Goal: Task Accomplishment & Management: Manage account settings

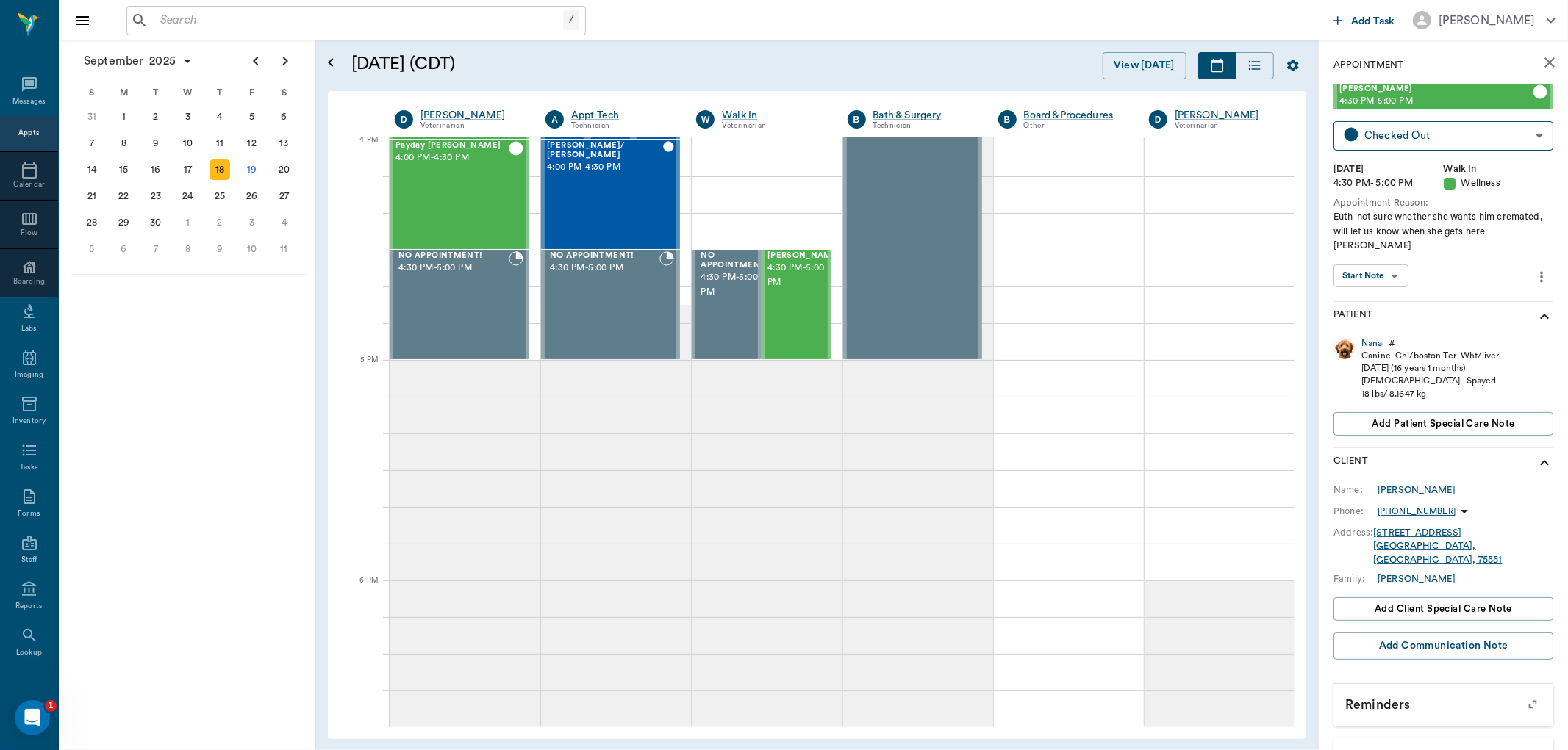
click at [193, 23] on input "text" at bounding box center [359, 21] width 409 height 21
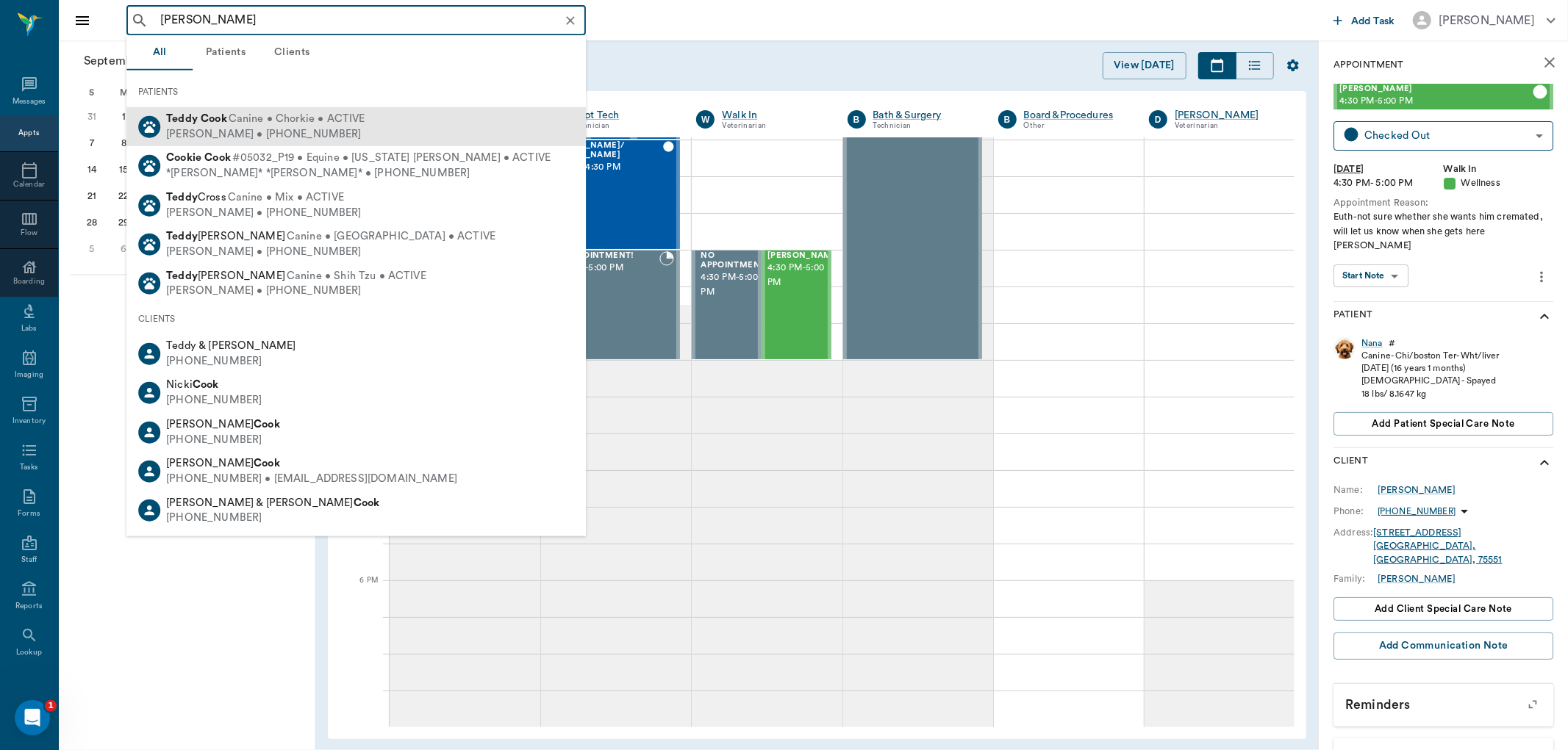
click at [266, 122] on span "Canine • Chorkie • ACTIVE" at bounding box center [297, 119] width 137 height 15
type input "teddy cook"
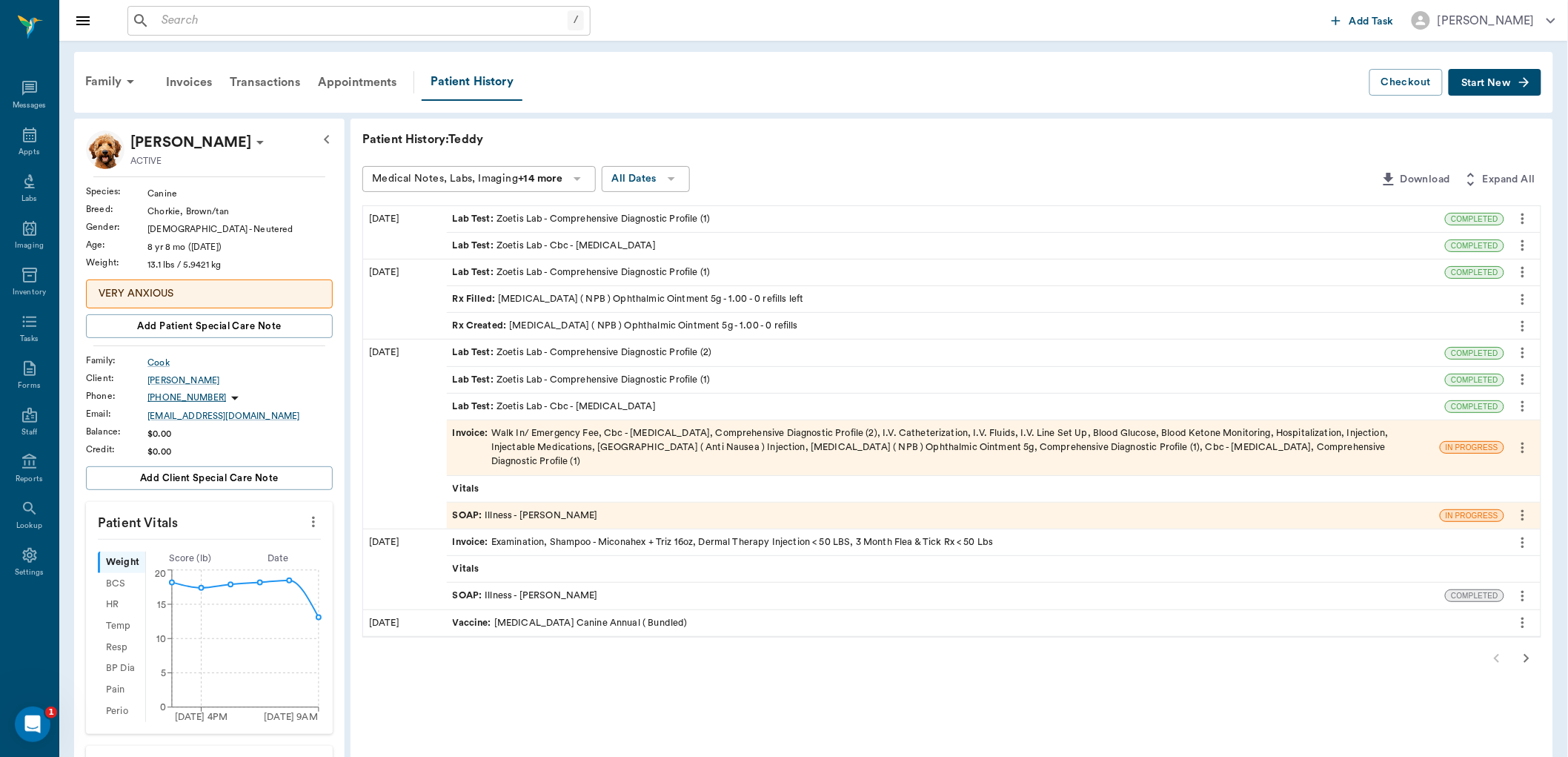
click at [540, 509] on div "SOAP : Illness - Dr. Bert Ellsworth" at bounding box center [526, 516] width 146 height 14
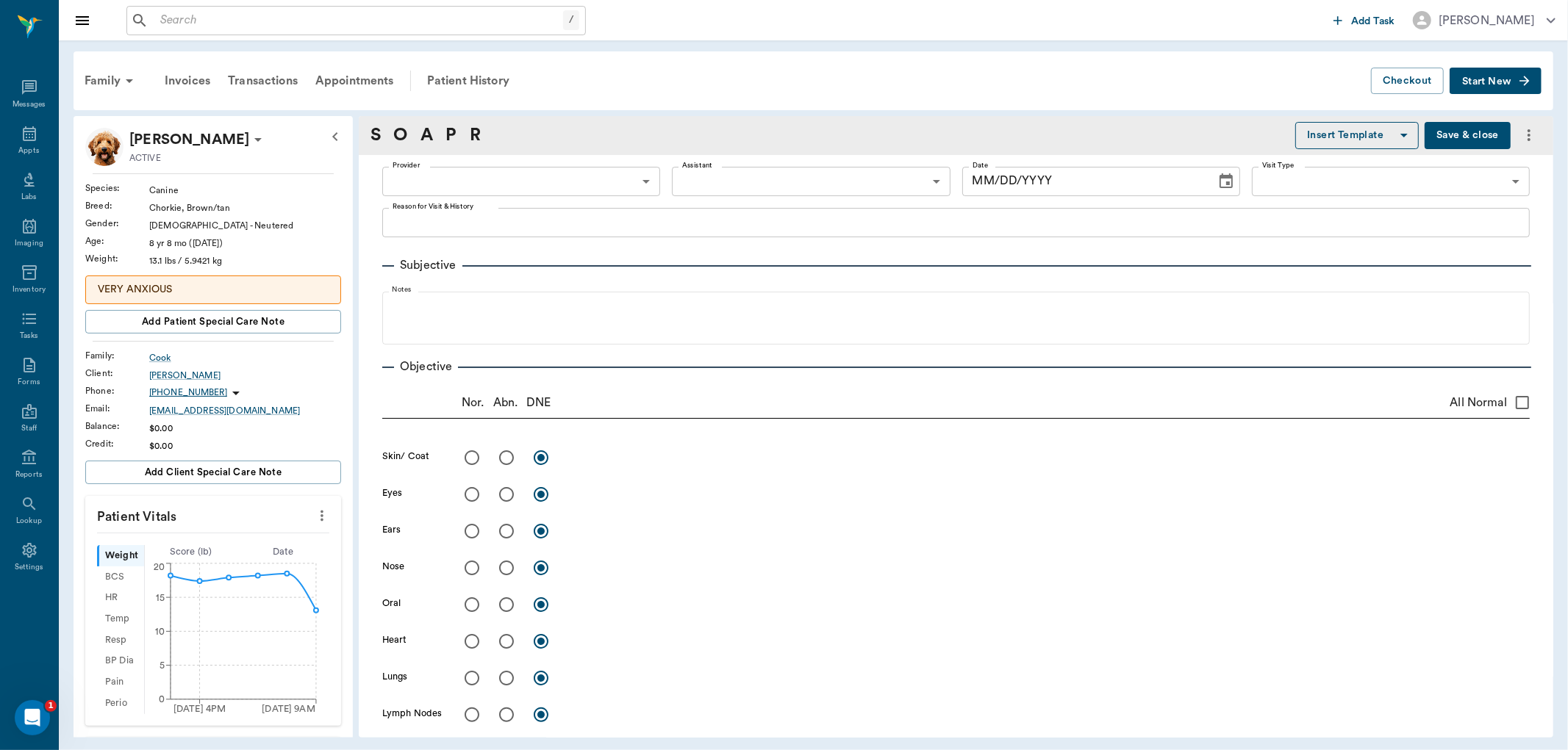
type input "63ec2f075fda476ae8351a4d"
type input "63ec2e7e52e12b0ba117b124"
type input "65d2be4f46e3a538d89b8c15"
type textarea "Lethargic, not eating, not drinking for 3 days or will vomit Caryn"
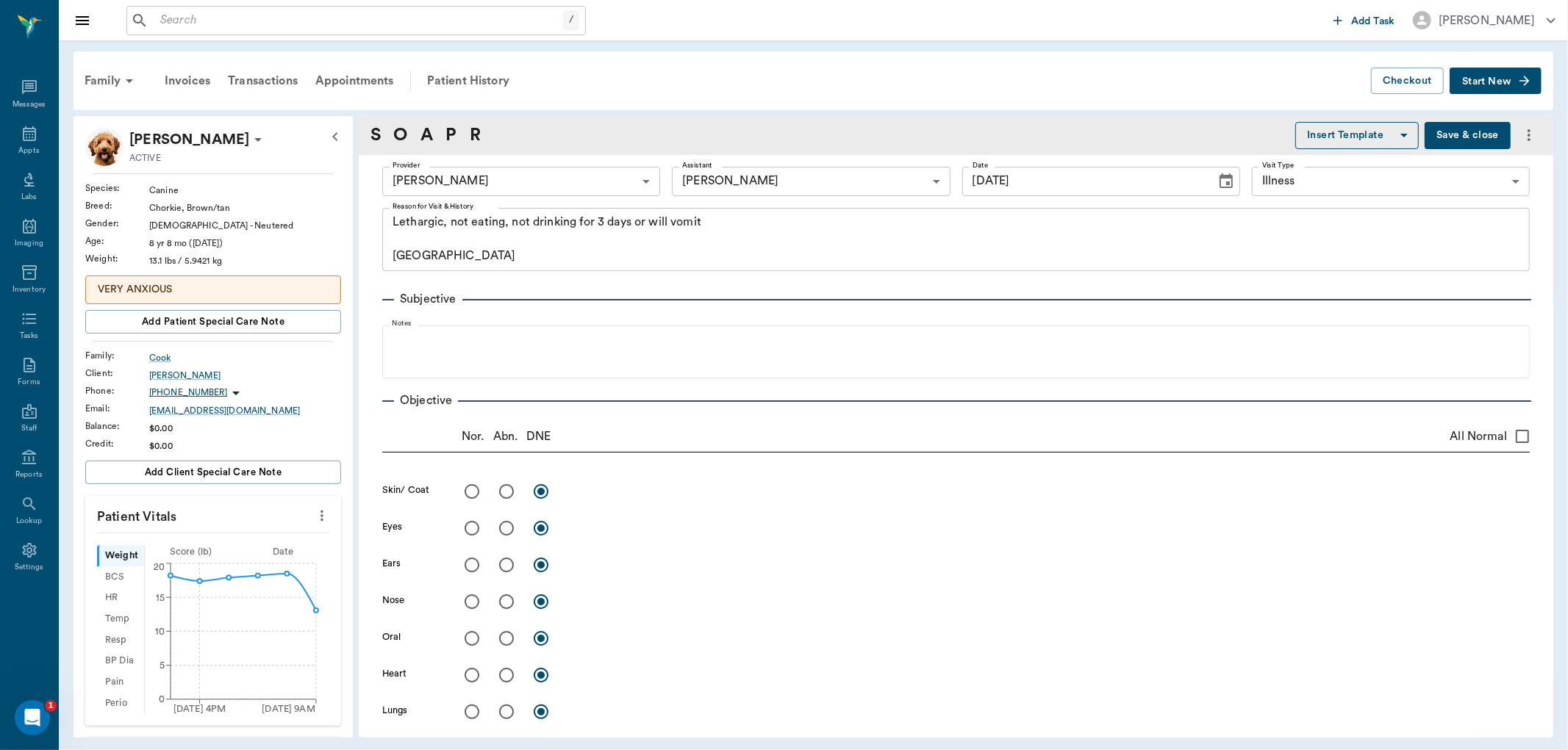
type input "09/16/2025"
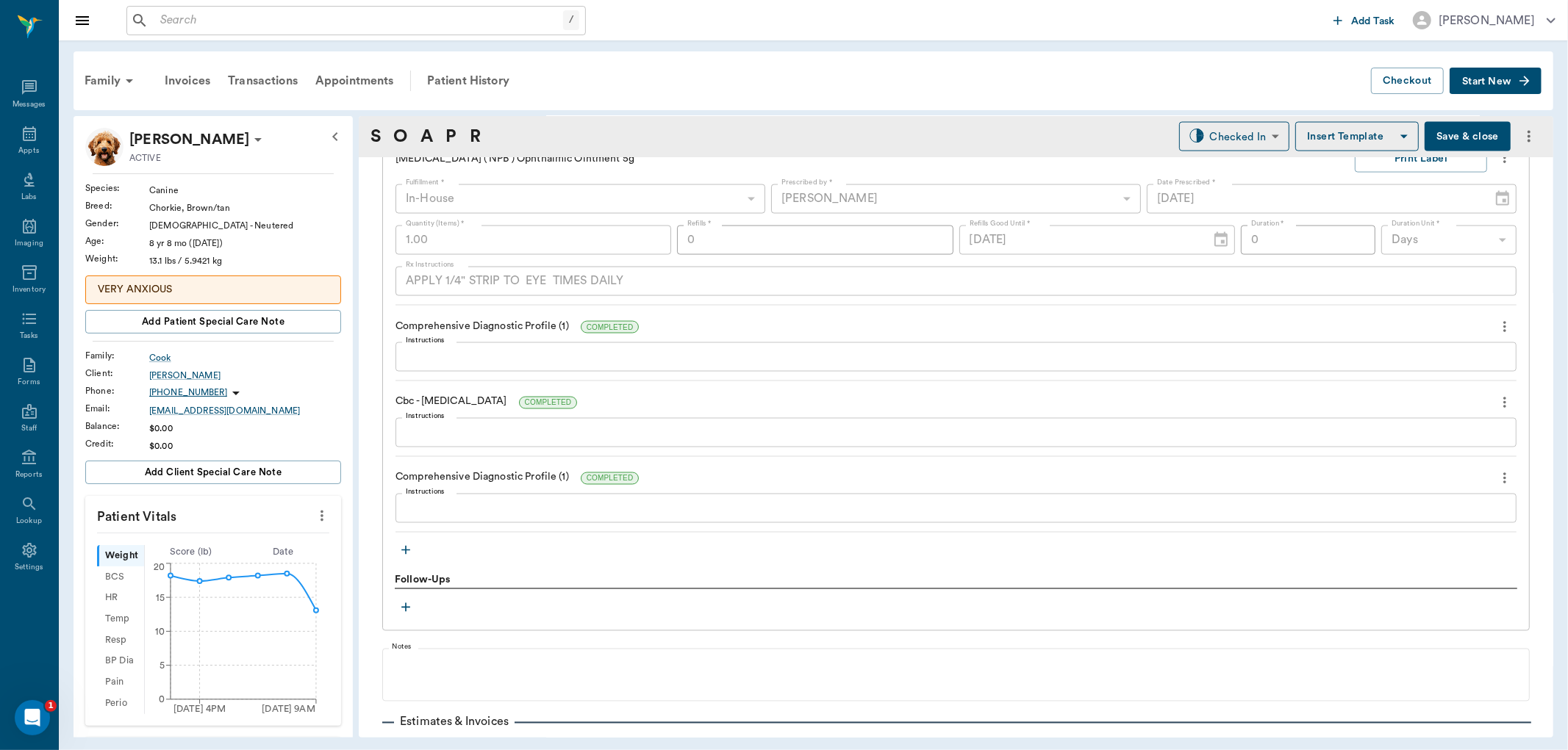
scroll to position [2182, 0]
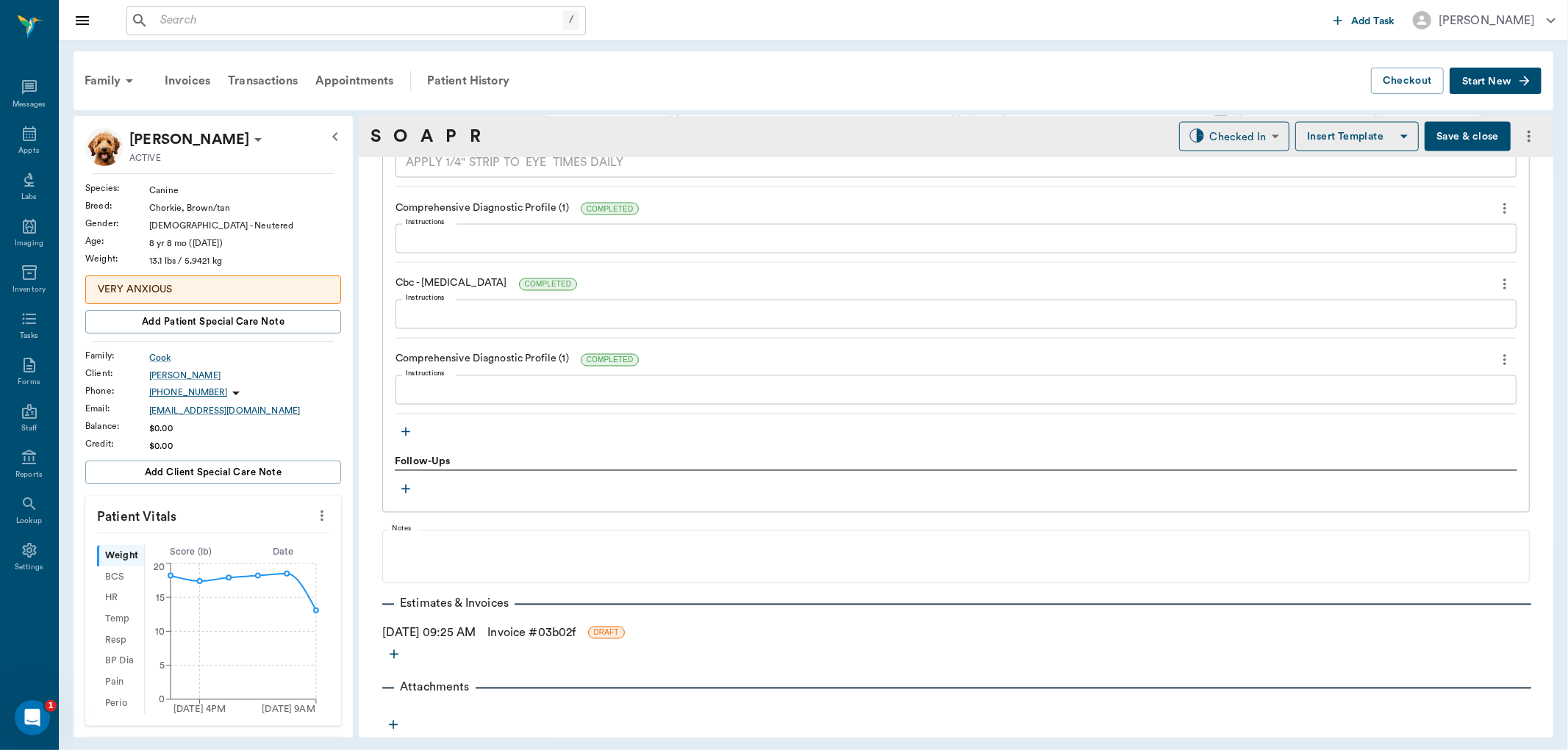
click at [403, 431] on icon "button" at bounding box center [406, 432] width 15 height 15
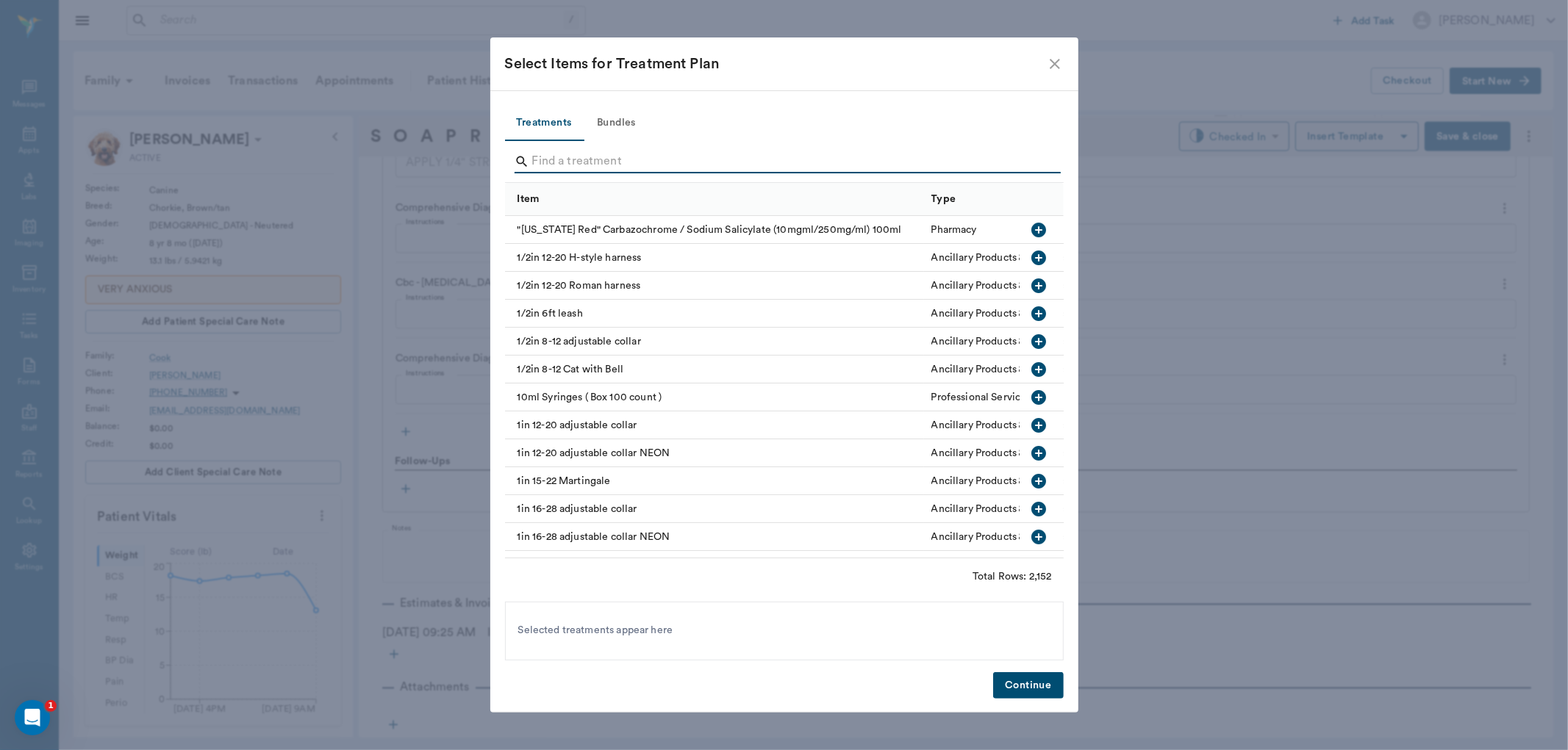
click at [570, 166] on input "Search" at bounding box center [786, 162] width 507 height 24
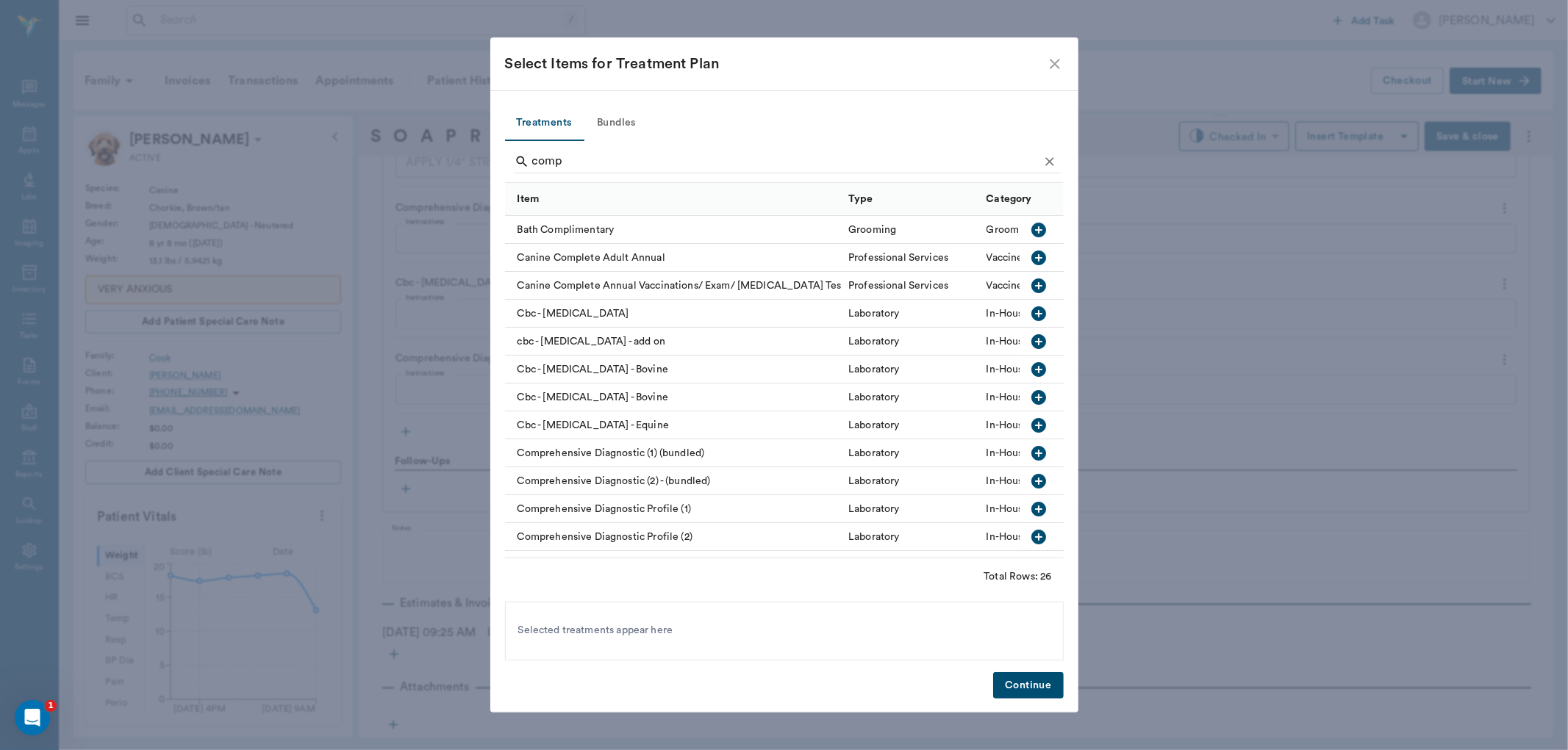
click at [1030, 507] on icon "button" at bounding box center [1038, 509] width 18 height 18
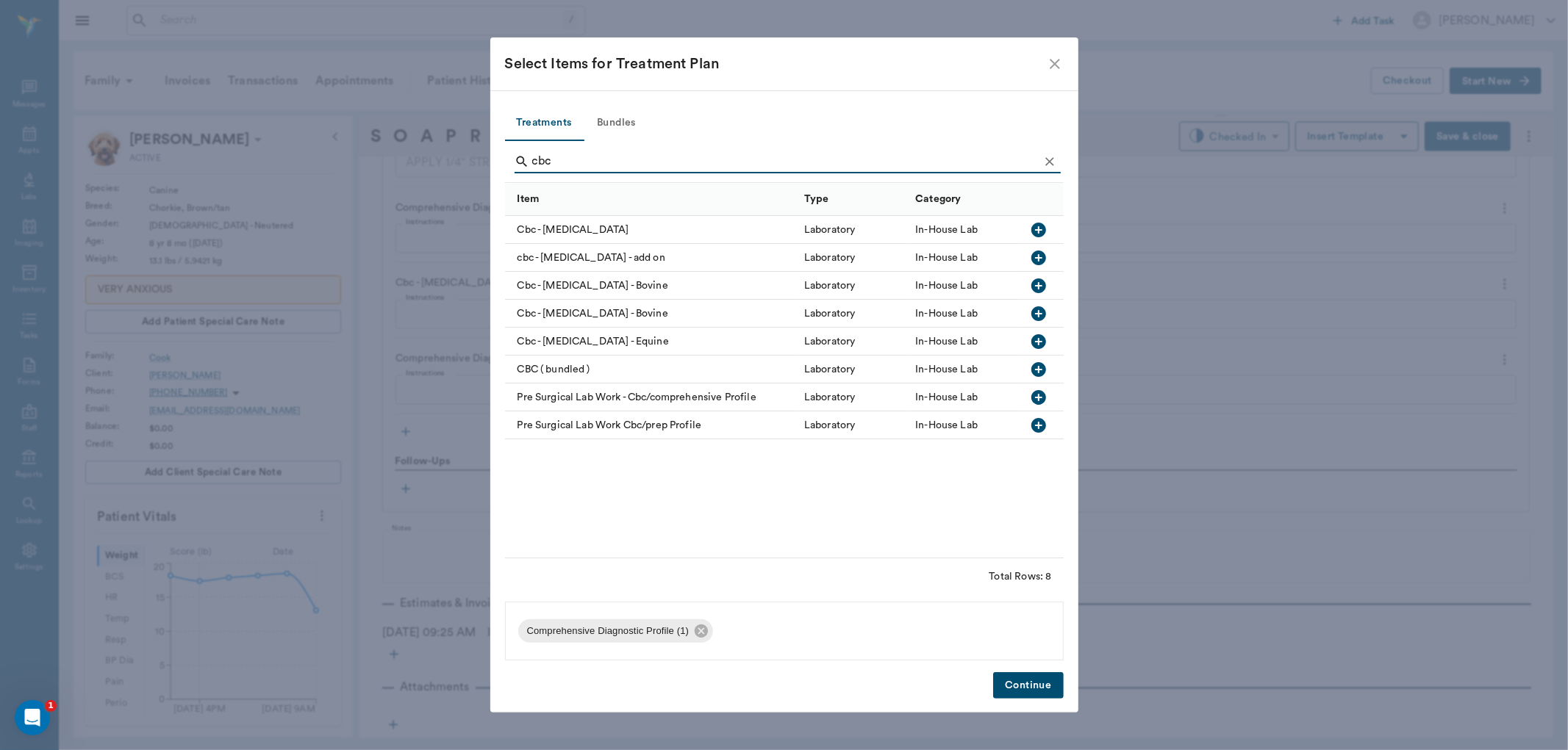
type input "cbc"
click at [1039, 252] on icon "button" at bounding box center [1038, 258] width 15 height 15
click at [1033, 691] on button "Continue" at bounding box center [1027, 685] width 70 height 27
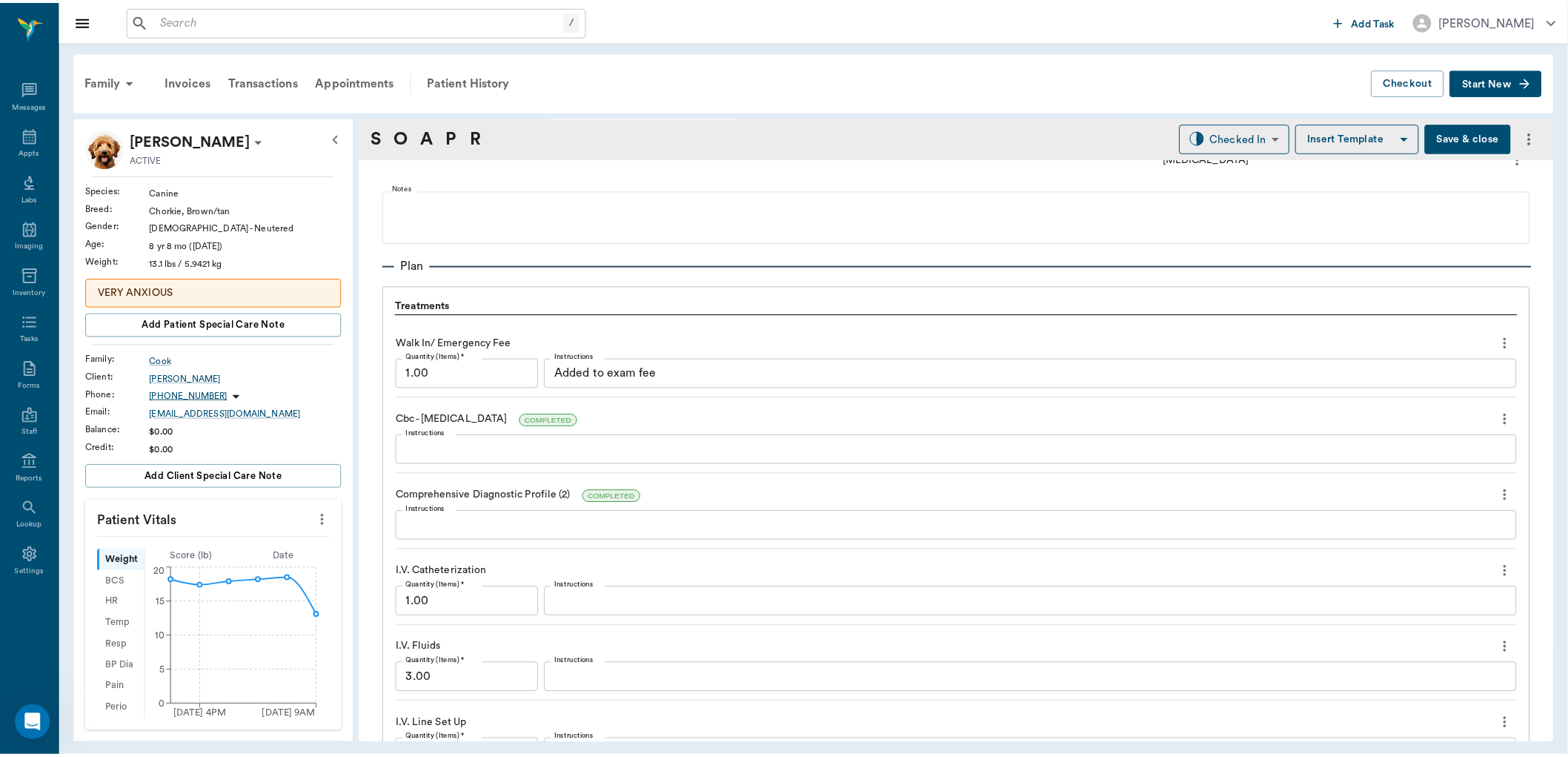
scroll to position [719, 0]
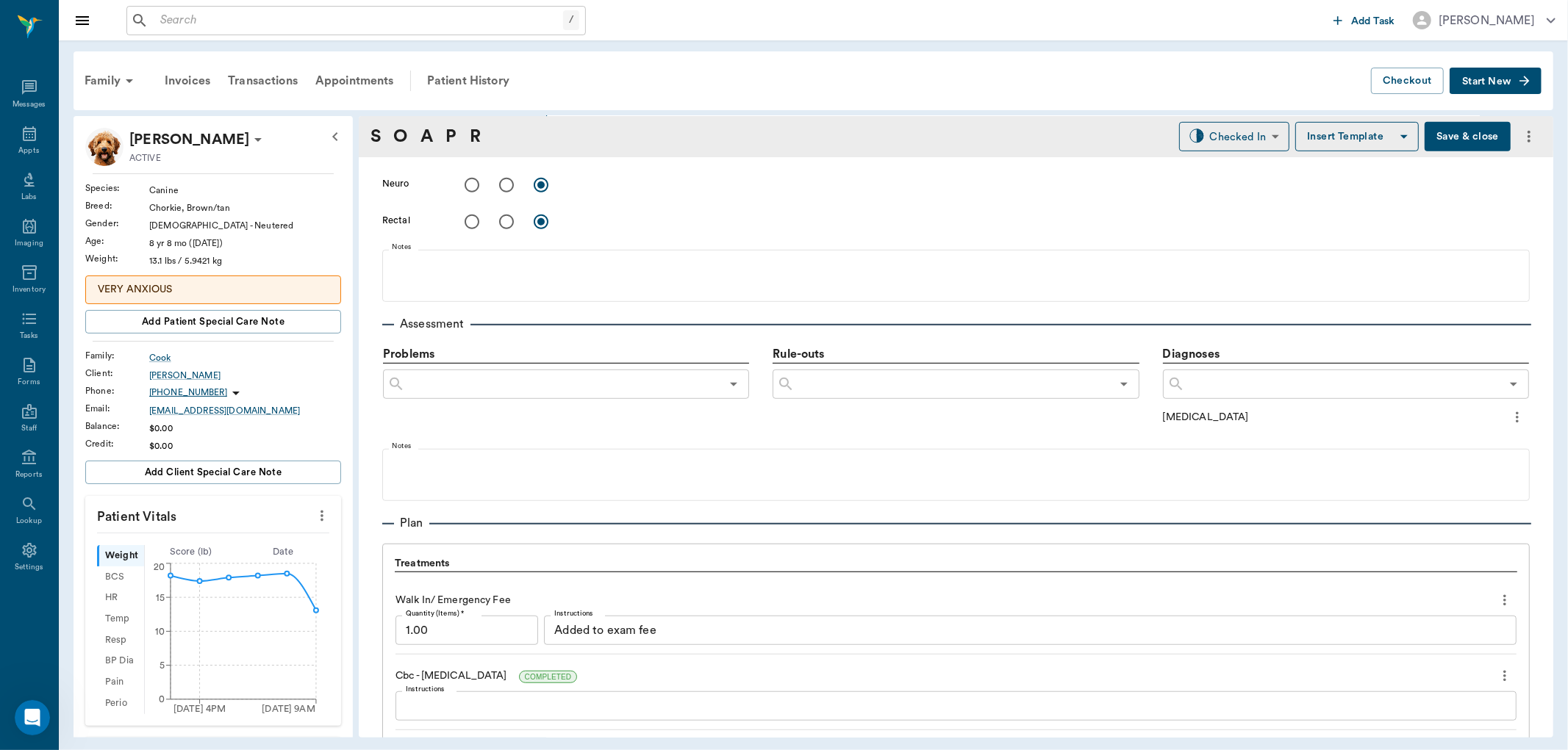
click at [1459, 135] on button "Save & close" at bounding box center [1467, 137] width 86 height 29
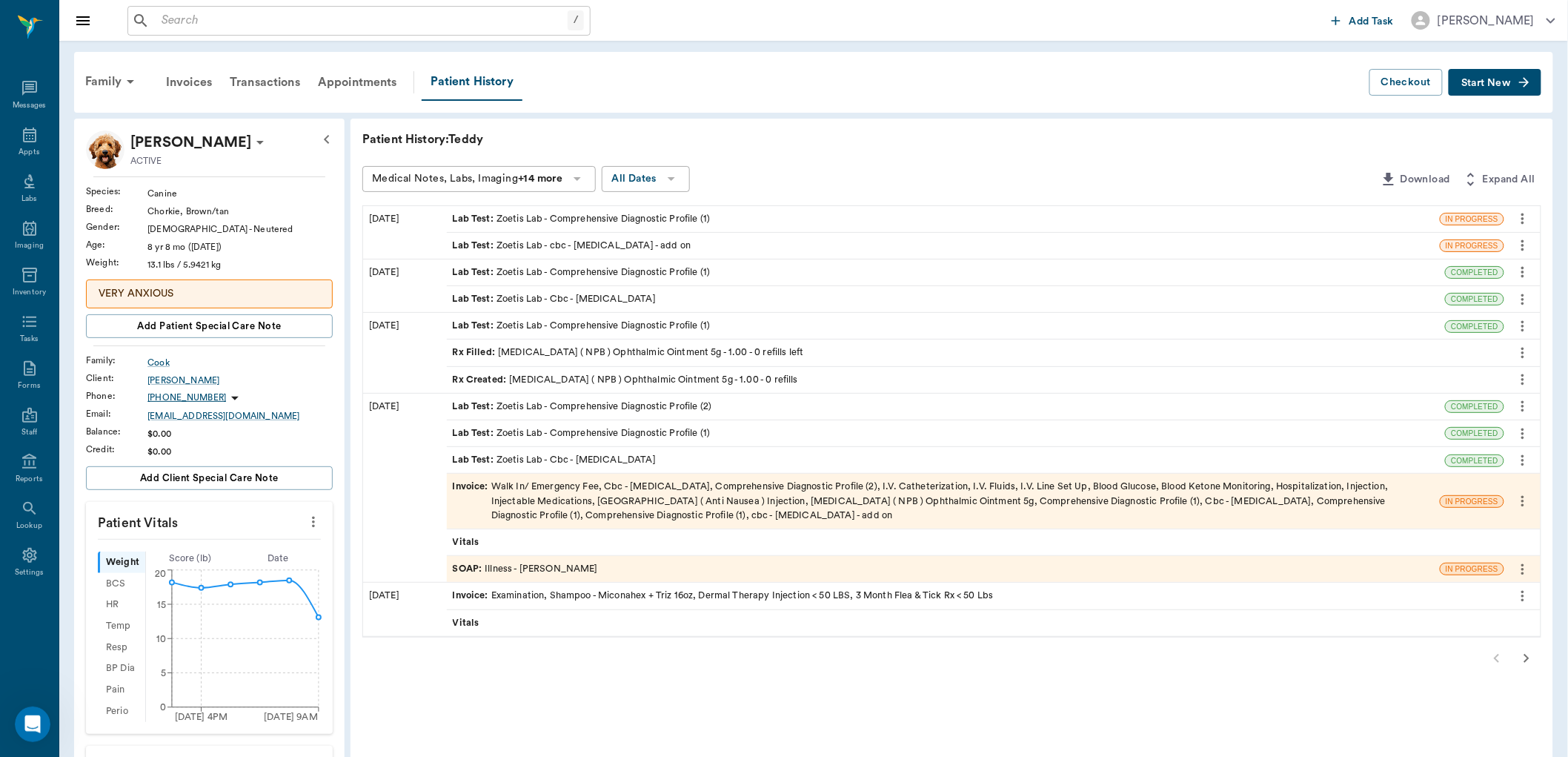
click at [712, 501] on div "Invoice : Walk In/ Emergency Fee, Cbc - Complete Blood Count, Comprehensive Dia…" at bounding box center [944, 501] width 981 height 43
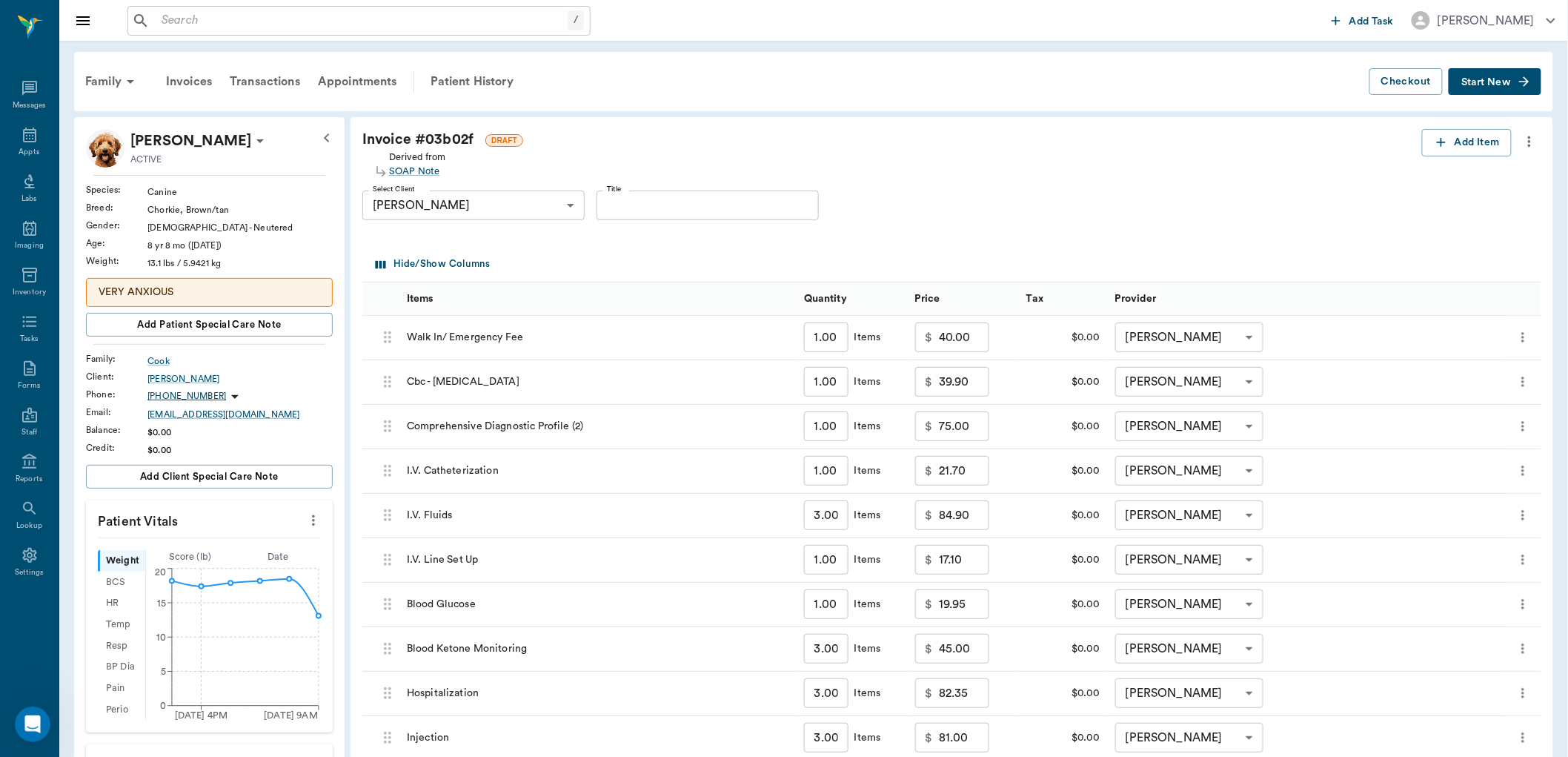
click at [1523, 337] on icon "more" at bounding box center [1522, 337] width 2 height 10
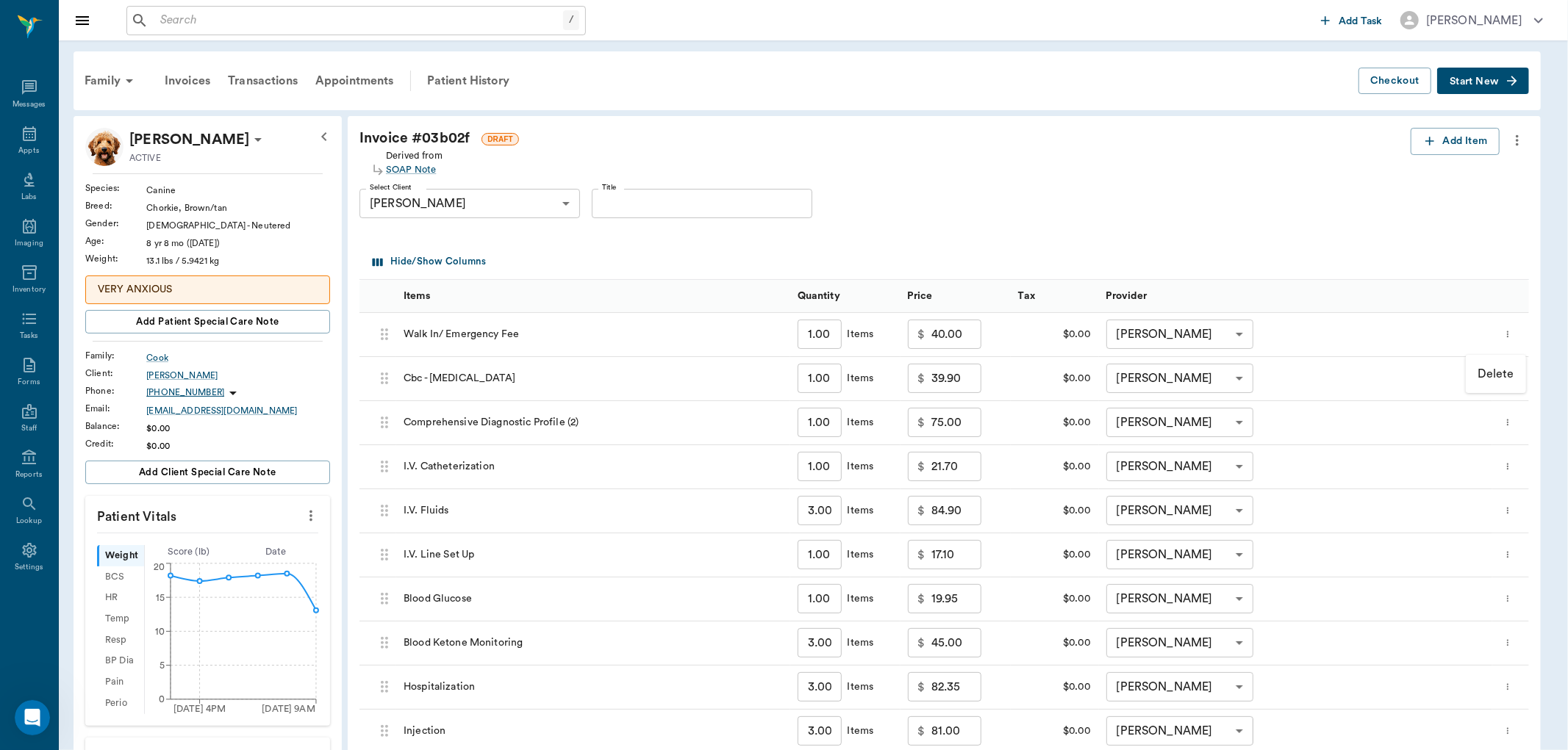
click at [1495, 375] on p "Delete" at bounding box center [1496, 374] width 37 height 18
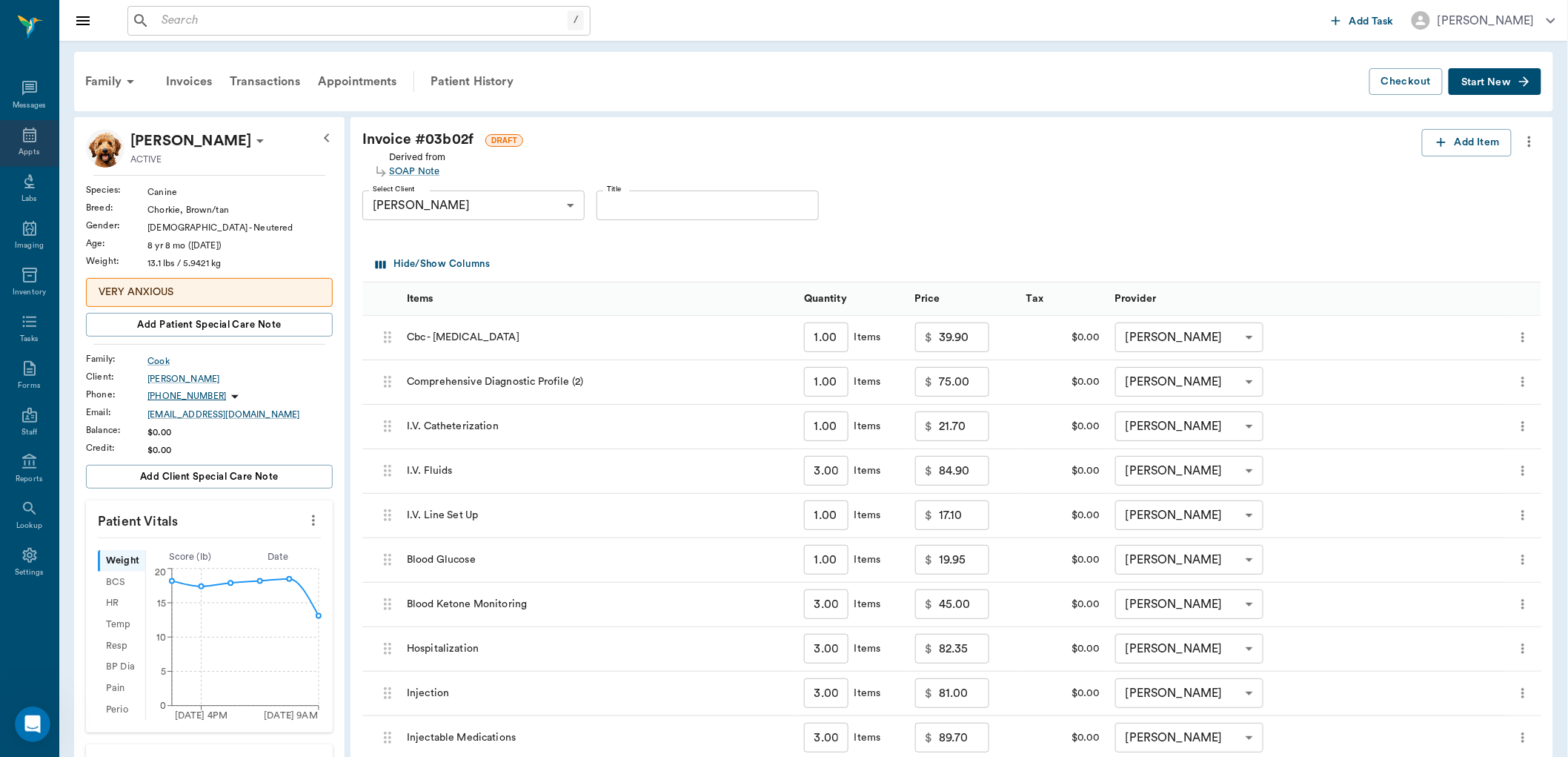
click at [21, 140] on icon at bounding box center [30, 135] width 18 height 18
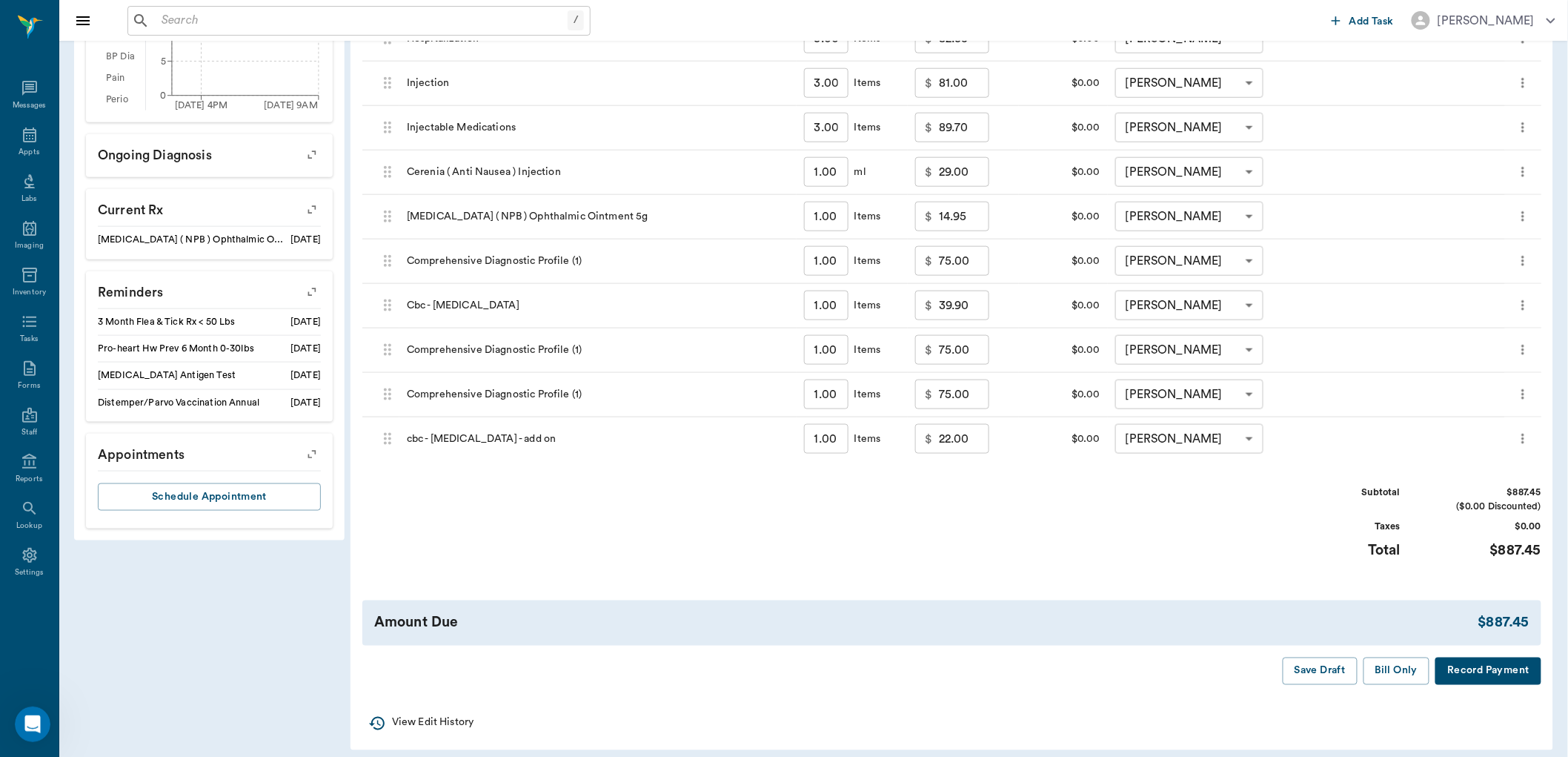
scroll to position [620, 0]
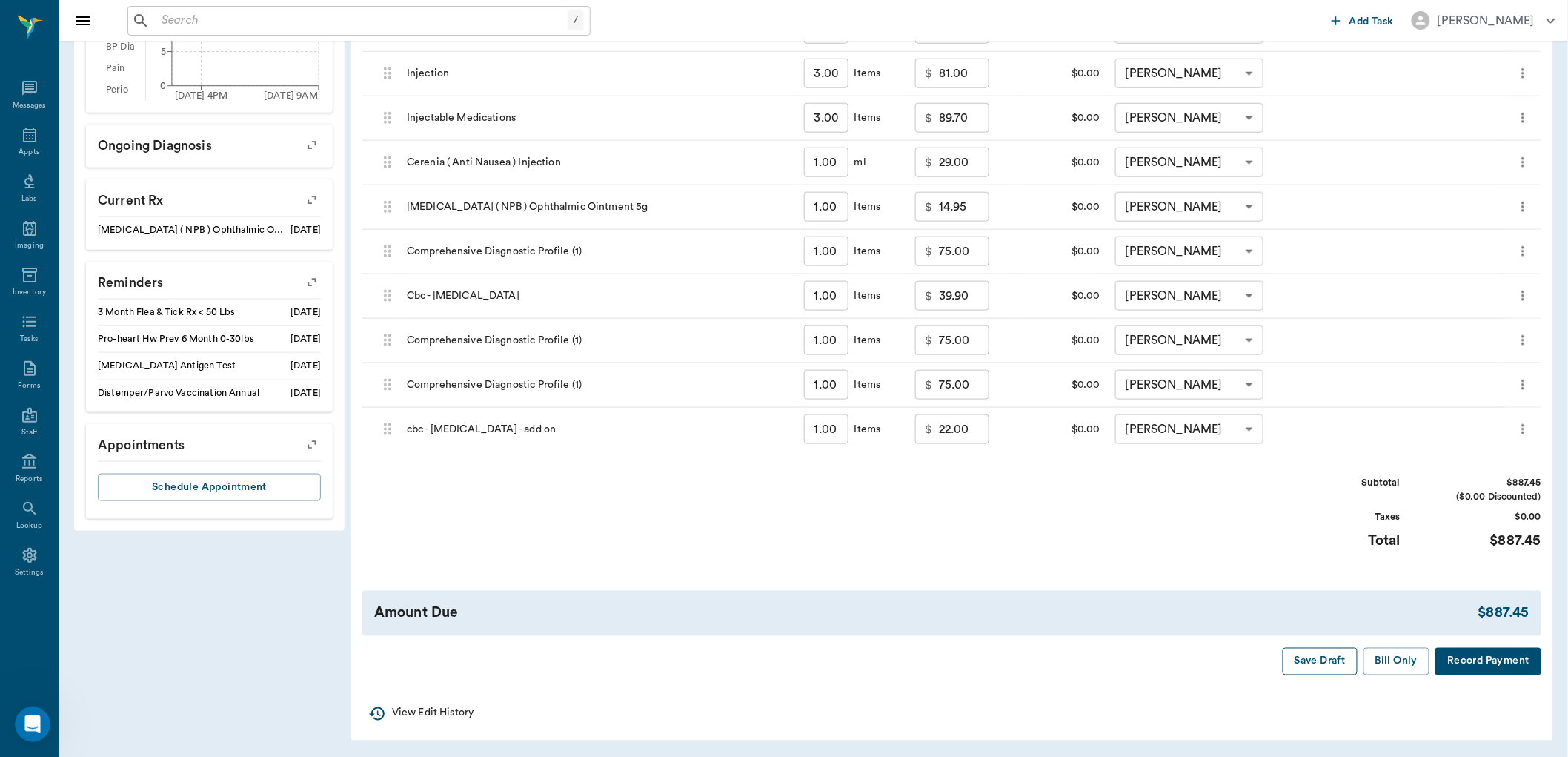
click at [1316, 657] on button "Save Draft" at bounding box center [1320, 661] width 75 height 27
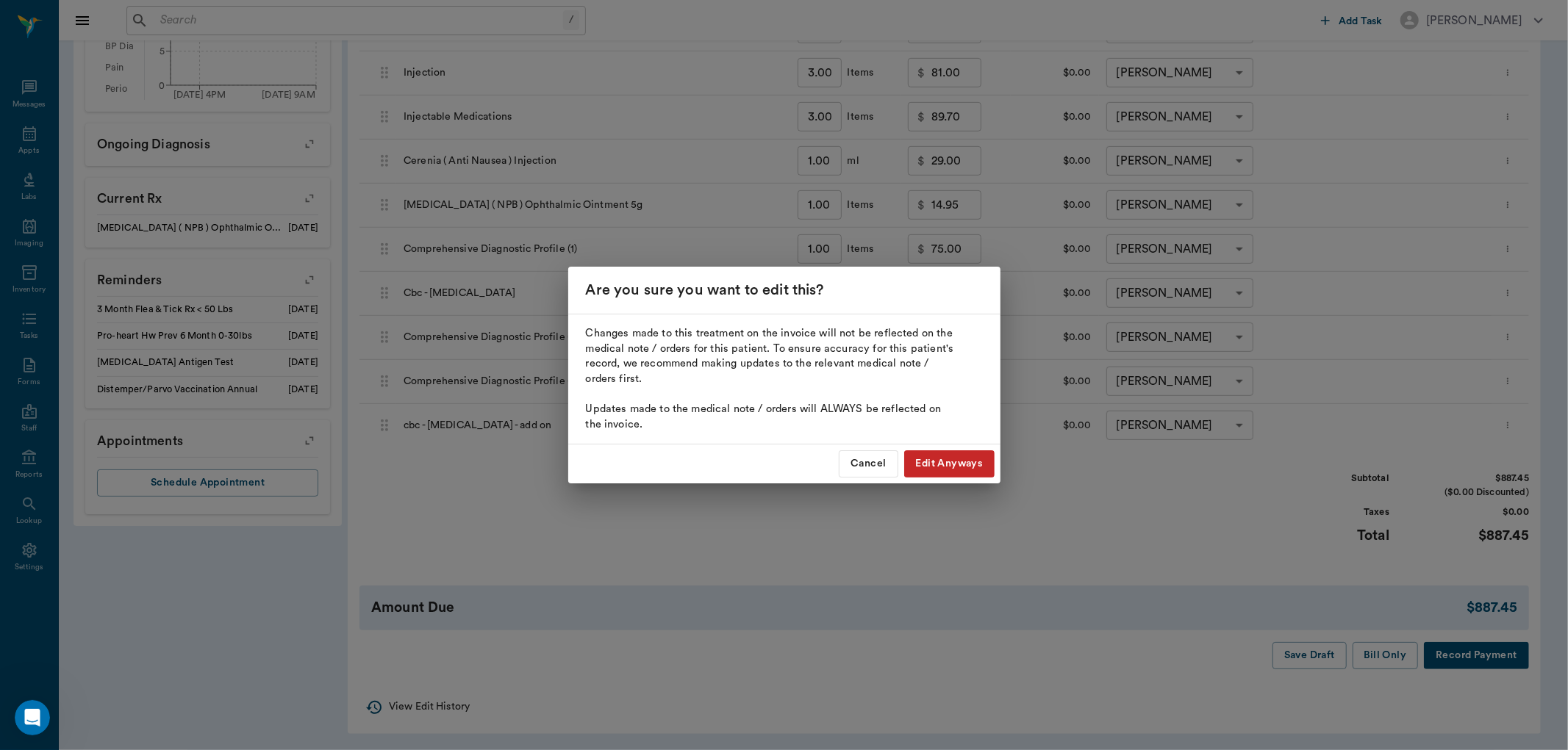
click at [938, 469] on button "Edit Anyways" at bounding box center [949, 464] width 91 height 27
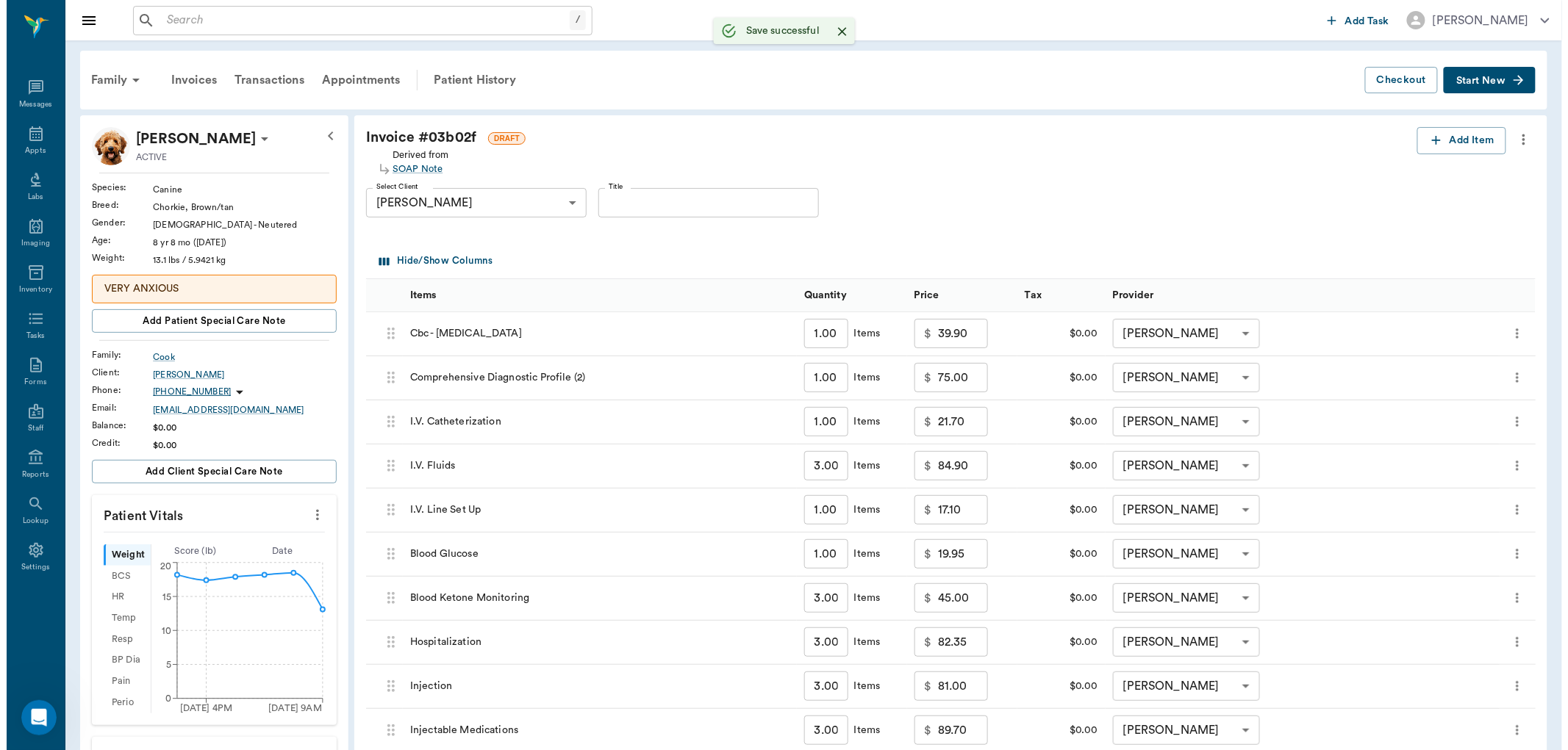
scroll to position [0, 0]
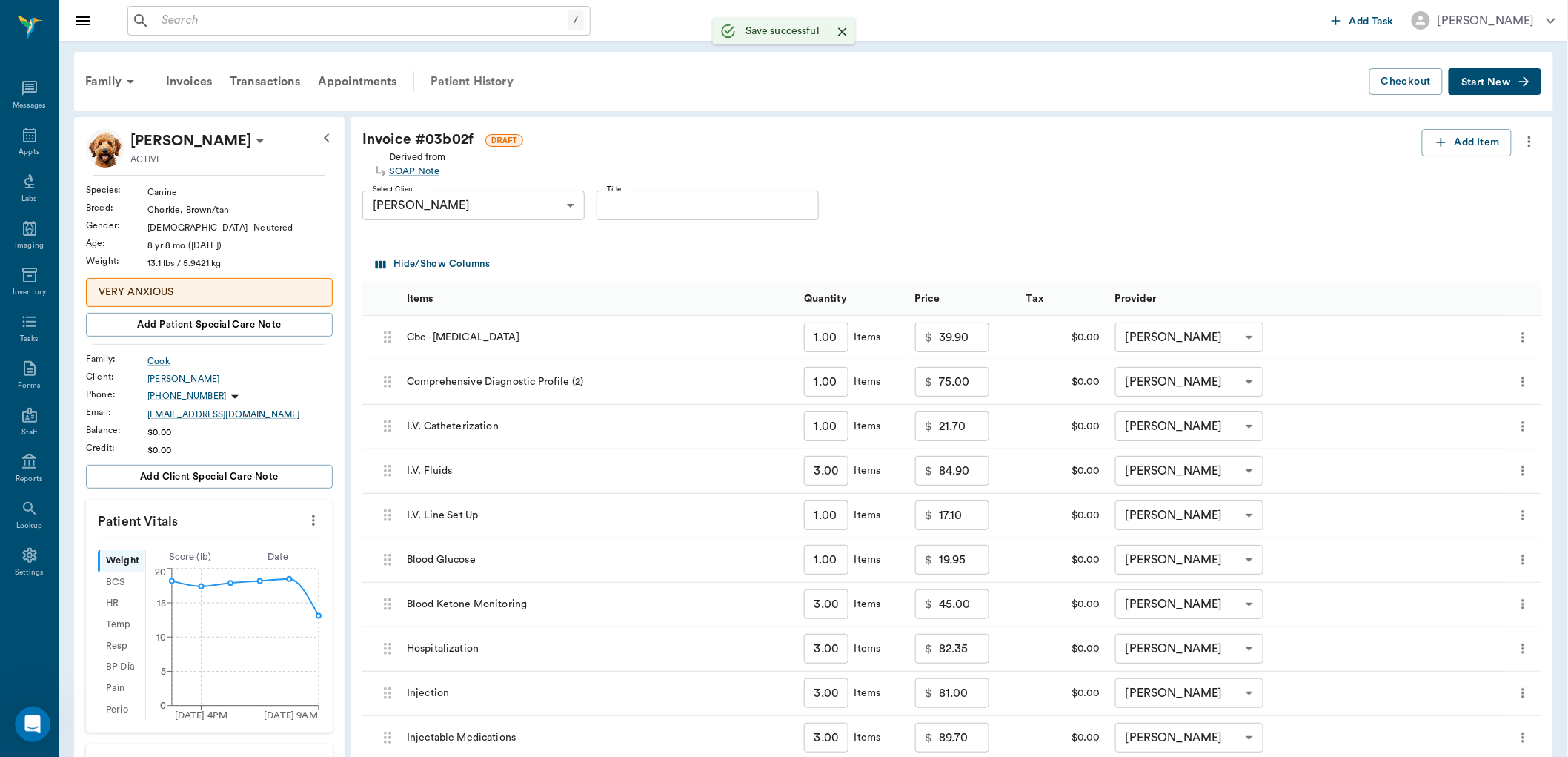
click at [489, 85] on div "Patient History" at bounding box center [472, 82] width 101 height 36
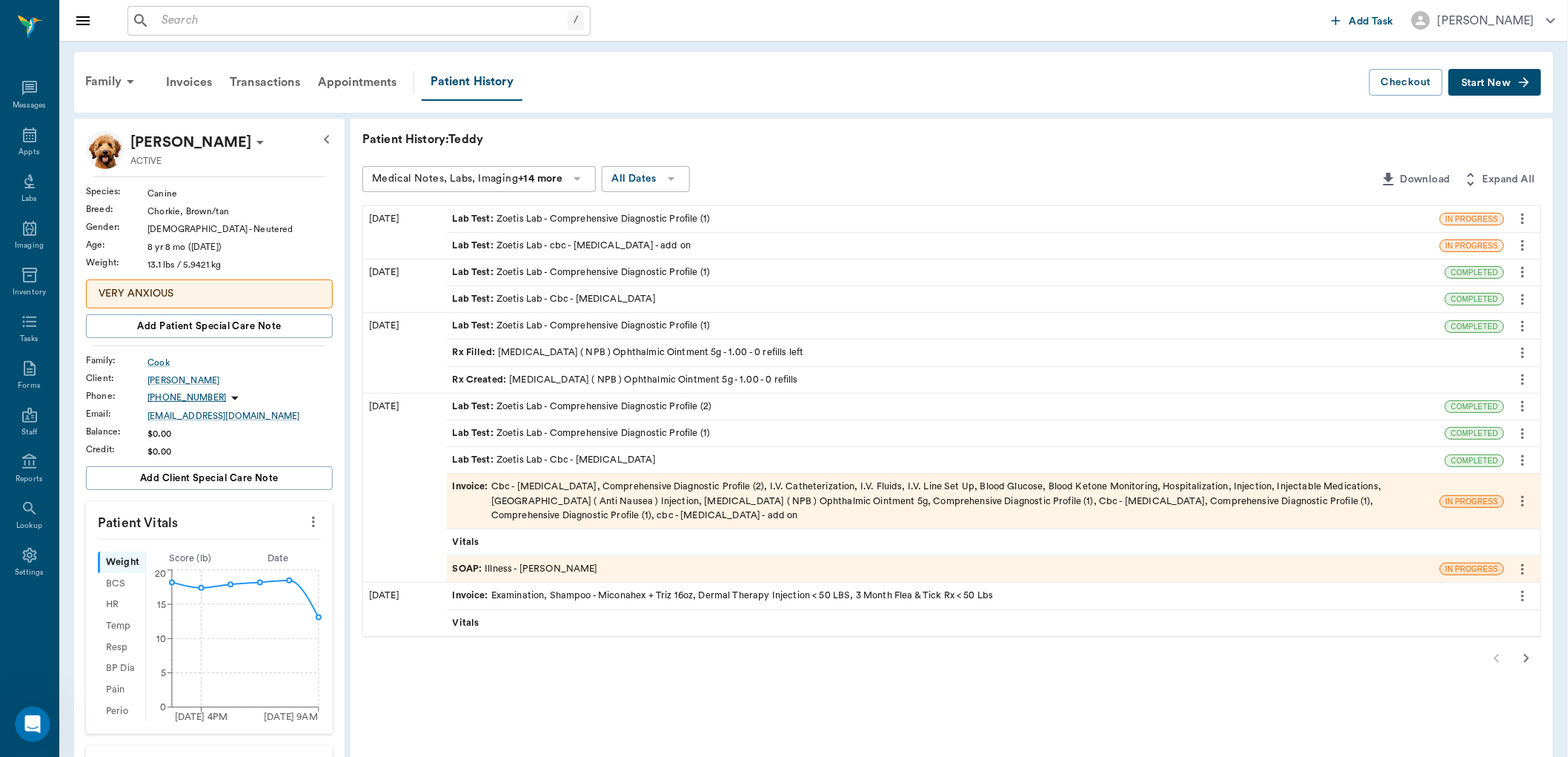
click at [596, 573] on div "SOAP : Illness - Dr. Bert Ellsworth" at bounding box center [944, 569] width 993 height 26
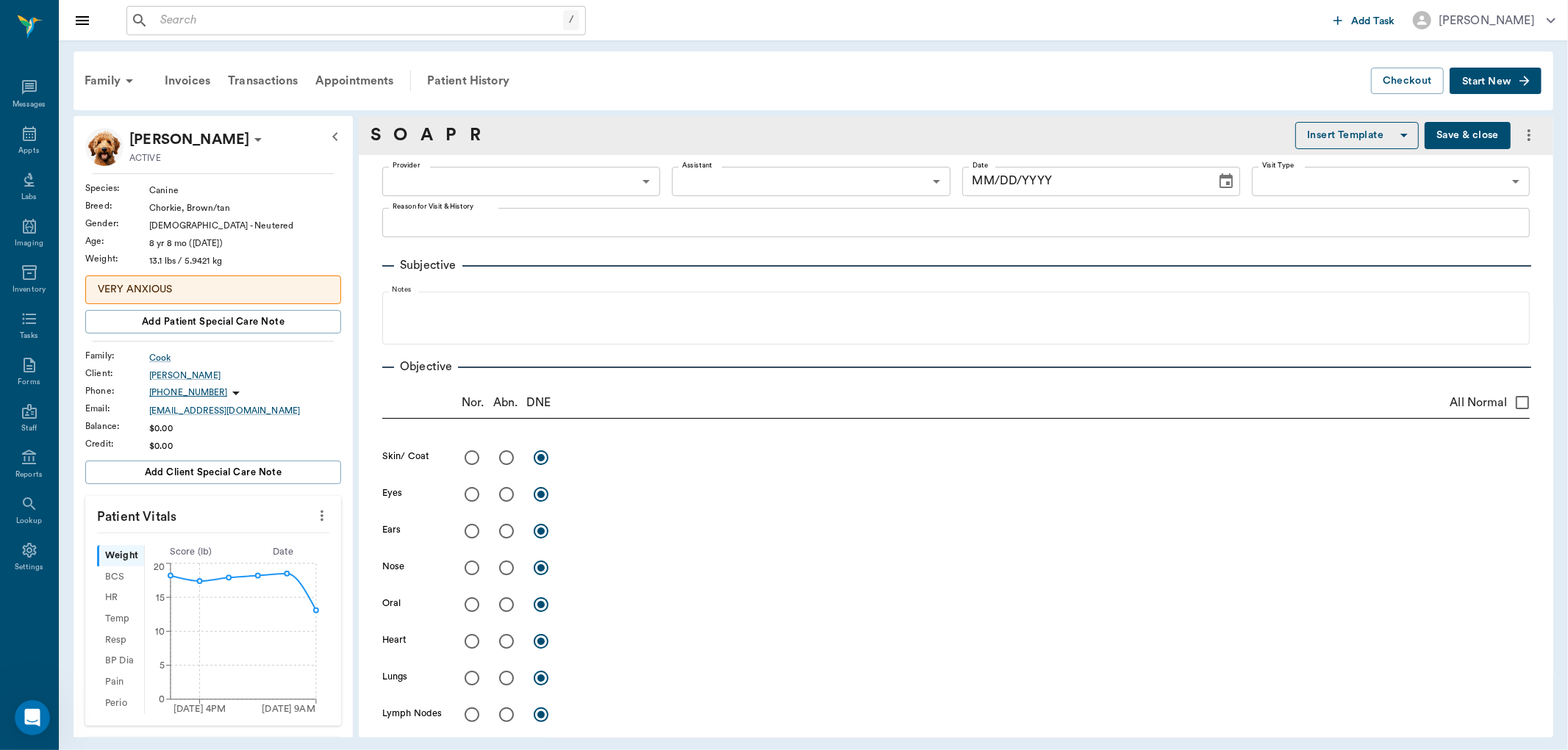
type input "63ec2f075fda476ae8351a4d"
type input "63ec2e7e52e12b0ba117b124"
type input "65d2be4f46e3a538d89b8c15"
type textarea "Lethargic, not eating, not drinking for 3 days or will vomit Caryn"
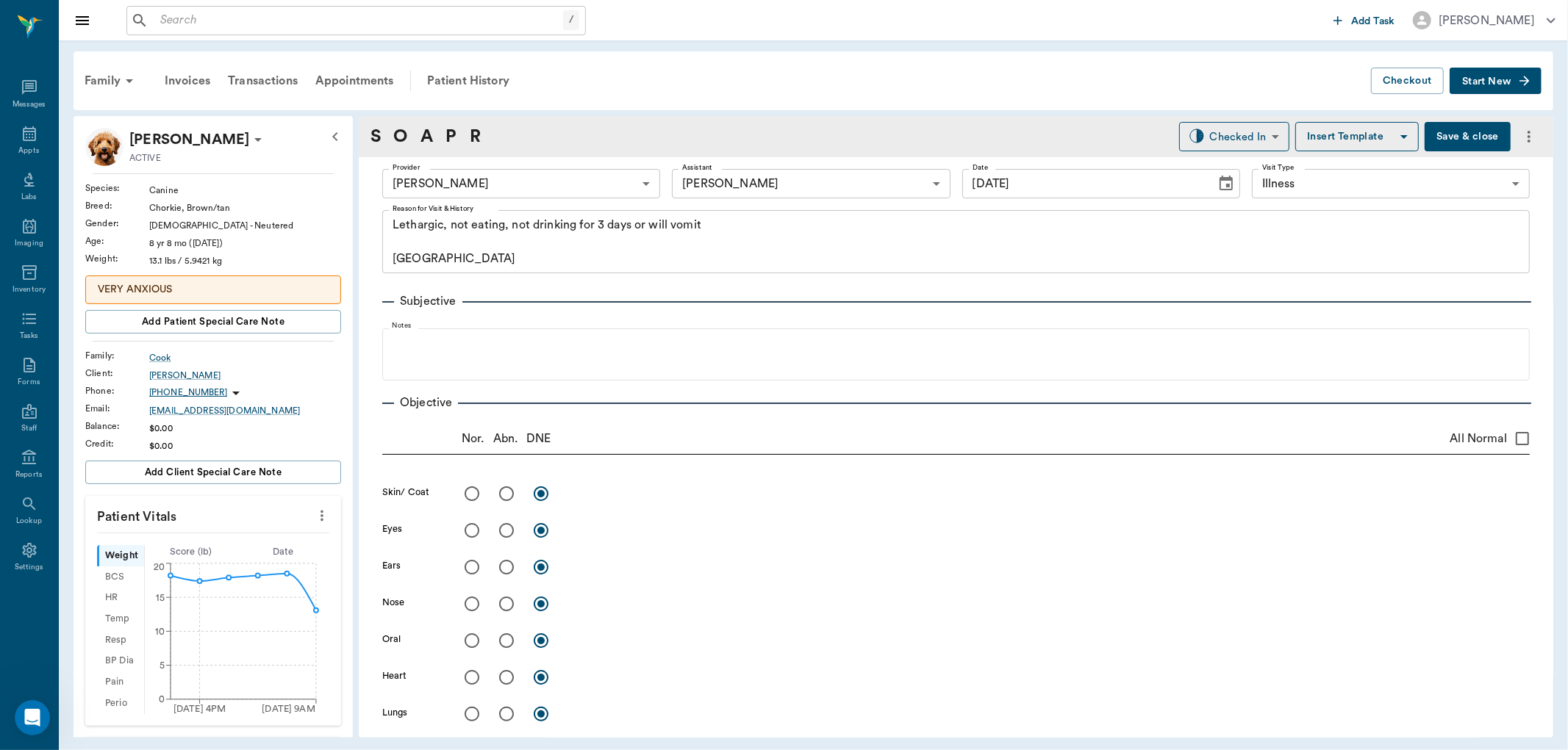
type input "09/16/2025"
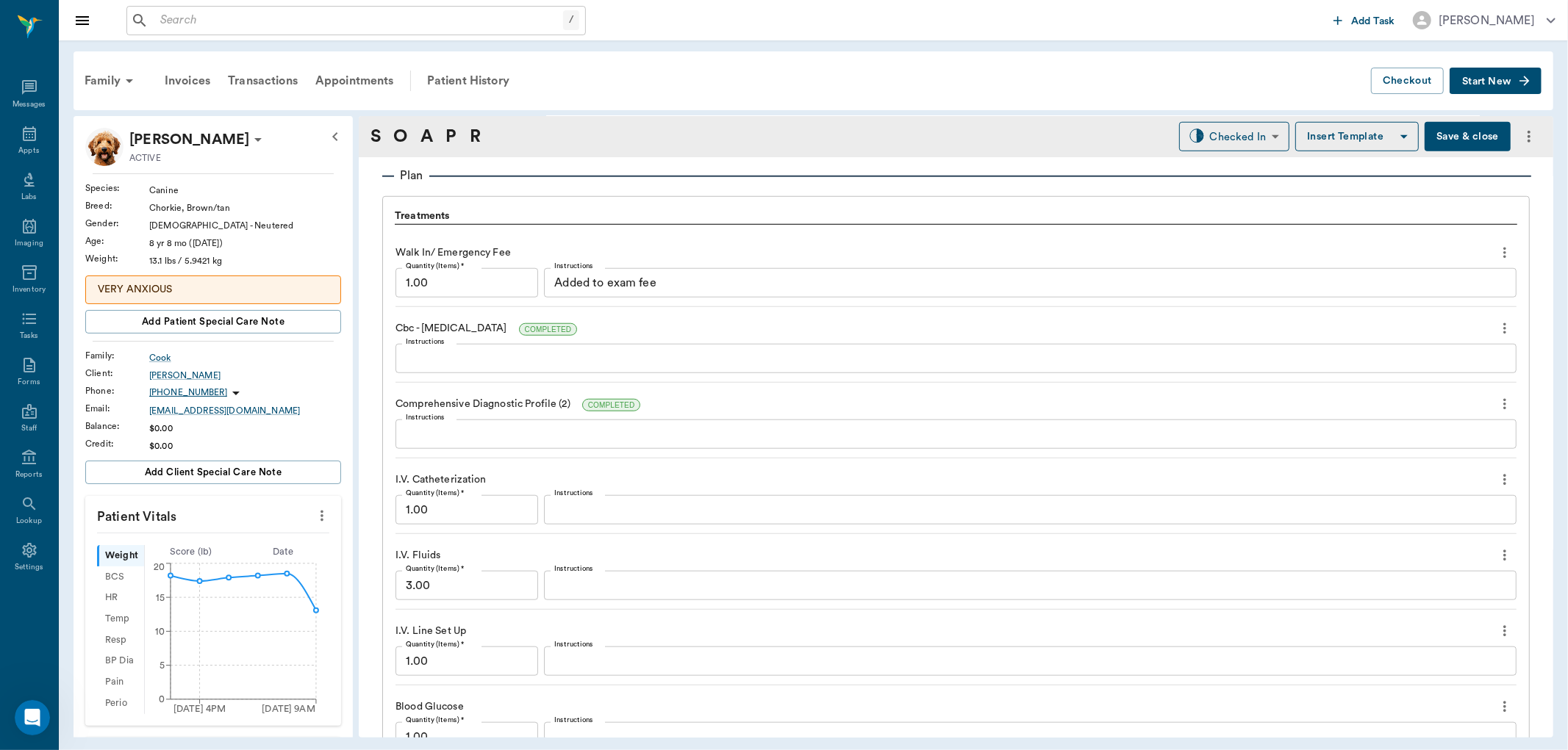
scroll to position [1061, 0]
click at [1497, 250] on icon "more" at bounding box center [1505, 252] width 16 height 18
click at [1429, 298] on span "Delete" at bounding box center [1431, 304] width 124 height 15
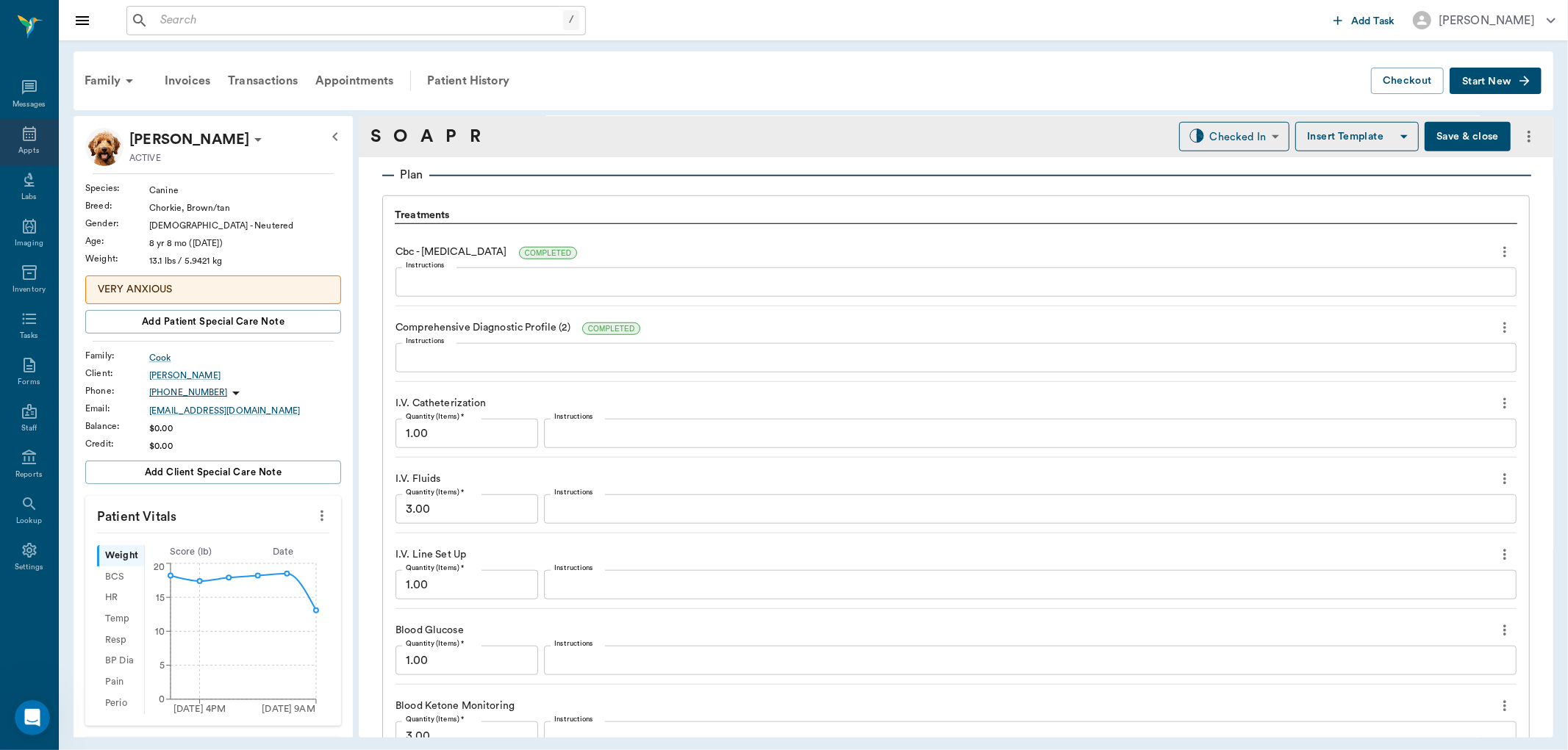
click at [26, 138] on icon at bounding box center [29, 134] width 13 height 15
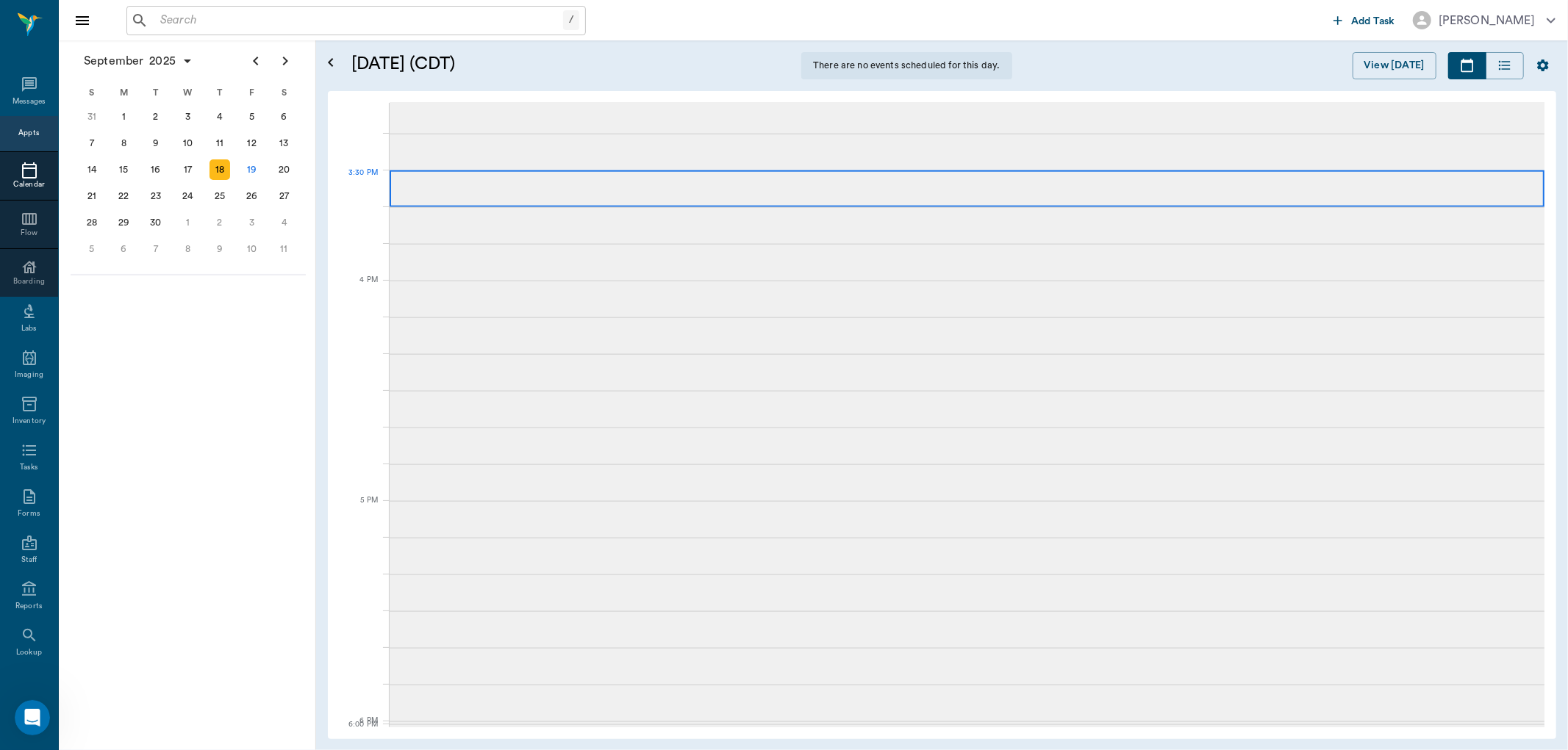
scroll to position [1, 0]
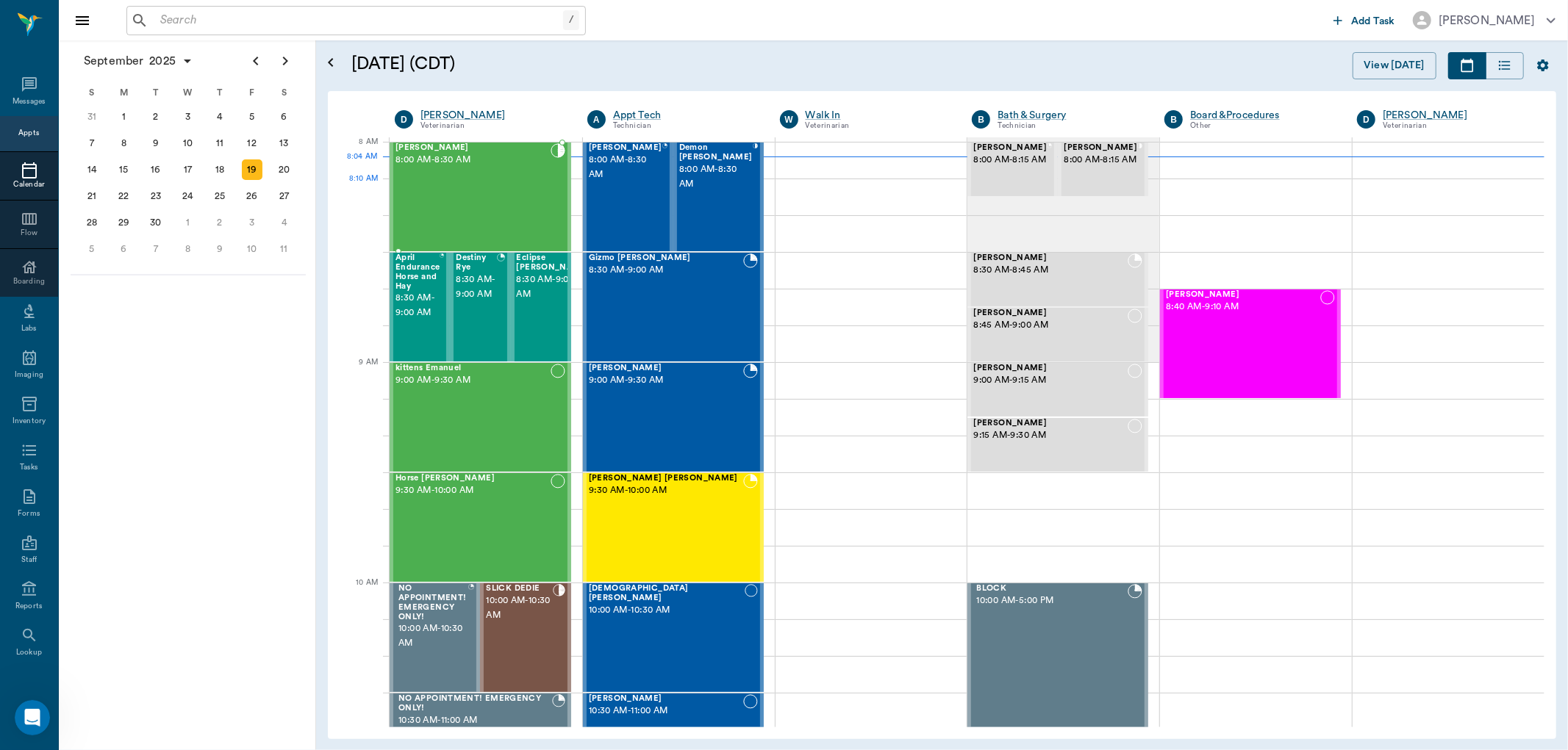
click at [481, 199] on div "Pepper Hailey 8:00 AM - 8:30 AM" at bounding box center [473, 197] width 155 height 107
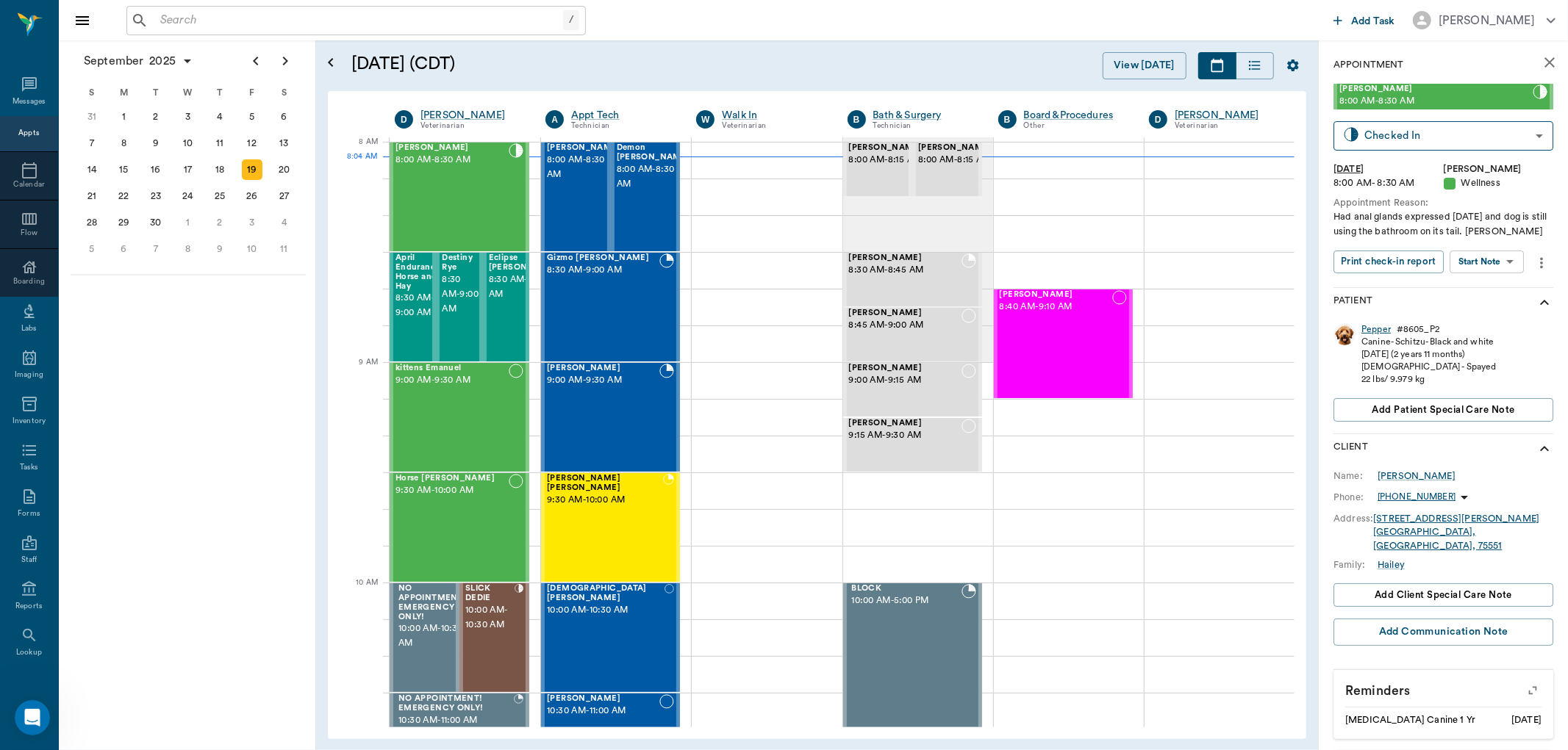
click at [1375, 336] on div "Pepper" at bounding box center [1377, 329] width 29 height 13
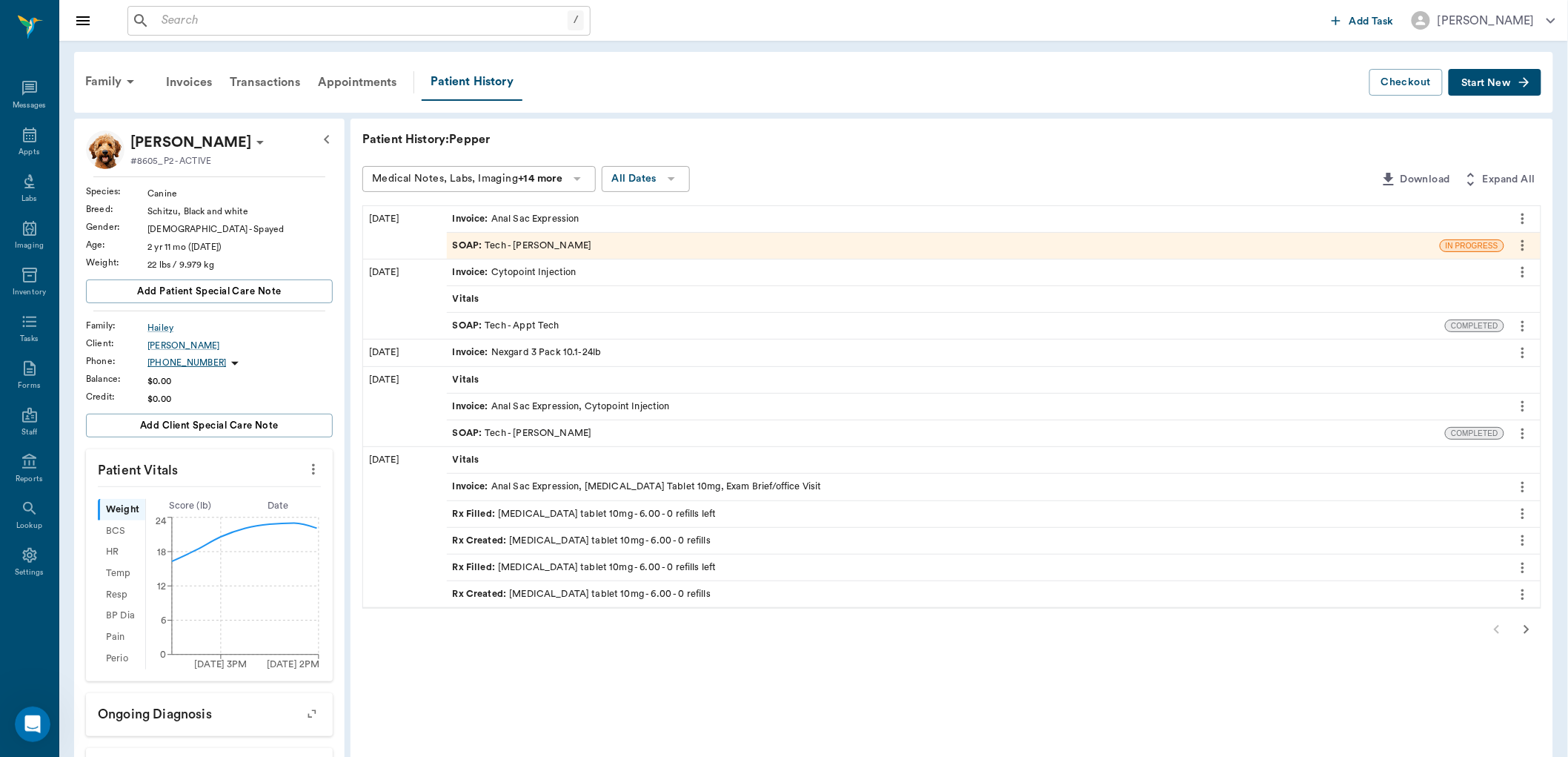
click at [552, 244] on div "SOAP : Tech - Hunter Graves" at bounding box center [523, 245] width 140 height 14
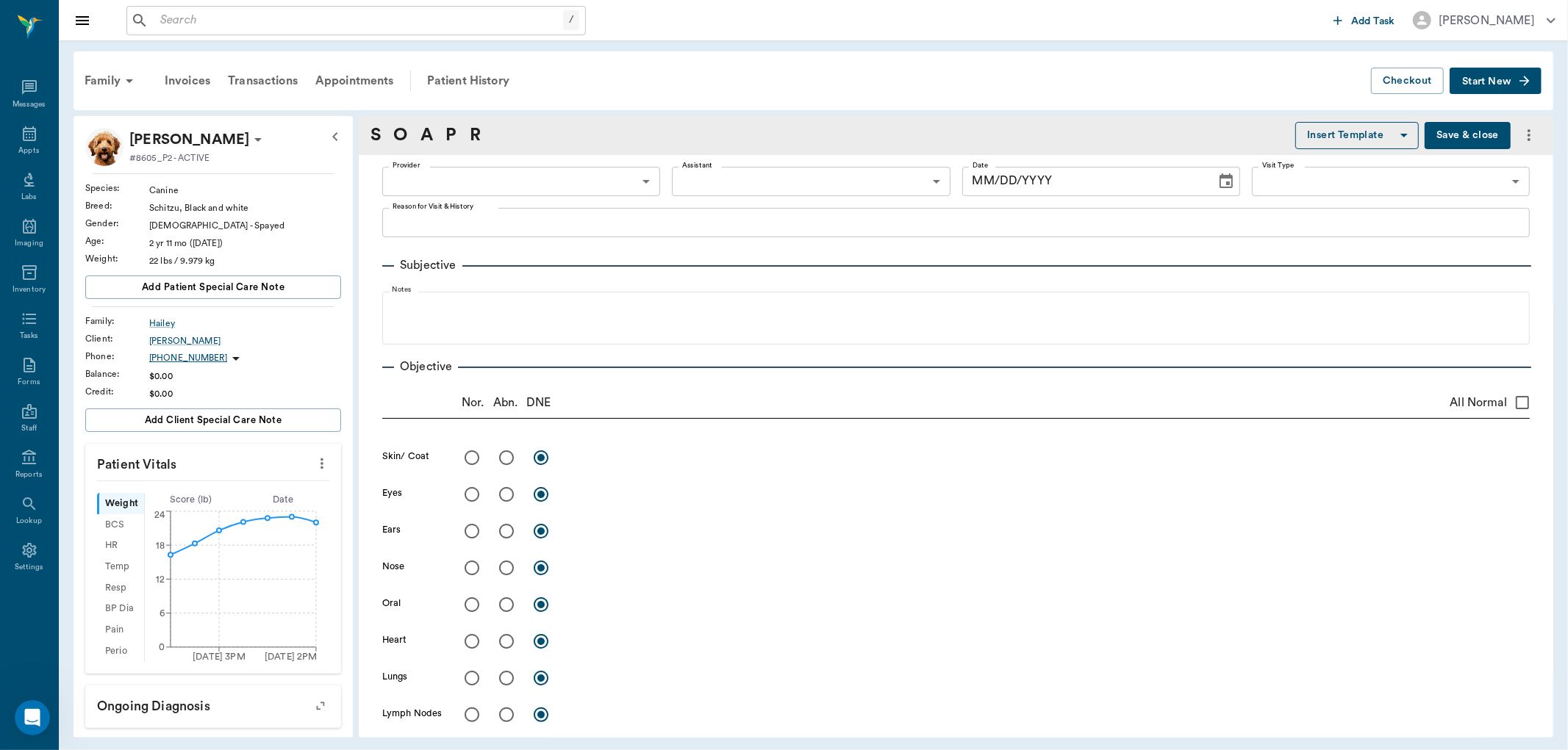
type input "682b670d8bdc6f7f8feef3db"
type input "63ec2f075fda476ae8351a4c"
type input "65d2be4f46e3a538d89b8c1a"
type textarea "ANAL GLANDS -LORY"
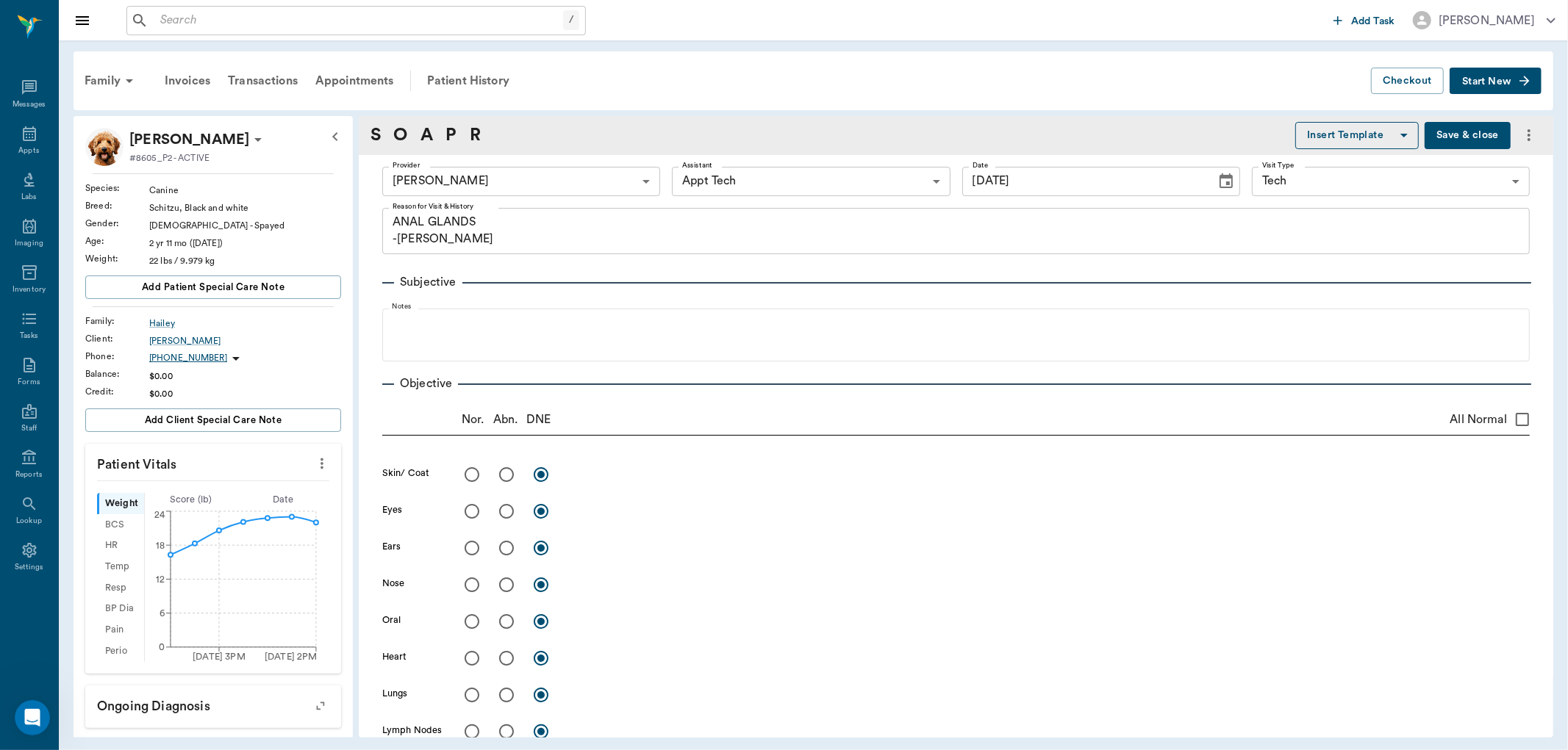
type input "09/10/2025"
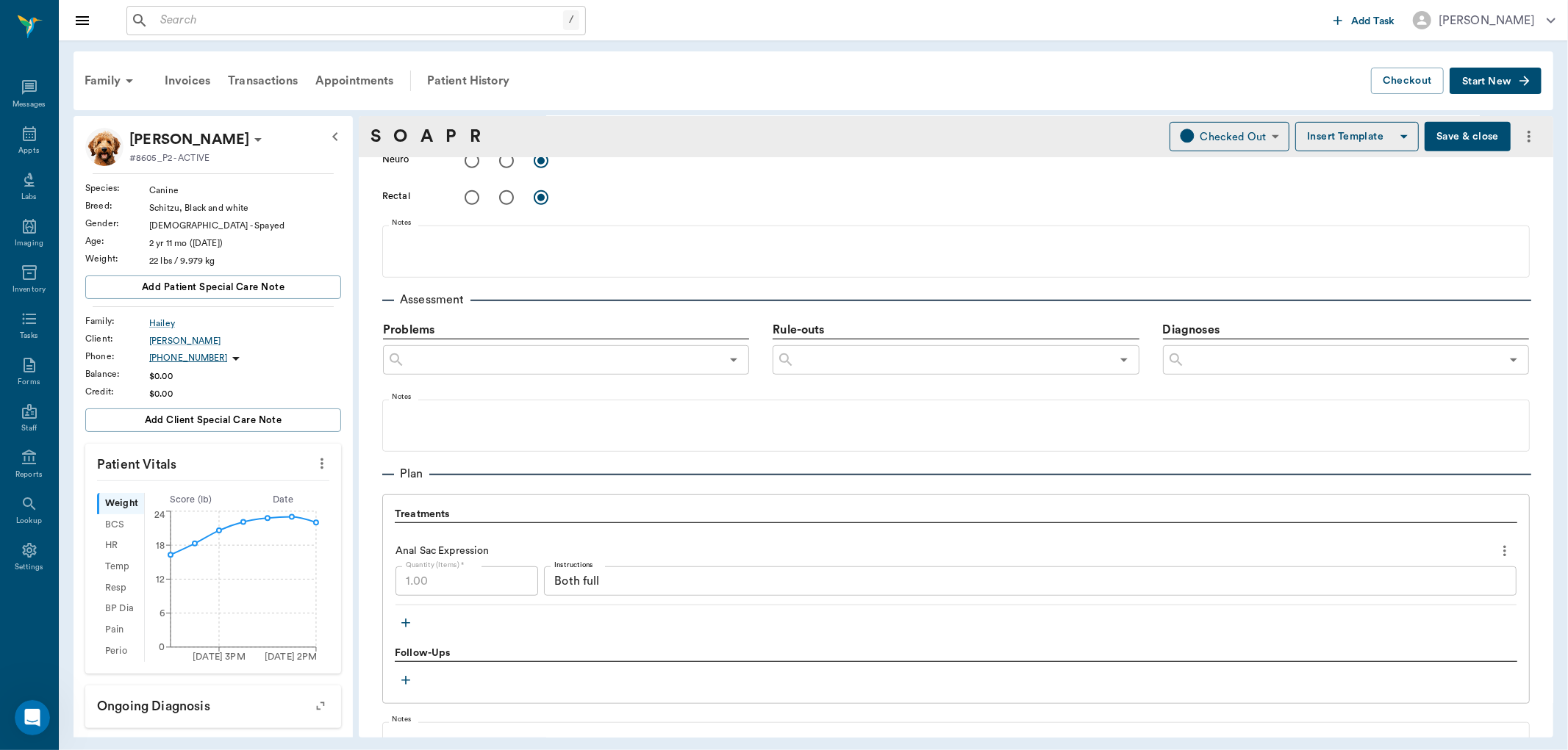
scroll to position [911, 0]
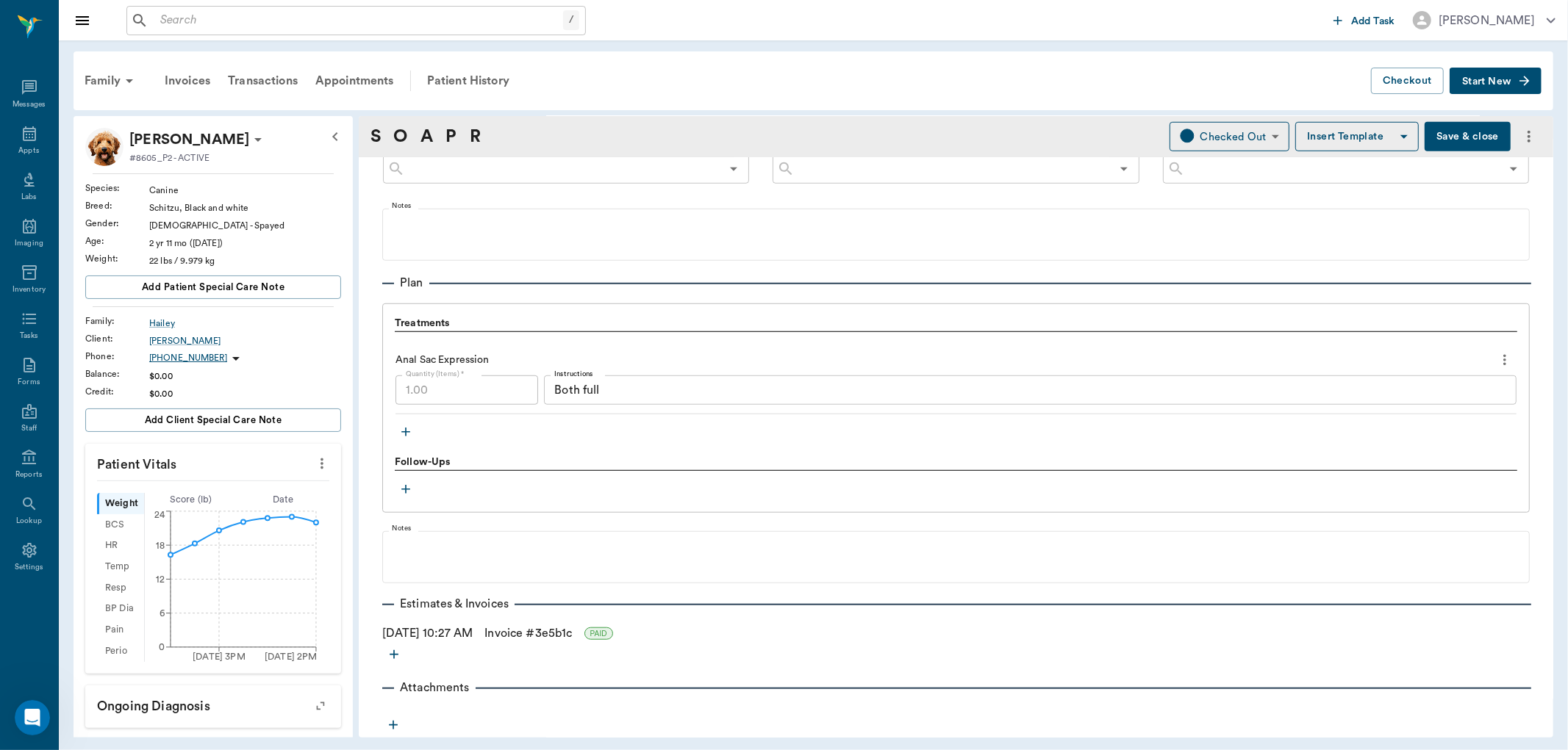
click at [1465, 141] on button "Save & close" at bounding box center [1467, 137] width 86 height 29
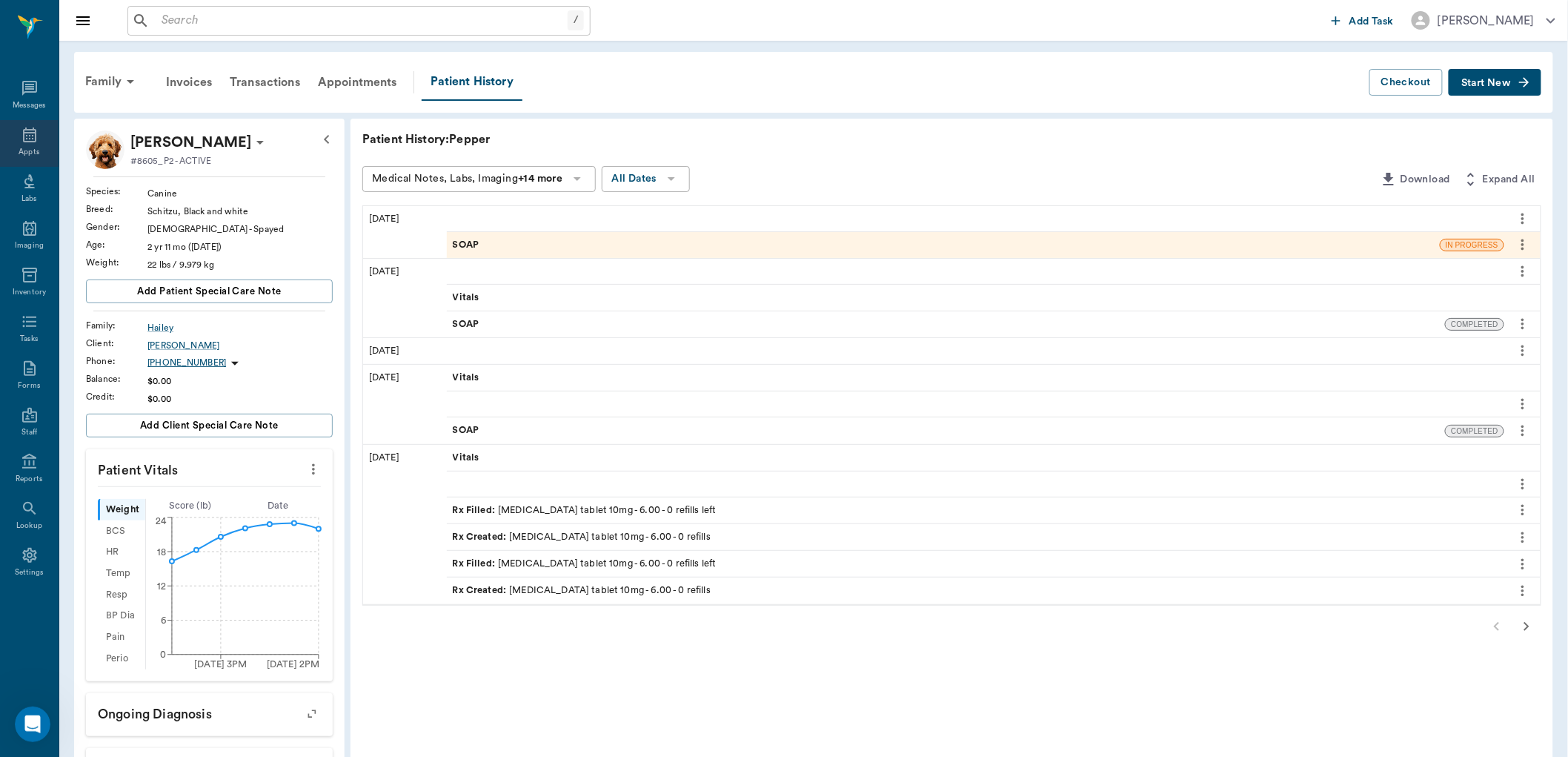
click at [26, 141] on icon at bounding box center [30, 135] width 18 height 18
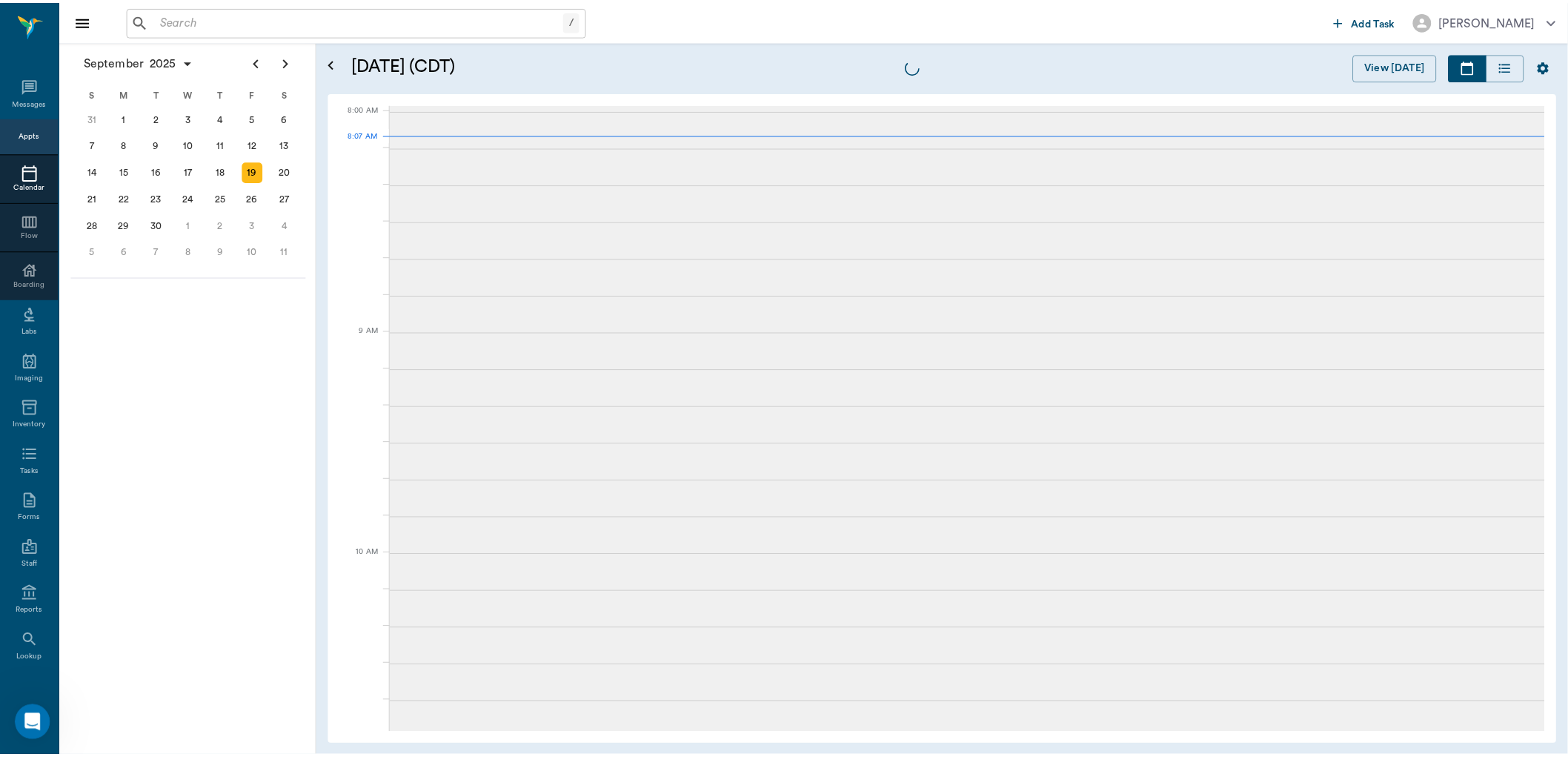
scroll to position [1, 0]
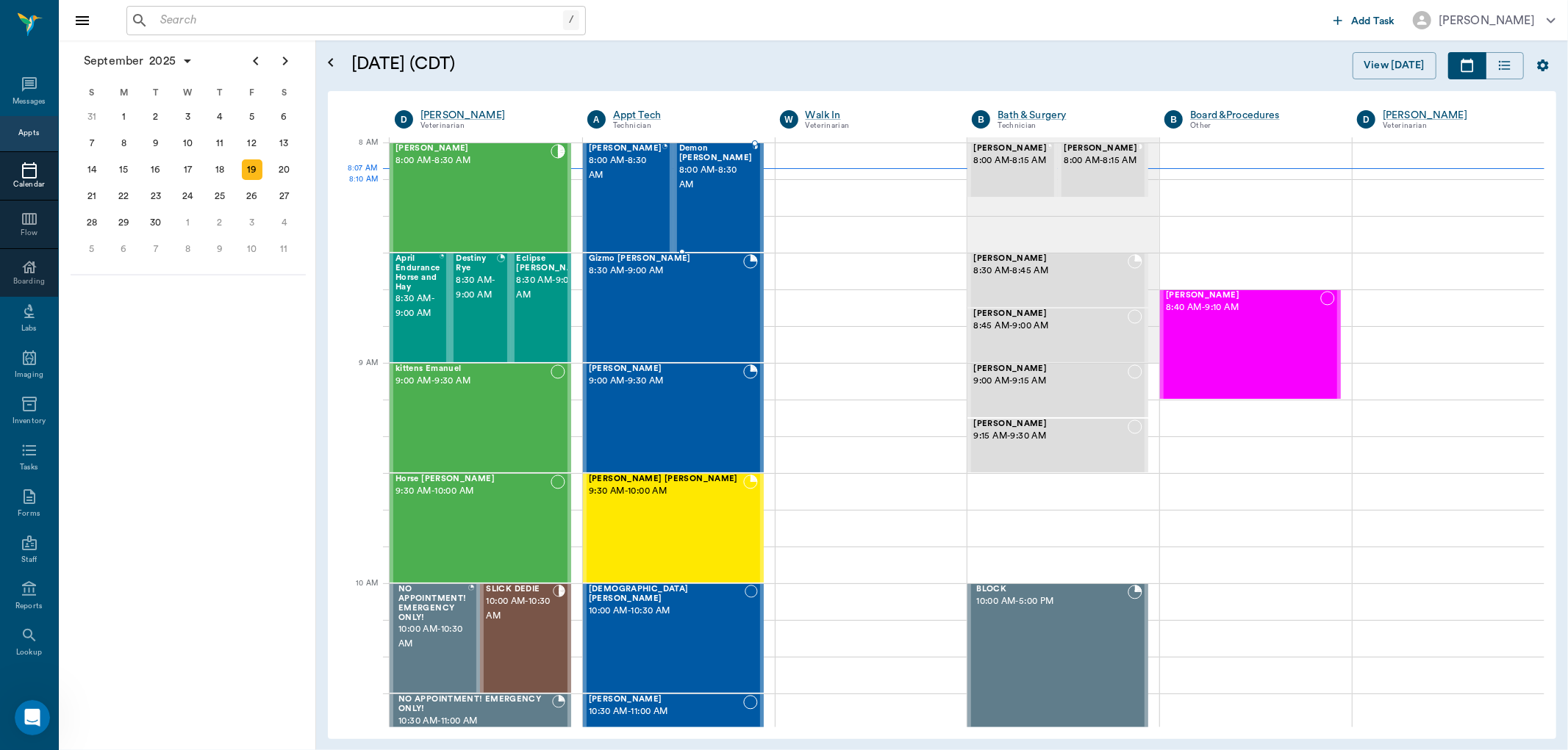
click at [703, 213] on div "Demon Thompson 8:00 AM - 8:30 AM" at bounding box center [716, 198] width 74 height 107
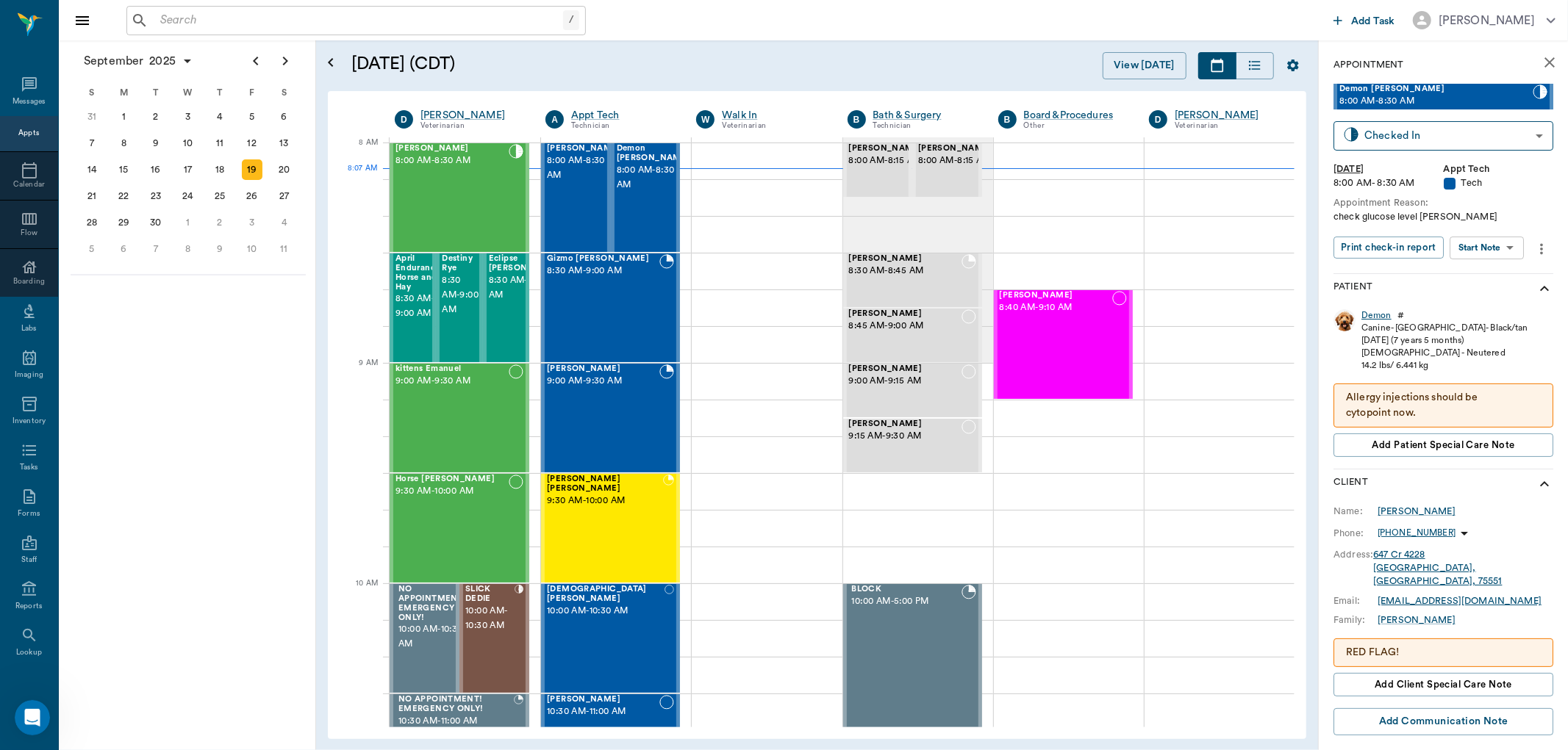
click at [1368, 314] on div "Demon" at bounding box center [1377, 315] width 30 height 13
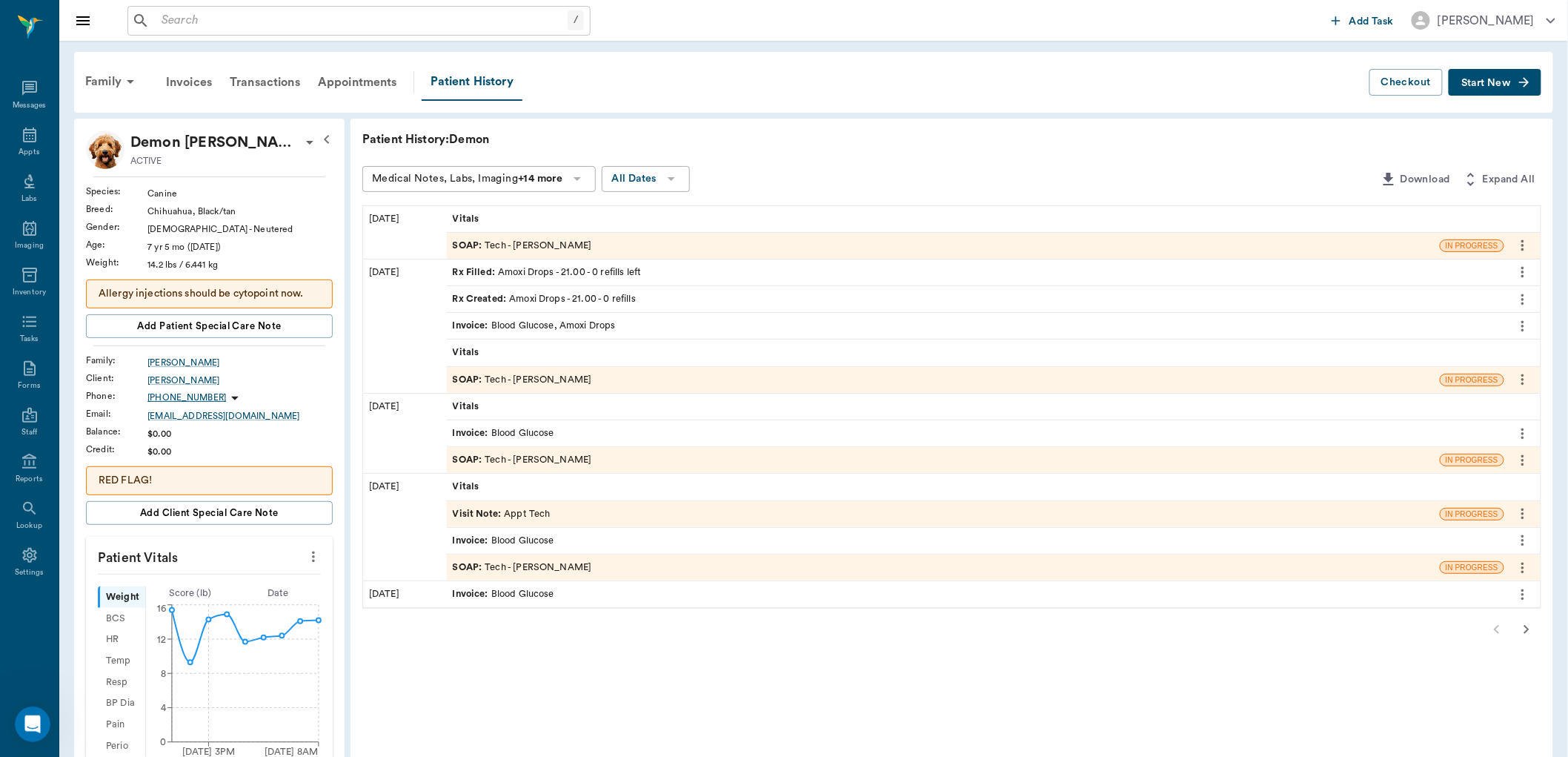
click at [1529, 627] on icon "button" at bounding box center [1526, 629] width 18 height 18
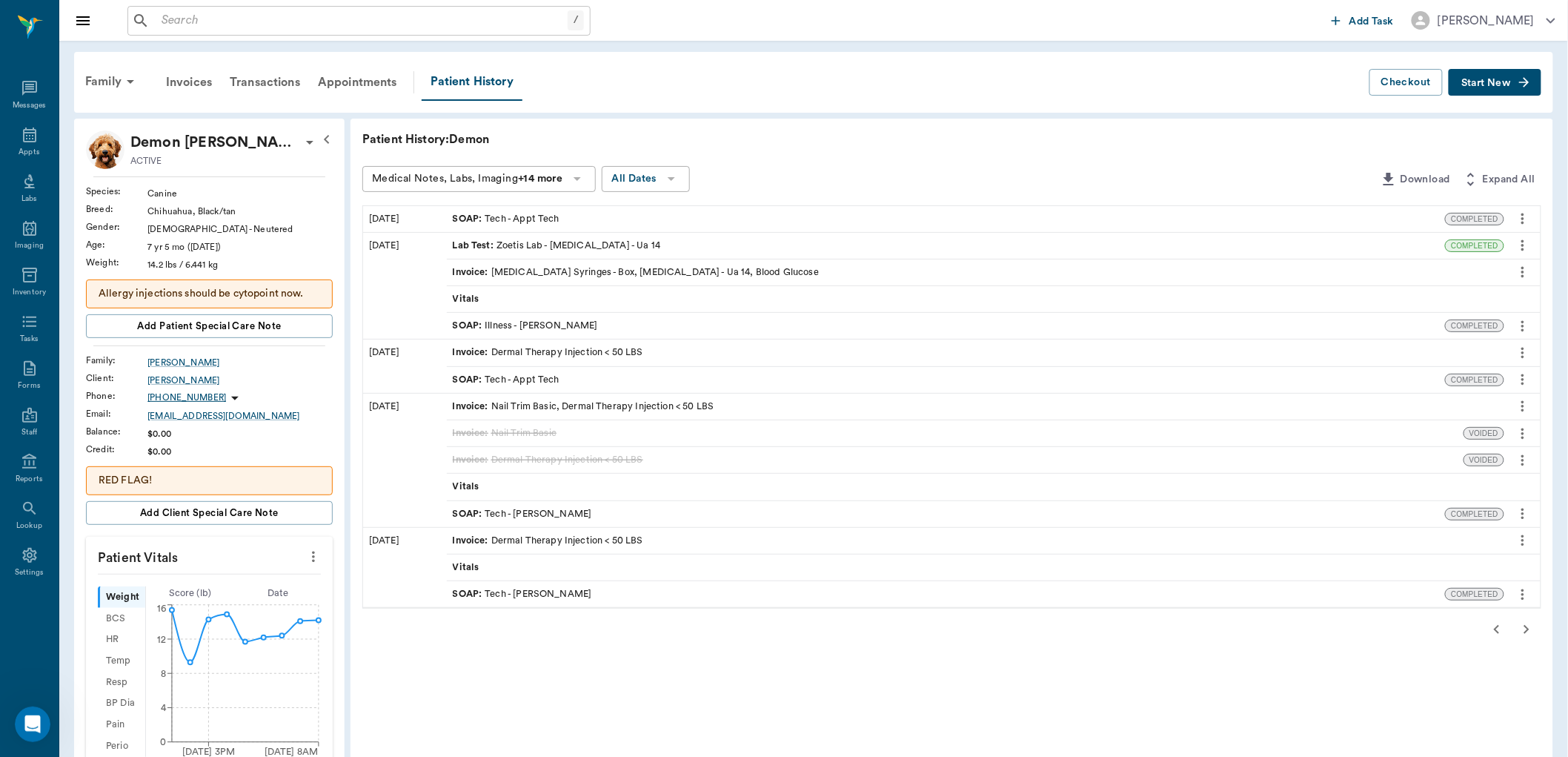
click at [547, 320] on div "SOAP : Illness - Dr. Bert Ellsworth" at bounding box center [526, 325] width 146 height 14
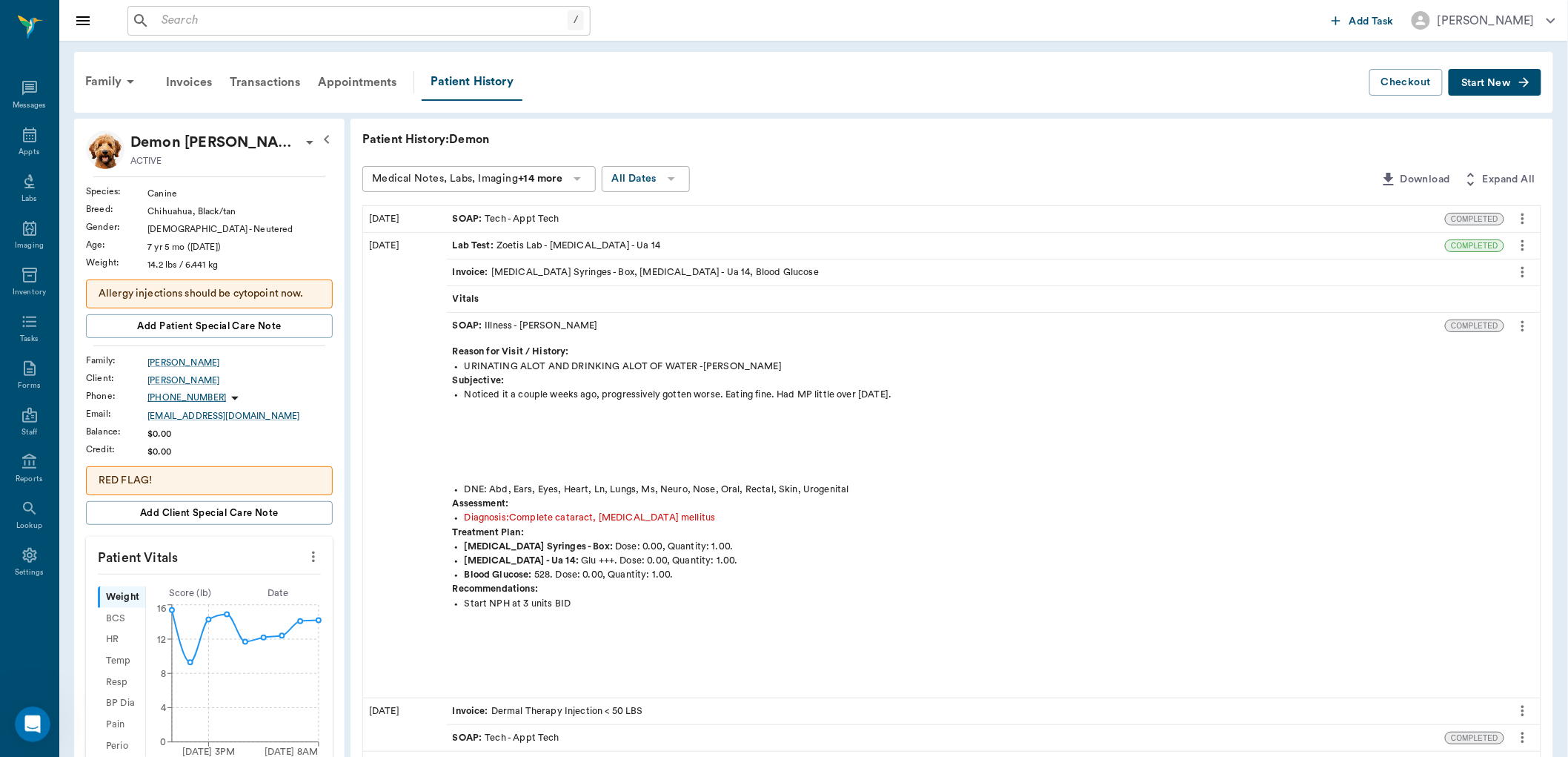
click at [626, 227] on div "SOAP : Tech - Appt Tech" at bounding box center [946, 218] width 999 height 26
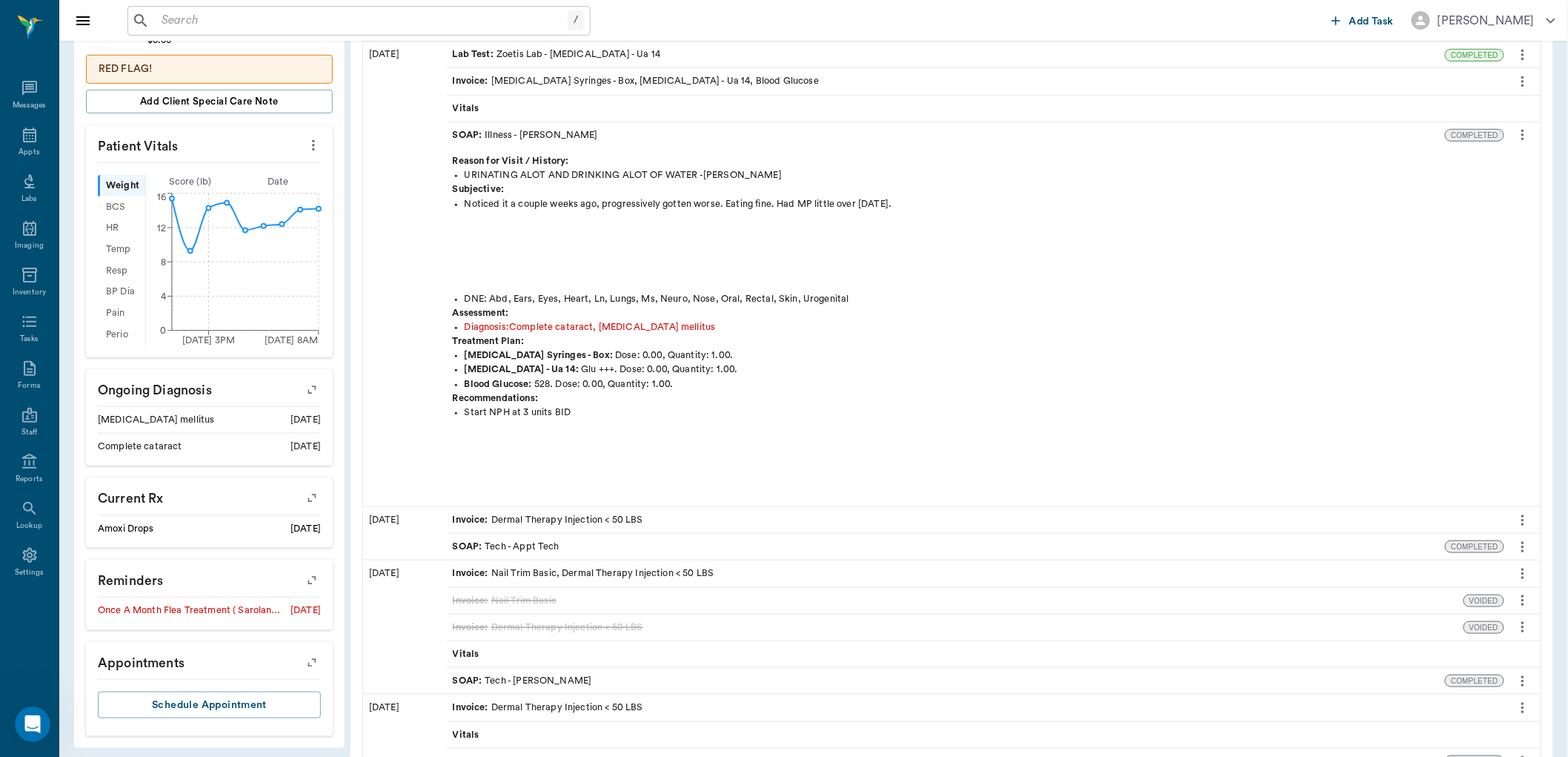
scroll to position [495, 0]
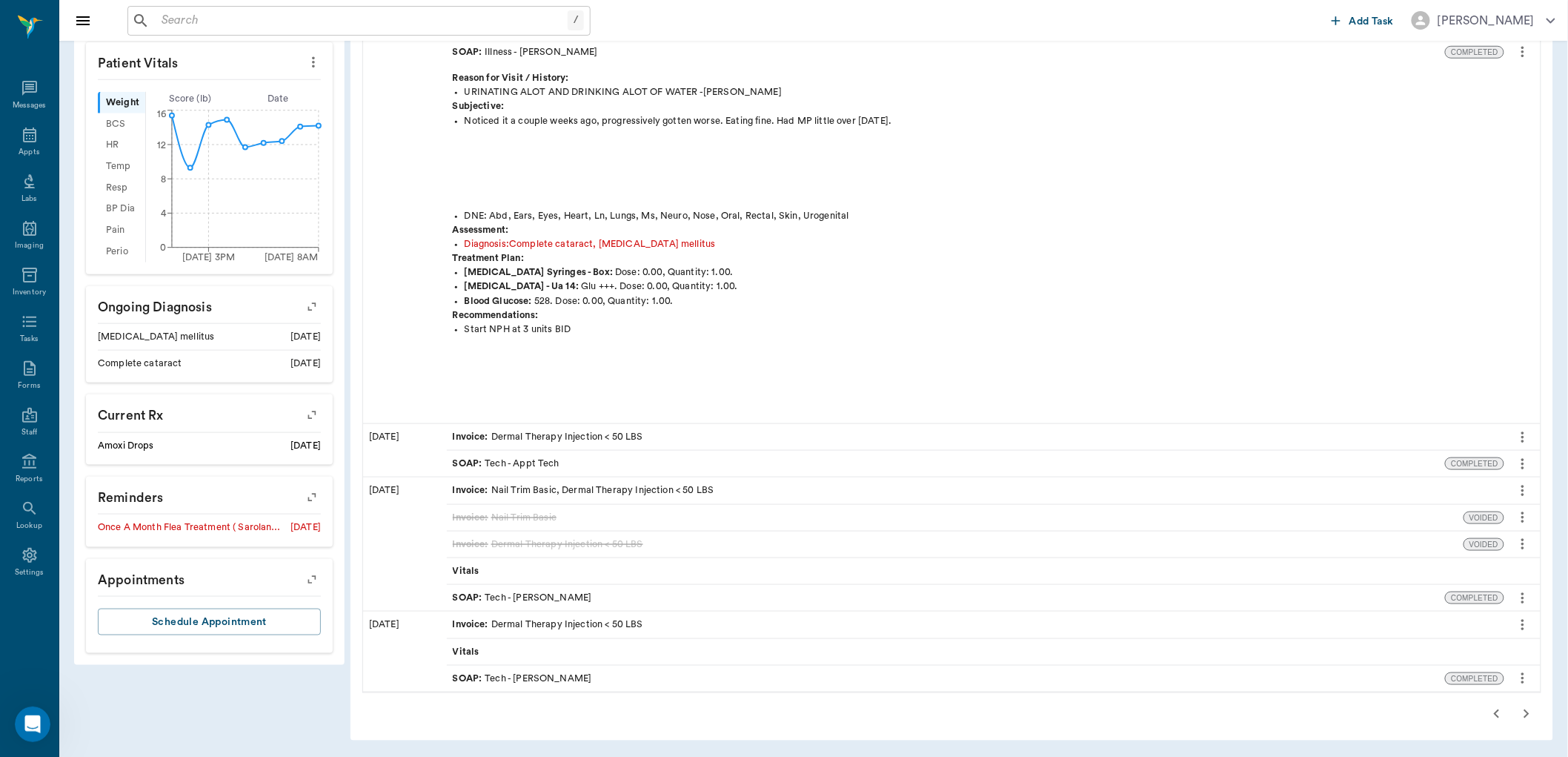
click at [1522, 713] on icon "button" at bounding box center [1526, 714] width 18 height 18
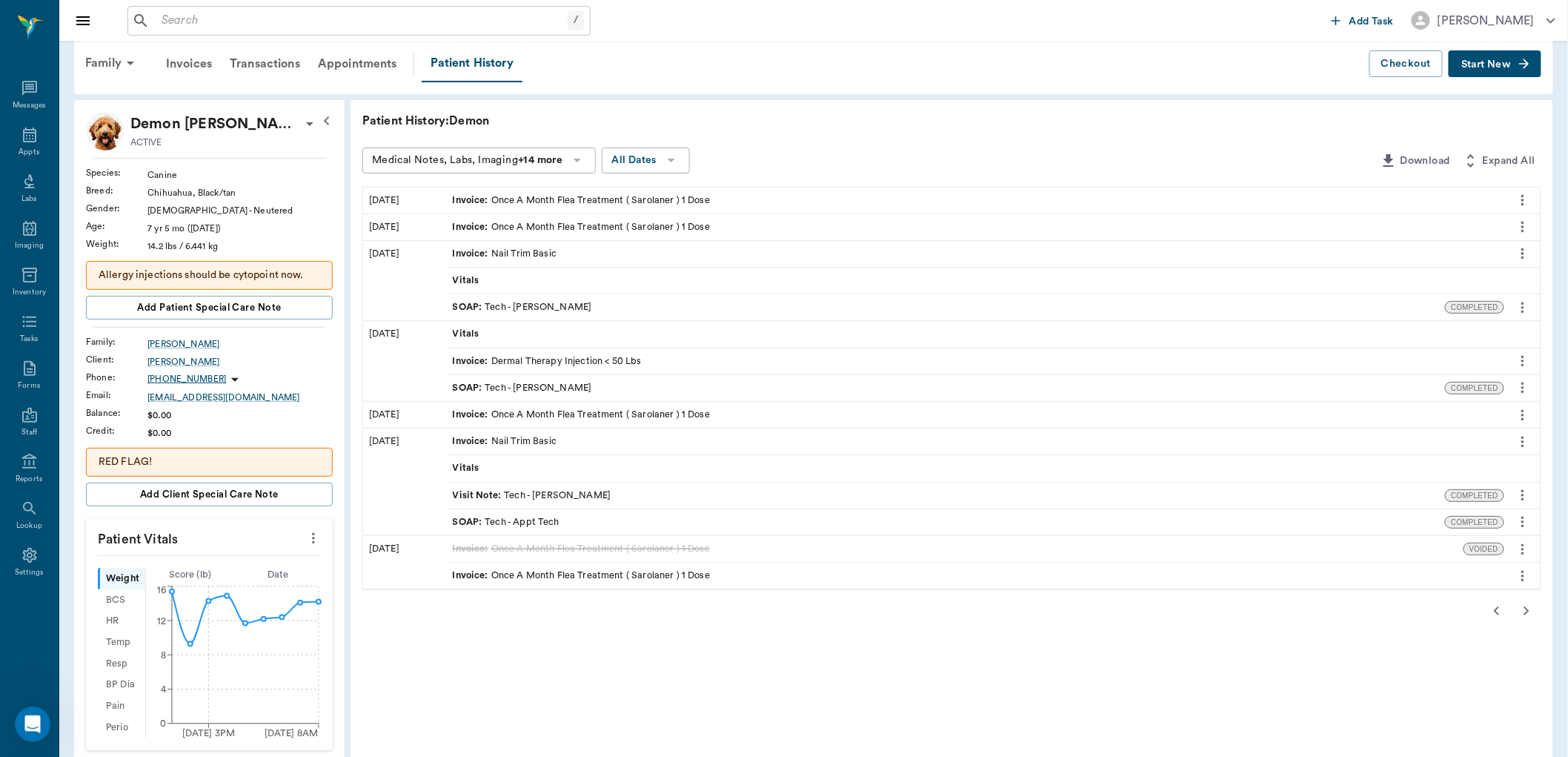
scroll to position [8, 0]
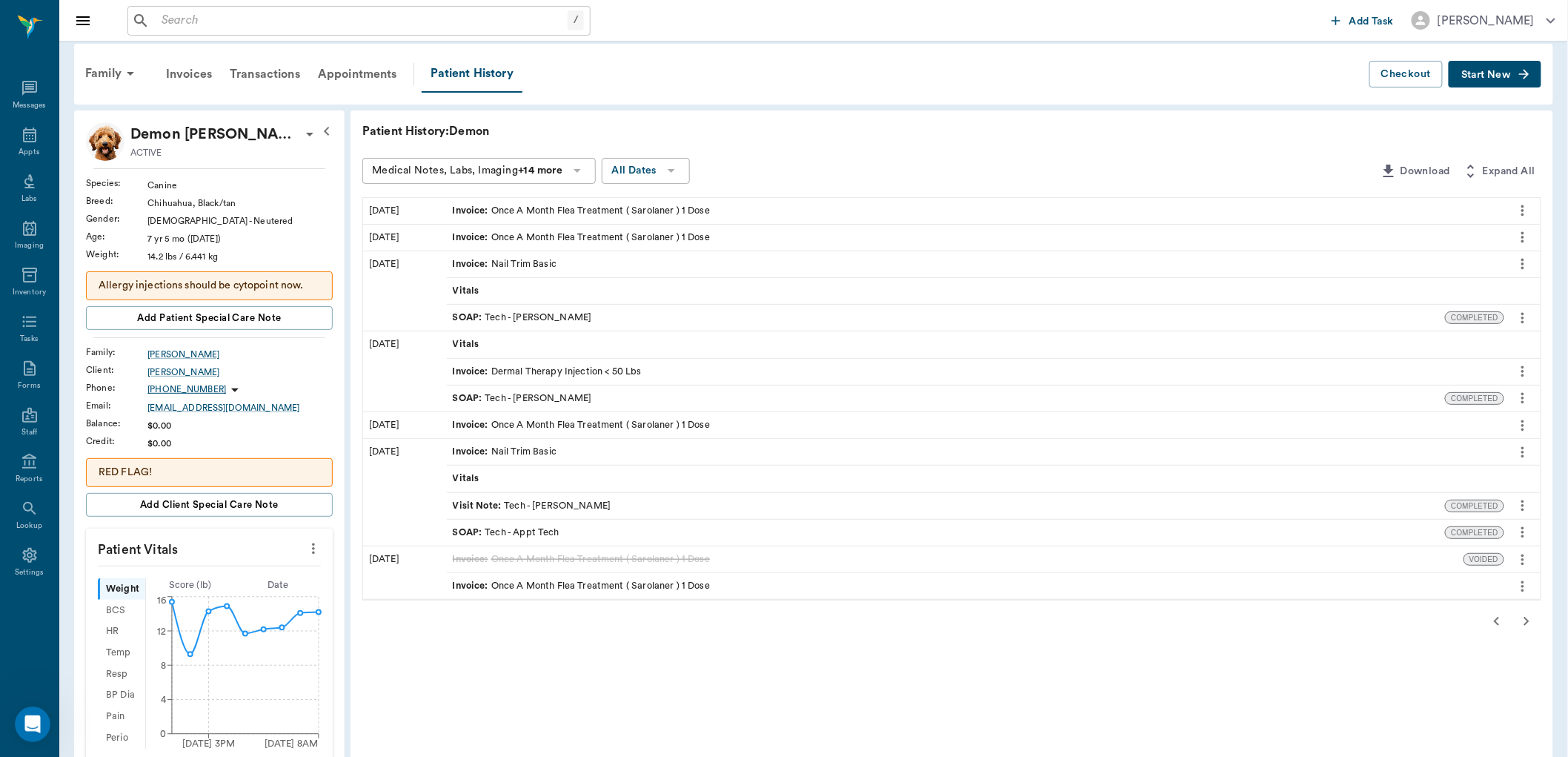
click at [1497, 620] on icon "button" at bounding box center [1497, 621] width 18 height 18
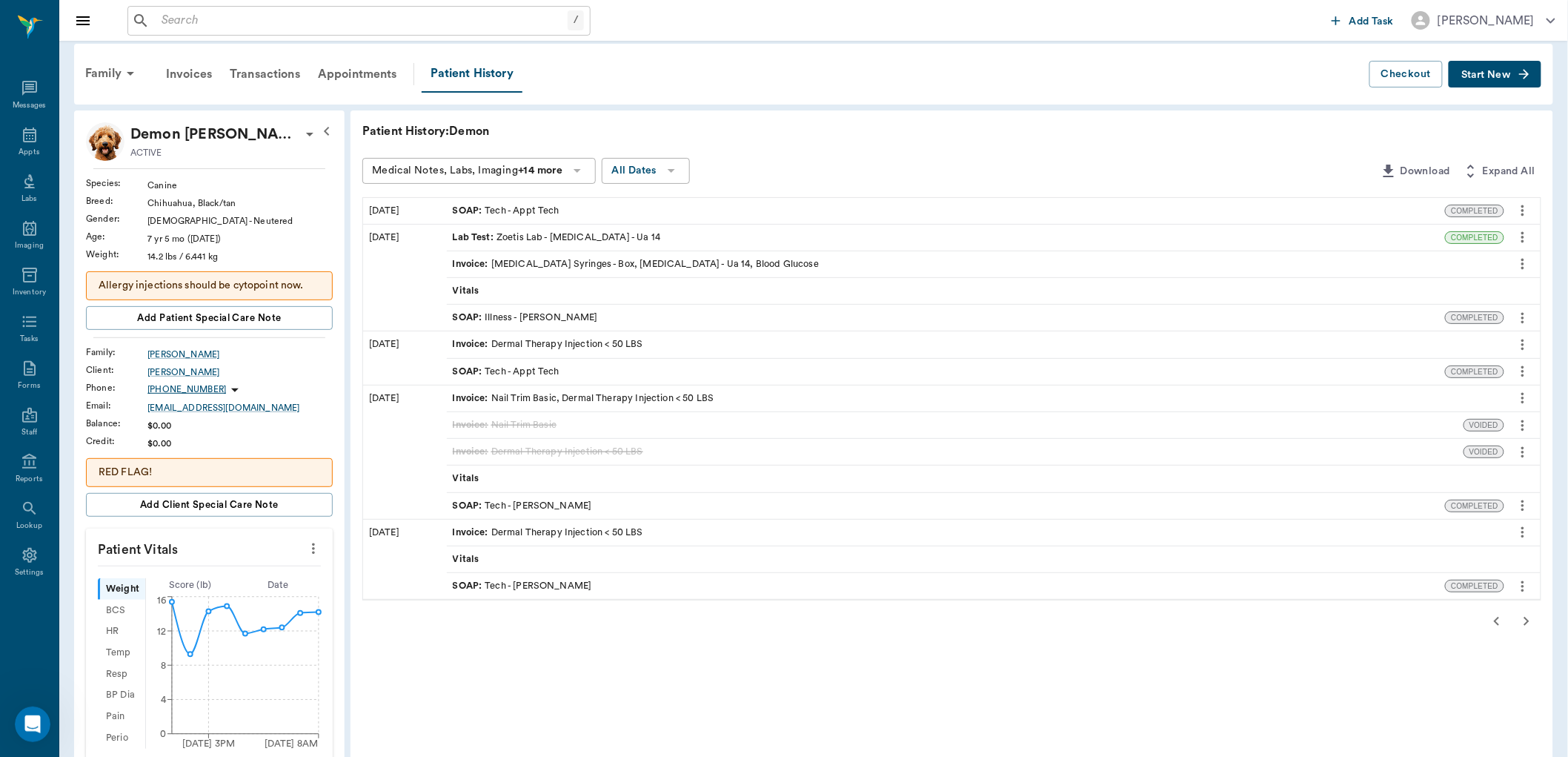
scroll to position [420, 0]
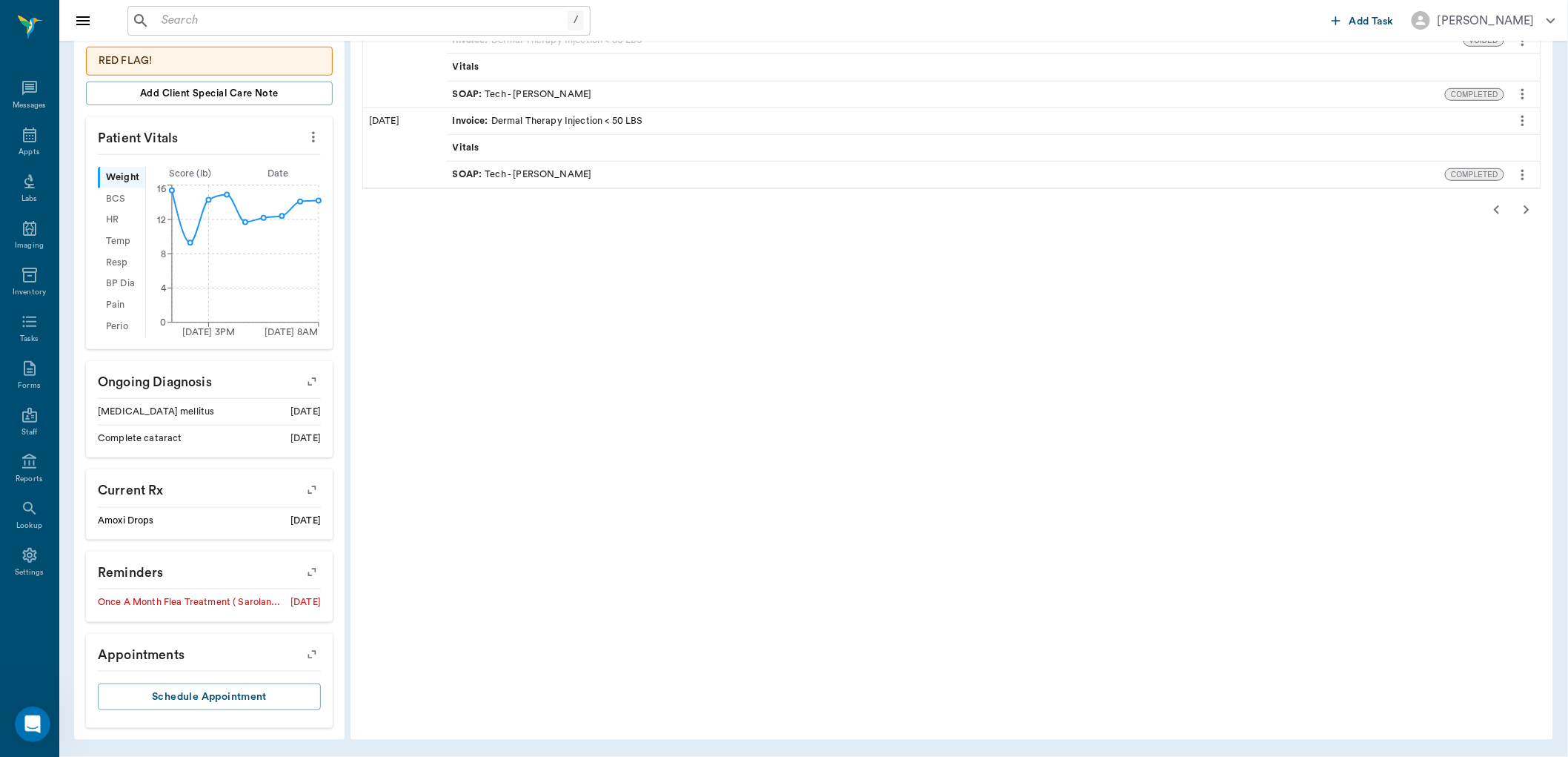
click at [1497, 206] on icon "button" at bounding box center [1497, 209] width 18 height 18
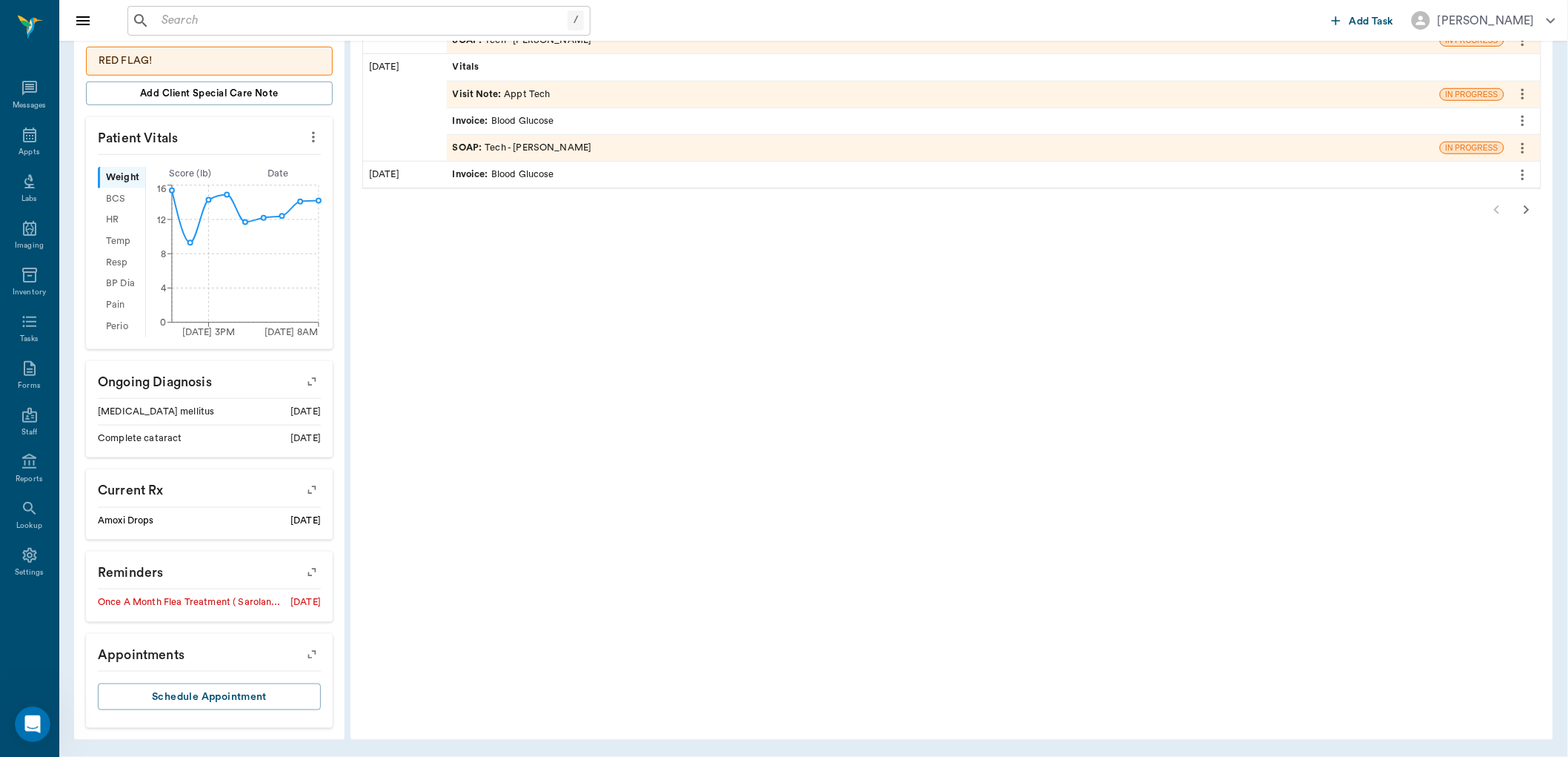
click at [532, 145] on div "SOAP : Tech - Daniel Virnala" at bounding box center [523, 148] width 140 height 14
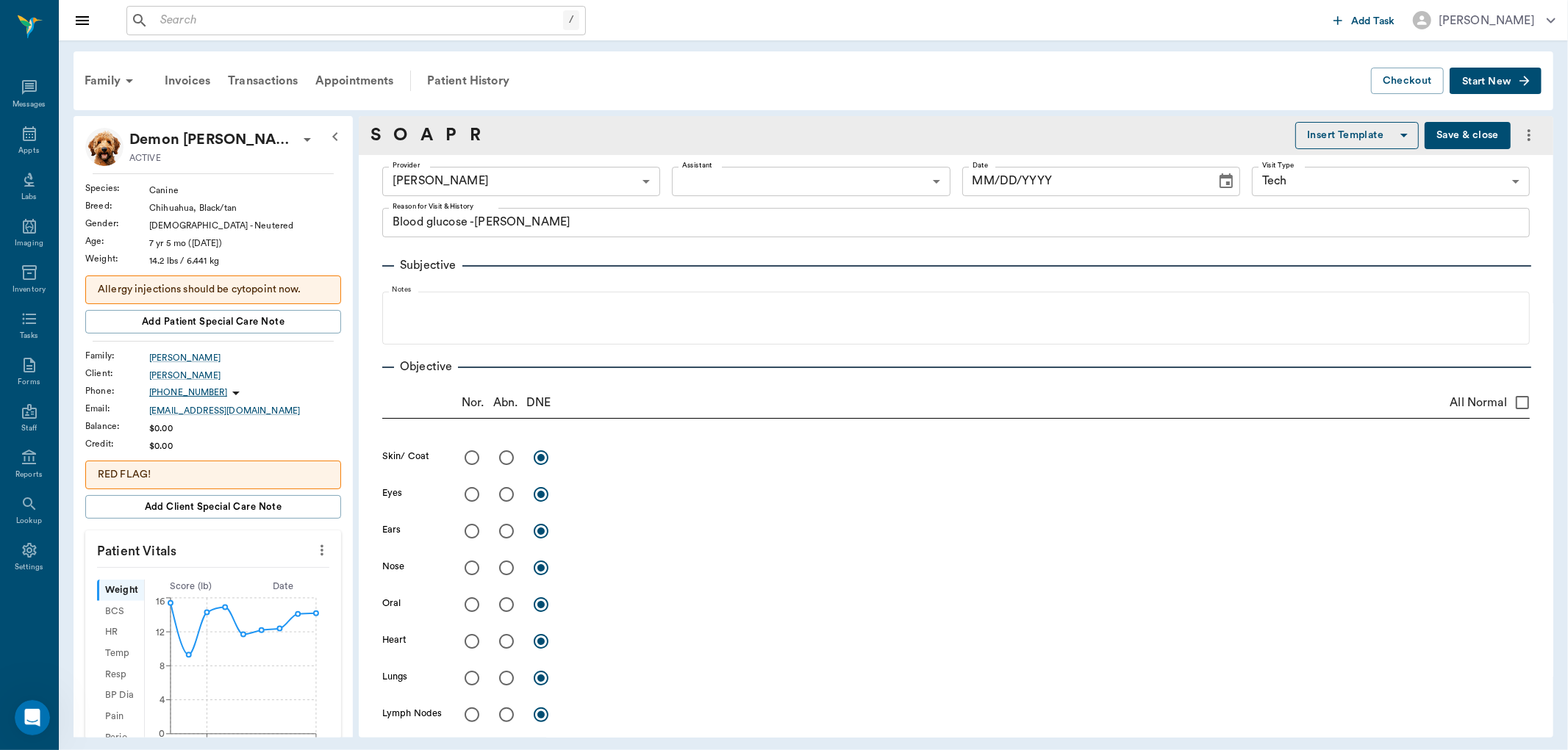
type input "642ef10e332a41444de2bad1"
type input "65d2be4f46e3a538d89b8c1a"
type textarea "Blood glucose -Hunt"
type input "08/22/2025"
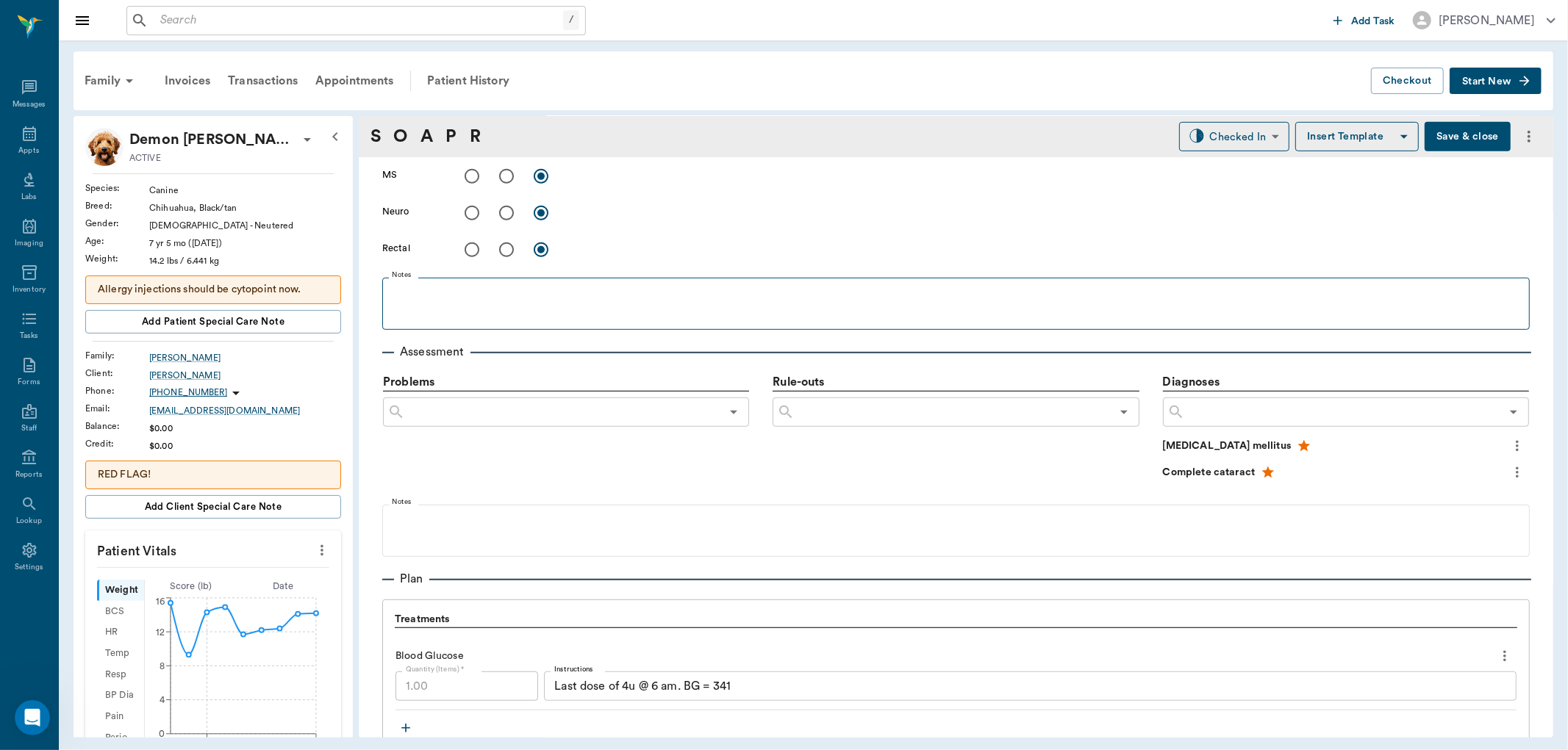
scroll to position [816, 0]
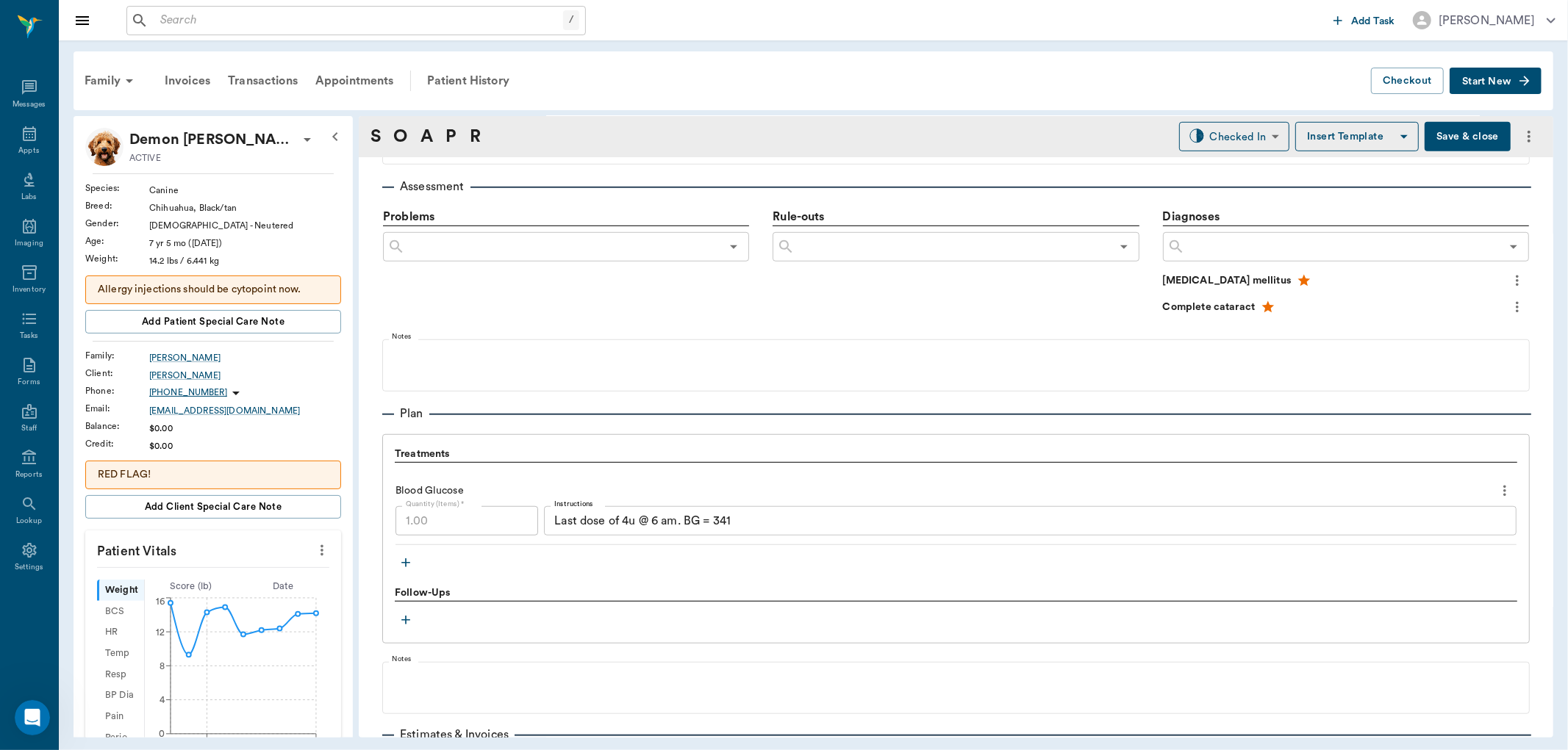
click at [1424, 137] on button "Save & close" at bounding box center [1467, 137] width 86 height 29
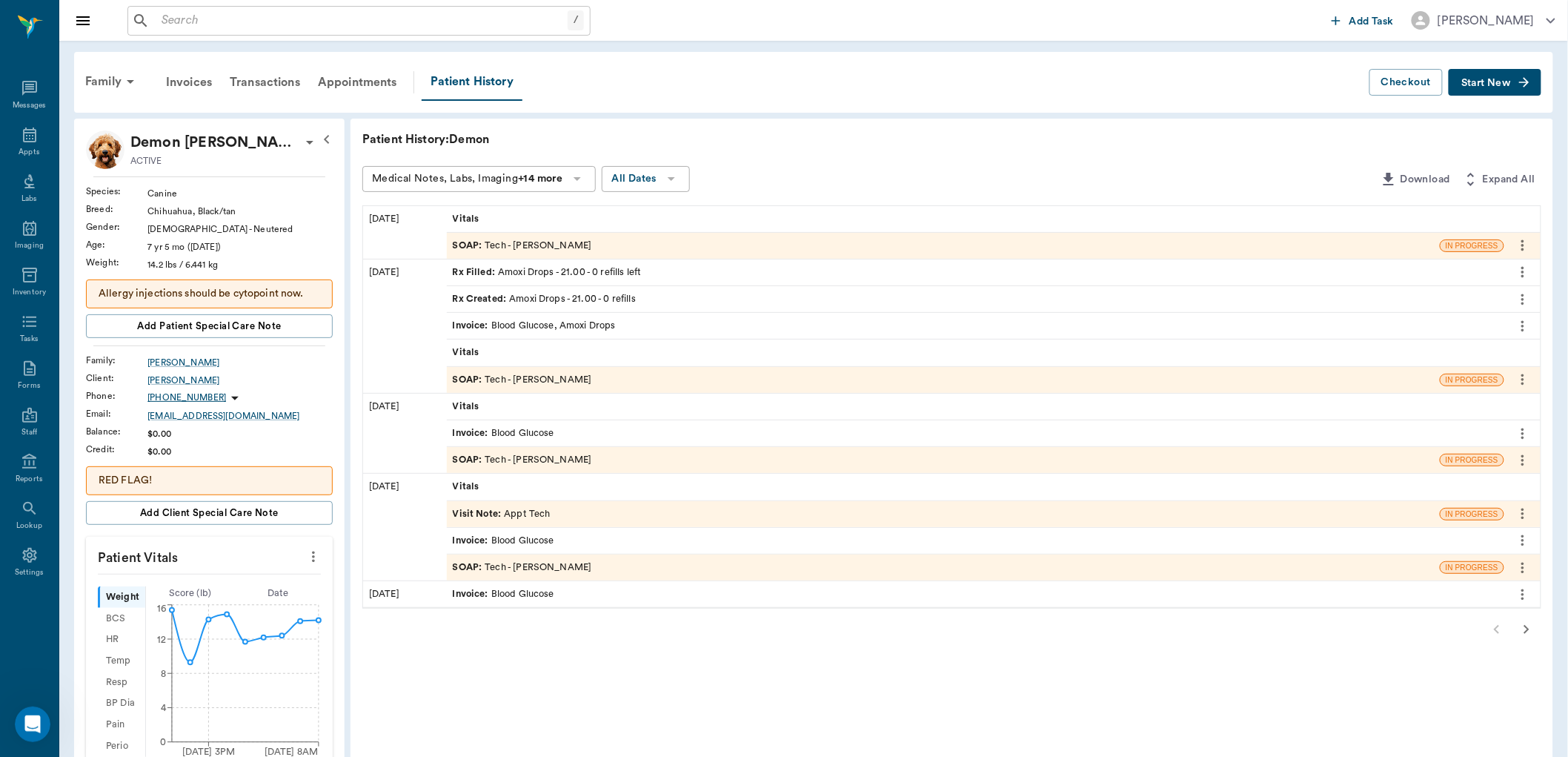
click at [542, 375] on div "SOAP : Tech - Daniel Virnala" at bounding box center [523, 380] width 140 height 14
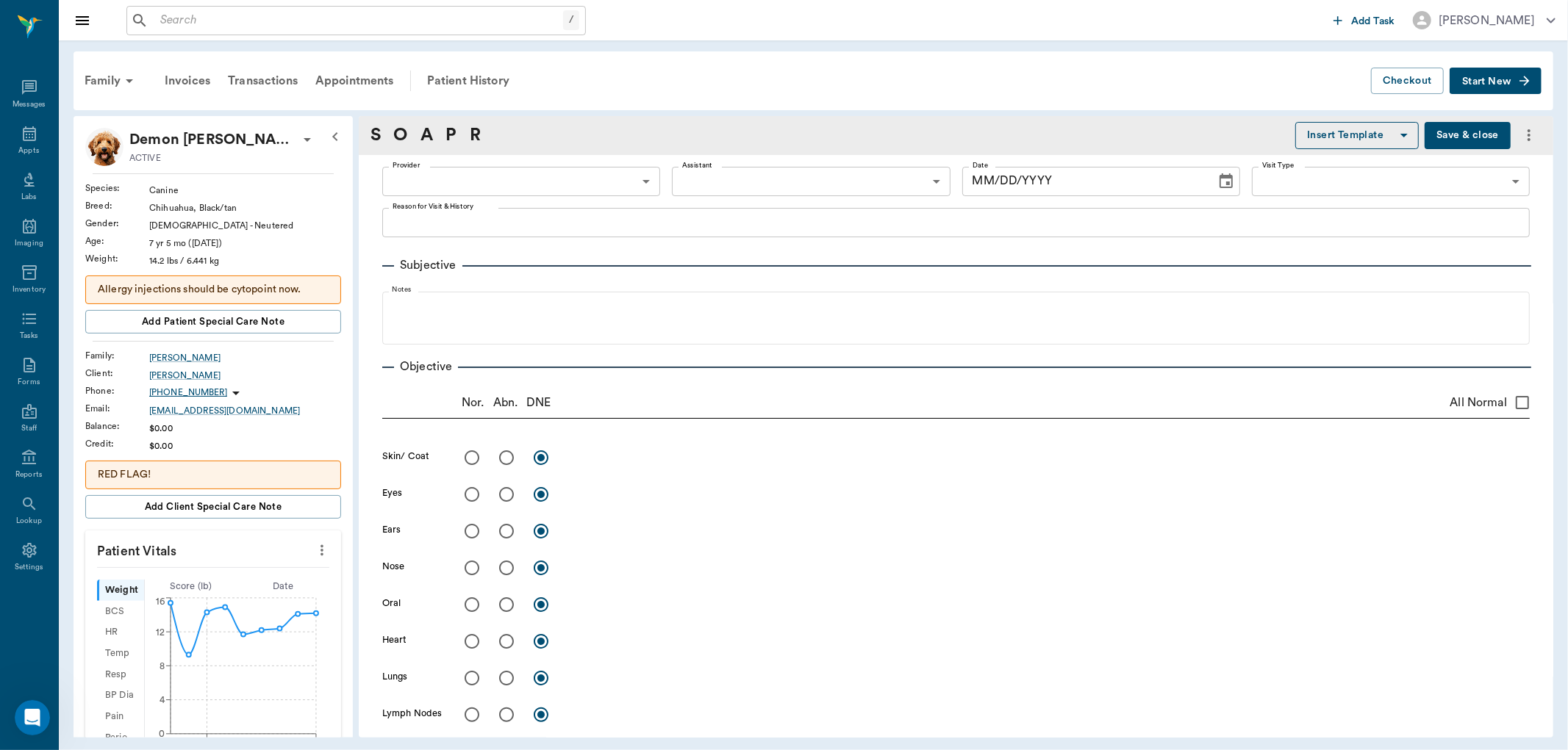
type input "642ef10e332a41444de2bad1"
type input "65d2be4f46e3a538d89b8c1a"
type textarea "BG CHECK -LORY"
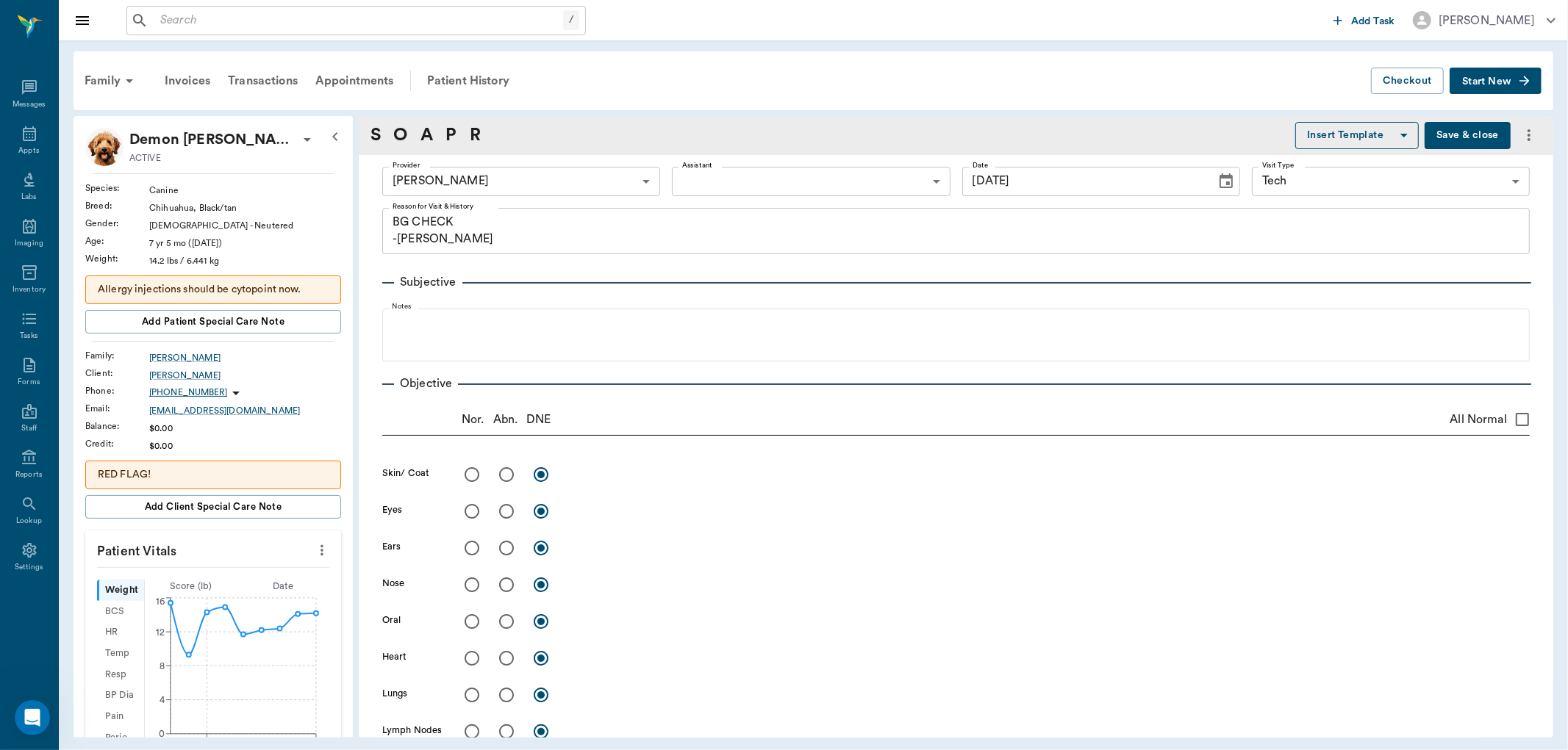
type input "09/12/2025"
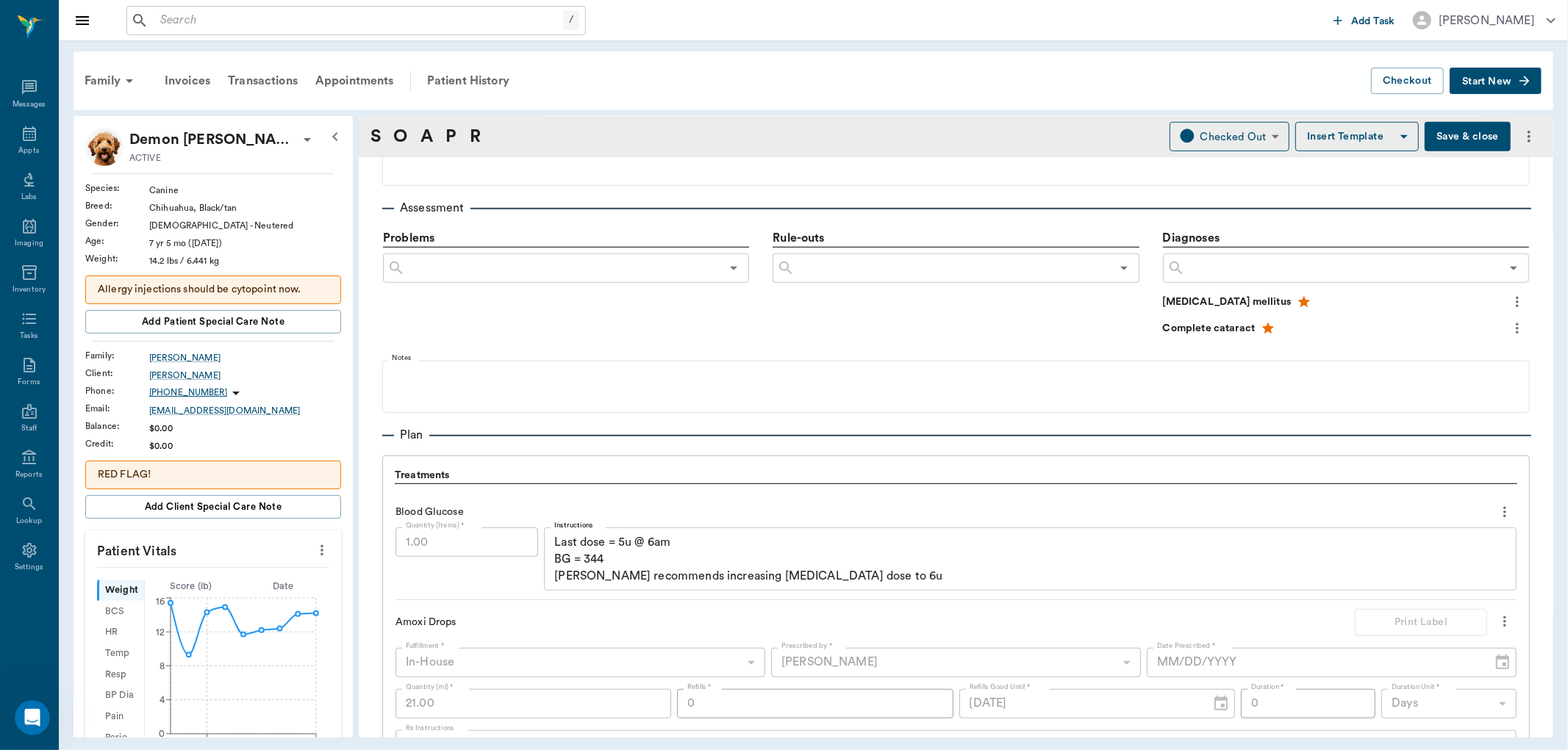
scroll to position [898, 0]
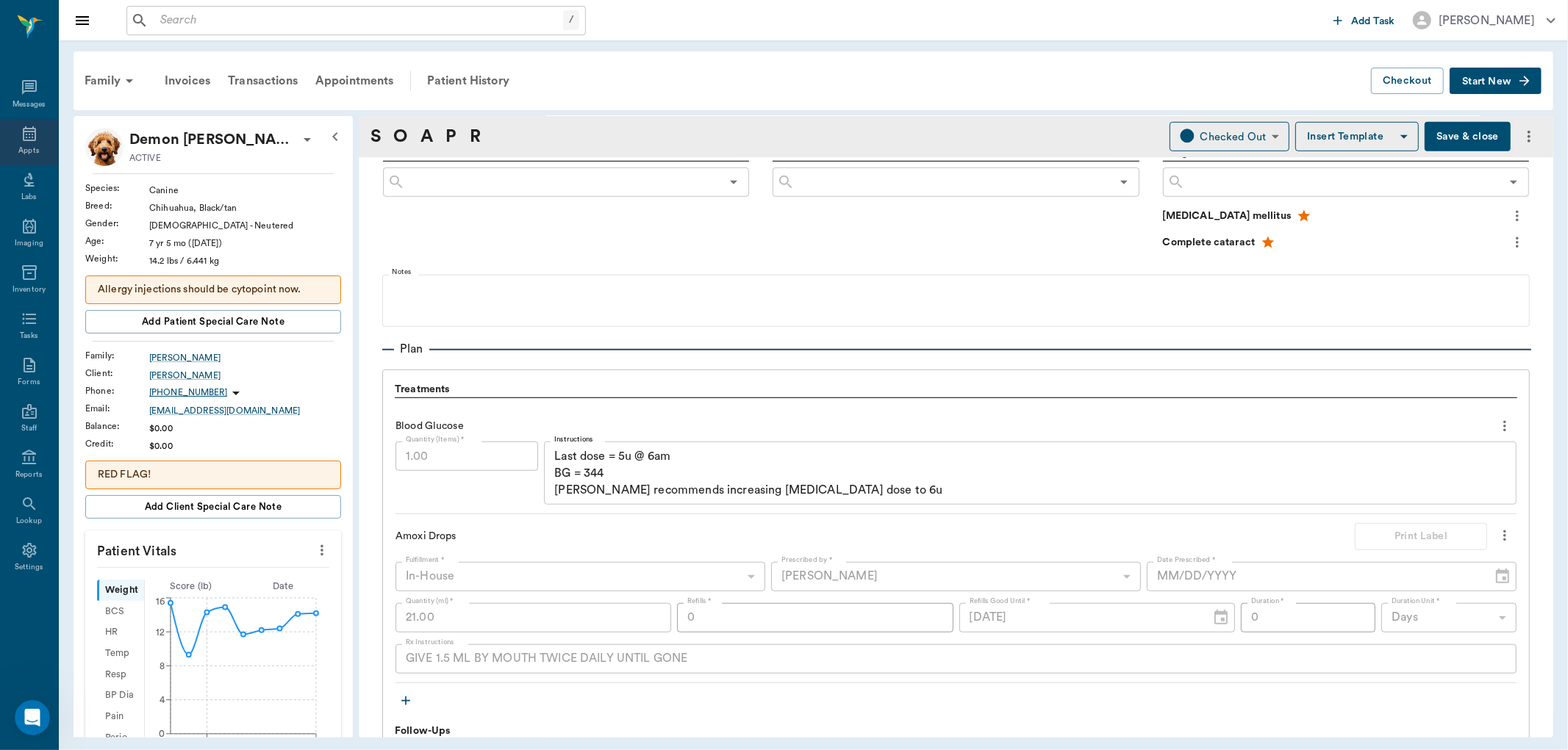
click at [38, 148] on div "Appts" at bounding box center [29, 151] width 21 height 11
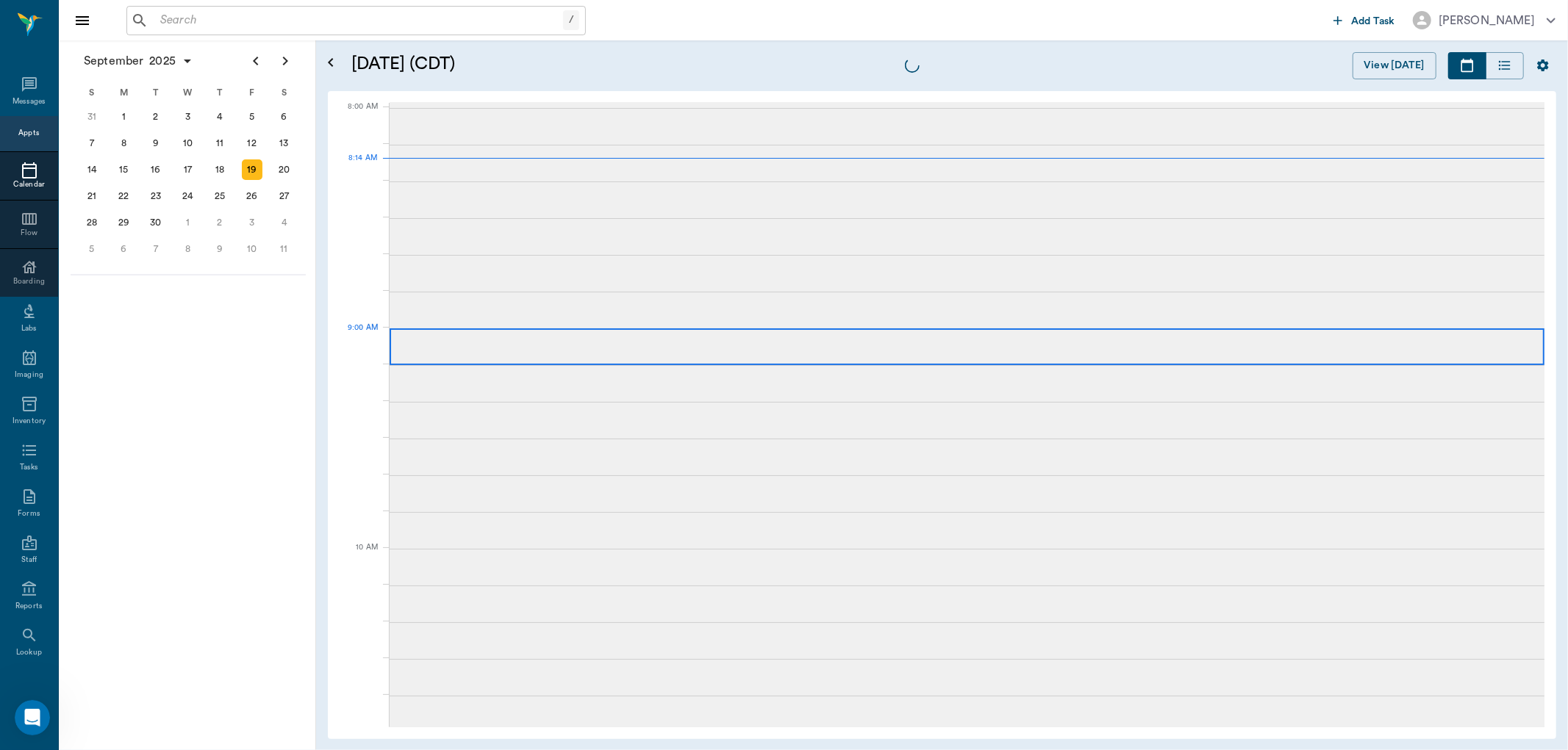
scroll to position [1, 0]
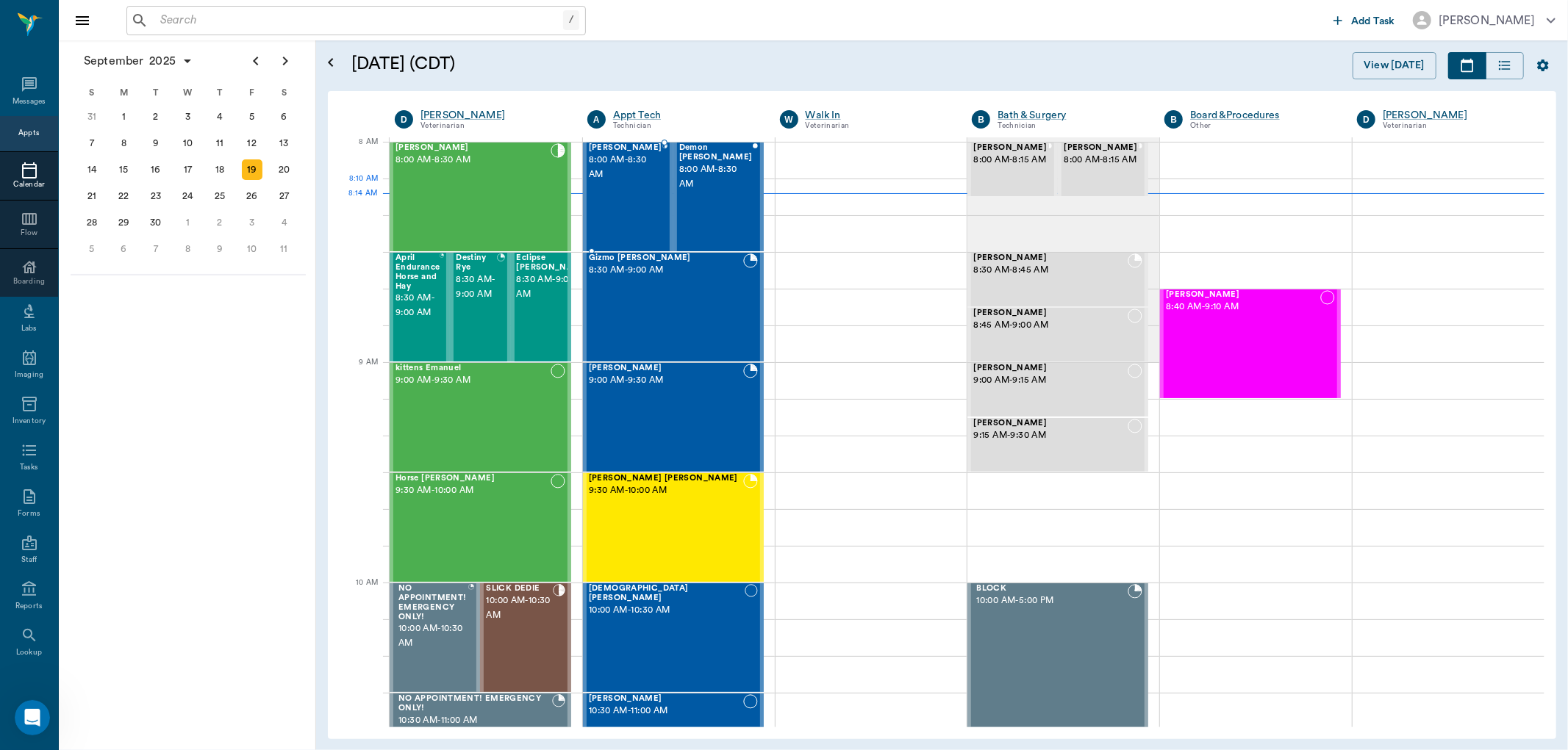
click at [636, 183] on span "8:00 AM - 8:30 AM" at bounding box center [626, 168] width 74 height 29
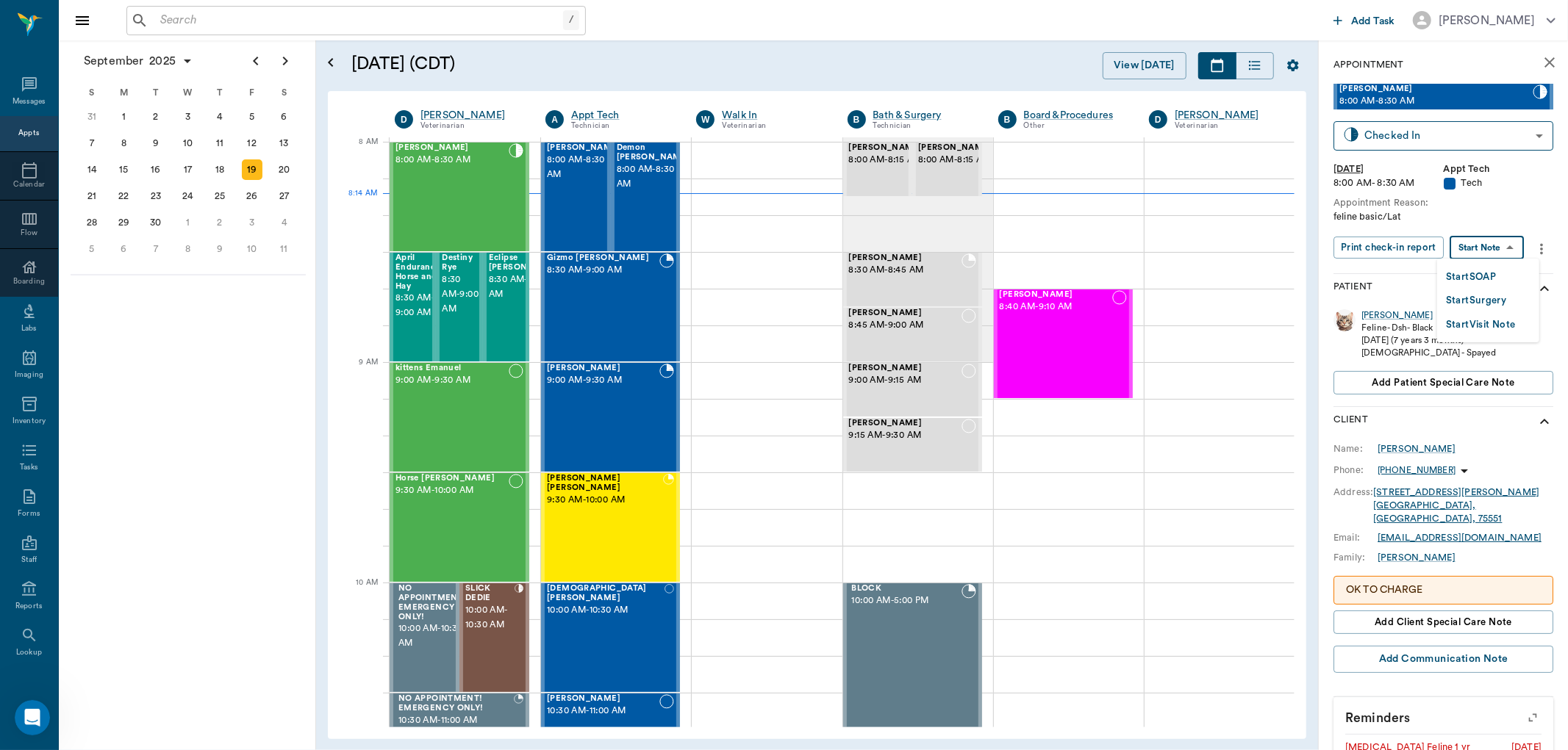
click at [1478, 244] on body "/ ​ Add Task Dr. Bert Ellsworth Nectar Messages Appts Calendar Flow Boarding La…" at bounding box center [784, 375] width 1568 height 750
click at [1472, 269] on button "Start SOAP" at bounding box center [1471, 277] width 50 height 17
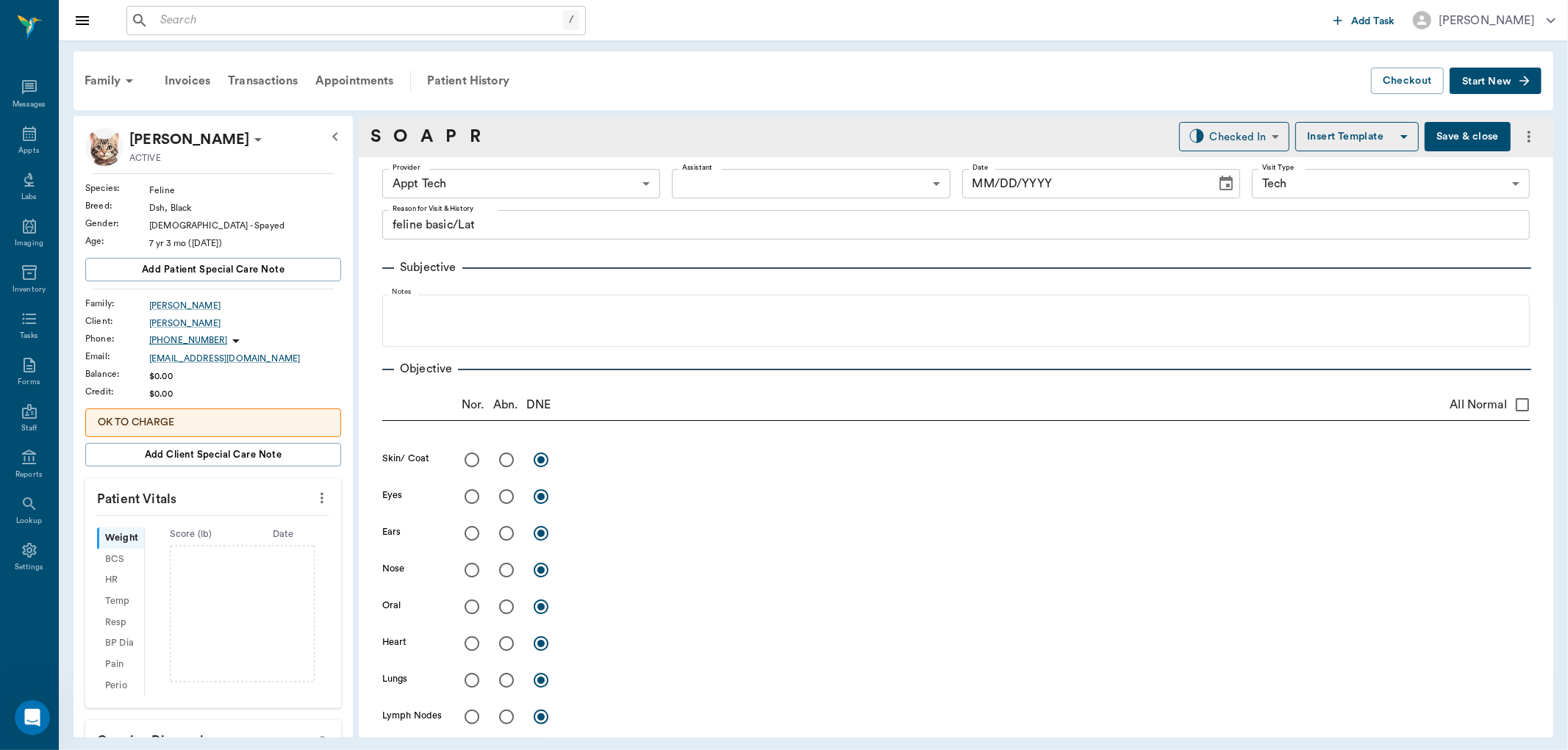
type input "63ec2f075fda476ae8351a4c"
type input "65d2be4f46e3a538d89b8c1a"
type textarea "feline basic/Lat"
type input "09/19/2025"
click at [314, 492] on icon "more" at bounding box center [322, 498] width 16 height 18
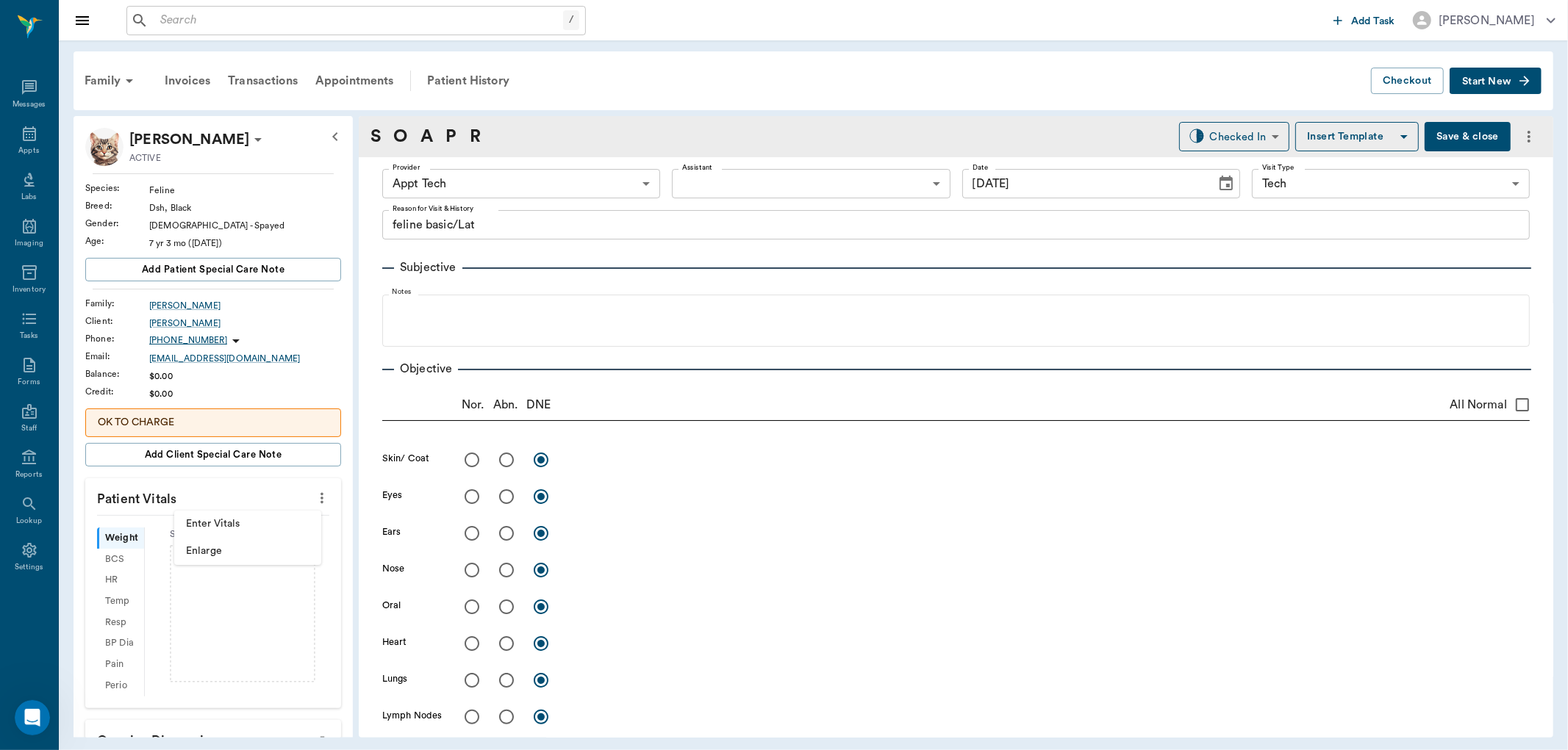
click at [285, 523] on span "Enter Vitals" at bounding box center [248, 524] width 124 height 15
click at [261, 550] on input "text" at bounding box center [213, 542] width 128 height 29
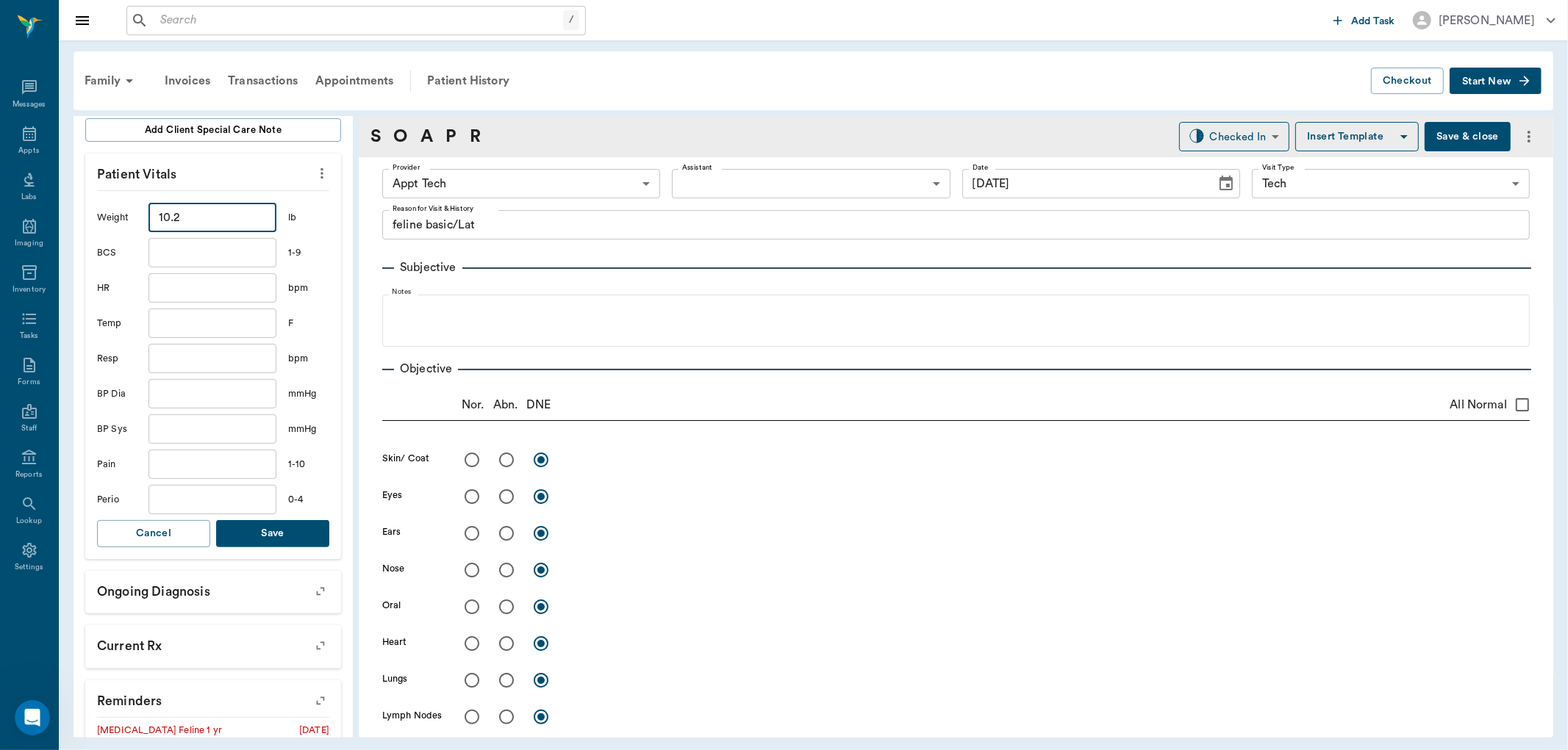
scroll to position [326, 0]
type input "10.2"
drag, startPoint x: 292, startPoint y: 531, endPoint x: 302, endPoint y: 520, distance: 14.9
click at [292, 531] on button "Save" at bounding box center [273, 532] width 113 height 27
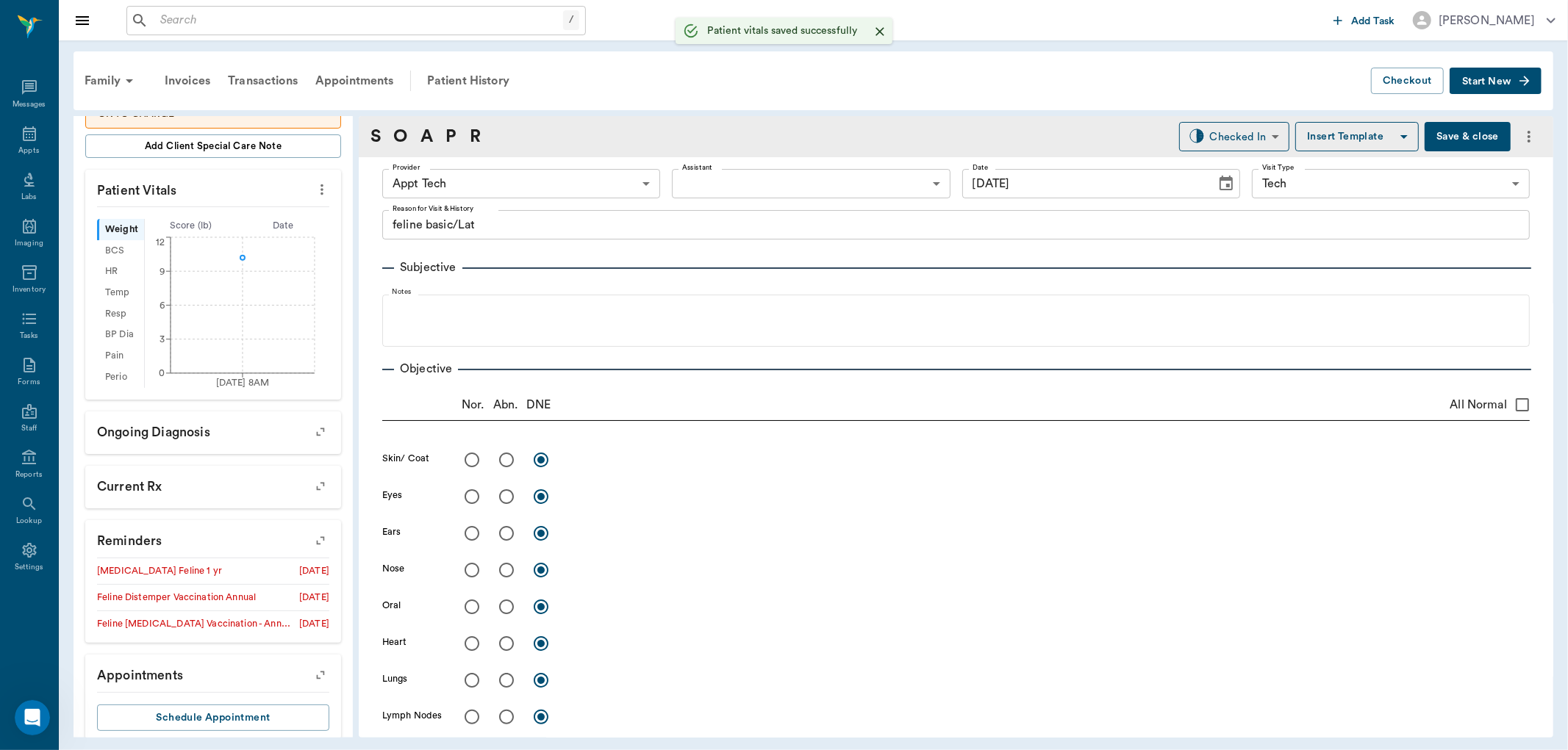
scroll to position [344, 0]
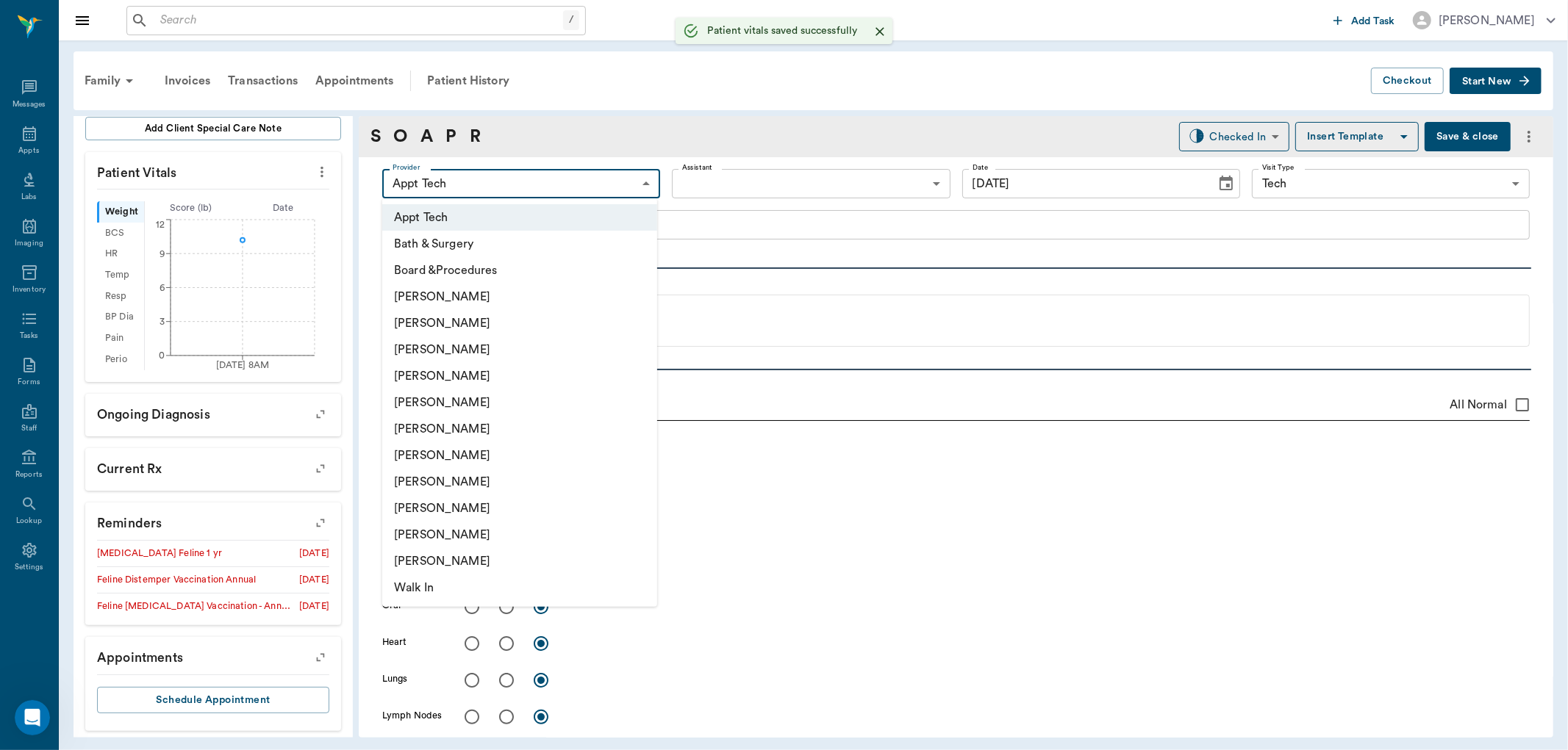
click at [565, 180] on body "/ ​ Add Task Dr. Bert Ellsworth Nectar Messages Appts Labs Imaging Inventory Ta…" at bounding box center [784, 375] width 1568 height 750
click at [510, 450] on li "Hunter Graves" at bounding box center [519, 456] width 275 height 26
type input "682b670d8bdc6f7f8feef3db"
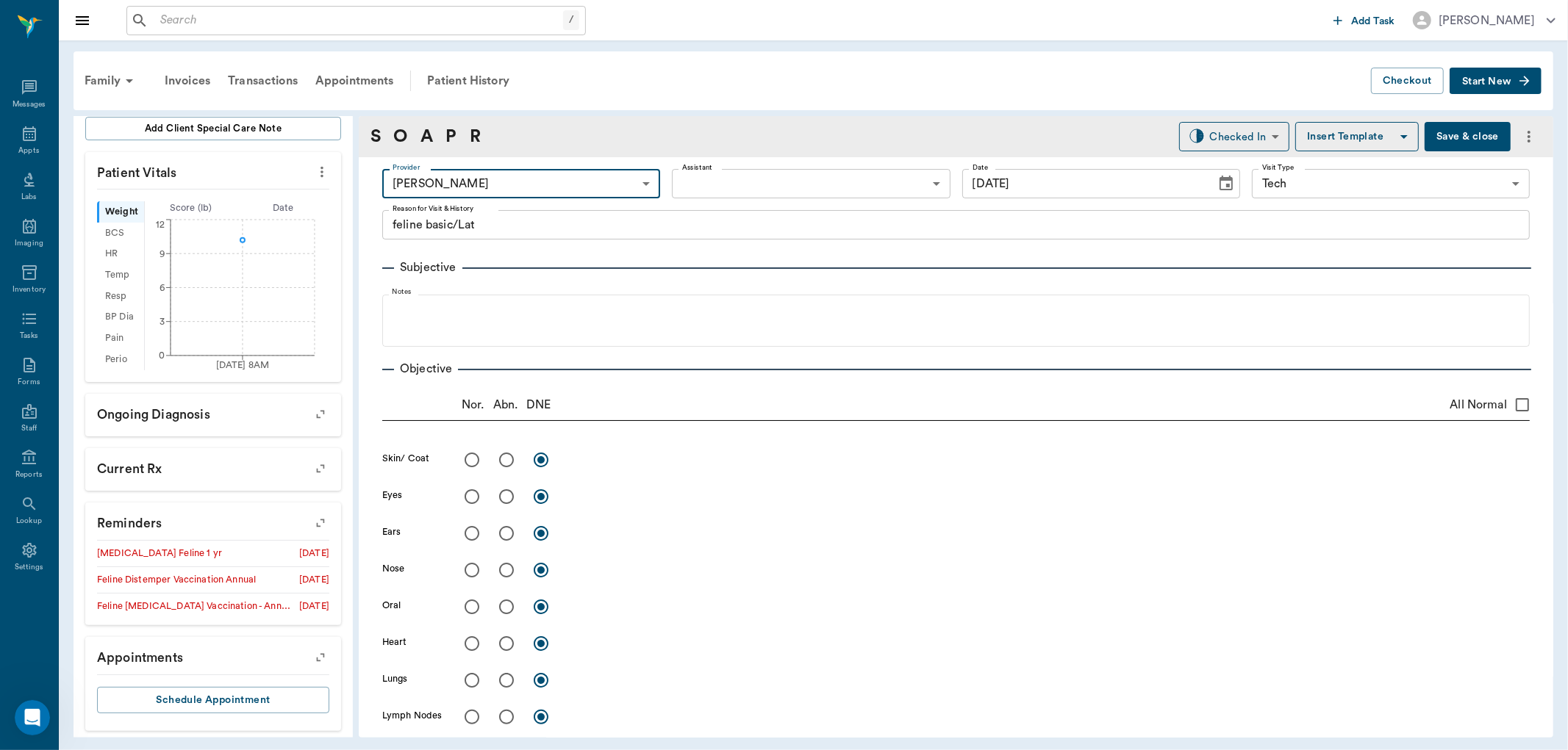
click at [742, 179] on body "/ ​ Add Task Dr. Bert Ellsworth Nectar Messages Appts Labs Imaging Inventory Ta…" at bounding box center [784, 375] width 1568 height 750
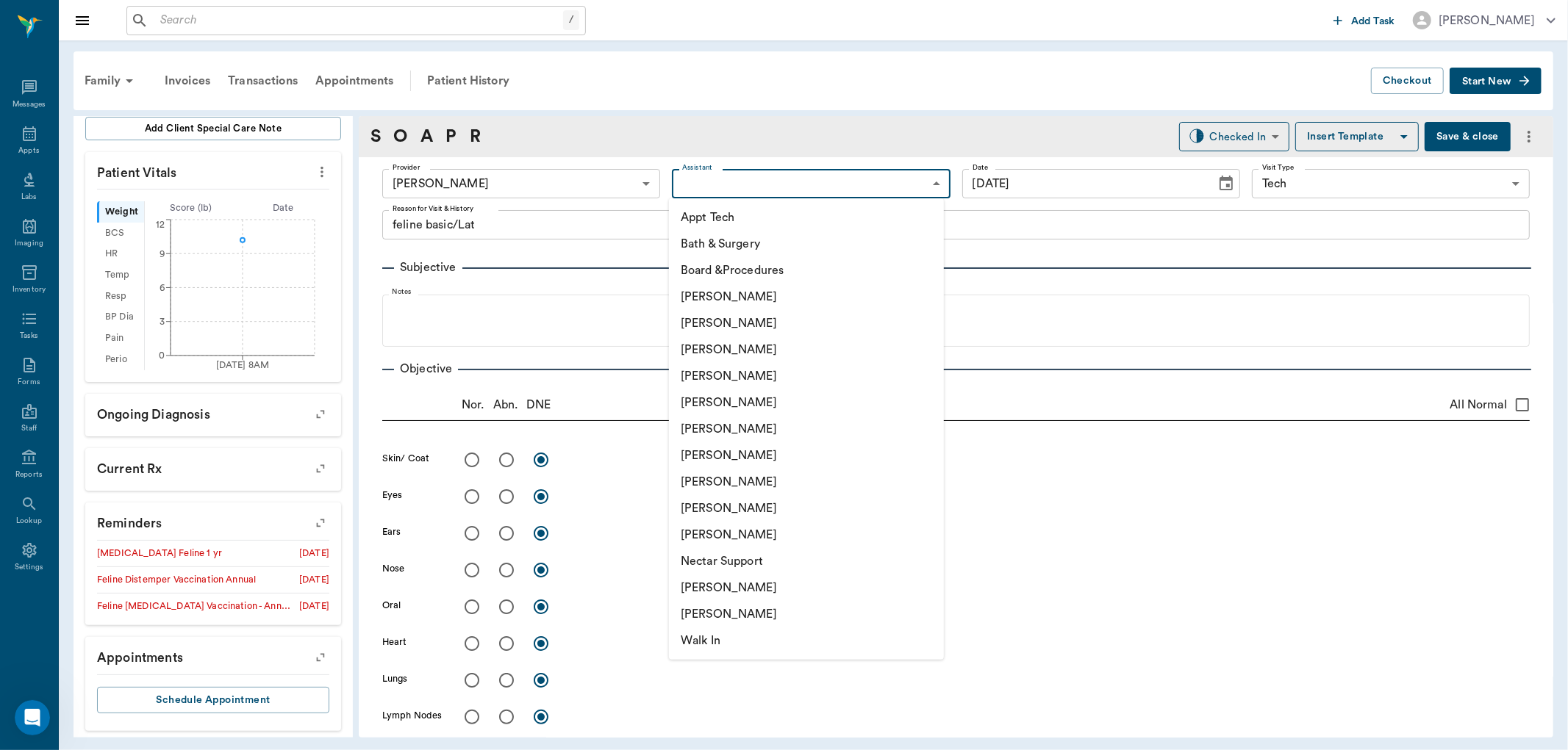
click at [732, 591] on li "Nicole Ailles" at bounding box center [806, 588] width 275 height 26
type input "6740bf97de10e07744acf1eb"
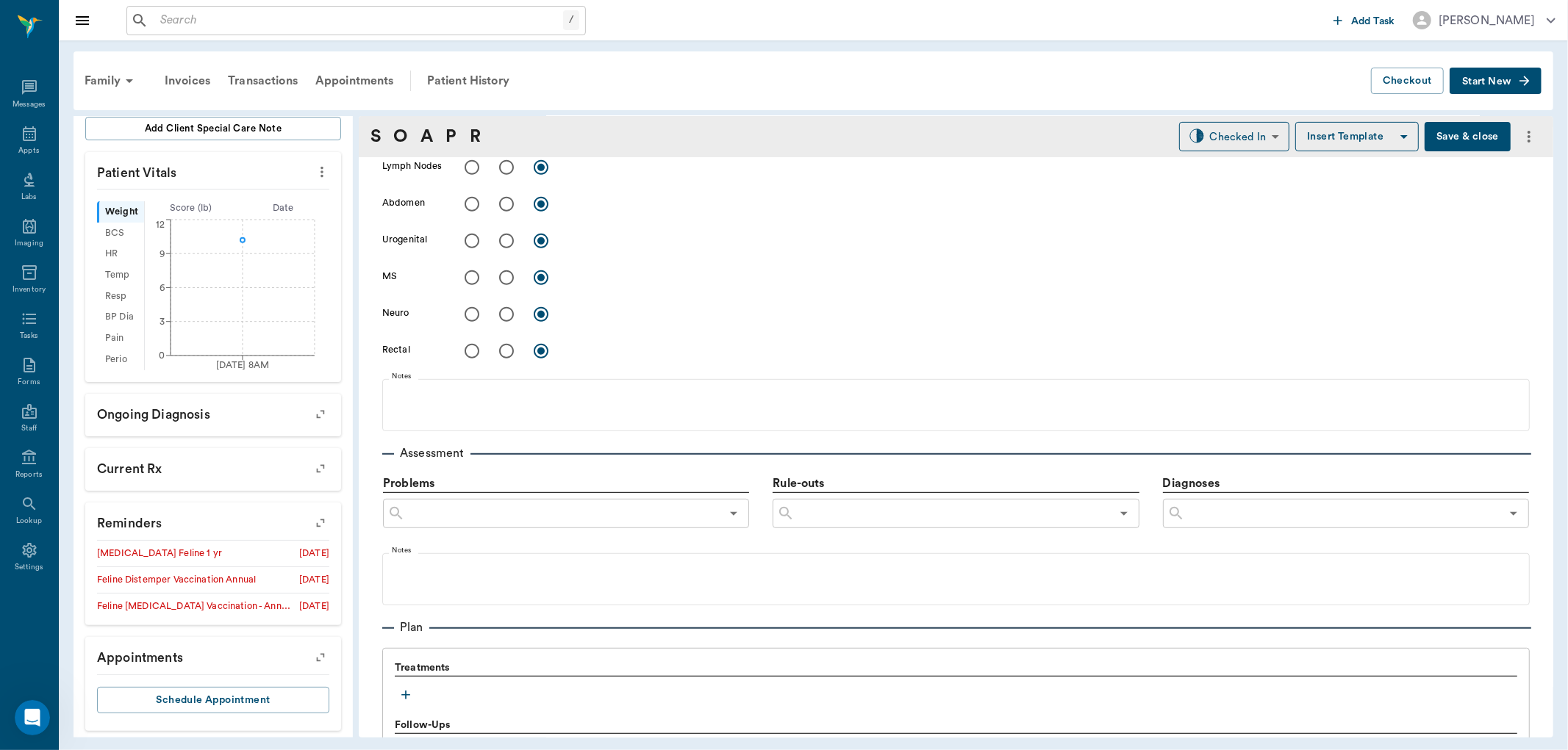
scroll to position [735, 0]
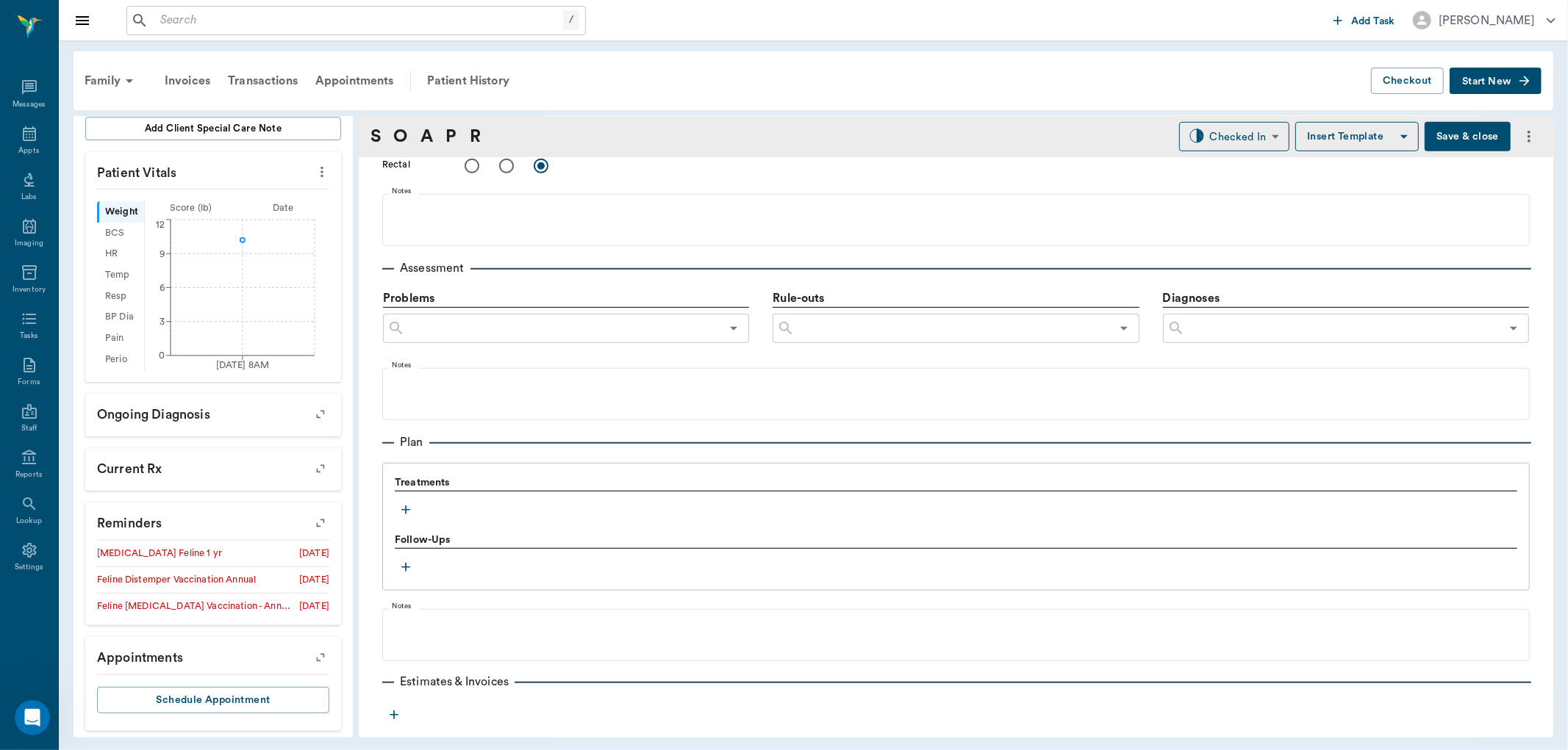
click at [404, 509] on icon "button" at bounding box center [406, 510] width 15 height 15
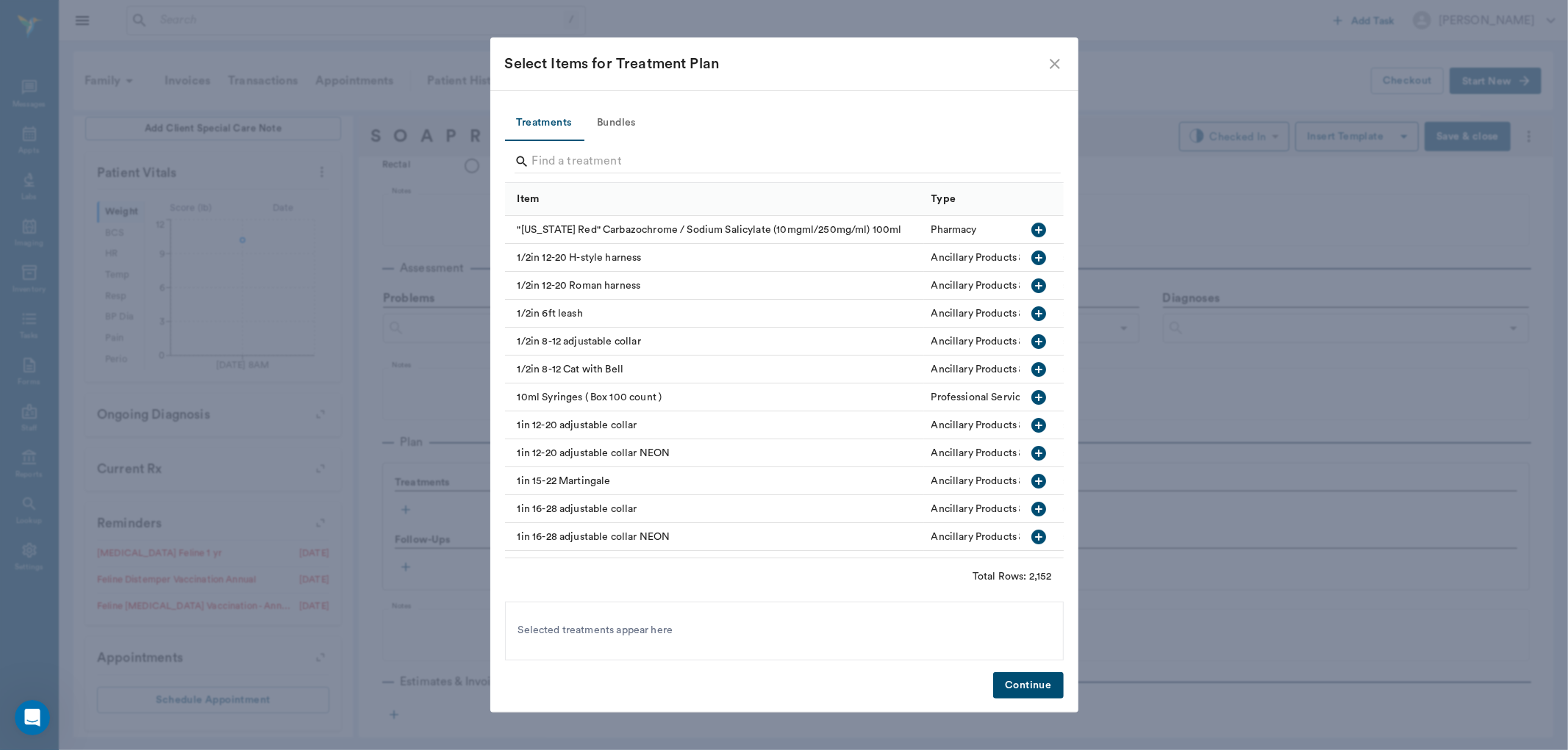
click at [600, 121] on button "Bundles" at bounding box center [617, 124] width 66 height 35
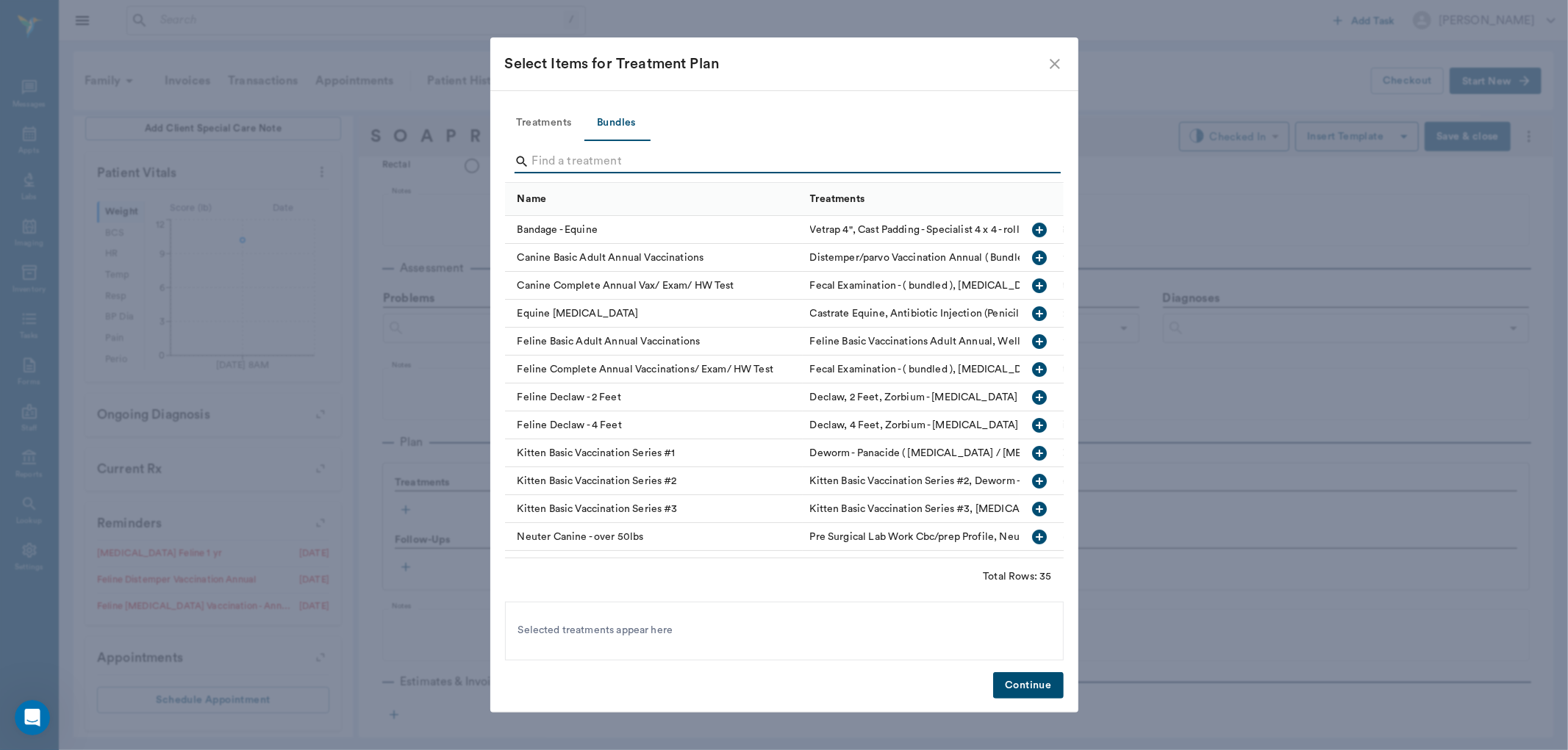
click at [600, 158] on input "Search" at bounding box center [786, 162] width 507 height 24
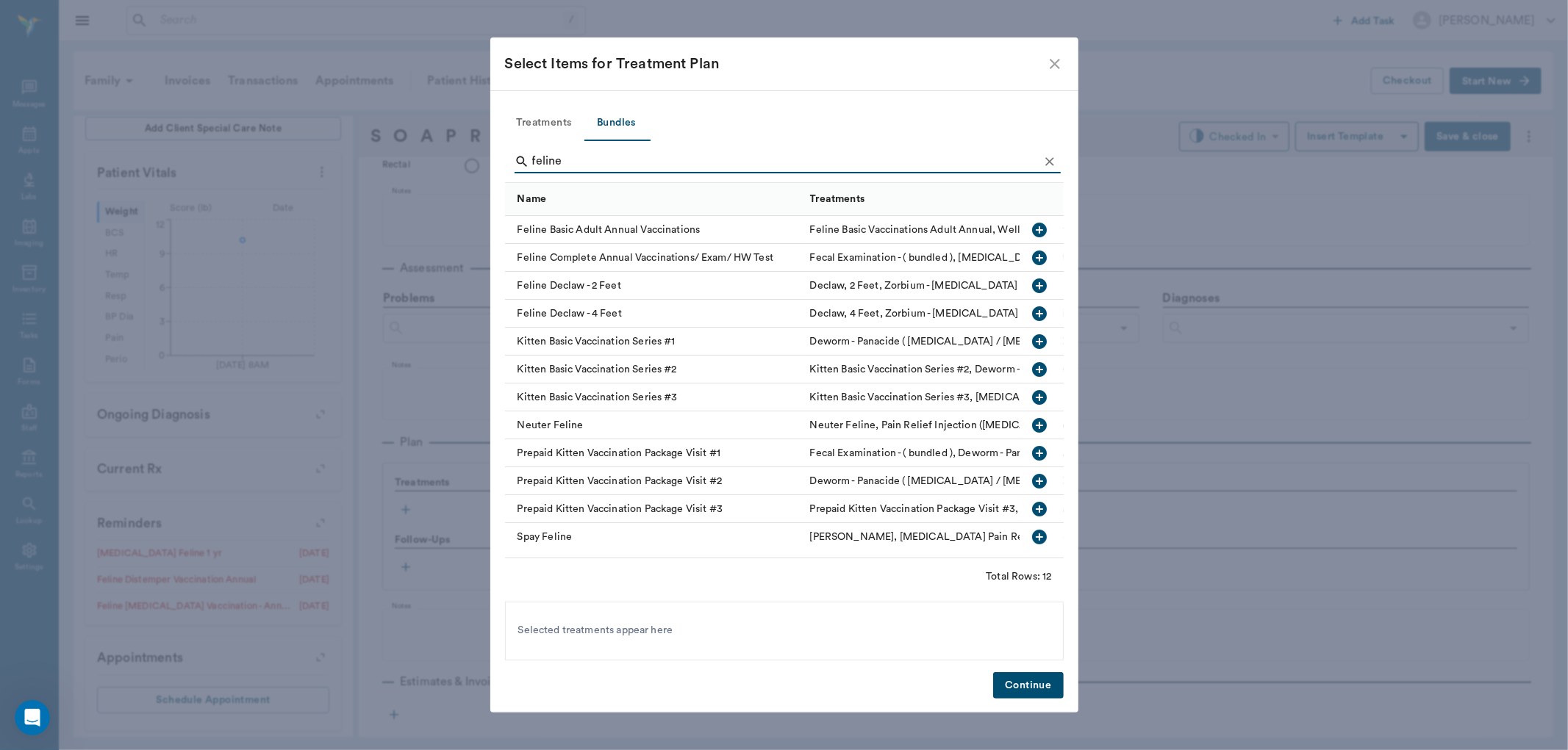
type input "feline"
click at [1032, 233] on icon "button" at bounding box center [1039, 230] width 15 height 15
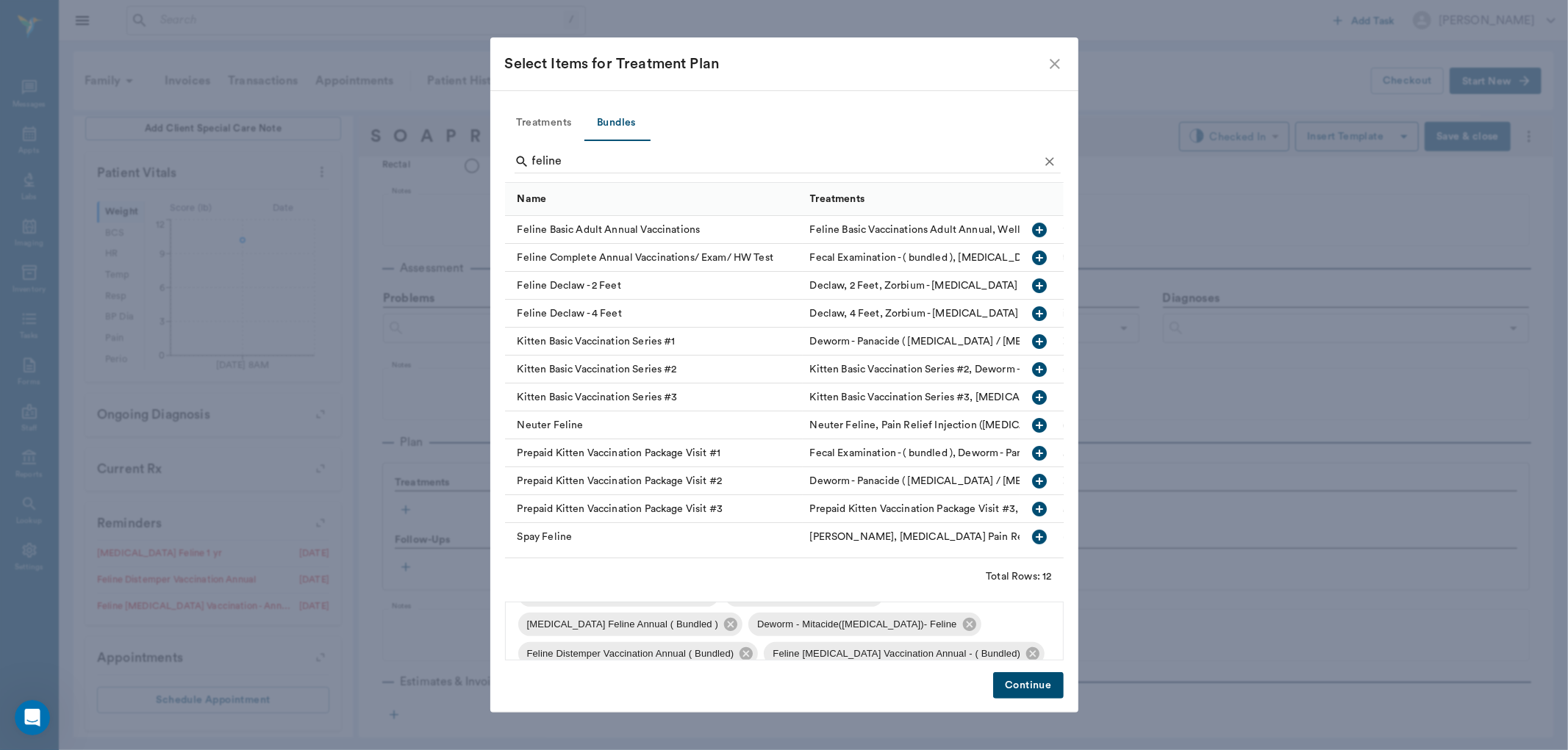
scroll to position [49, 0]
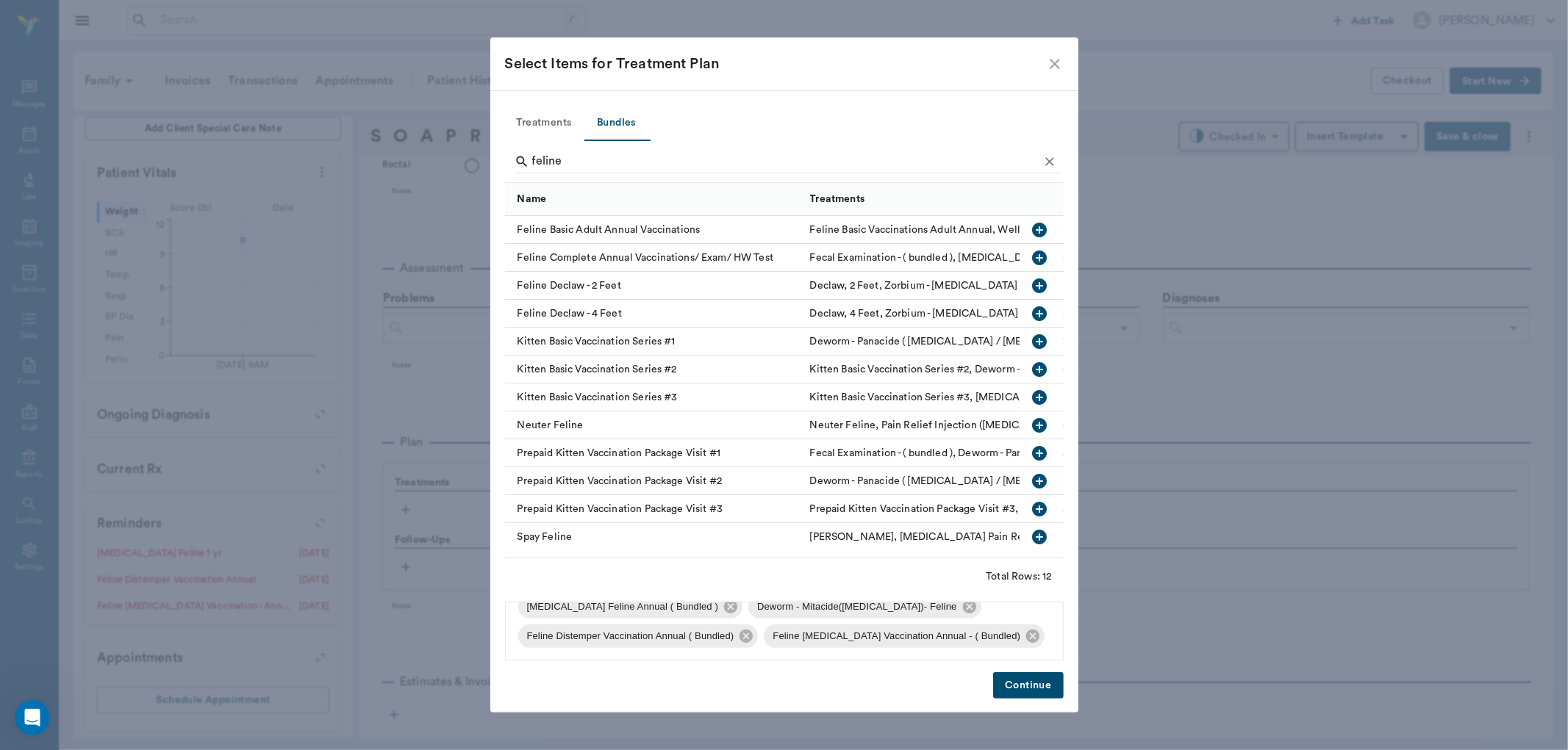
click at [1048, 699] on div "Treatments Bundles feline Name Treatments Feline Basic Adult Annual Vaccination…" at bounding box center [784, 401] width 588 height 622
click at [1052, 690] on button "Continue" at bounding box center [1027, 685] width 70 height 27
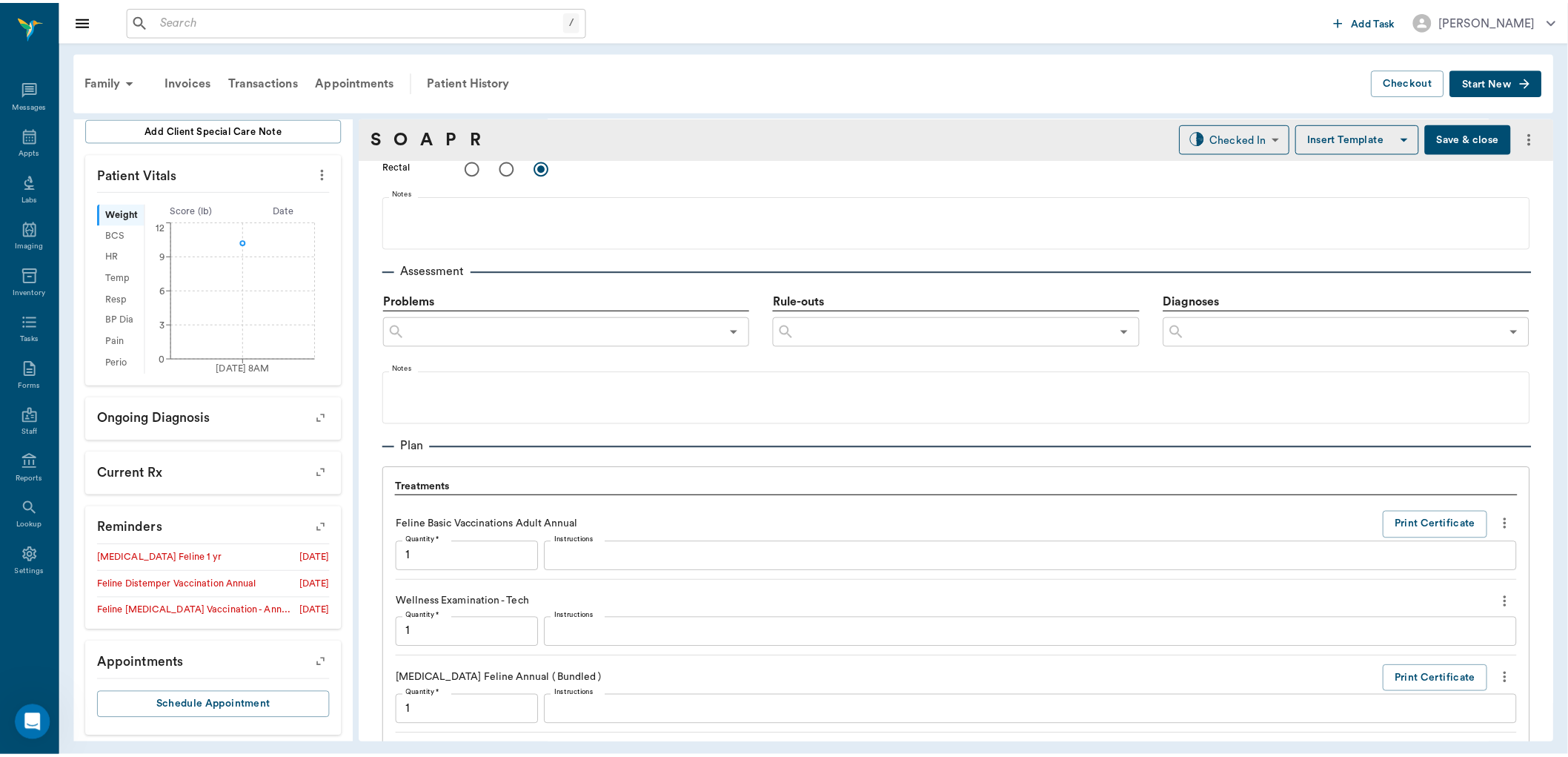
scroll to position [1274, 0]
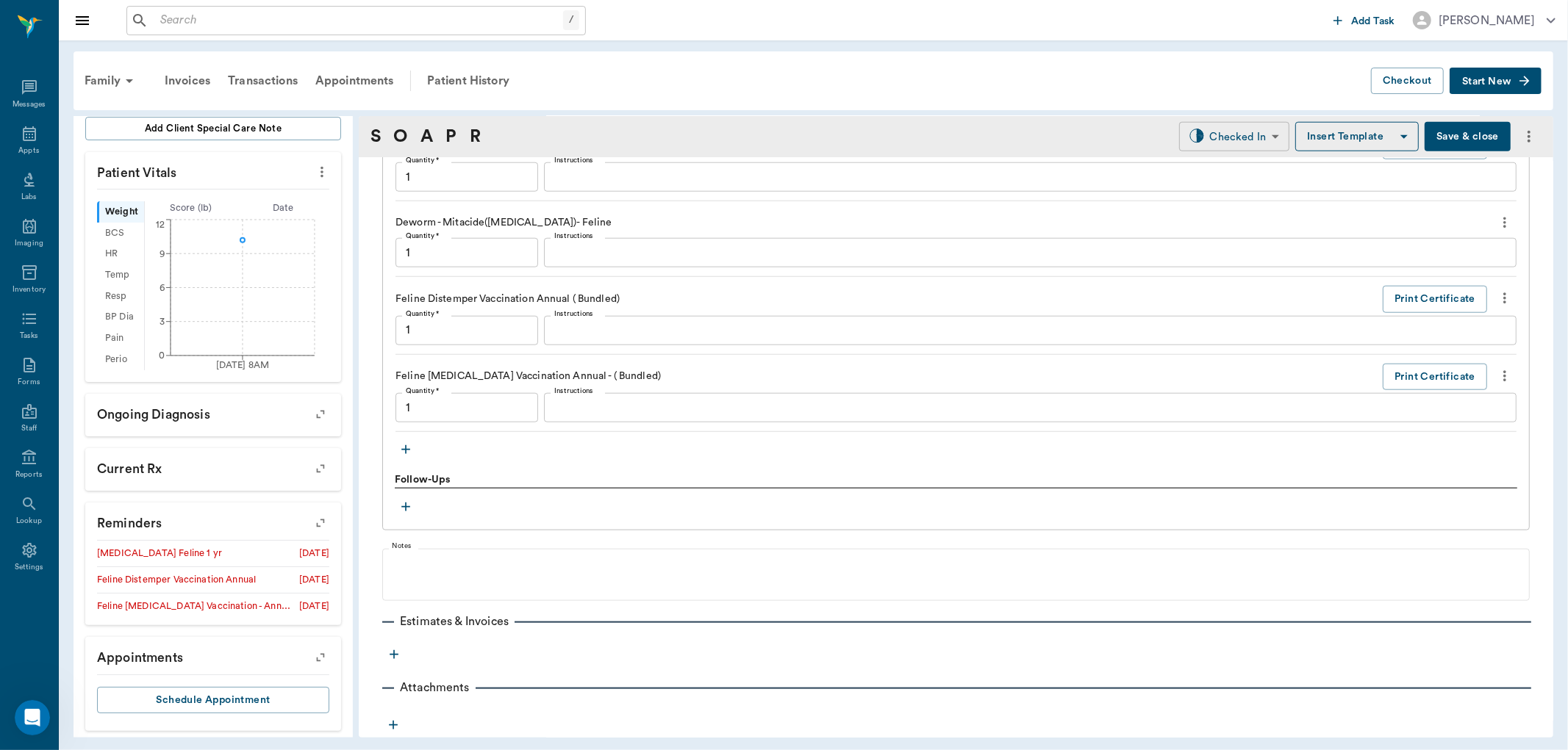
click at [1235, 141] on body "/ ​ Add Task Dr. Bert Ellsworth Nectar Messages Appts Labs Imaging Inventory Ta…" at bounding box center [784, 375] width 1568 height 750
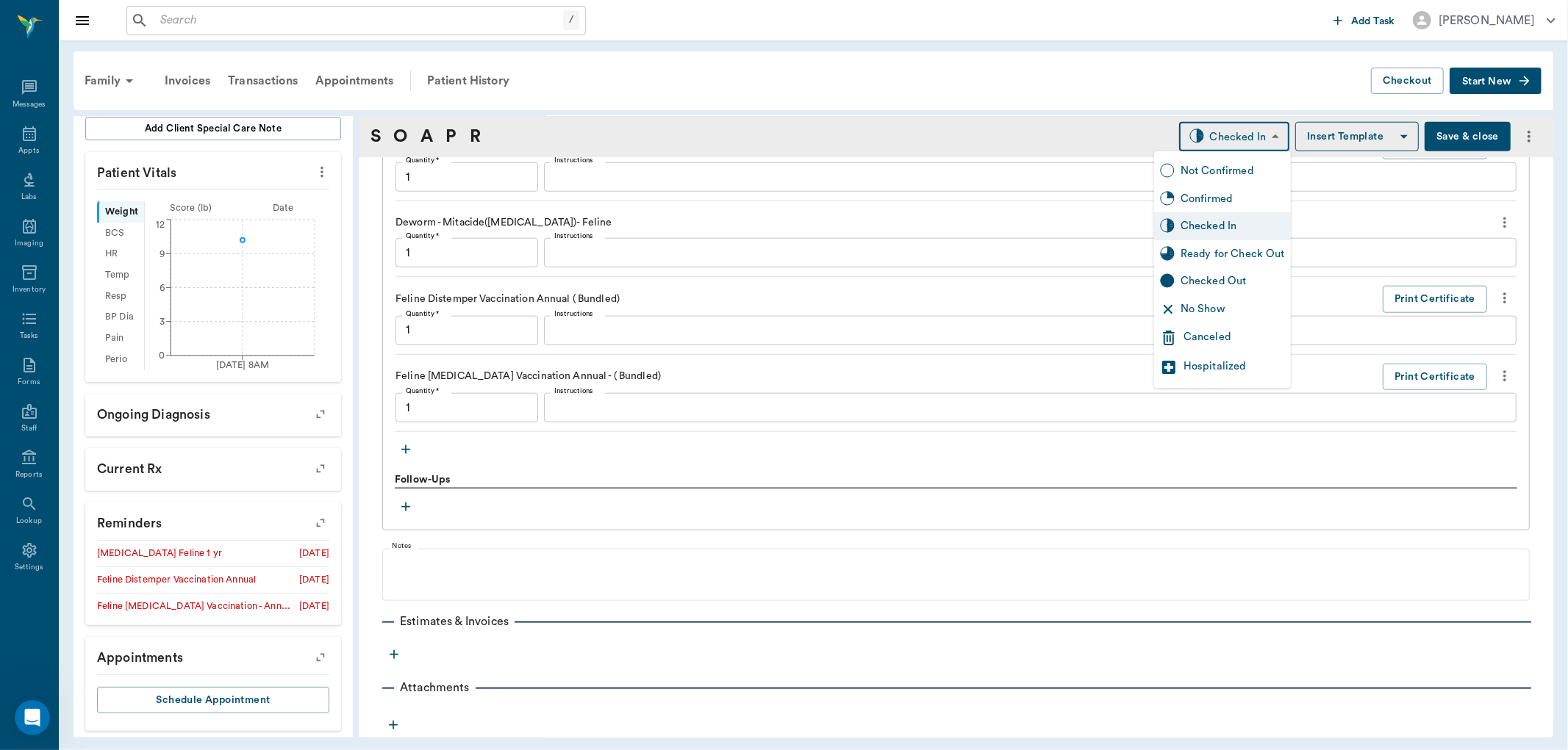
type input "1.00"
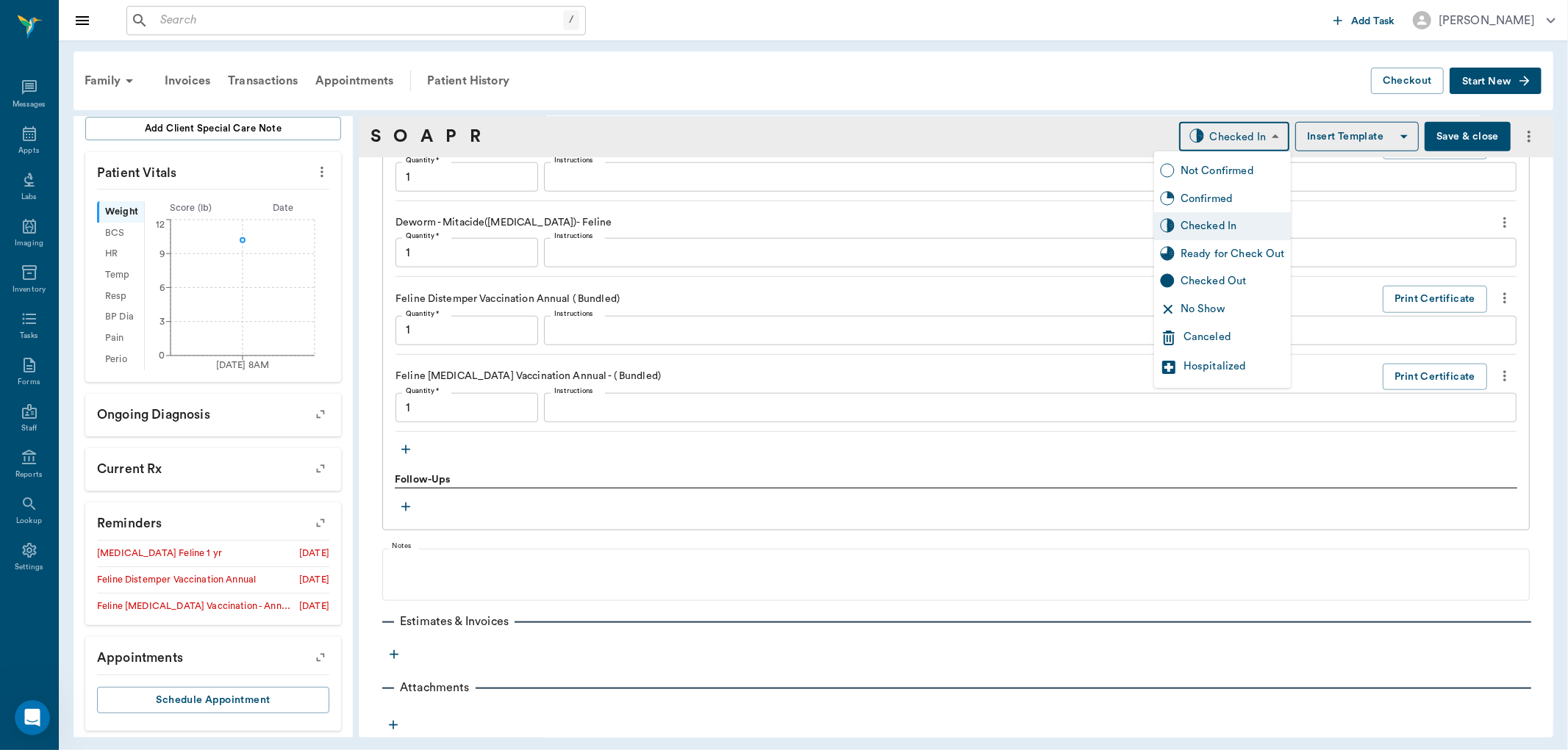
type input "1.00"
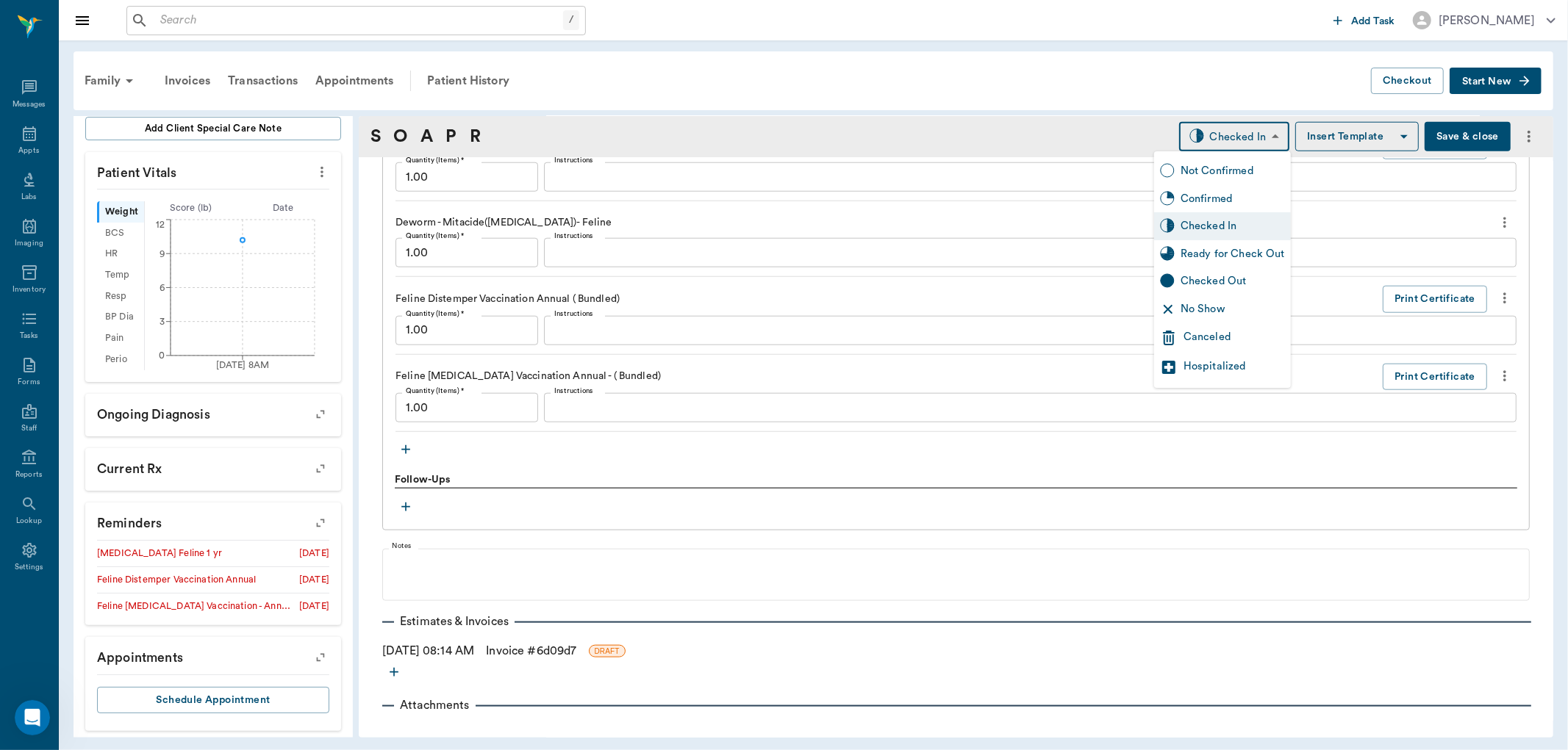
click at [1245, 240] on div "Ready for Check Out" at bounding box center [1223, 254] width 137 height 28
type input "READY_TO_CHECKOUT"
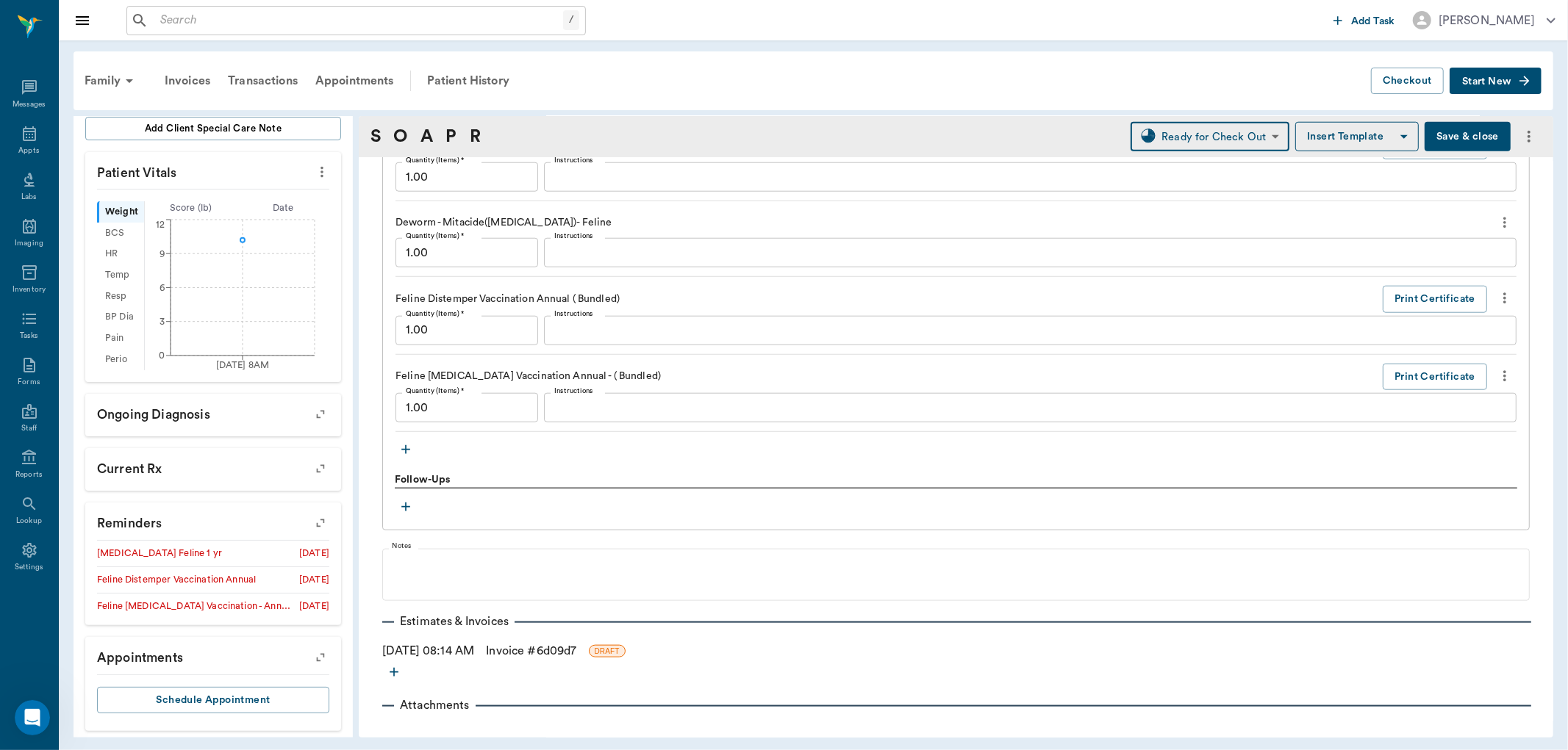
click at [538, 652] on link "Invoice # 6d09d7" at bounding box center [531, 651] width 91 height 18
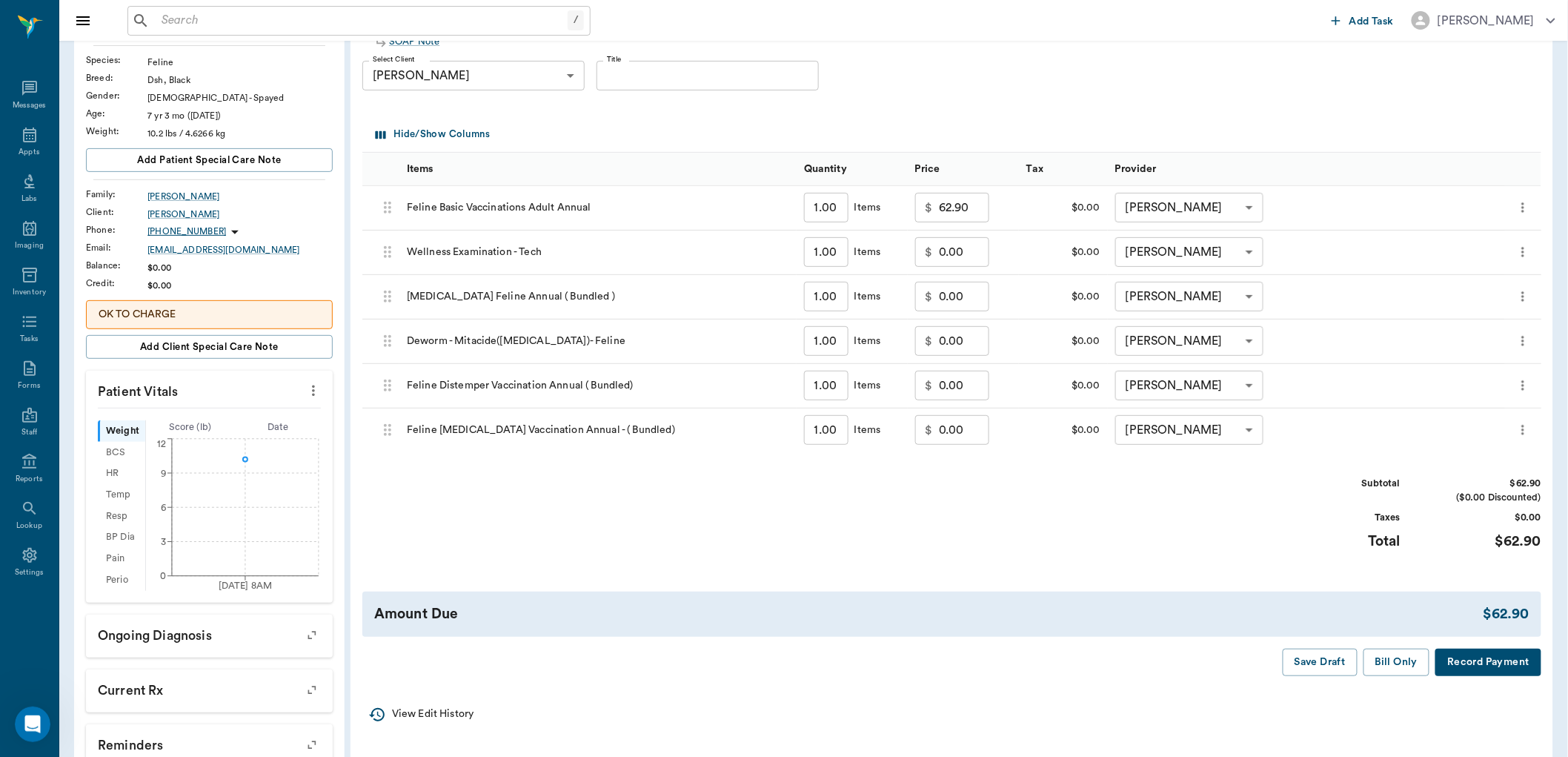
scroll to position [165, 0]
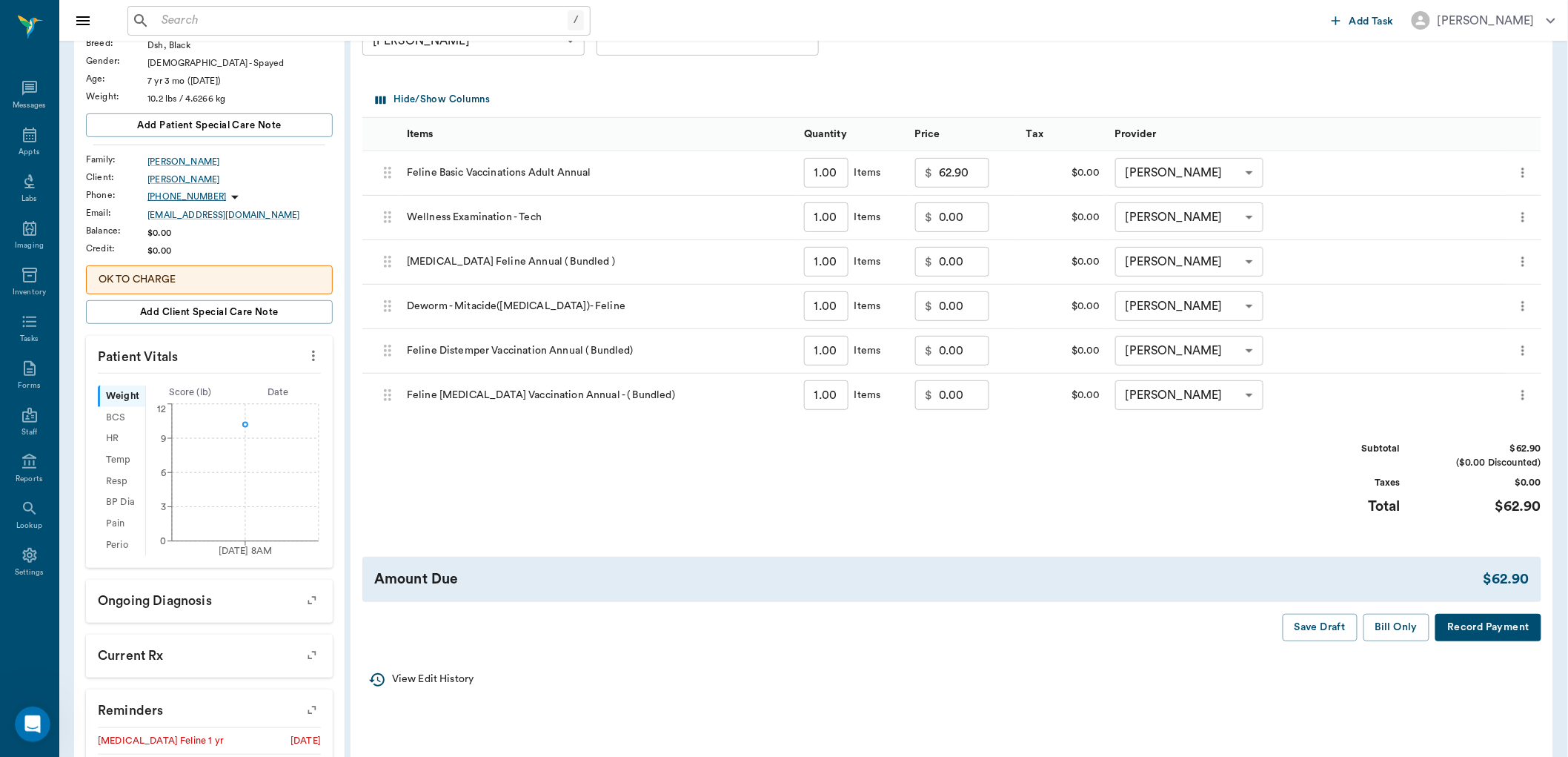
click at [1395, 625] on button "Bill Only" at bounding box center [1397, 627] width 67 height 27
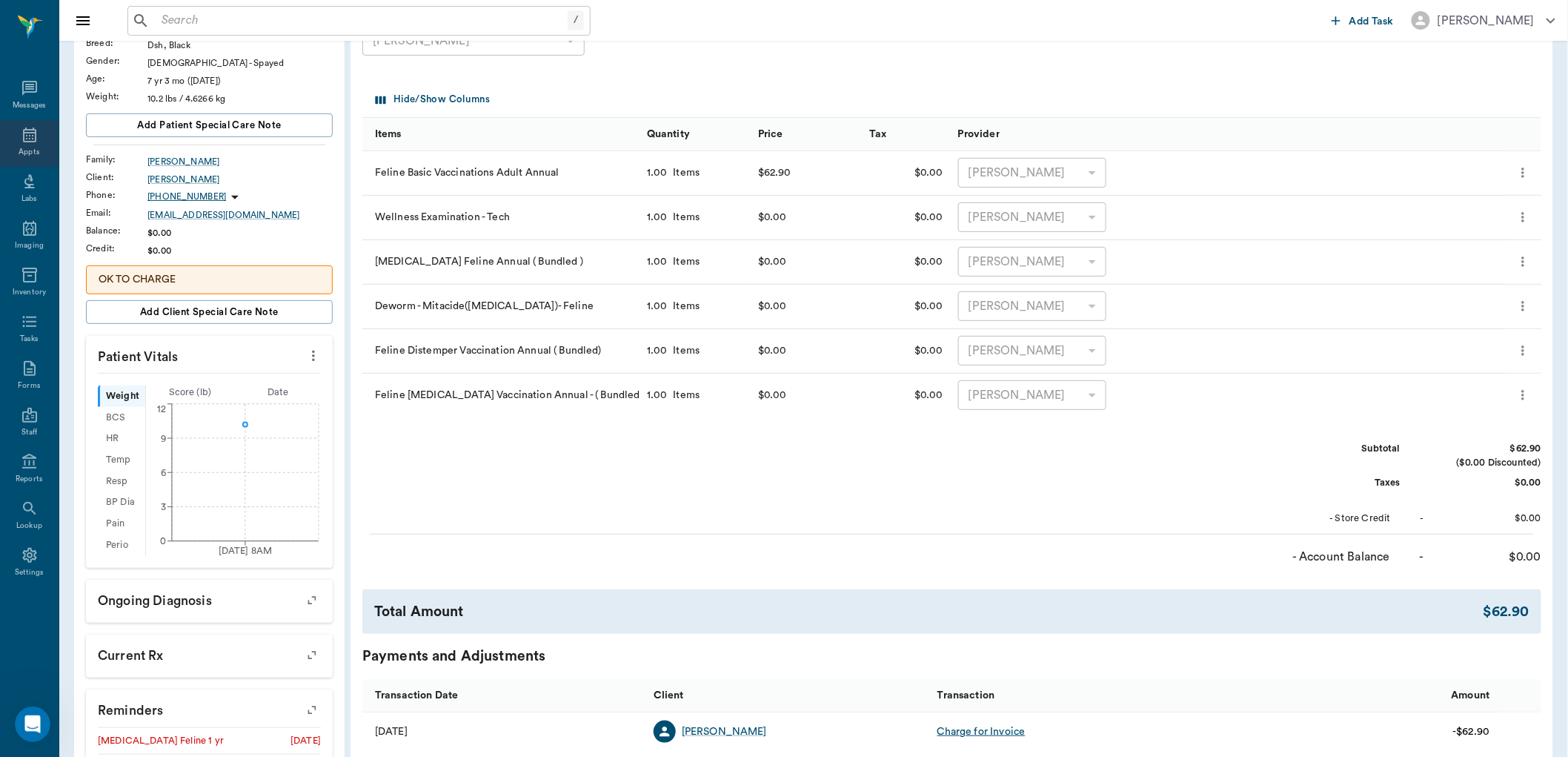
click at [28, 134] on icon at bounding box center [30, 135] width 13 height 15
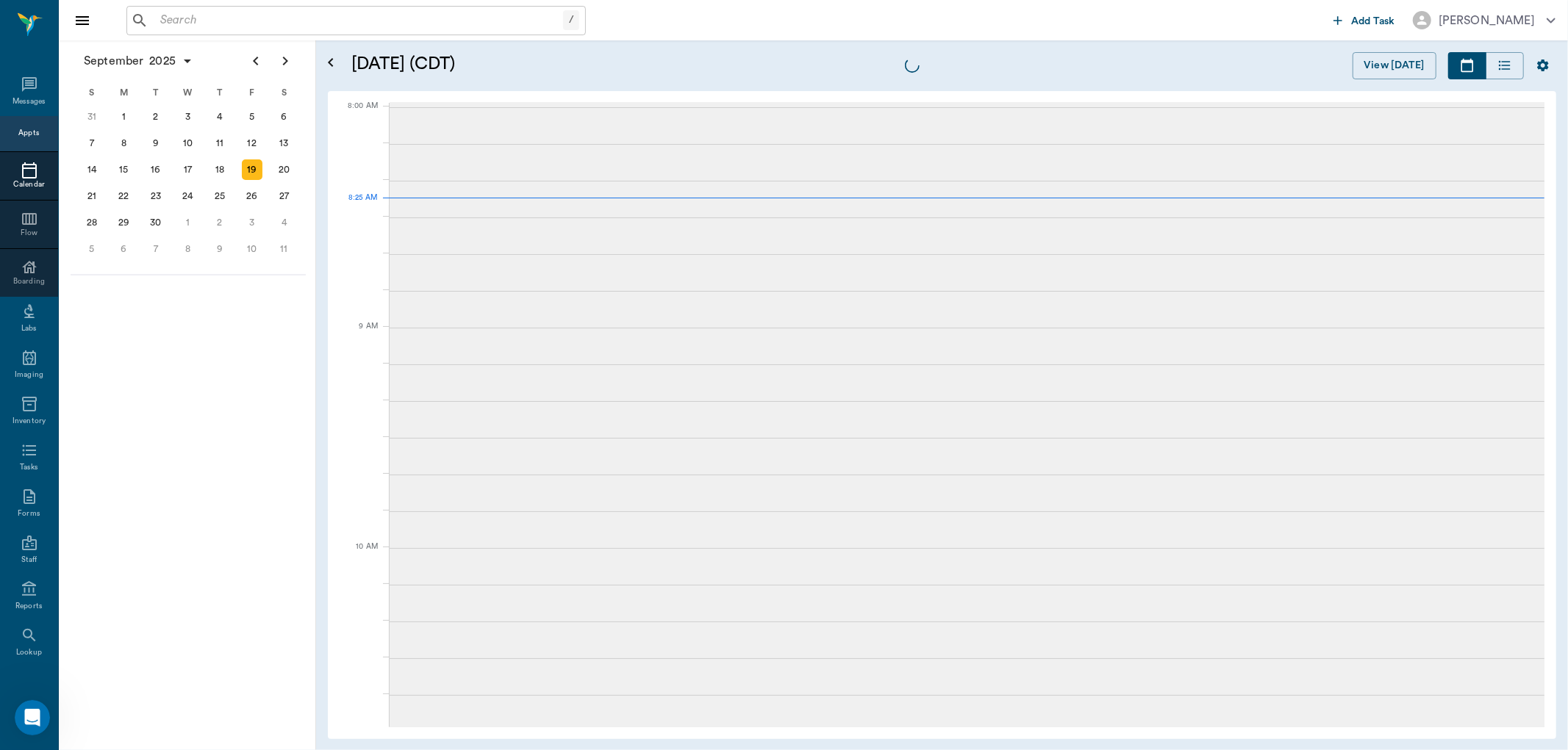
scroll to position [2, 0]
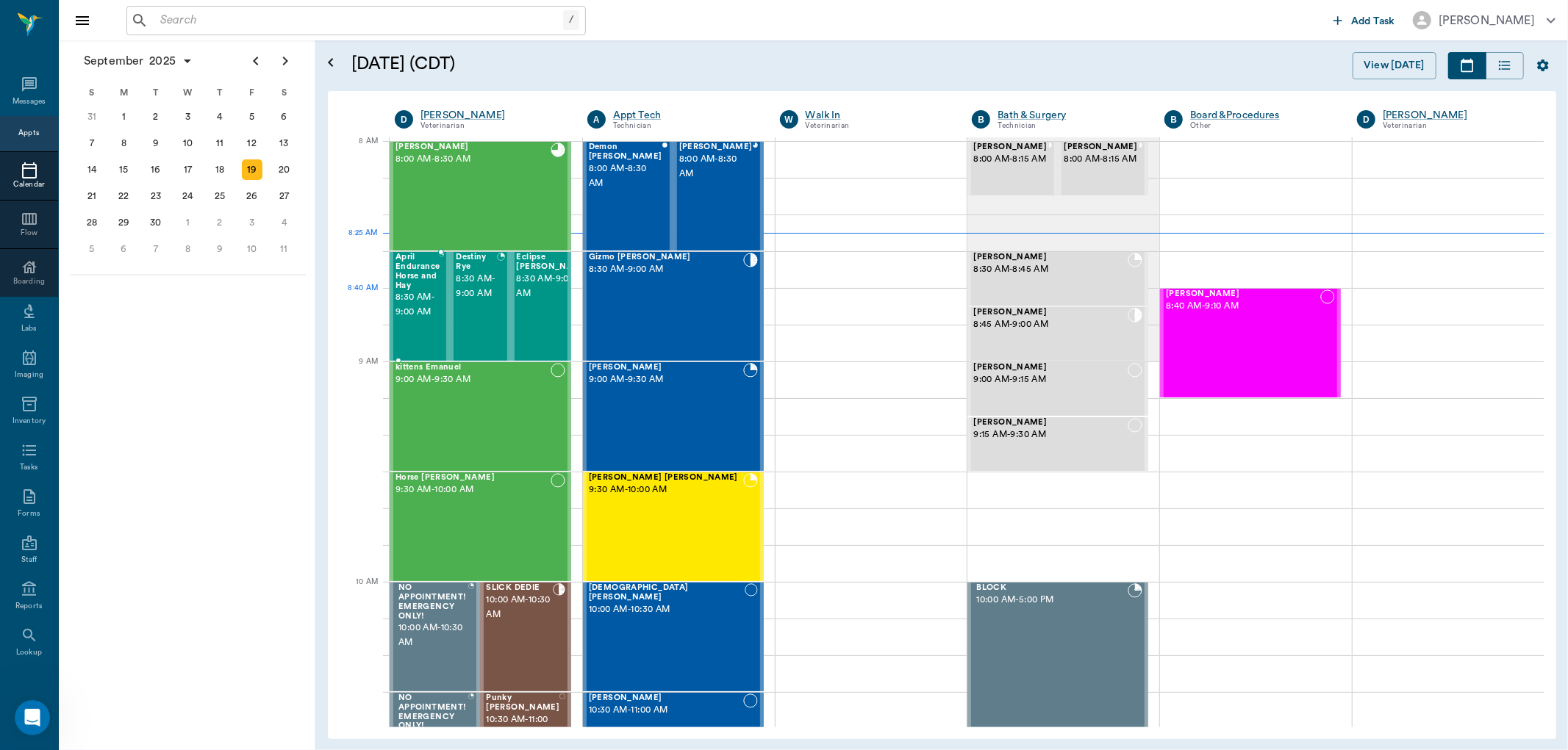
click at [422, 289] on span "April Endurance Horse and Hay" at bounding box center [418, 271] width 44 height 38
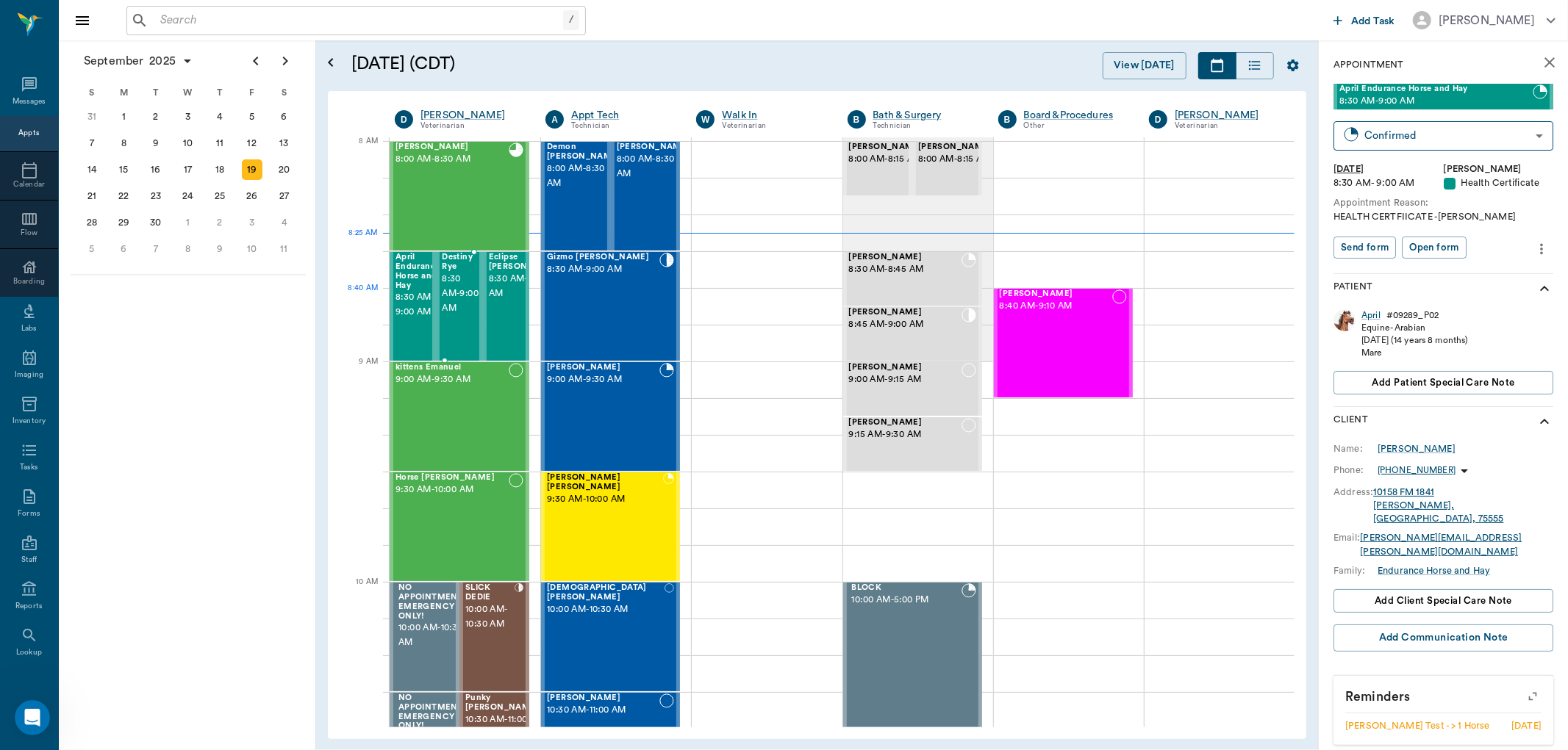
click at [458, 294] on span "8:30 AM - 9:00 AM" at bounding box center [460, 294] width 37 height 44
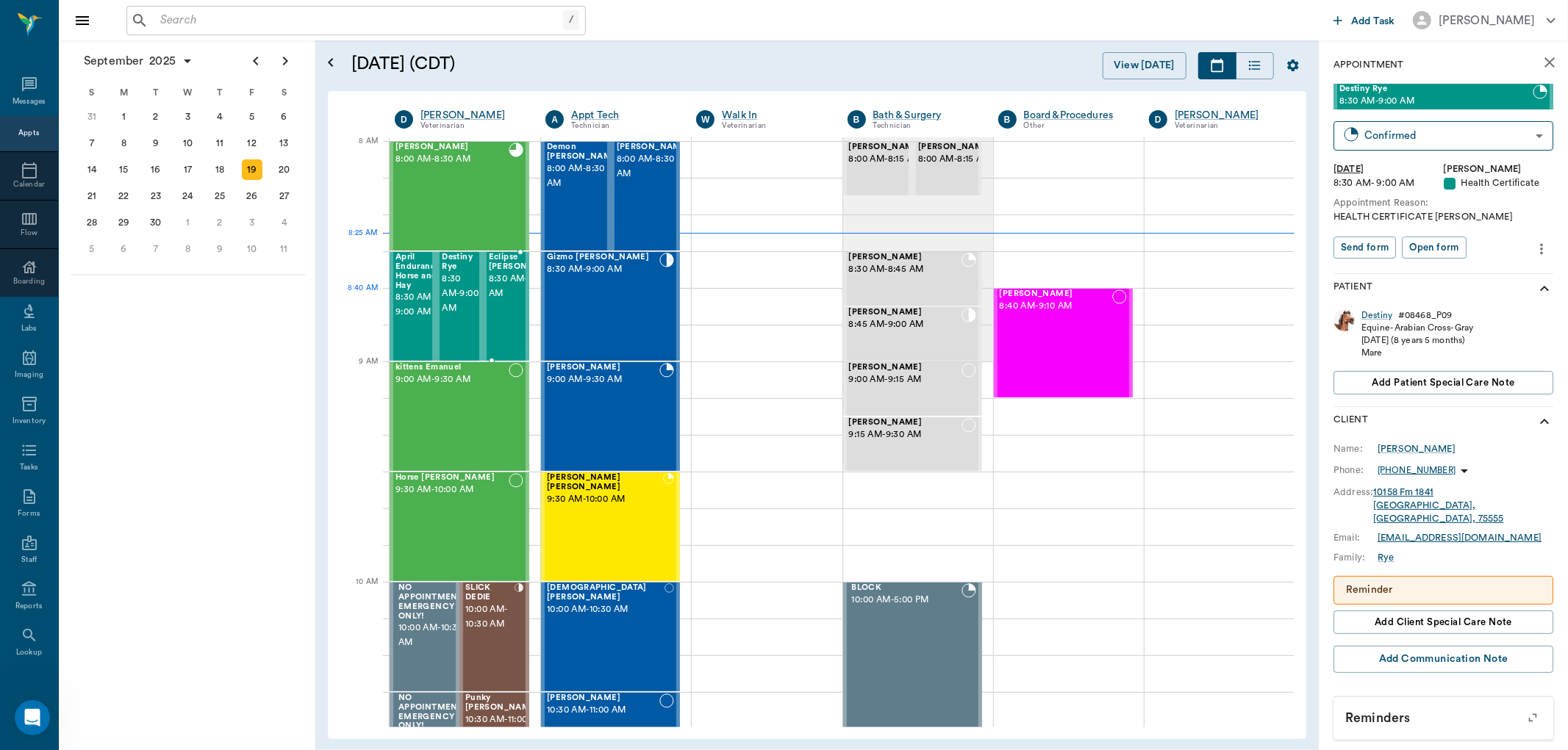
click at [504, 291] on span "8:30 AM - 9:00 AM" at bounding box center [526, 286] width 74 height 29
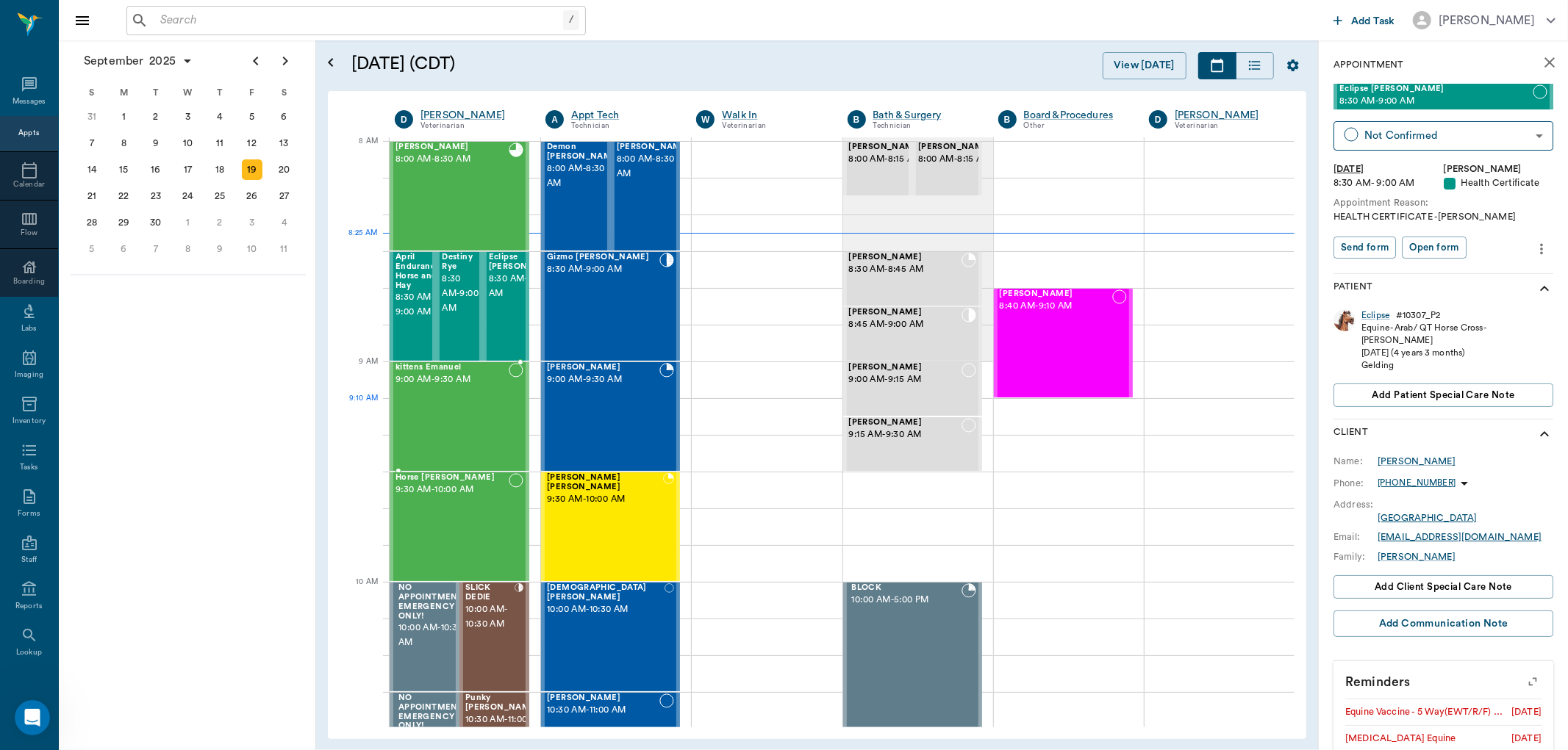
click at [427, 419] on div "kittens Emanuel 9:00 AM - 9:30 AM" at bounding box center [452, 417] width 113 height 107
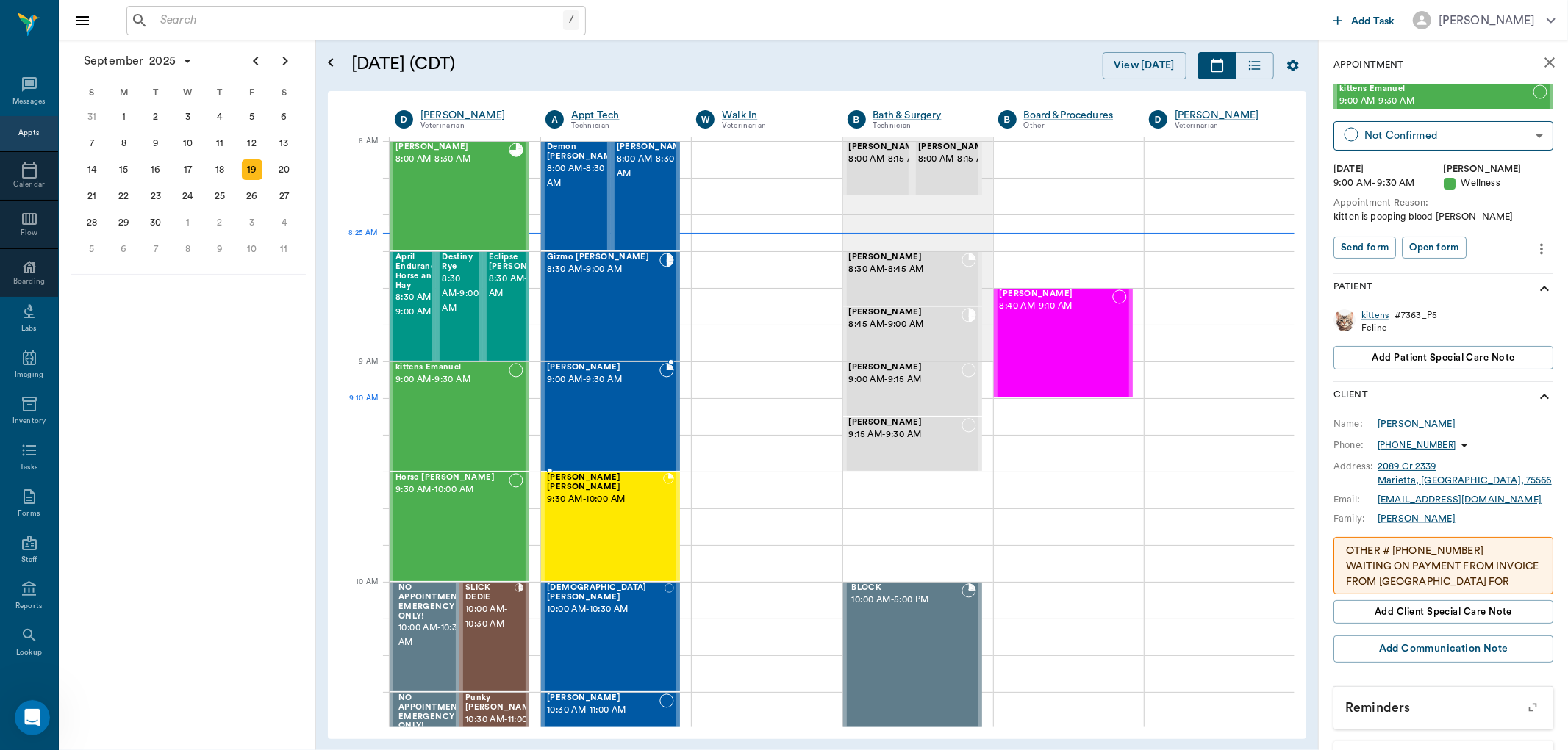
click at [627, 409] on div "Zora Gunn 9:00 AM - 9:30 AM" at bounding box center [603, 417] width 113 height 107
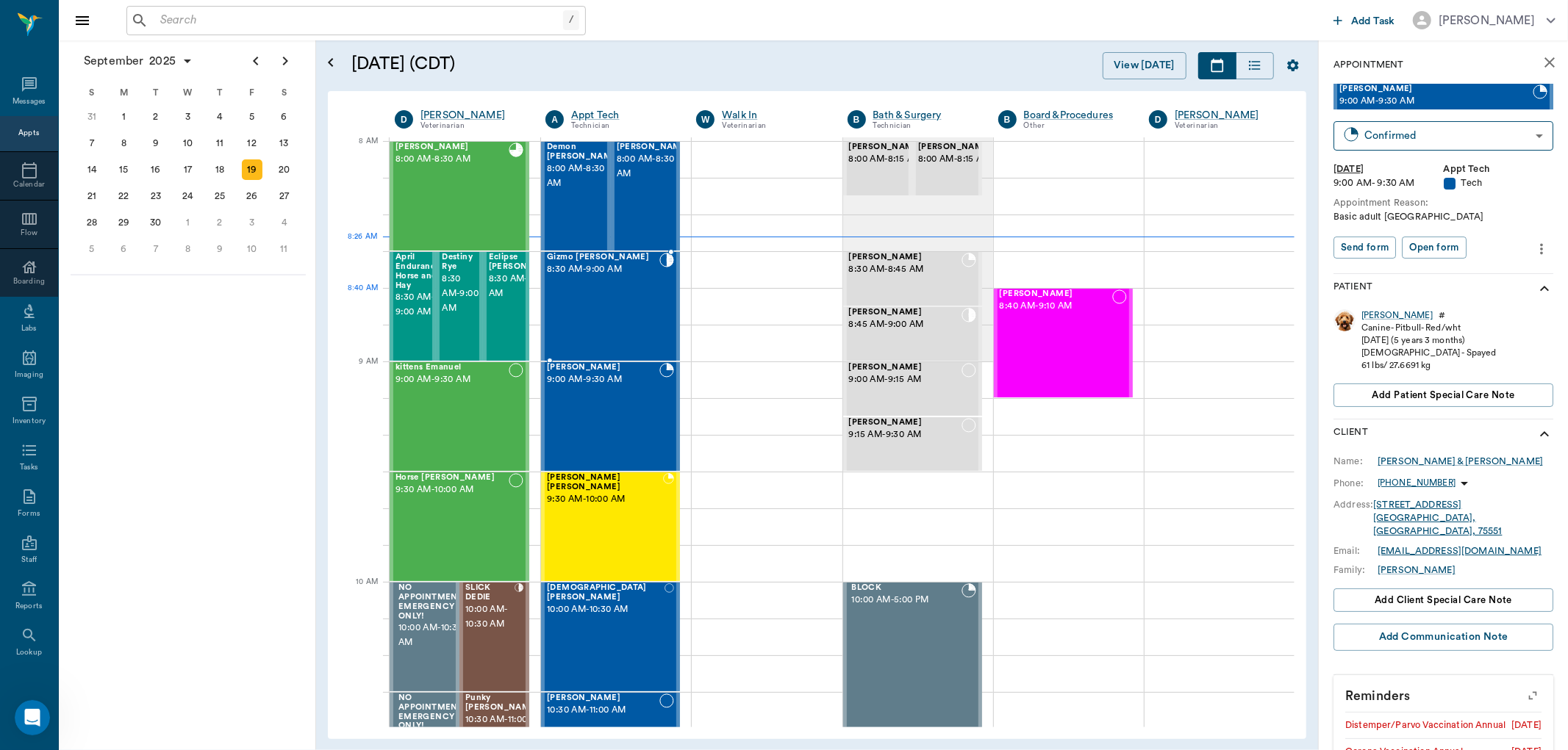
click at [612, 297] on div "Gizmo Curtis 8:30 AM - 9:00 AM" at bounding box center [603, 306] width 113 height 107
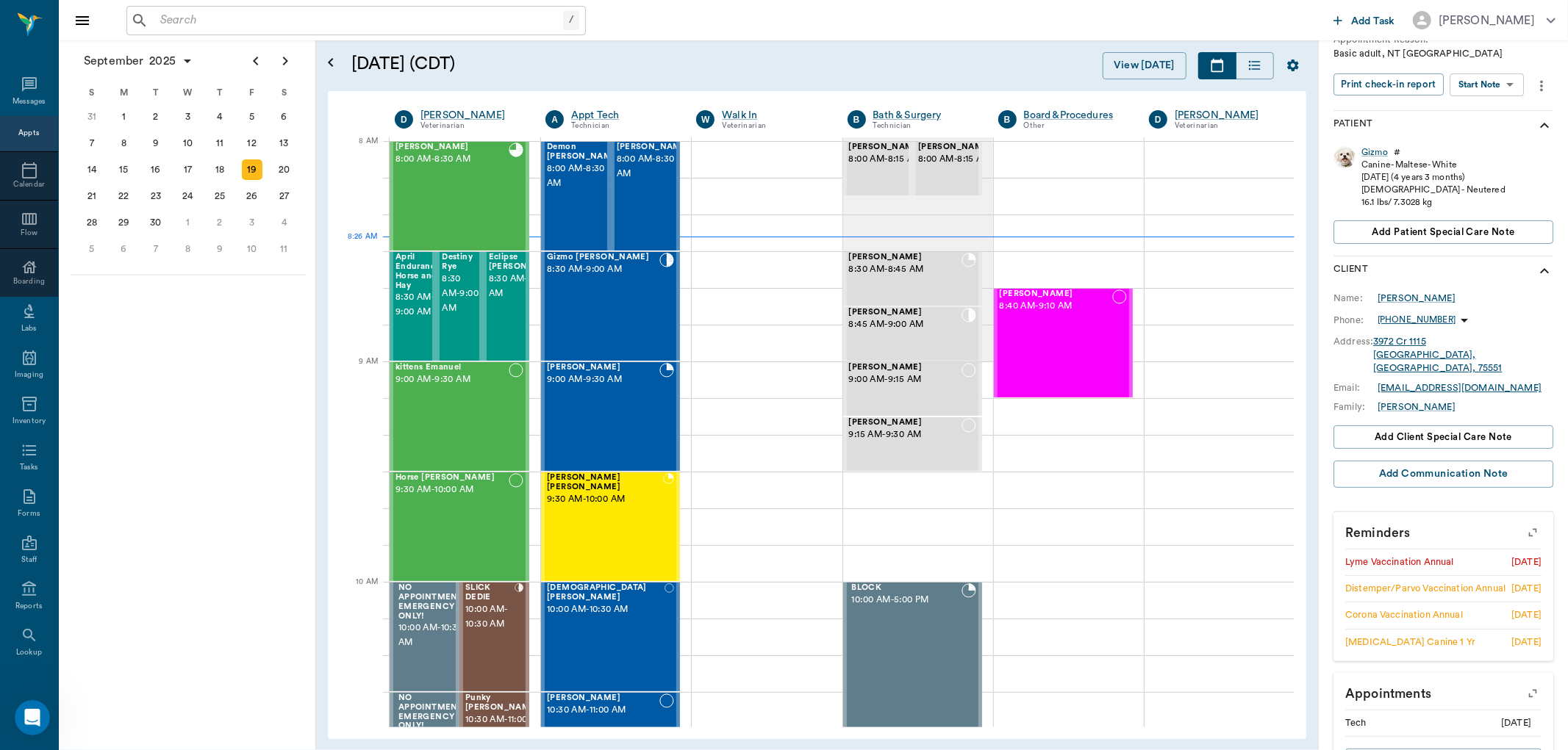
click at [1522, 526] on icon "button" at bounding box center [1533, 533] width 21 height 21
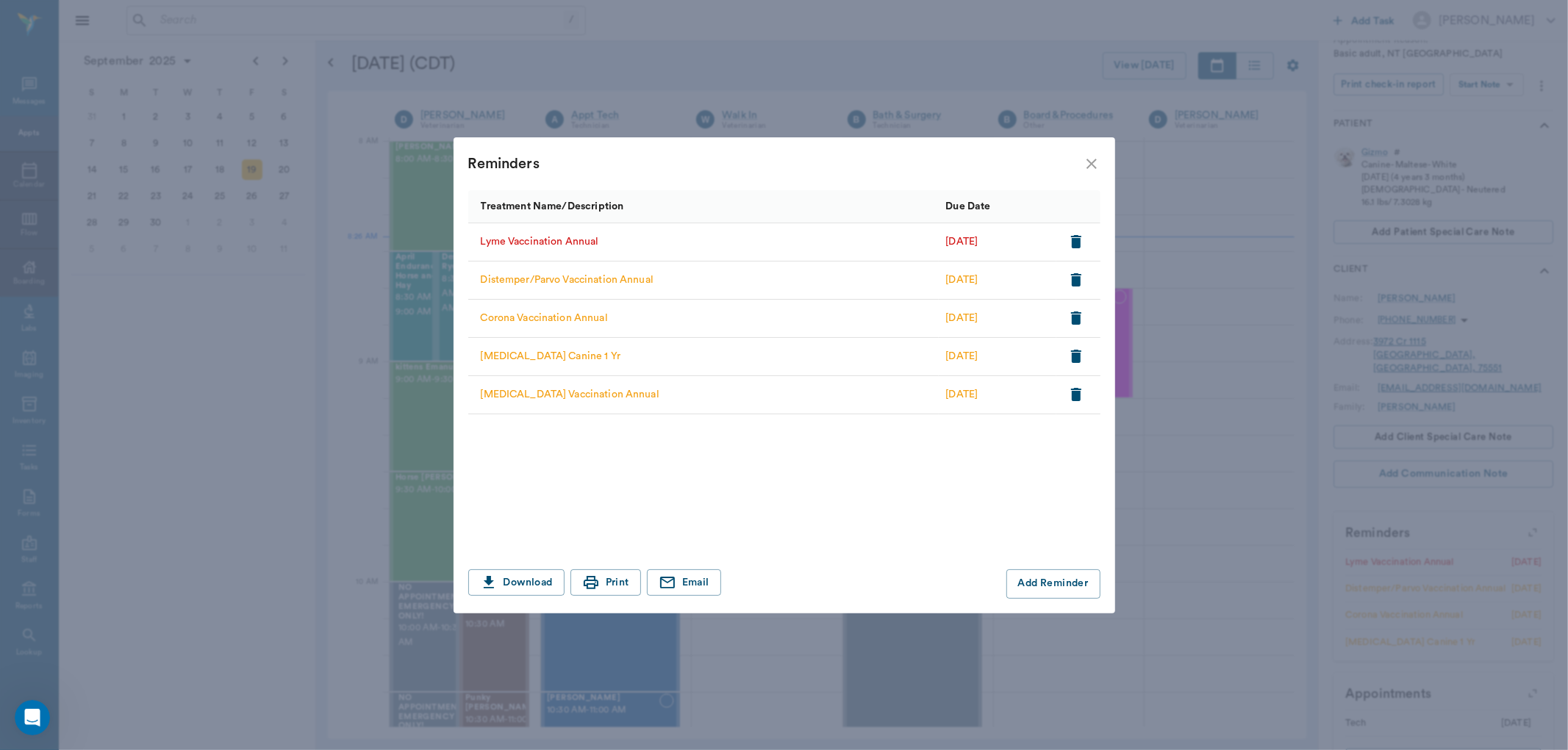
click at [1081, 239] on icon "button" at bounding box center [1076, 241] width 18 height 18
click at [1089, 162] on icon "close" at bounding box center [1091, 164] width 10 height 10
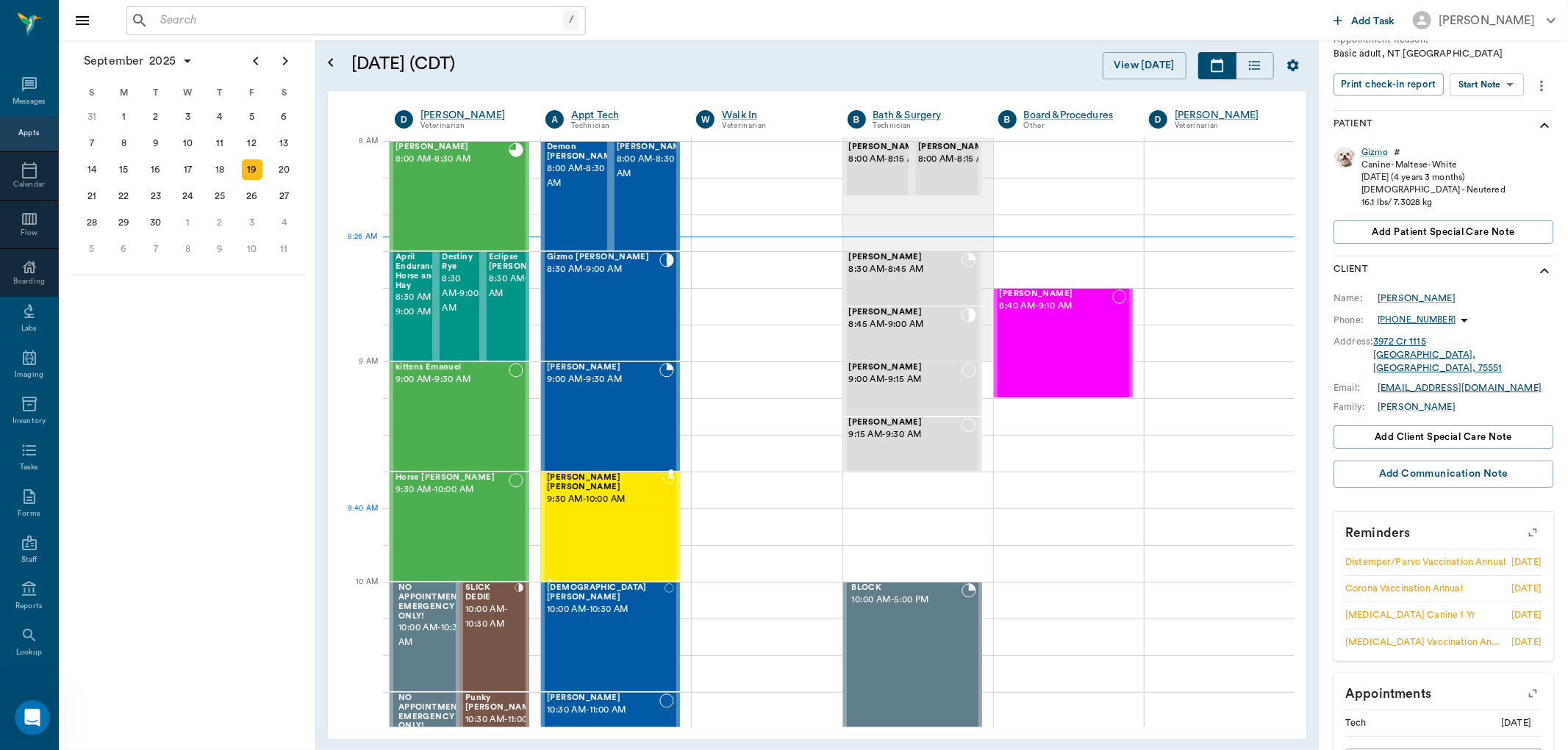
click at [591, 544] on div "Marley Barentine 9:30 AM - 10:00 AM" at bounding box center [605, 527] width 116 height 107
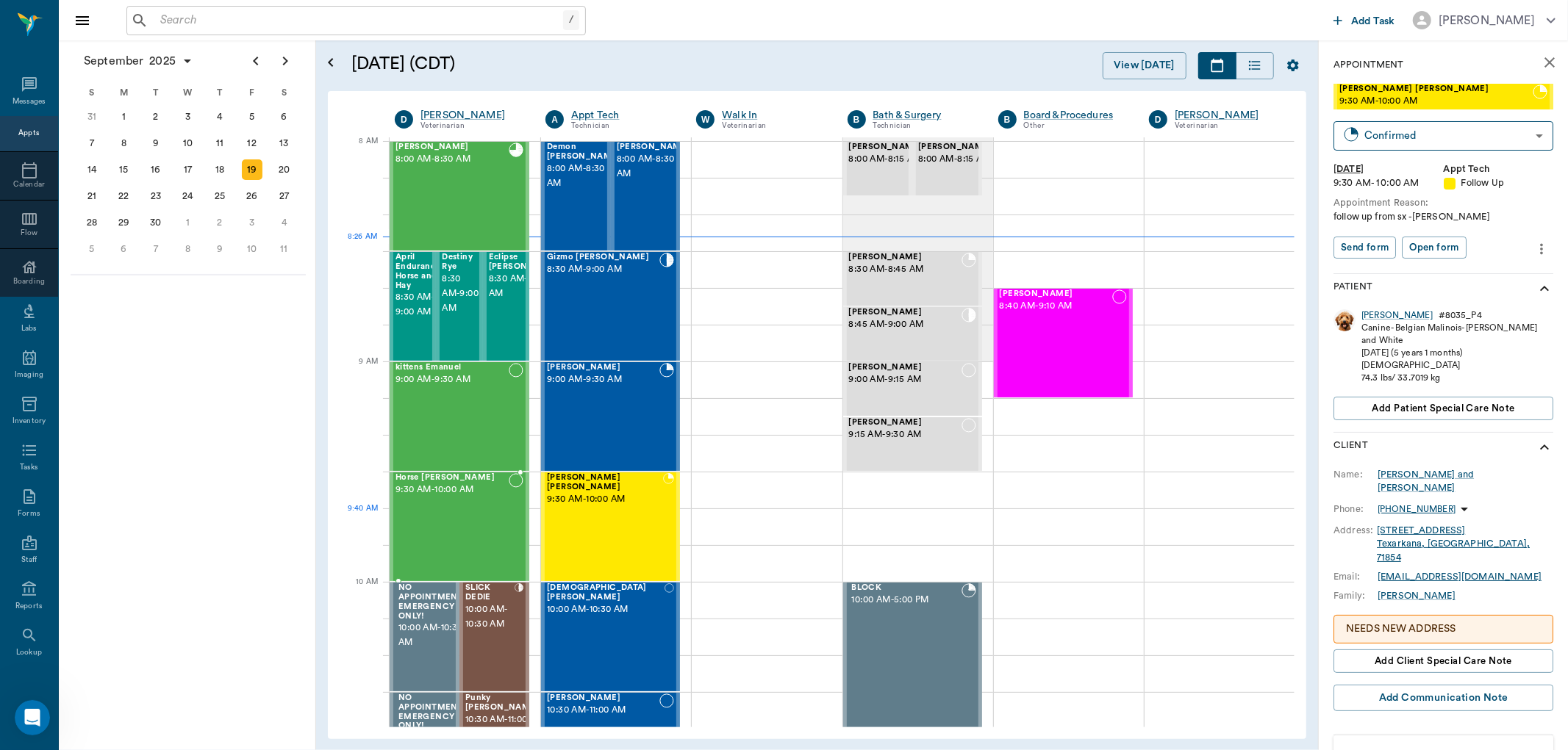
click at [488, 524] on div "Horse Najera 9:30 AM - 10:00 AM" at bounding box center [452, 527] width 113 height 107
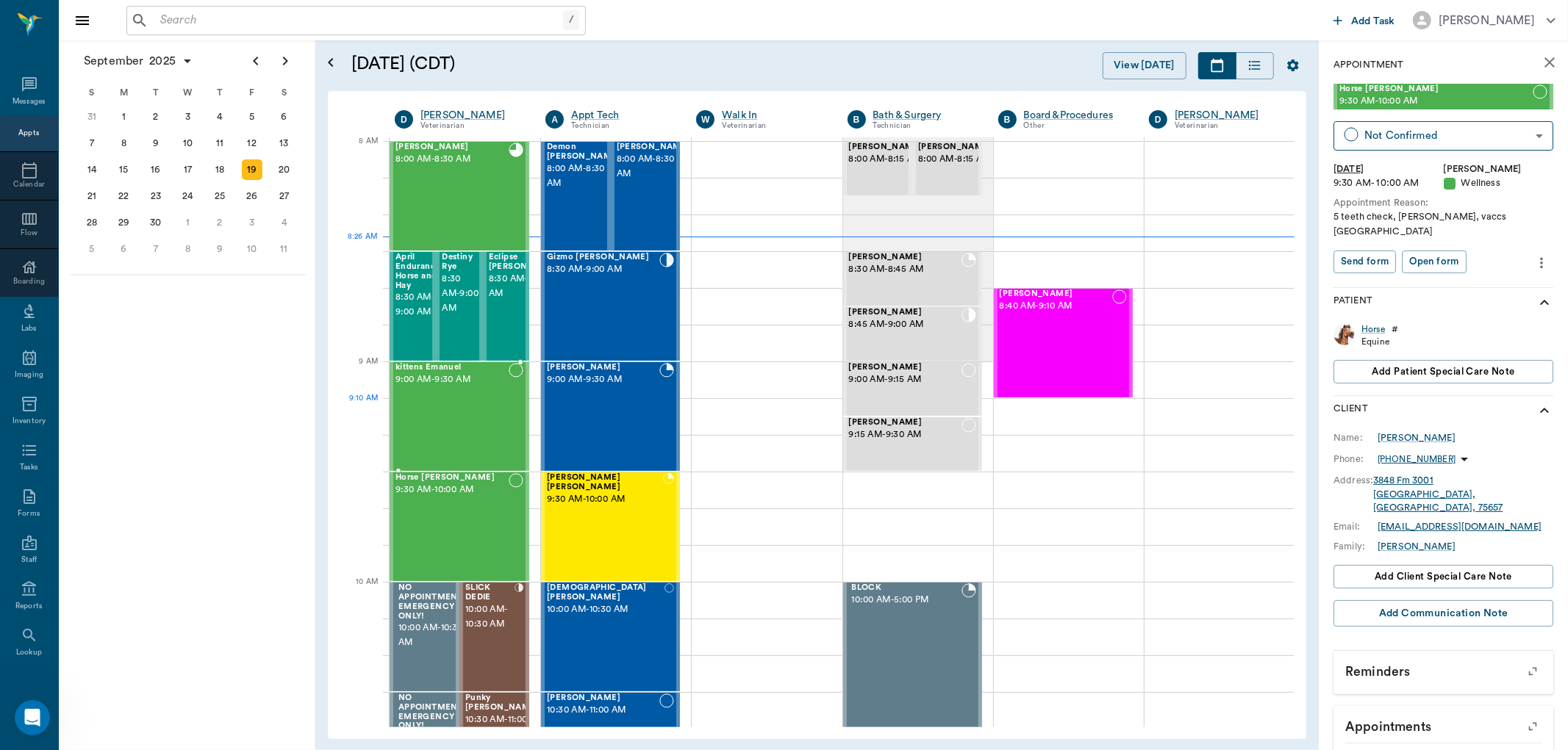
click at [479, 420] on div "kittens Emanuel 9:00 AM - 9:30 AM" at bounding box center [452, 417] width 113 height 107
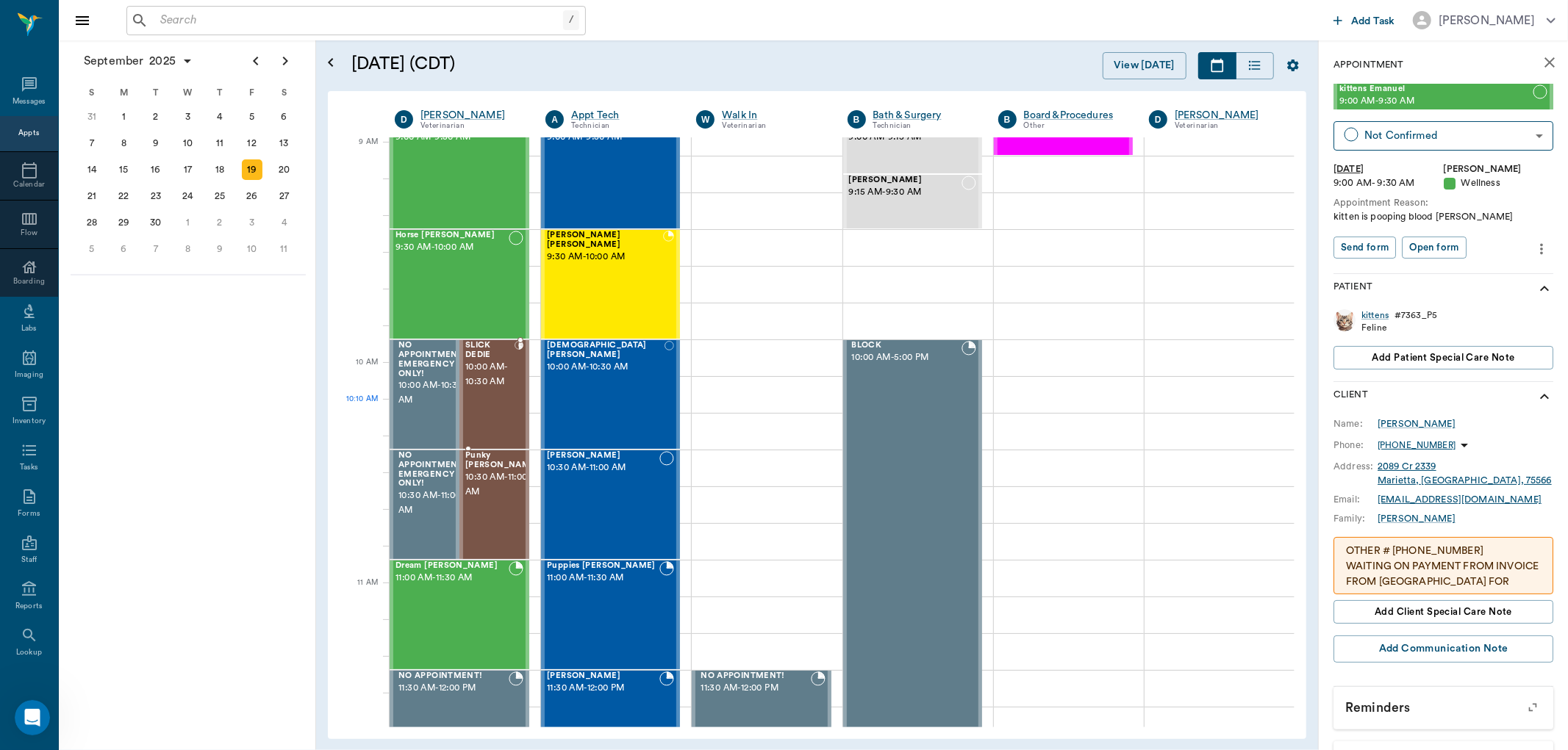
scroll to position [247, 0]
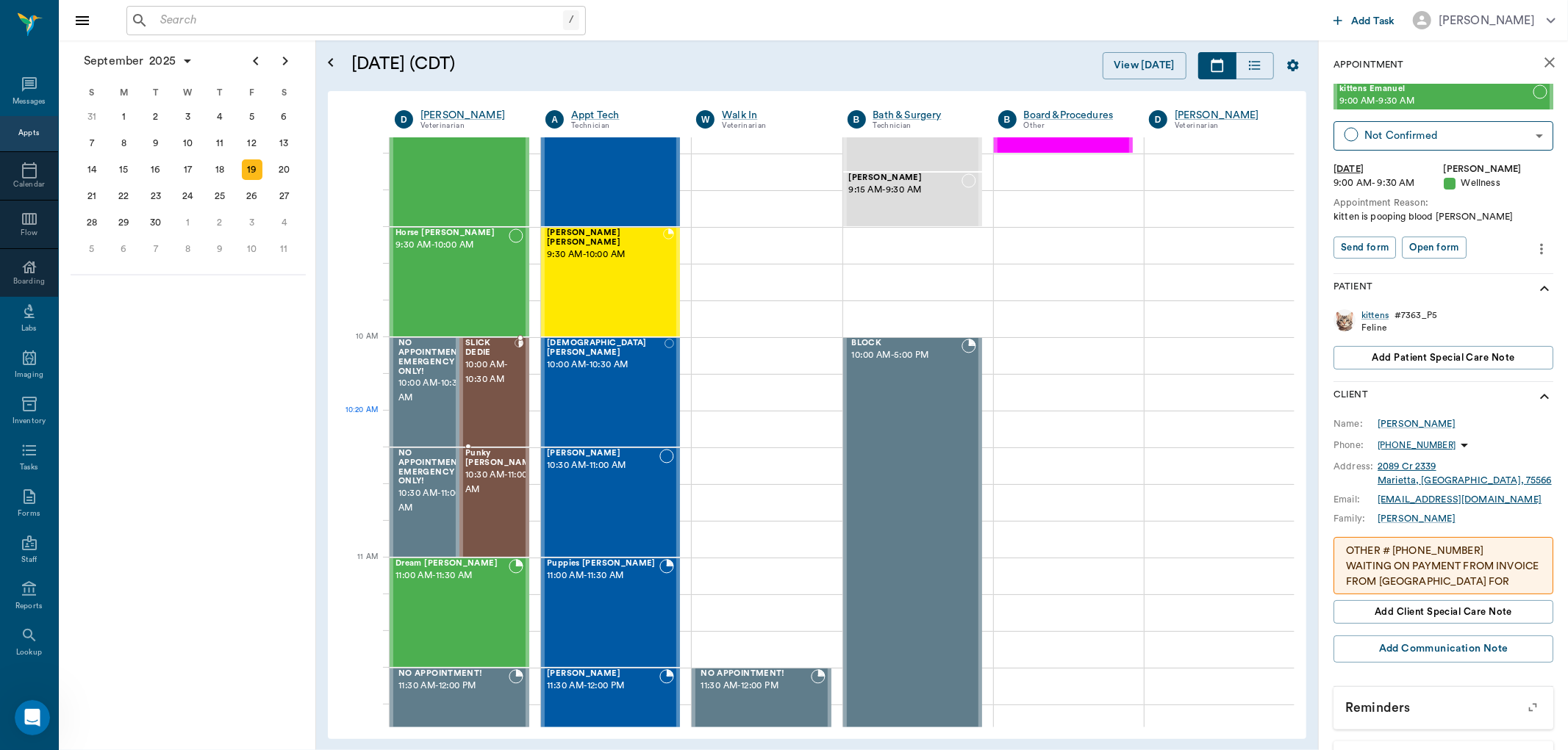
click at [493, 414] on div "SLICK DEDIE 10:00 AM - 10:30 AM" at bounding box center [490, 392] width 49 height 107
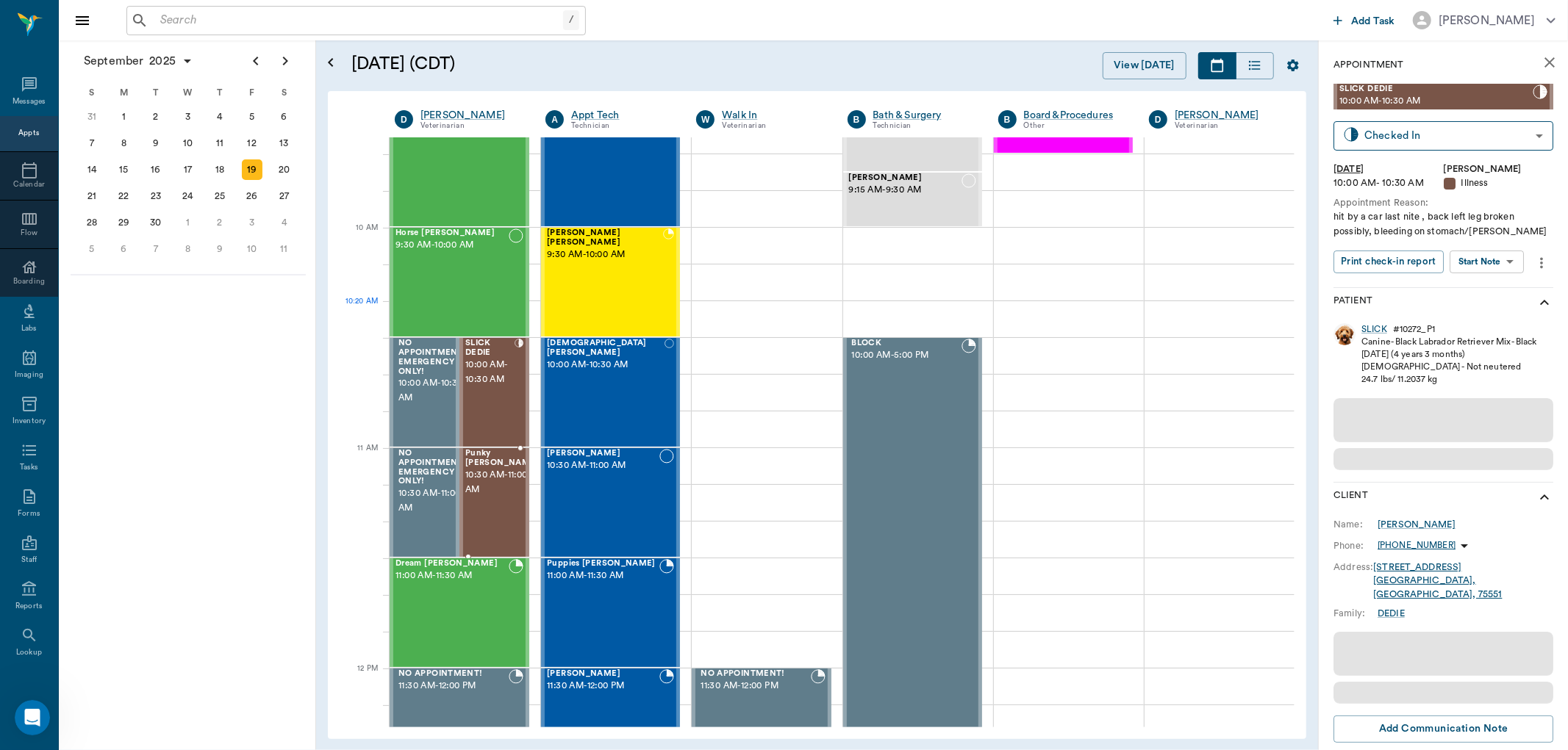
scroll to position [410, 0]
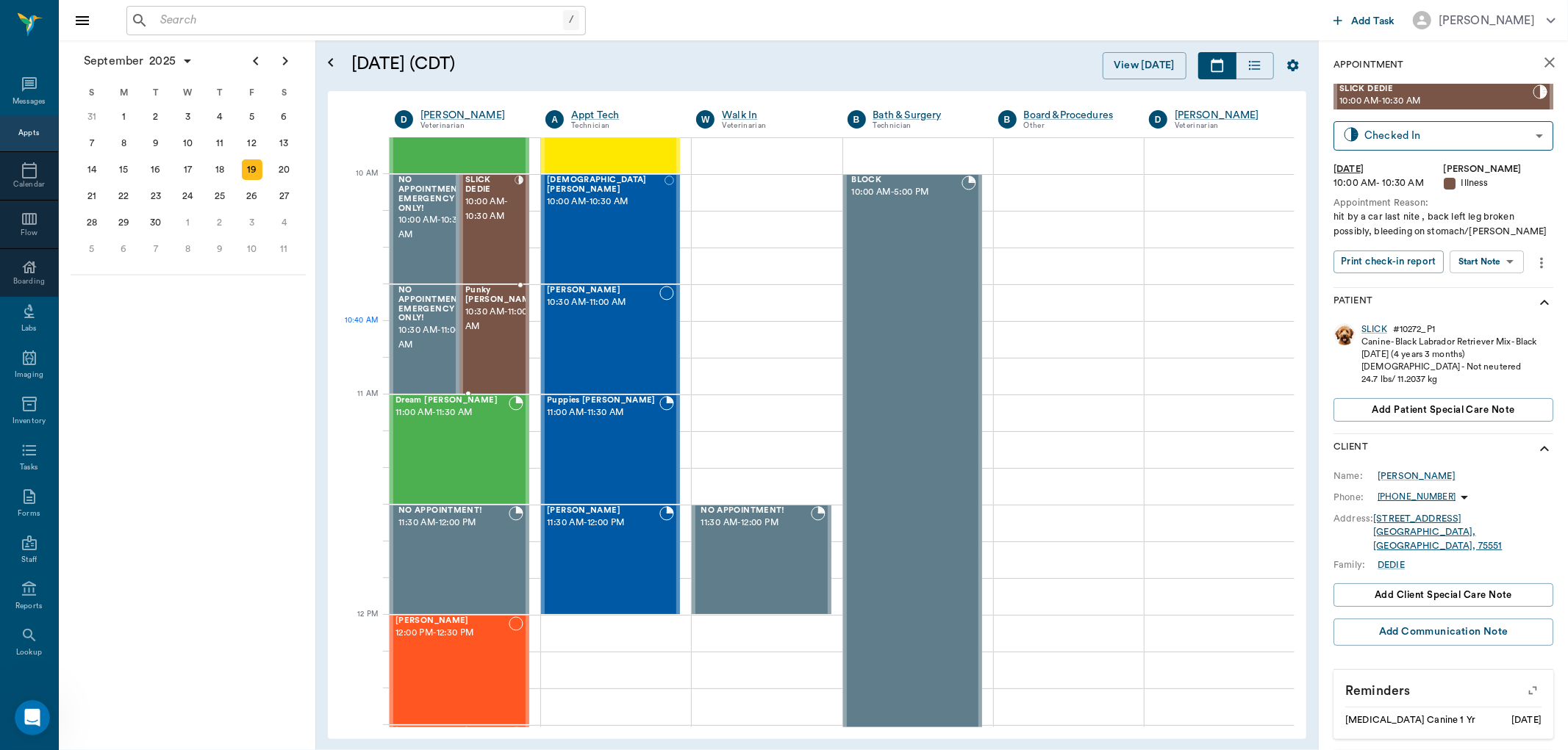
click at [510, 322] on span "10:30 AM - 11:00 AM" at bounding box center [502, 319] width 74 height 29
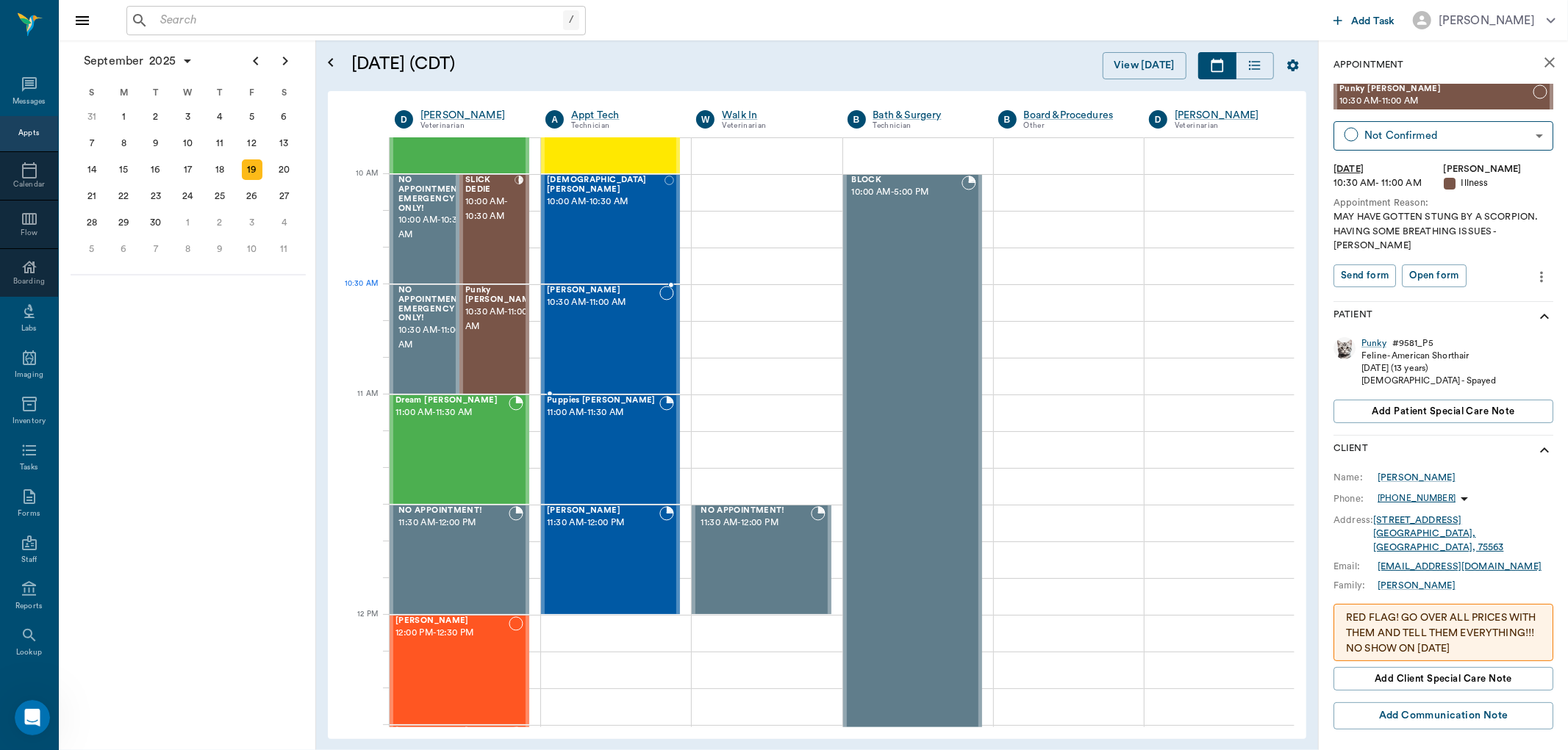
click at [591, 318] on div "Toulouse Collins 10:30 AM - 11:00 AM" at bounding box center [603, 339] width 113 height 107
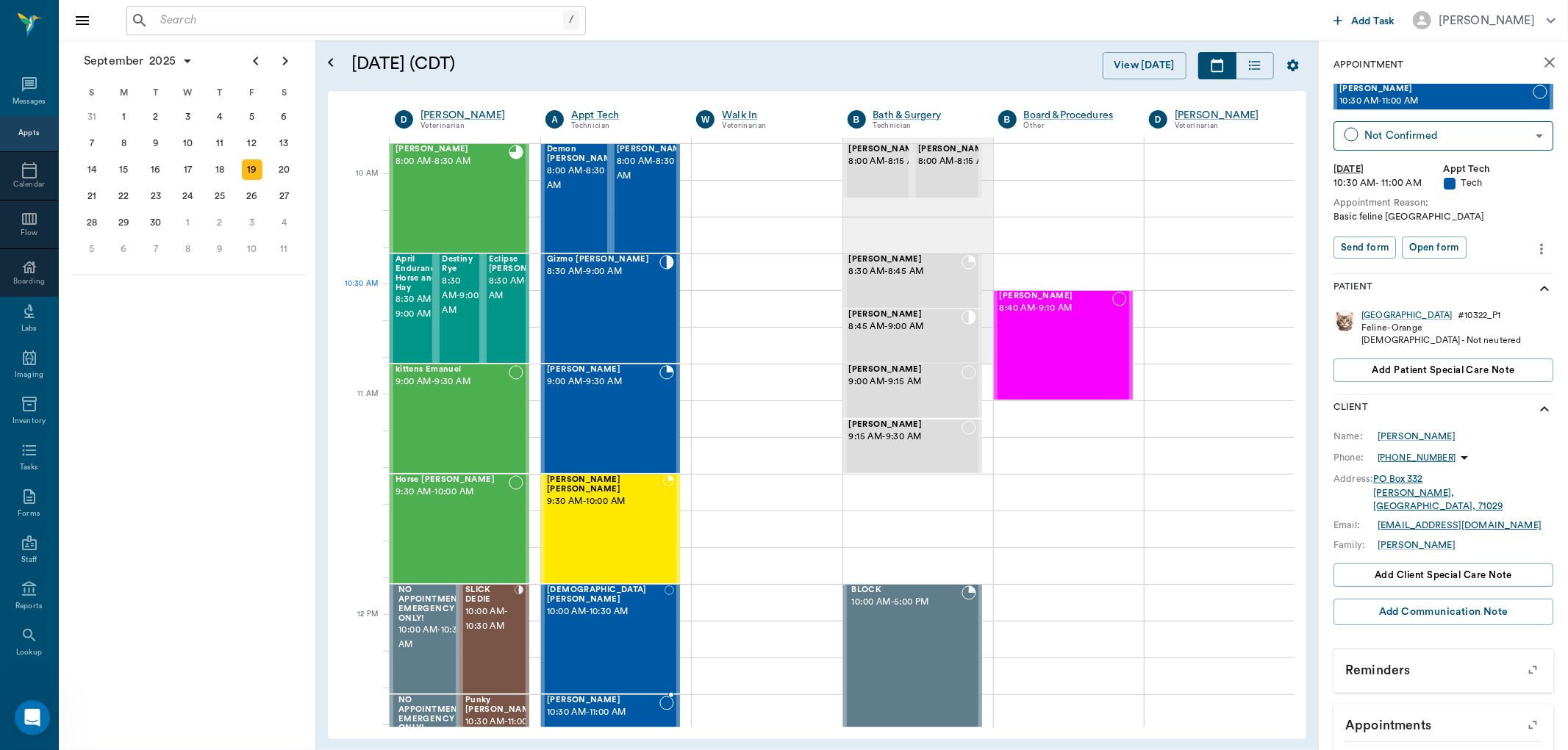
scroll to position [410, 0]
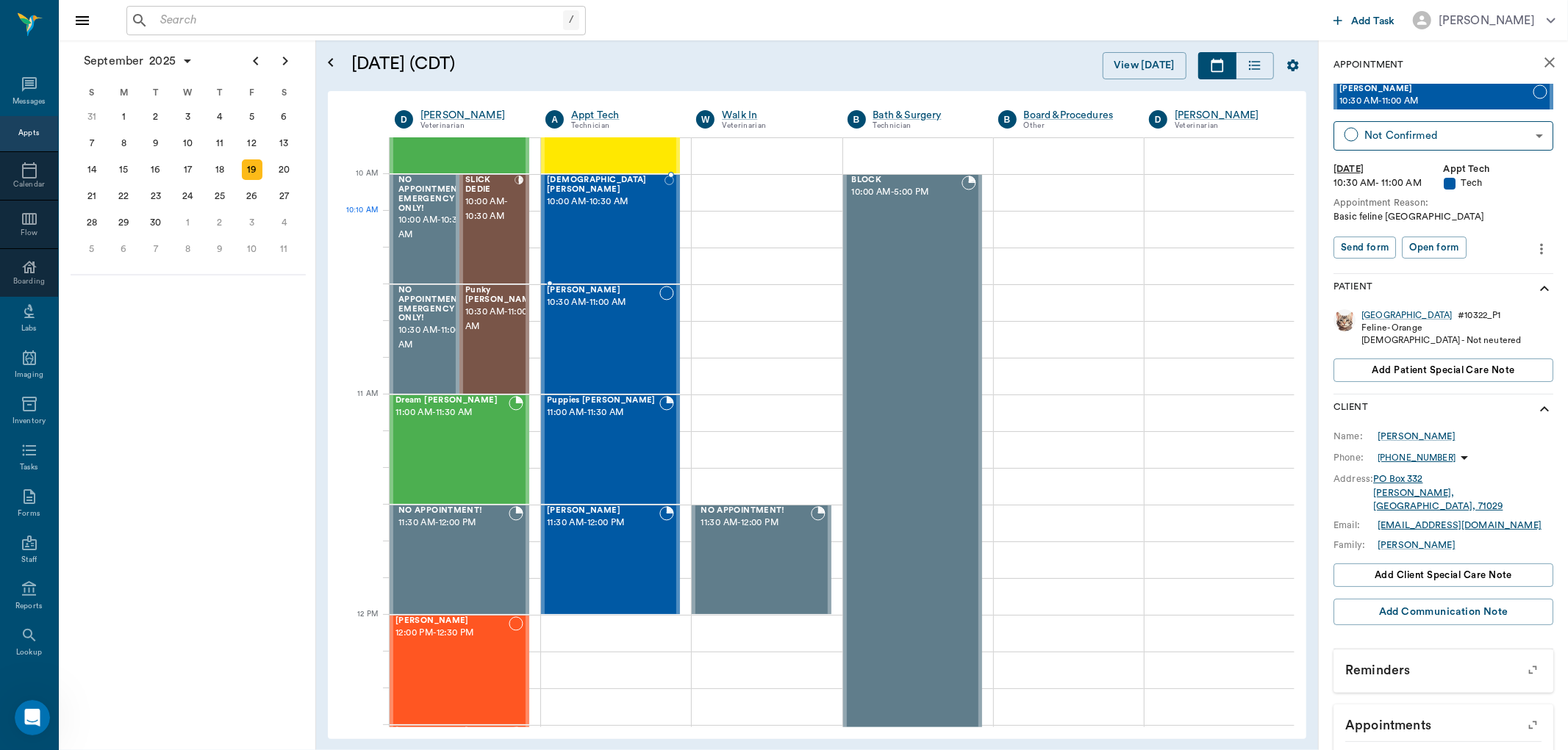
click at [616, 231] on div "Lady Buford 10:00 AM - 10:30 AM" at bounding box center [606, 230] width 118 height 107
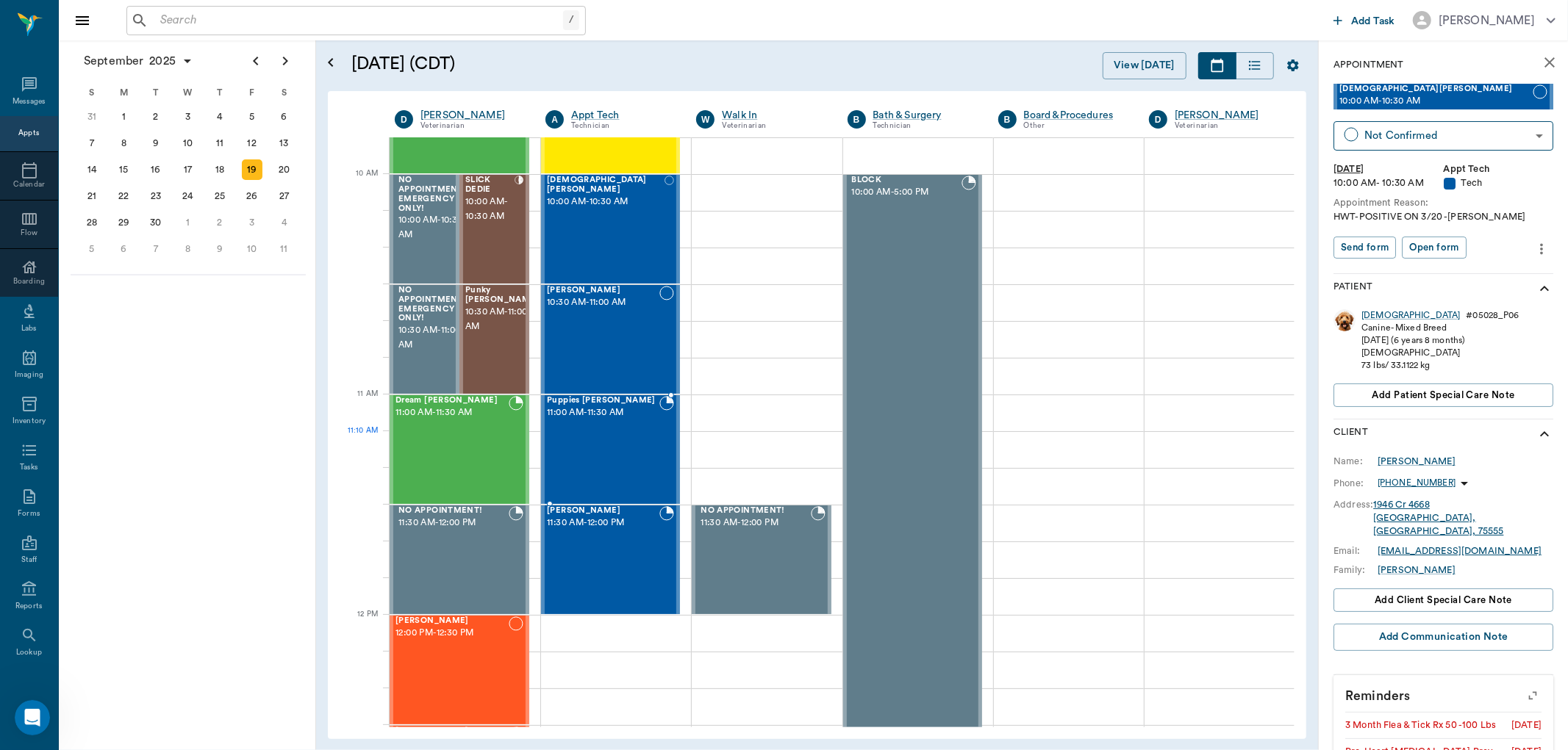
click at [619, 446] on div "Puppies Howard 11:00 AM - 11:30 AM" at bounding box center [603, 450] width 113 height 107
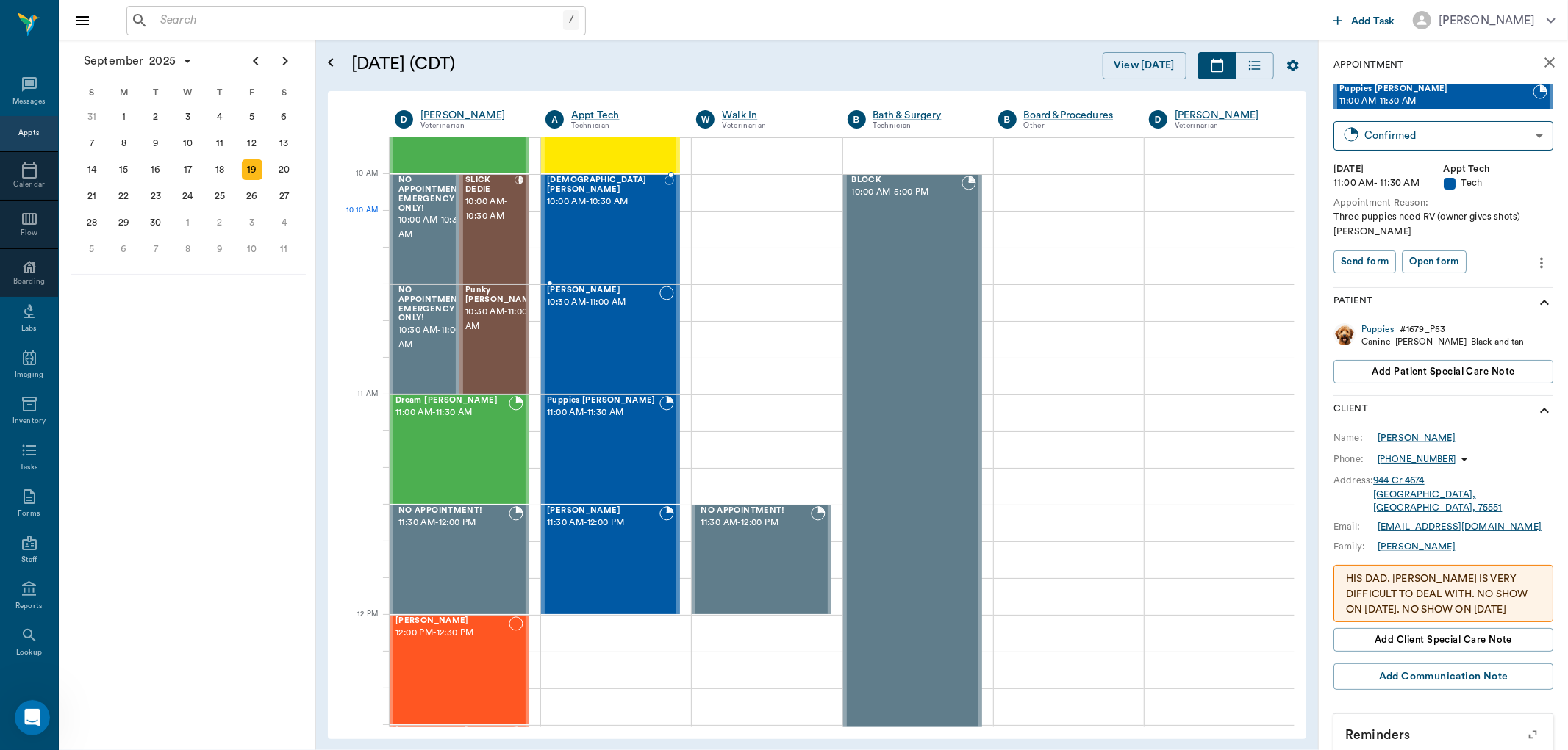
click at [608, 226] on div "Lady Buford 10:00 AM - 10:30 AM" at bounding box center [606, 230] width 118 height 107
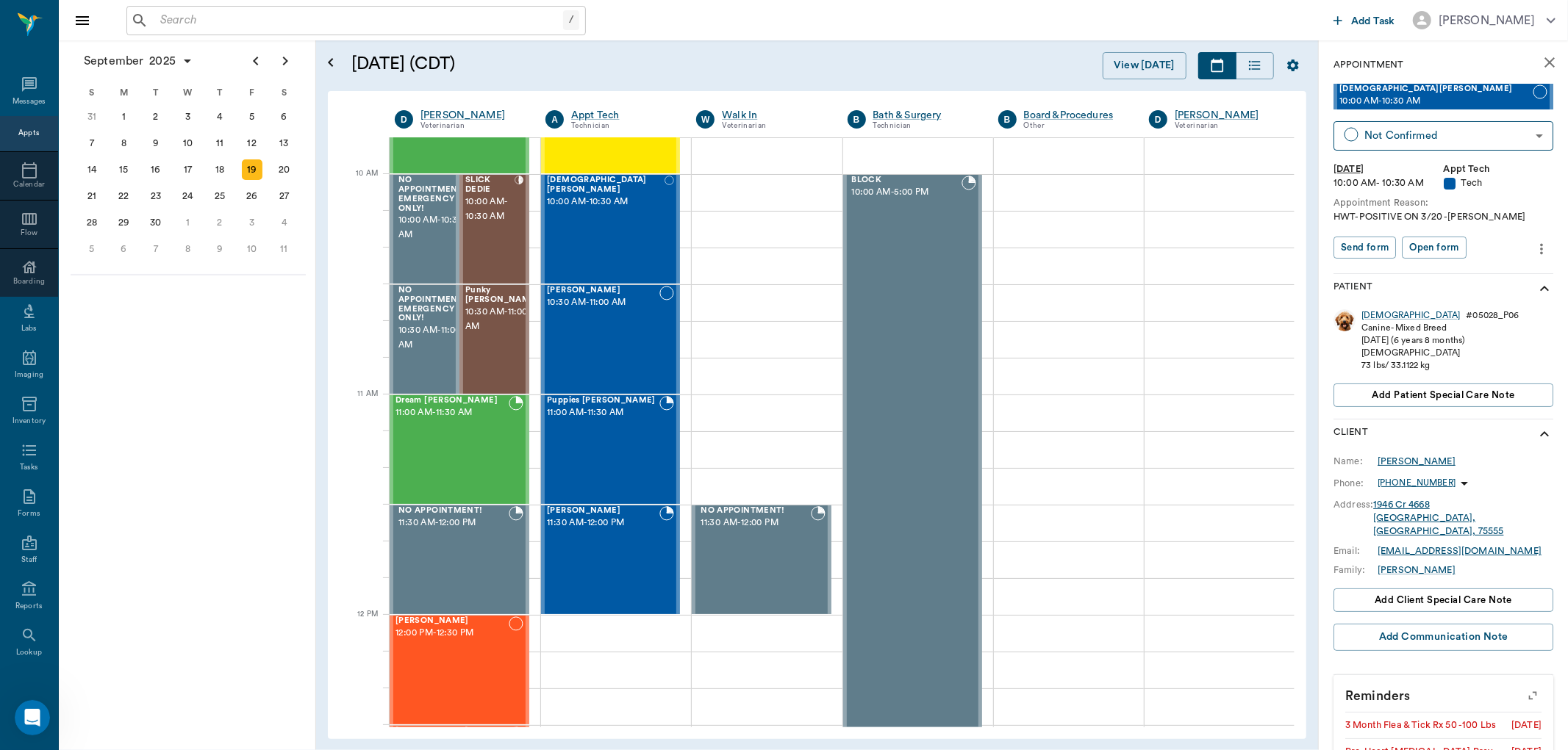
click at [1416, 460] on div "Glenn Buford" at bounding box center [1417, 461] width 78 height 13
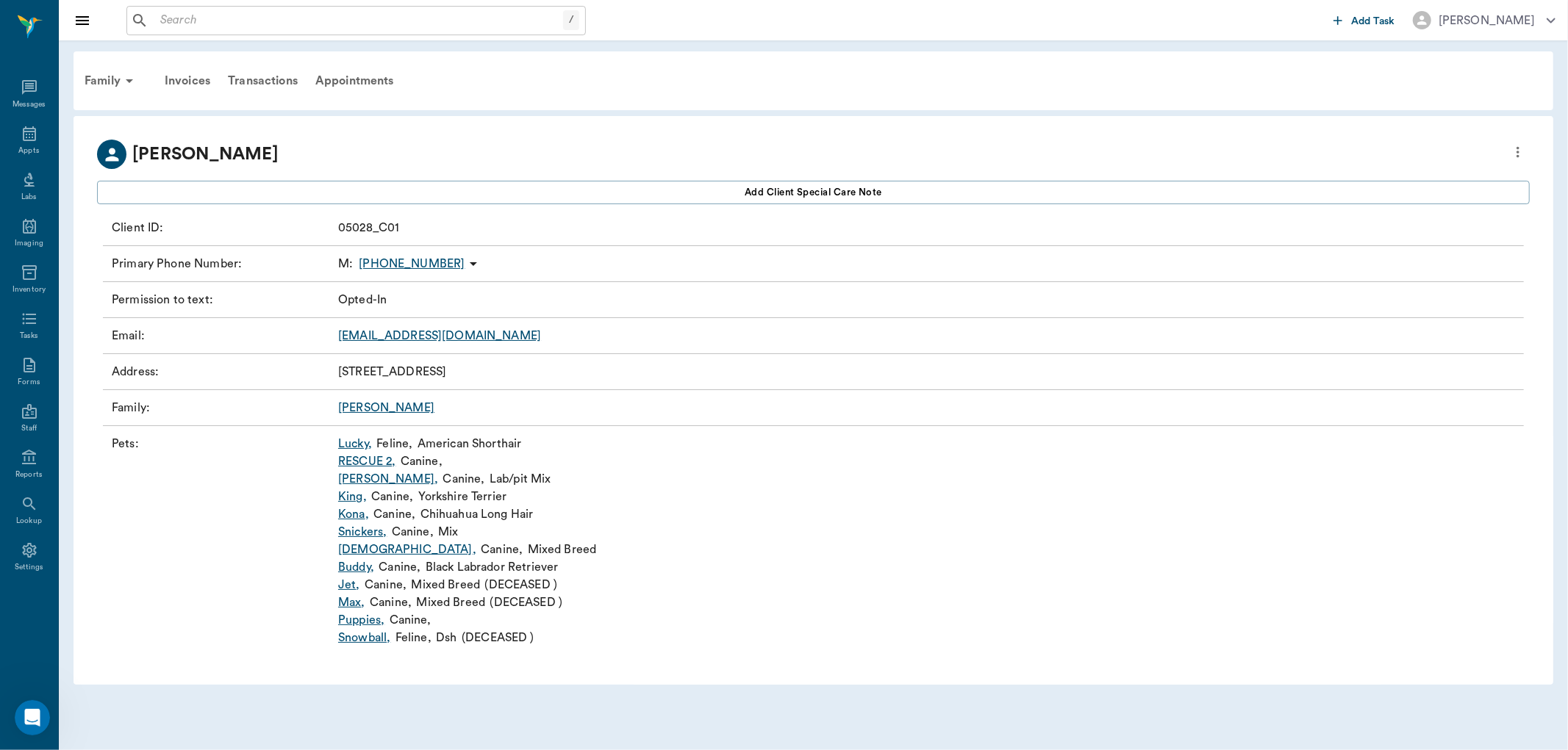
click at [353, 548] on link "Lady ," at bounding box center [407, 550] width 138 height 18
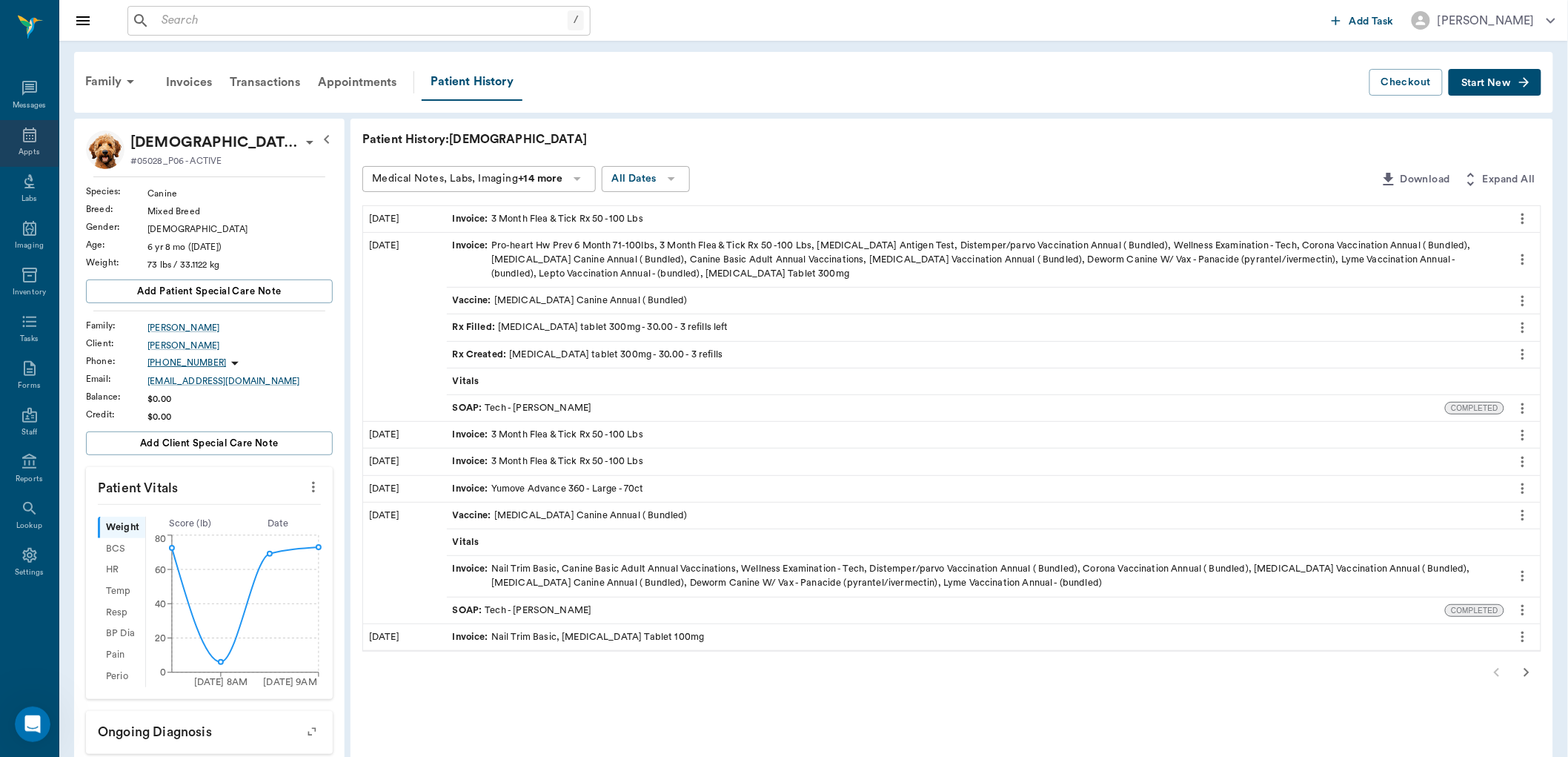
click at [33, 136] on icon at bounding box center [30, 135] width 18 height 18
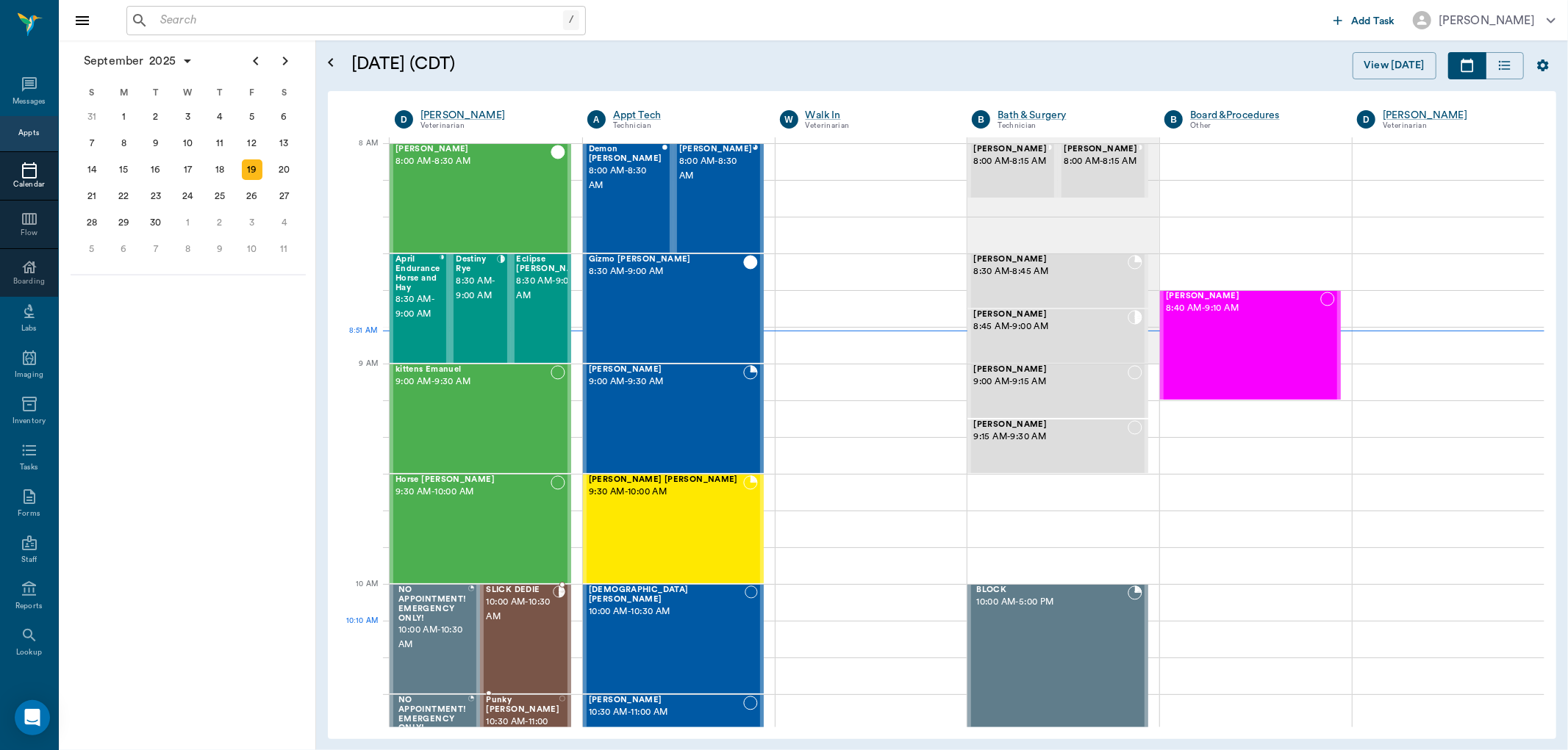
click at [505, 642] on div "SLICK DEDIE 10:00 AM - 10:30 AM" at bounding box center [519, 640] width 67 height 107
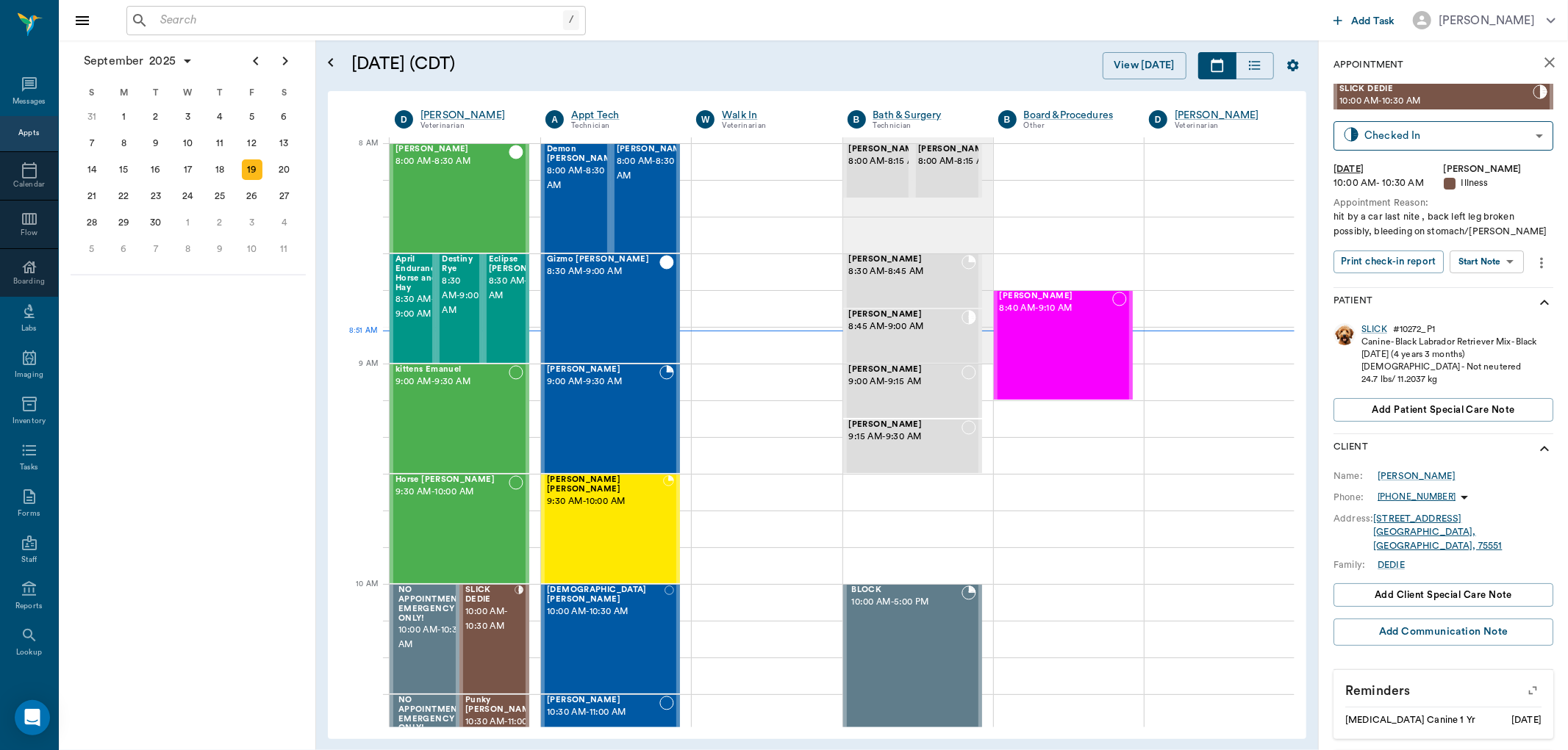
click at [1492, 266] on body "/ ​ Add Task [PERSON_NAME] Nectar Messages Appts Calendar Flow Boarding Labs Im…" at bounding box center [784, 375] width 1568 height 750
click at [1470, 294] on button "View SOAP" at bounding box center [1471, 291] width 50 height 17
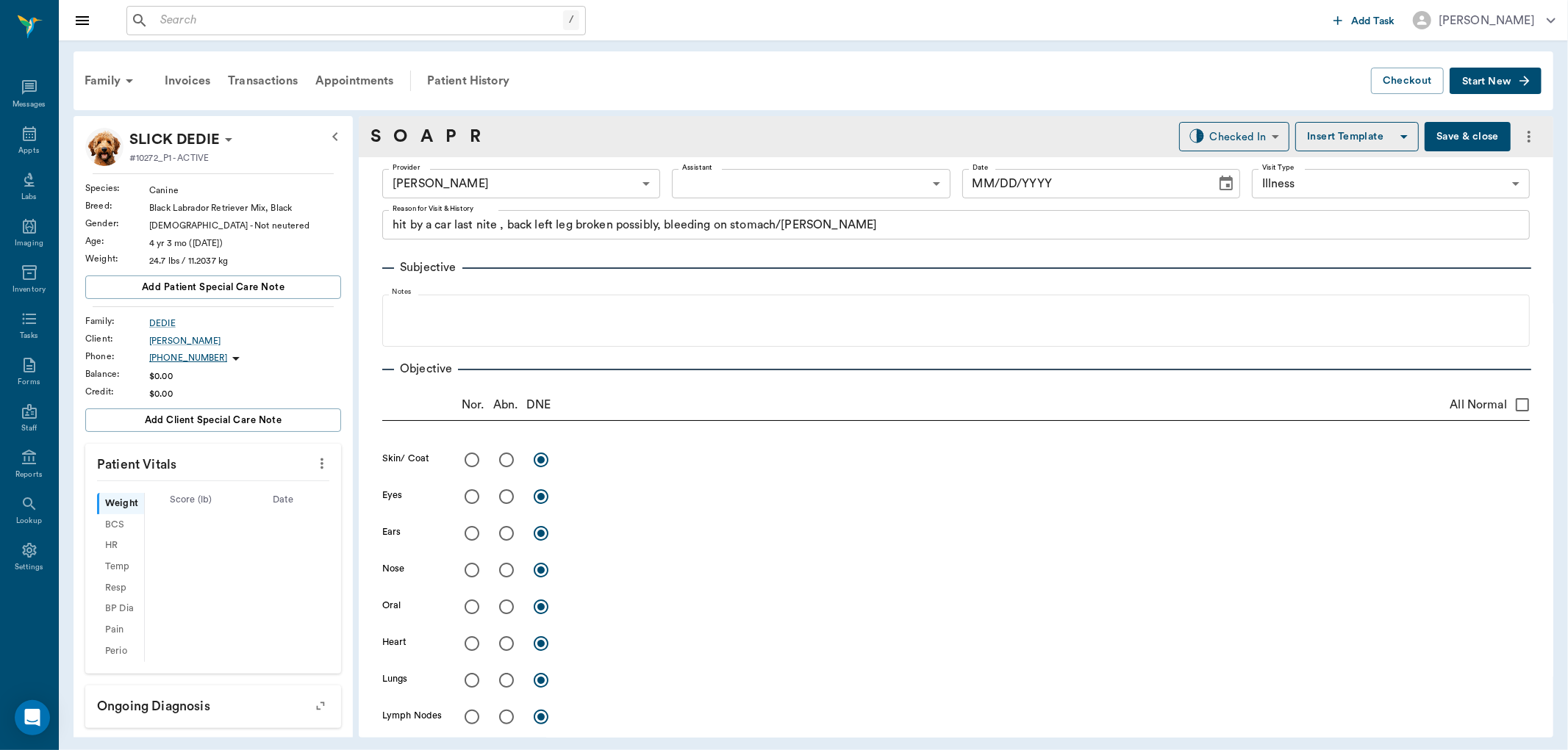
type input "63ec2f075fda476ae8351a4d"
type input "65d2be4f46e3a538d89b8c15"
type textarea "hit by a car last nite , back left leg broken possibly, bleeding on stomach/Lisa"
type input "09/19/2025"
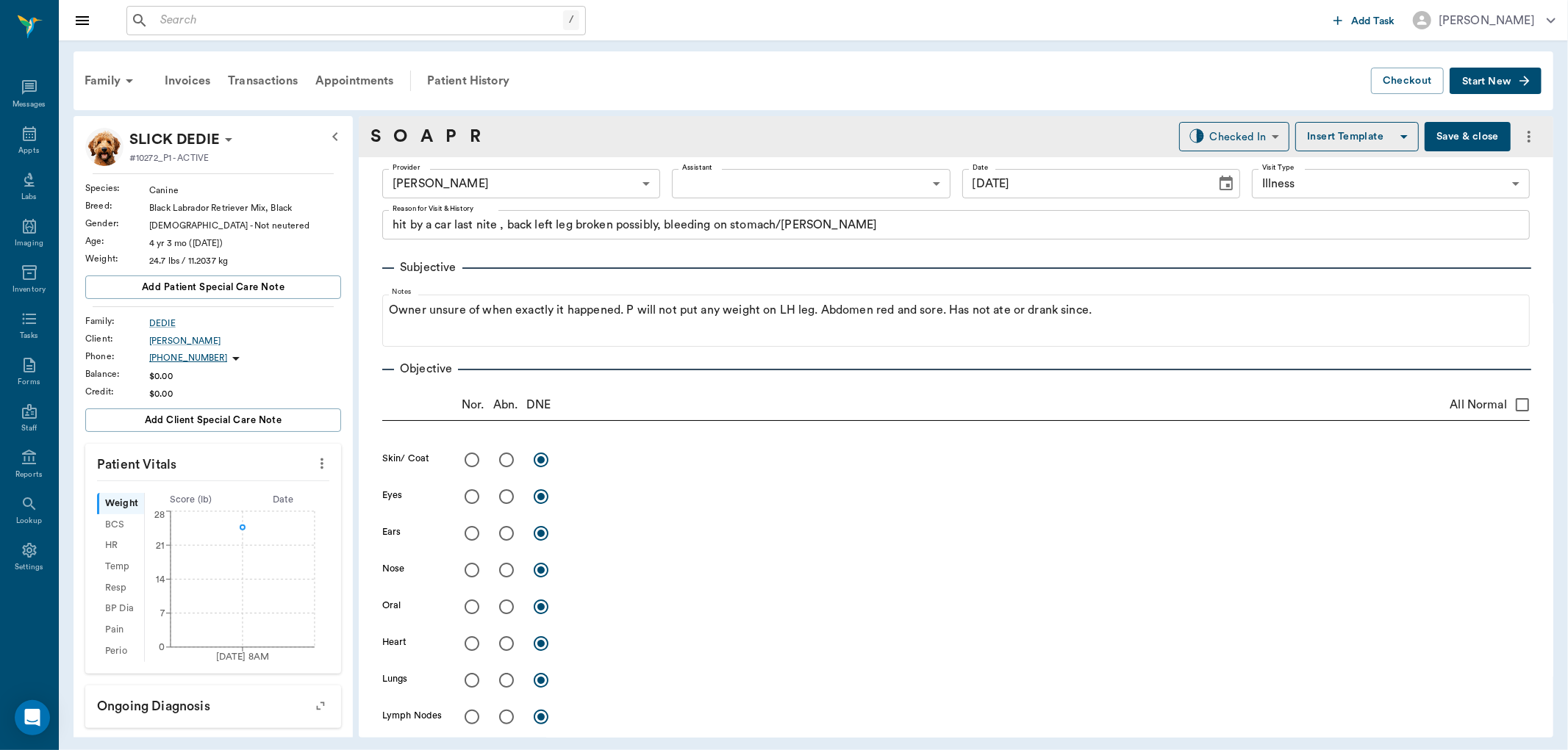
click at [873, 187] on body "/ ​ Add Task Dr. Bert Ellsworth Nectar Messages Appts Labs Imaging Inventory Ta…" at bounding box center [784, 375] width 1568 height 750
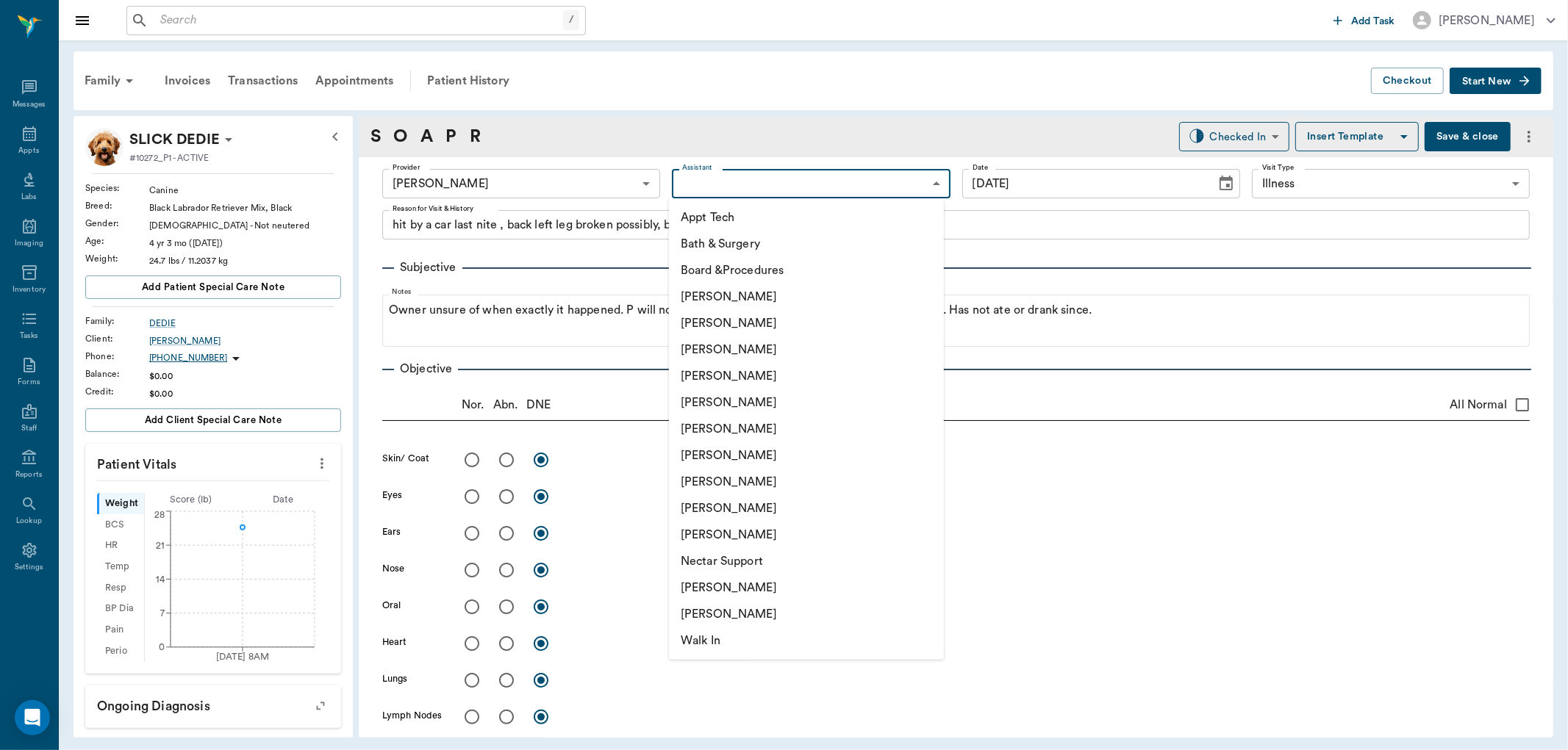
click at [714, 476] on li "Julie Dickerson" at bounding box center [806, 482] width 275 height 26
type input "63ec2e7e52e12b0ba117b124"
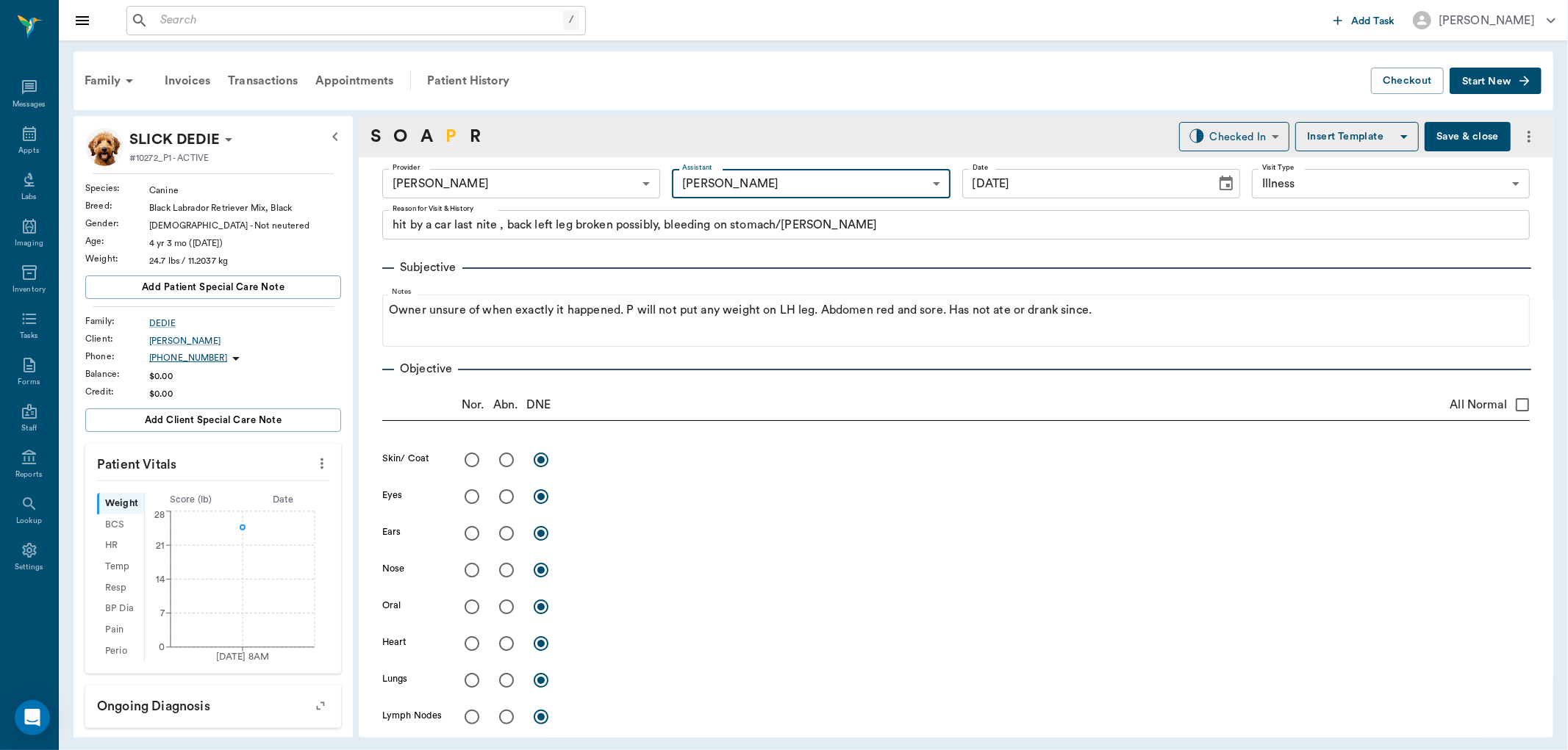
click at [452, 135] on link "P" at bounding box center [451, 137] width 11 height 26
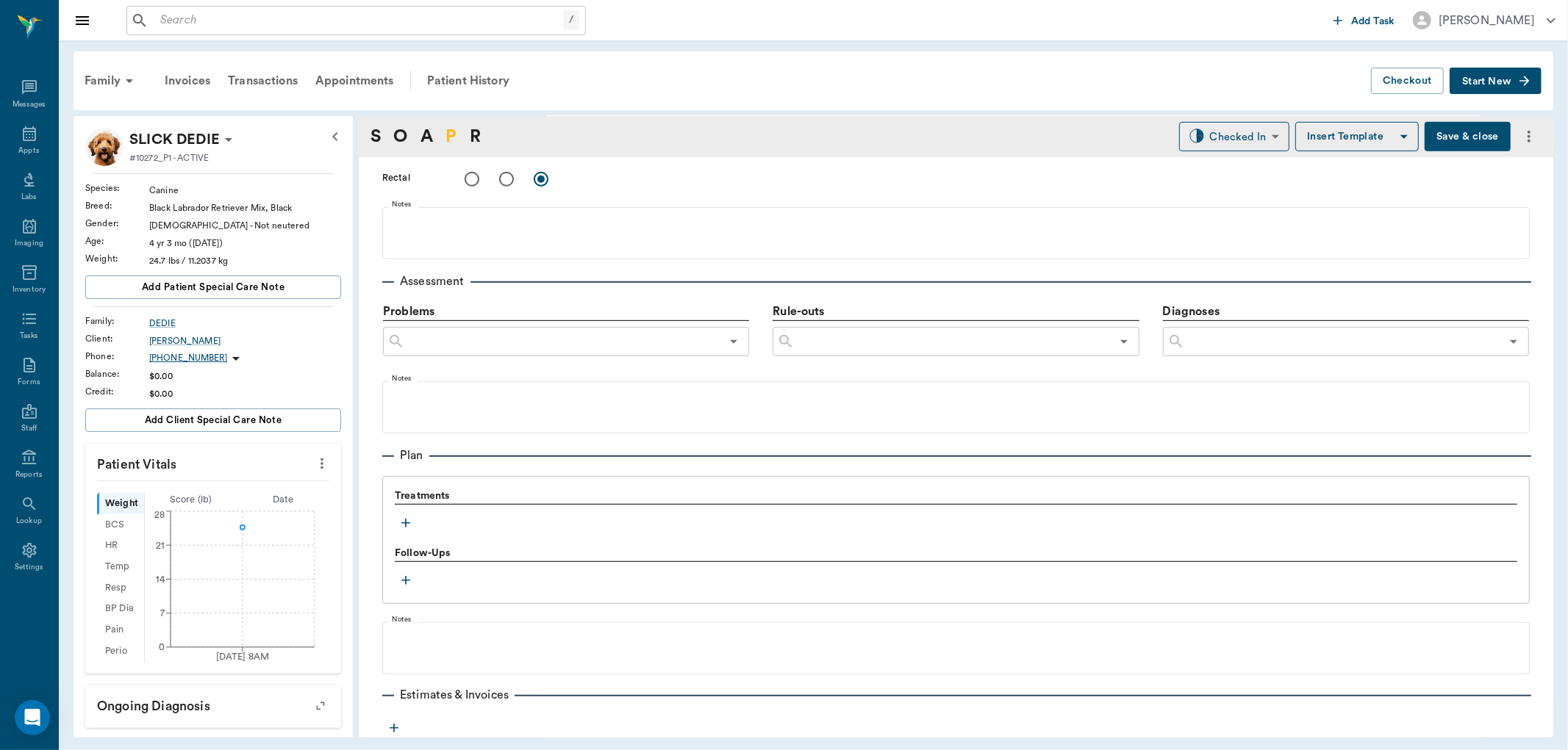
scroll to position [795, 0]
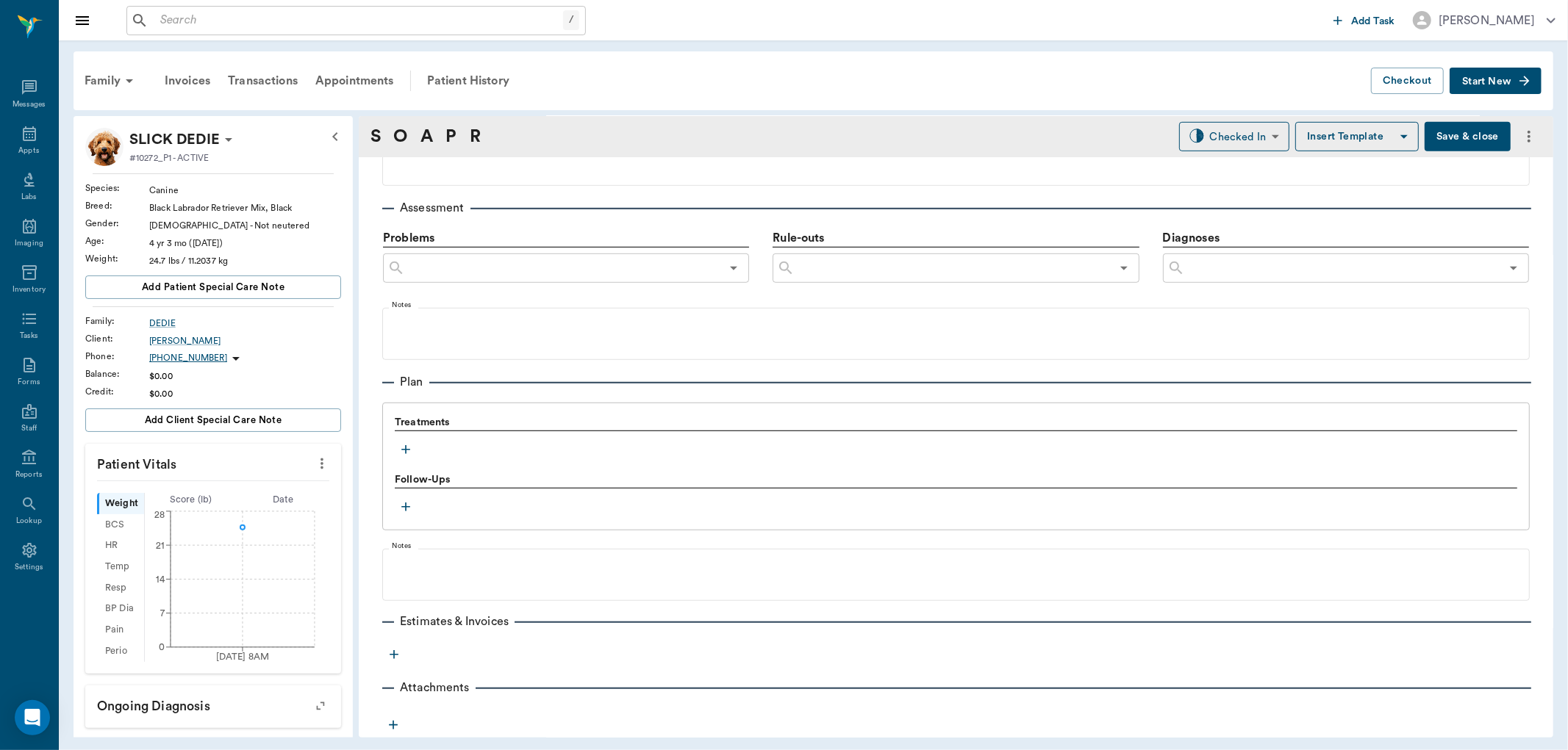
click at [402, 445] on icon "button" at bounding box center [406, 450] width 15 height 15
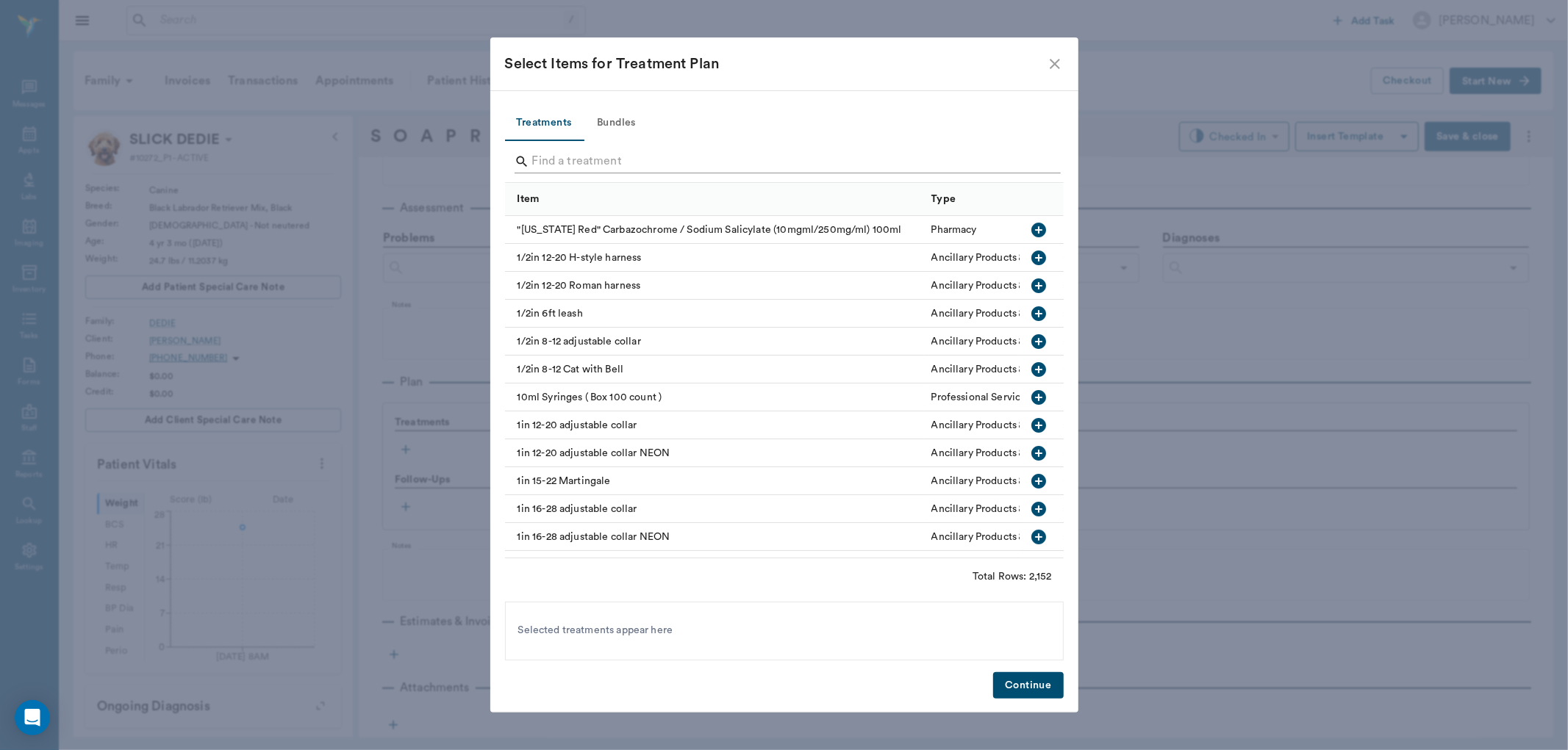
click at [560, 155] on input "Search" at bounding box center [786, 162] width 507 height 24
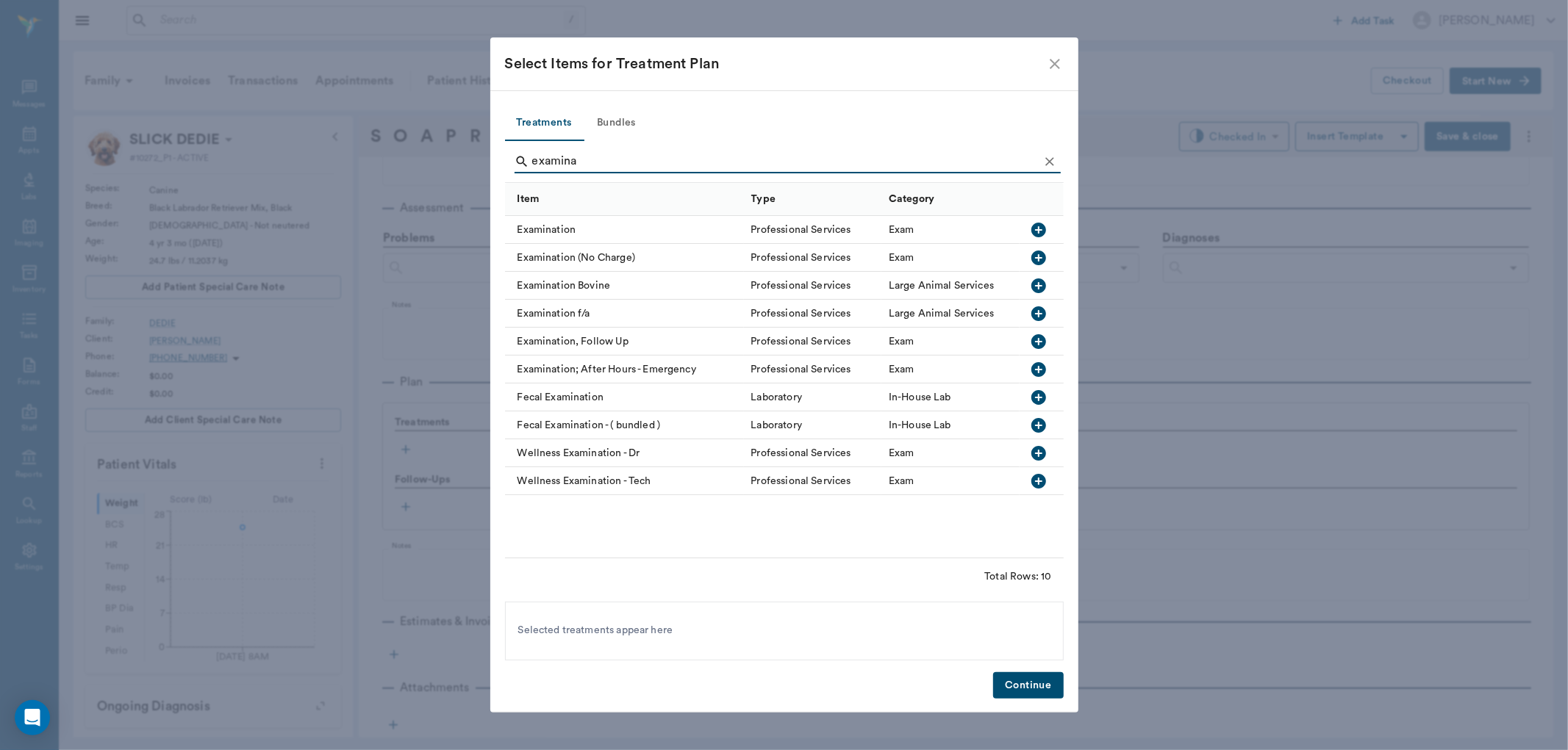
type input "examina"
click at [1036, 227] on icon "button" at bounding box center [1038, 230] width 15 height 15
click at [1010, 680] on button "Continue" at bounding box center [1027, 685] width 70 height 27
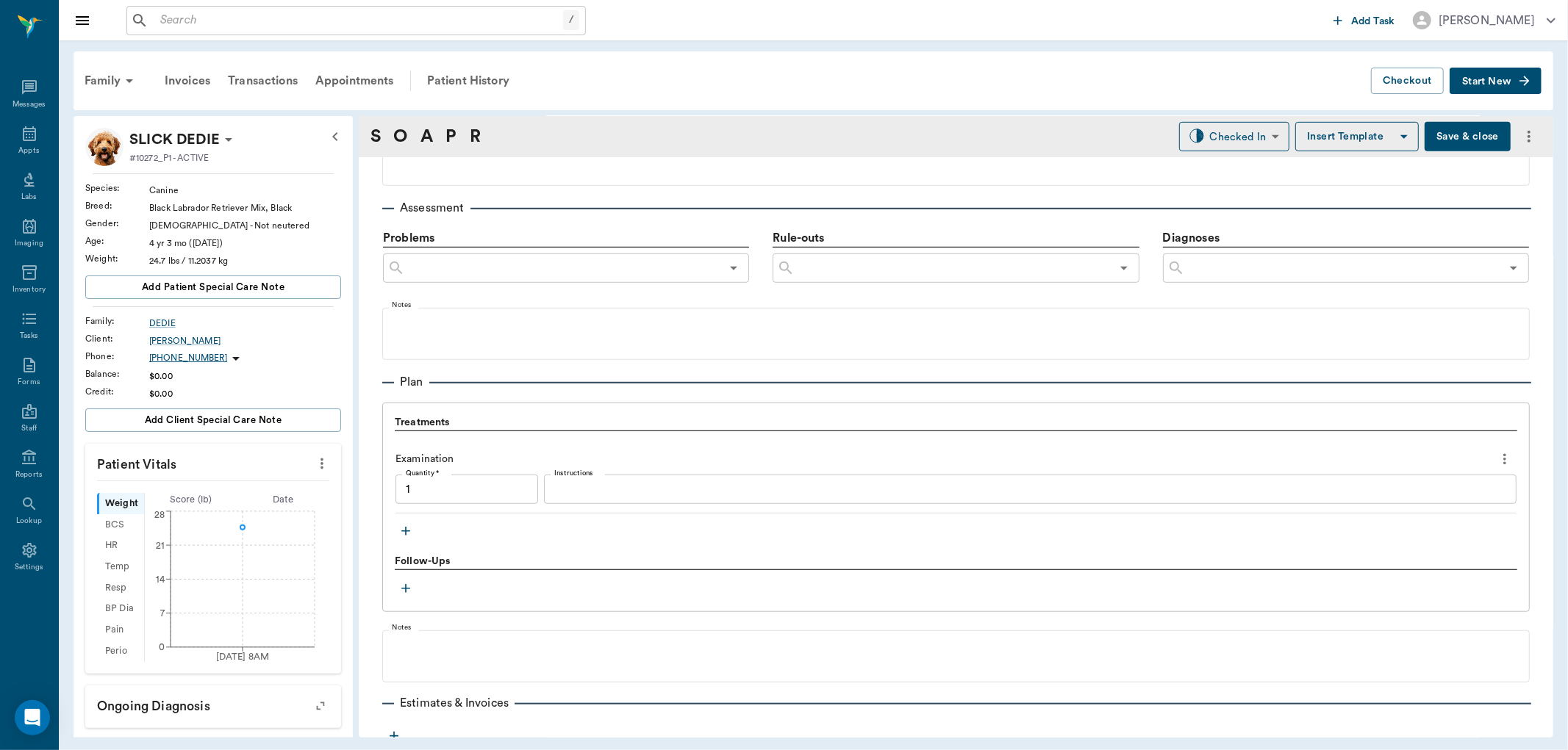
type input "1.00"
click at [397, 531] on button "button" at bounding box center [406, 531] width 22 height 22
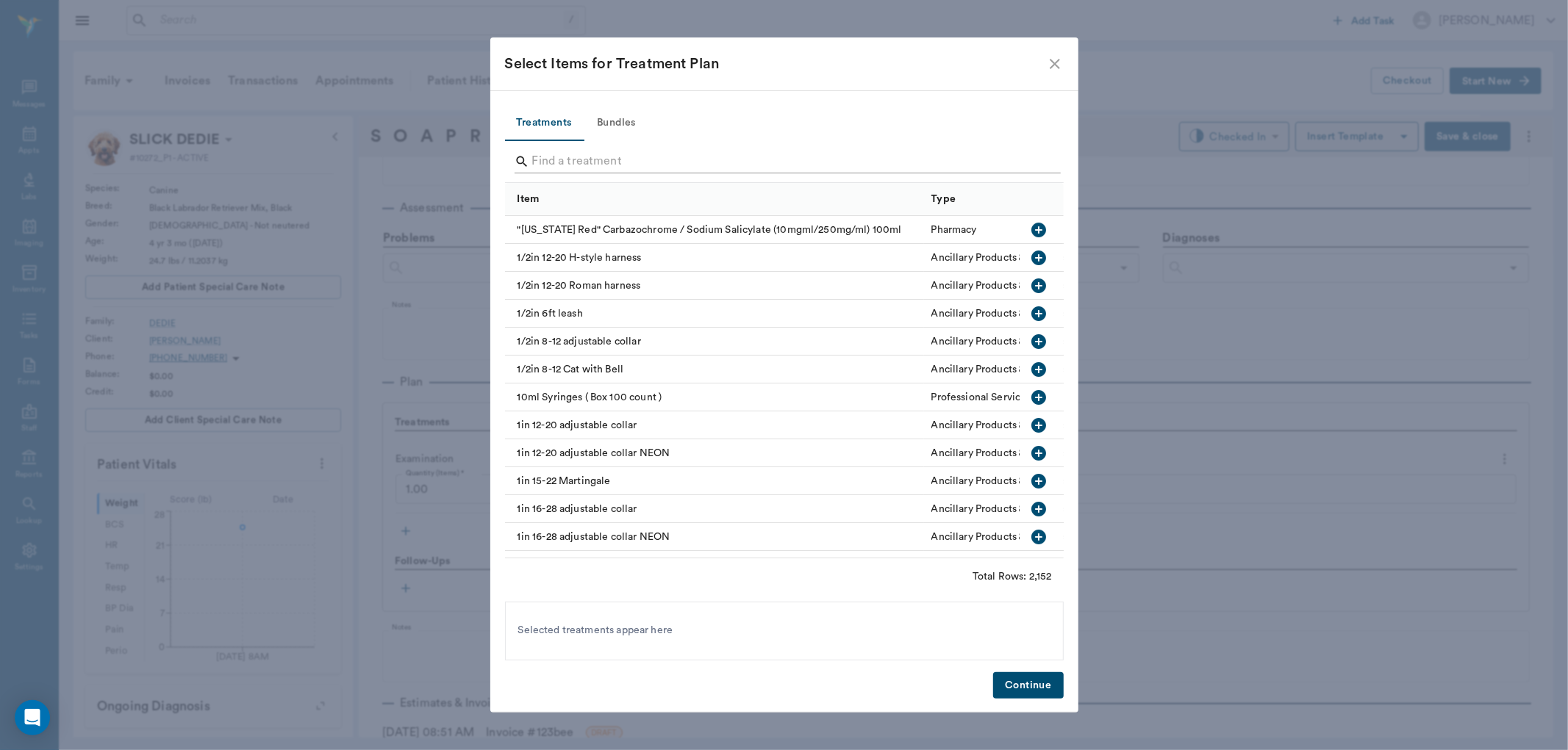
click at [560, 164] on input "Search" at bounding box center [786, 162] width 507 height 24
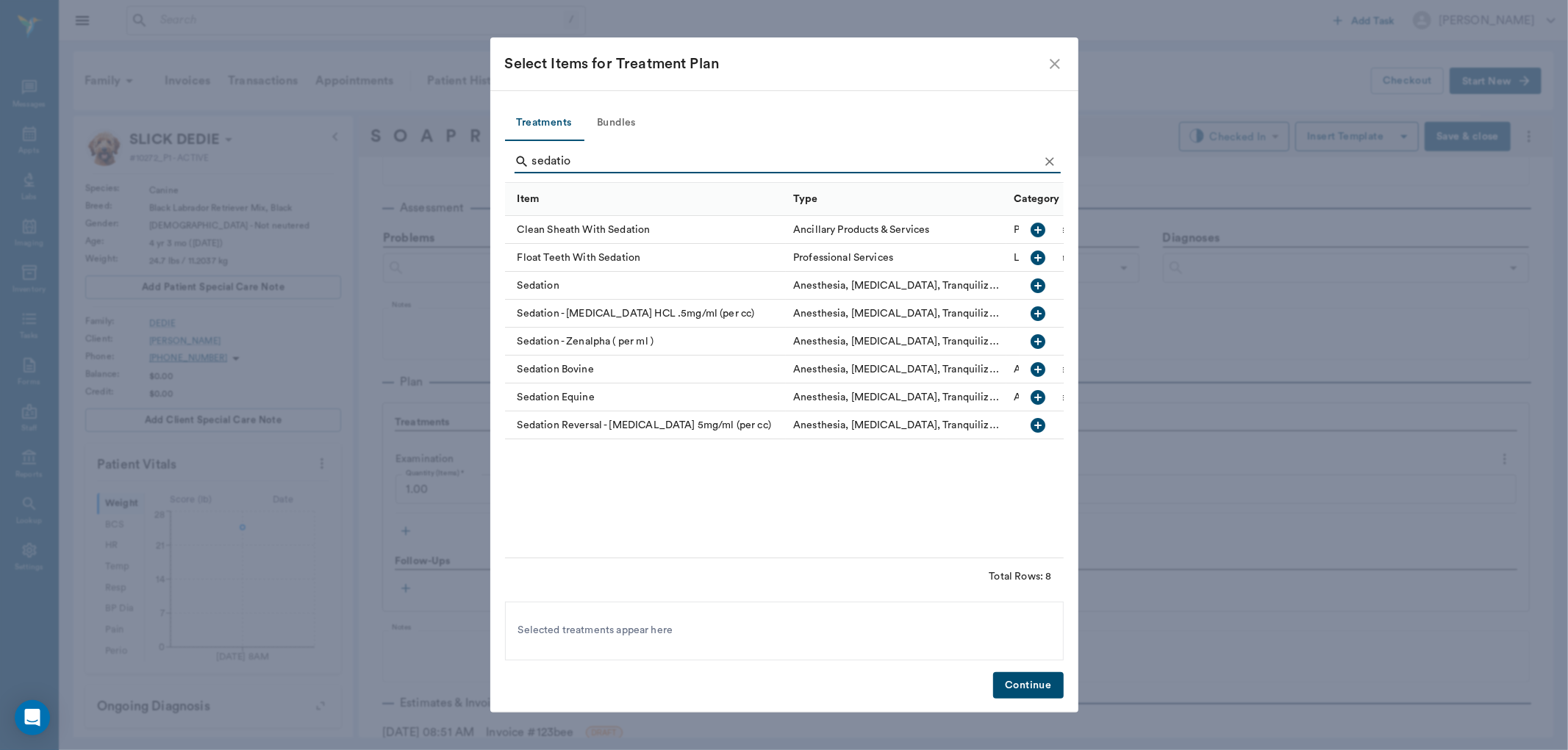
type input "sedatio"
click at [1040, 311] on icon "button" at bounding box center [1038, 314] width 15 height 15
click at [1014, 685] on button "Continue" at bounding box center [1027, 685] width 70 height 27
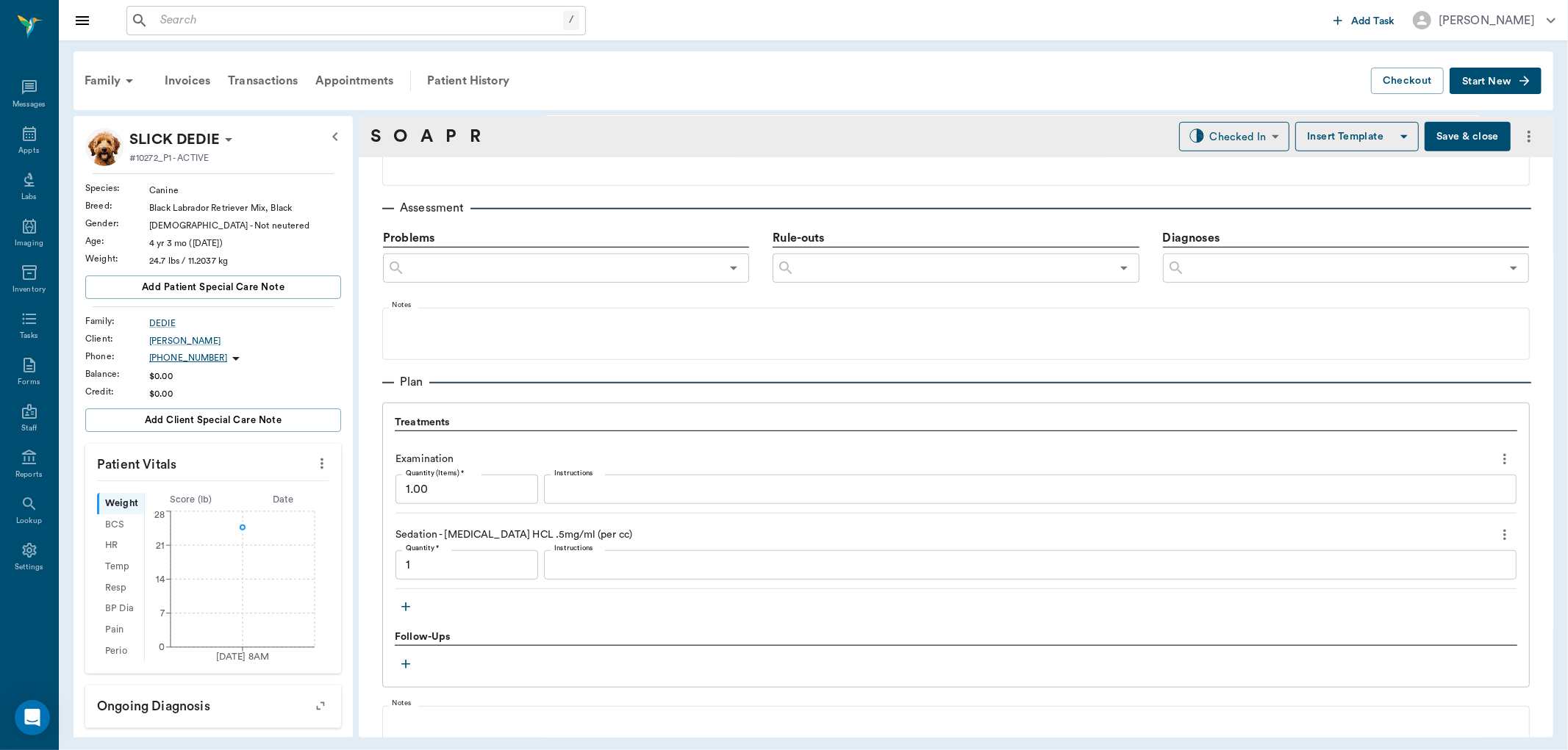
type input "1.00"
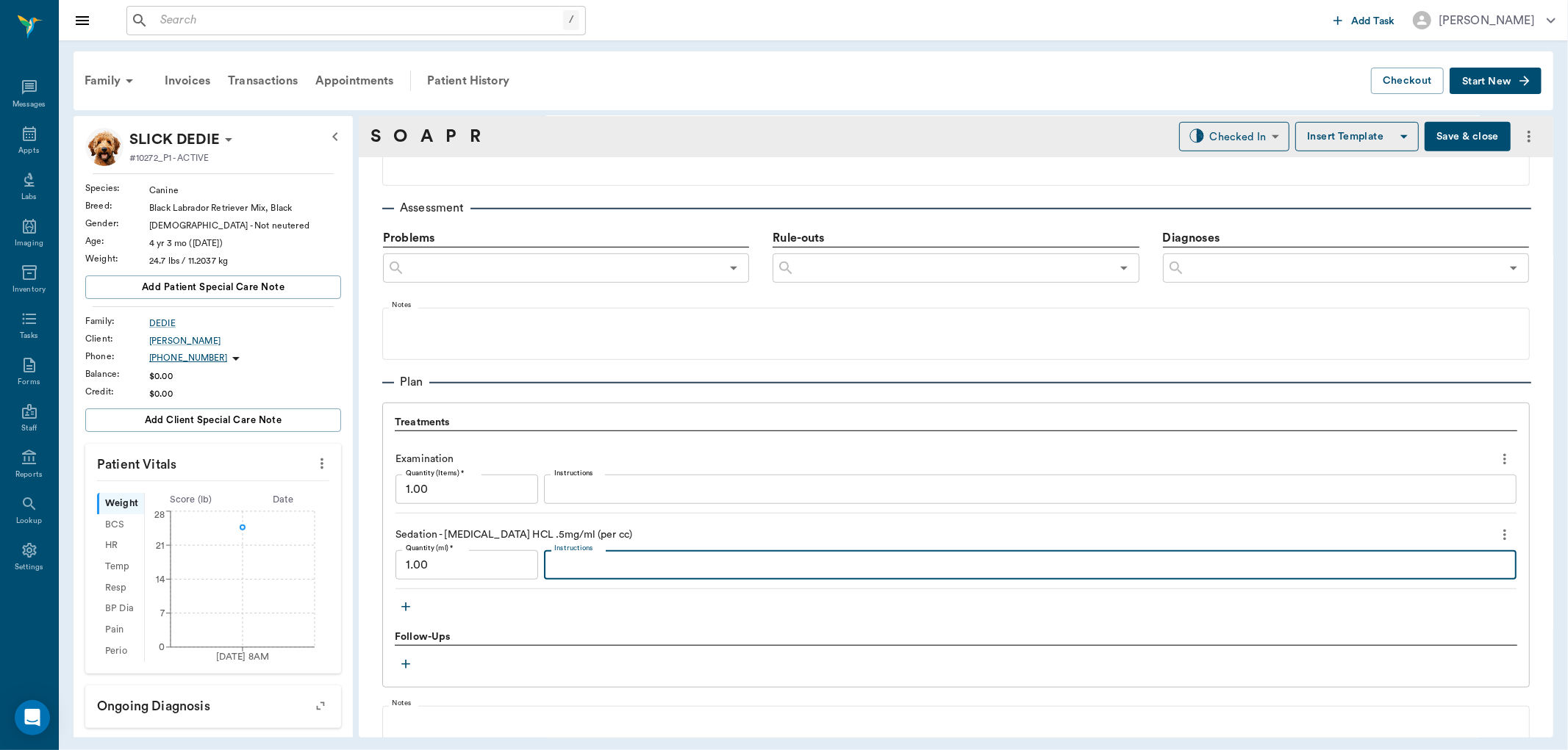
click at [605, 557] on textarea "Instructions" at bounding box center [1030, 565] width 952 height 17
type textarea "d"
click at [544, 567] on div "exdorm .25/tor x Instructions" at bounding box center [1030, 565] width 973 height 29
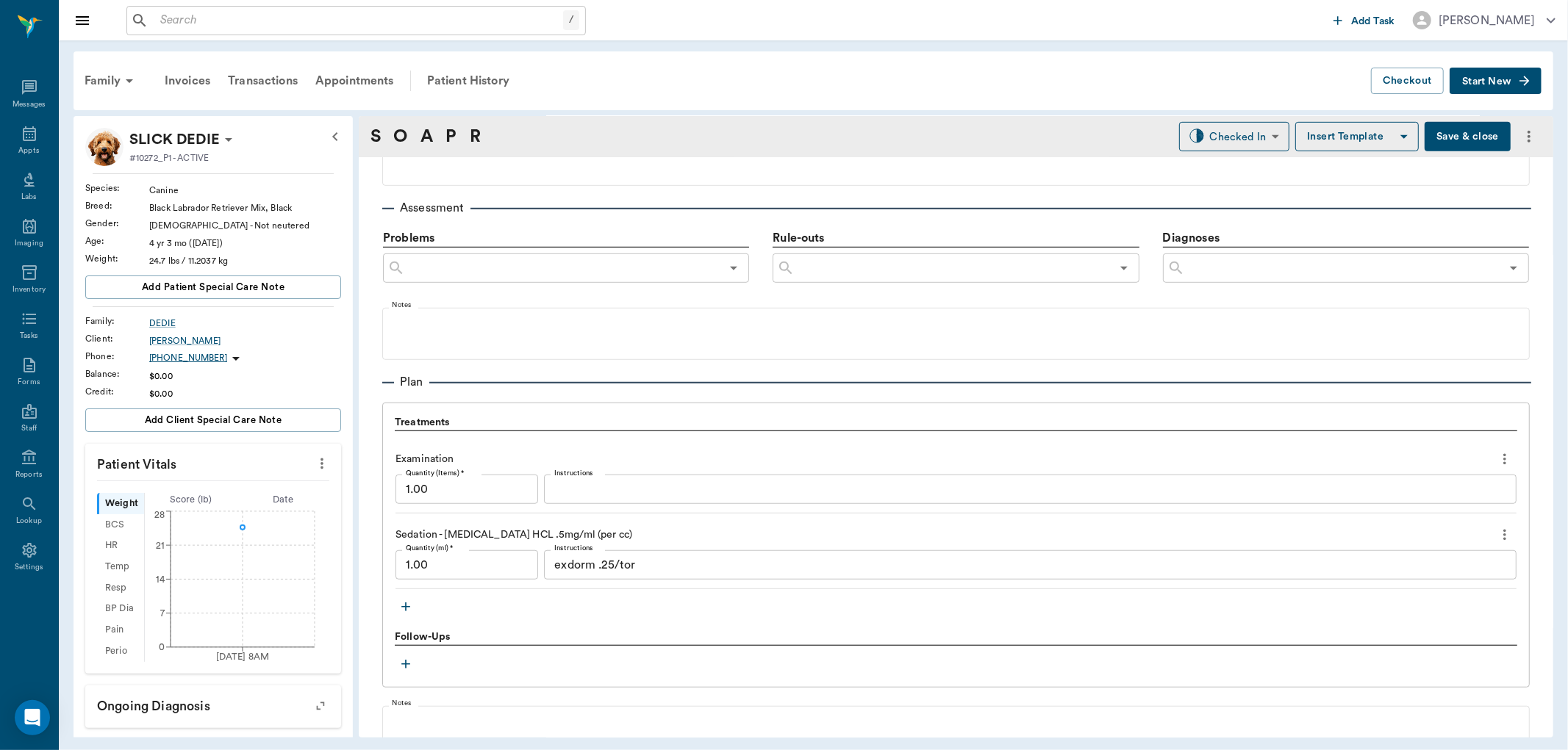
click at [544, 563] on div "exdorm .25/tor x Instructions" at bounding box center [1030, 565] width 973 height 29
click at [544, 566] on div "exdorm .25/tor x Instructions" at bounding box center [1030, 565] width 973 height 29
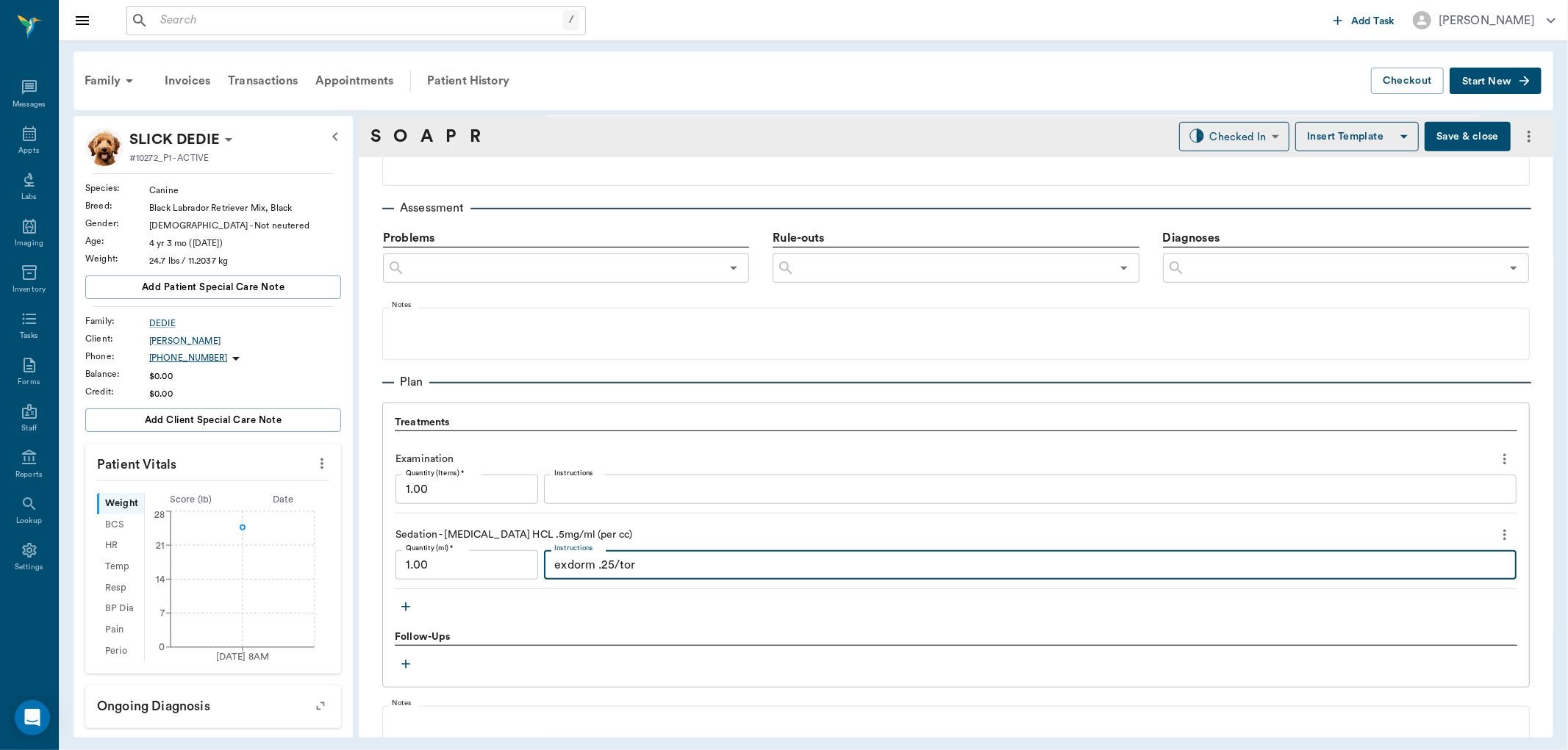
click at [544, 559] on div "exdorm .25/tor x Instructions" at bounding box center [1030, 565] width 973 height 29
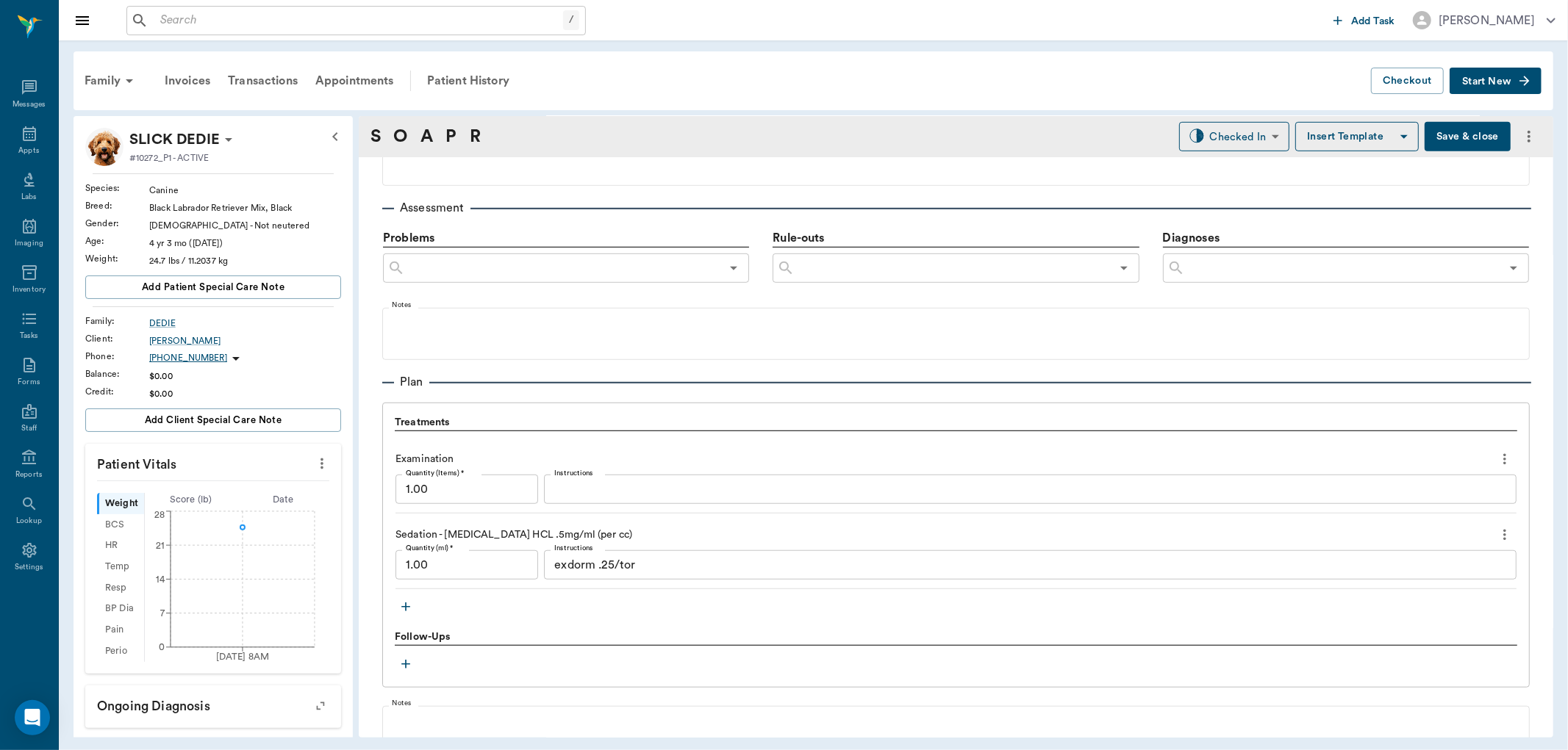
drag, startPoint x: 540, startPoint y: 557, endPoint x: 547, endPoint y: 574, distance: 18.4
click at [544, 562] on div "exdorm .25/tor x Instructions" at bounding box center [1030, 565] width 973 height 29
click at [544, 566] on div "exdorm .25/tor x Instructions" at bounding box center [1030, 565] width 973 height 29
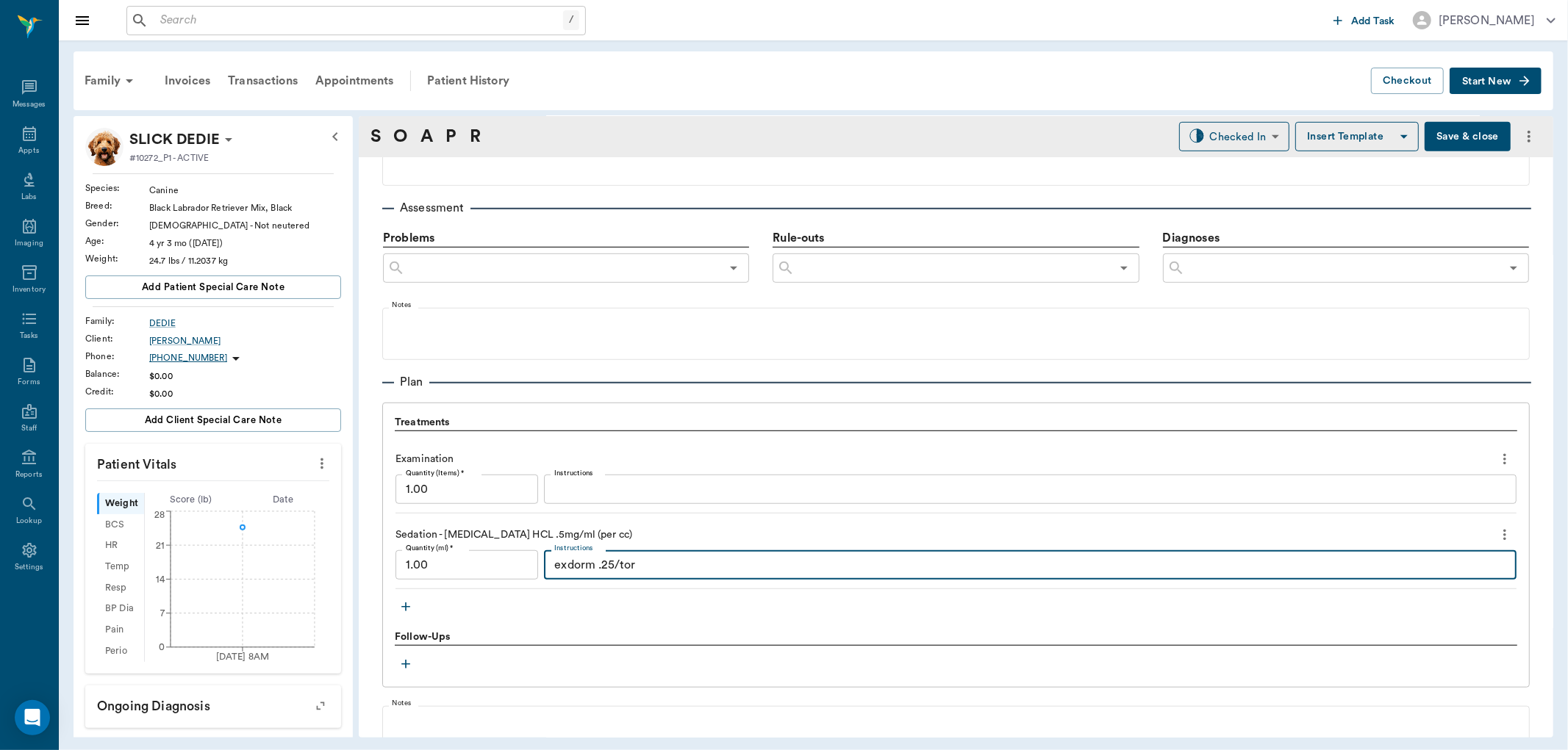
click at [584, 566] on textarea "exdorm .25/tor" at bounding box center [1030, 565] width 952 height 17
type textarea "Dexdorm .25/torb.05 i.v."
click at [412, 606] on icon "button" at bounding box center [406, 606] width 15 height 15
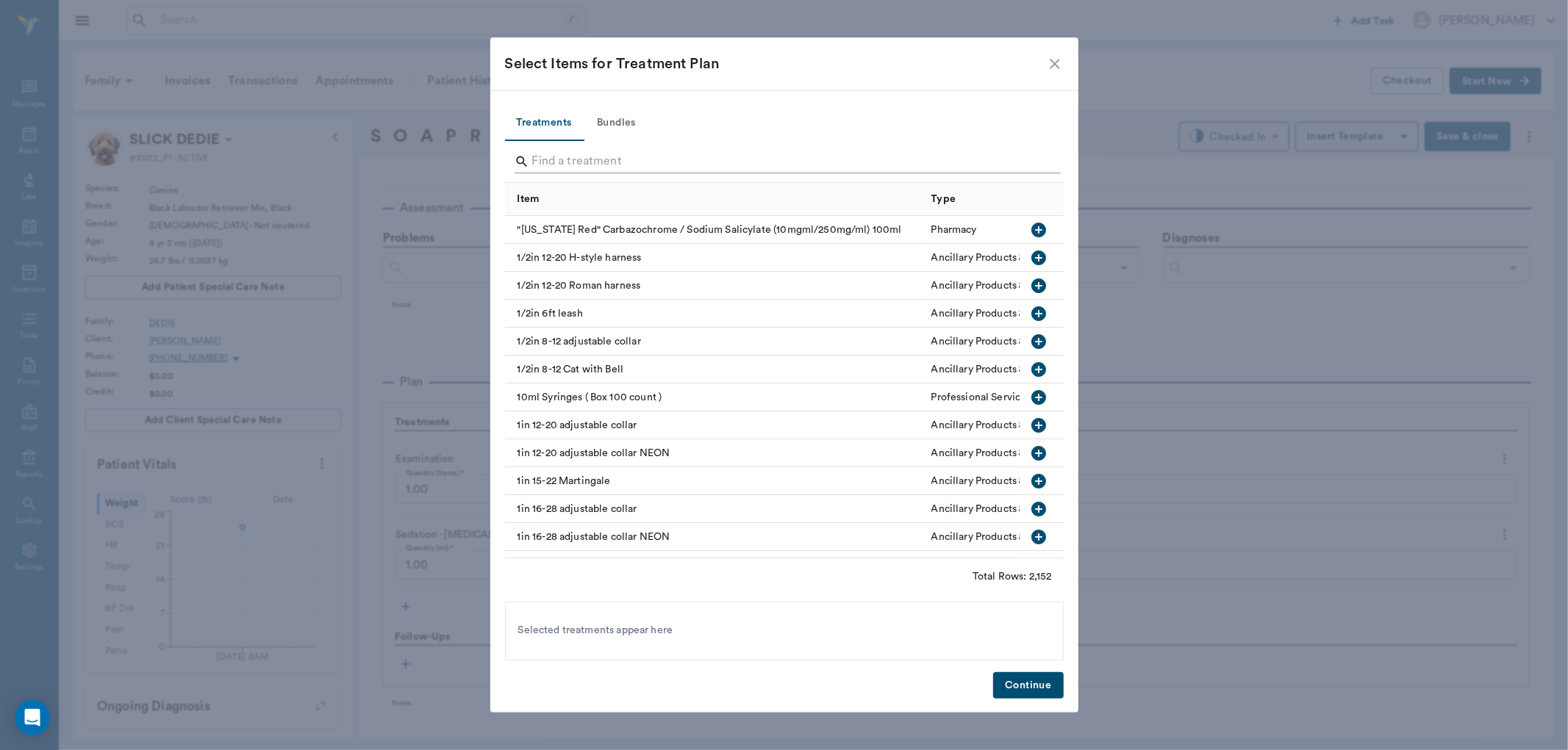
click at [588, 159] on input "Search" at bounding box center [786, 162] width 507 height 24
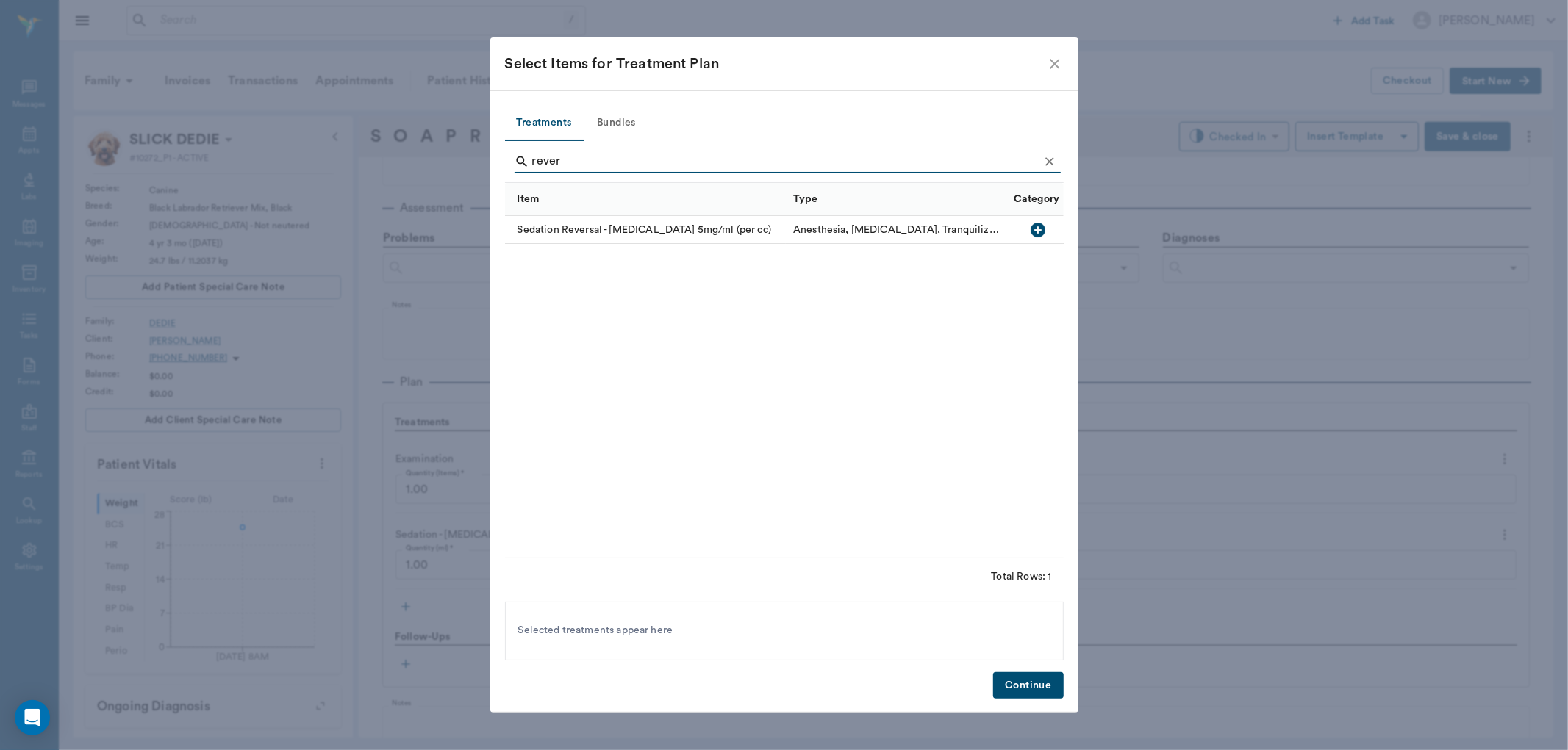
type input "rever"
click at [1045, 225] on icon "button" at bounding box center [1038, 230] width 18 height 18
click at [1019, 676] on button "Continue" at bounding box center [1027, 685] width 70 height 27
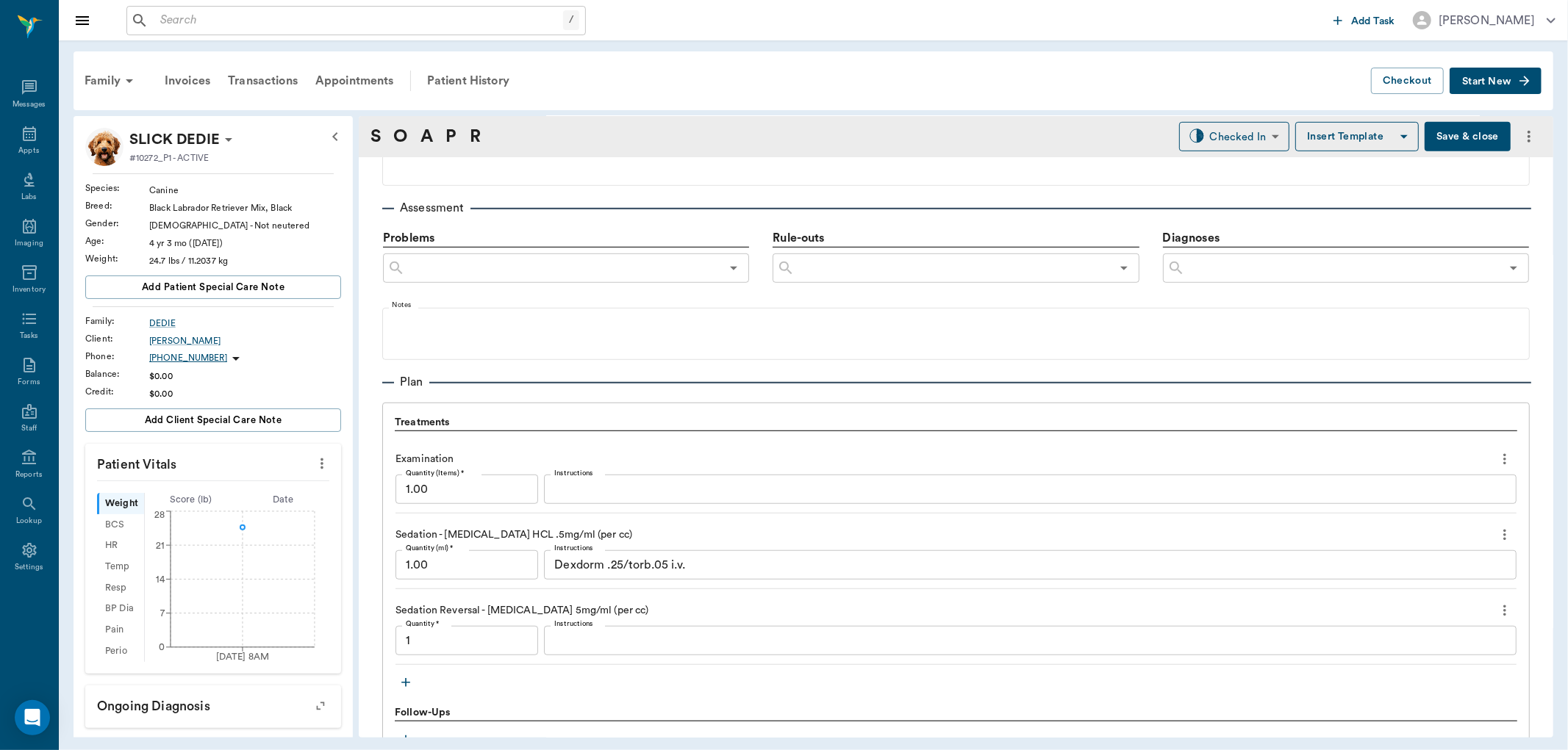
type input "1.00"
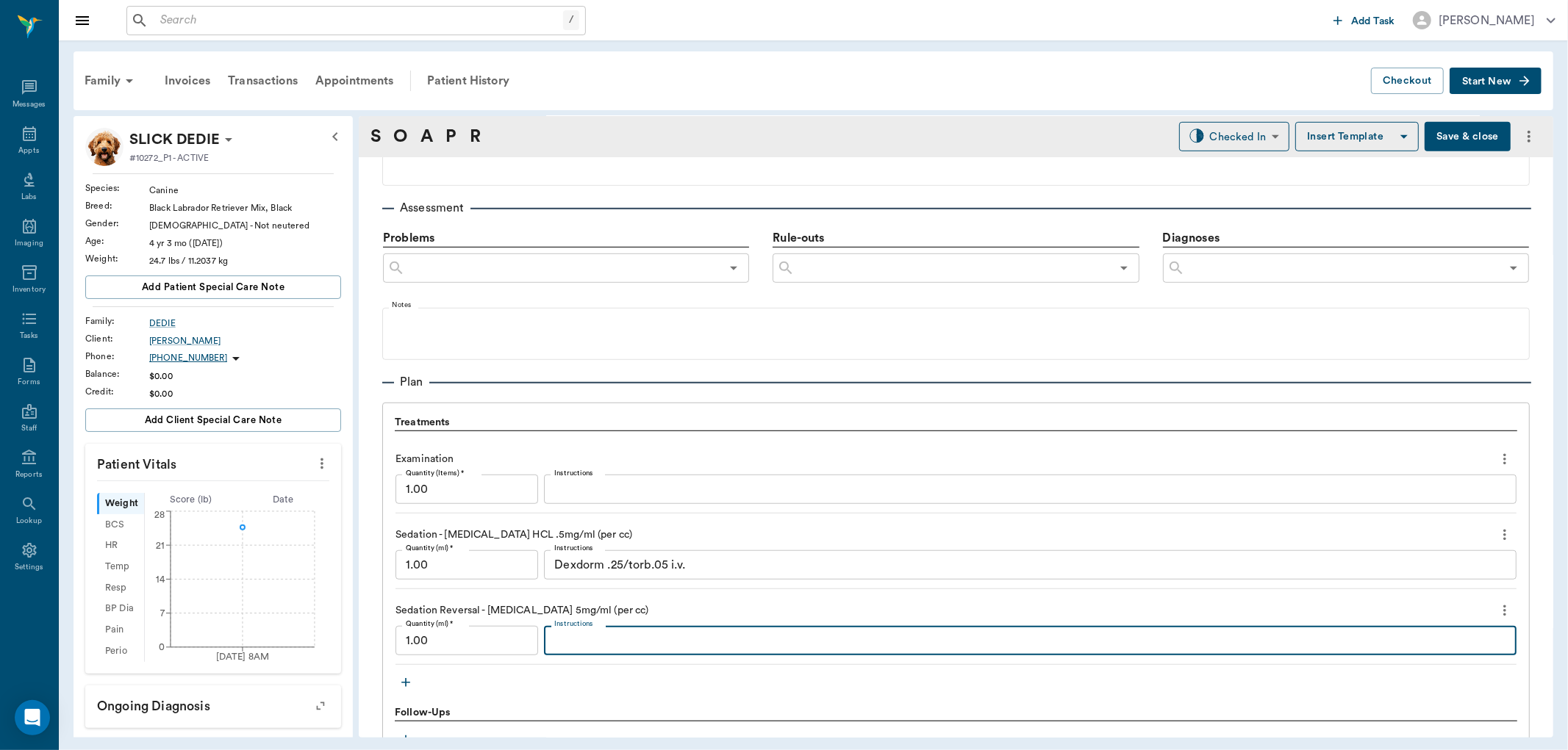
click at [574, 640] on textarea "Instructions" at bounding box center [1030, 640] width 952 height 17
type textarea ".25"
click at [412, 565] on input "1.00" at bounding box center [467, 565] width 143 height 29
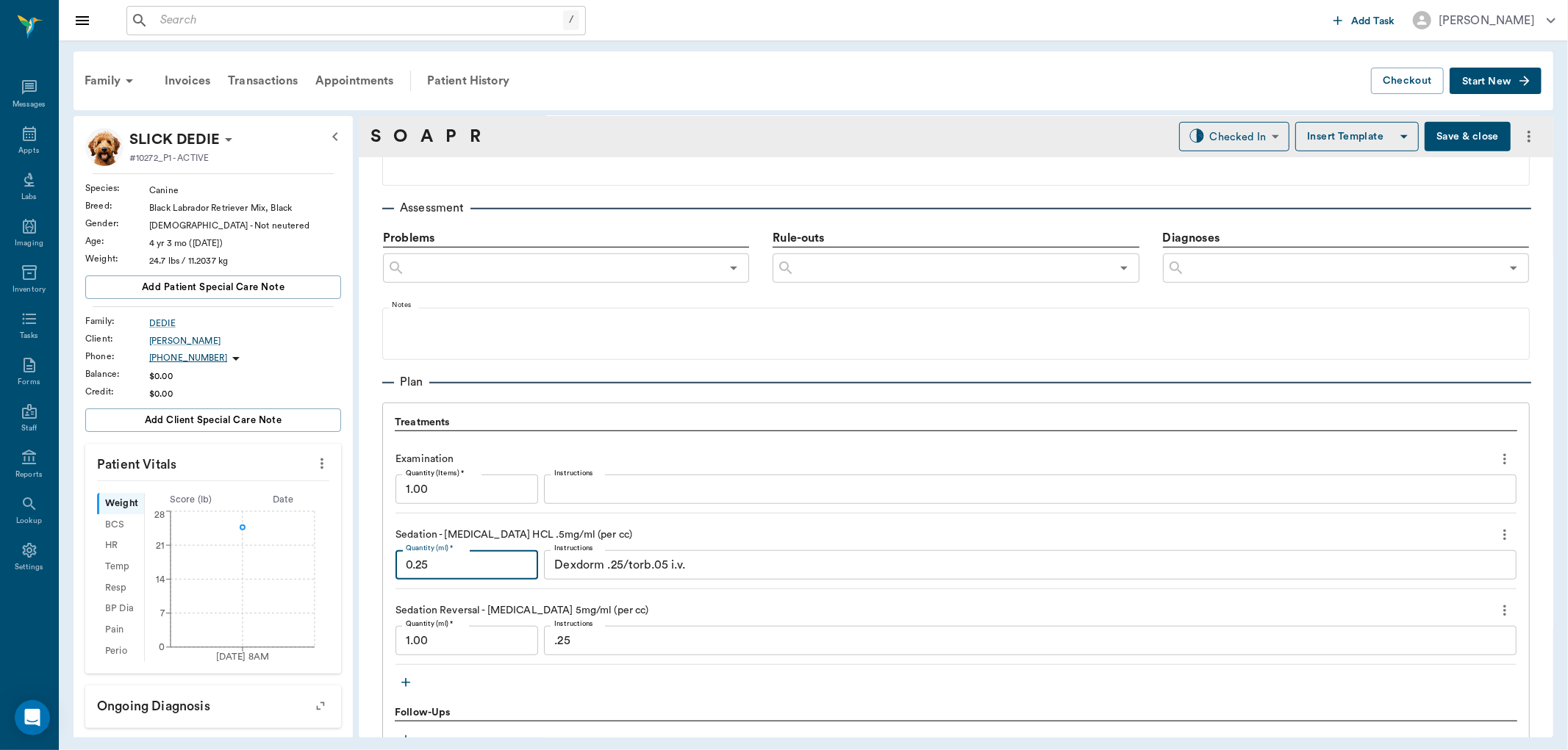
type input "0.25"
click at [429, 634] on input "1.00" at bounding box center [467, 640] width 143 height 29
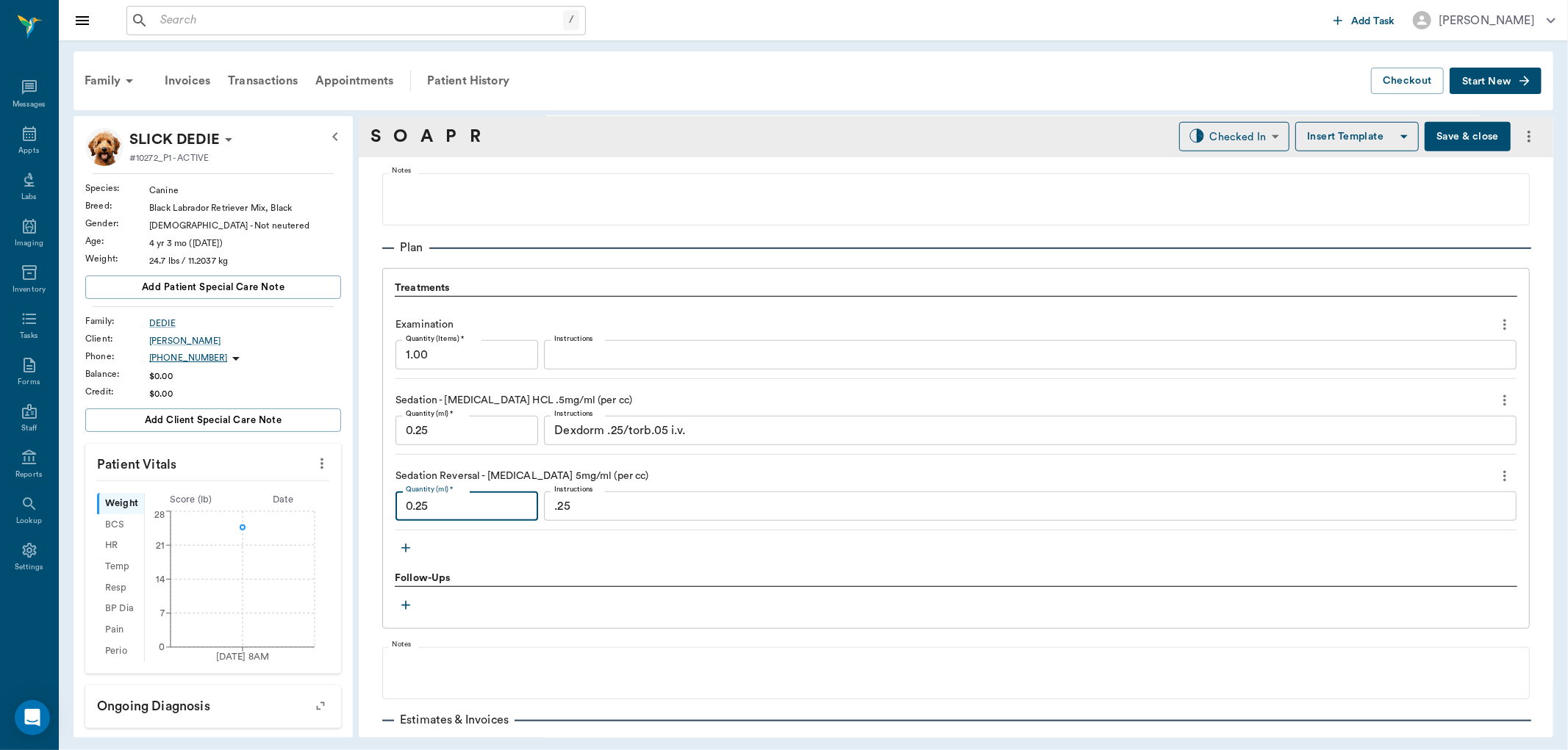
scroll to position [958, 0]
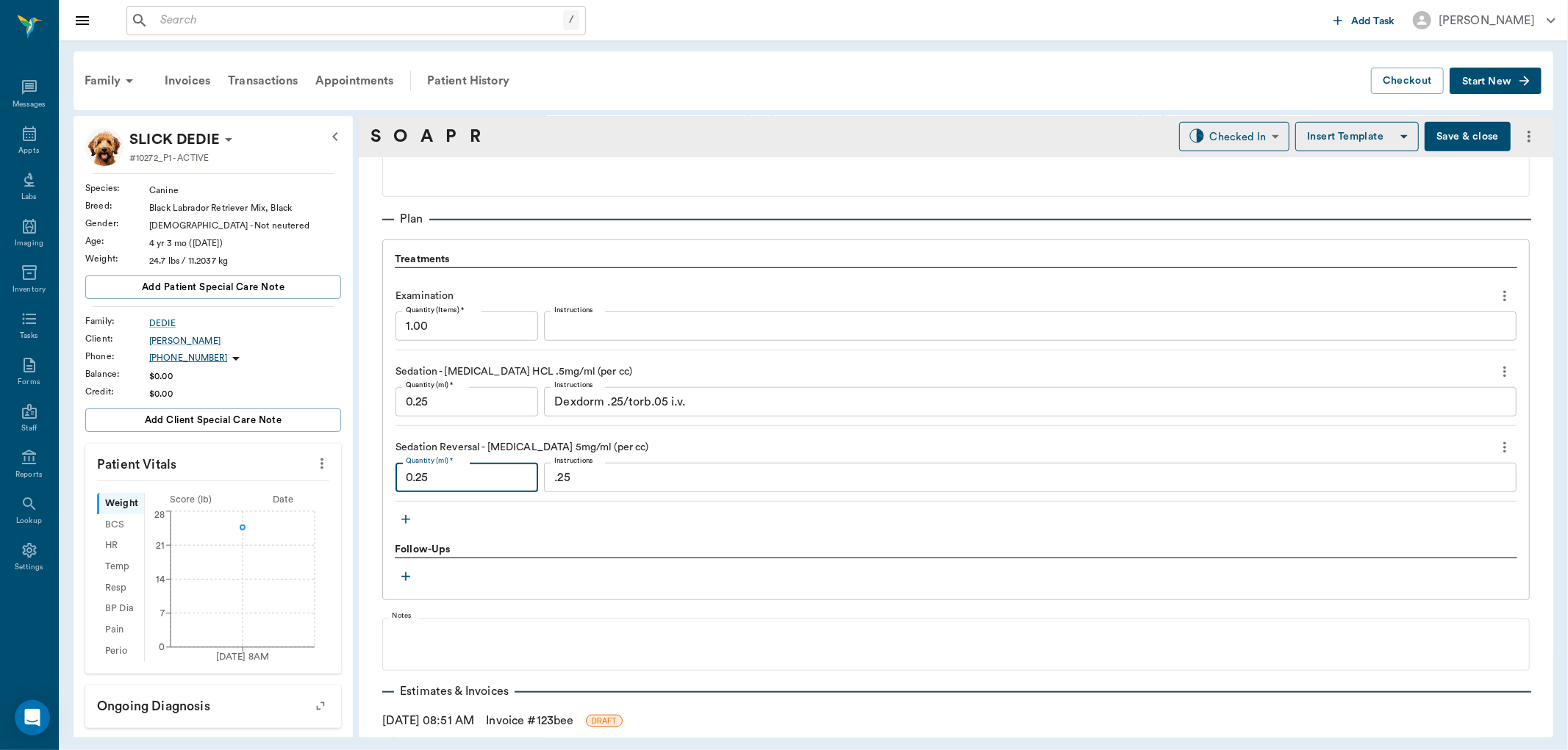
type input "0.25"
click at [405, 523] on icon "button" at bounding box center [406, 520] width 15 height 15
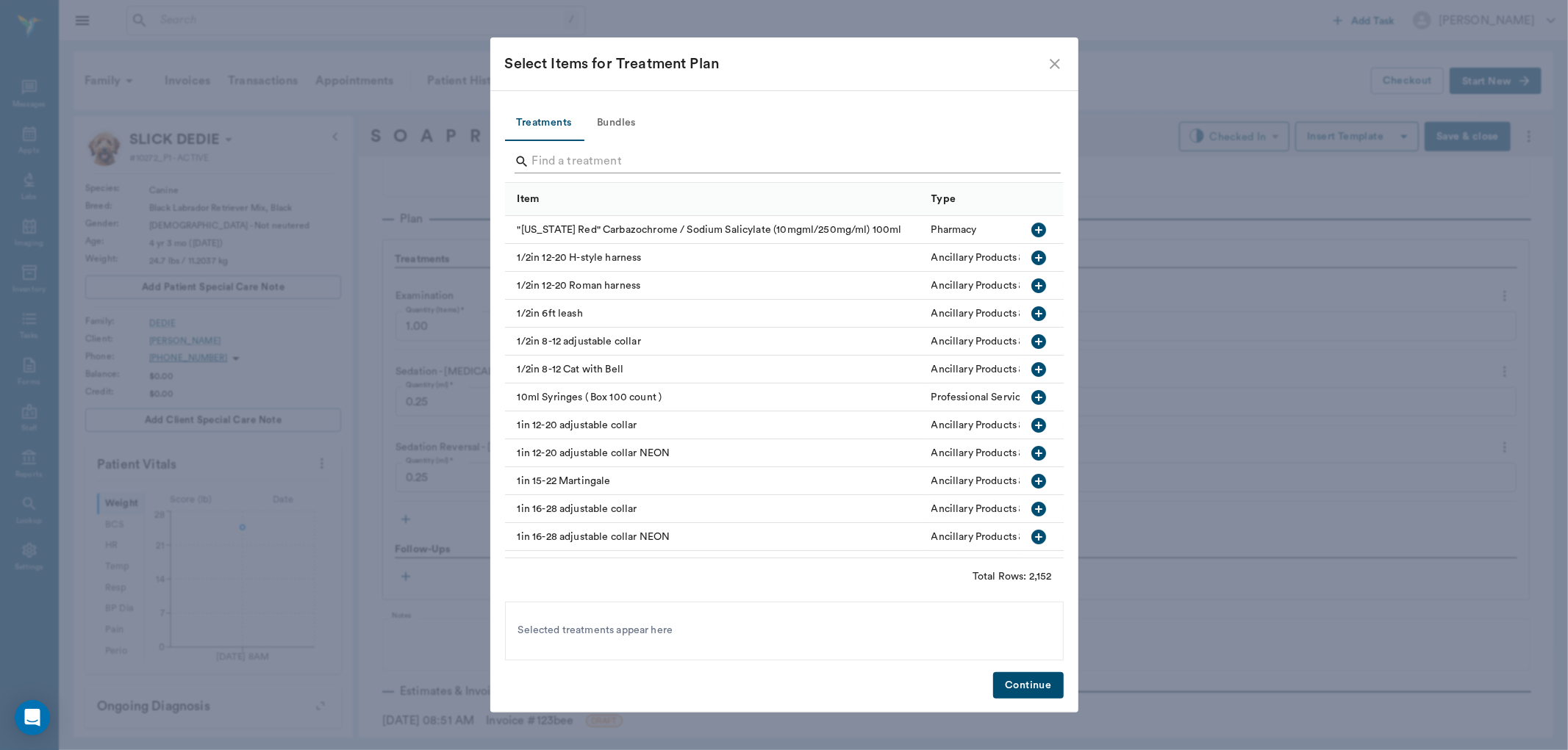
click at [563, 153] on input "Search" at bounding box center [786, 162] width 507 height 24
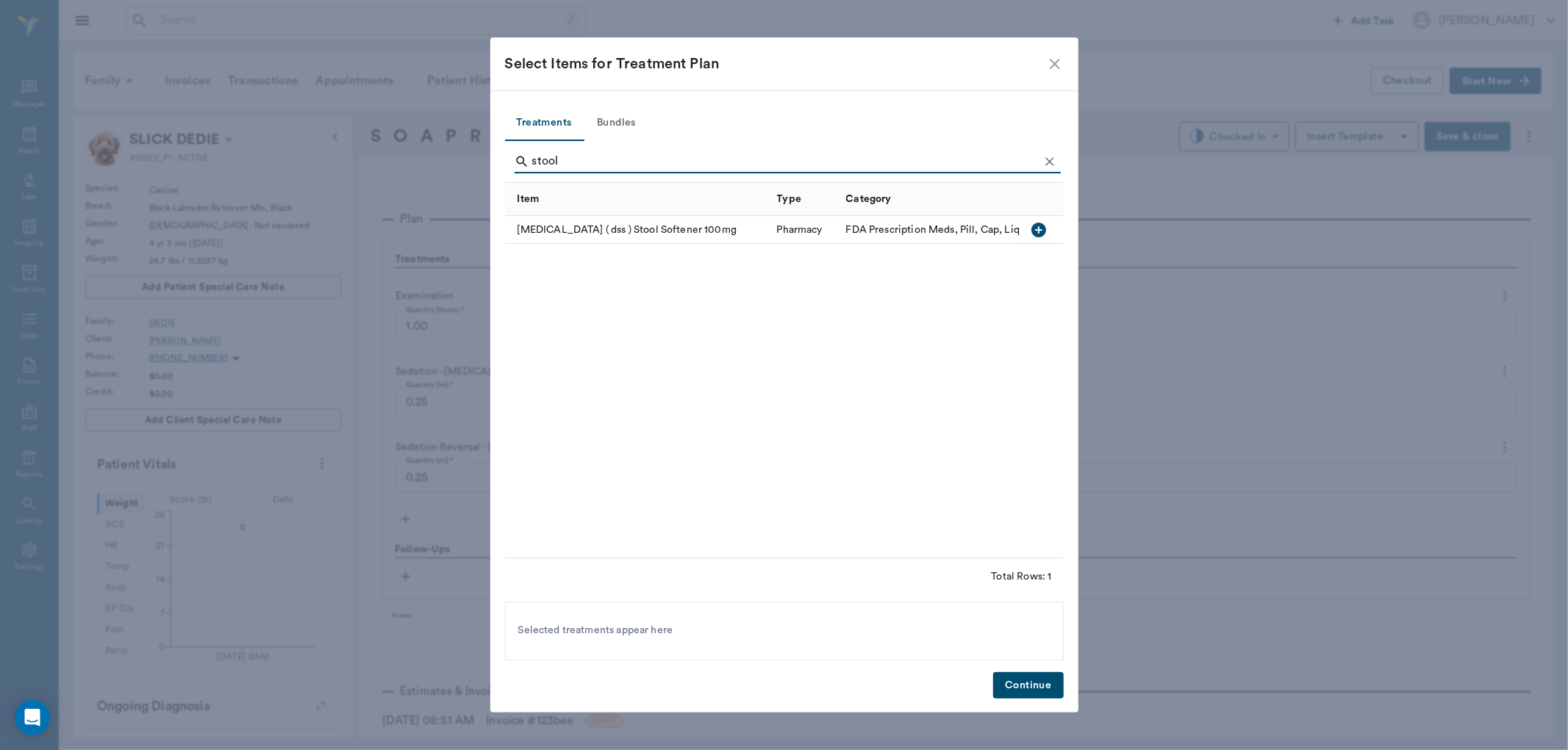
type input "stool"
click at [1047, 162] on icon "Clear" at bounding box center [1050, 162] width 15 height 15
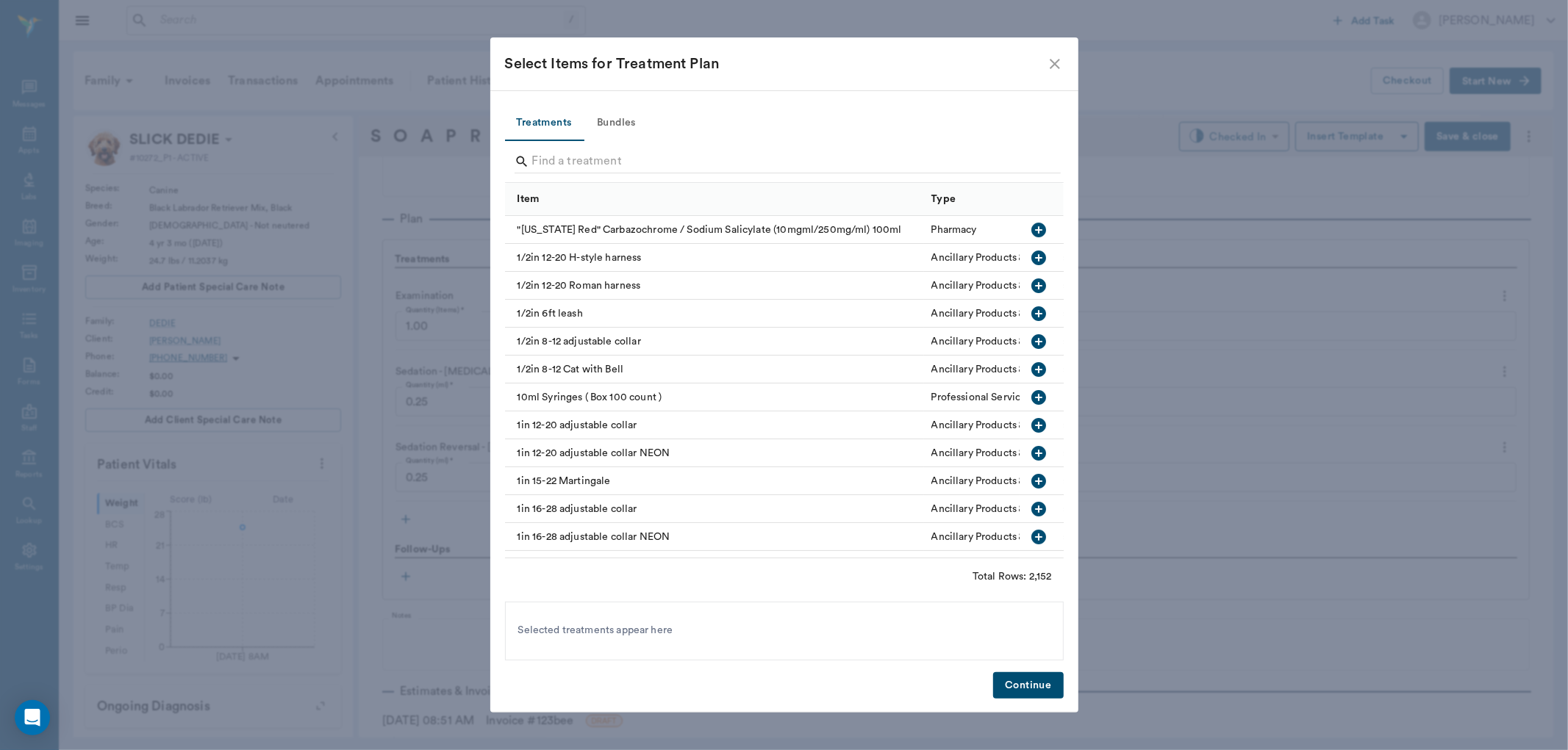
click at [1052, 63] on icon "close" at bounding box center [1055, 64] width 18 height 18
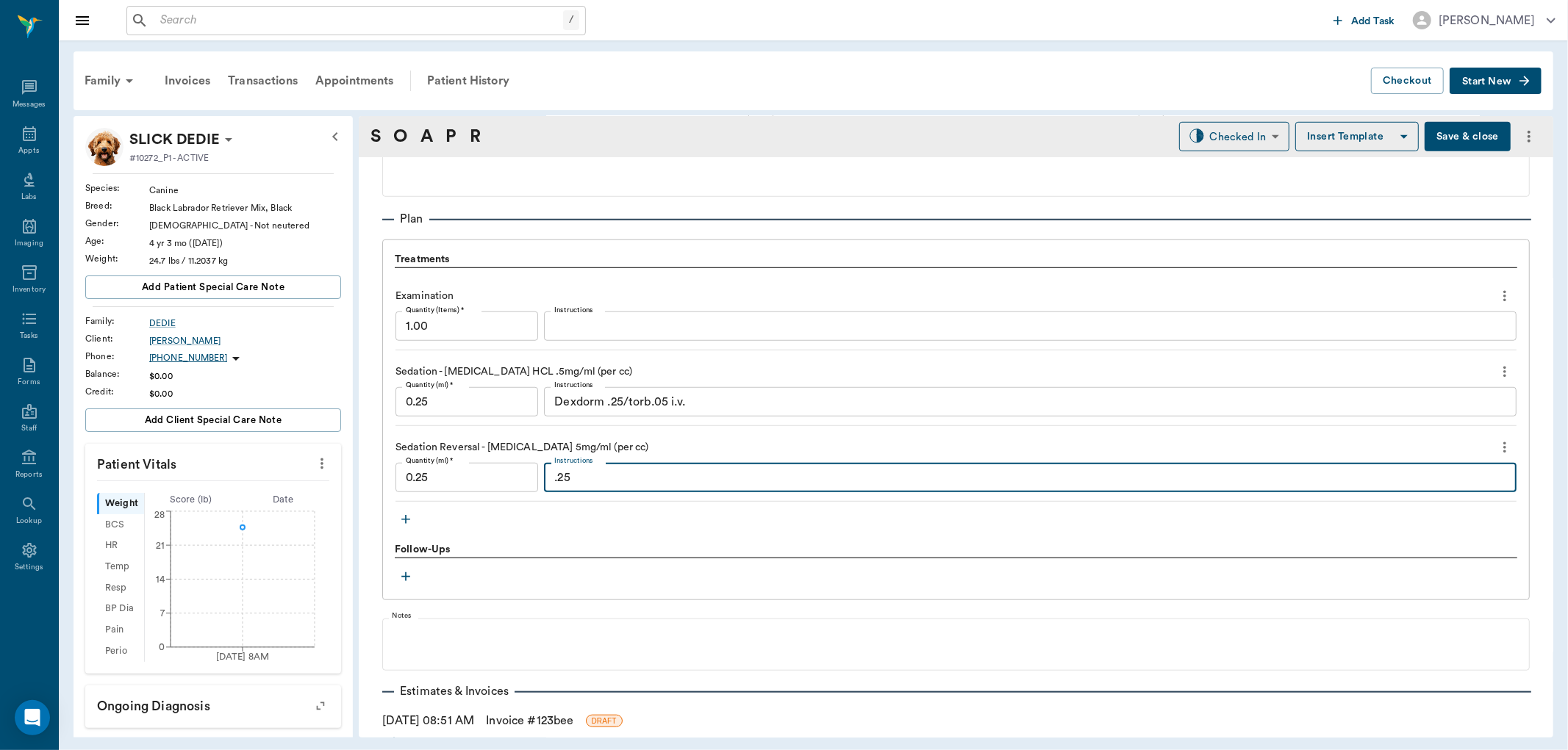
click at [569, 484] on textarea ".25" at bounding box center [1030, 478] width 952 height 17
type textarea ".25 I.M."
click at [671, 401] on textarea "Dexdorm .25/torb.05 i.v." at bounding box center [1030, 402] width 952 height 17
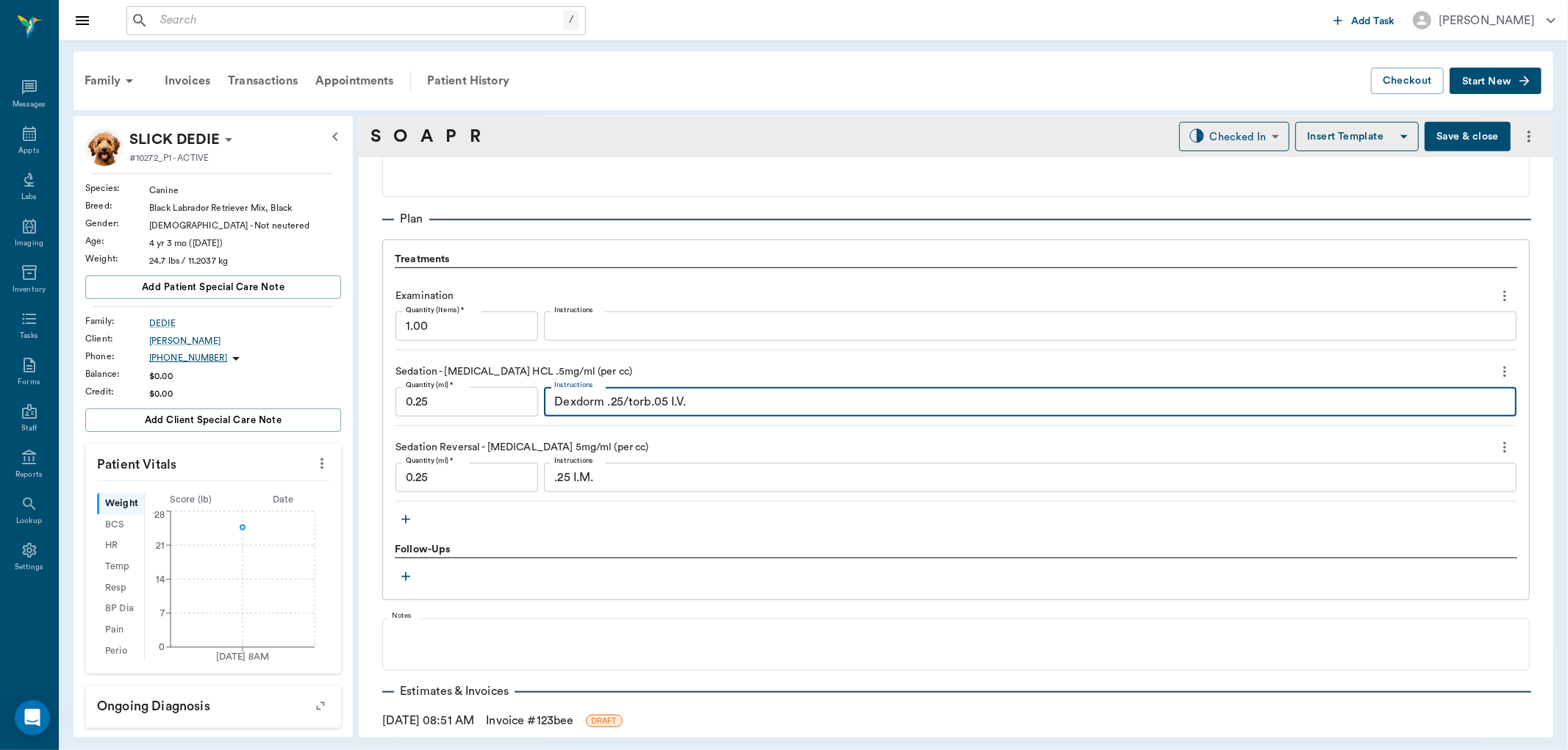
type textarea "Dexdorm .25/torb.05 I.V."
click at [405, 512] on icon "button" at bounding box center [406, 520] width 15 height 15
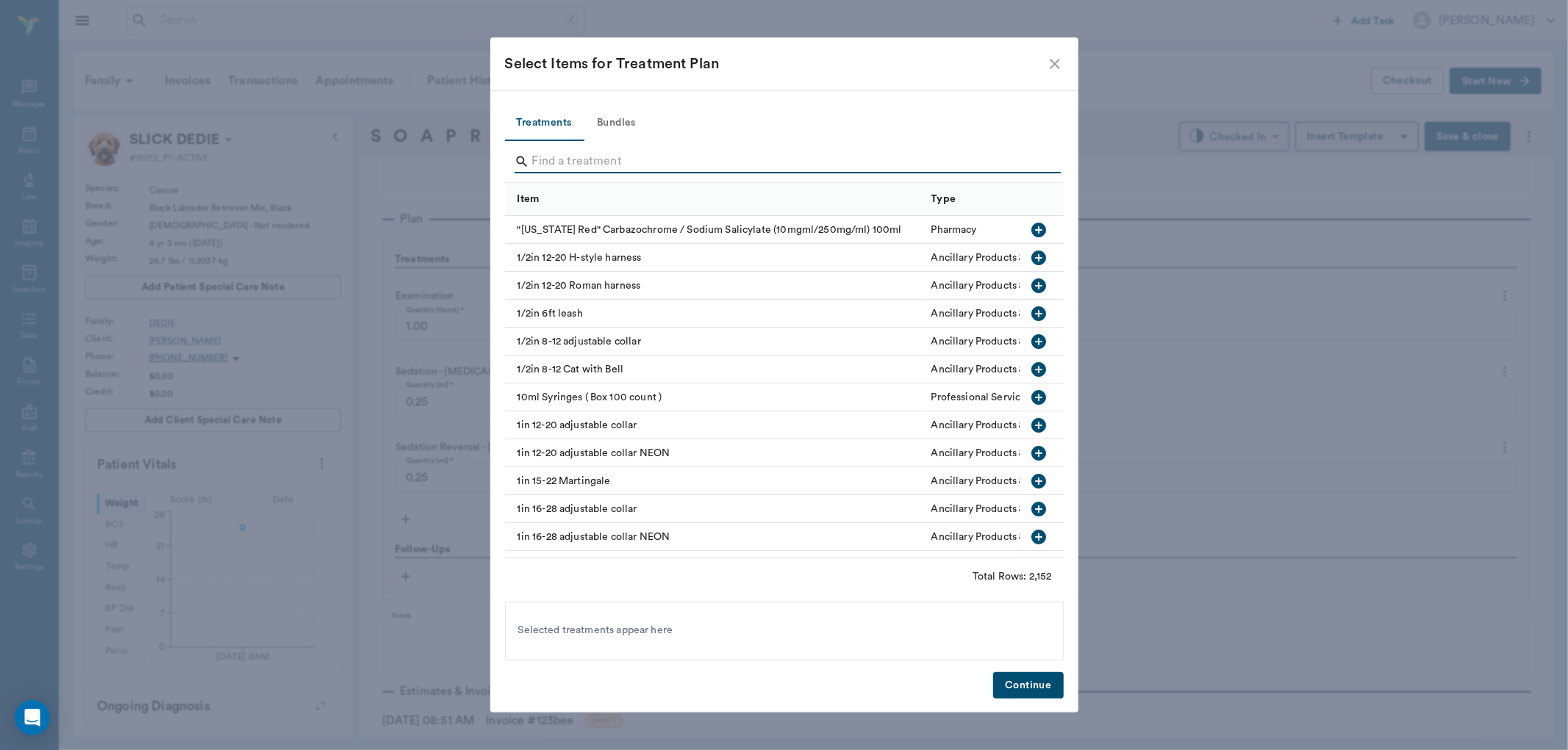
click at [544, 164] on input "Search" at bounding box center [786, 162] width 507 height 24
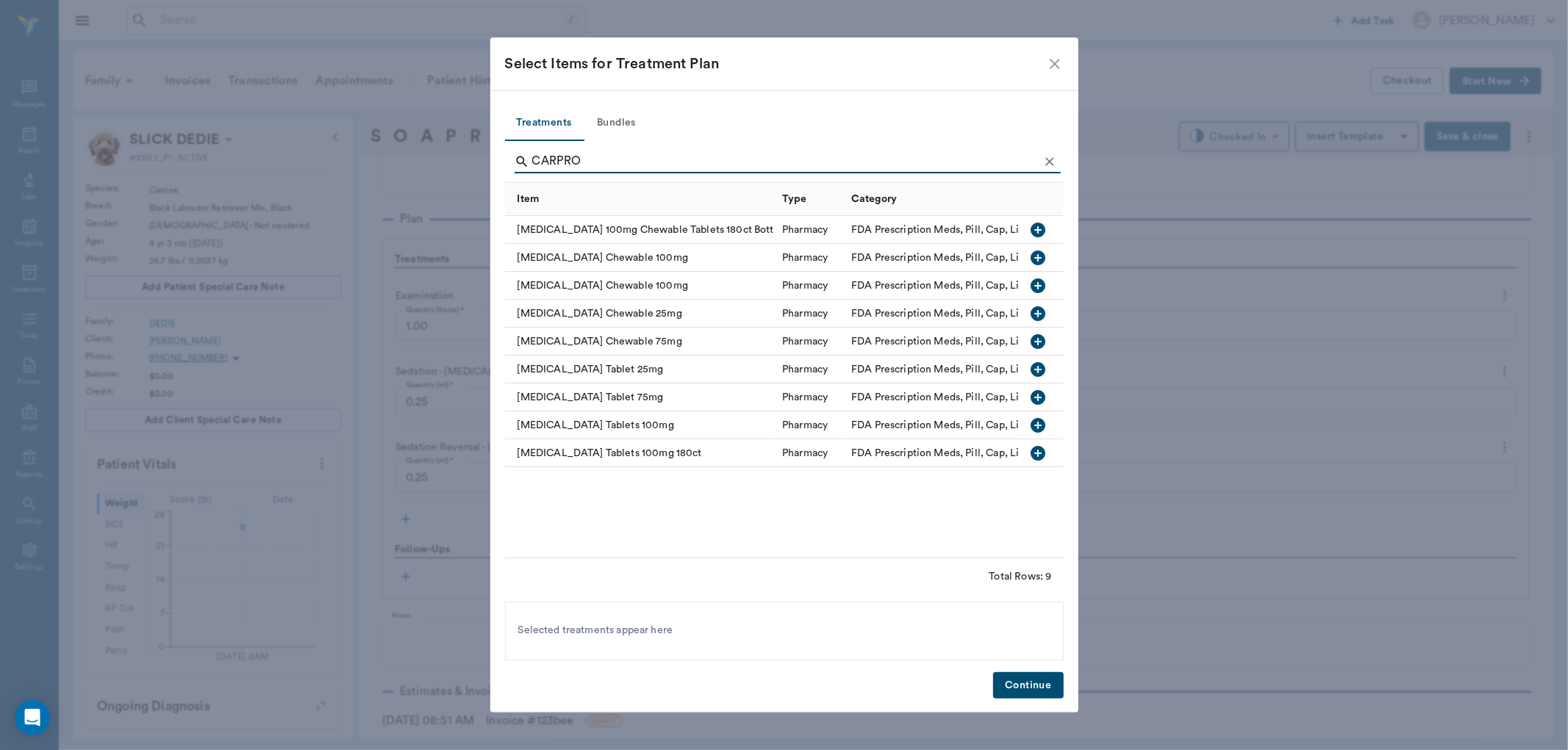
type input "CARPRO"
click at [1041, 420] on icon "button" at bounding box center [1038, 425] width 15 height 15
click at [1030, 679] on button "Continue" at bounding box center [1027, 685] width 70 height 27
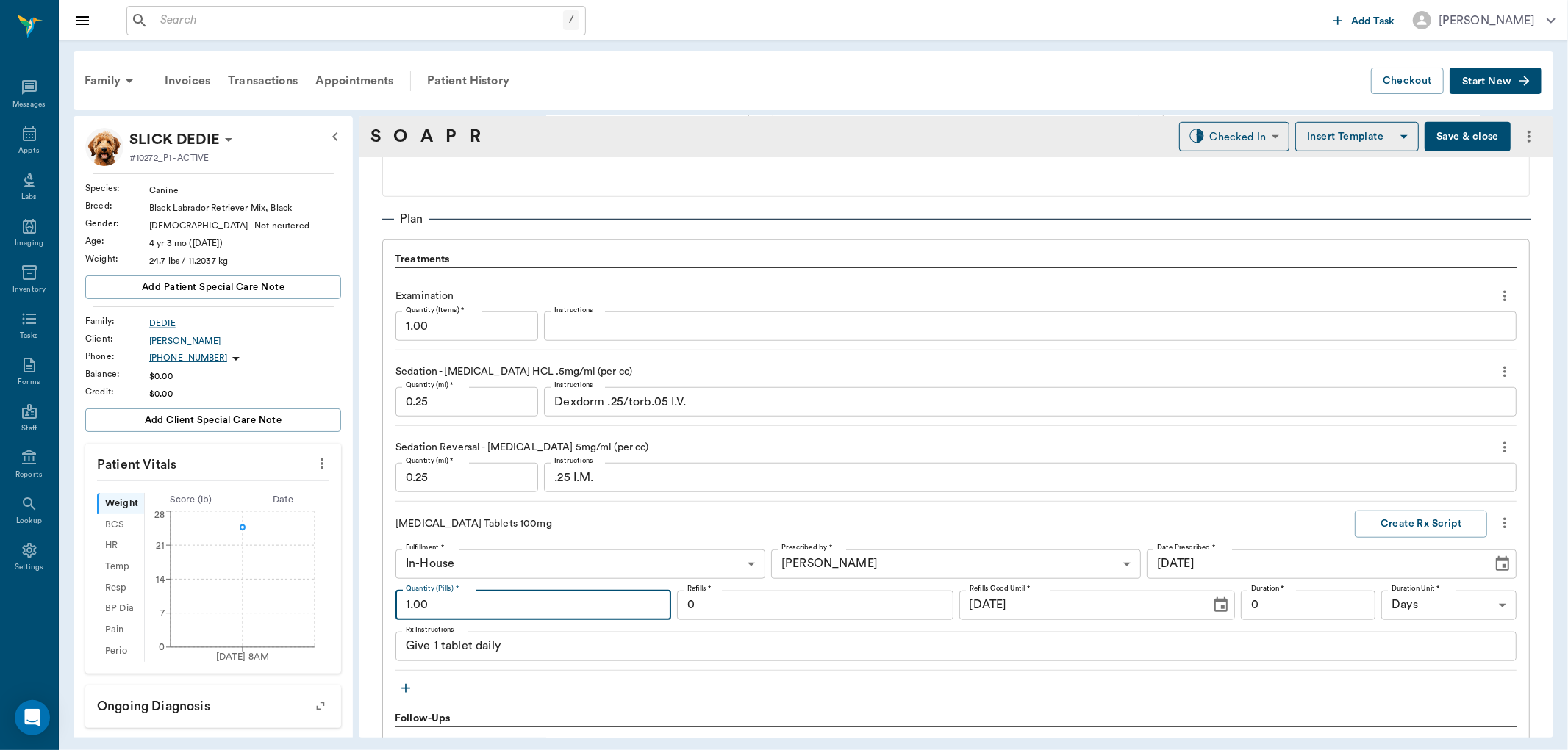
click at [549, 606] on input "1.00" at bounding box center [533, 606] width 275 height 29
type input "15.00"
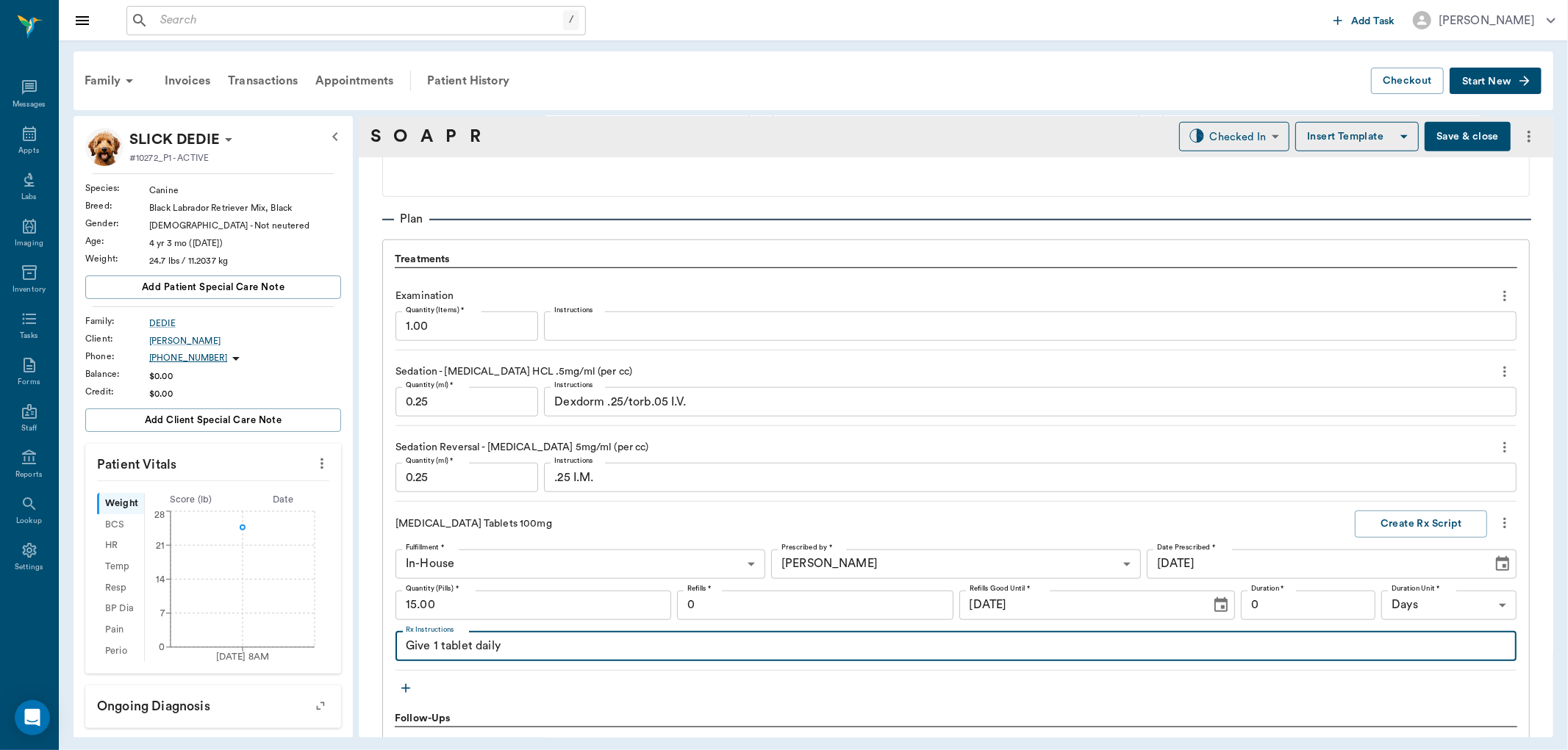
click at [437, 644] on textarea "Give 1 tablet daily" at bounding box center [956, 645] width 1100 height 17
type textarea "Give 1/2 tablet daily"
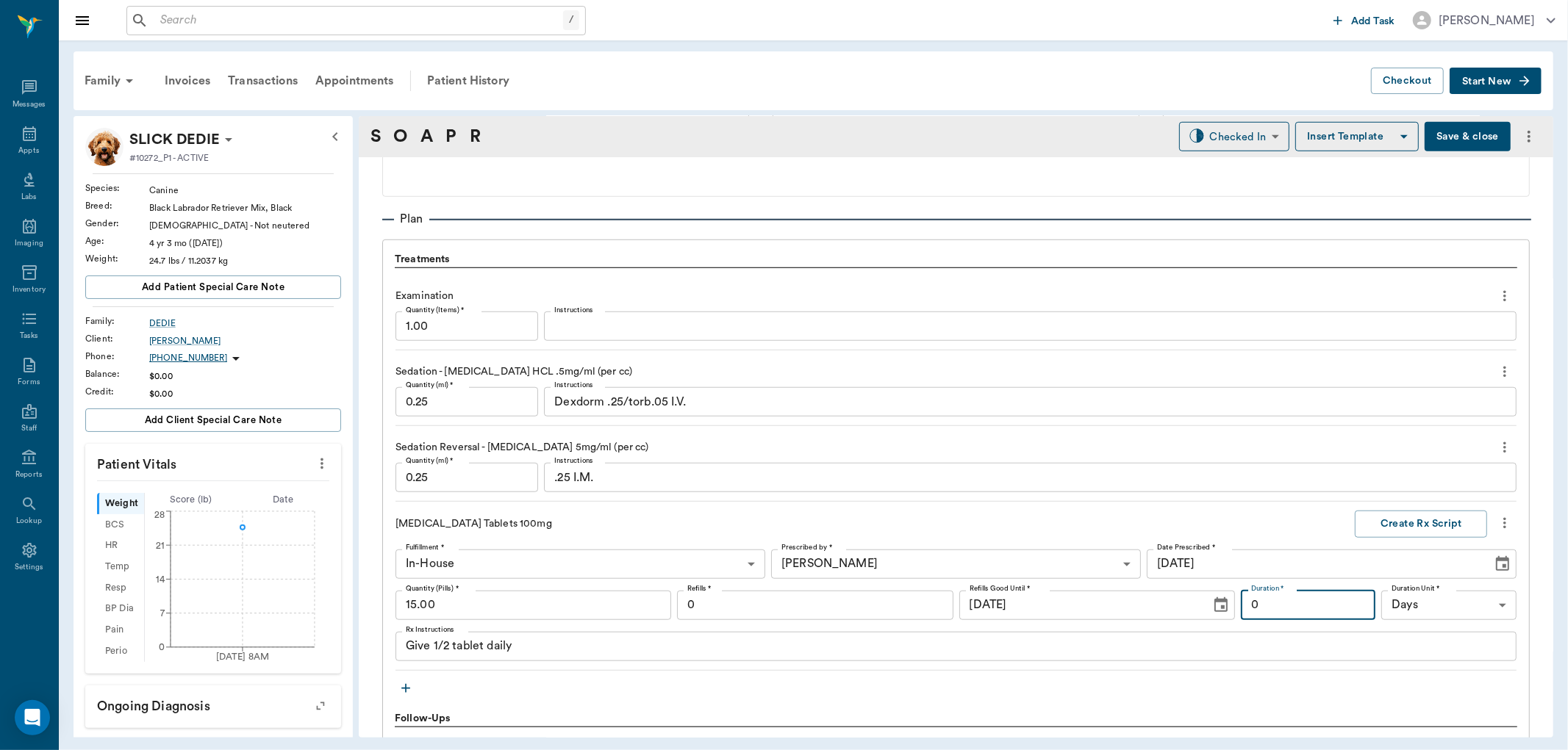
click at [1259, 604] on input "0" at bounding box center [1309, 606] width 136 height 29
type input "30"
click at [1363, 516] on button "Create Rx Script" at bounding box center [1421, 524] width 133 height 27
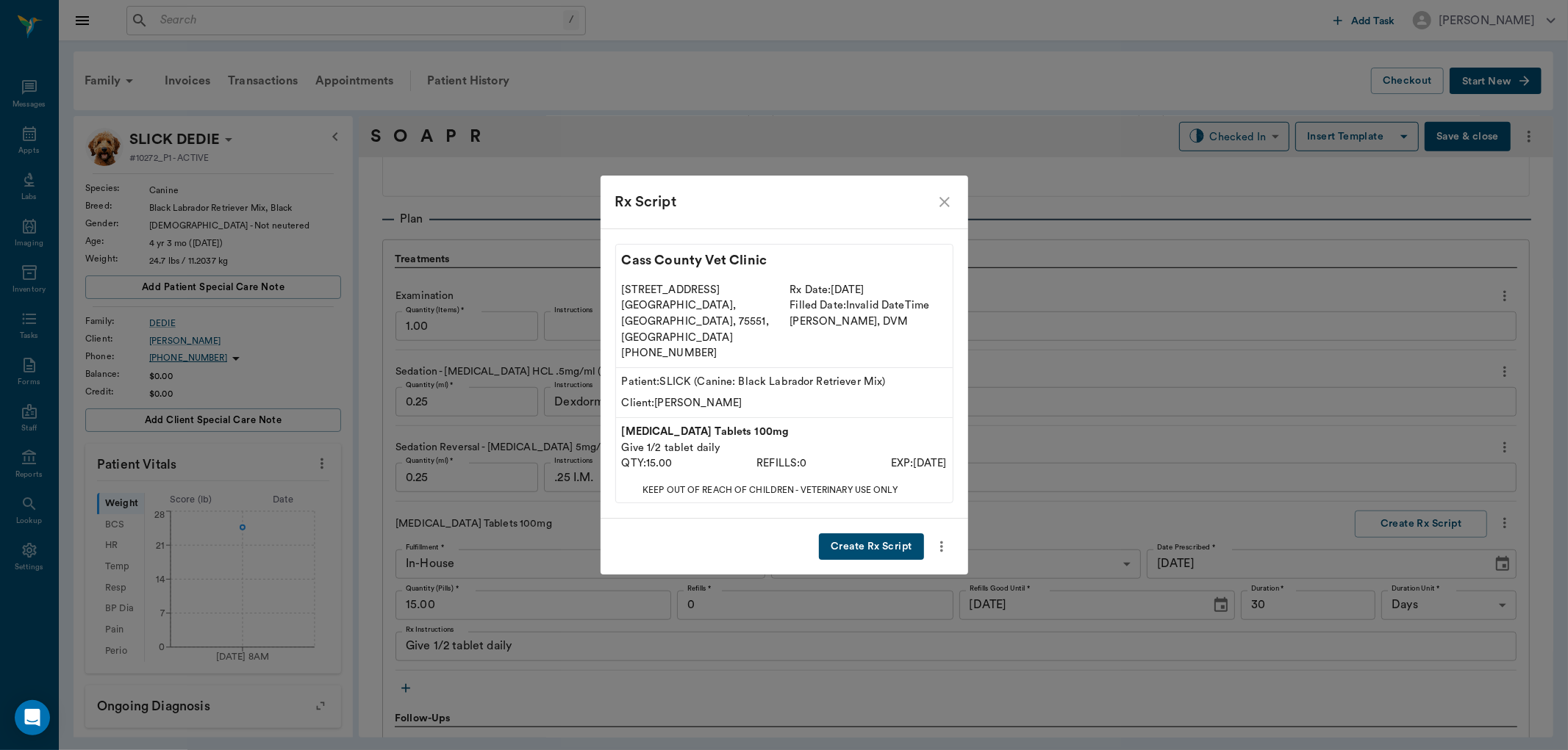
click at [872, 534] on button "Create Rx Script" at bounding box center [871, 547] width 105 height 27
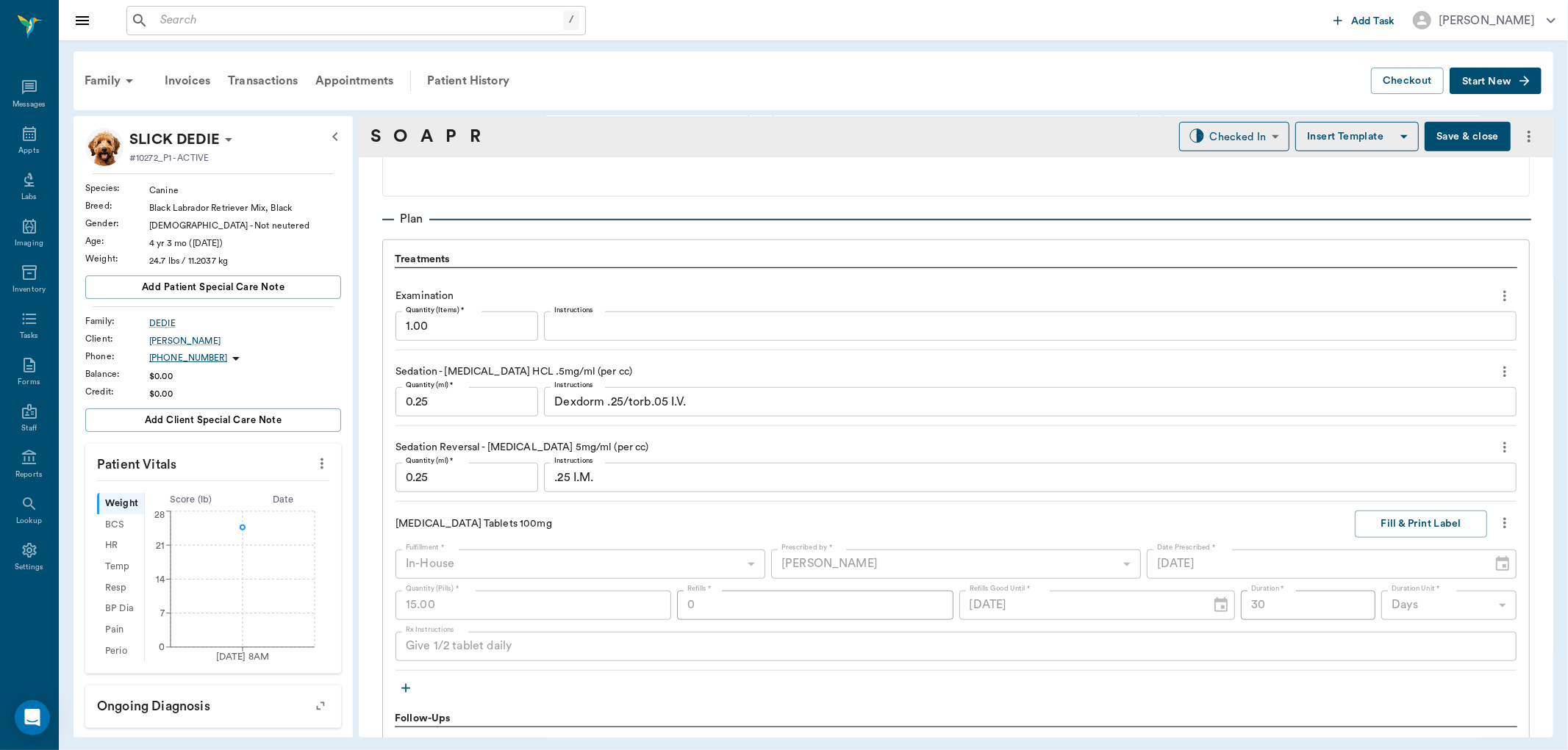
click at [406, 686] on icon "button" at bounding box center [406, 688] width 9 height 9
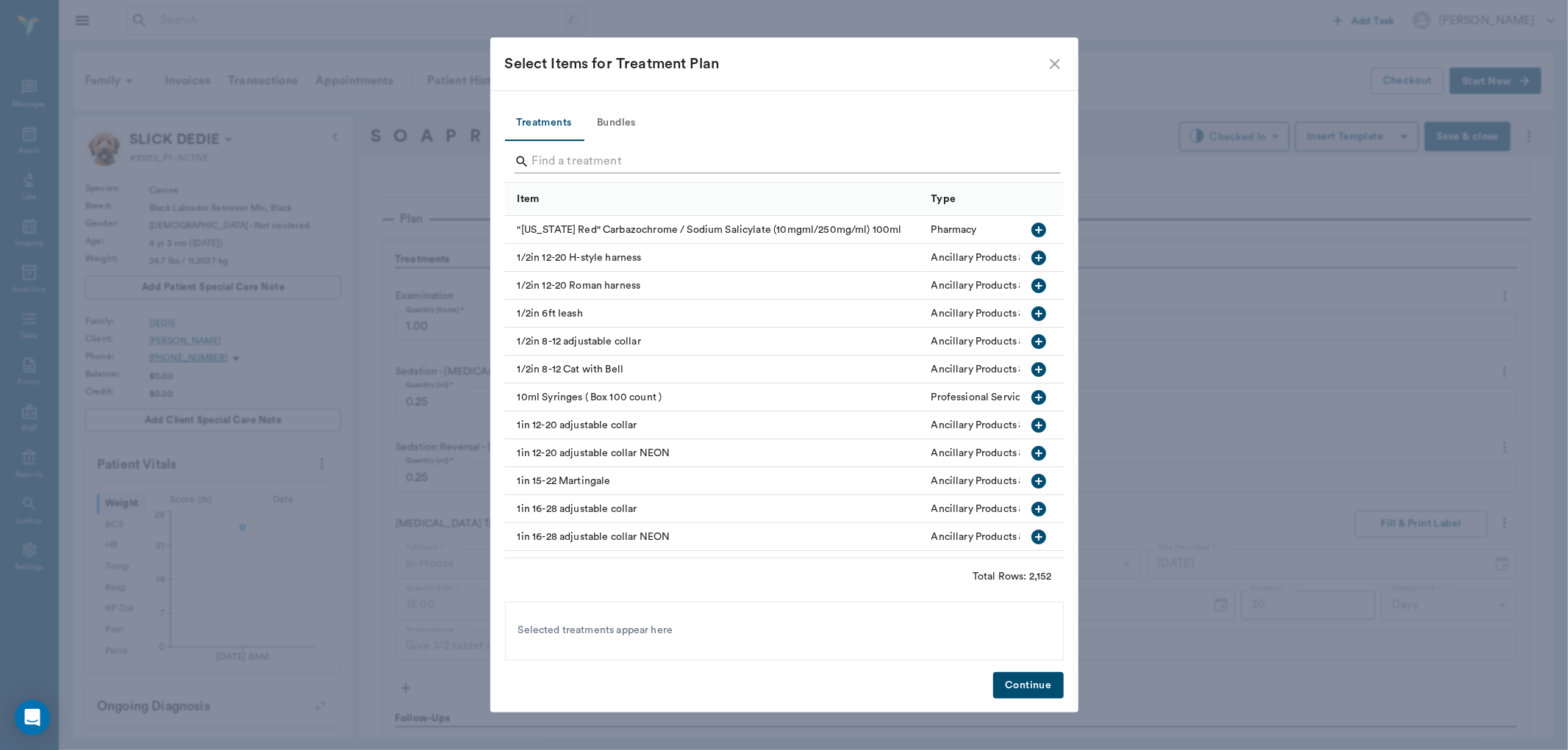
click at [560, 155] on input "Search" at bounding box center [786, 162] width 507 height 24
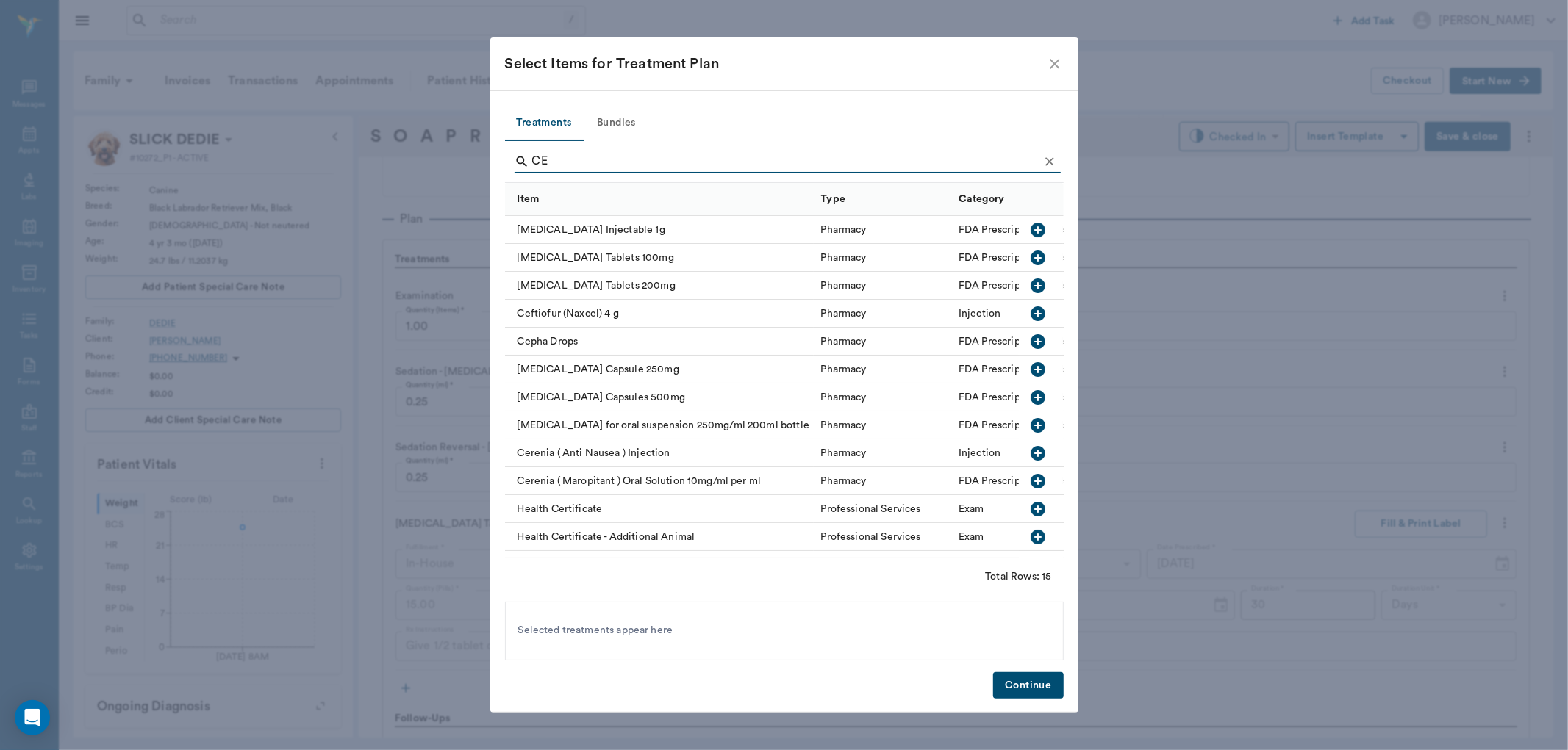
type input "CE"
click at [1031, 365] on icon "button" at bounding box center [1038, 369] width 15 height 15
click at [1059, 691] on button "Continue" at bounding box center [1027, 685] width 70 height 27
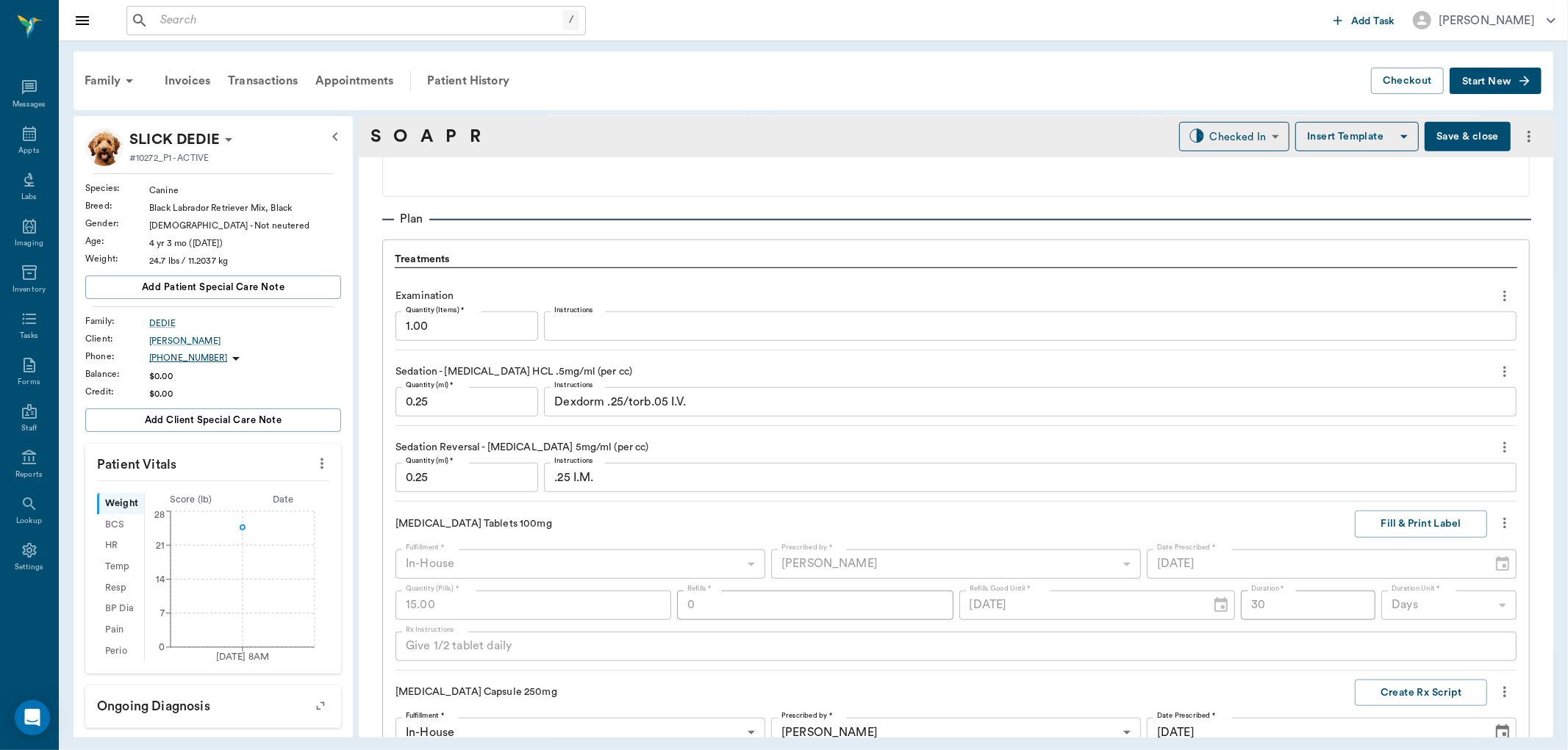
scroll to position [1382, 0]
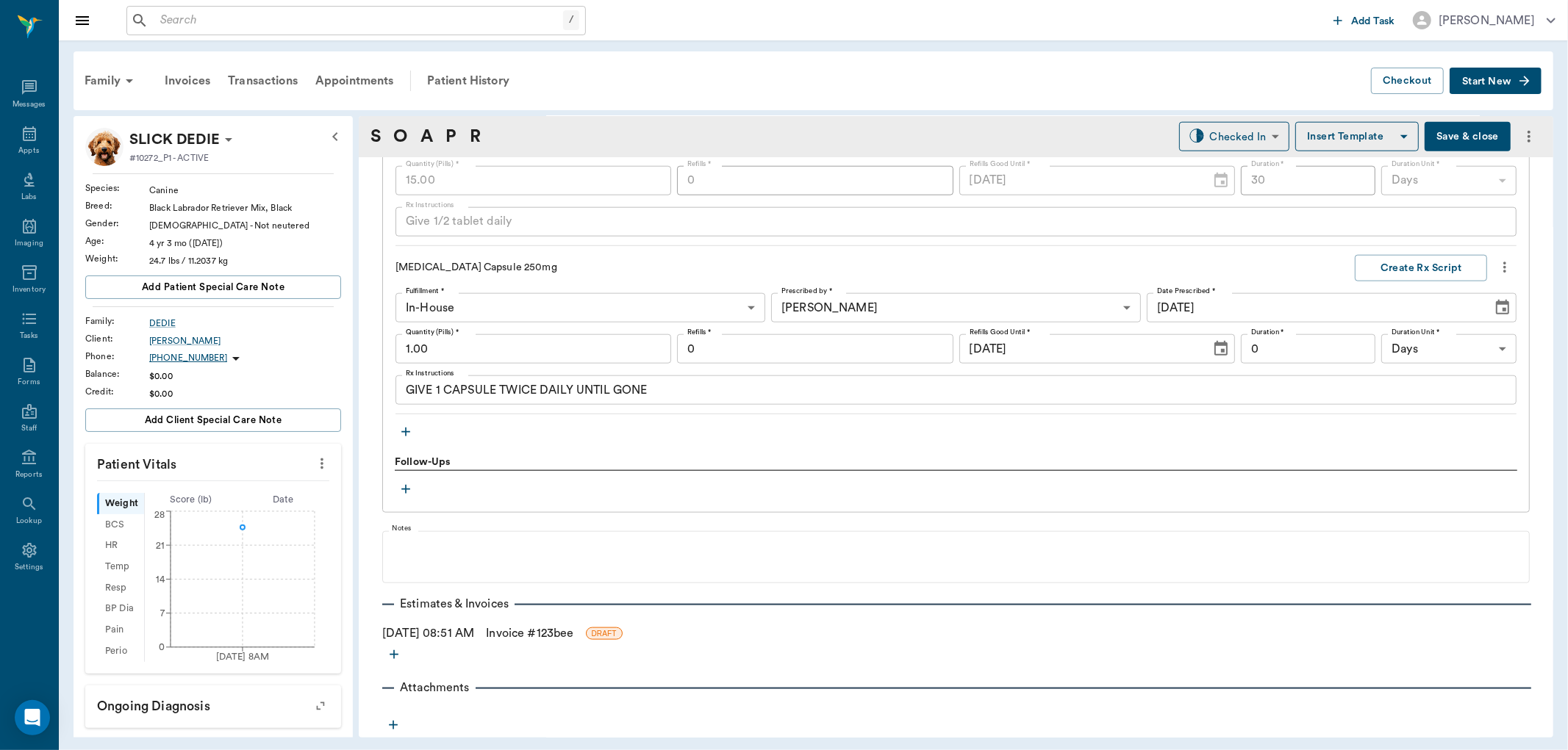
click at [452, 347] on input "1.00" at bounding box center [533, 349] width 275 height 29
type input "30.00"
click at [1284, 347] on input "0" at bounding box center [1309, 349] width 136 height 29
type input "15"
click at [1391, 275] on button "Create Rx Script" at bounding box center [1421, 268] width 133 height 27
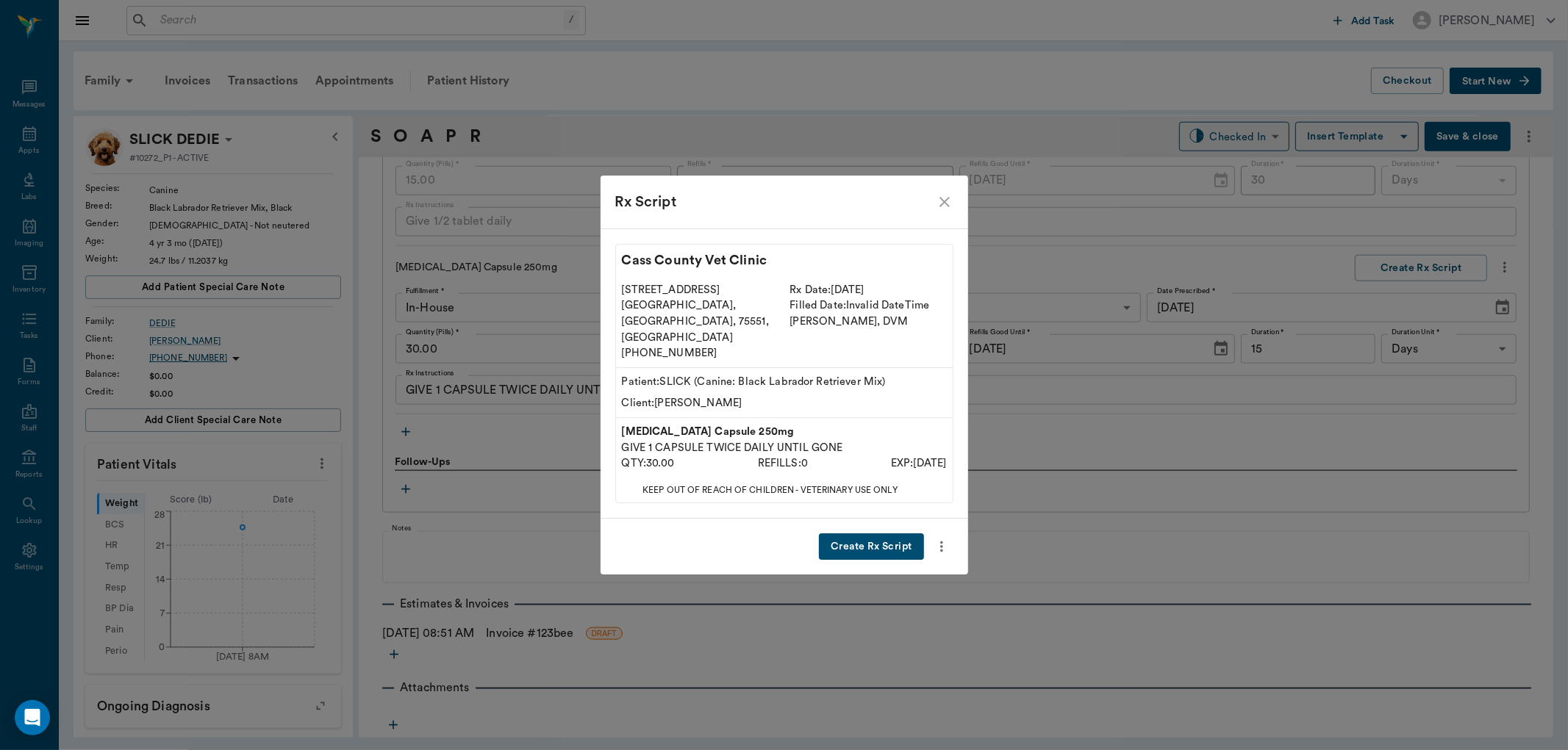
click at [840, 534] on button "Create Rx Script" at bounding box center [871, 547] width 105 height 27
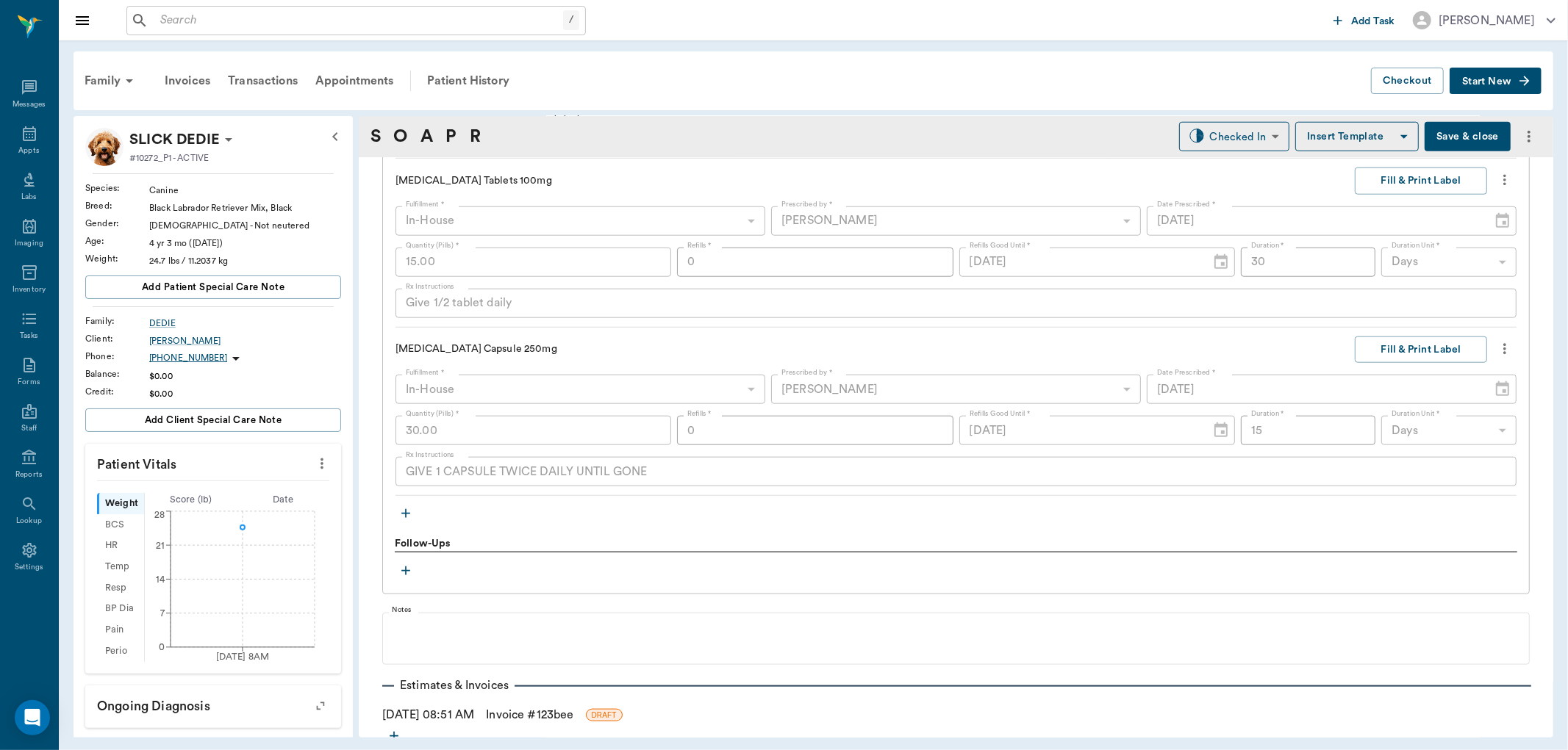
scroll to position [1055, 0]
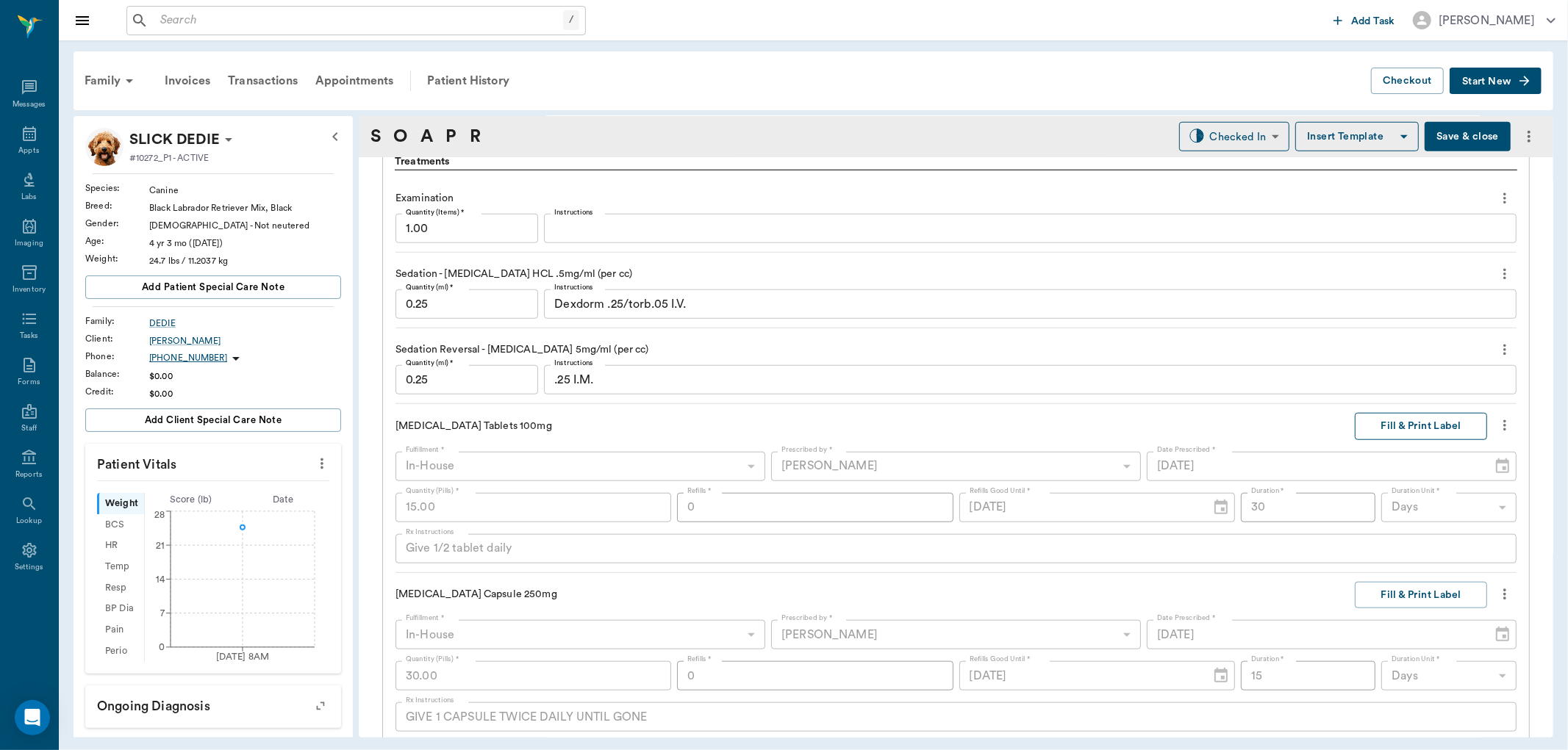
click at [1377, 416] on button "Fill & Print Label" at bounding box center [1421, 426] width 133 height 27
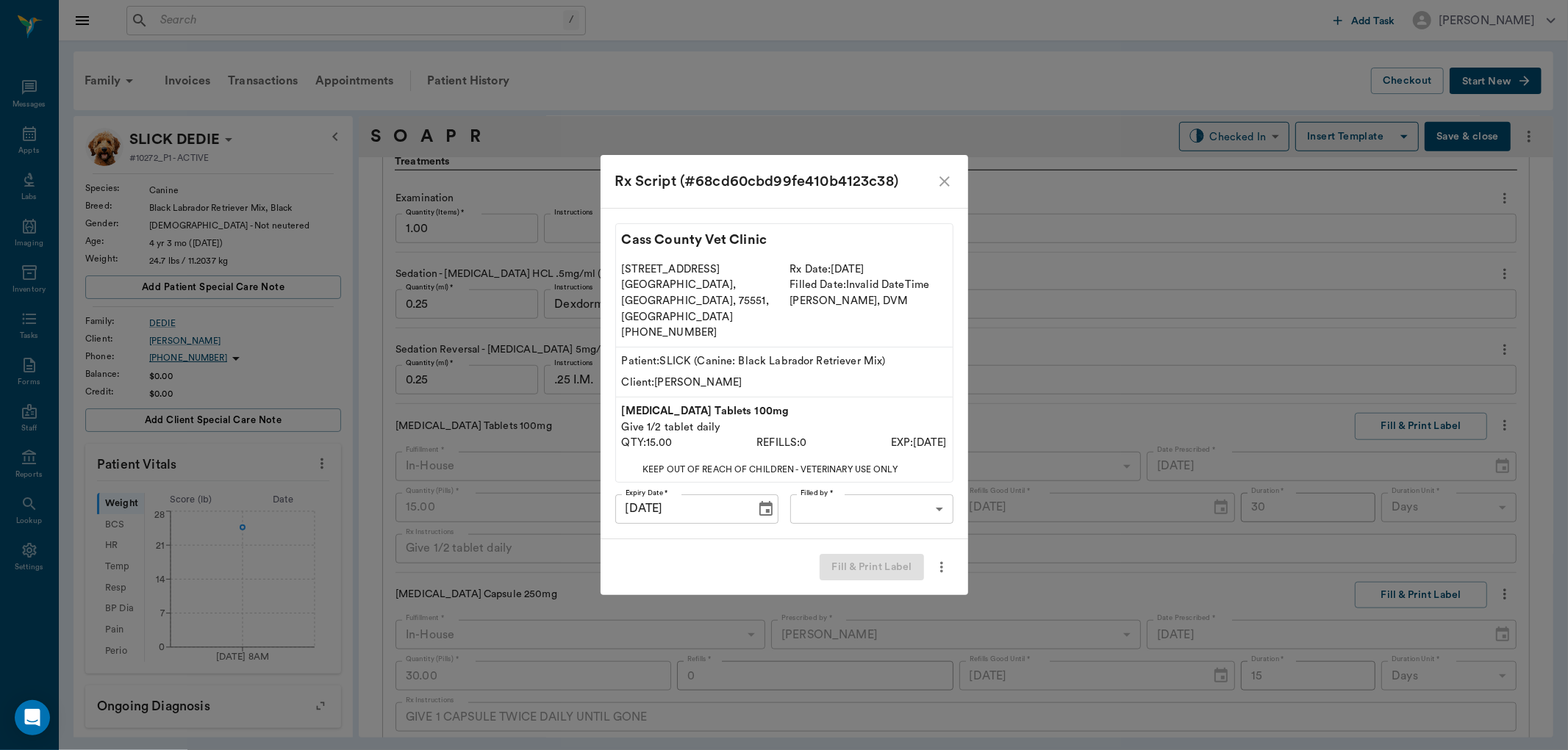
click at [870, 498] on body "/ ​ Add Task Dr. Bert Ellsworth Nectar Messages Appts Labs Imaging Inventory Ta…" at bounding box center [784, 375] width 1568 height 750
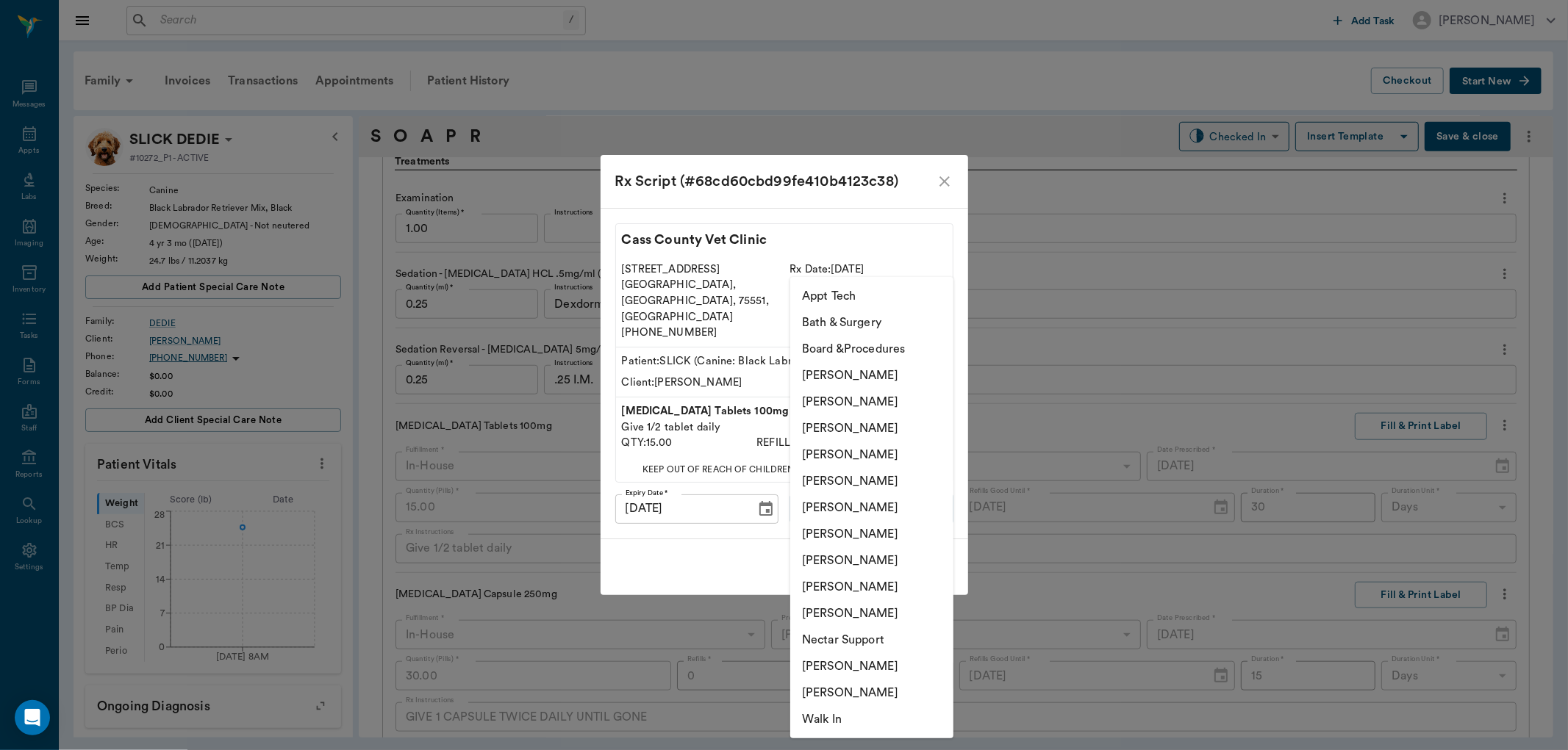
click at [835, 567] on li "Julie Dickerson" at bounding box center [872, 561] width 164 height 26
type input "63ec2e7e52e12b0ba117b124"
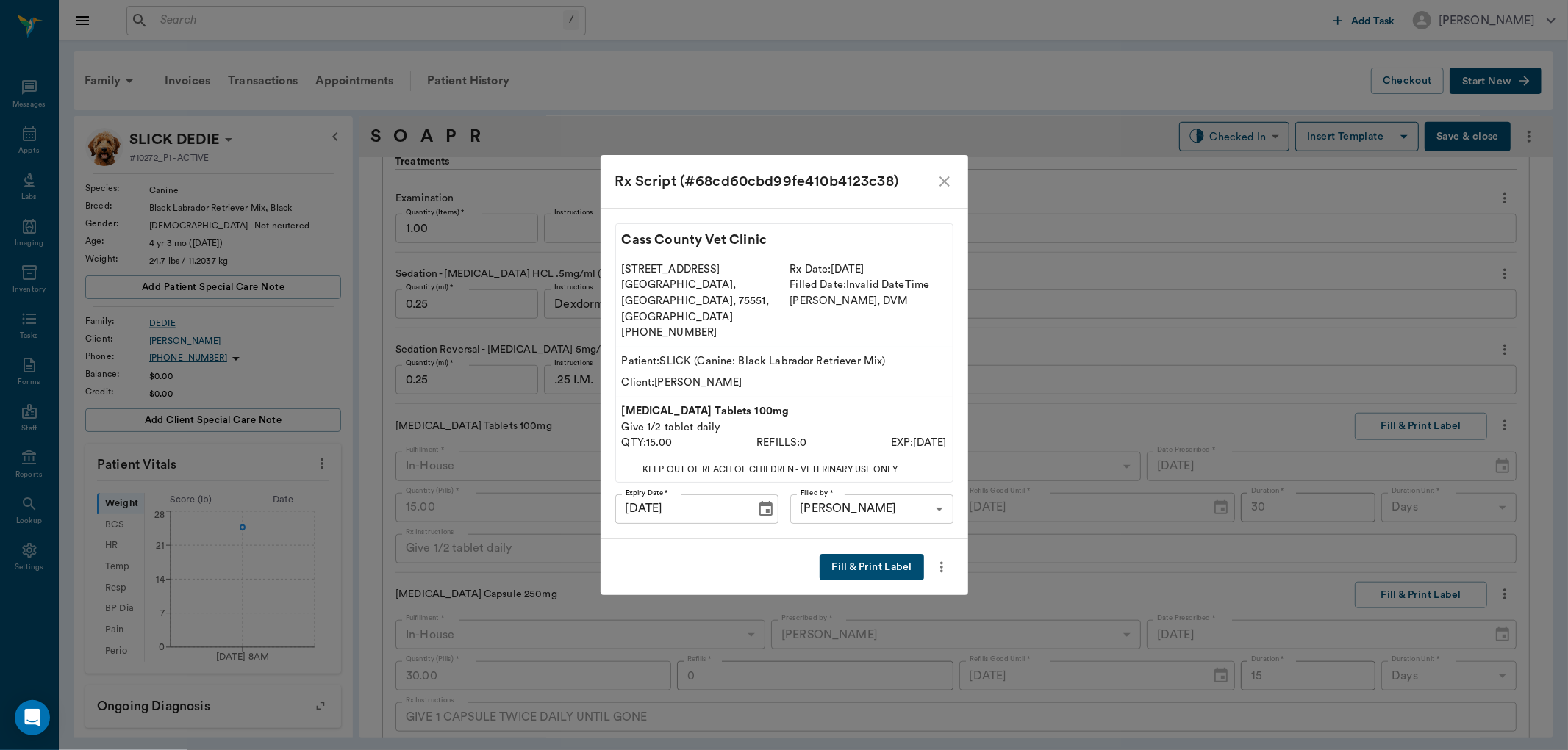
click at [866, 559] on button "Fill & Print Label" at bounding box center [871, 567] width 104 height 27
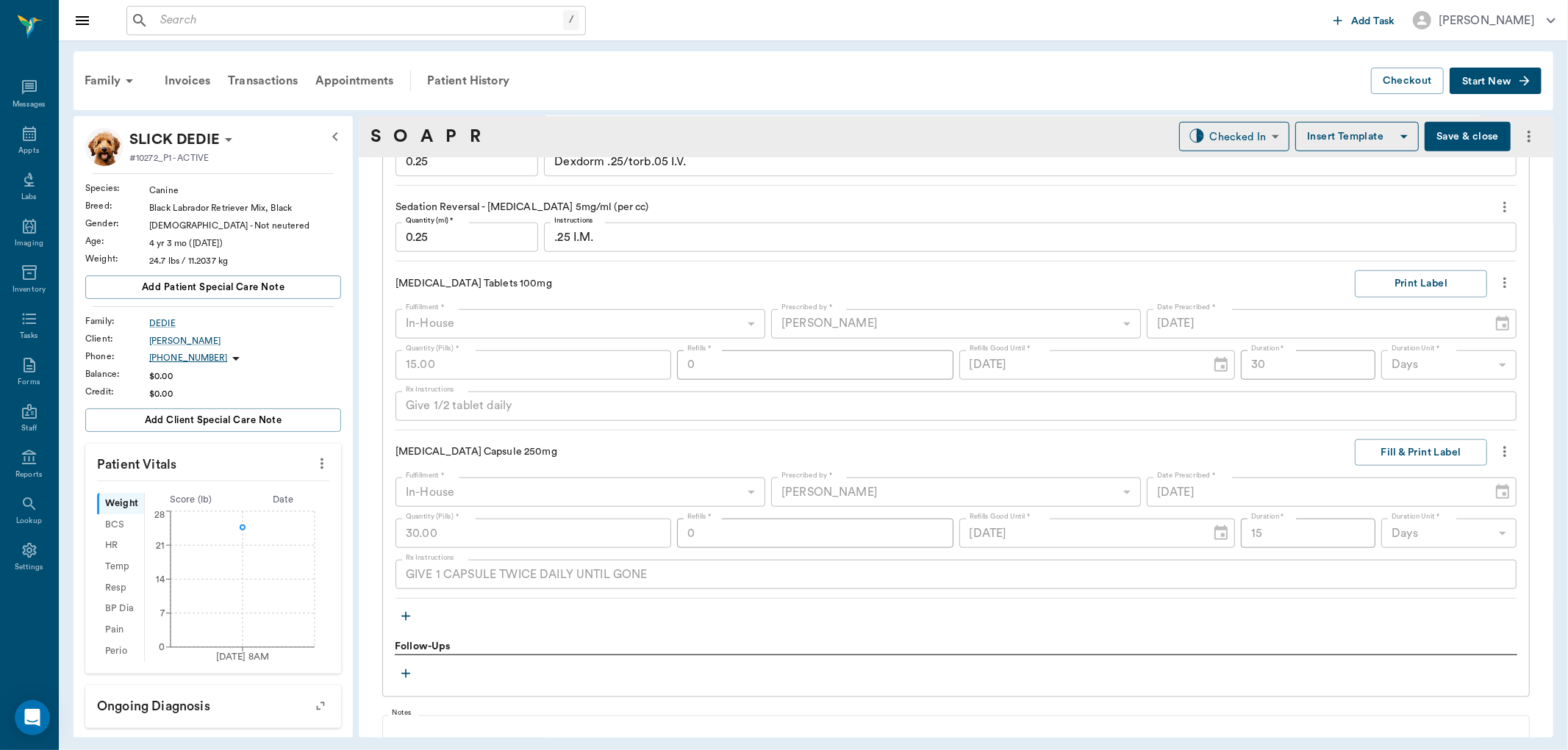
scroll to position [1382, 0]
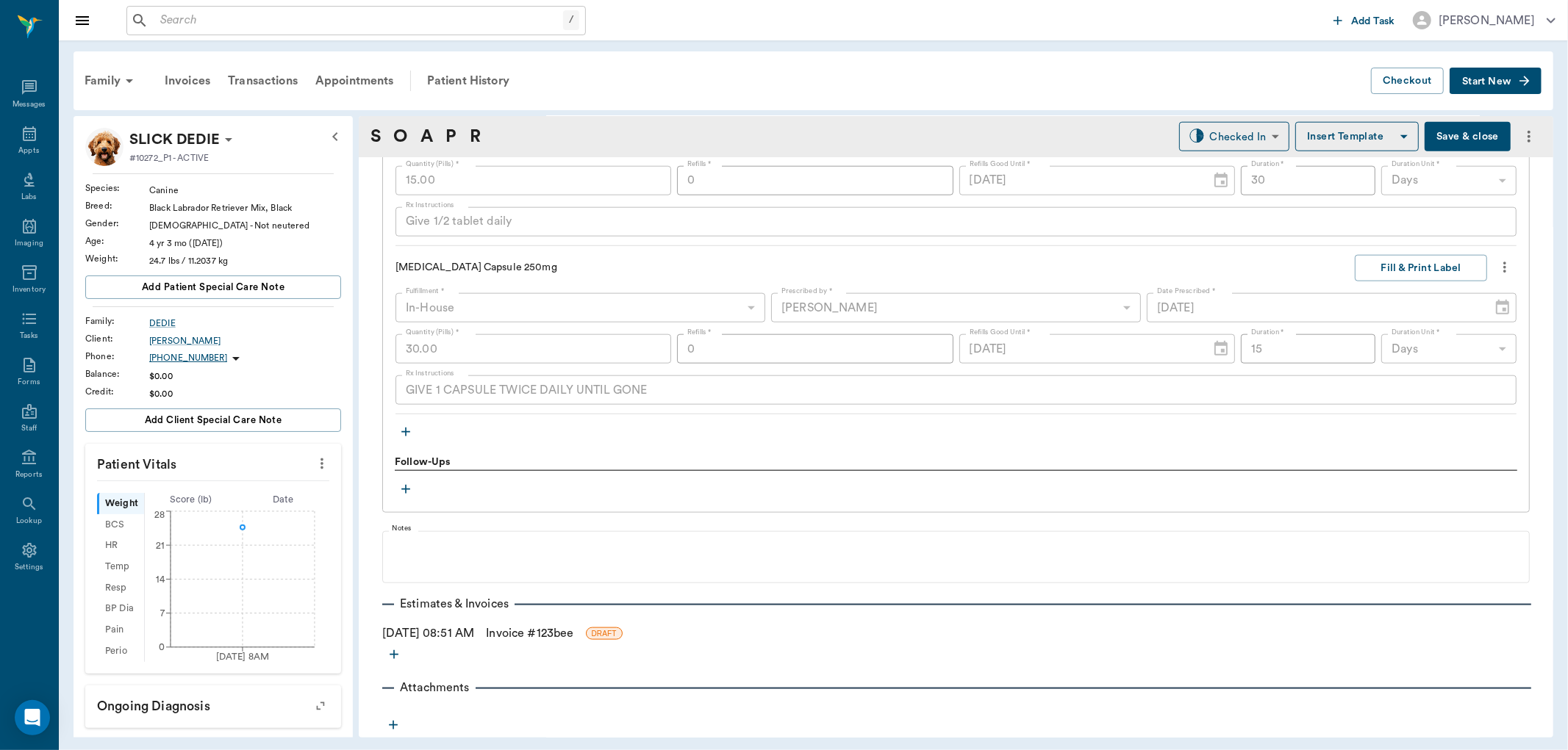
click at [408, 431] on icon "button" at bounding box center [406, 432] width 15 height 15
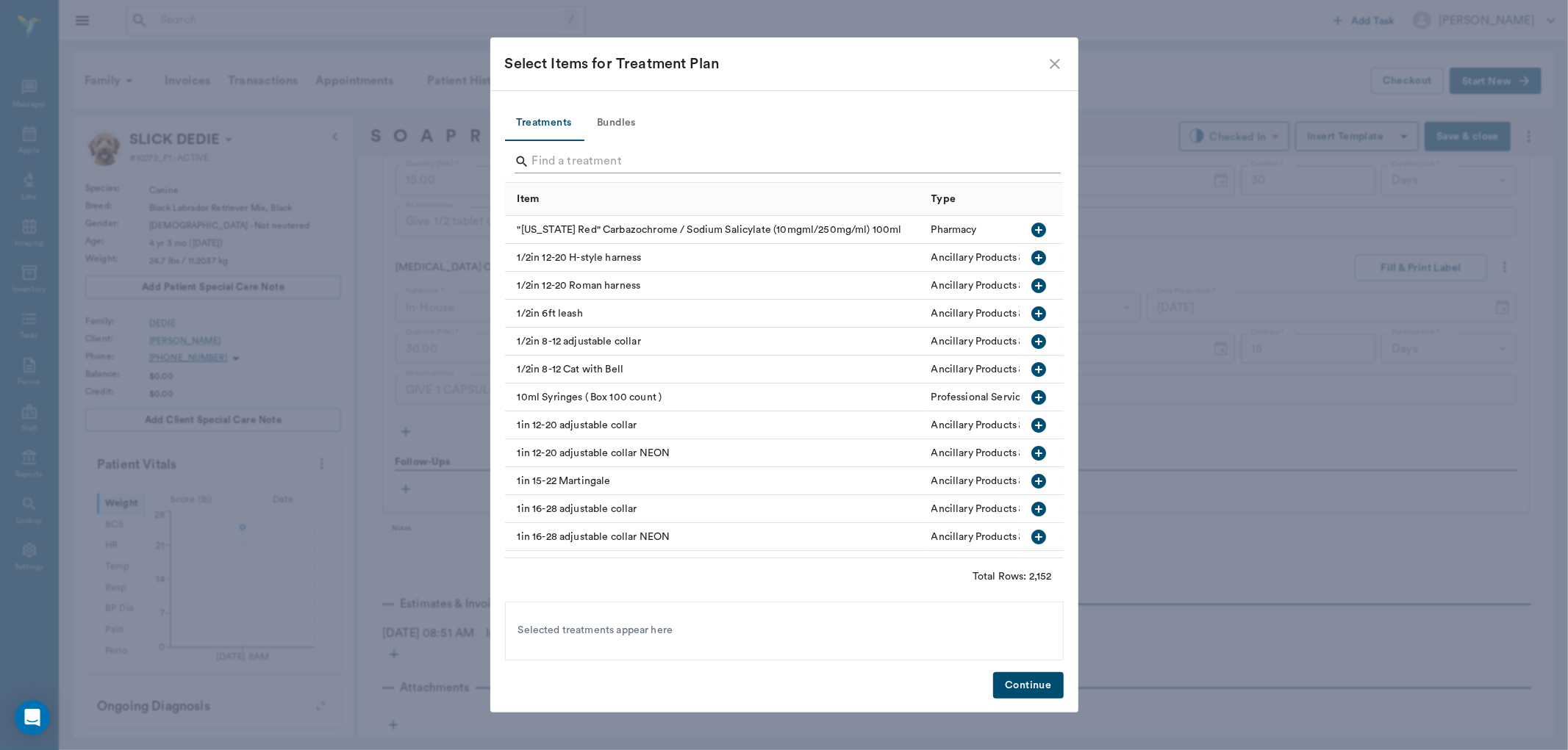
click at [572, 152] on input "Search" at bounding box center [786, 162] width 507 height 24
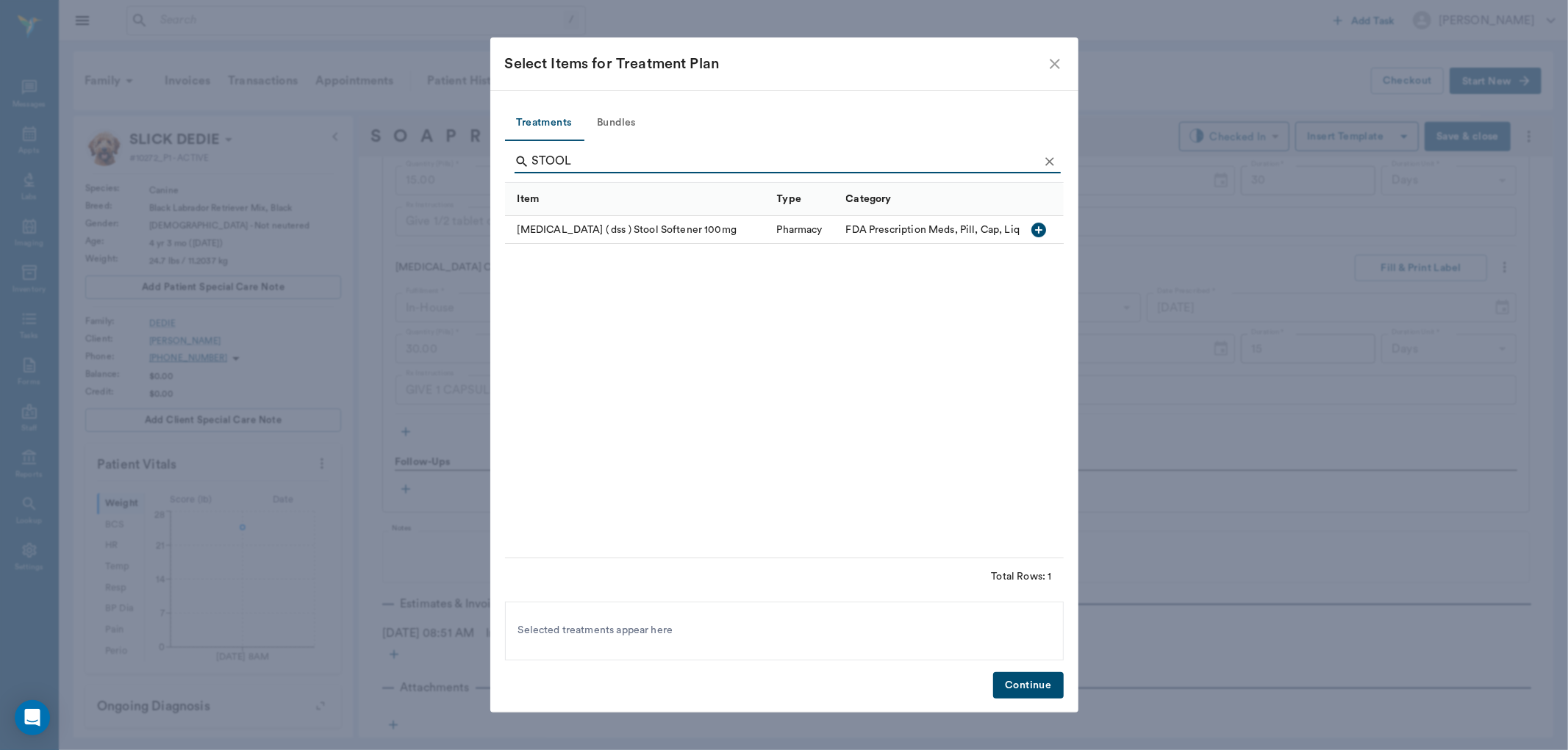
type input "STOOL"
click at [1040, 227] on icon "button" at bounding box center [1038, 230] width 15 height 15
click at [1019, 683] on button "Continue" at bounding box center [1027, 685] width 70 height 27
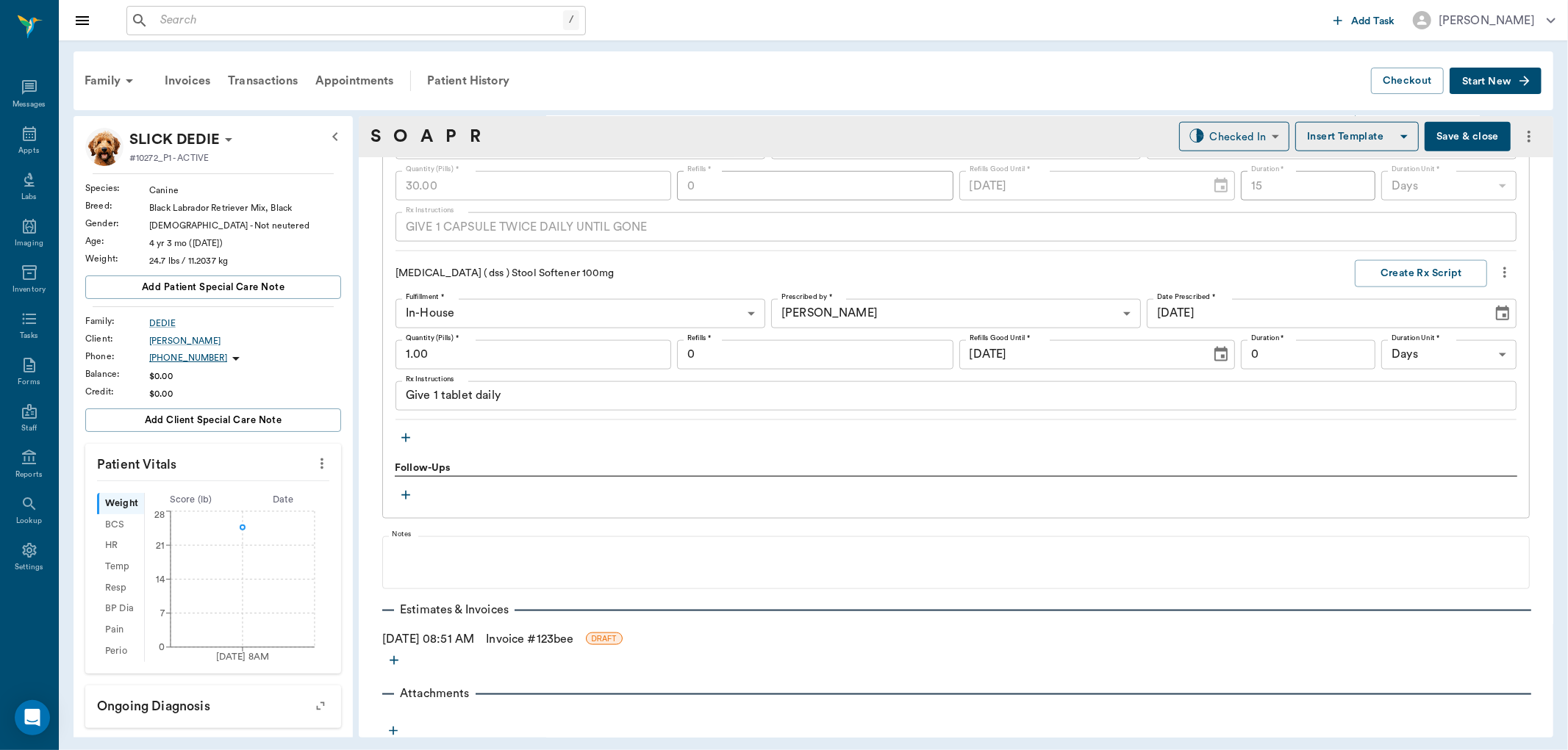
scroll to position [1464, 0]
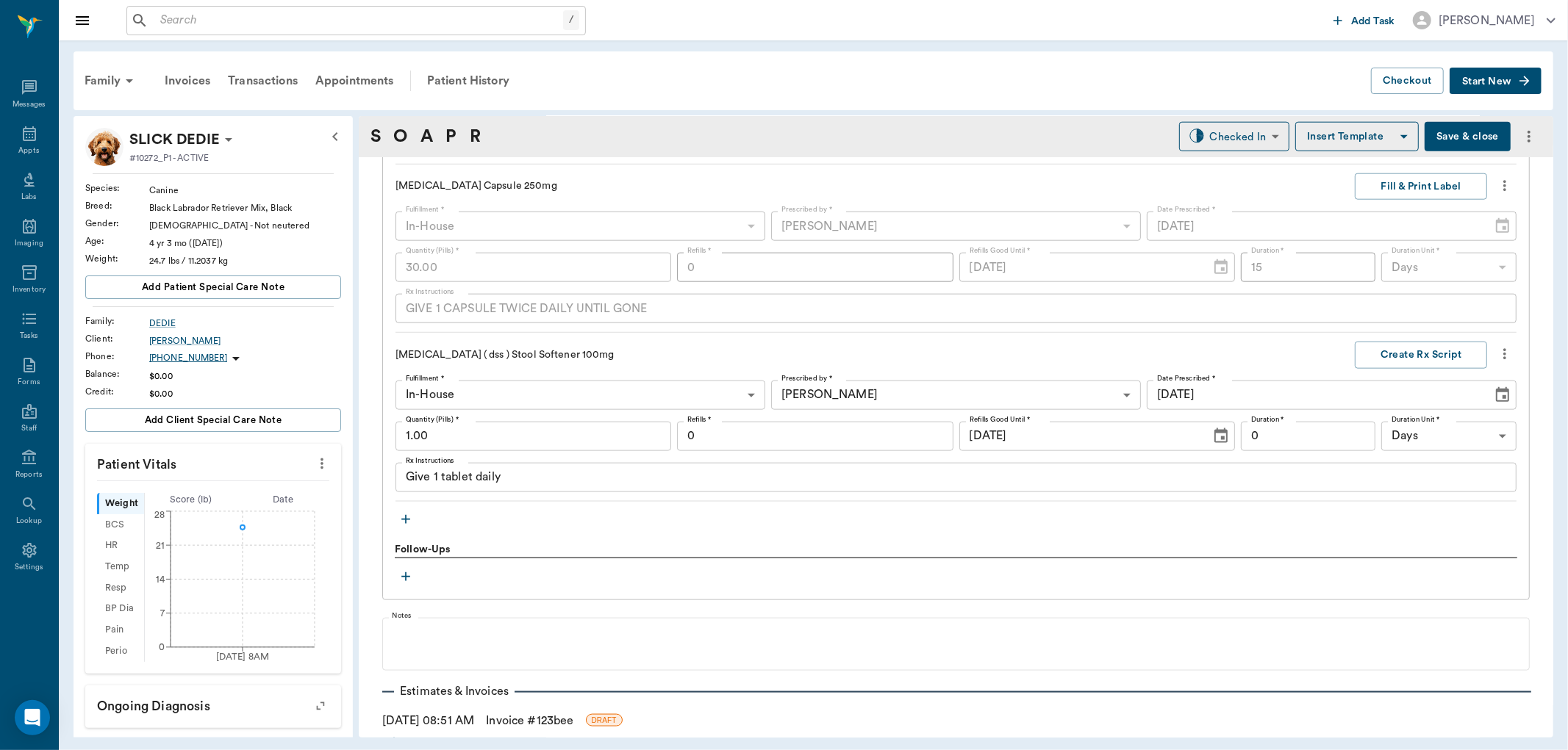
click at [505, 427] on input "1.00" at bounding box center [533, 436] width 275 height 29
type input "21.00"
click at [1311, 428] on input "0" at bounding box center [1309, 436] width 136 height 29
type input "21"
click at [1438, 350] on button "Create Rx Script" at bounding box center [1421, 355] width 133 height 27
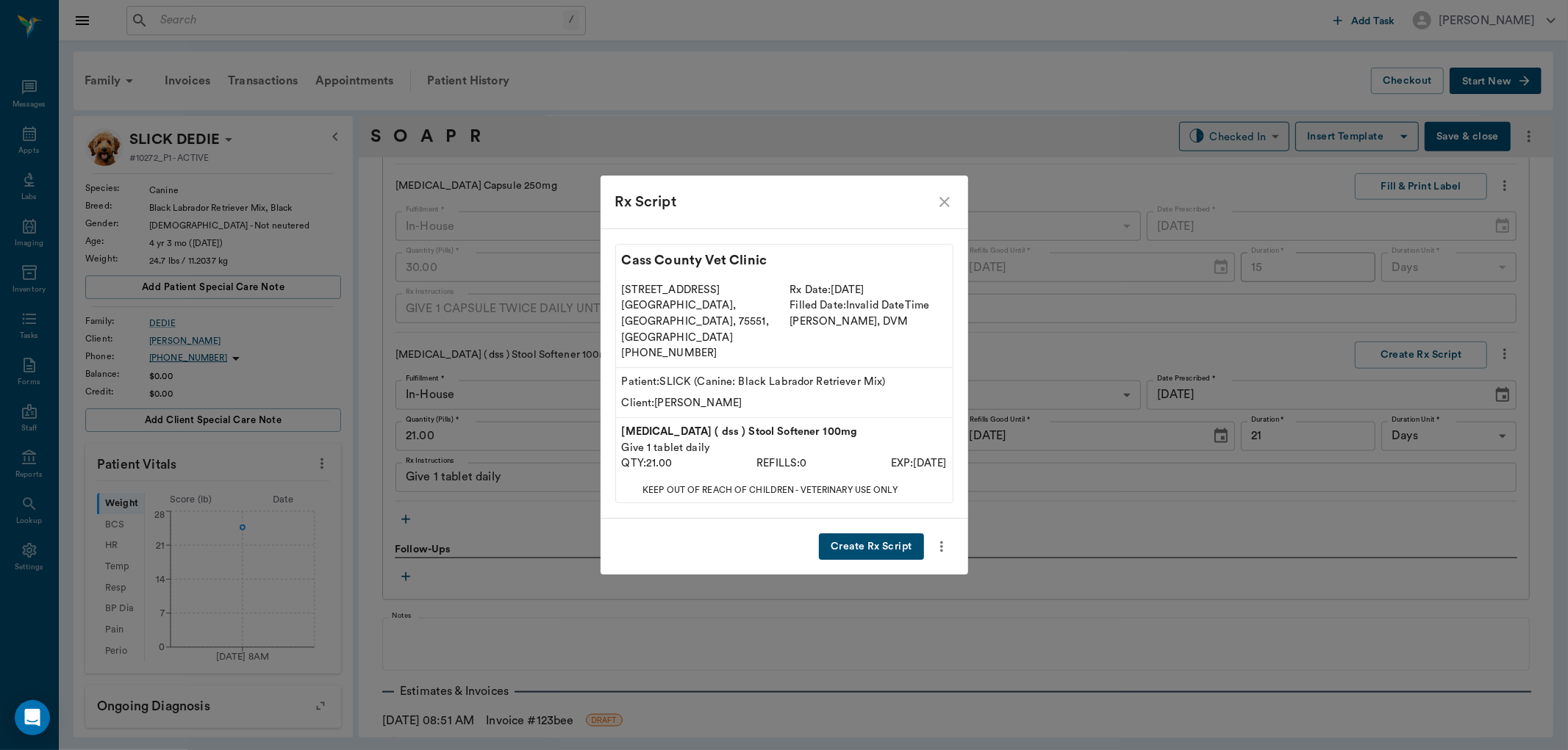
click at [886, 534] on button "Create Rx Script" at bounding box center [871, 547] width 105 height 27
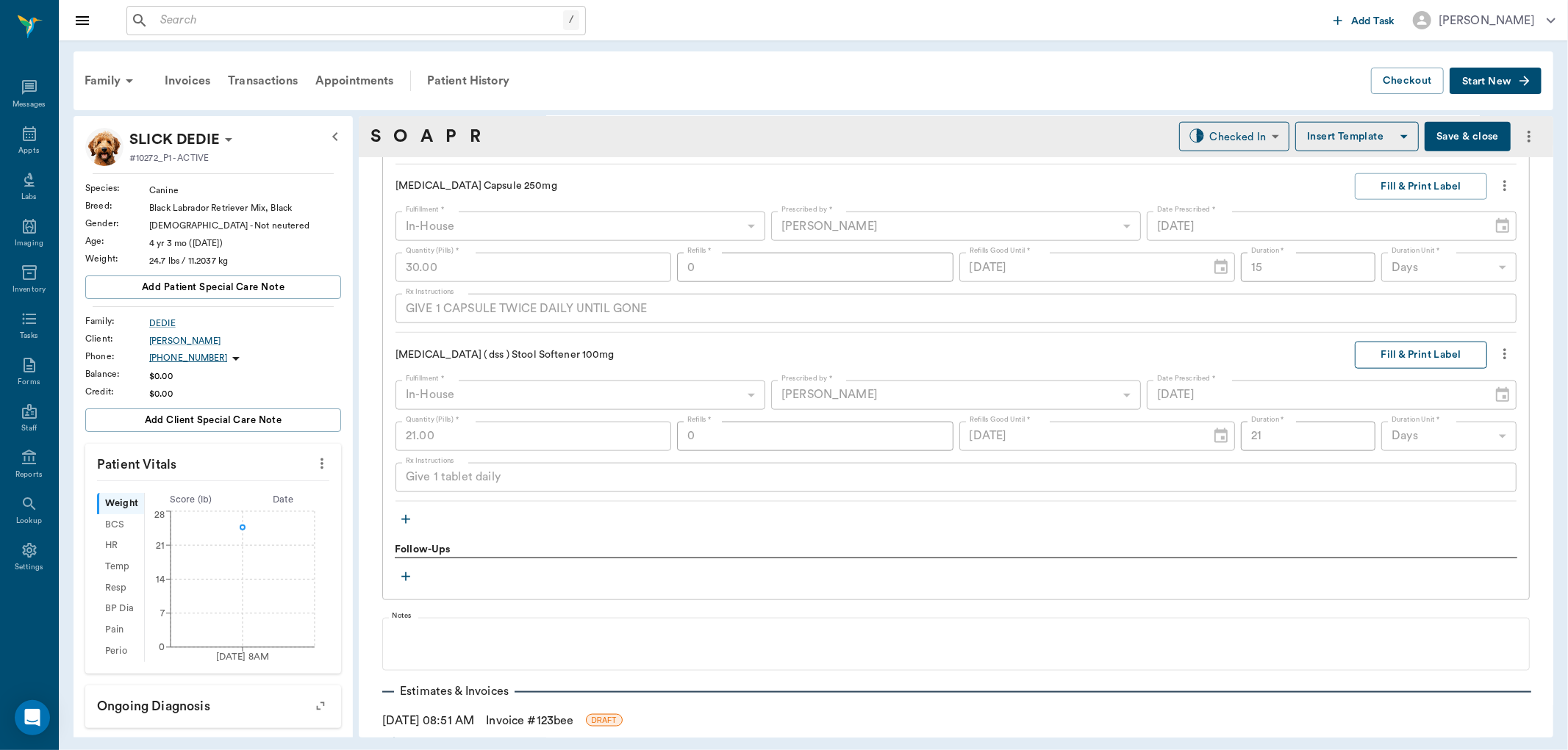
click at [1386, 361] on button "Fill & Print Label" at bounding box center [1421, 355] width 133 height 27
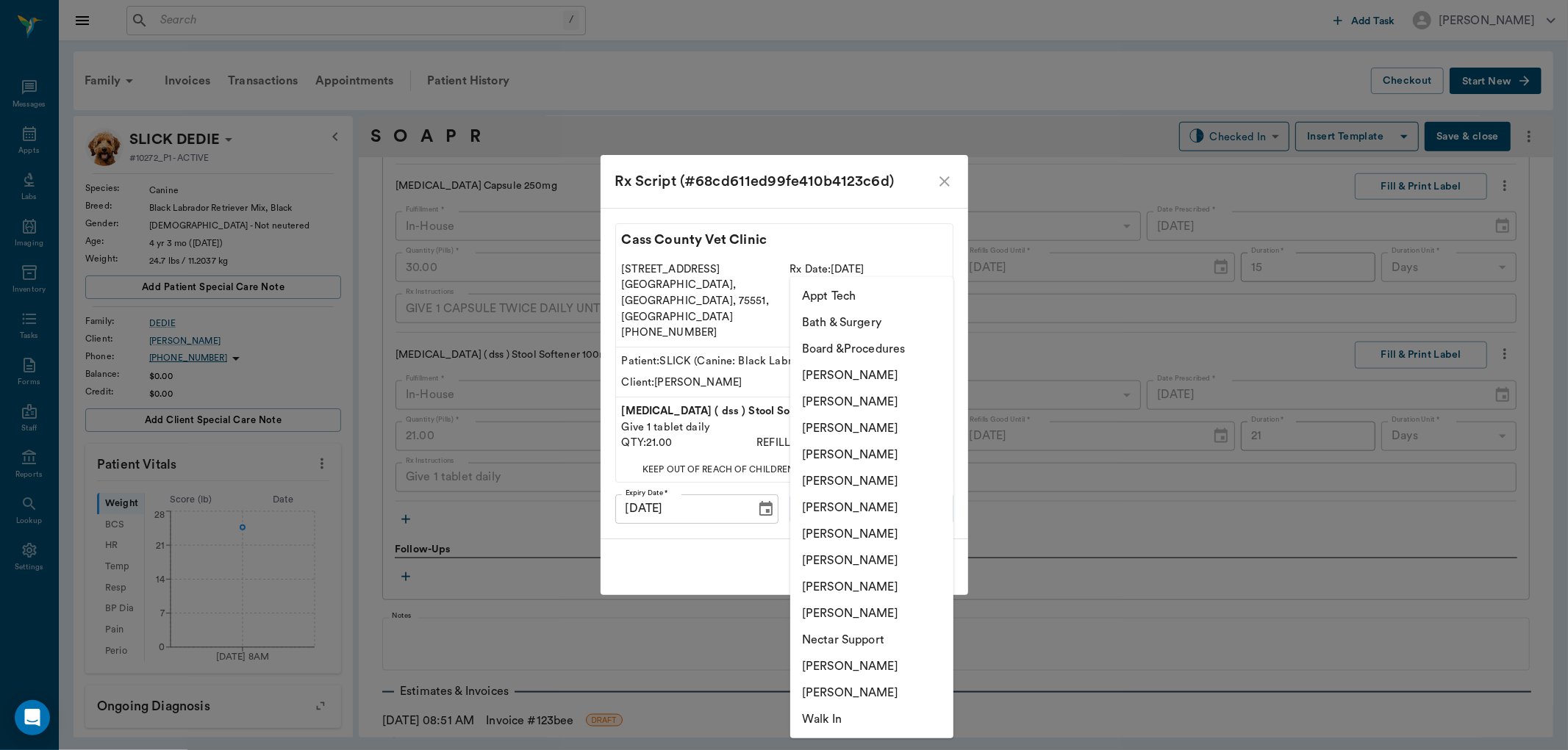
click at [890, 496] on body "/ ​ Add Task Dr. Bert Ellsworth Nectar Messages Appts Labs Imaging Inventory Ta…" at bounding box center [784, 375] width 1568 height 750
drag, startPoint x: 816, startPoint y: 556, endPoint x: 855, endPoint y: 537, distance: 43.4
click at [817, 556] on li "Julie Dickerson" at bounding box center [872, 561] width 164 height 26
type input "63ec2e7e52e12b0ba117b124"
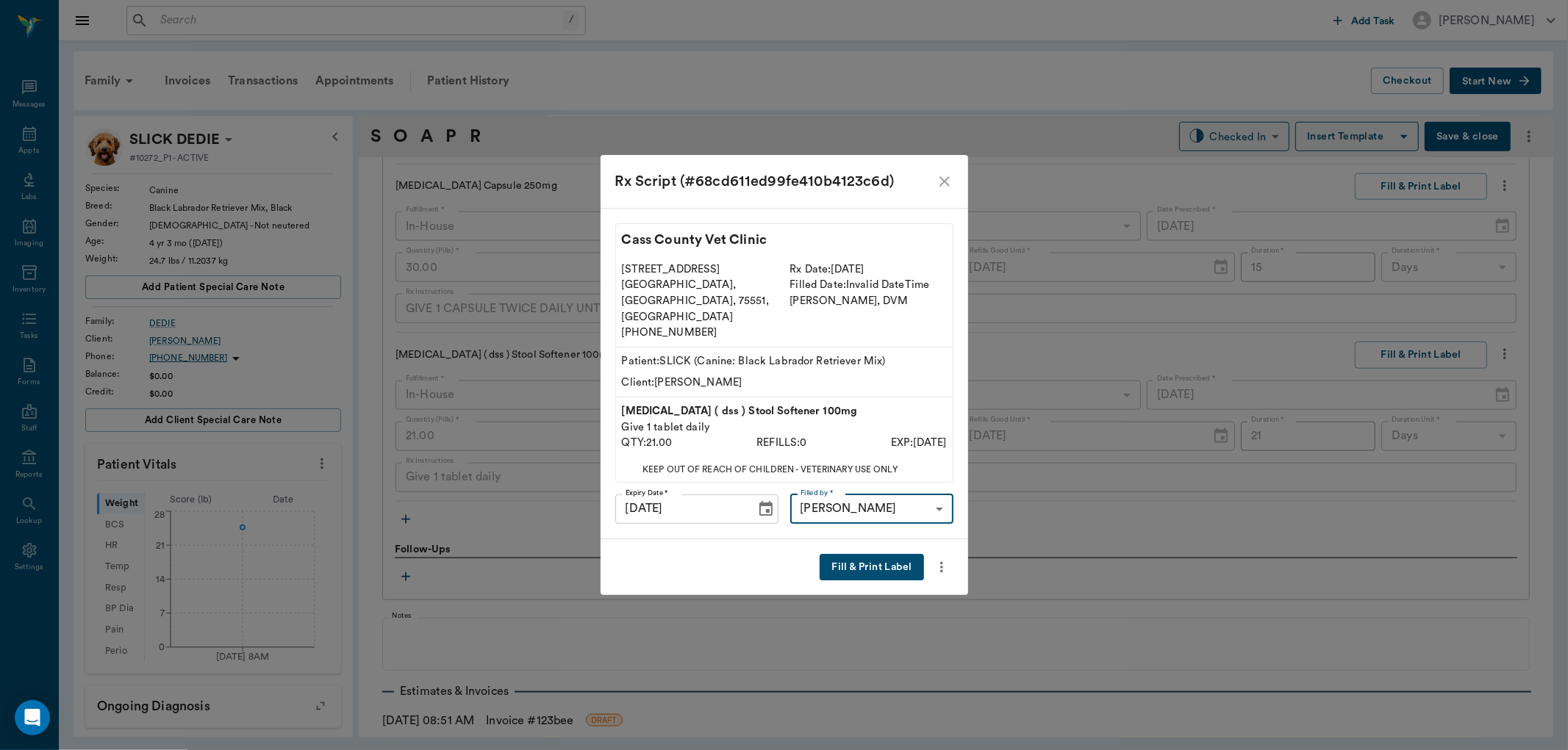
click at [882, 554] on button "Fill & Print Label" at bounding box center [871, 567] width 104 height 27
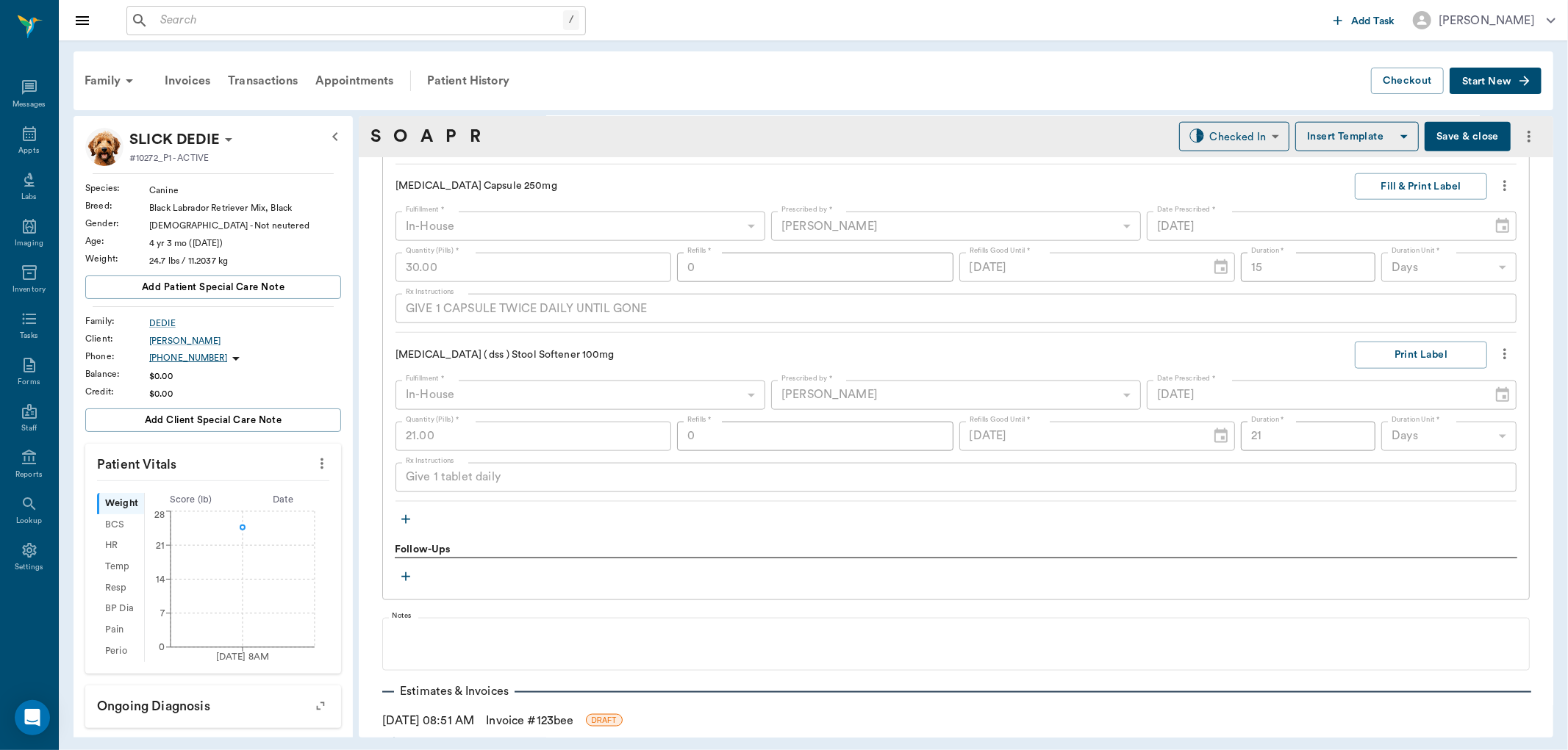
click at [403, 532] on div "Treatments Examination Quantity (Items) * 1.00 Quantity (Items) * Instructions …" at bounding box center [956, 167] width 1147 height 867
click at [413, 525] on button "button" at bounding box center [406, 520] width 22 height 22
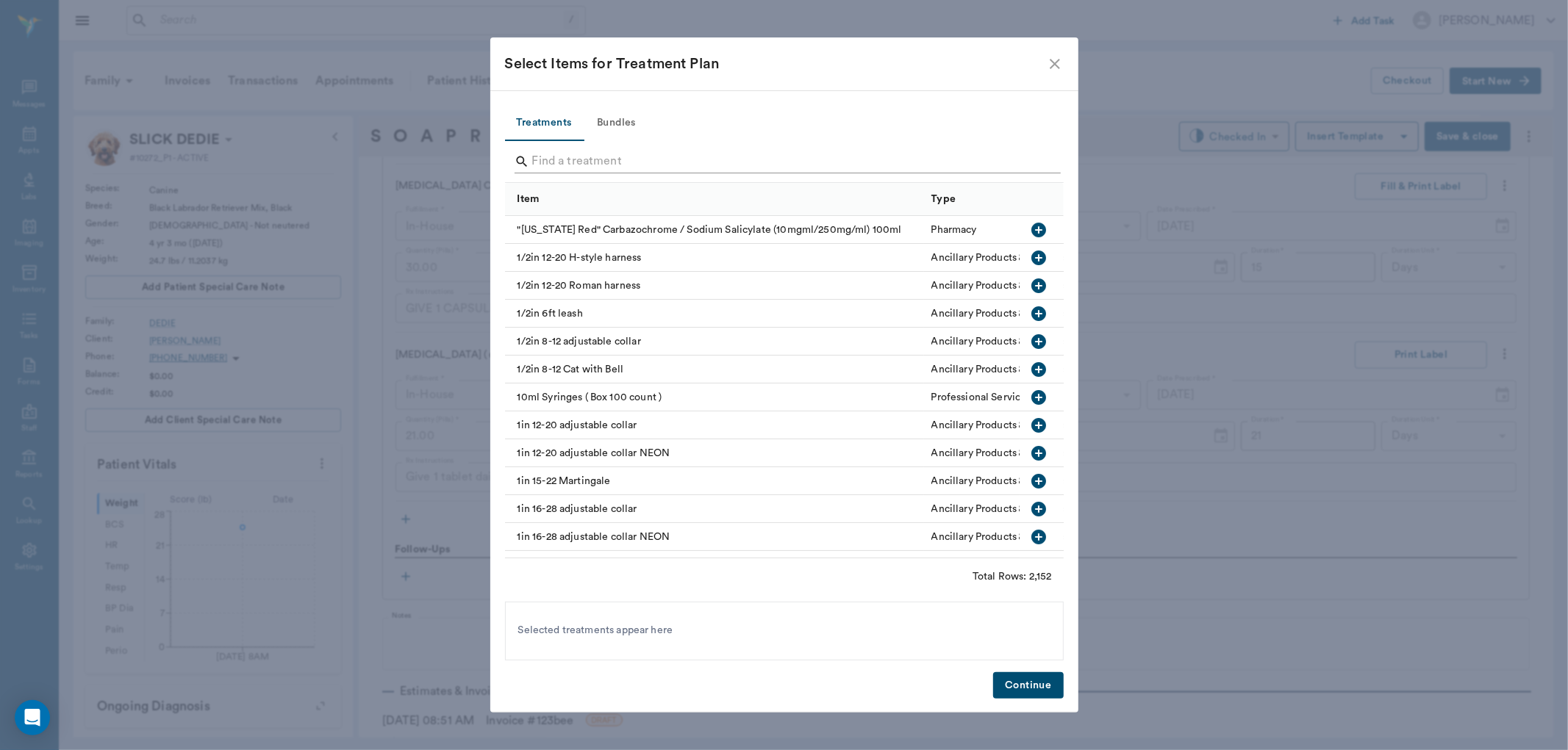
click at [564, 160] on input "Search" at bounding box center [786, 162] width 507 height 24
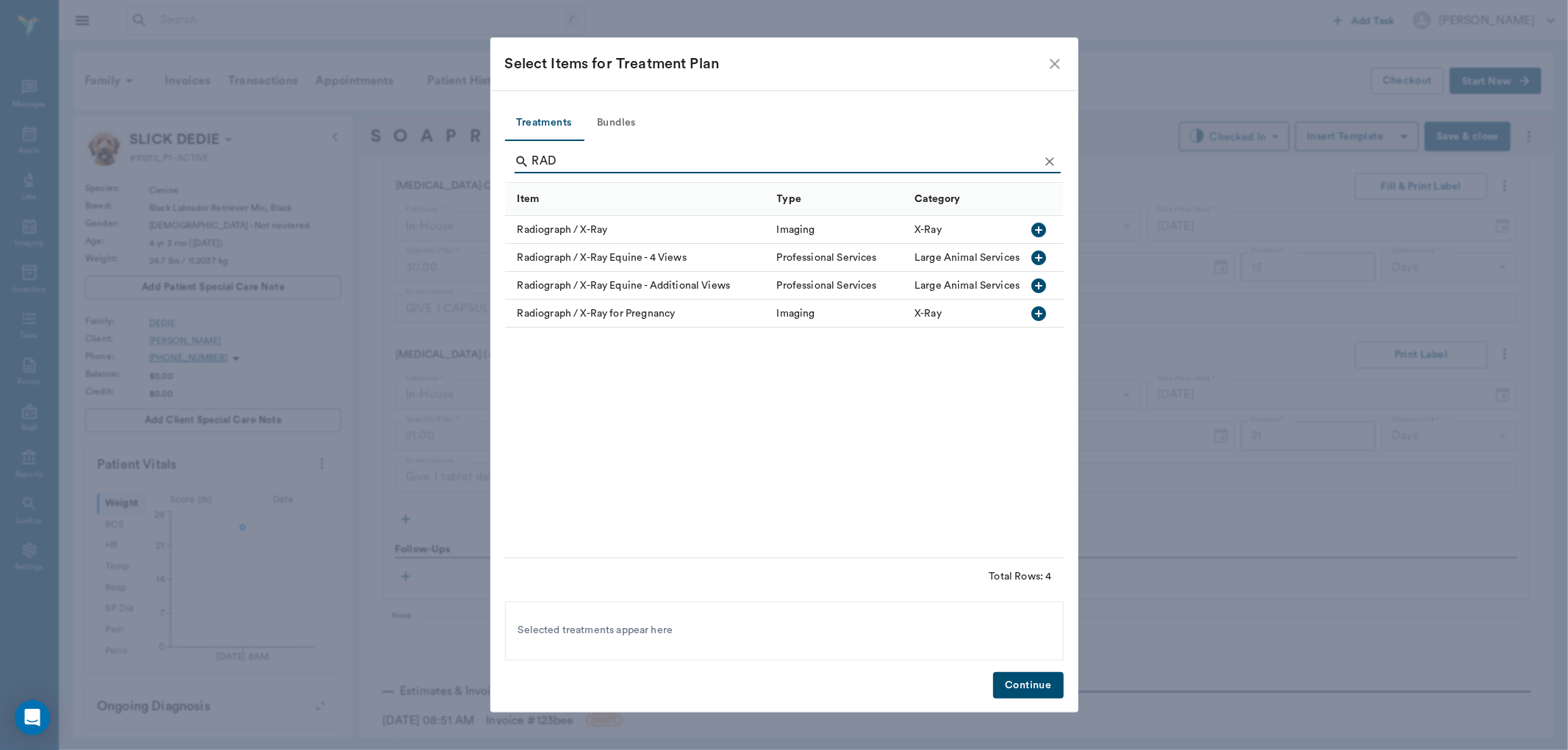
type input "RAD"
click at [1041, 226] on icon "button" at bounding box center [1038, 230] width 15 height 15
click at [1031, 676] on button "Continue" at bounding box center [1027, 685] width 70 height 27
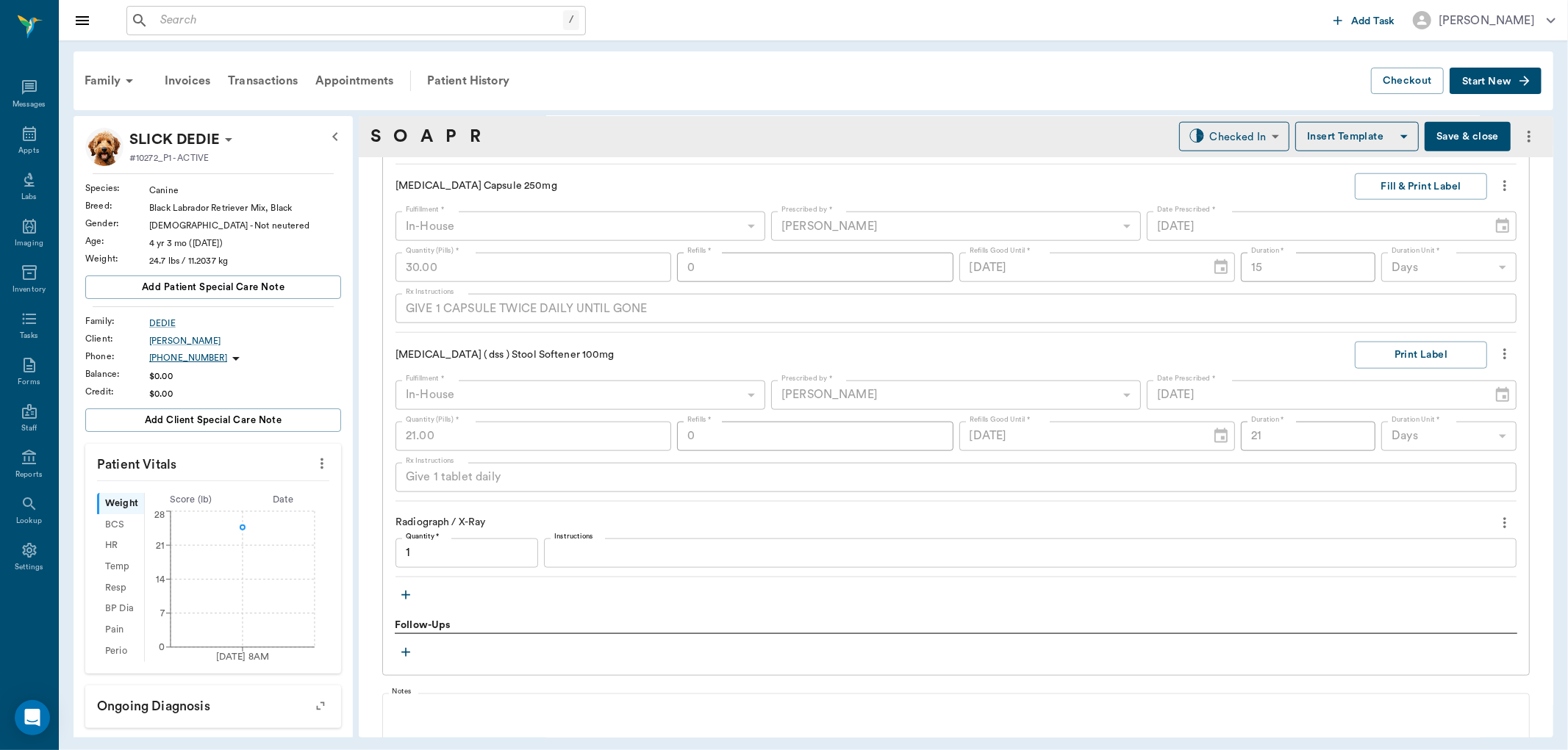
type input "1.00"
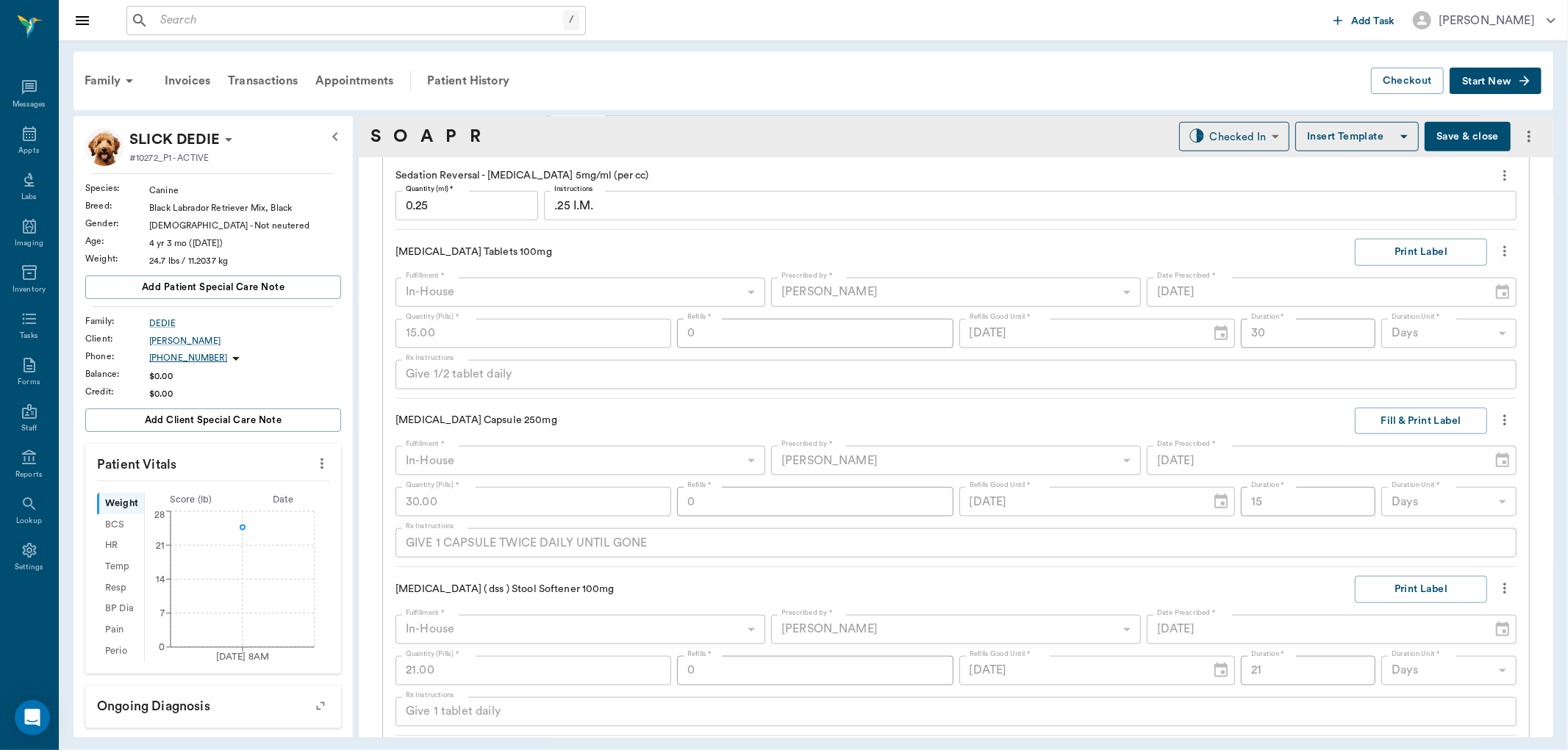
scroll to position [1137, 0]
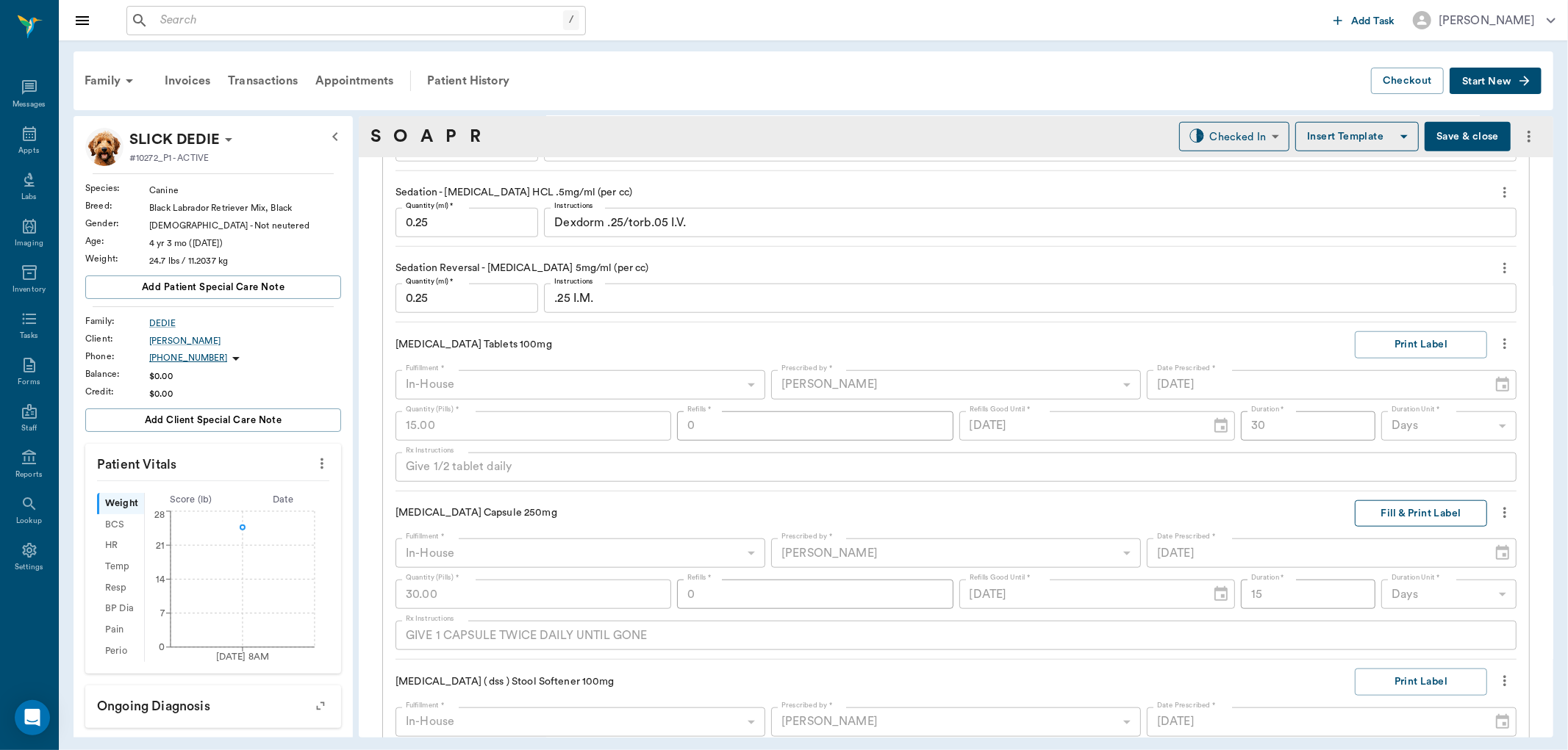
click at [1373, 518] on button "Fill & Print Label" at bounding box center [1421, 514] width 133 height 27
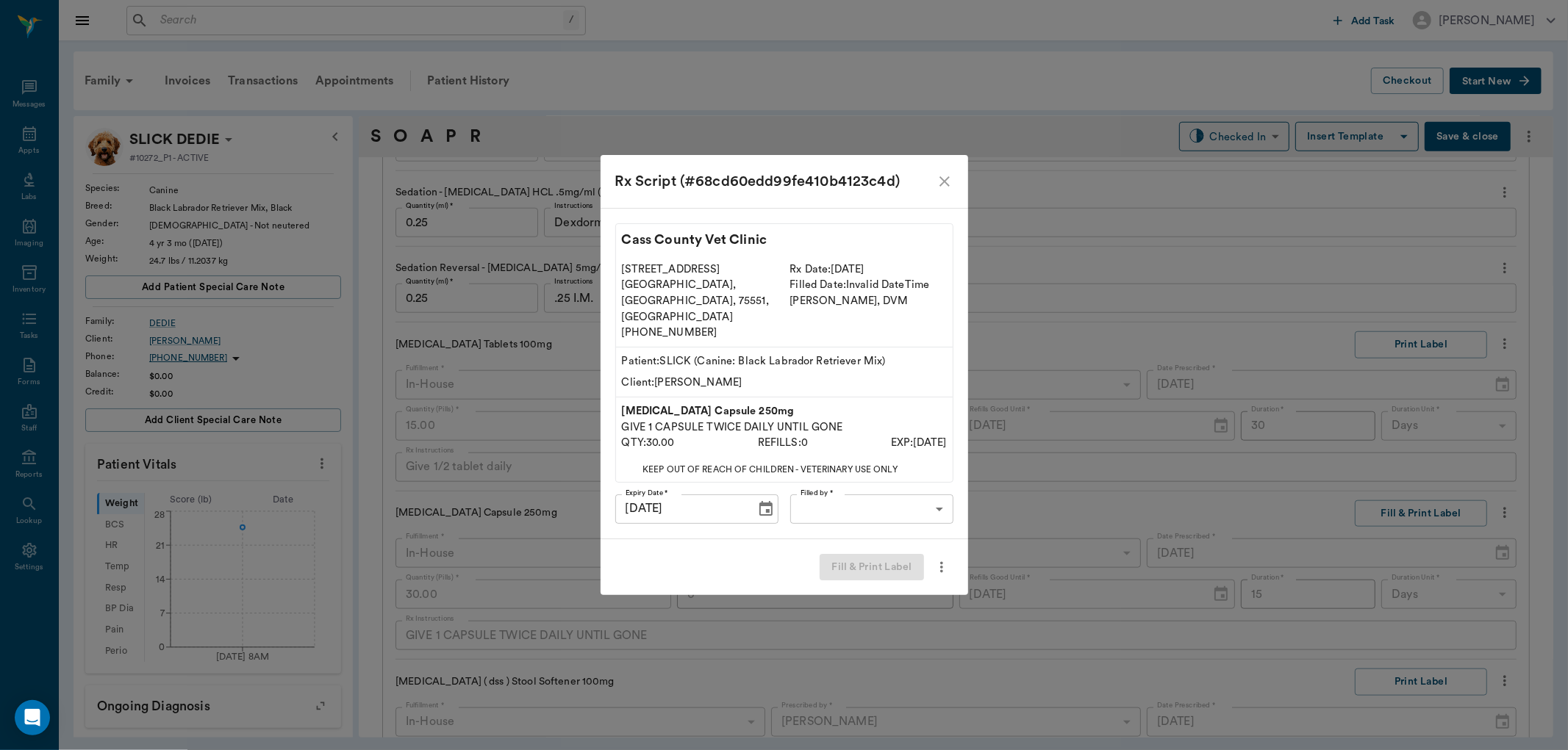
click at [820, 488] on label "Filled by *" at bounding box center [817, 493] width 32 height 10
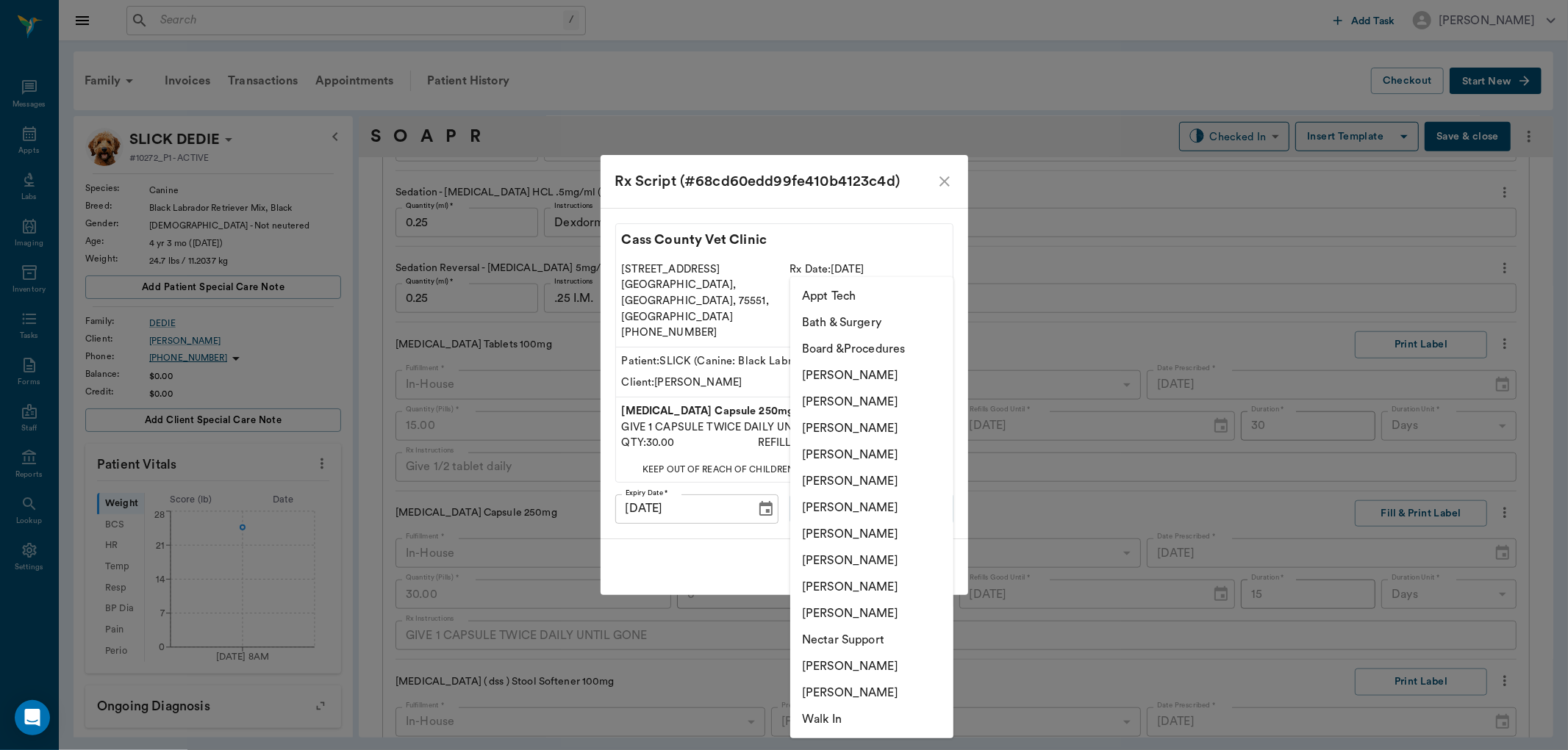
click at [819, 485] on body "/ ​ Add Task Dr. Bert Ellsworth Nectar Messages Appts Labs Imaging Inventory Ta…" at bounding box center [784, 375] width 1568 height 750
click at [833, 566] on li "Julie Dickerson" at bounding box center [872, 561] width 164 height 26
type input "63ec2e7e52e12b0ba117b124"
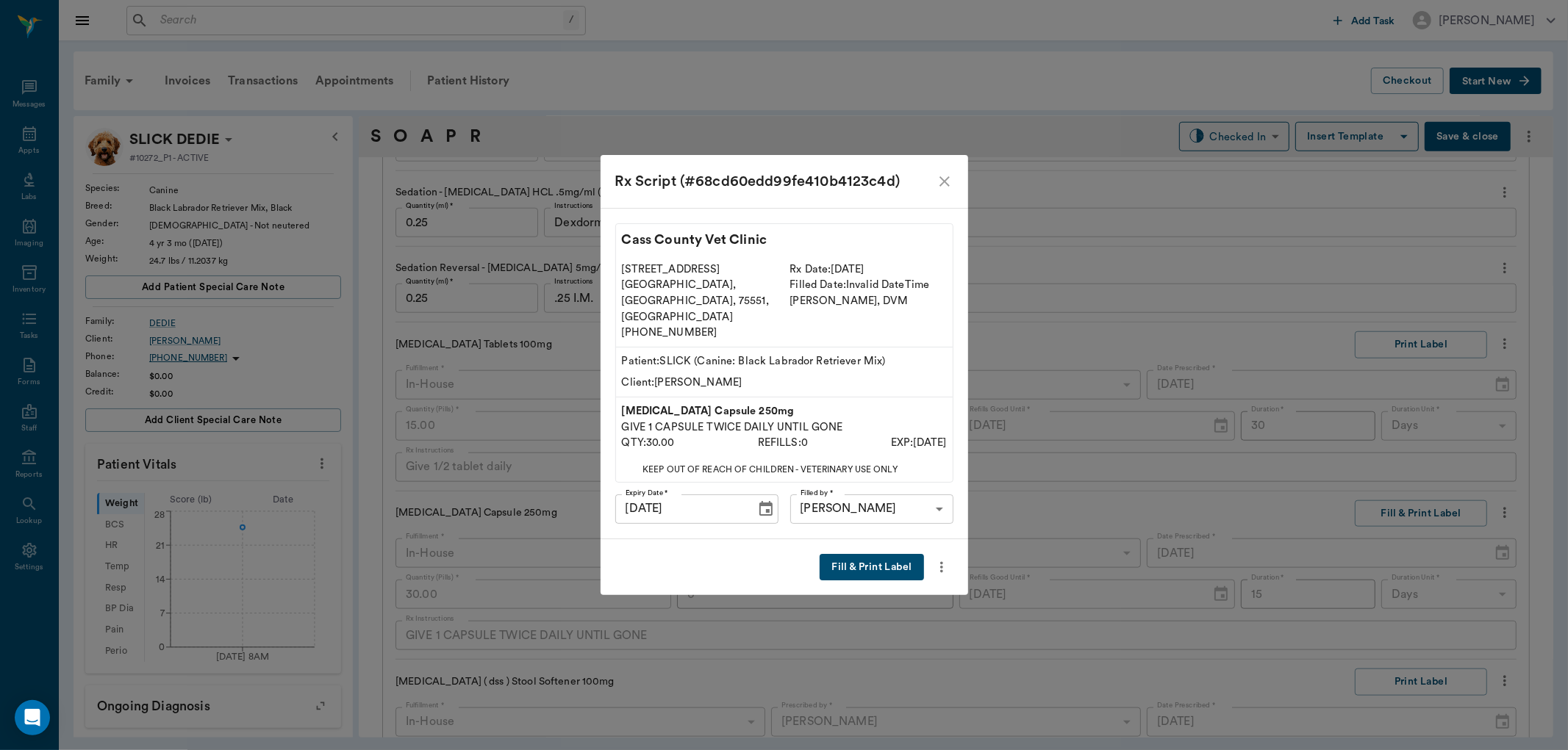
click at [878, 554] on button "Fill & Print Label" at bounding box center [871, 567] width 104 height 27
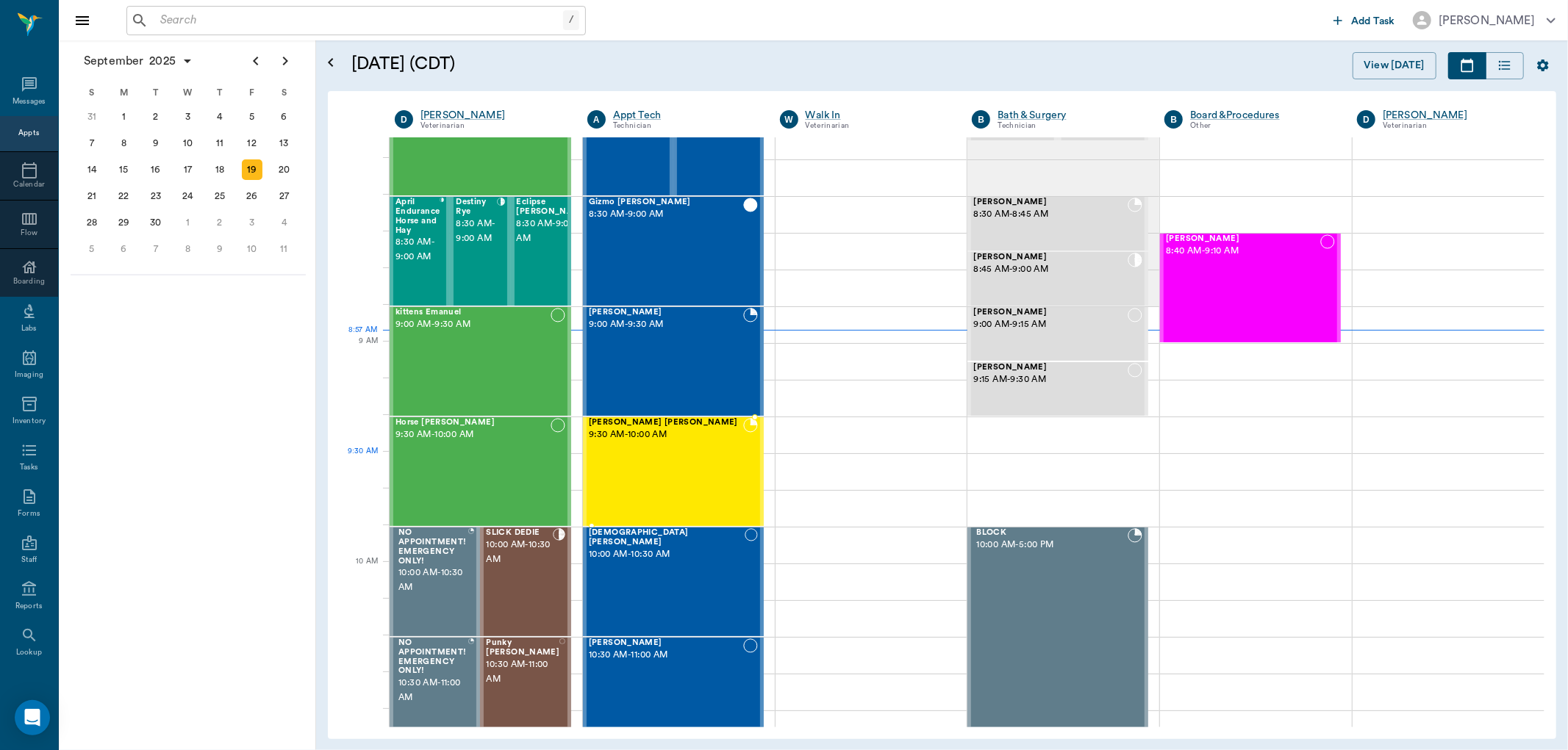
scroll to position [84, 0]
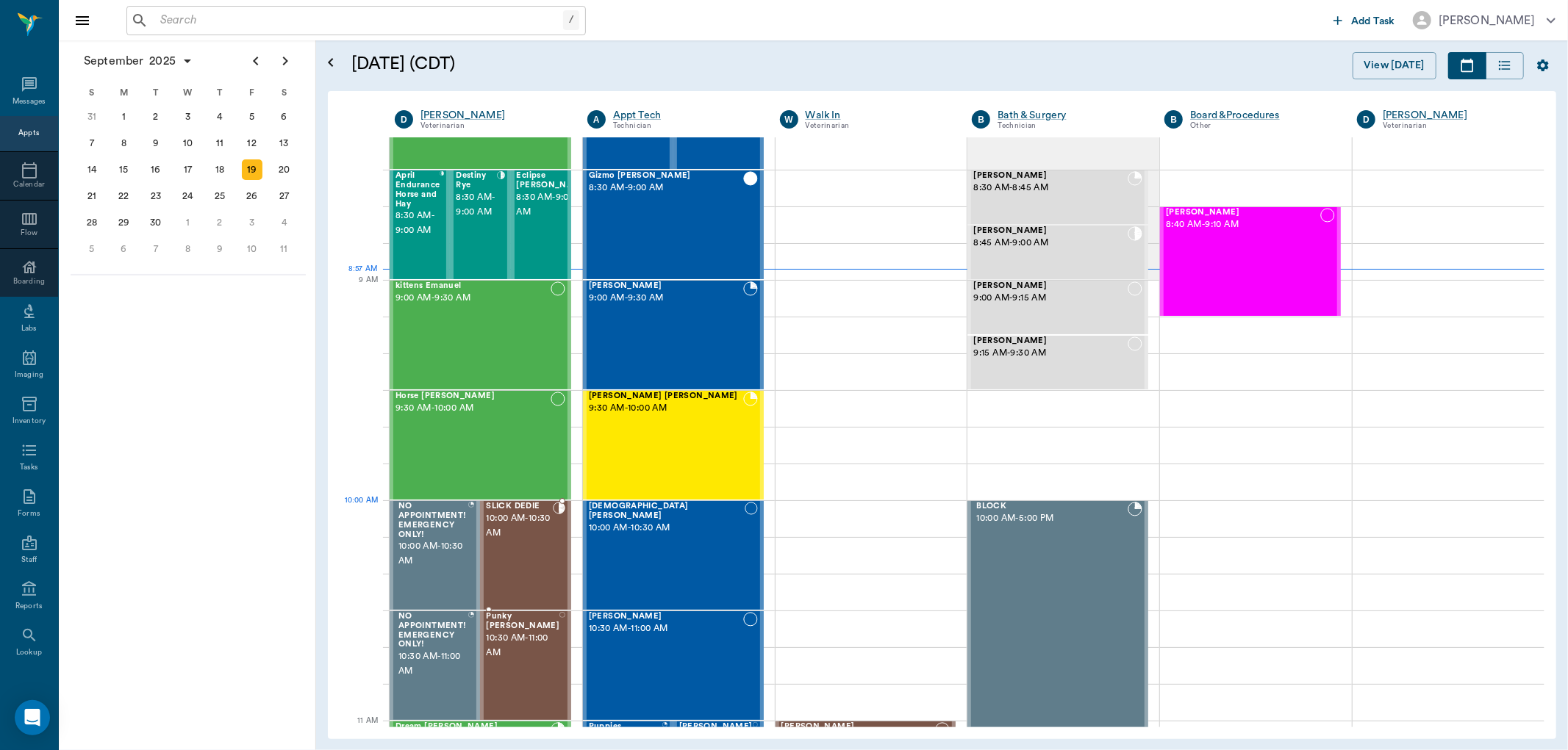
click at [516, 529] on span "10:00 AM - 10:30 AM" at bounding box center [519, 526] width 67 height 29
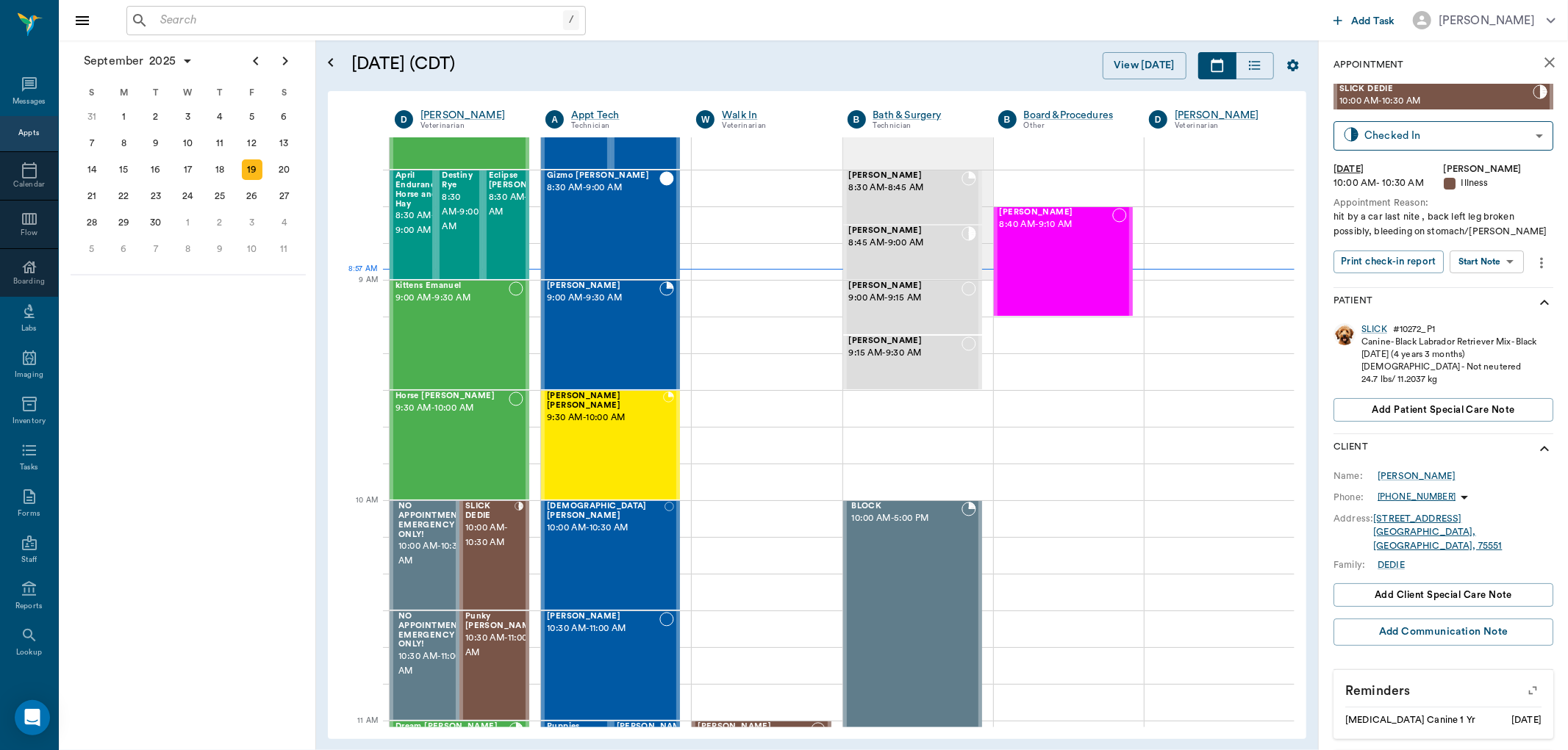
click at [1465, 266] on body "/ ​ Add Task Dr. Bert Ellsworth Nectar Messages Appts Calendar Flow Boarding La…" at bounding box center [784, 375] width 1568 height 750
click at [1446, 290] on button "View SOAP" at bounding box center [1471, 291] width 50 height 17
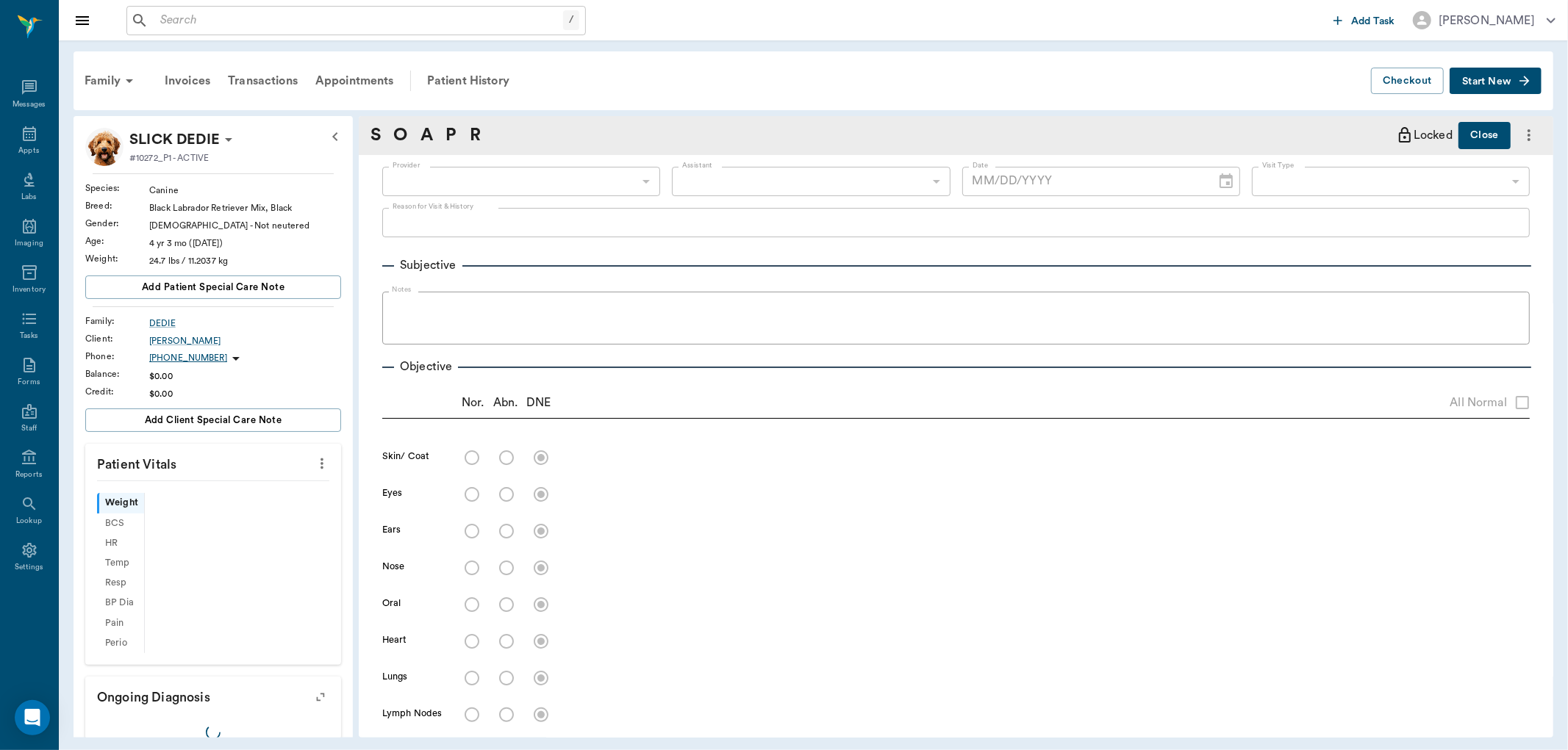
type input "63ec2f075fda476ae8351a4d"
type input "63ec2e7e52e12b0ba117b124"
type input "65d2be4f46e3a538d89b8c15"
type textarea "hit by a car last nite , back left leg broken possibly, bleeding on stomach/[PE…"
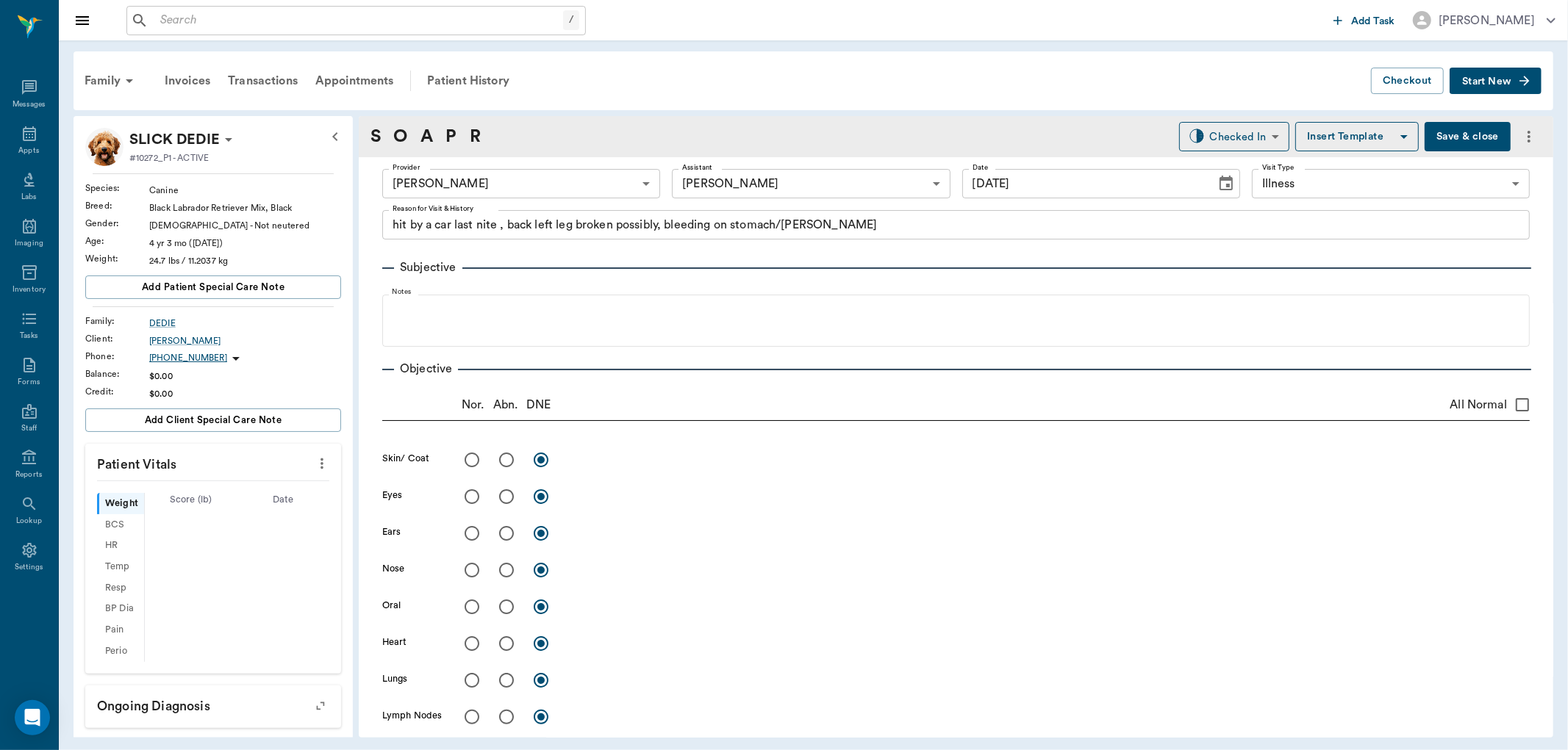
type input "[DATE]"
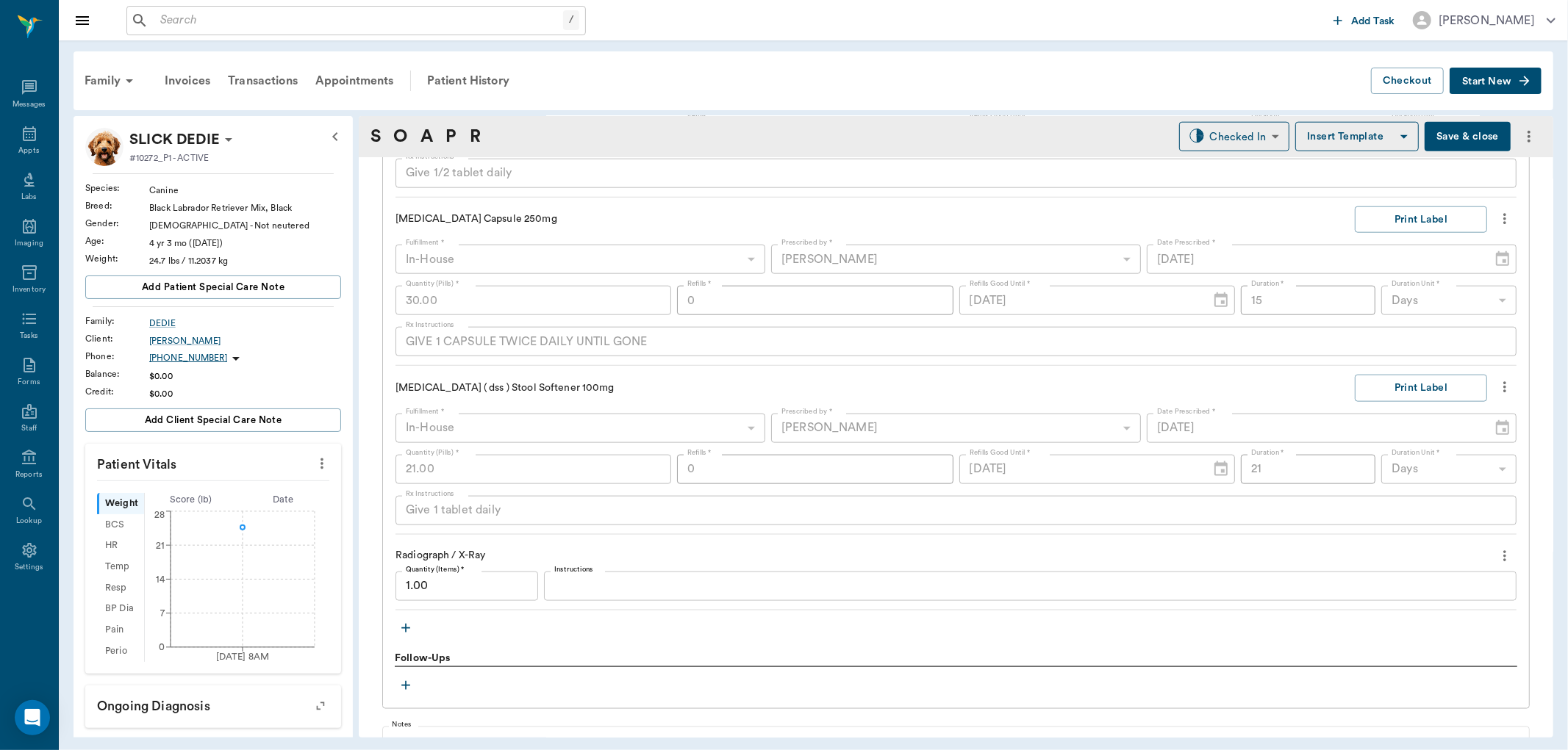
scroll to position [1469, 0]
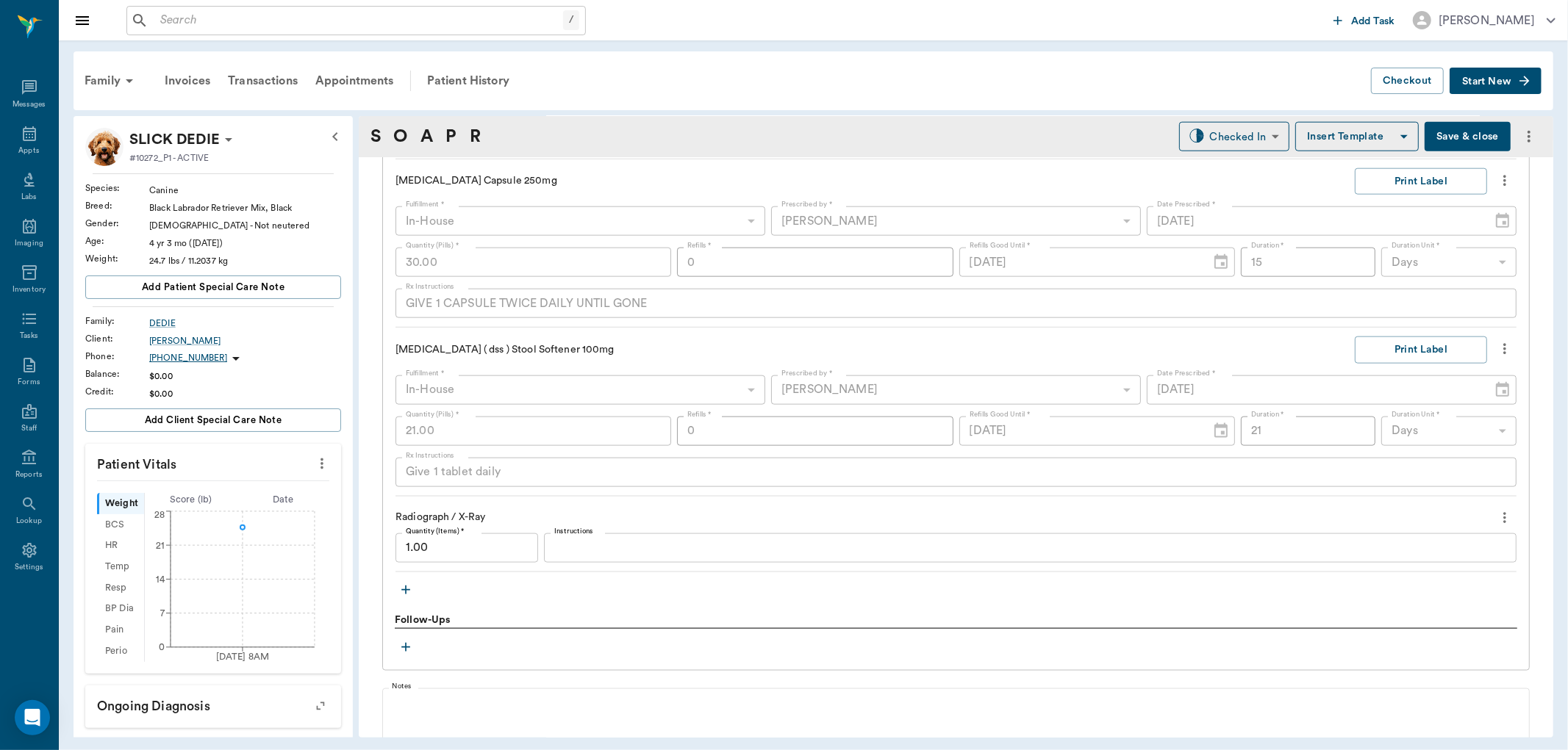
click at [413, 590] on button "button" at bounding box center [406, 590] width 22 height 22
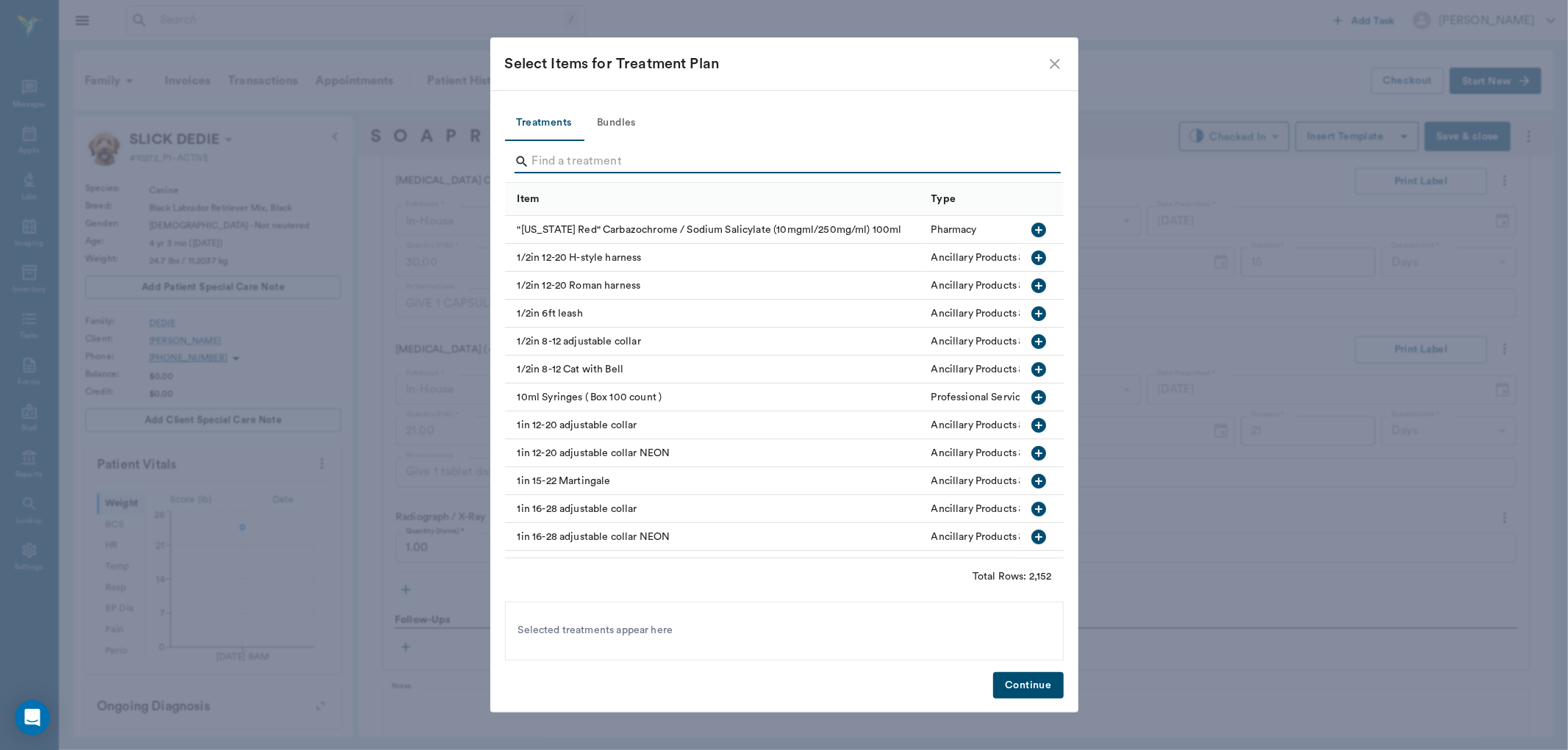
click at [555, 171] on input "Search" at bounding box center [786, 162] width 507 height 24
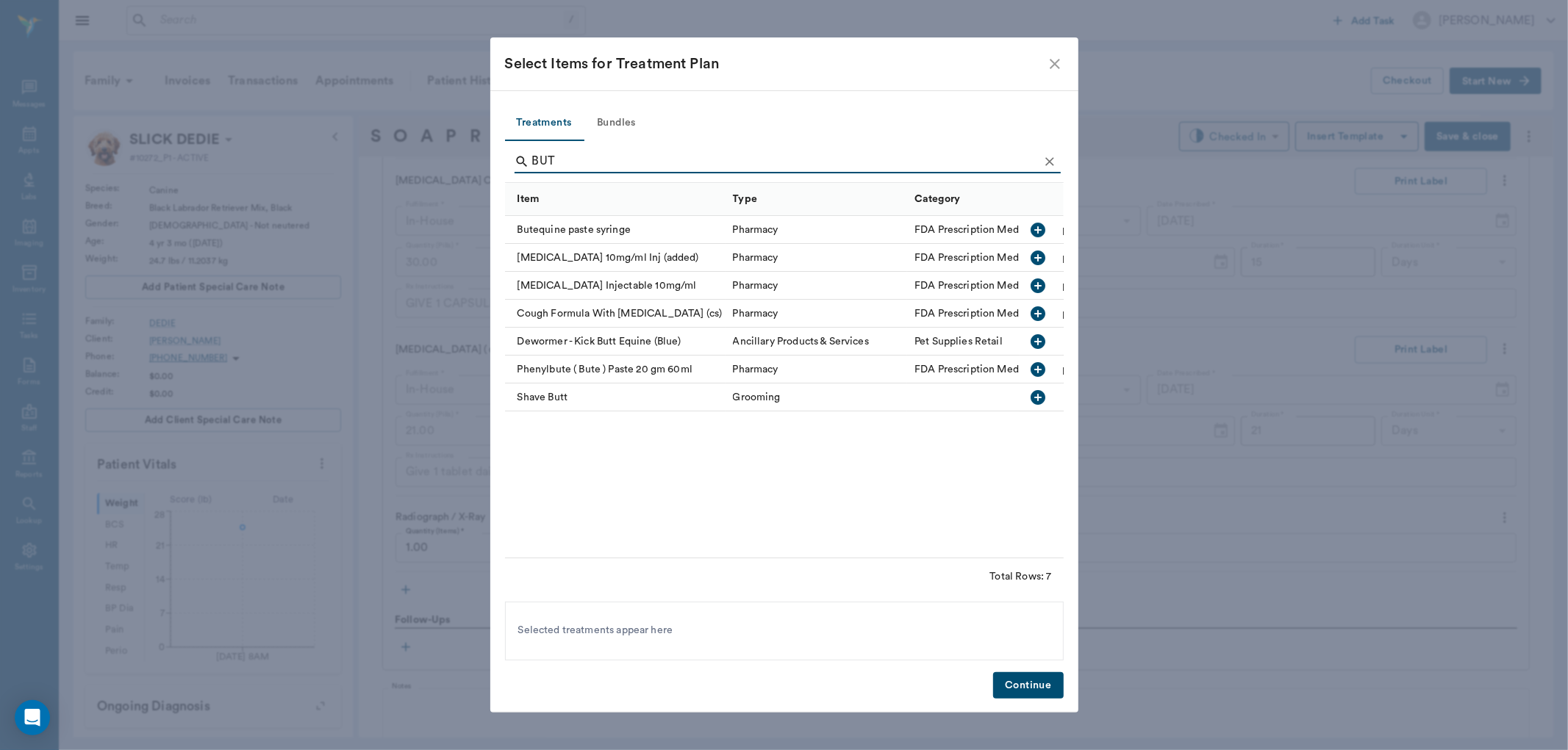
type input "BUT"
drag, startPoint x: 1046, startPoint y: 247, endPoint x: 1038, endPoint y: 251, distance: 8.9
click at [1045, 249] on icon "button" at bounding box center [1038, 258] width 18 height 18
click at [1008, 684] on button "Continue" at bounding box center [1027, 685] width 70 height 27
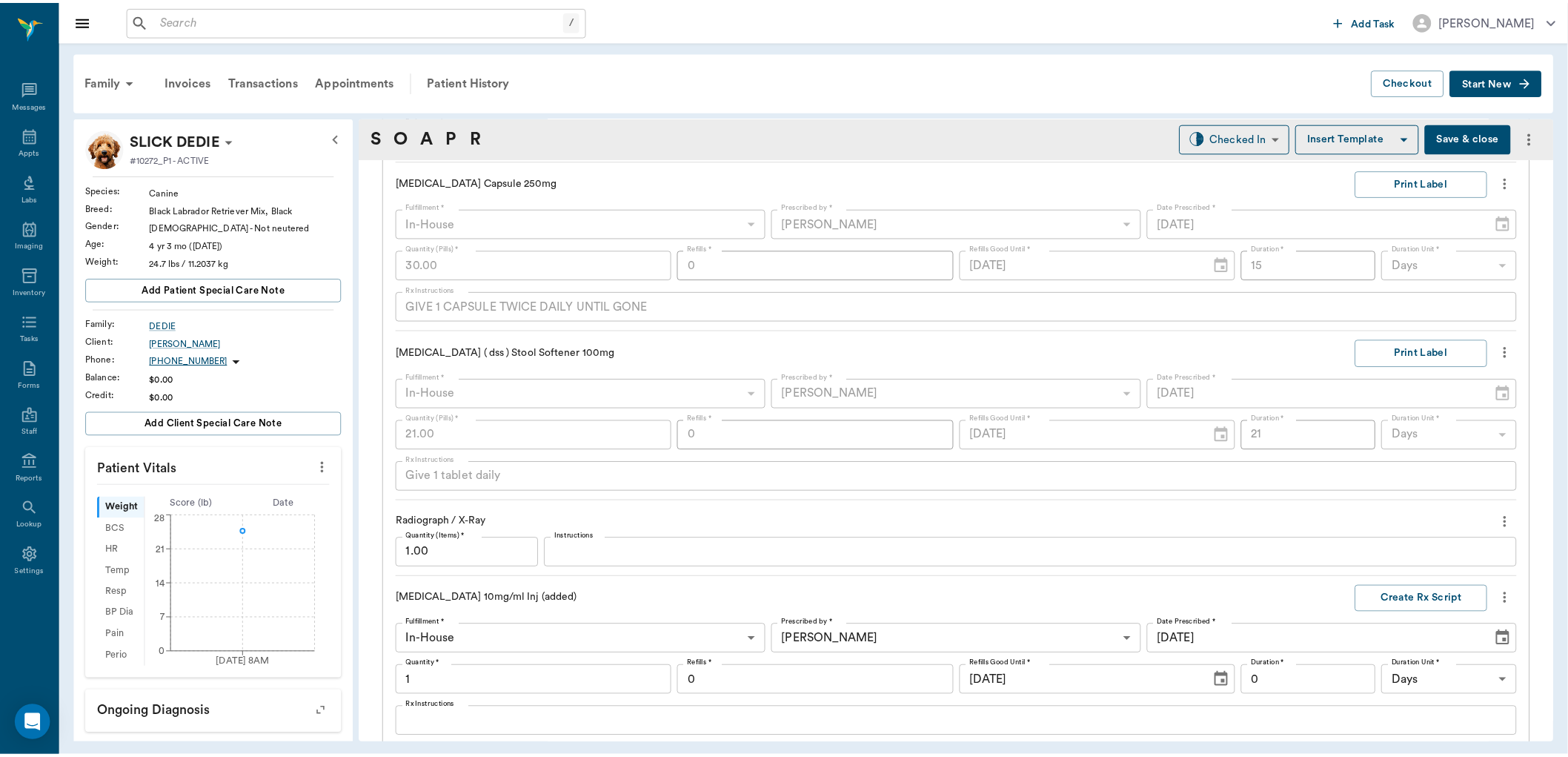
scroll to position [1813, 0]
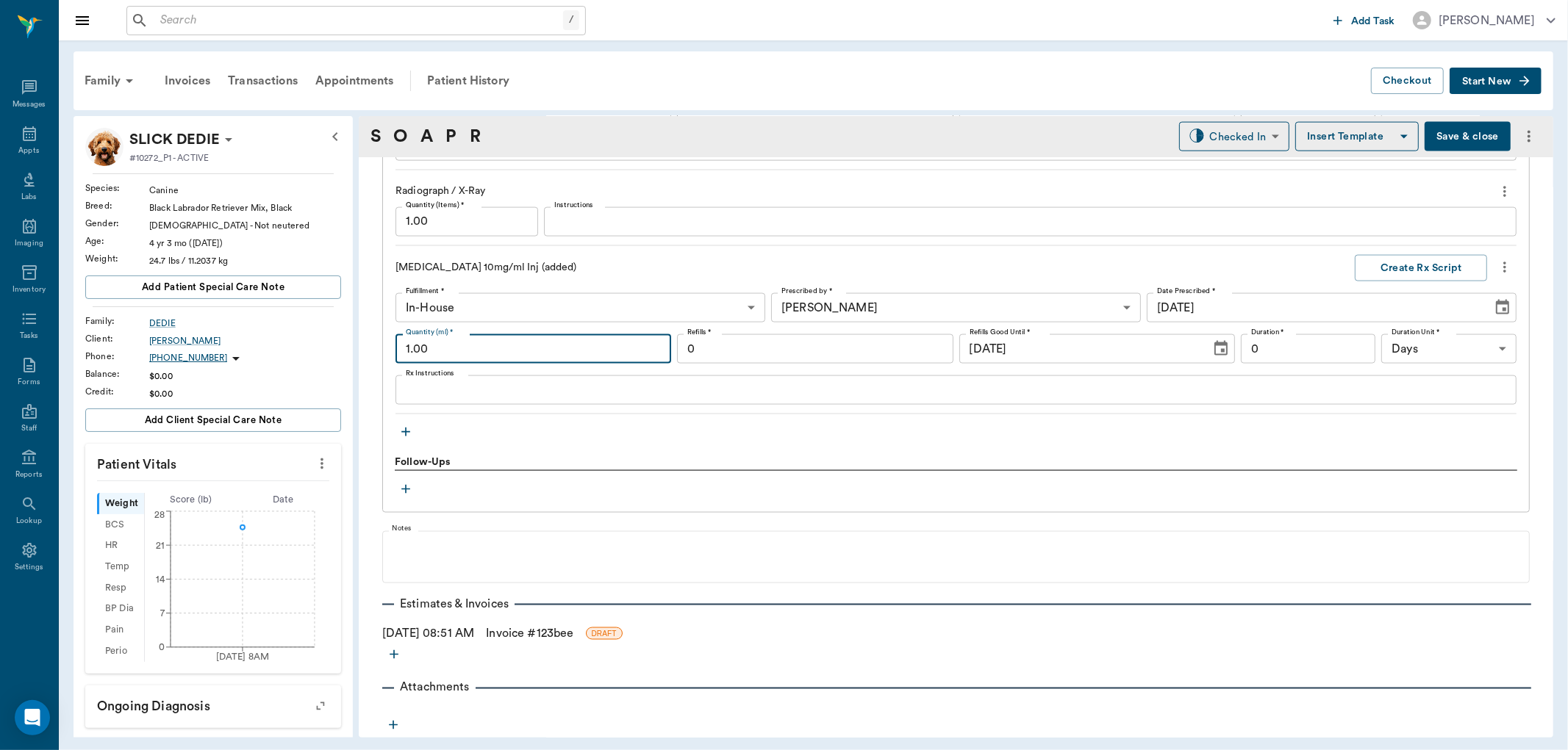
click at [454, 354] on input "1.00" at bounding box center [533, 349] width 275 height 29
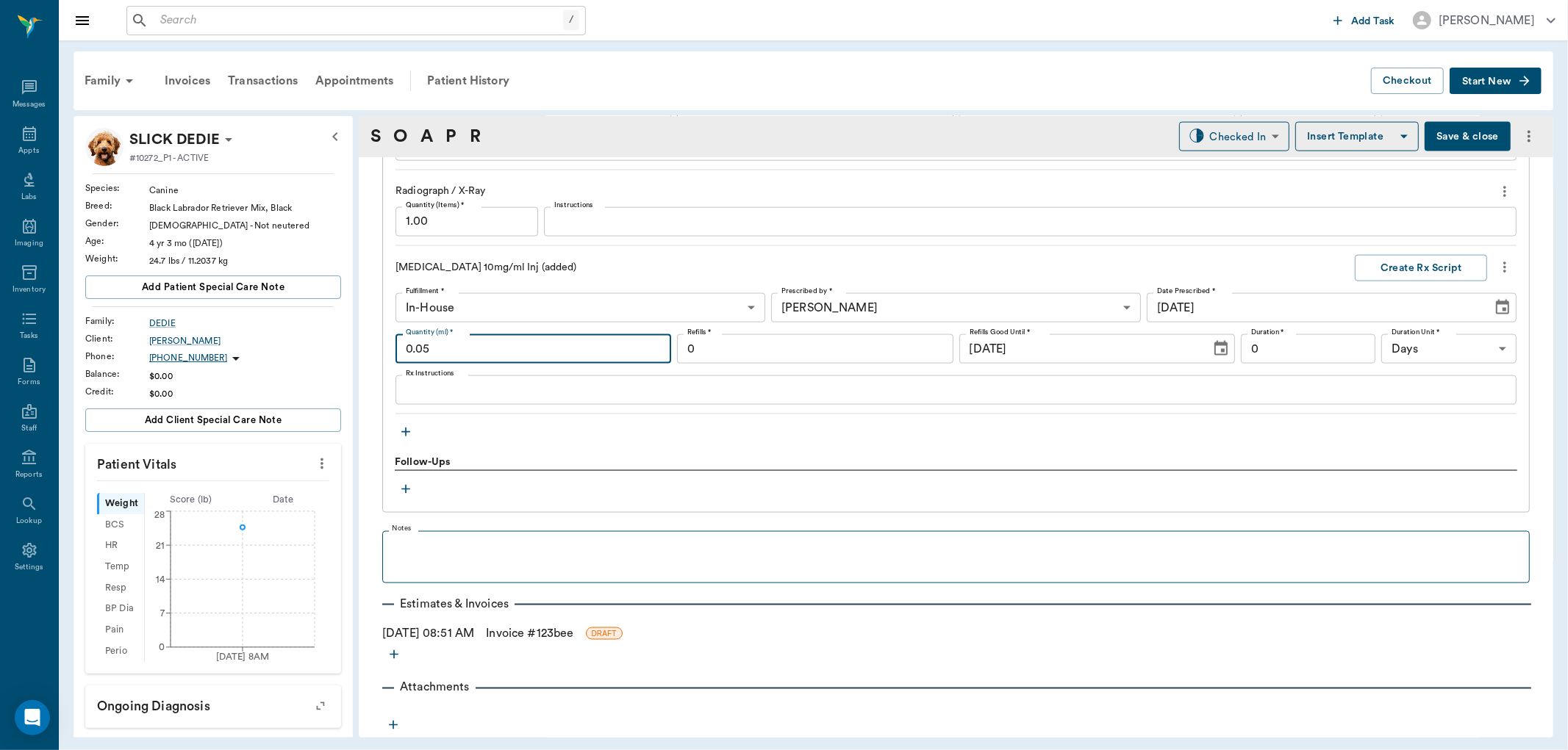
type input "0.05"
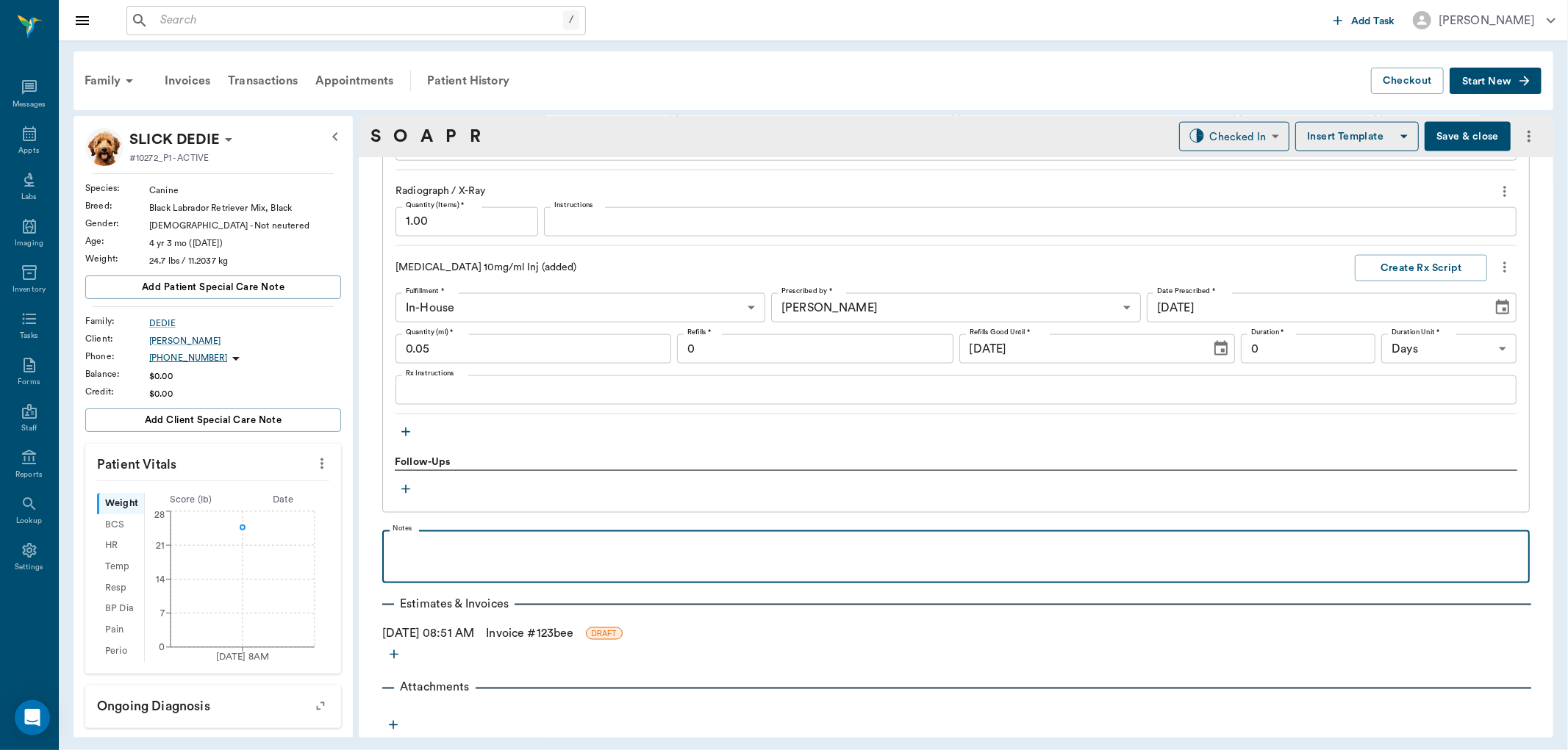
click at [558, 562] on div at bounding box center [956, 556] width 1133 height 37
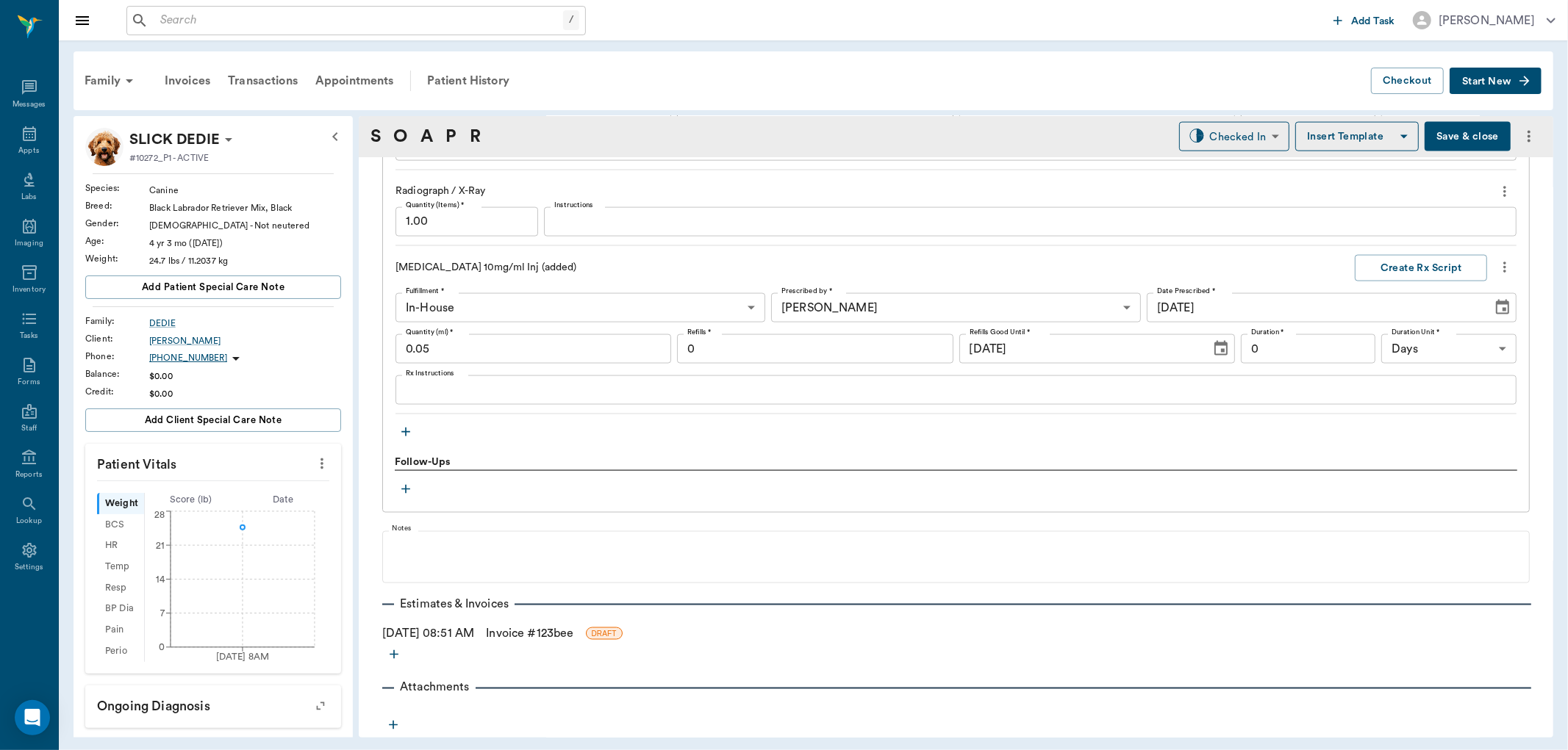
click at [522, 629] on link "Invoice # 123bee" at bounding box center [530, 633] width 88 height 18
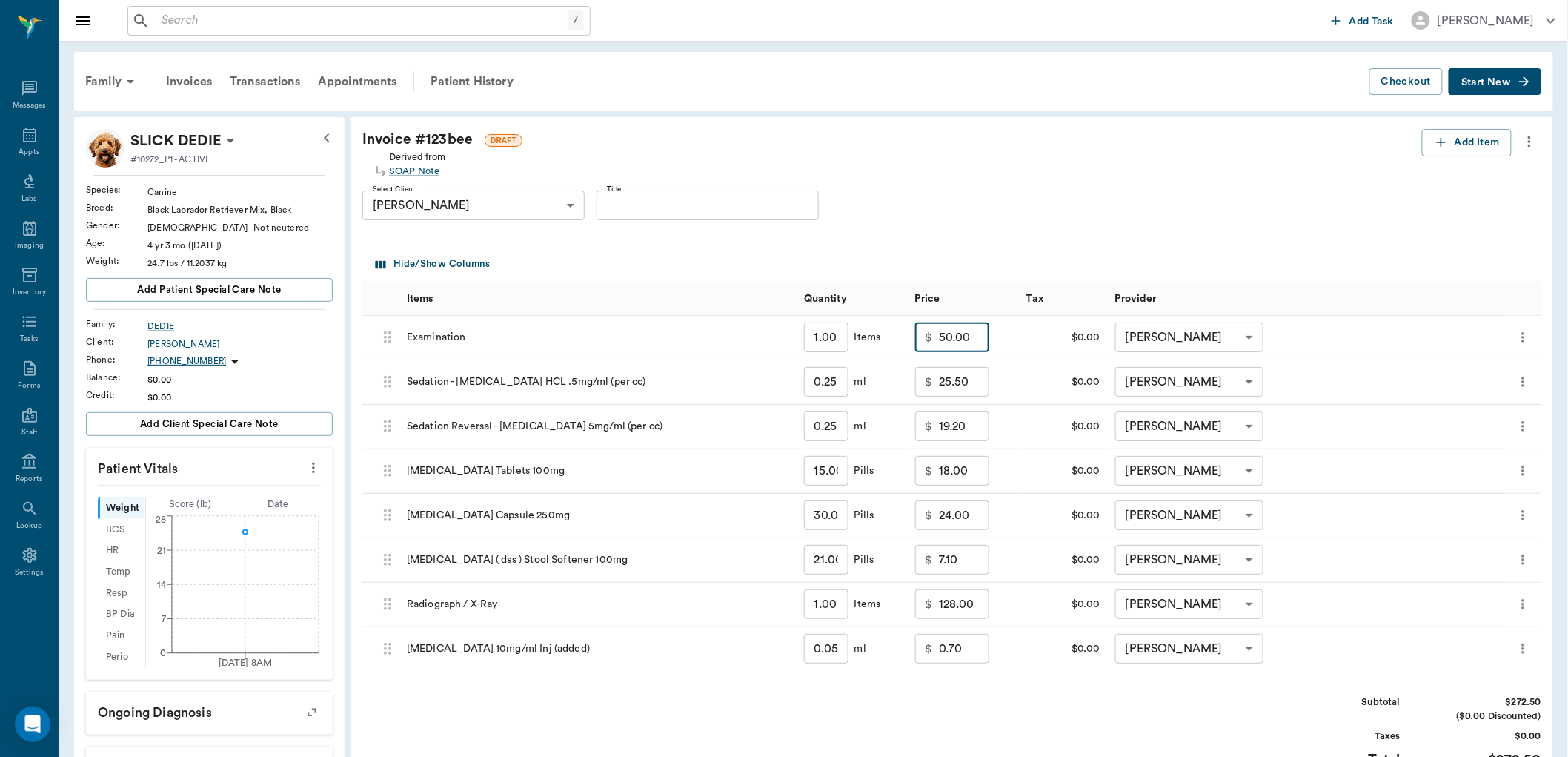
click at [957, 345] on input "50.00" at bounding box center [964, 337] width 50 height 30
click at [997, 165] on div "Derived from SOAP Note" at bounding box center [892, 163] width 1059 height 31
click at [15, 149] on div "Appts" at bounding box center [29, 143] width 59 height 47
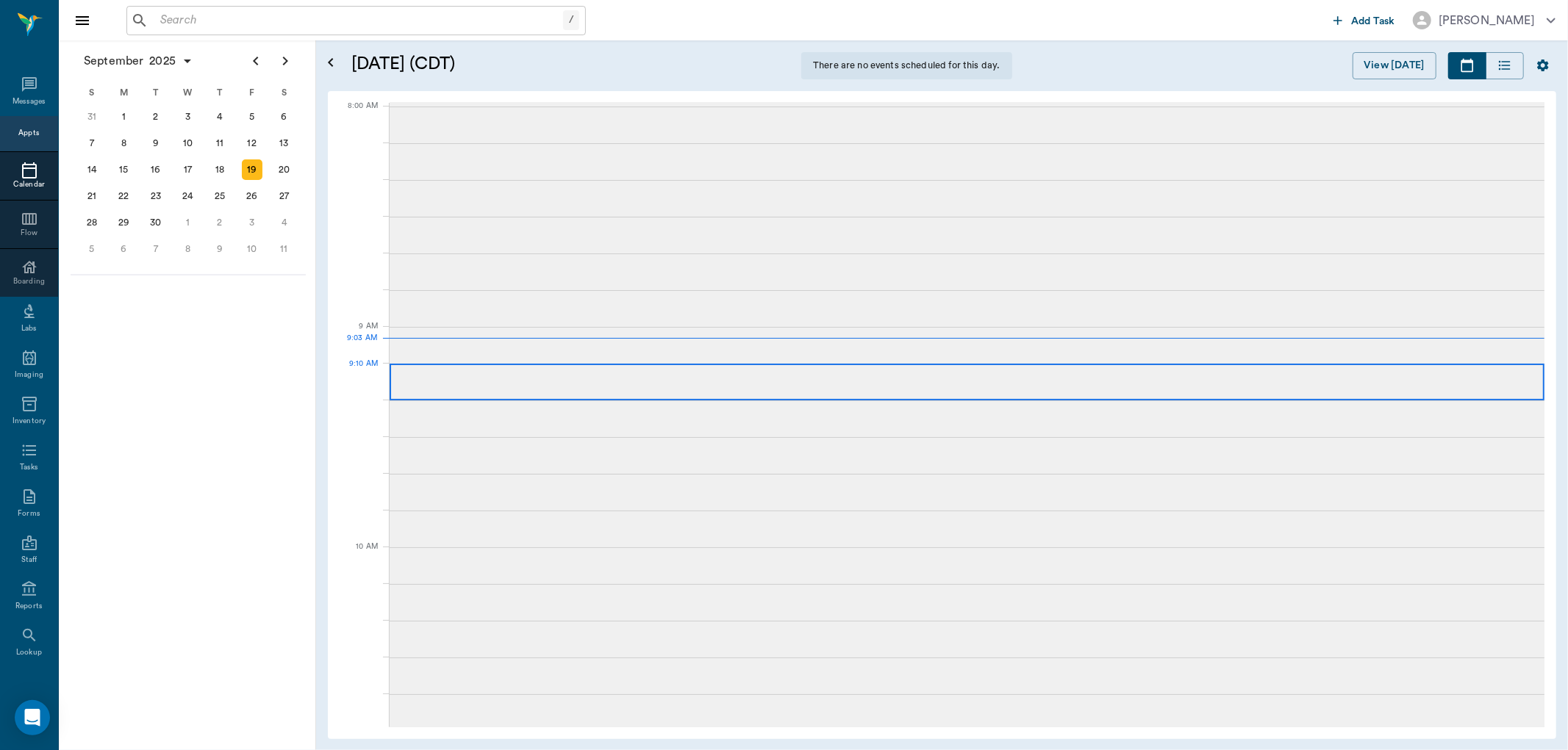
scroll to position [221, 0]
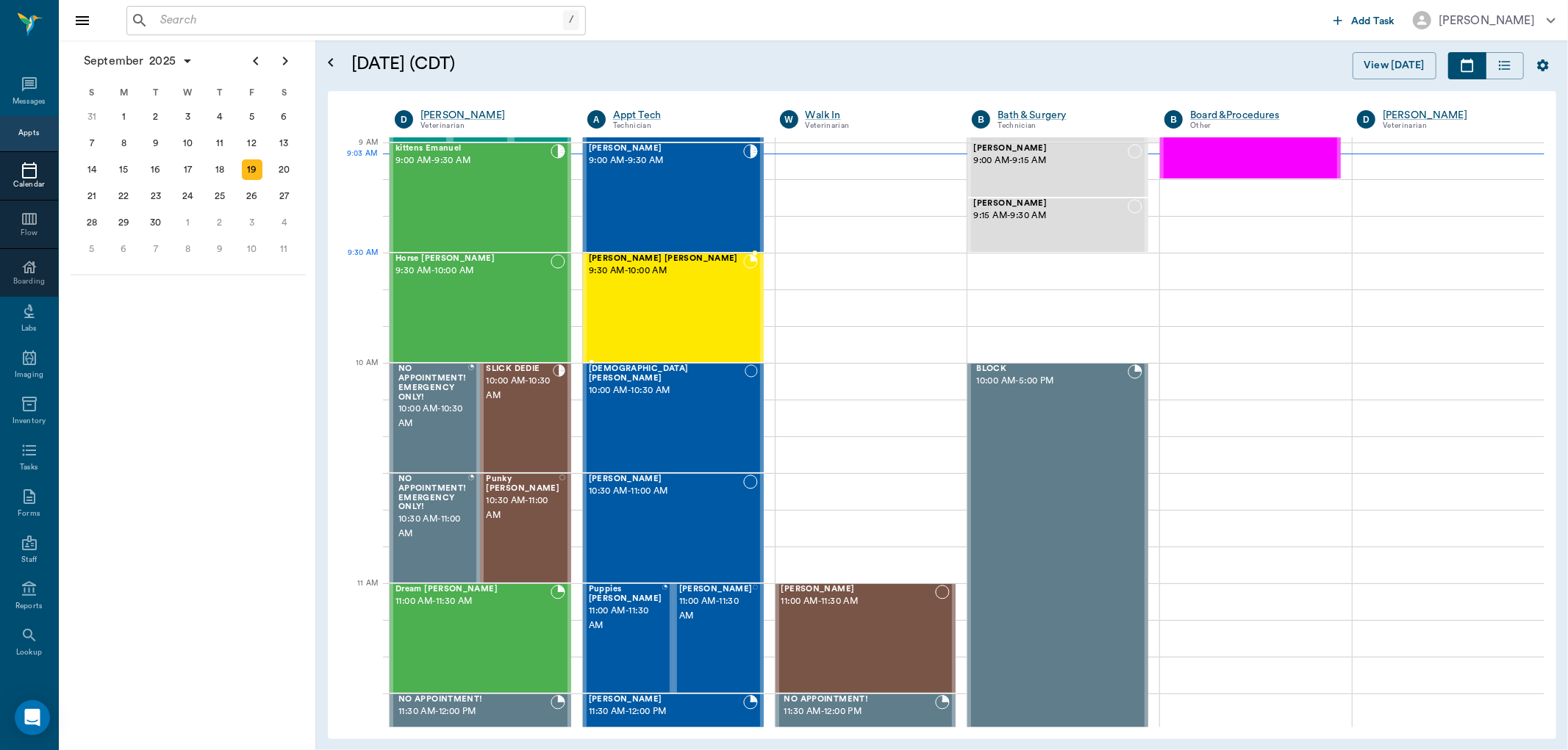
click at [711, 238] on div "Zora Gunn 9:00 AM - 9:30 AM" at bounding box center [667, 198] width 155 height 107
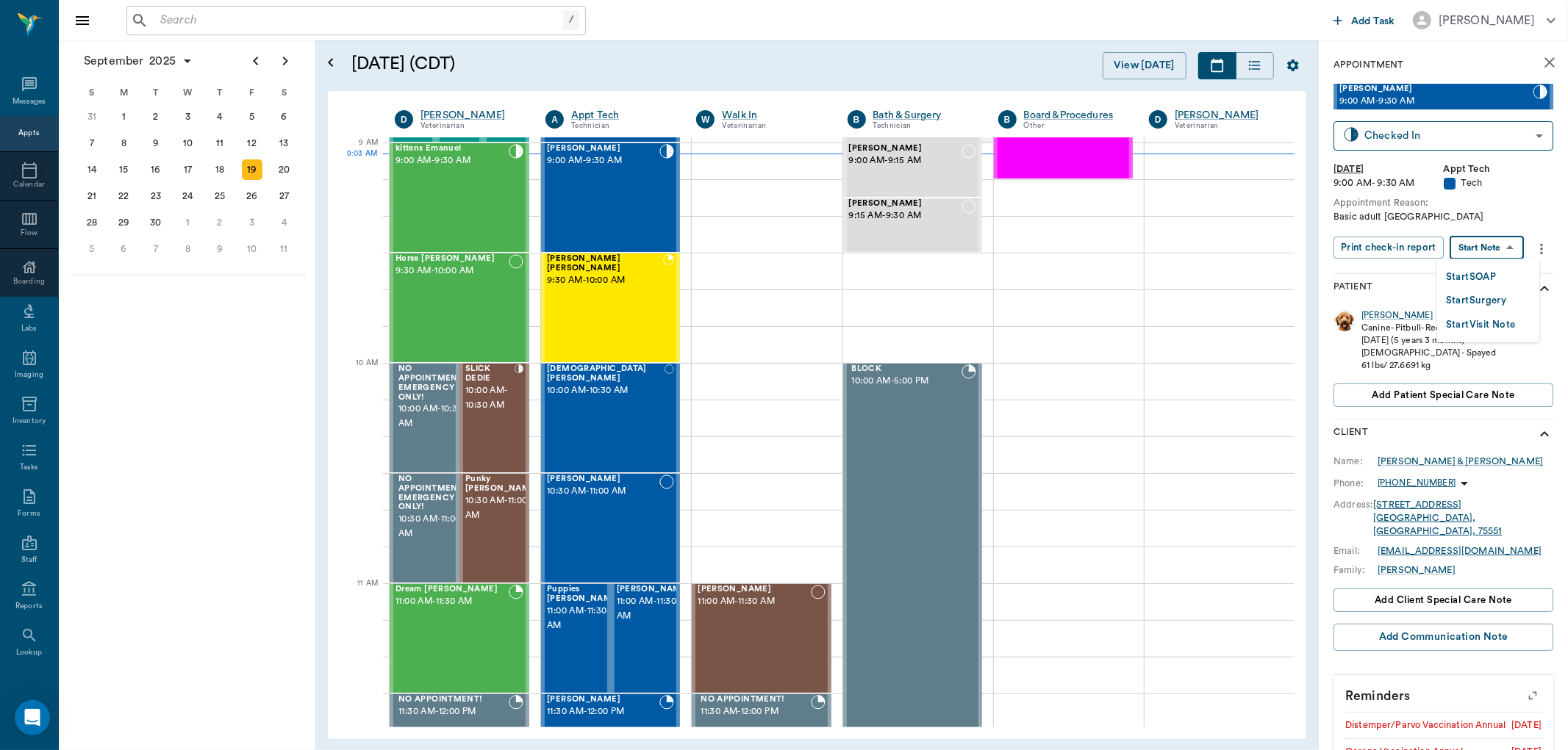
click at [1507, 236] on body "/ ​ Add Task Dr. Bert Ellsworth Nectar Messages Appts Calendar Flow Boarding La…" at bounding box center [784, 375] width 1568 height 750
click at [1486, 270] on button "Start SOAP" at bounding box center [1471, 277] width 50 height 17
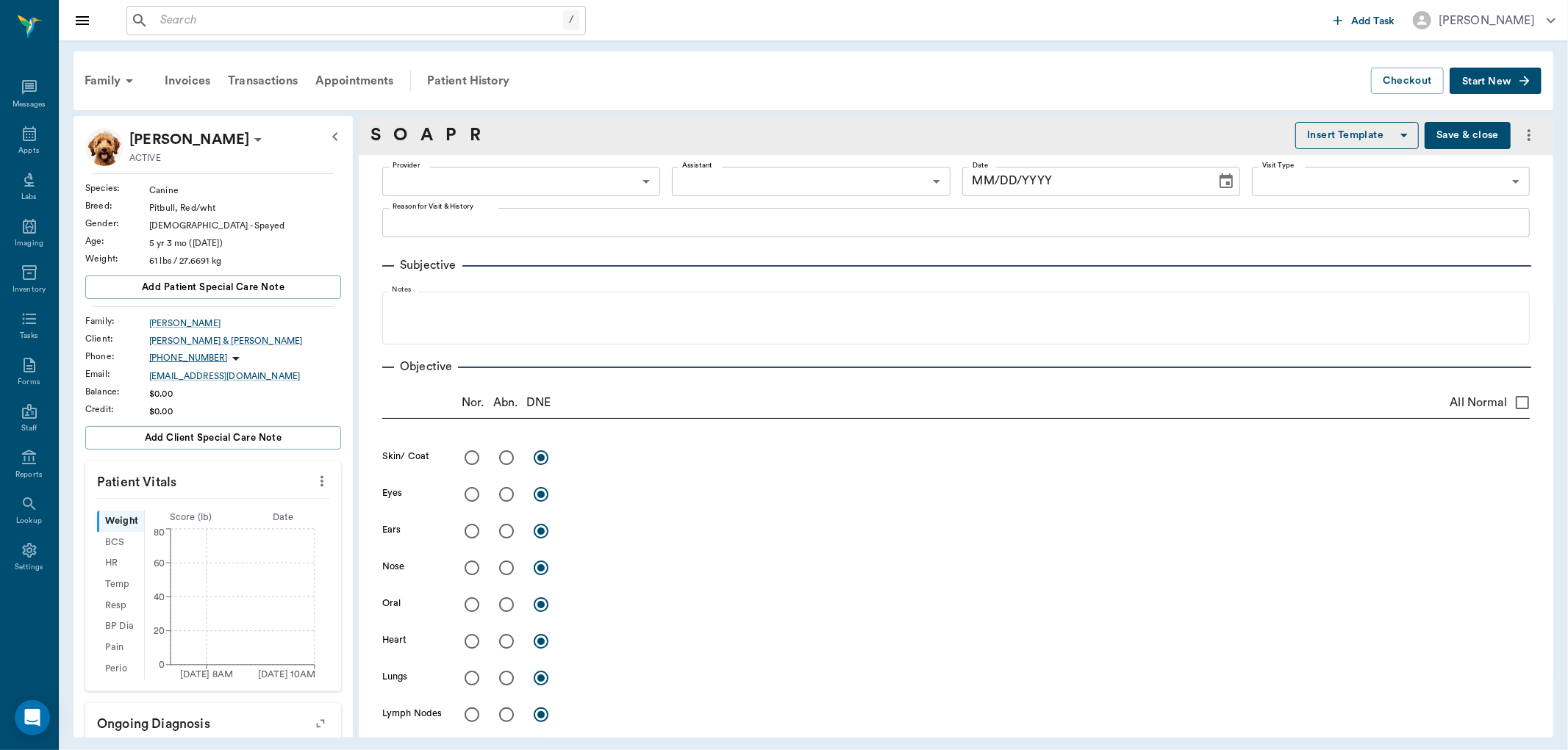
type input "63ec2f075fda476ae8351a4c"
type input "65d2be4f46e3a538d89b8c1a"
type textarea "Basic adult Caryn"
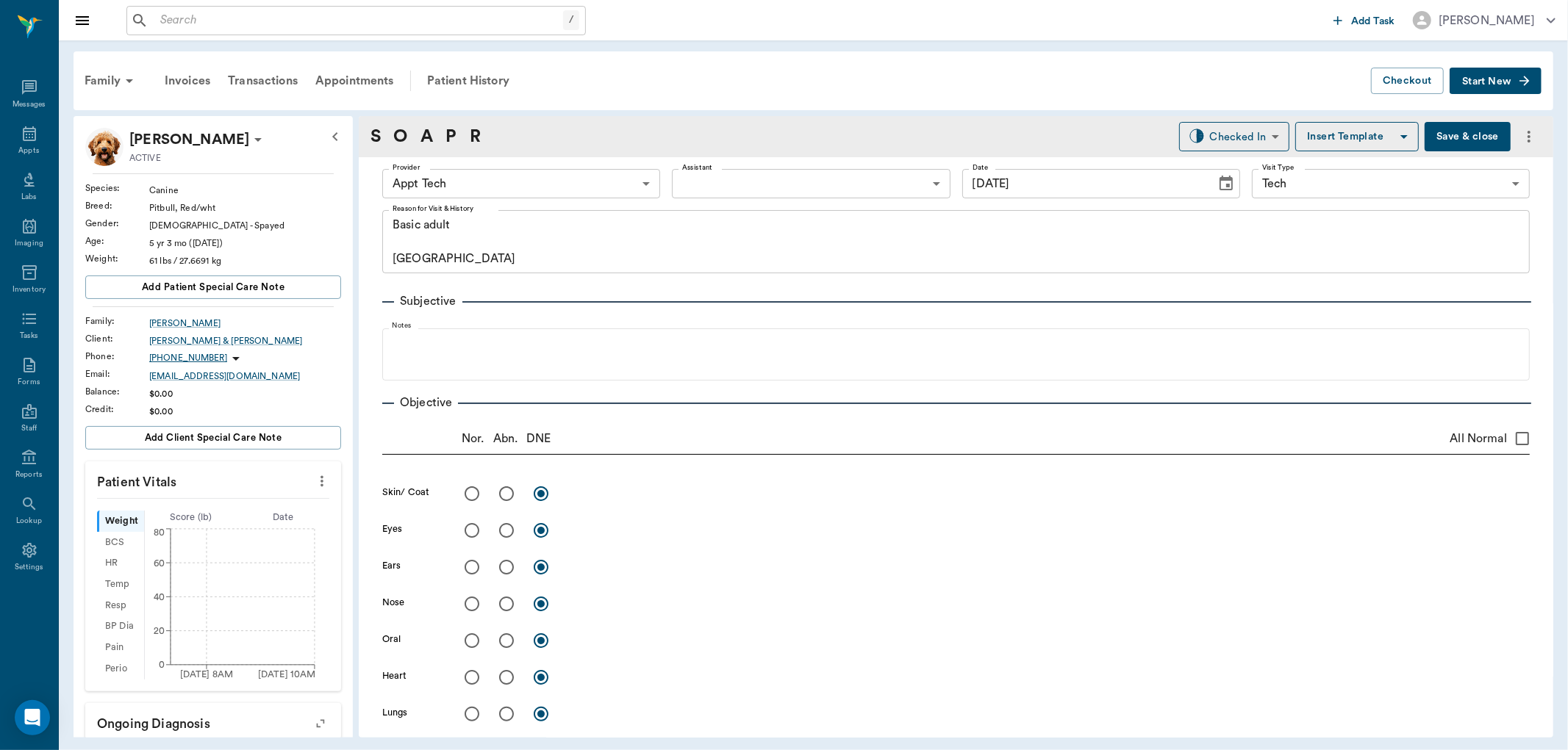
type input "09/19/2025"
drag, startPoint x: 314, startPoint y: 478, endPoint x: 300, endPoint y: 492, distance: 19.8
click at [314, 479] on icon "more" at bounding box center [322, 481] width 16 height 18
click at [295, 496] on li "Enter Vitals" at bounding box center [248, 506] width 147 height 27
click at [233, 514] on input "text" at bounding box center [213, 526] width 128 height 29
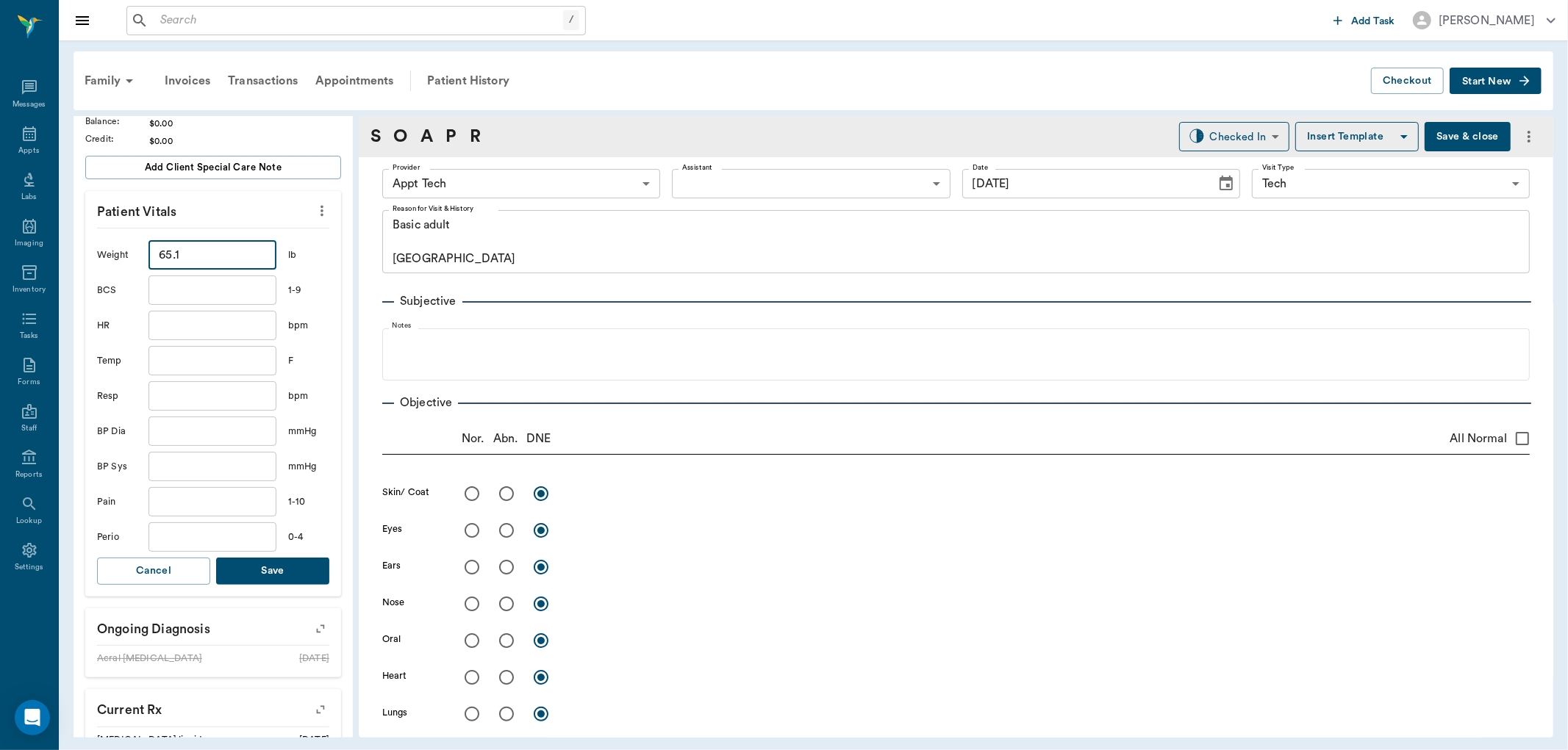
scroll to position [326, 0]
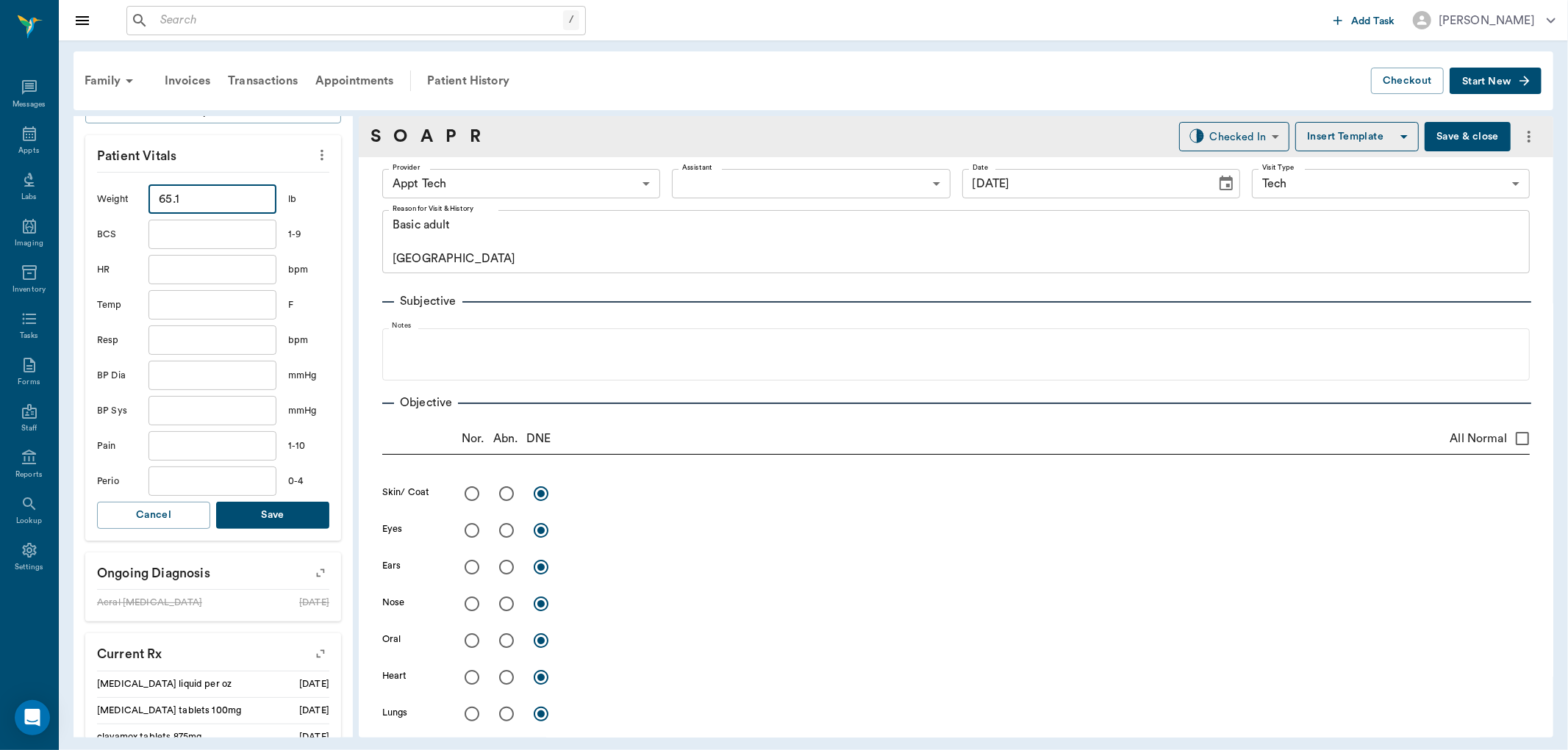
type input "65.1"
click at [273, 517] on button "Save" at bounding box center [273, 515] width 113 height 27
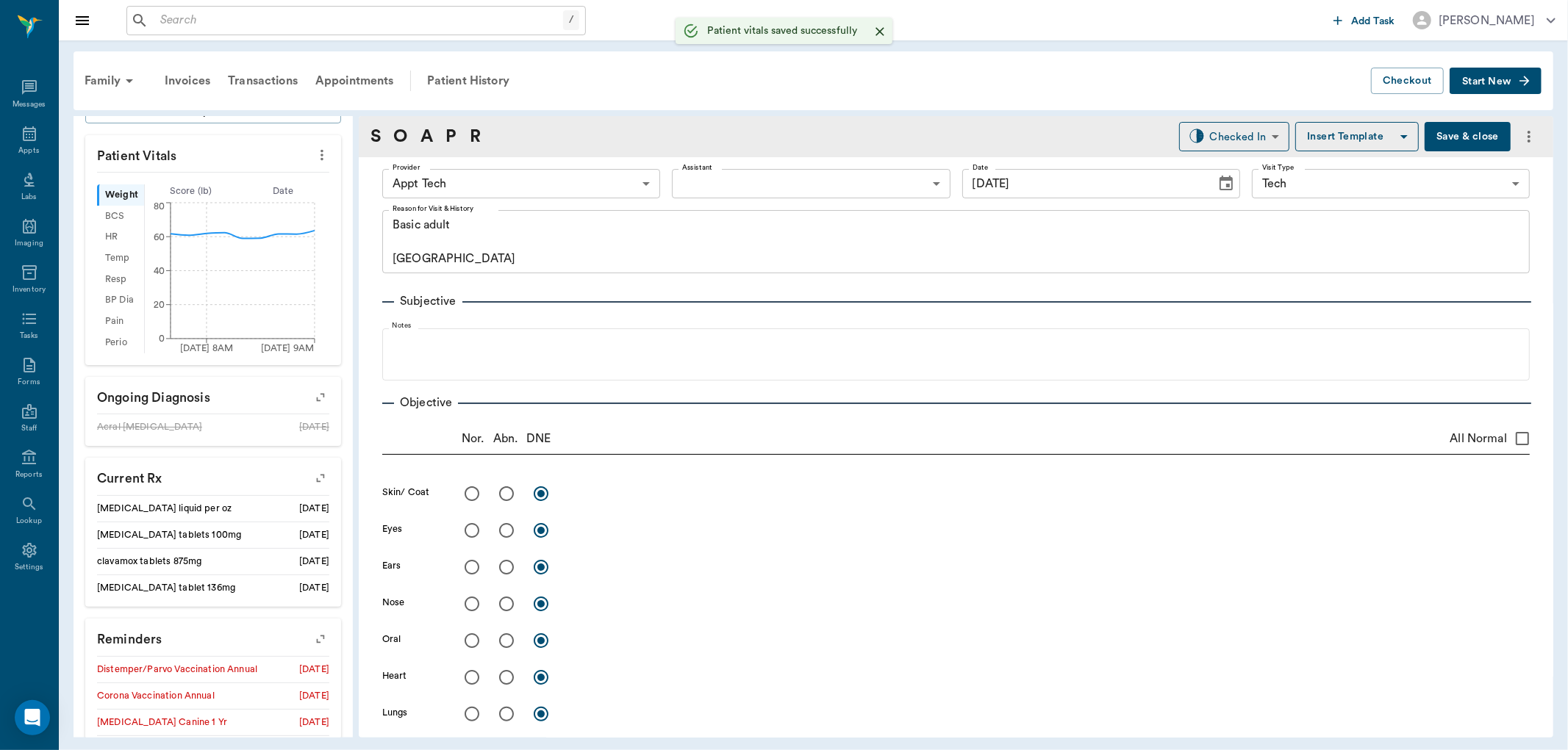
click at [577, 183] on body "/ ​ Add Task Dr. Bert Ellsworth Nectar Messages Appts Labs Imaging Inventory Ta…" at bounding box center [784, 375] width 1568 height 750
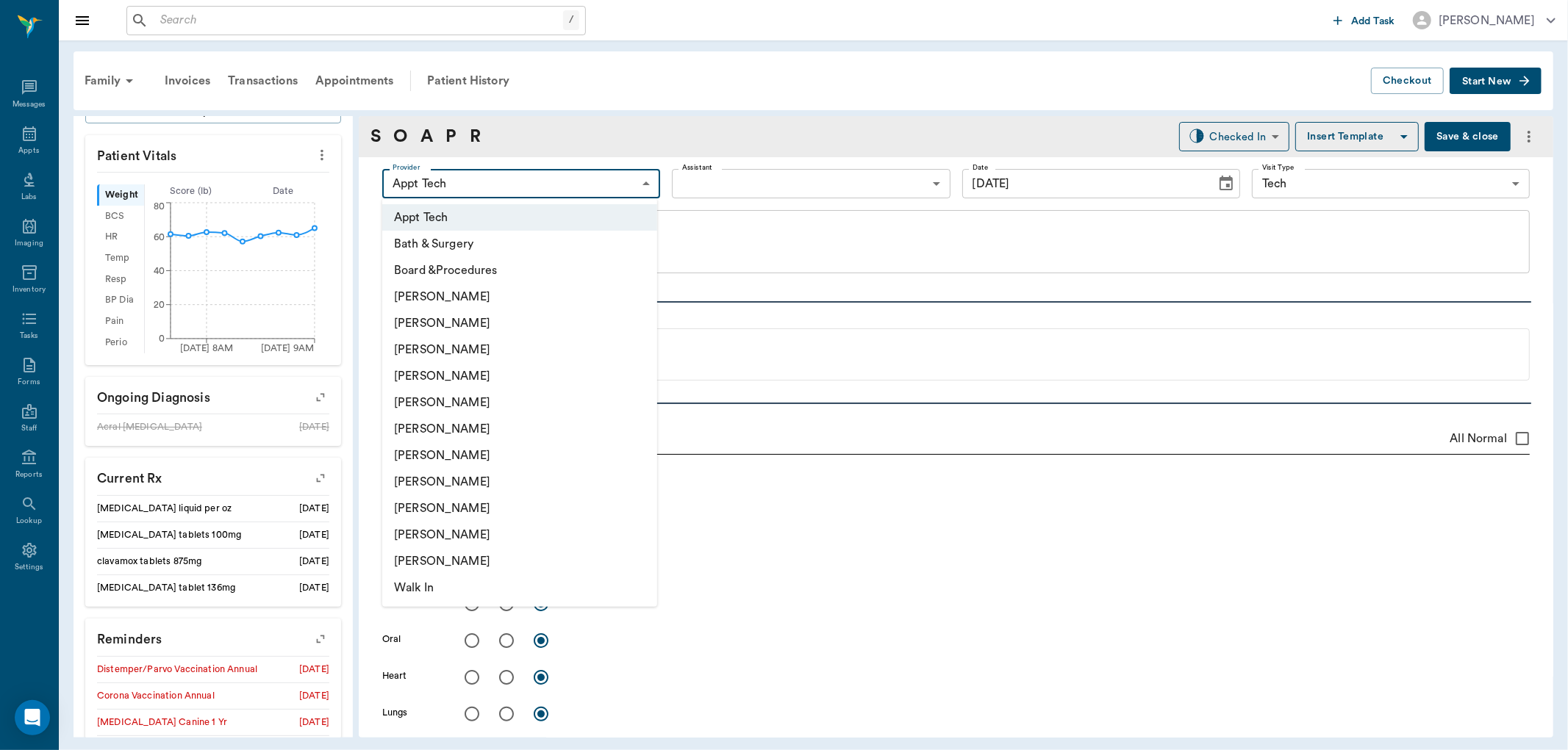
click at [538, 449] on li "Hunter Graves" at bounding box center [519, 456] width 275 height 26
type input "682b670d8bdc6f7f8feef3db"
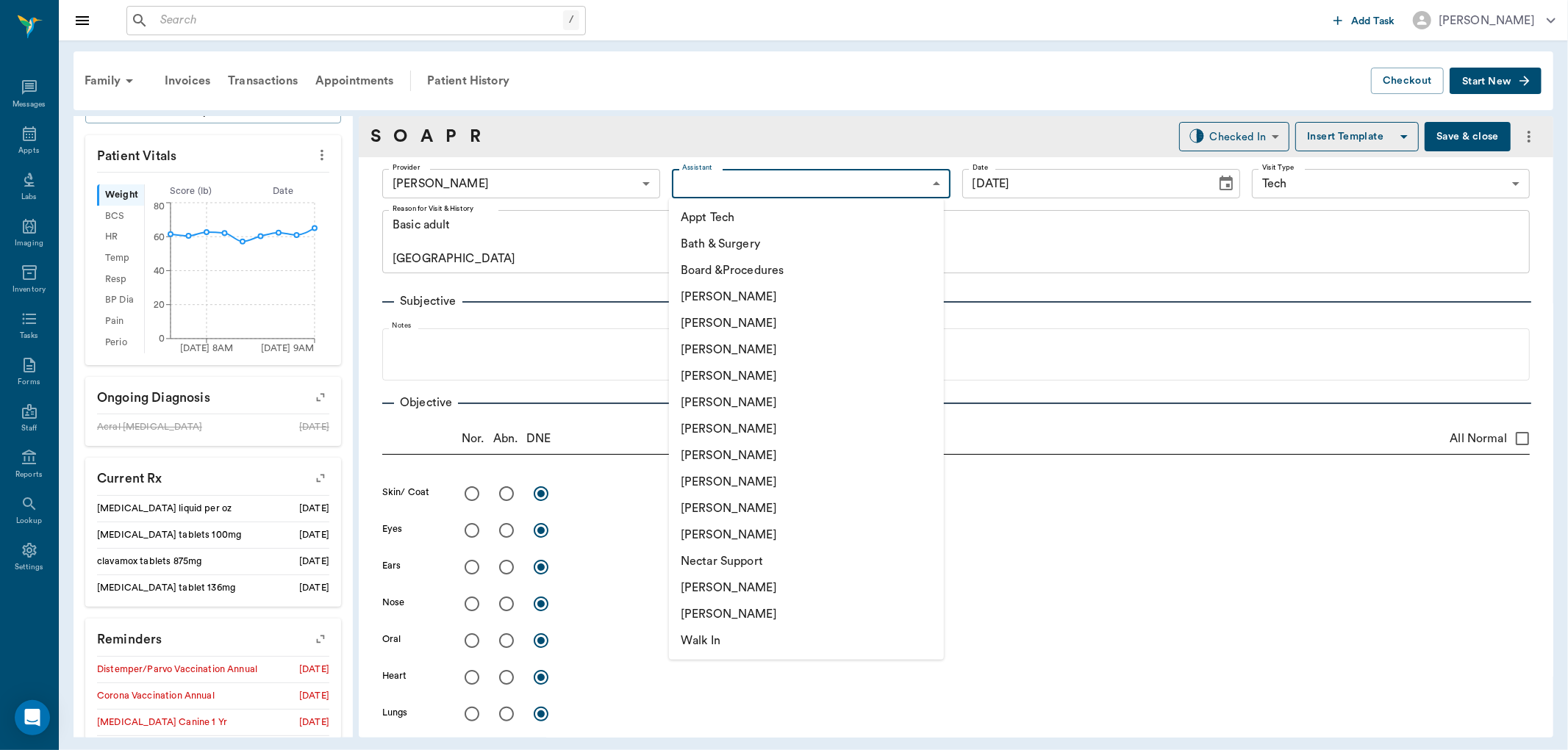
click at [762, 180] on body "/ ​ Add Task Dr. Bert Ellsworth Nectar Messages Appts Labs Imaging Inventory Ta…" at bounding box center [784, 375] width 1568 height 750
click at [745, 224] on li "Appt Tech" at bounding box center [806, 217] width 275 height 26
type input "63ec2f075fda476ae8351a4c"
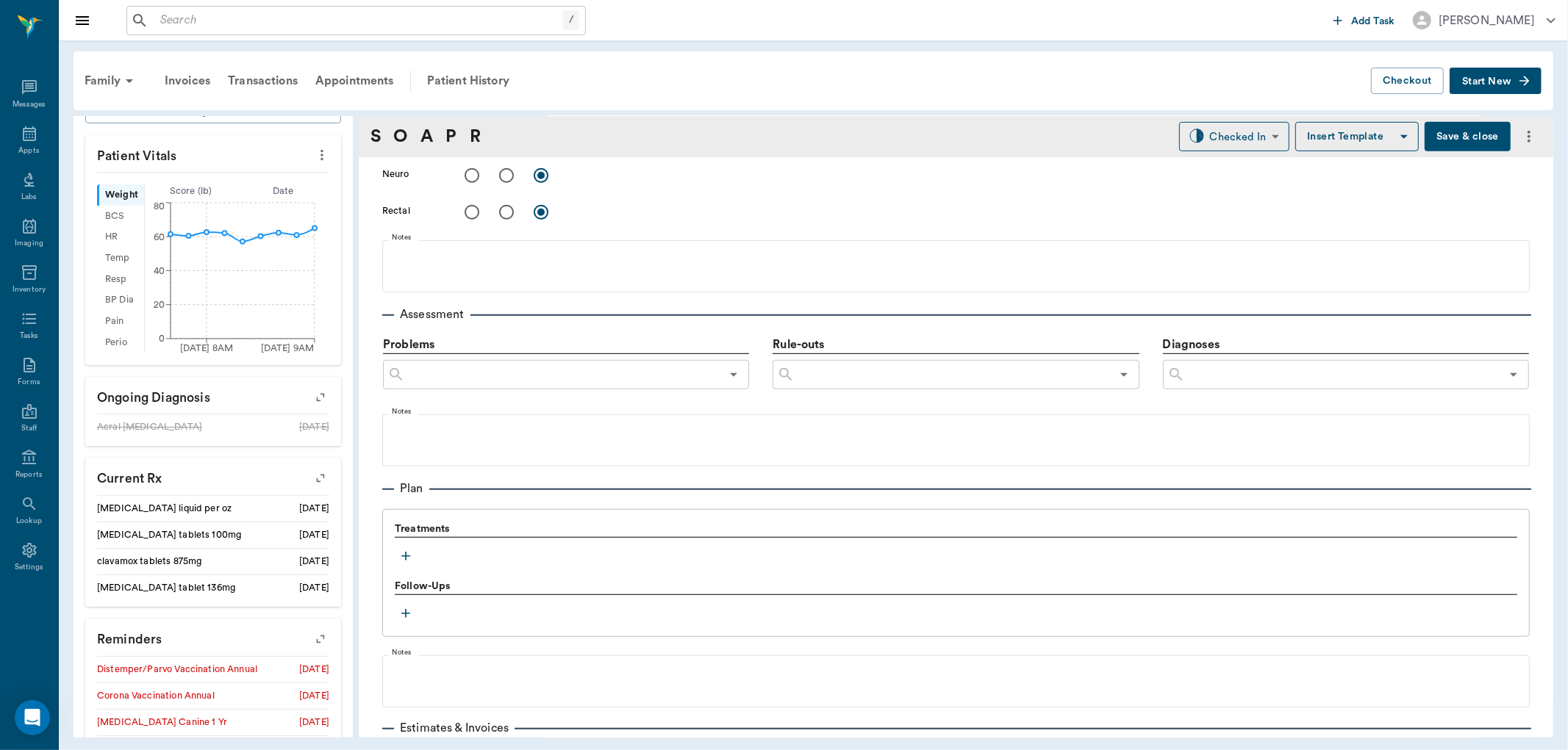
scroll to position [816, 0]
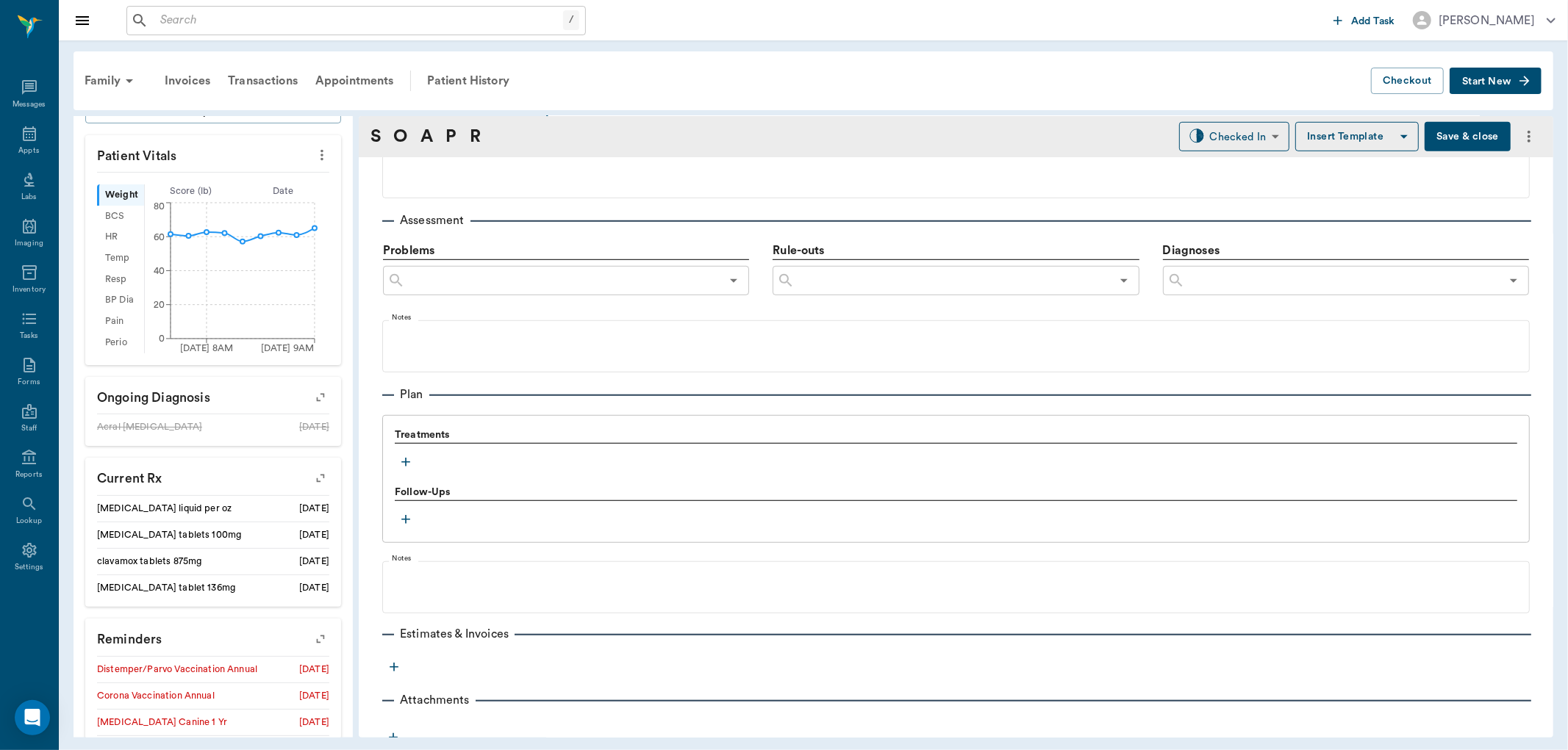
click at [409, 466] on icon "button" at bounding box center [406, 462] width 15 height 15
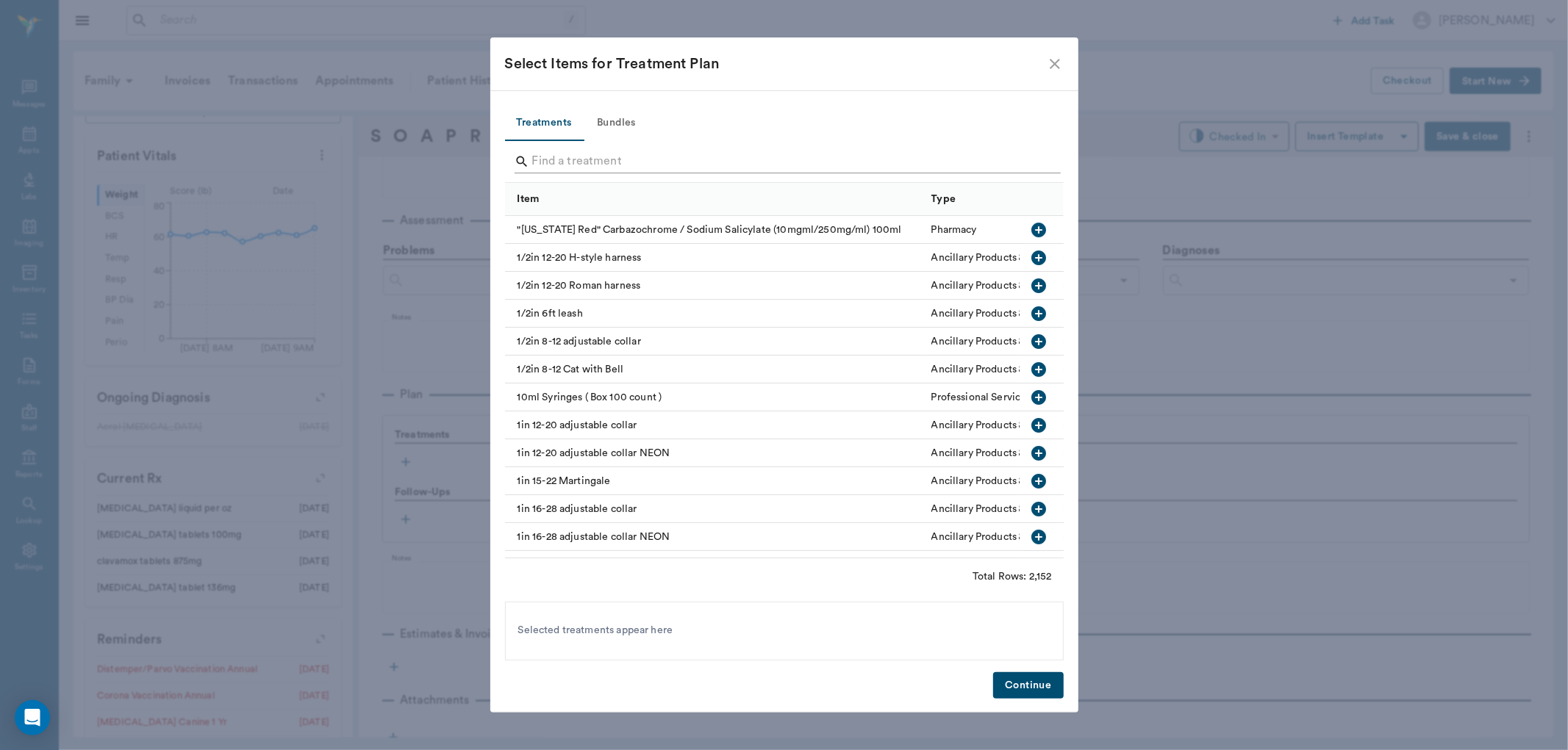
click at [601, 153] on input "Search" at bounding box center [786, 162] width 507 height 24
click at [638, 127] on button "Bundles" at bounding box center [617, 124] width 66 height 35
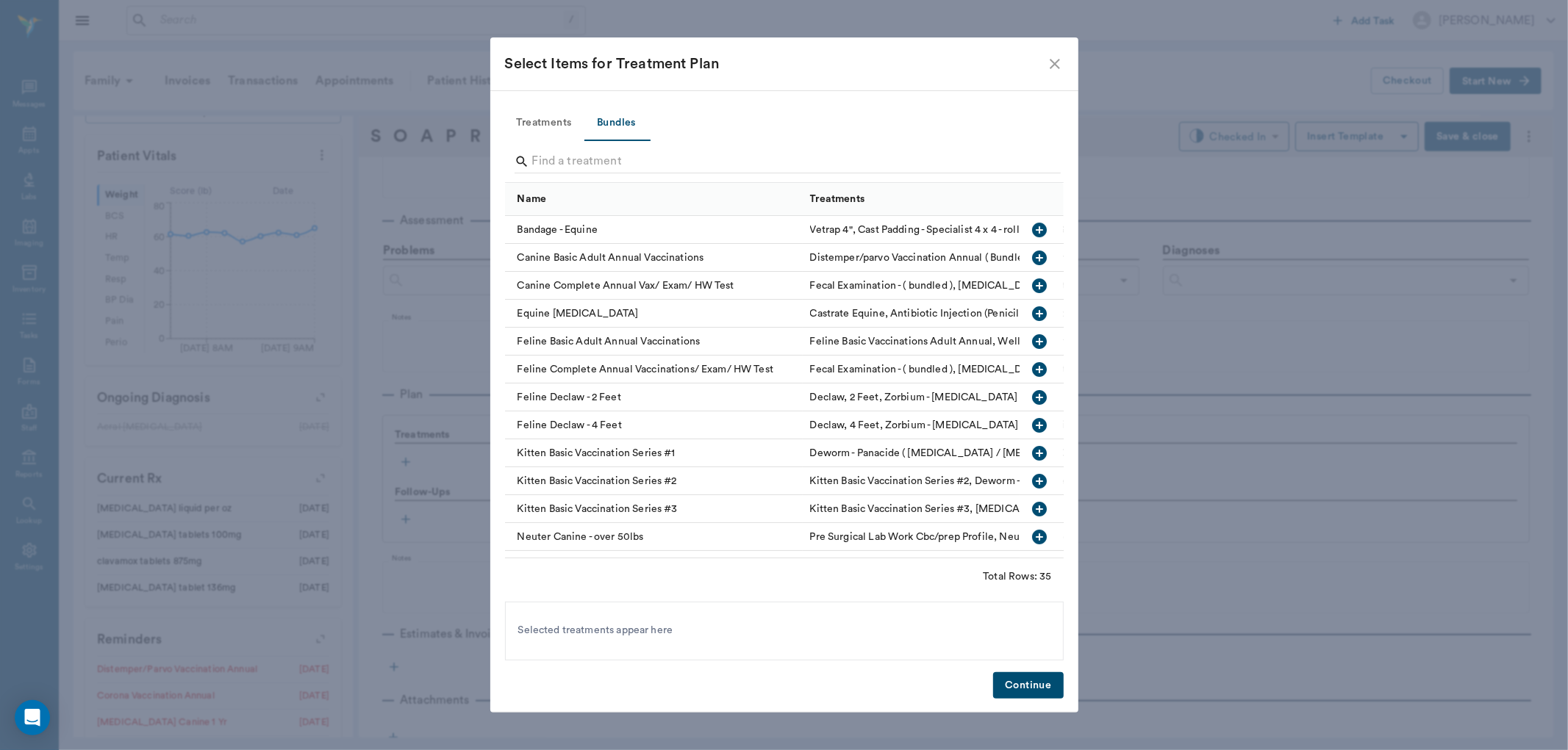
click at [625, 157] on input "Search" at bounding box center [786, 162] width 507 height 24
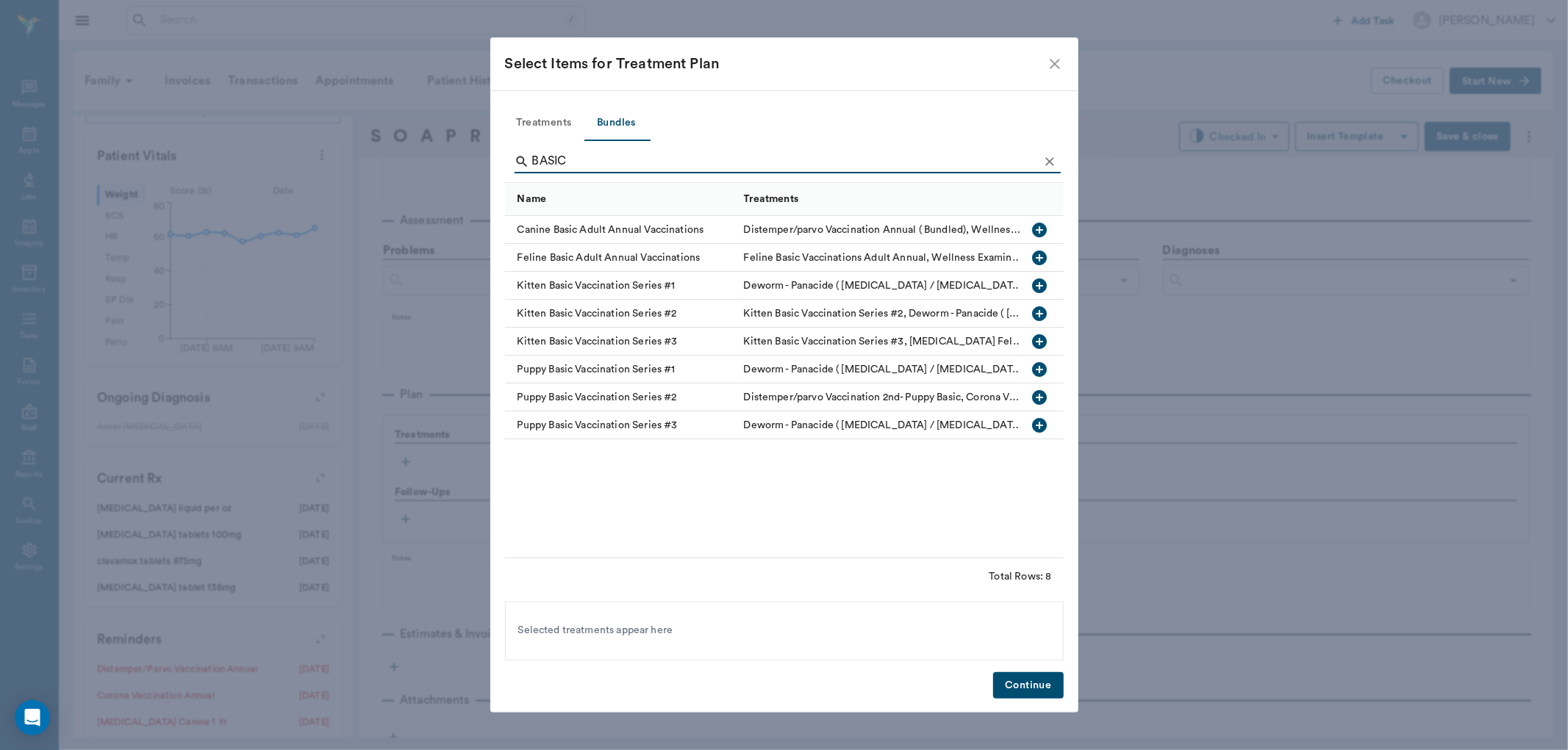
type input "BASIC"
click at [1034, 227] on icon "button" at bounding box center [1039, 230] width 15 height 15
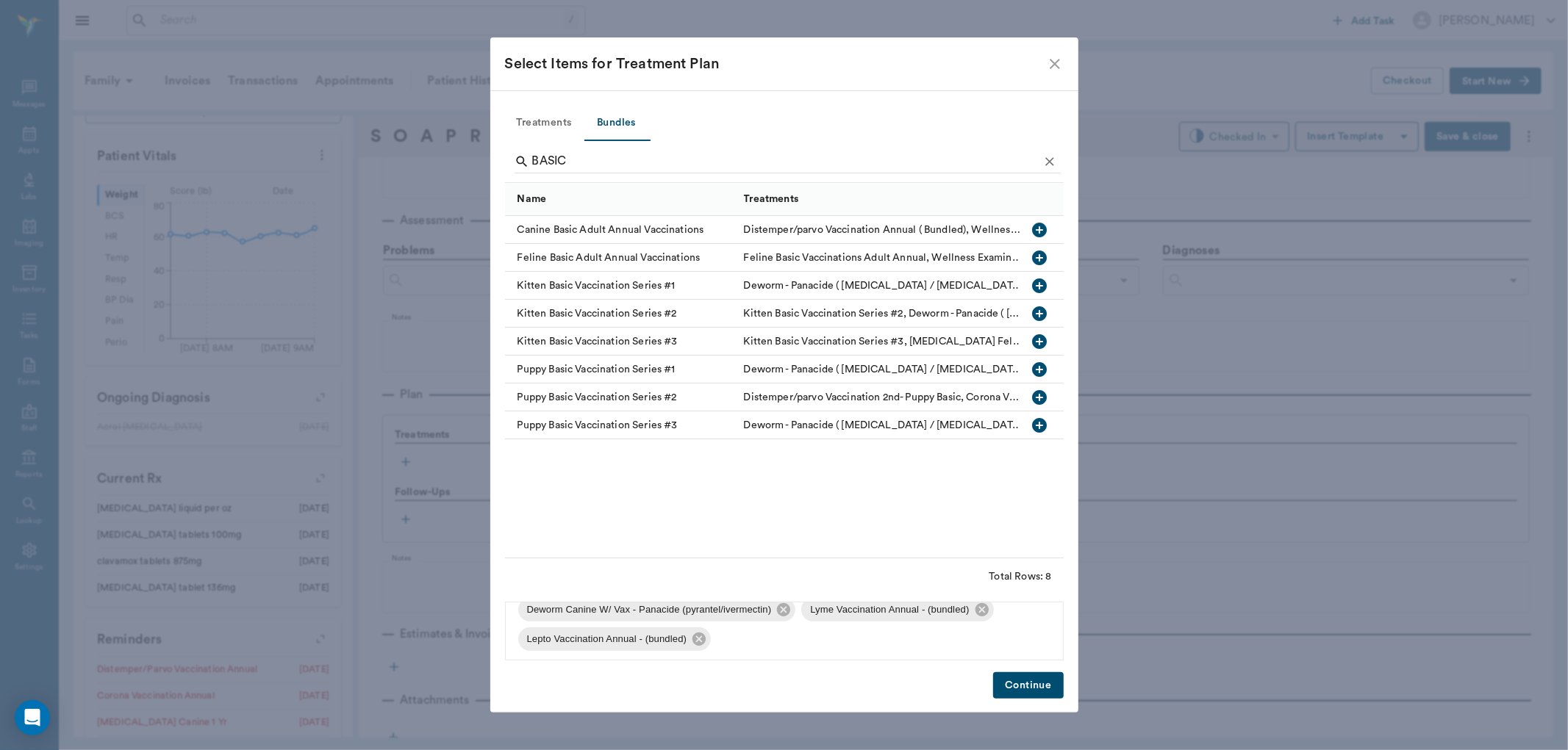
scroll to position [108, 0]
click at [780, 611] on icon at bounding box center [784, 606] width 13 height 13
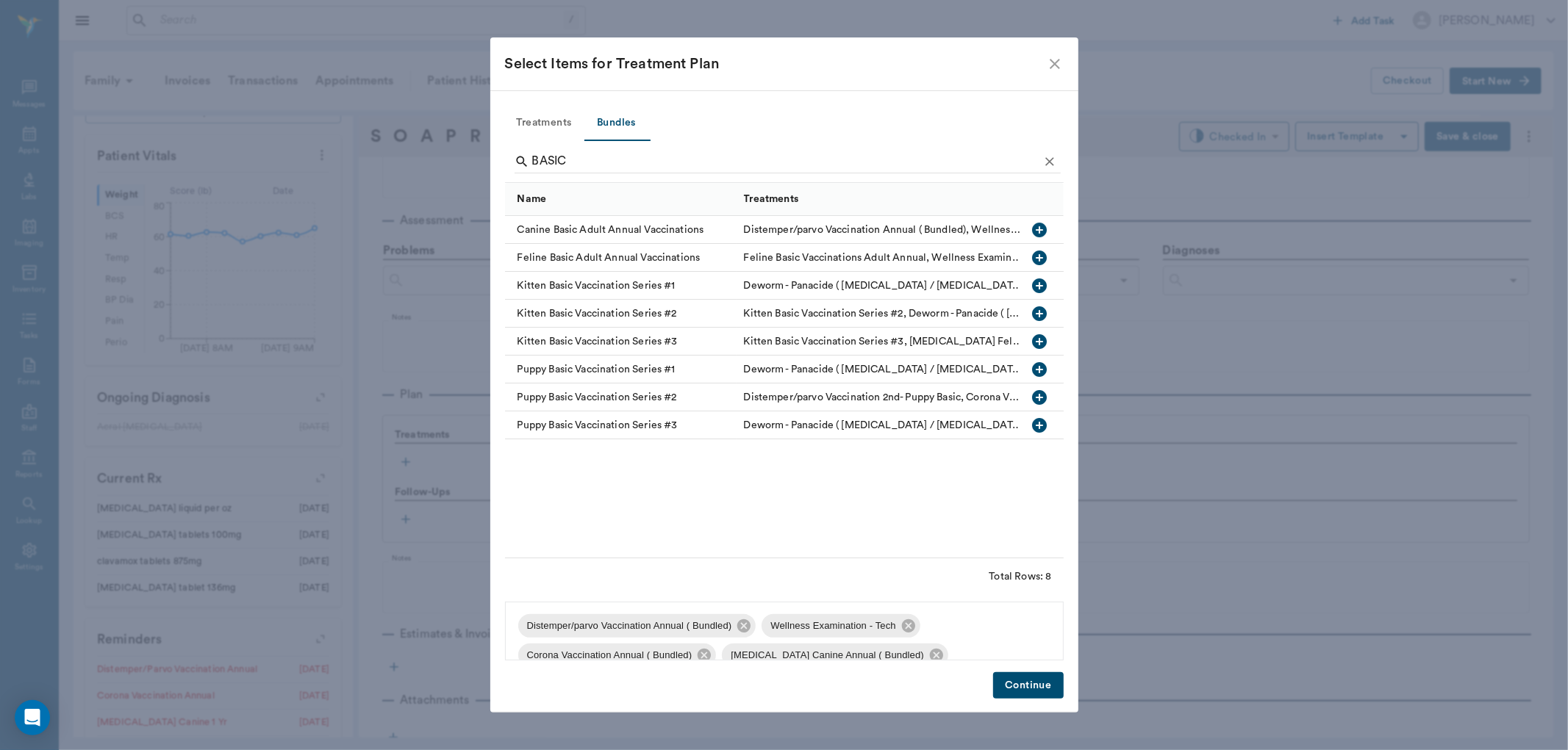
scroll to position [0, 0]
click at [1062, 690] on button "Continue" at bounding box center [1027, 685] width 70 height 27
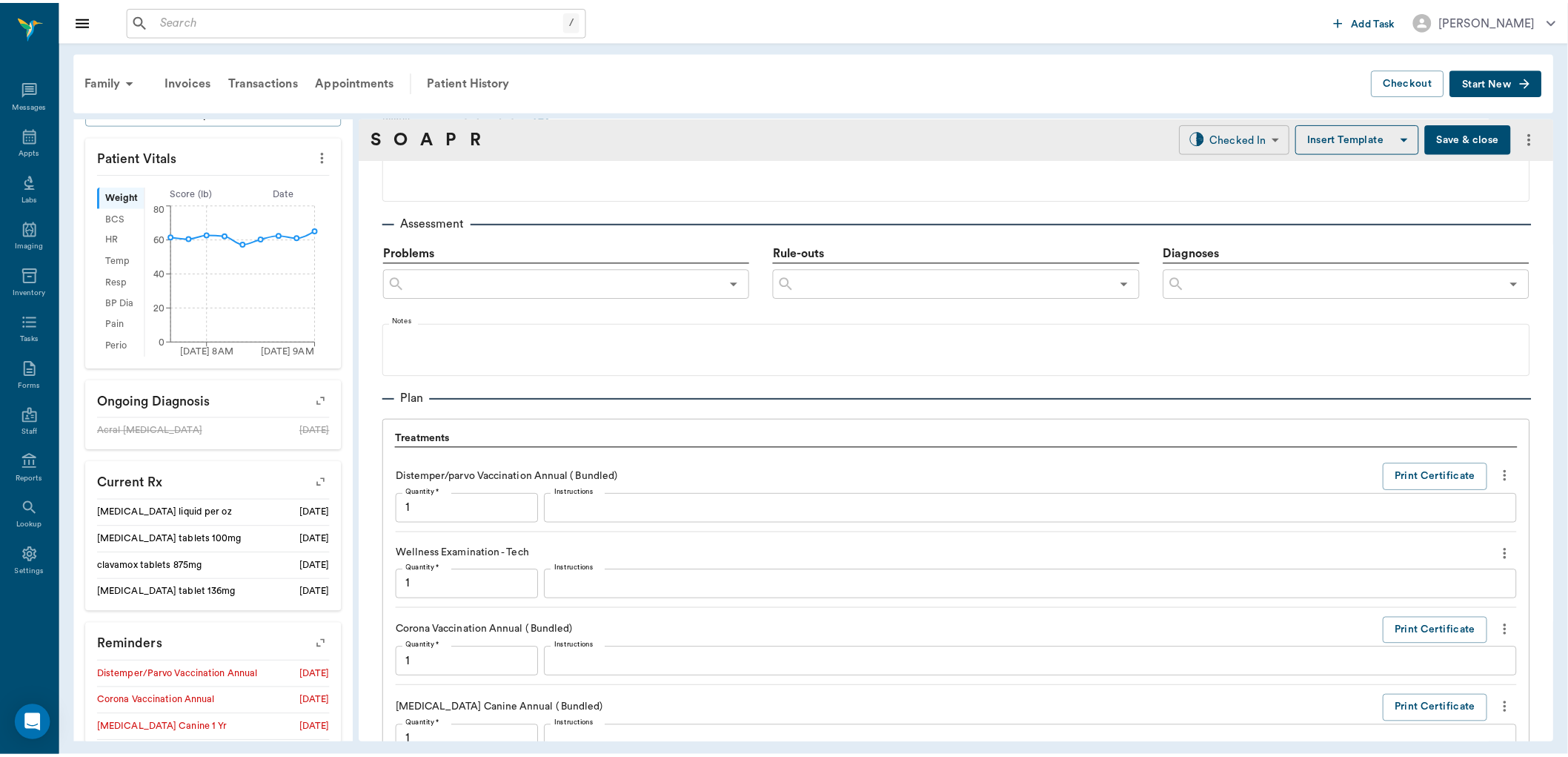
scroll to position [1466, 0]
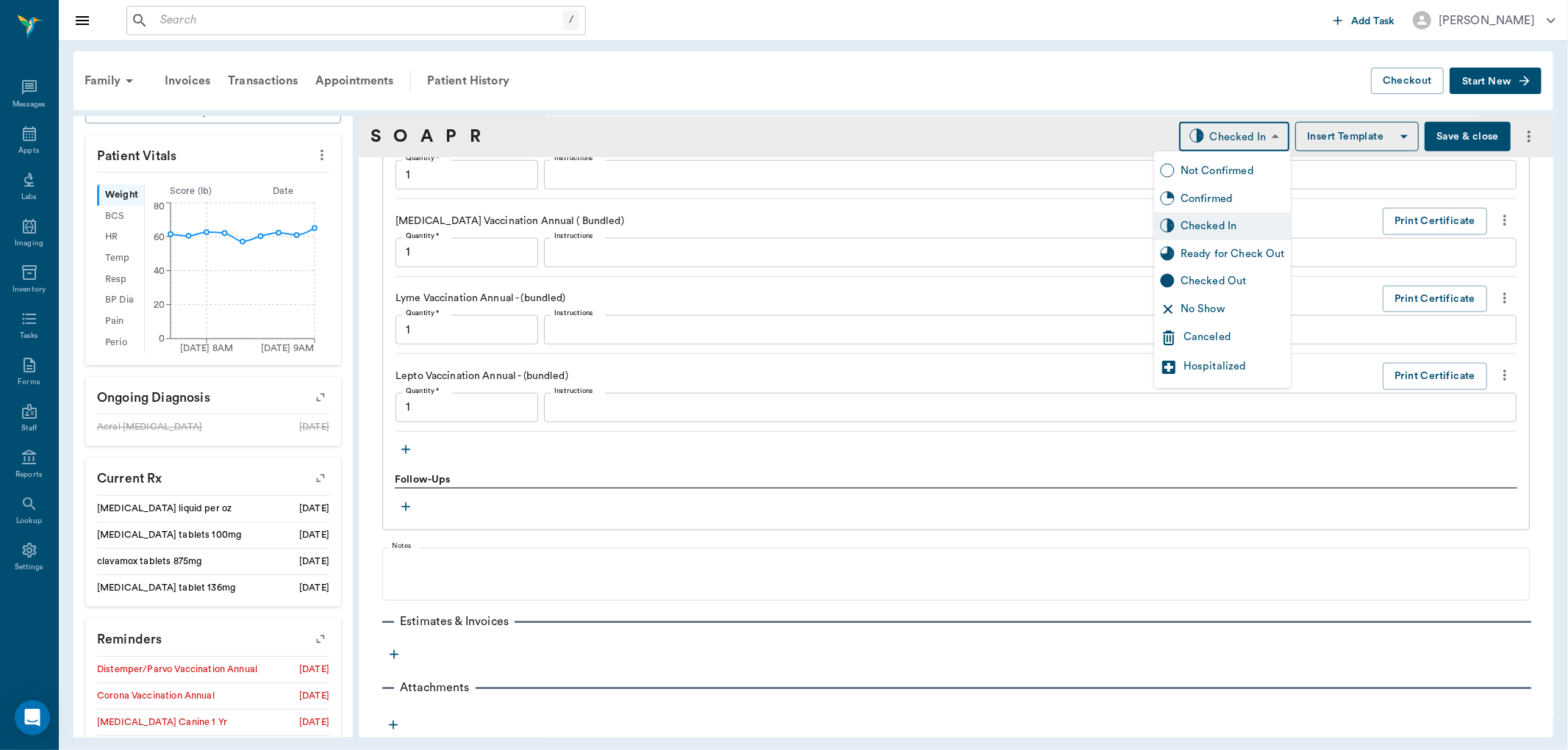
click at [1225, 135] on body "/ ​ Add Task Dr. Bert Ellsworth Nectar Messages Appts Labs Imaging Inventory Ta…" at bounding box center [784, 375] width 1568 height 750
type input "1.00"
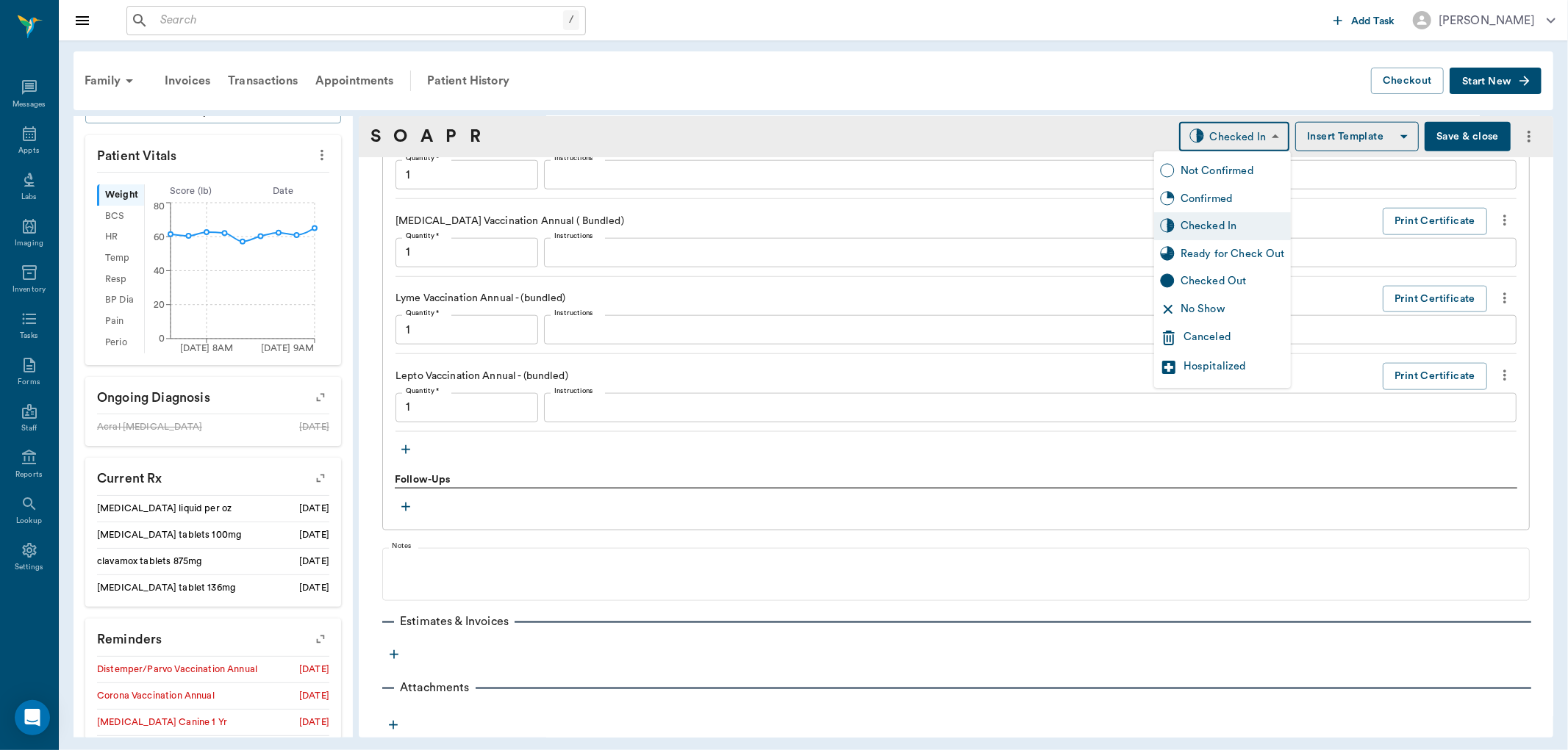
type input "1.00"
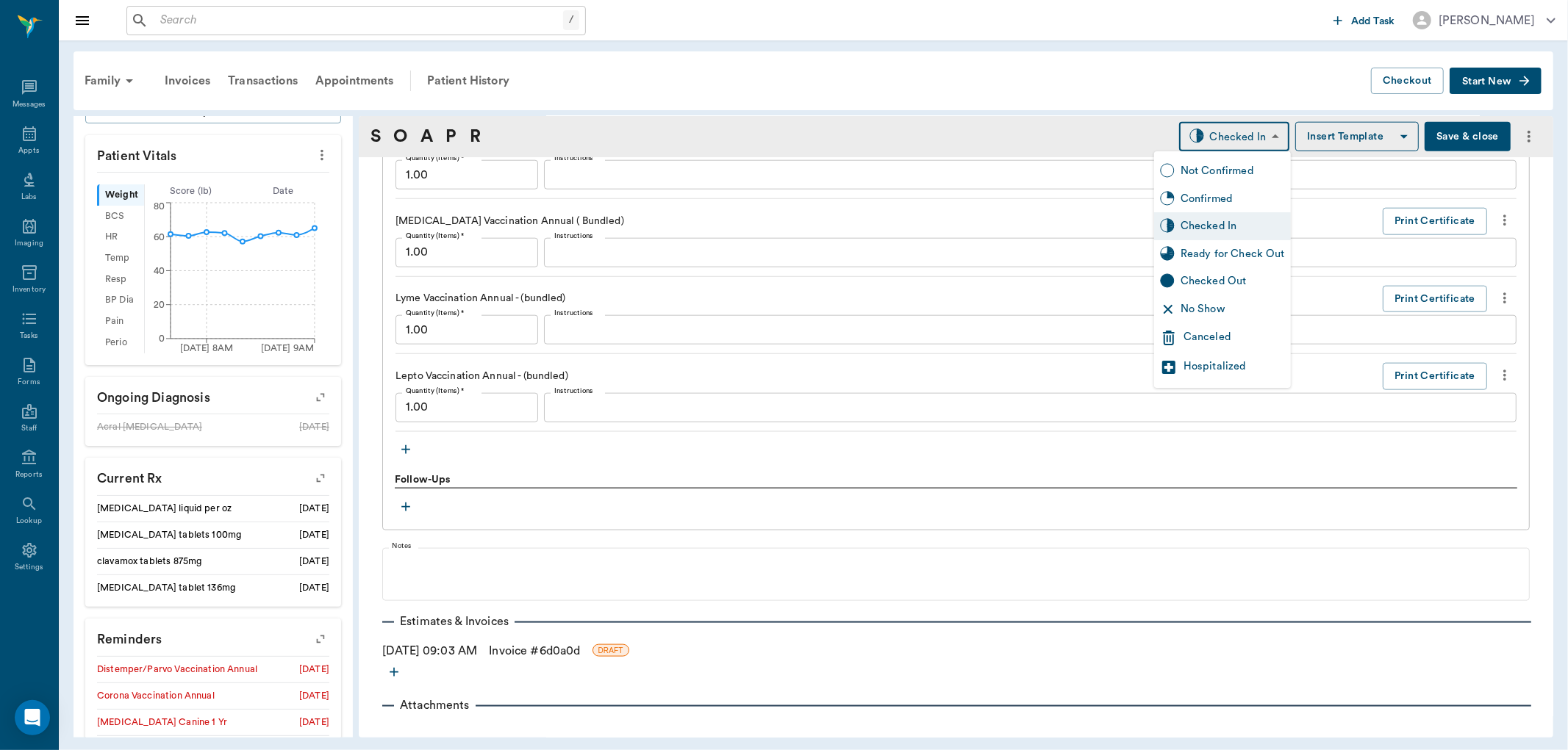
click at [1213, 246] on div "Ready for Check Out" at bounding box center [1233, 254] width 105 height 16
type input "READY_TO_CHECKOUT"
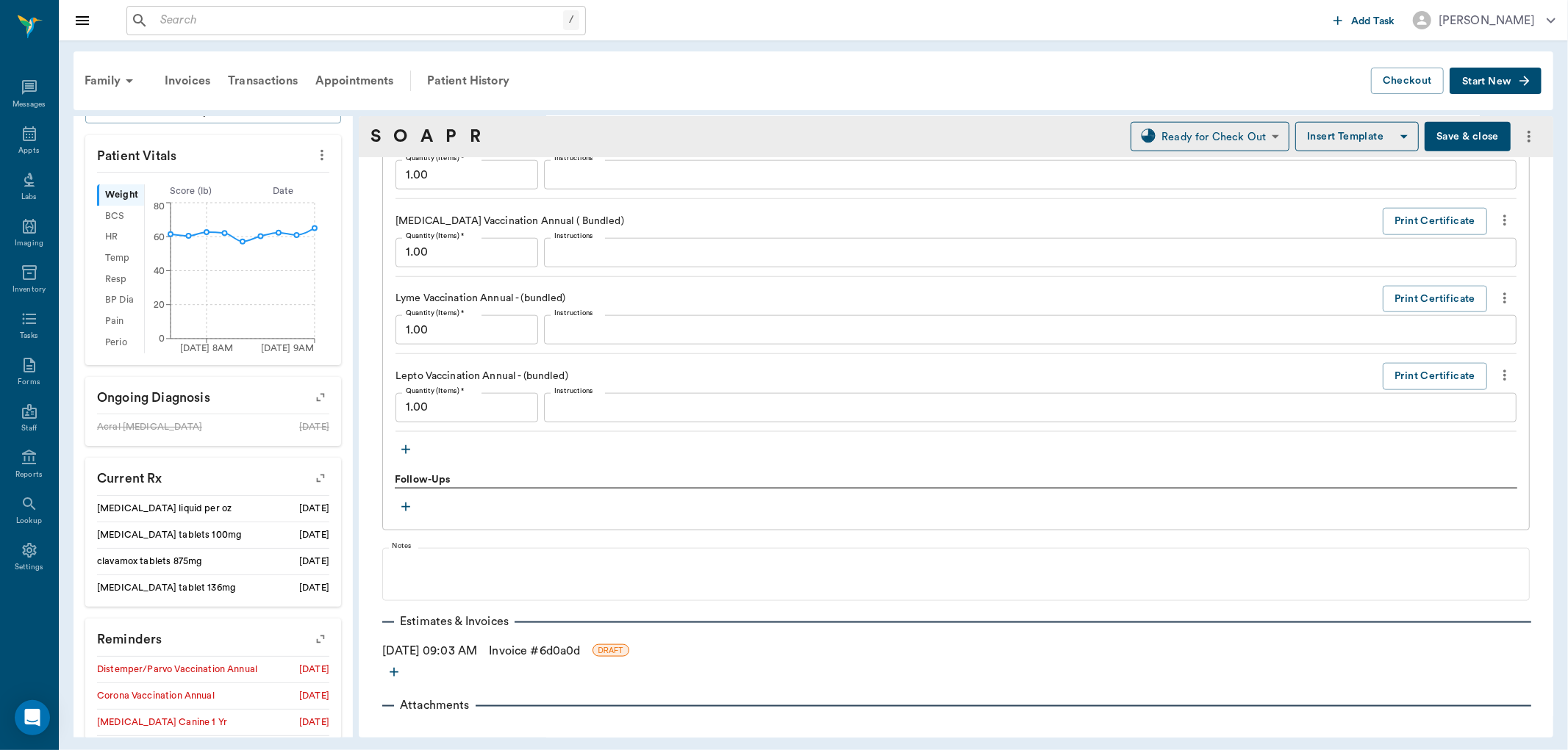
click at [543, 650] on link "Invoice # 6d0a0d" at bounding box center [535, 651] width 91 height 18
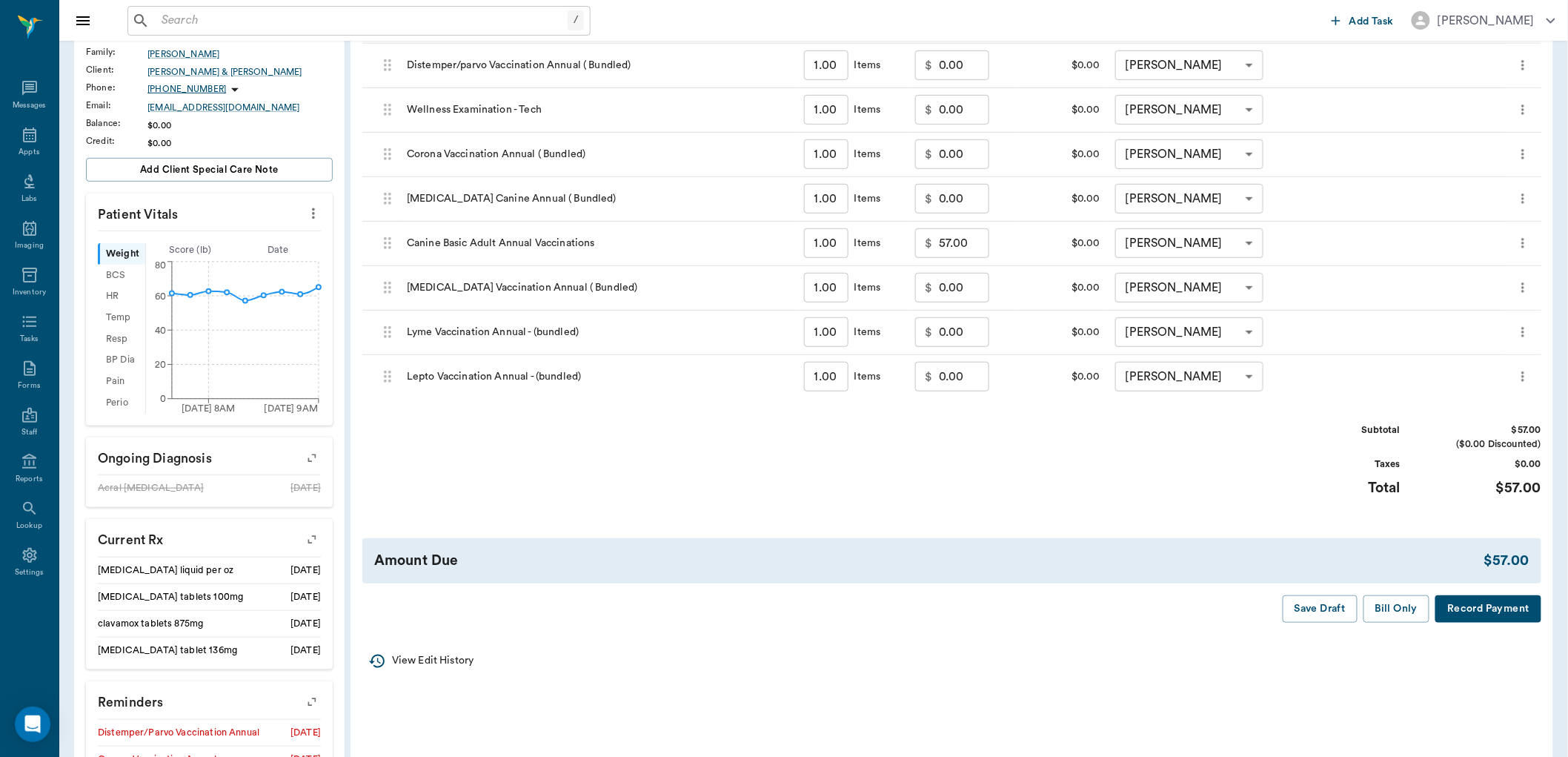
scroll to position [329, 0]
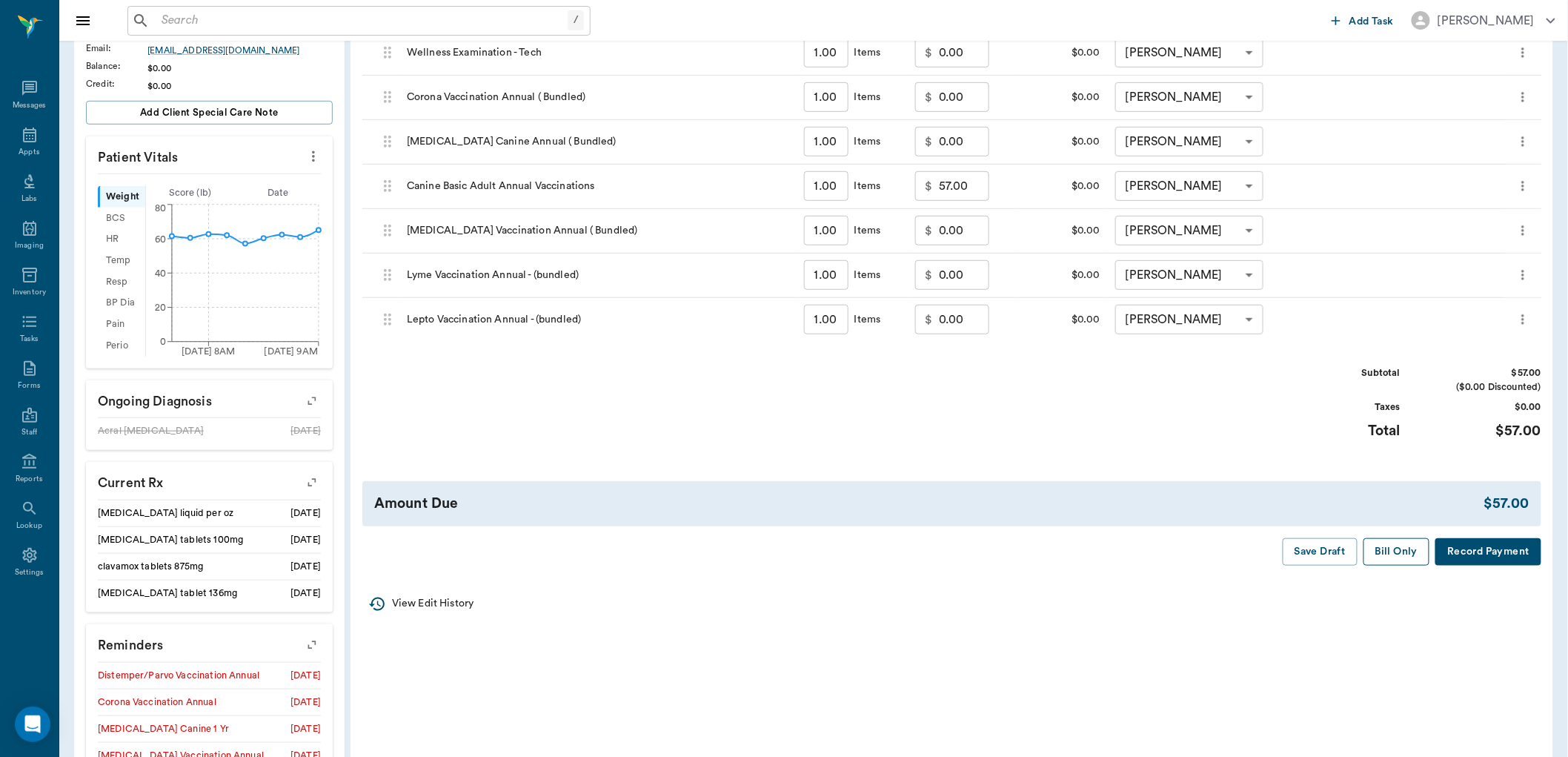
click at [1410, 556] on button "Bill Only" at bounding box center [1397, 552] width 67 height 27
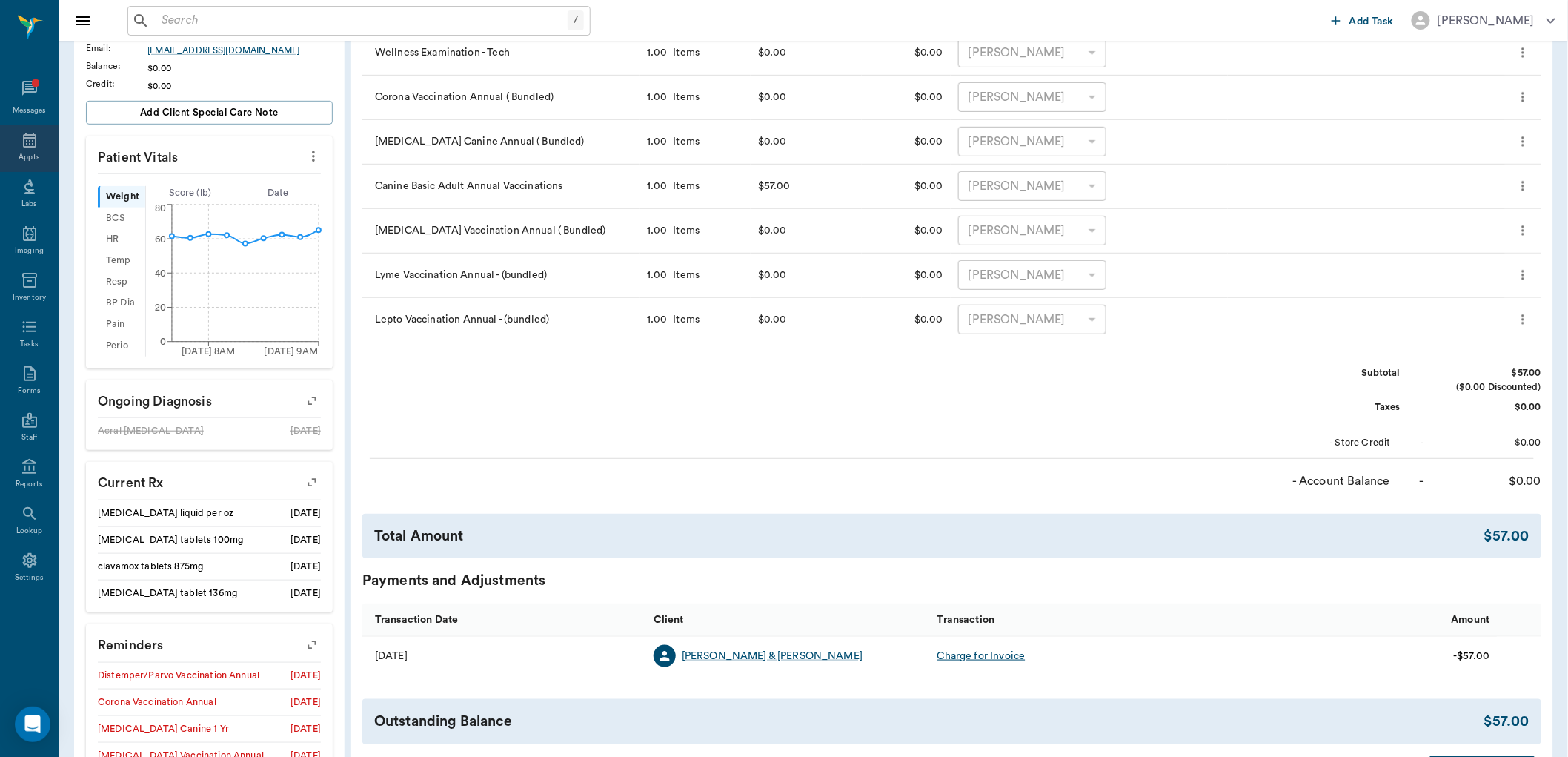
drag, startPoint x: 13, startPoint y: 143, endPoint x: 54, endPoint y: 139, distance: 41.2
click at [13, 144] on div "Appts" at bounding box center [29, 149] width 59 height 47
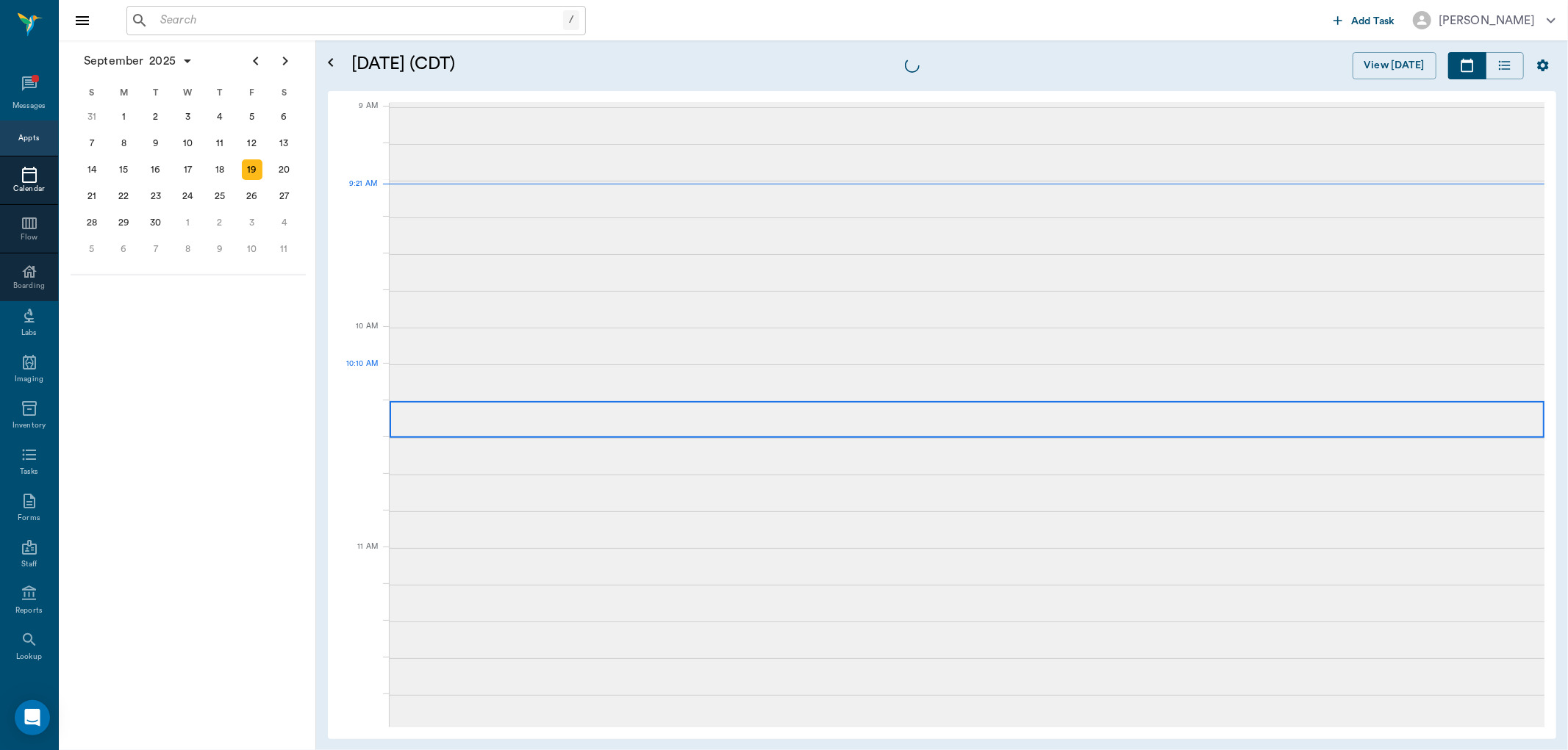
scroll to position [222, 0]
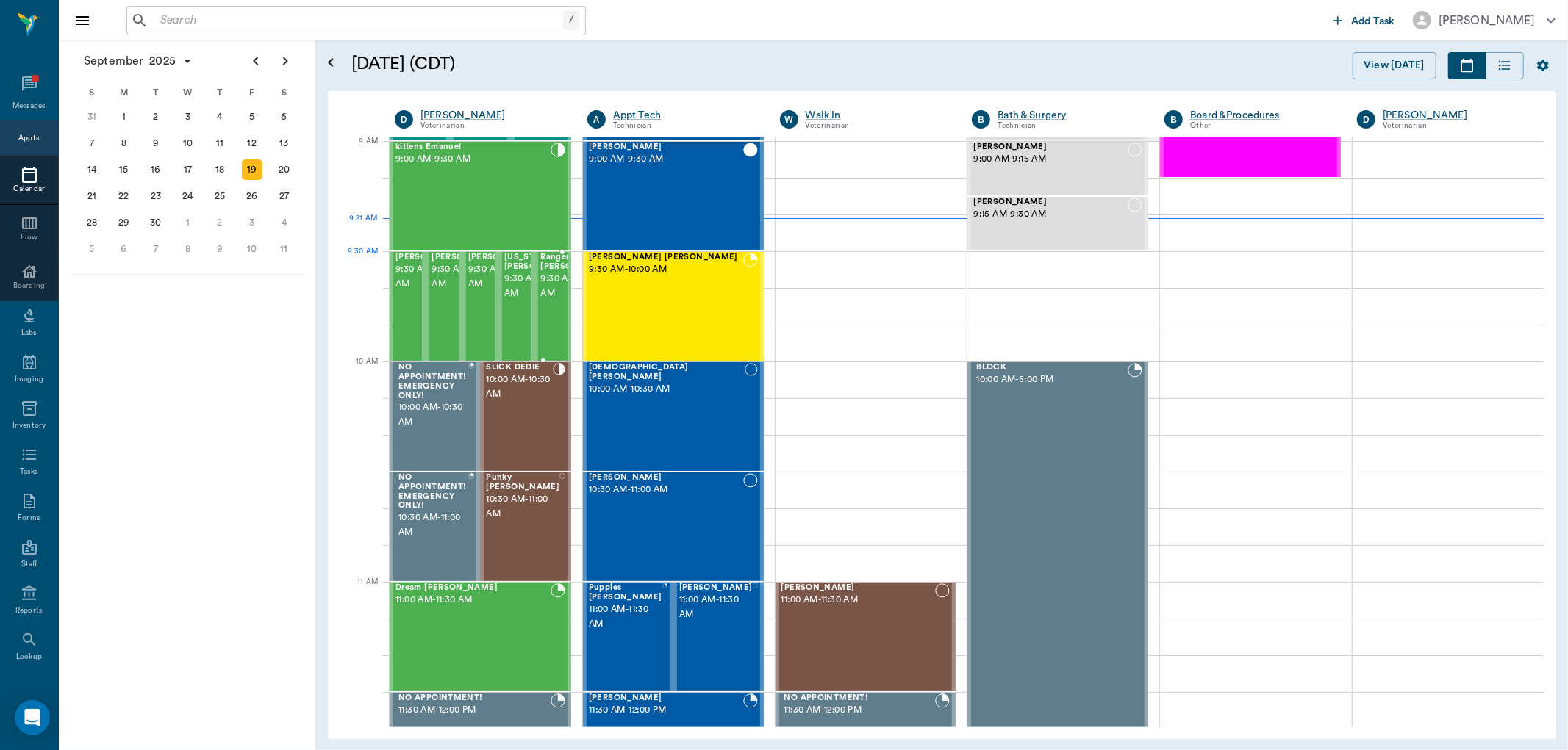
click at [558, 287] on span "9:30 AM - 10:00 AM" at bounding box center [577, 286] width 74 height 29
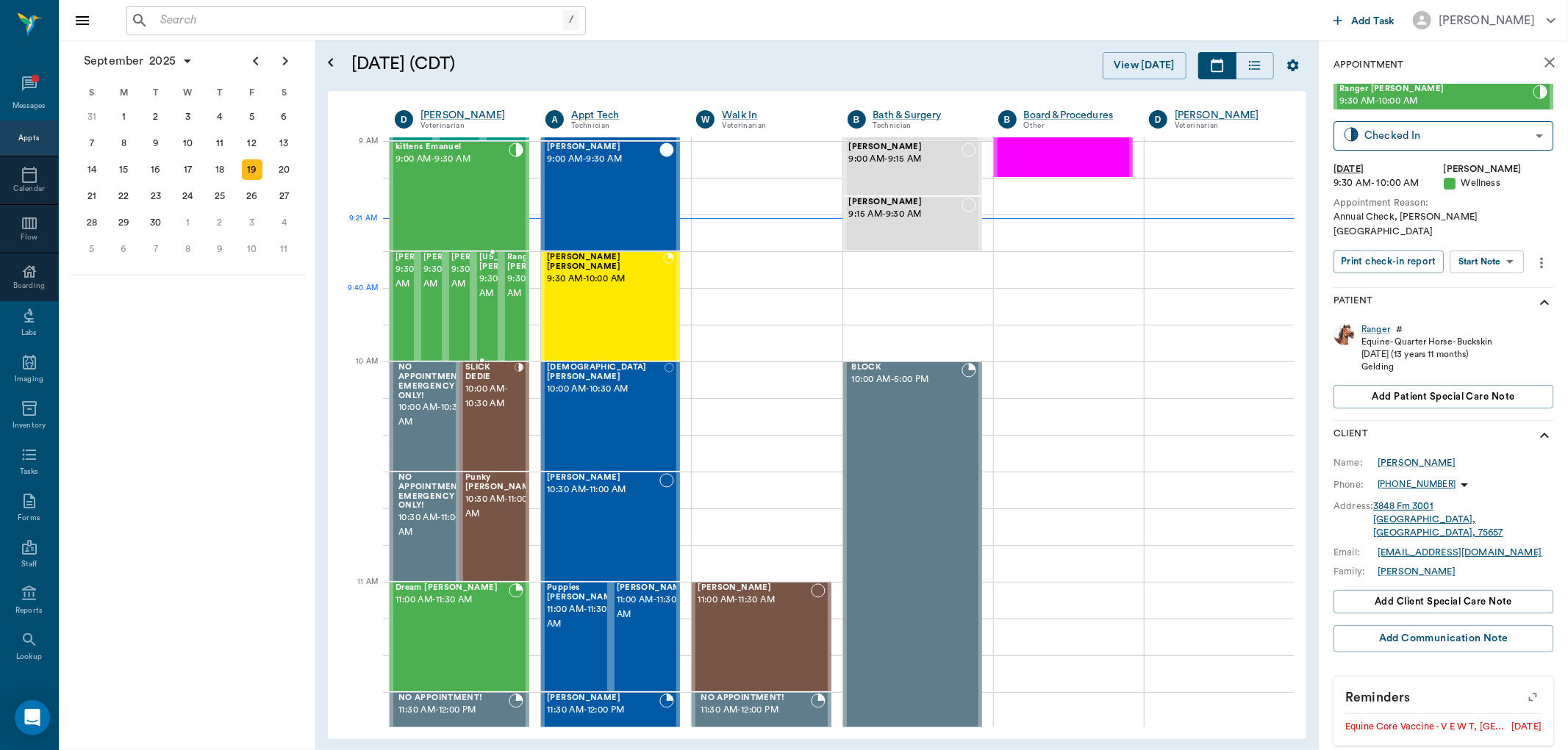
click at [485, 291] on span "9:30 AM - 10:00 AM" at bounding box center [516, 286] width 74 height 29
click at [454, 289] on span "9:30 AM - 10:00 AM" at bounding box center [488, 277] width 74 height 29
click at [435, 289] on span "9:30 AM - 10:00 AM" at bounding box center [460, 277] width 74 height 29
click at [407, 289] on span "9:30 AM - 10:00 AM" at bounding box center [432, 277] width 74 height 29
click at [485, 409] on span "10:00 AM - 10:30 AM" at bounding box center [490, 397] width 49 height 29
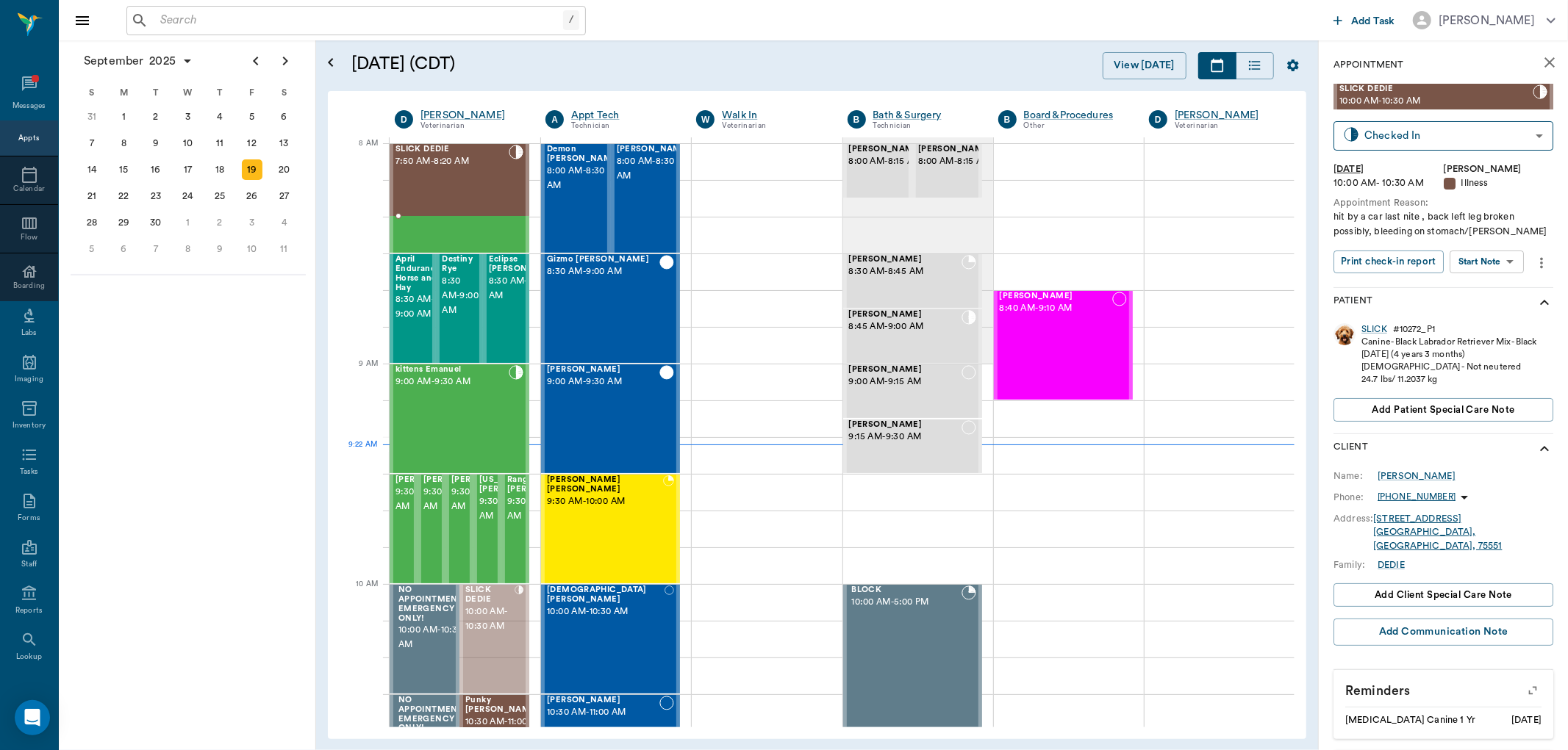
drag, startPoint x: 488, startPoint y: 622, endPoint x: 532, endPoint y: 160, distance: 464.1
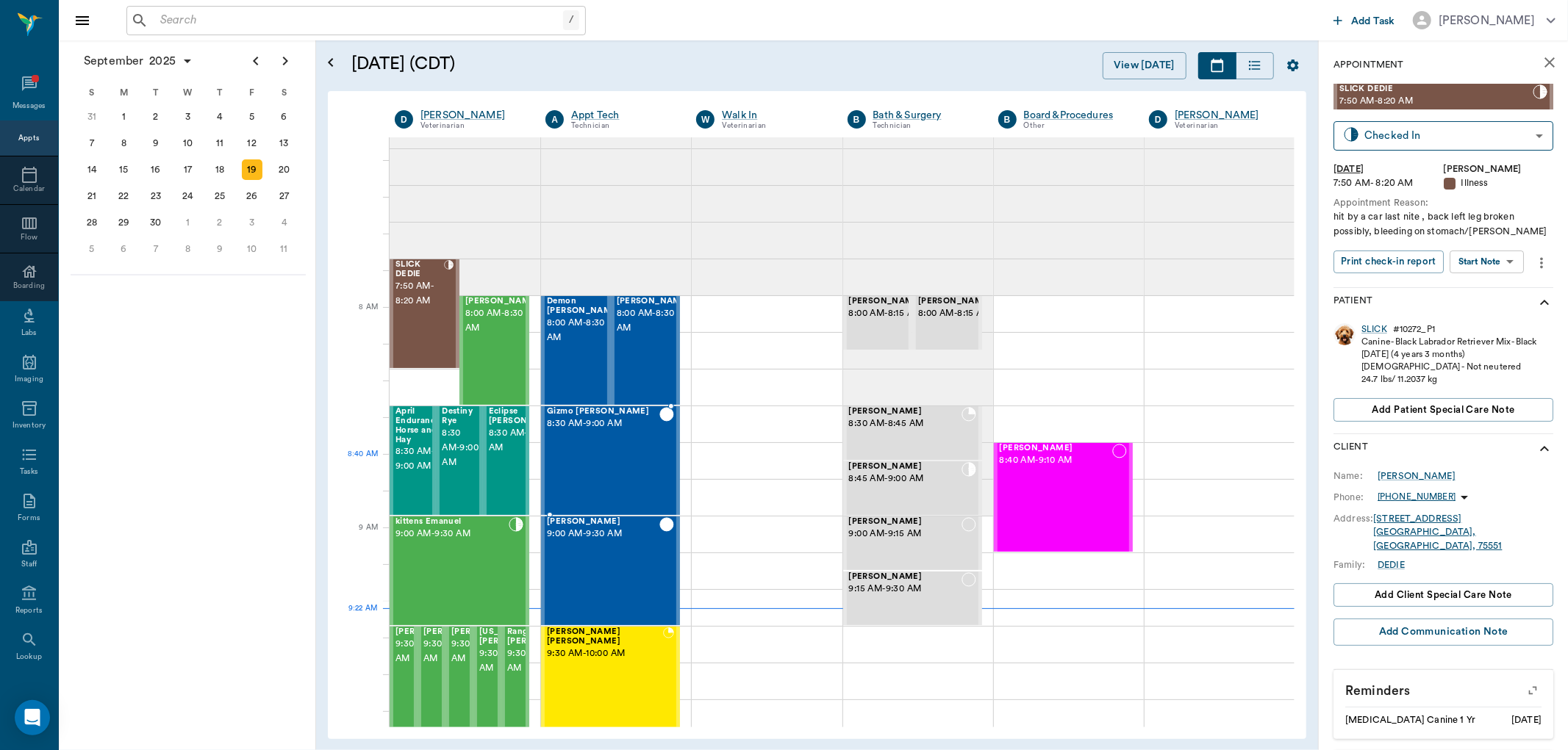
scroll to position [35, 0]
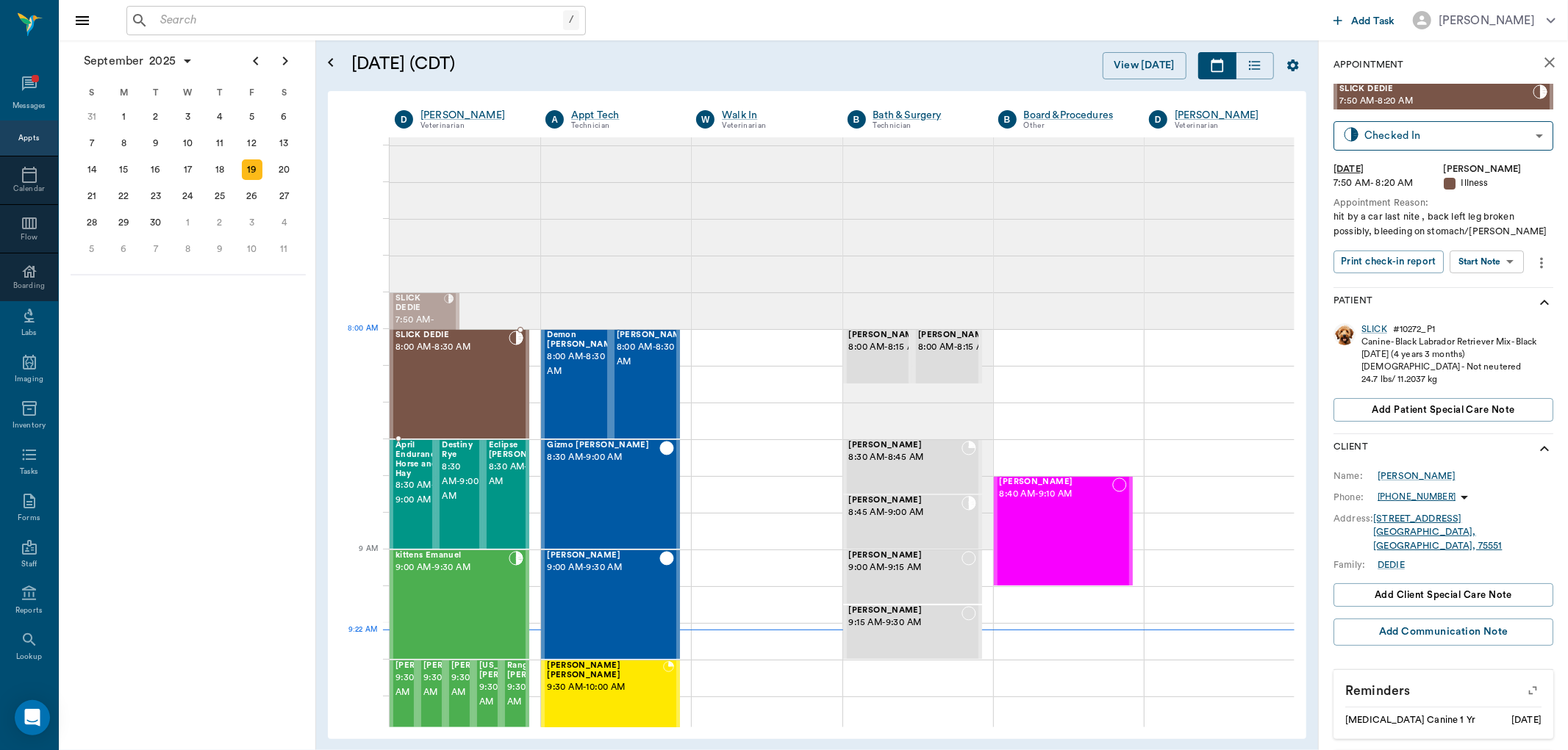
drag, startPoint x: 436, startPoint y: 333, endPoint x: 429, endPoint y: 362, distance: 29.8
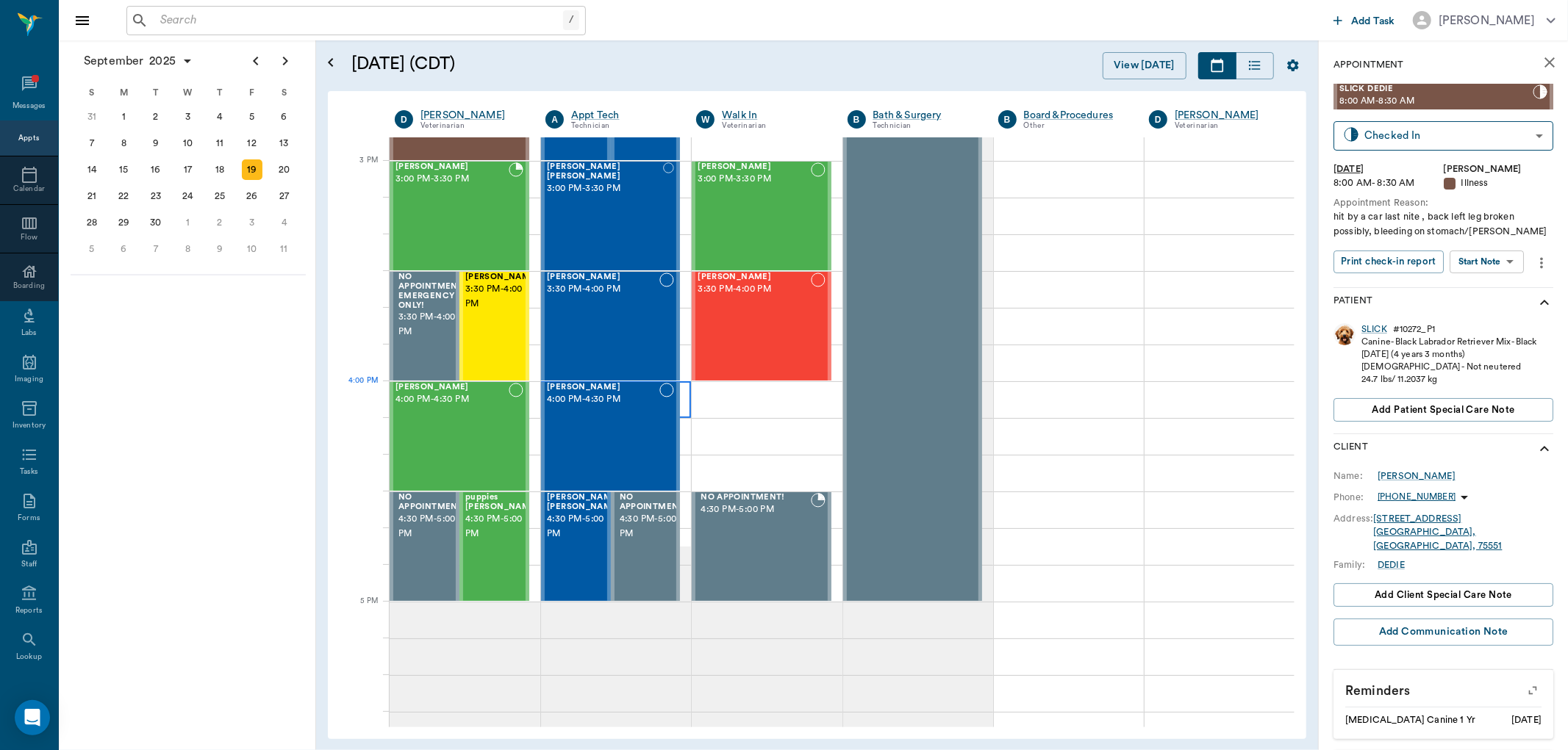
scroll to position [1551, 0]
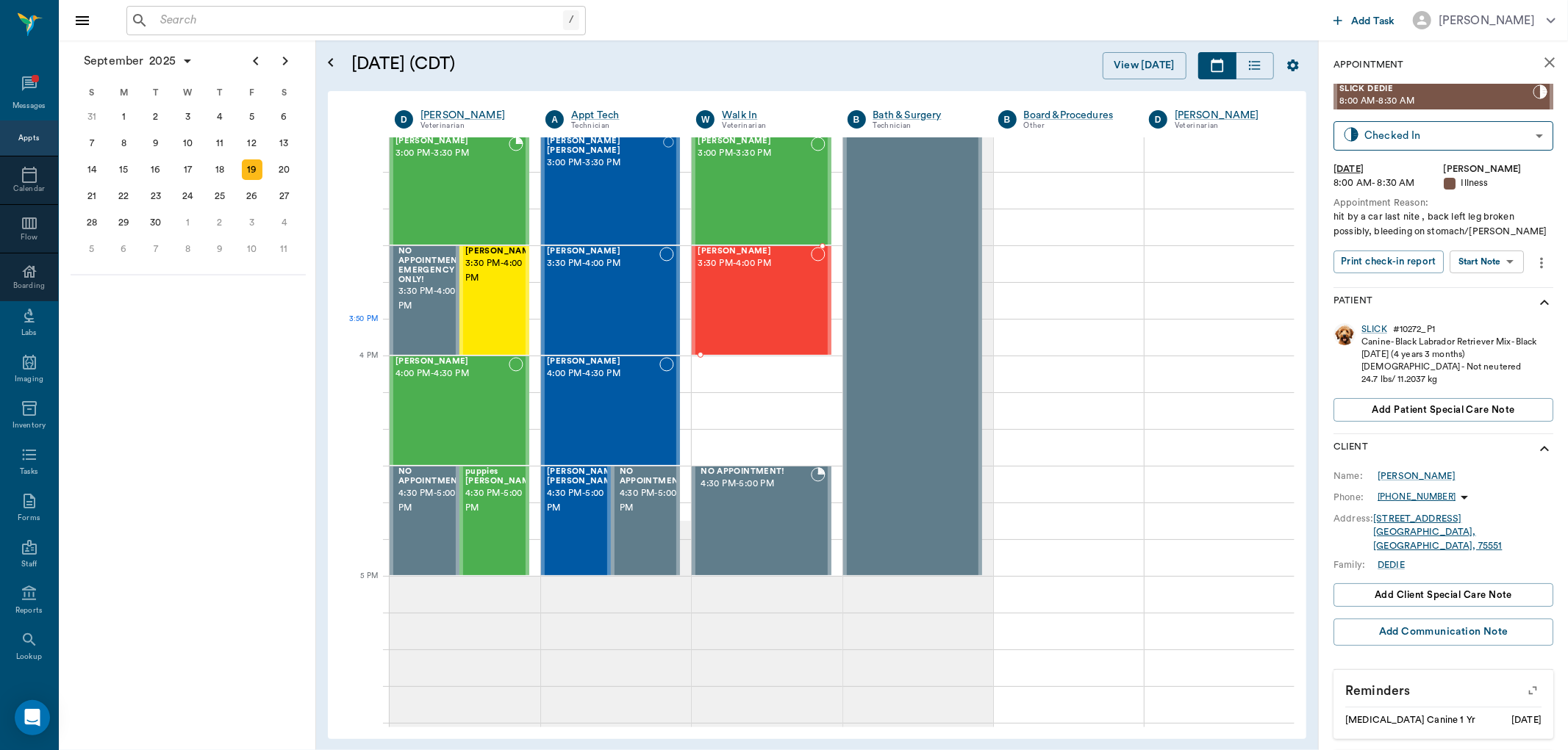
click at [775, 331] on div "Willow Stevens 3:30 PM - 4:00 PM" at bounding box center [753, 300] width 113 height 107
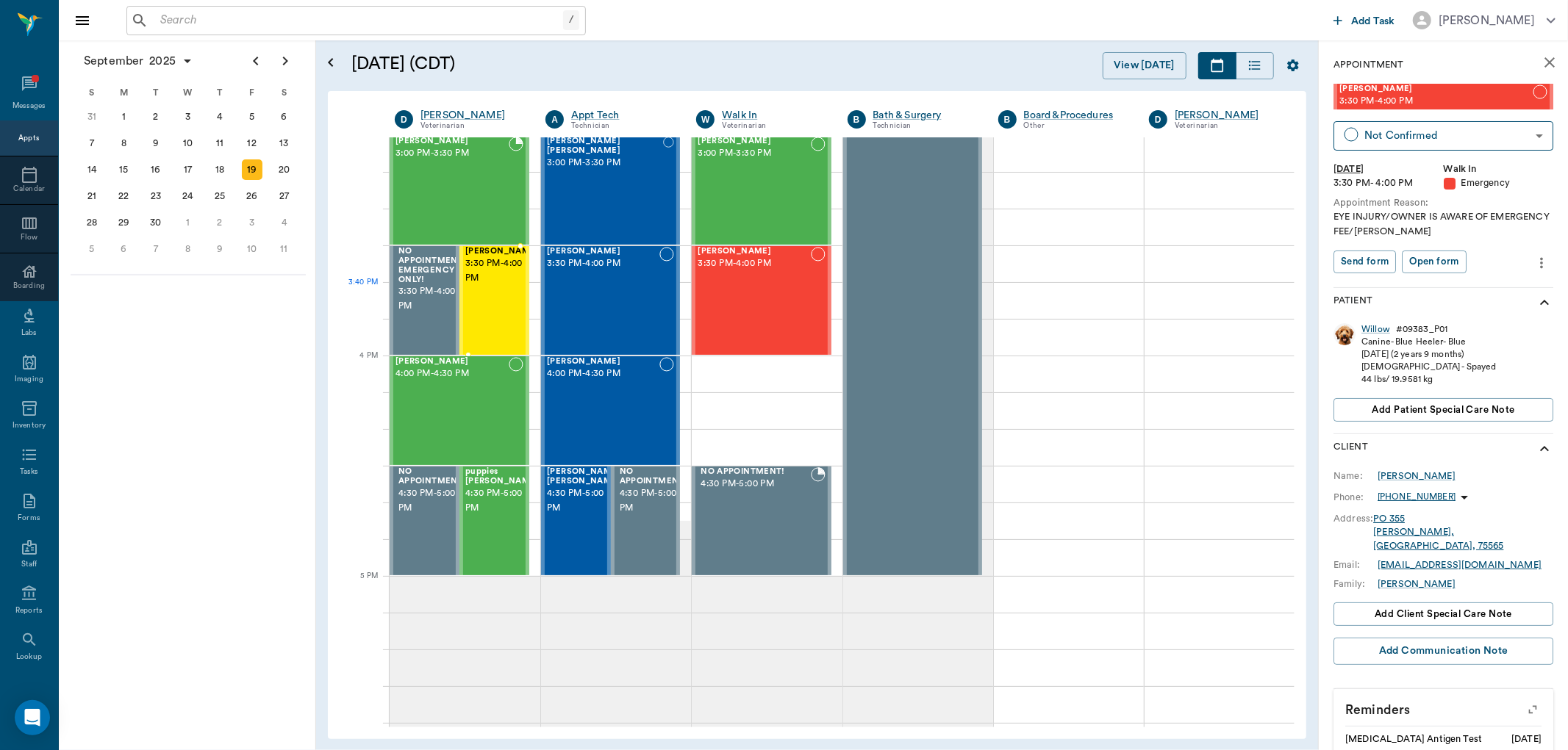
click at [491, 311] on div "KAILO Carroll 3:30 PM - 4:00 PM" at bounding box center [502, 300] width 74 height 107
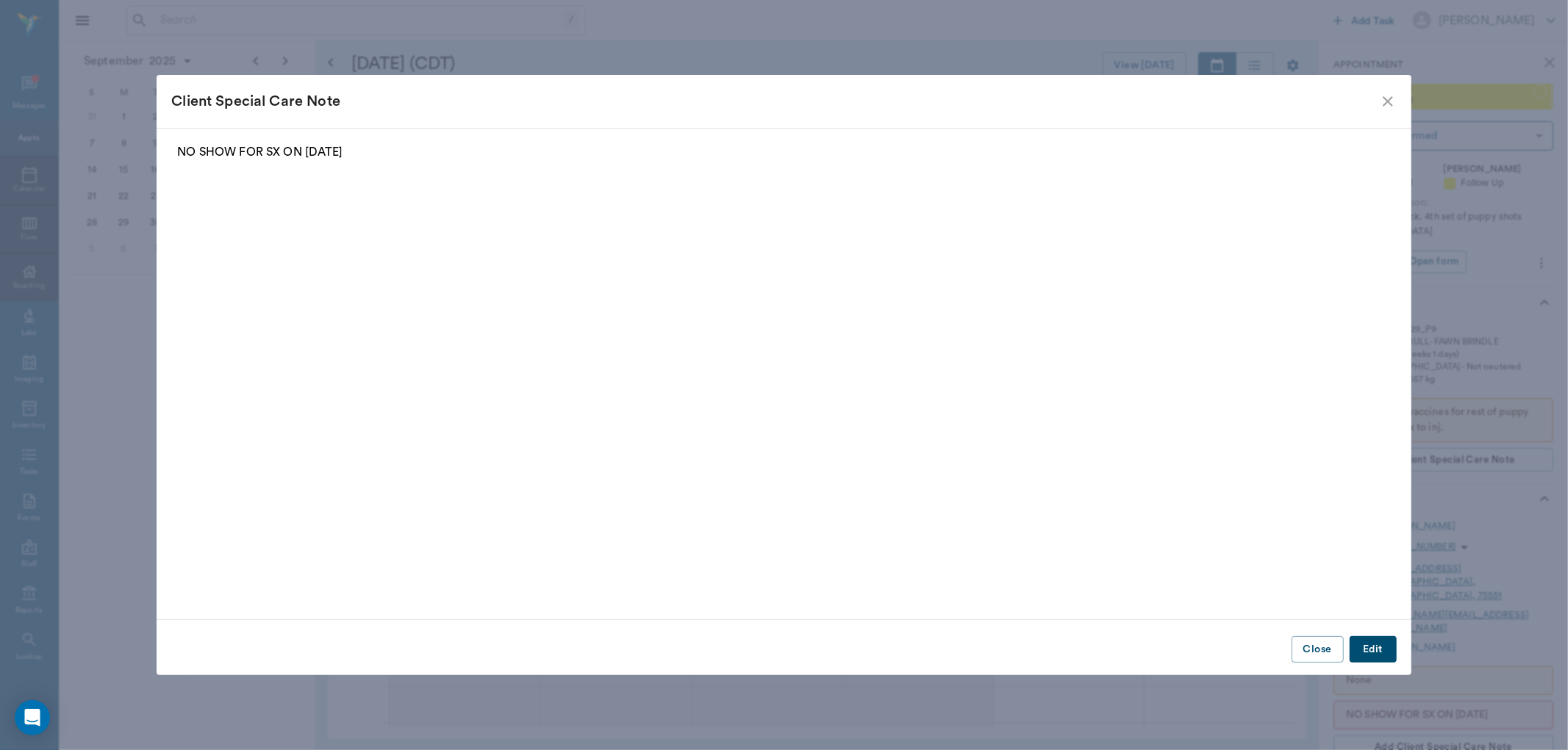
click at [1380, 109] on icon "close" at bounding box center [1388, 102] width 18 height 18
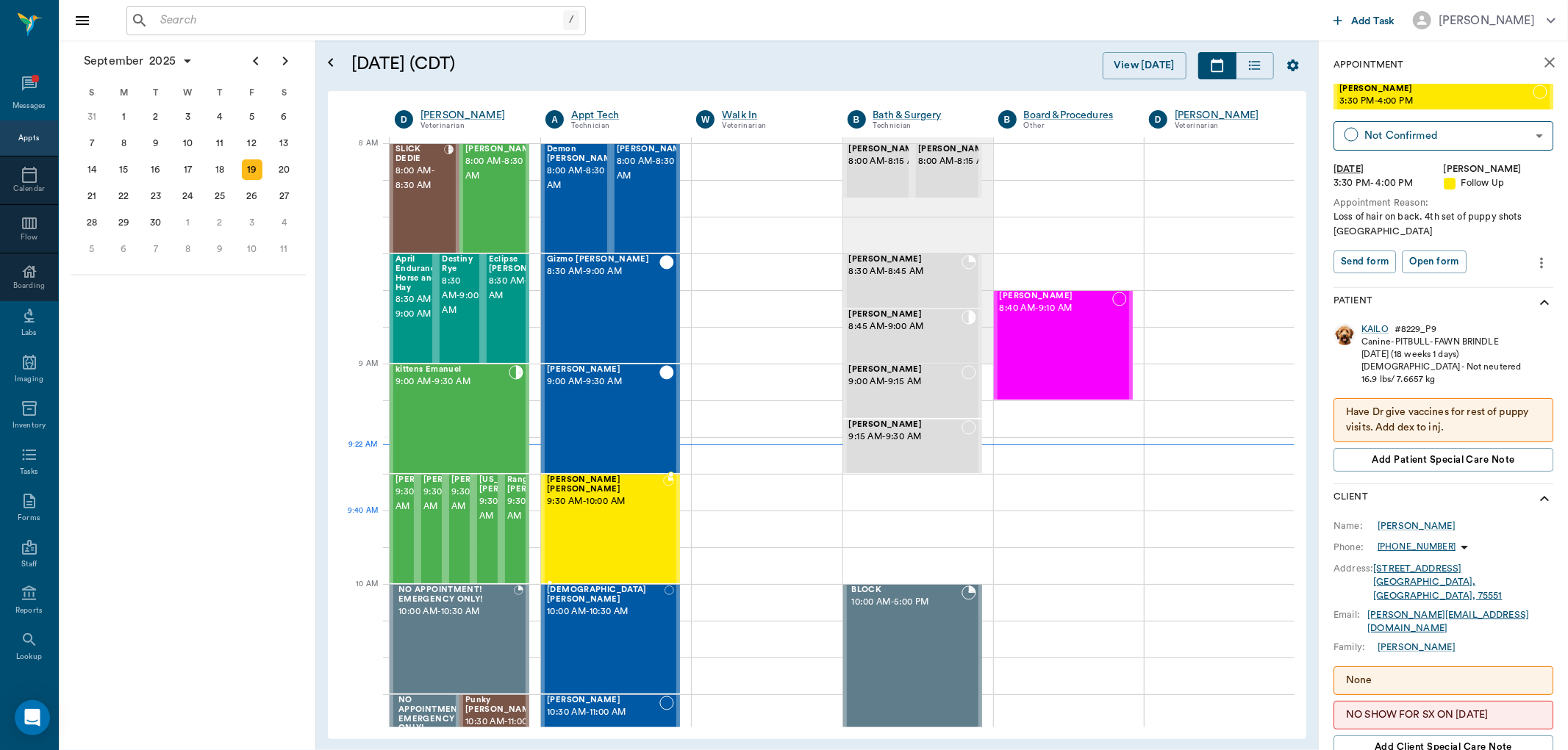
drag, startPoint x: 576, startPoint y: 523, endPoint x: 607, endPoint y: 488, distance: 46.8
click at [577, 523] on div "Marley Barentine 9:30 AM - 10:00 AM" at bounding box center [605, 529] width 116 height 107
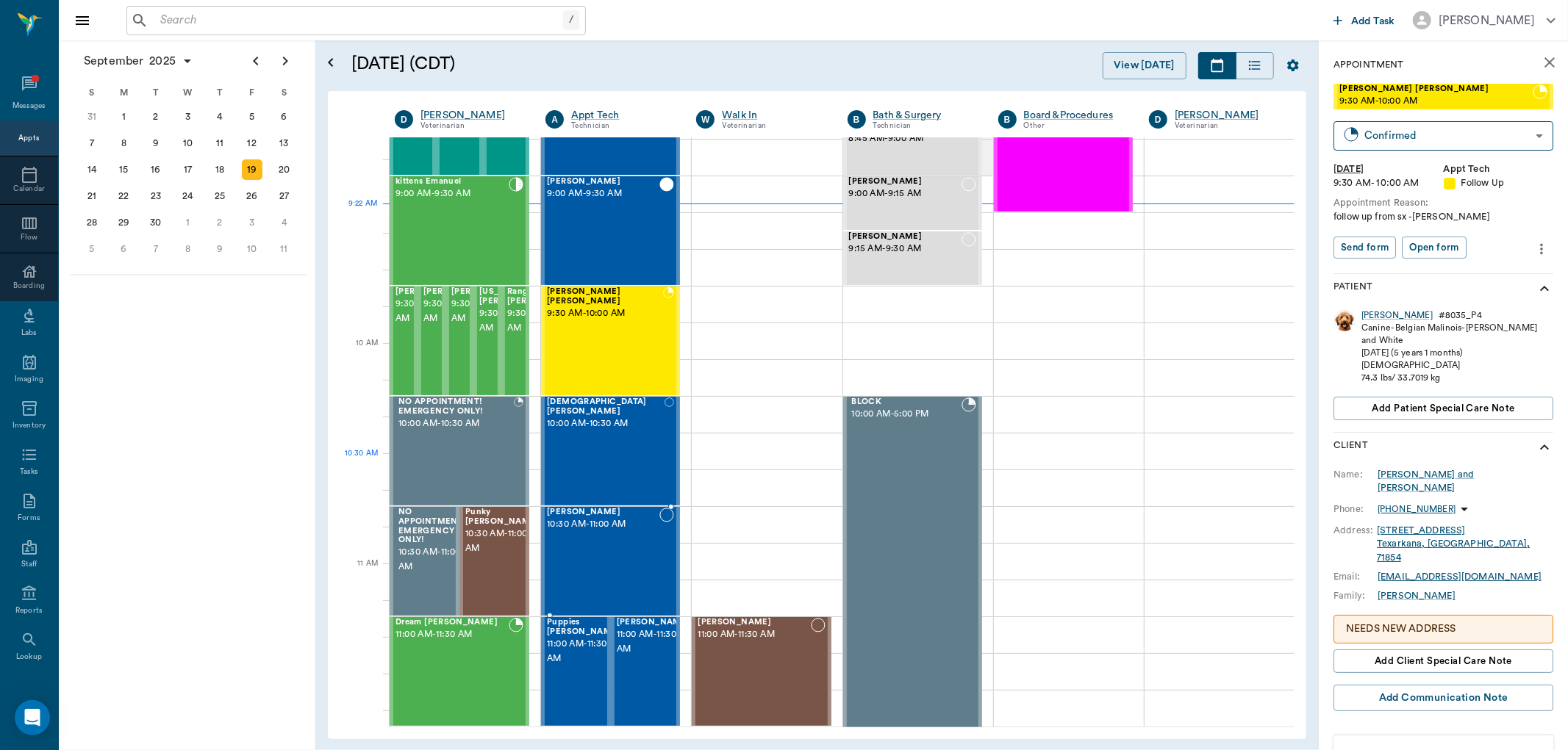
scroll to position [244, 0]
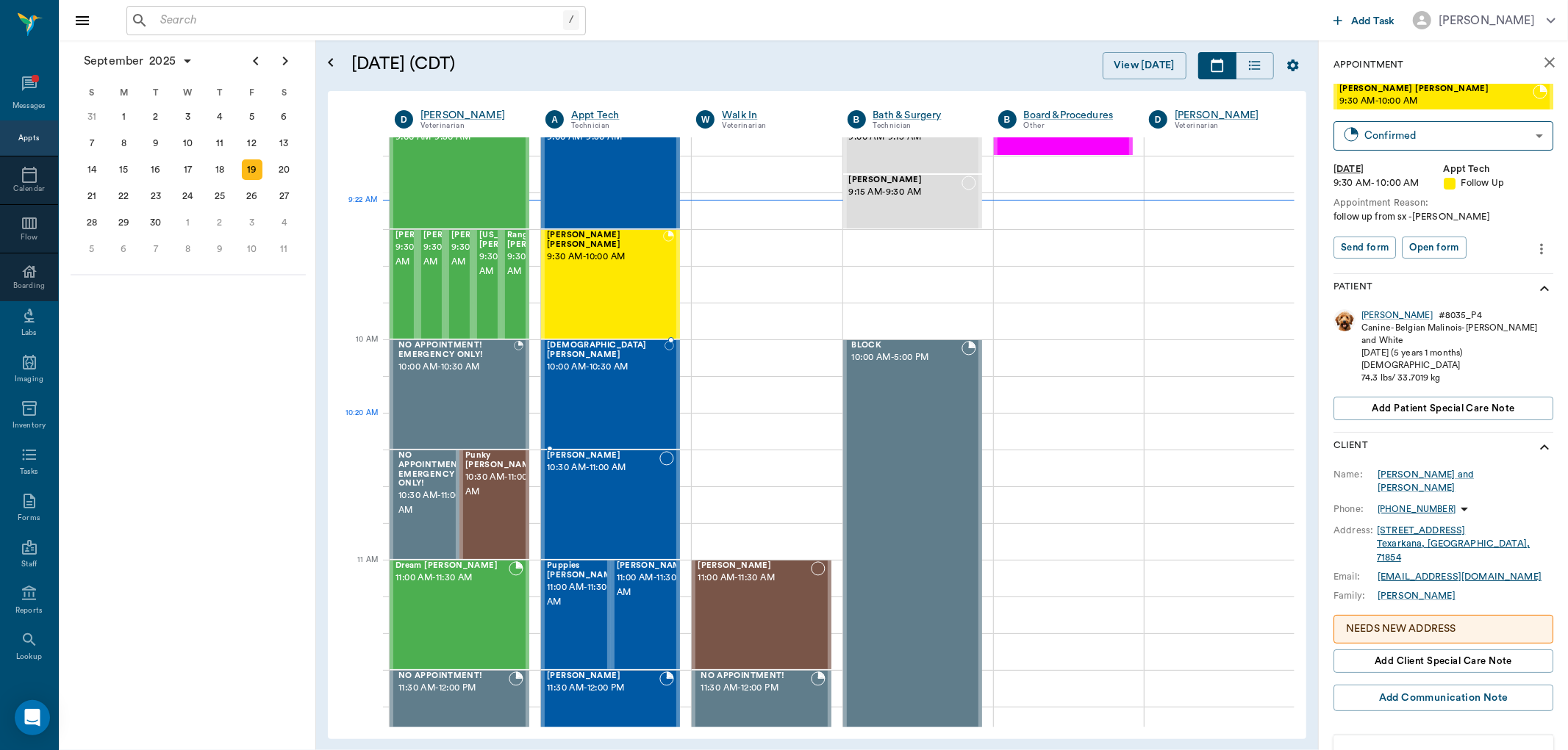
click at [614, 387] on div "Lady Buford 10:00 AM - 10:30 AM" at bounding box center [606, 395] width 118 height 107
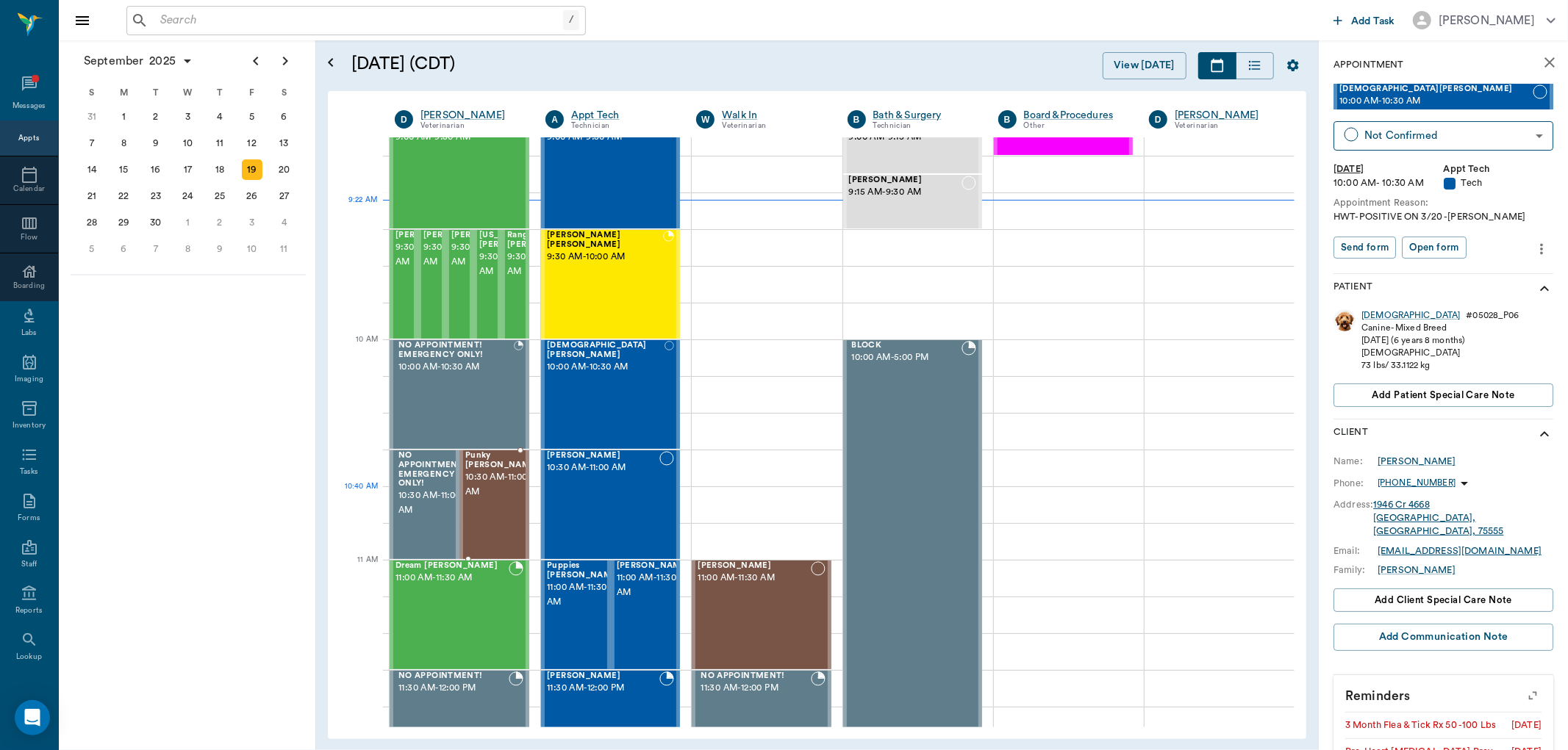
click at [484, 491] on span "10:30 AM - 11:00 AM" at bounding box center [502, 485] width 74 height 29
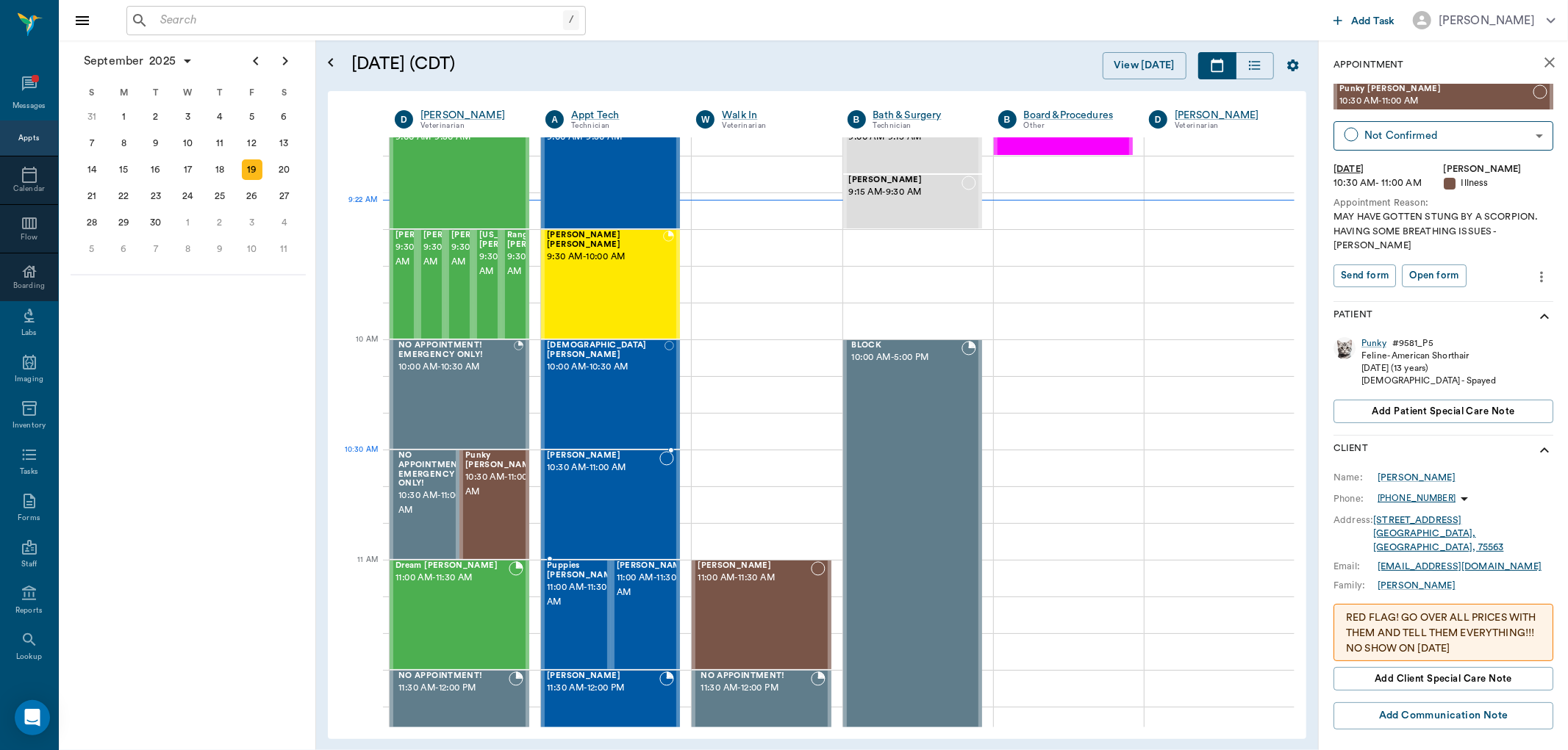
click at [591, 471] on span "10:30 AM - 11:00 AM" at bounding box center [603, 468] width 113 height 15
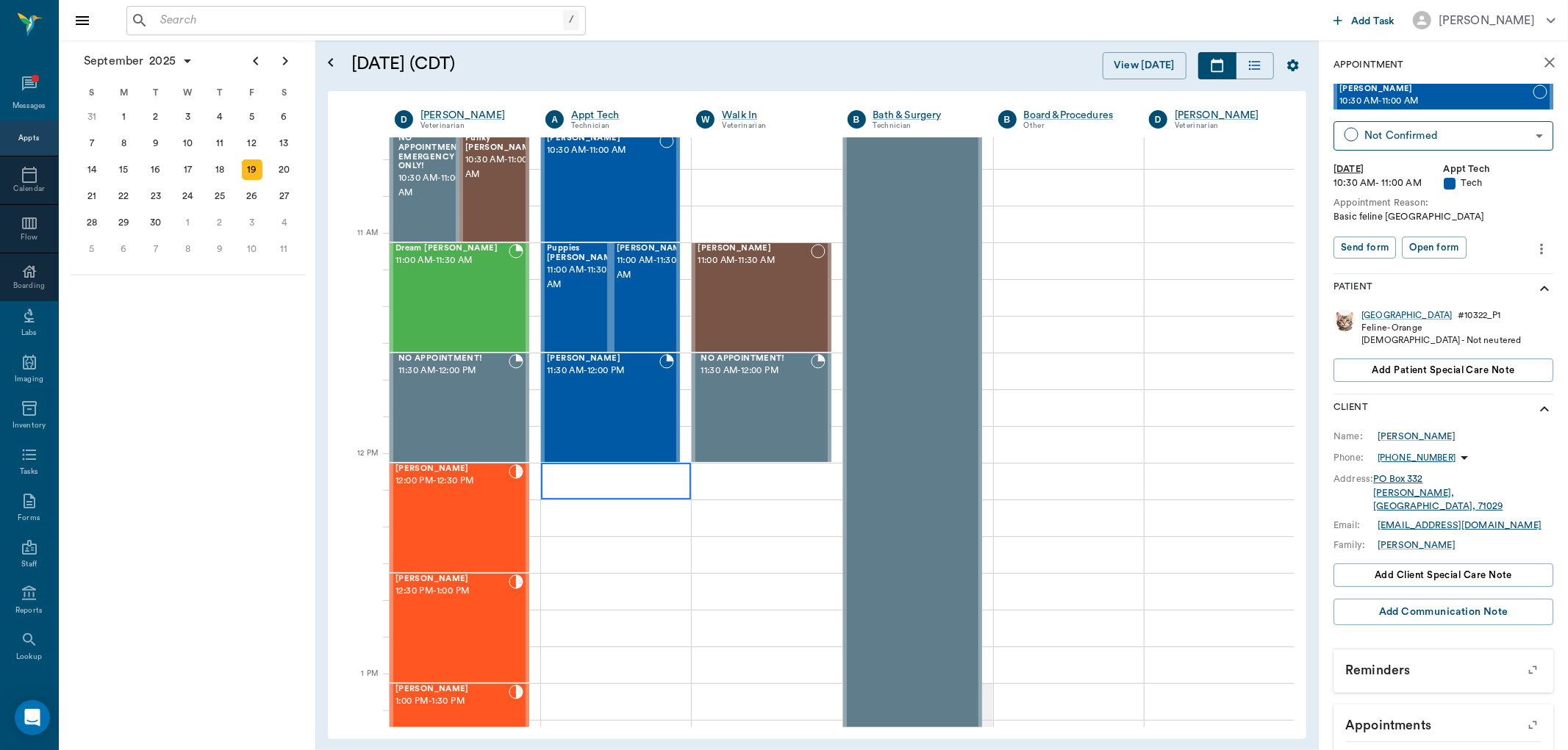
scroll to position [571, 0]
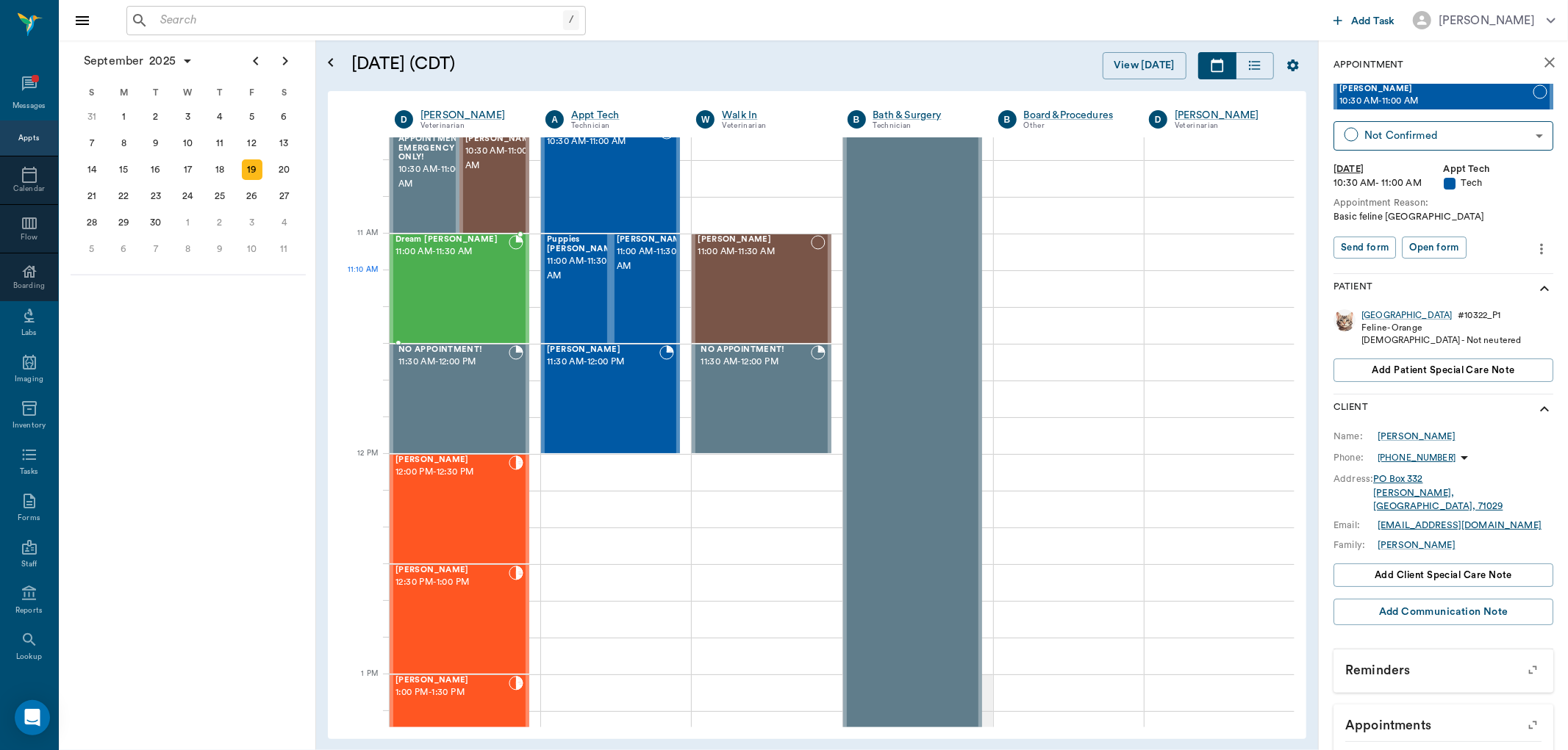
click at [486, 303] on div "Dream Howard 11:00 AM - 11:30 AM" at bounding box center [452, 289] width 113 height 107
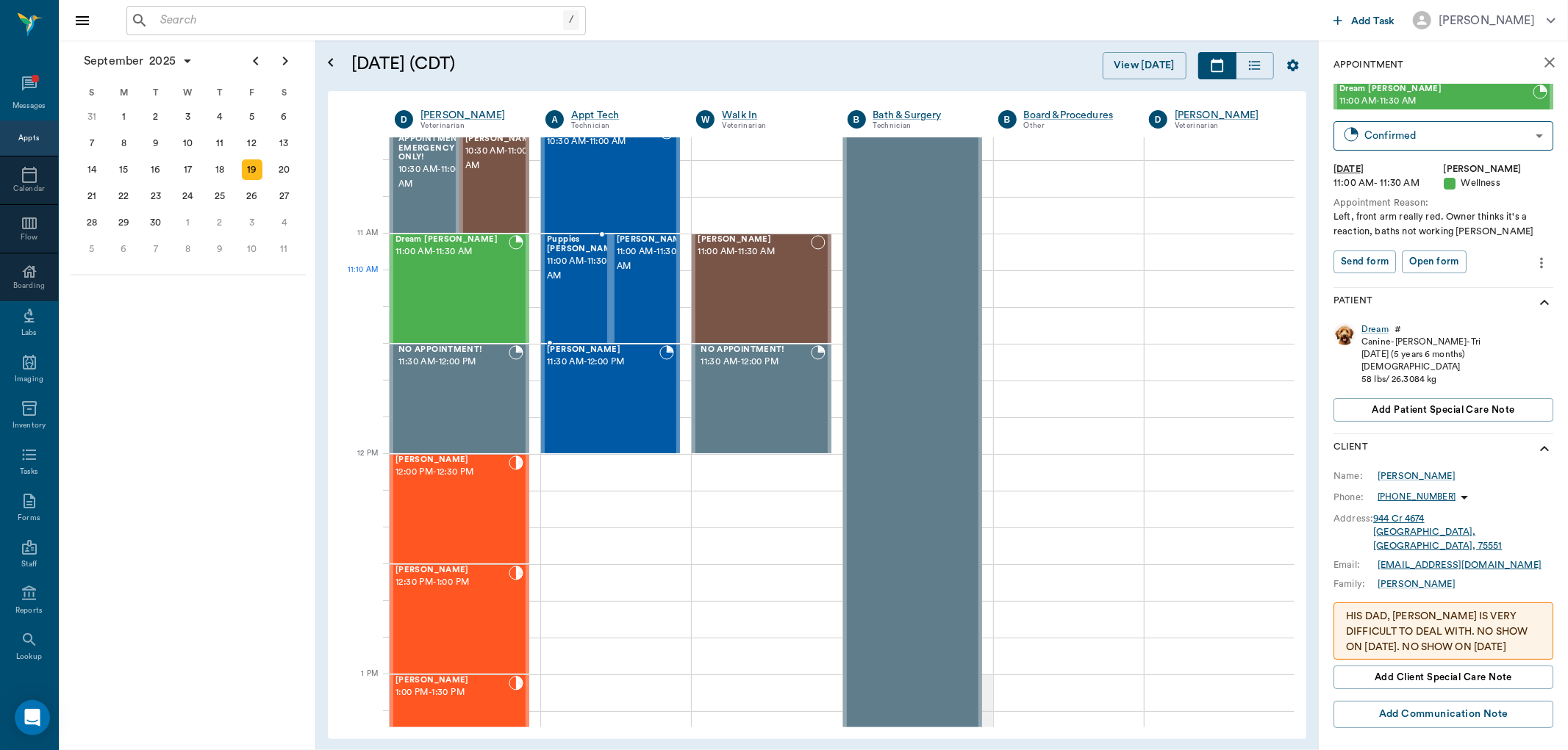
click at [577, 285] on div "Puppies Howard 11:00 AM - 11:30 AM" at bounding box center [584, 289] width 74 height 107
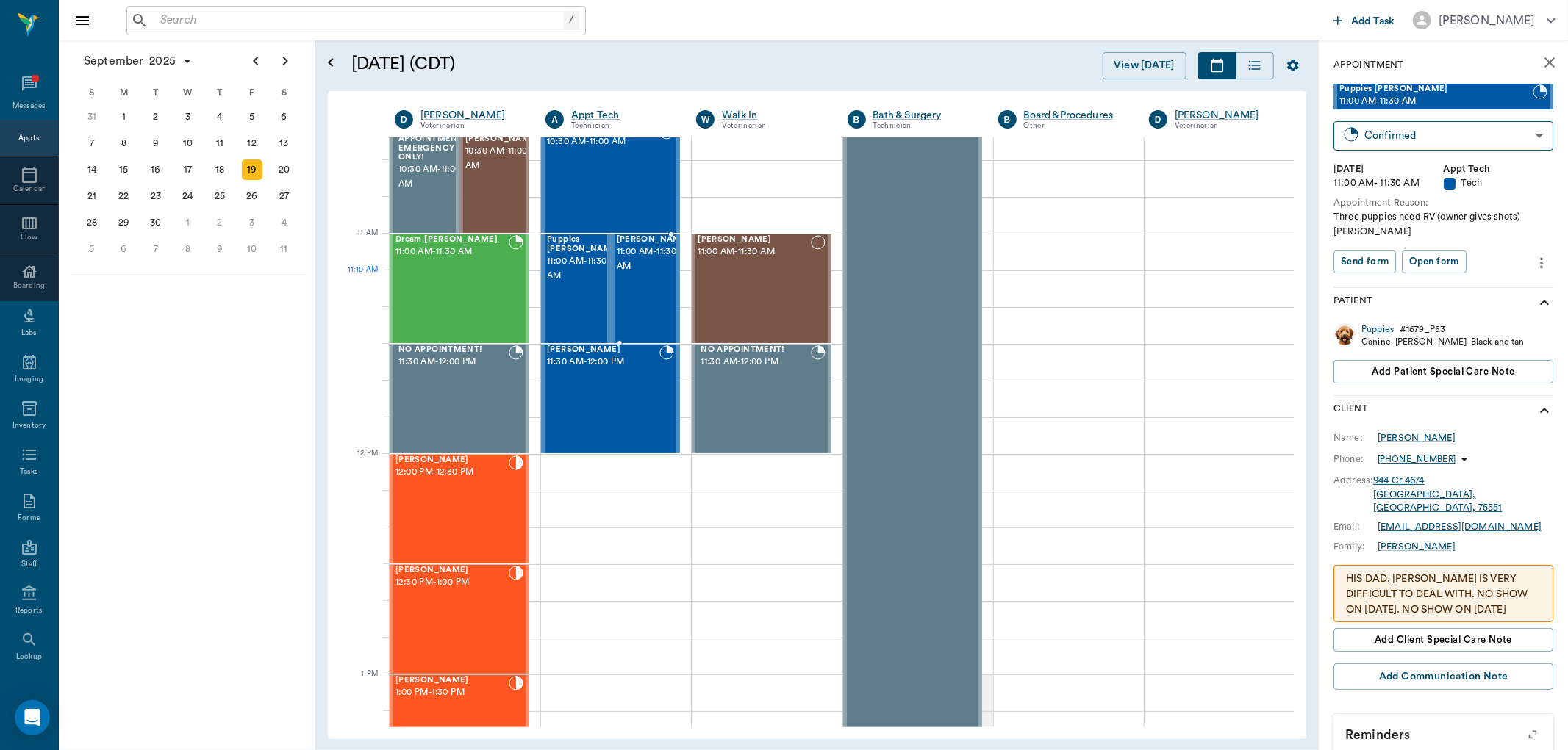
click at [630, 274] on span "11:00 AM - 11:30 AM" at bounding box center [653, 259] width 74 height 29
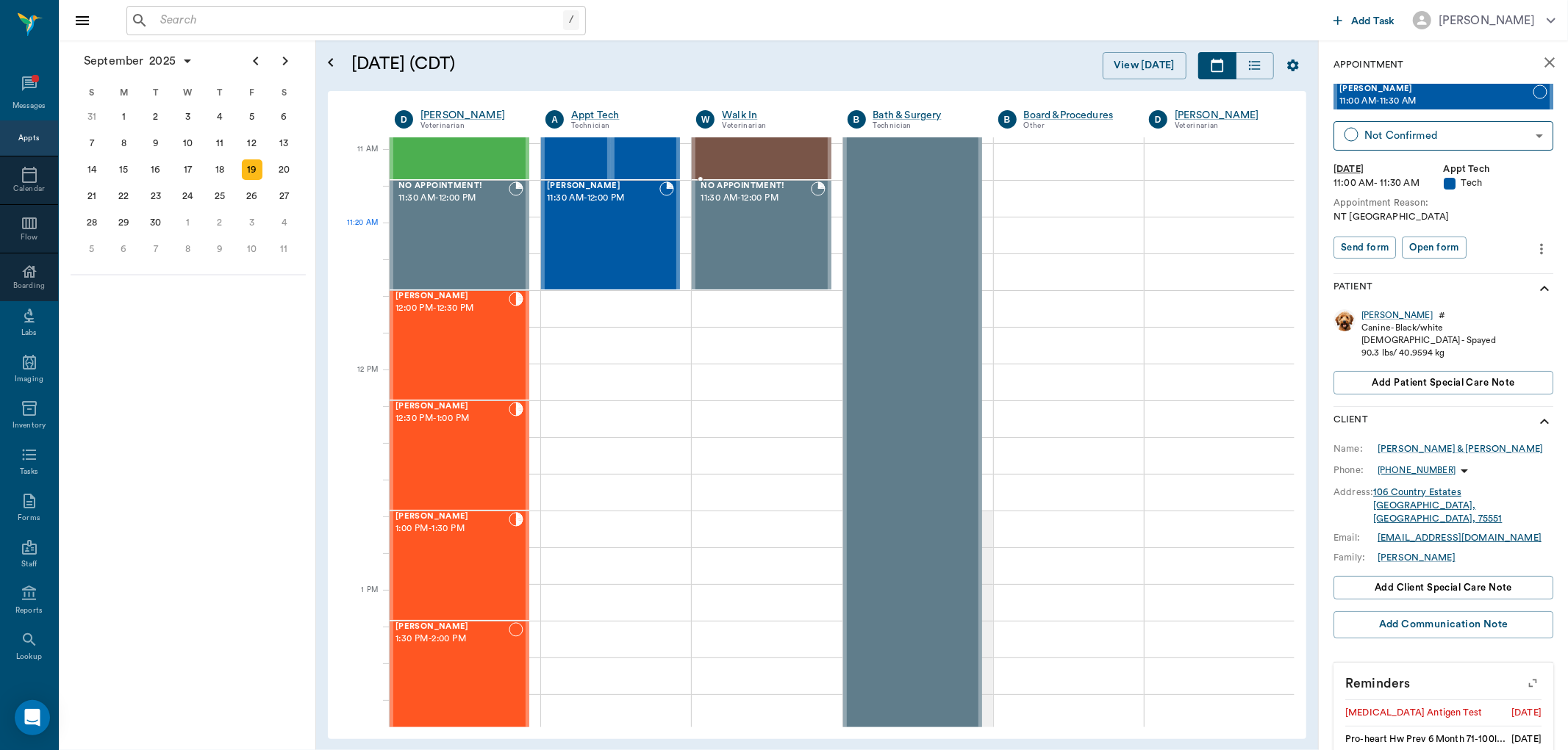
scroll to position [408, 0]
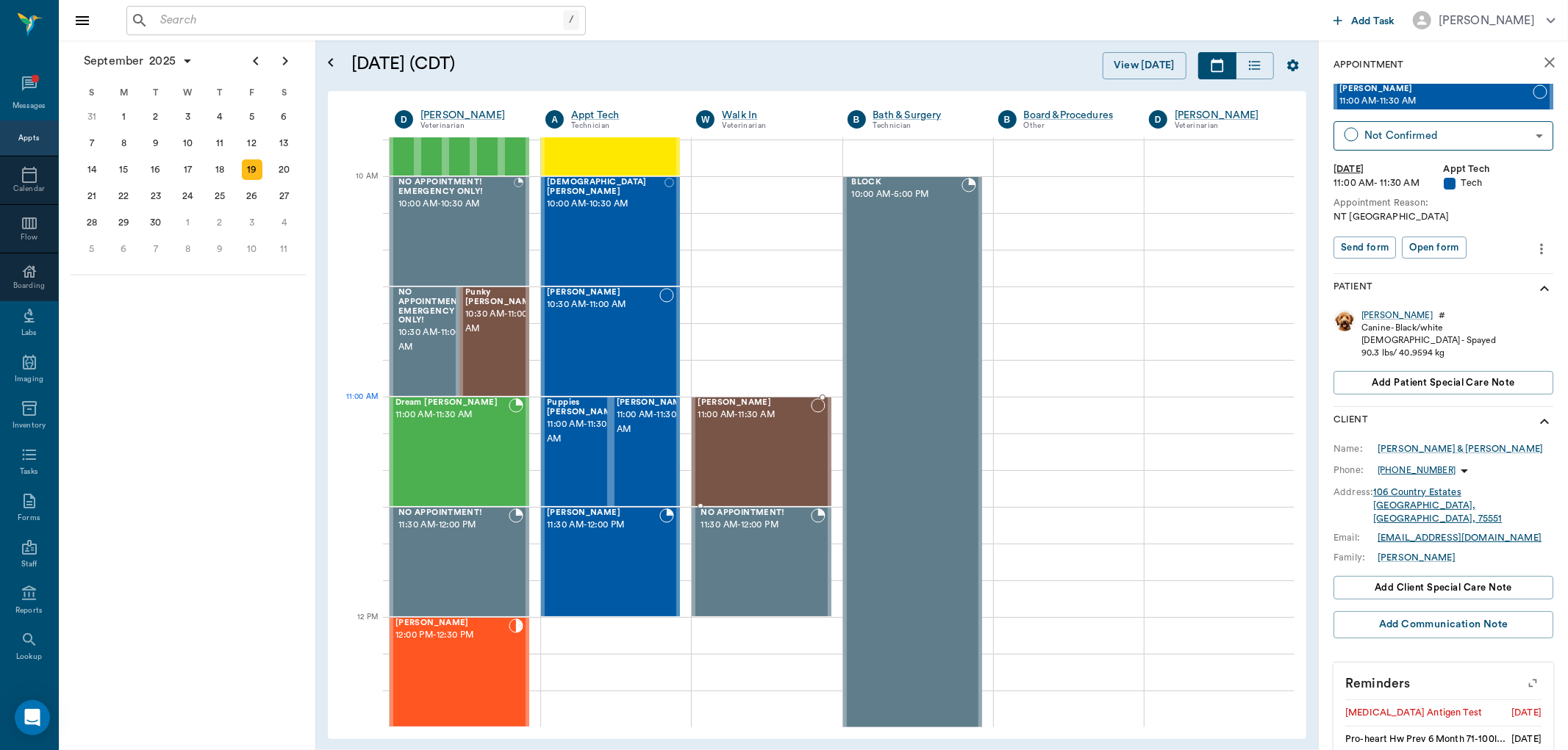
click at [746, 436] on div "Piper Taylor 11:00 AM - 11:30 AM" at bounding box center [753, 452] width 113 height 107
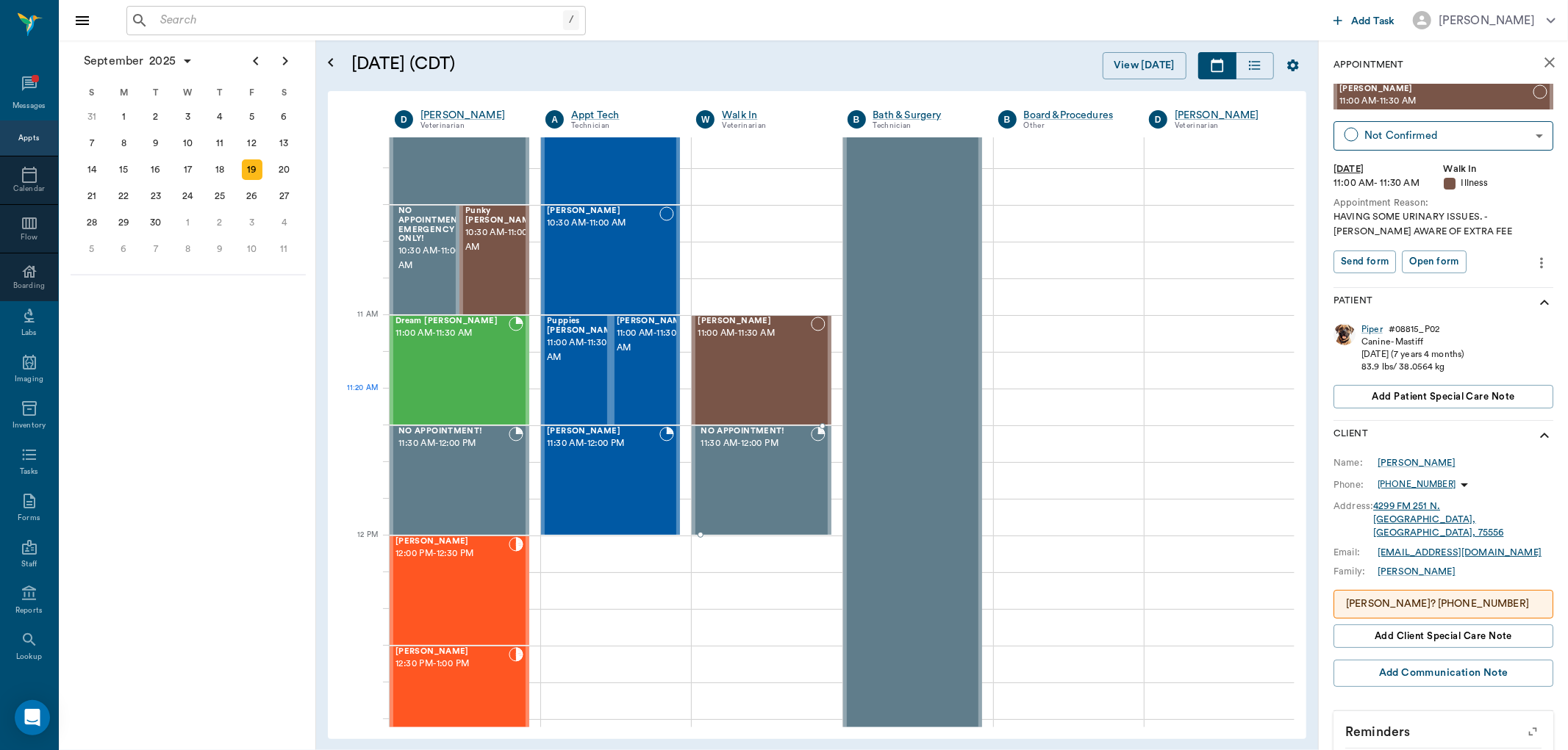
scroll to position [571, 0]
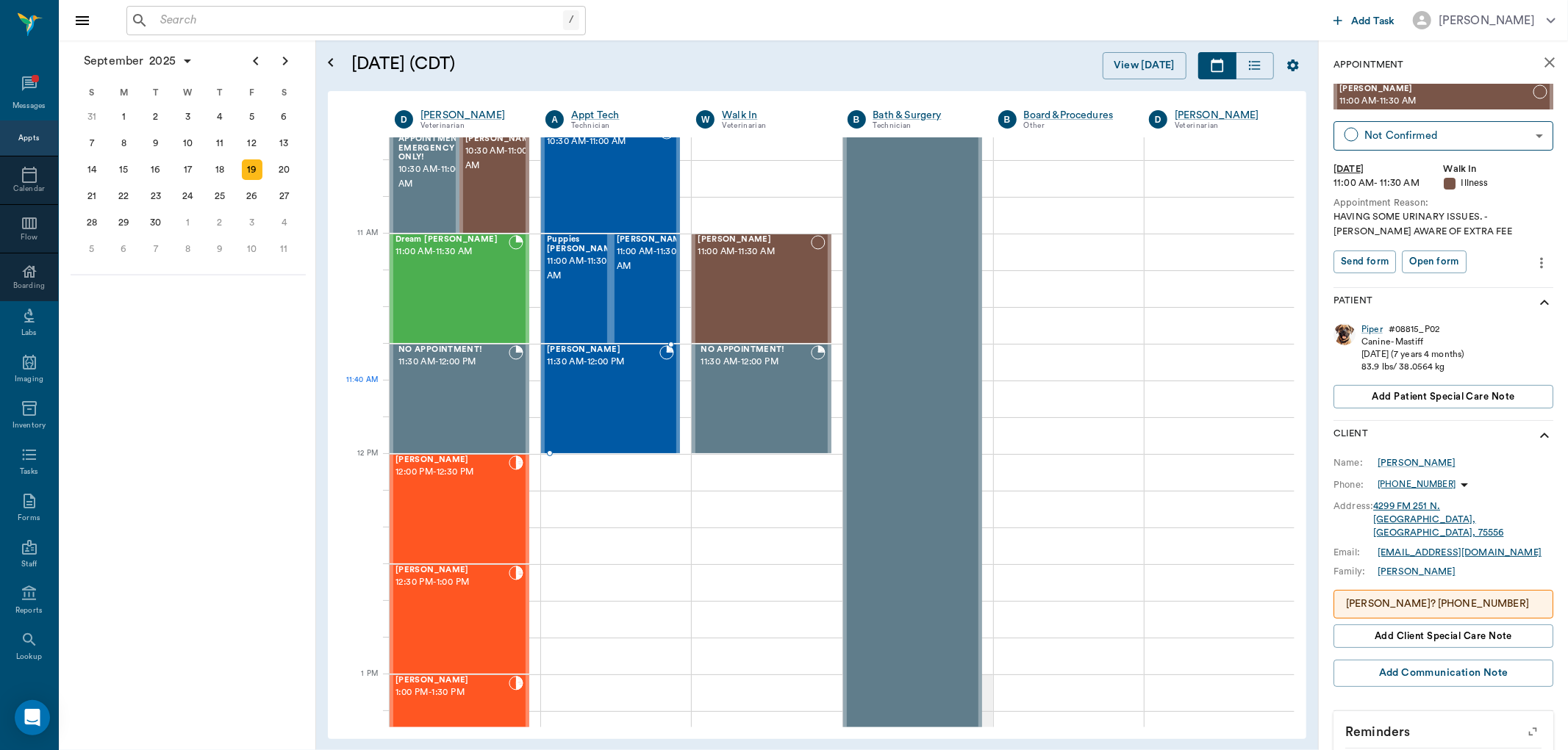
click at [637, 395] on div "Bucky Henderson 11:30 AM - 12:00 PM" at bounding box center [603, 399] width 113 height 107
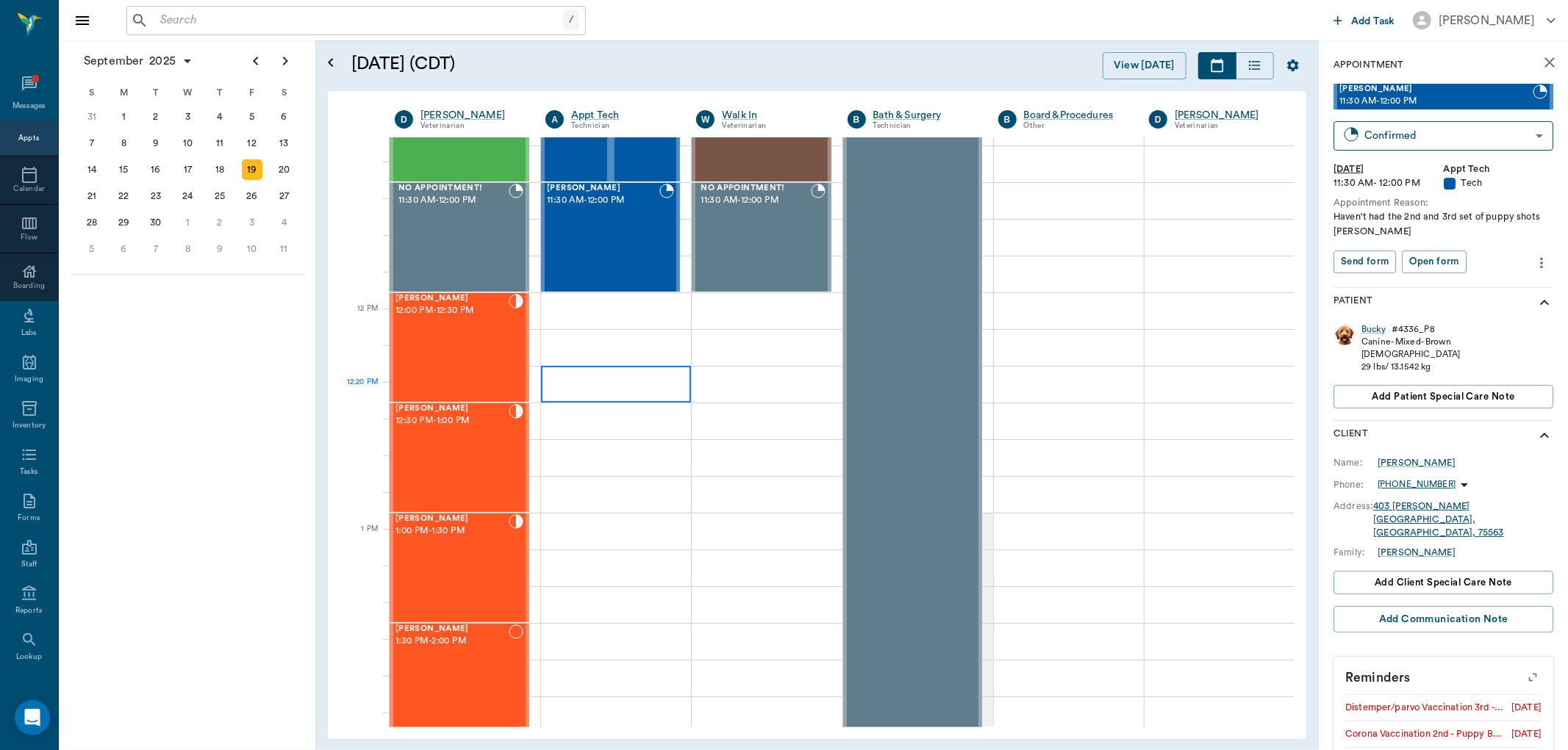
scroll to position [735, 0]
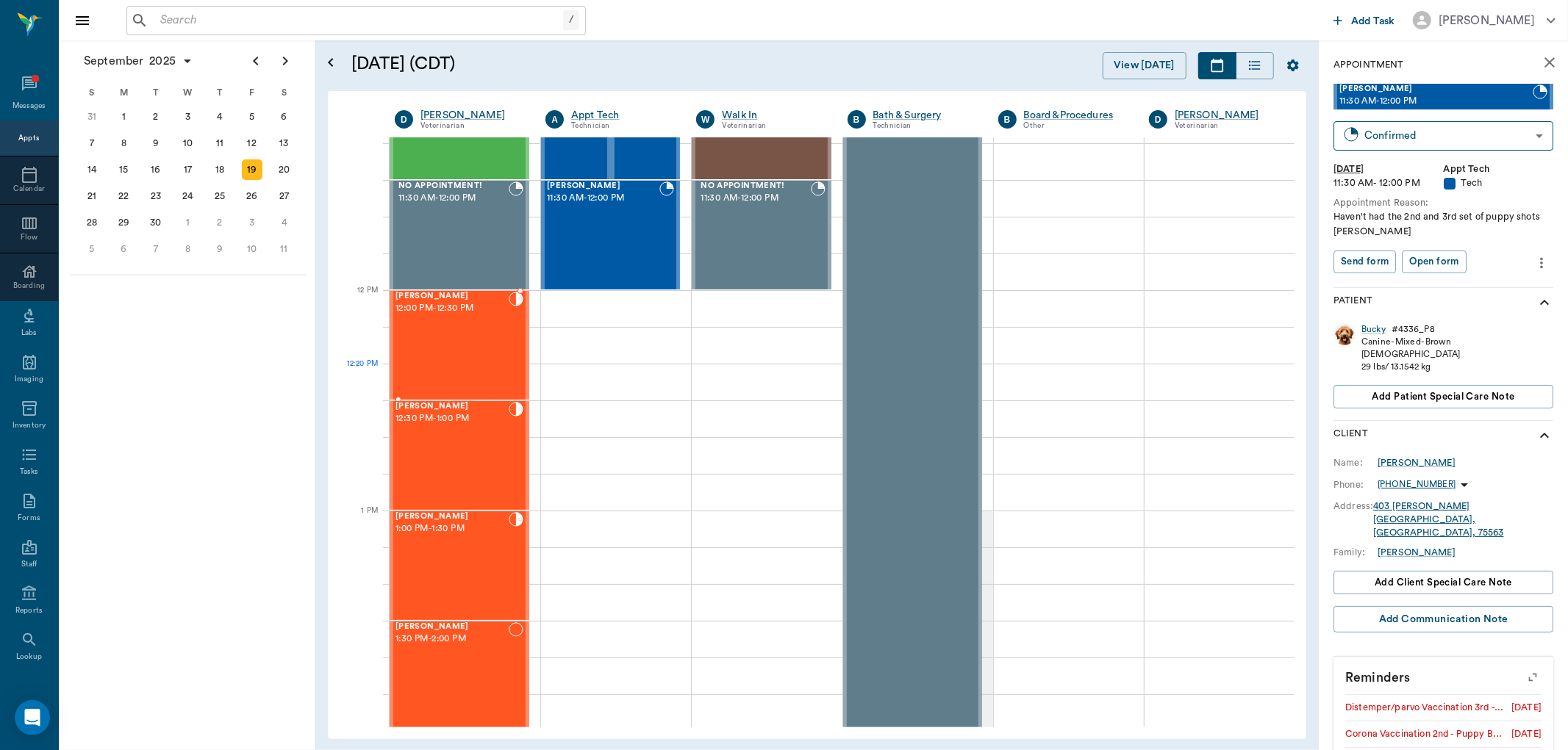
click at [474, 387] on div "Sally Combs 12:00 PM - 12:30 PM" at bounding box center [452, 345] width 113 height 107
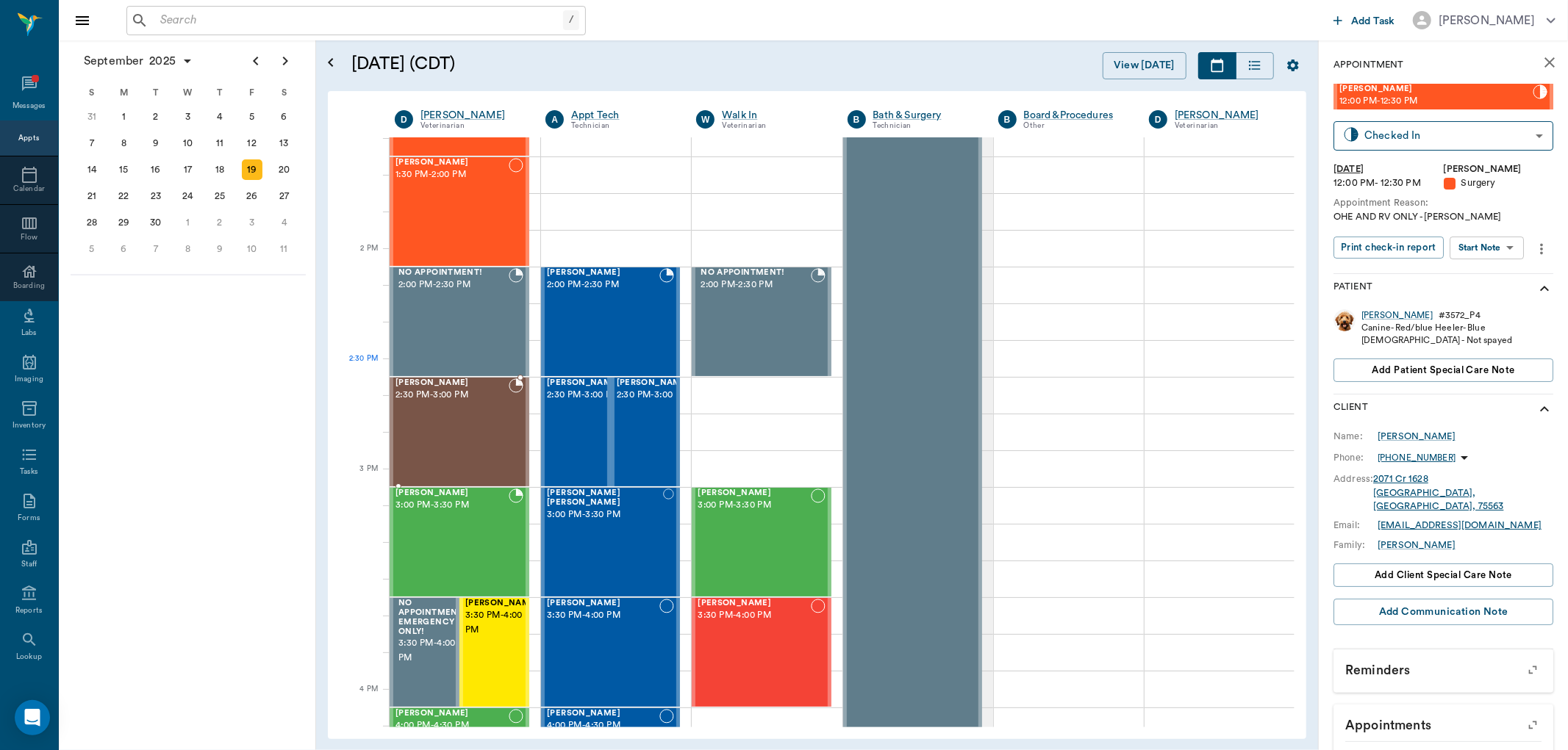
scroll to position [1224, 0]
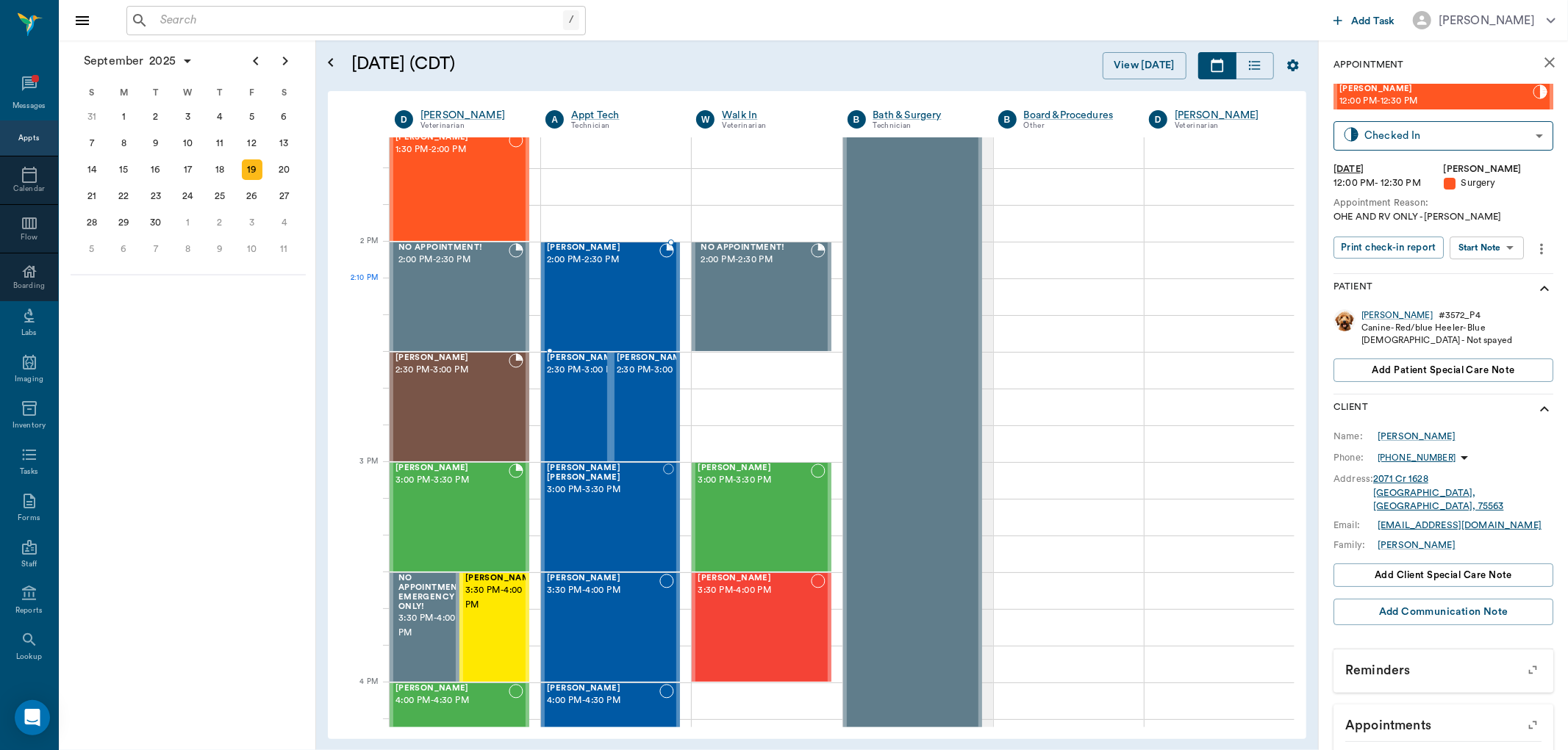
click at [570, 300] on div "Dasher Walindzivski 2:00 PM - 2:30 PM" at bounding box center [603, 297] width 113 height 107
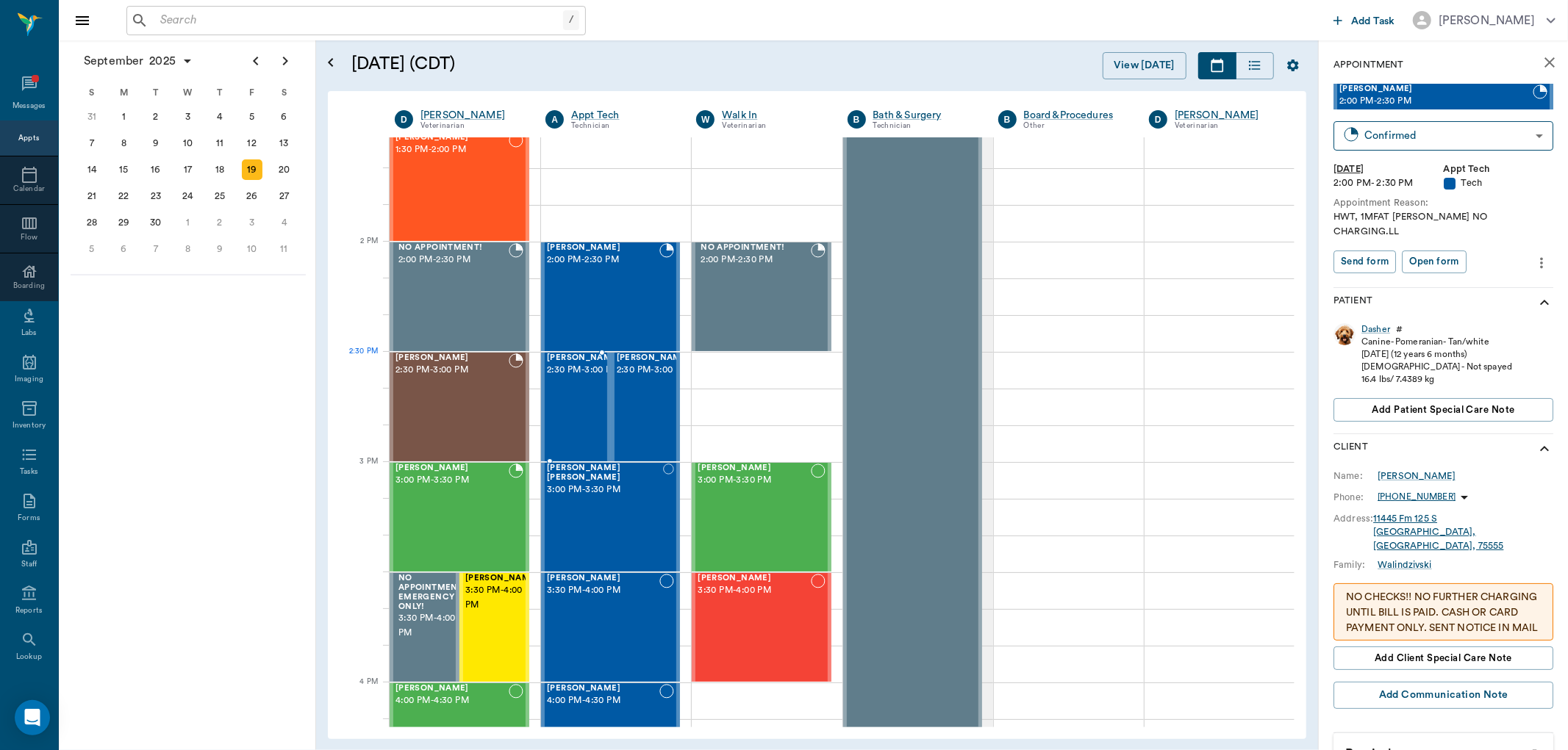
click at [549, 378] on span "2:30 PM - 3:00 PM" at bounding box center [584, 370] width 74 height 15
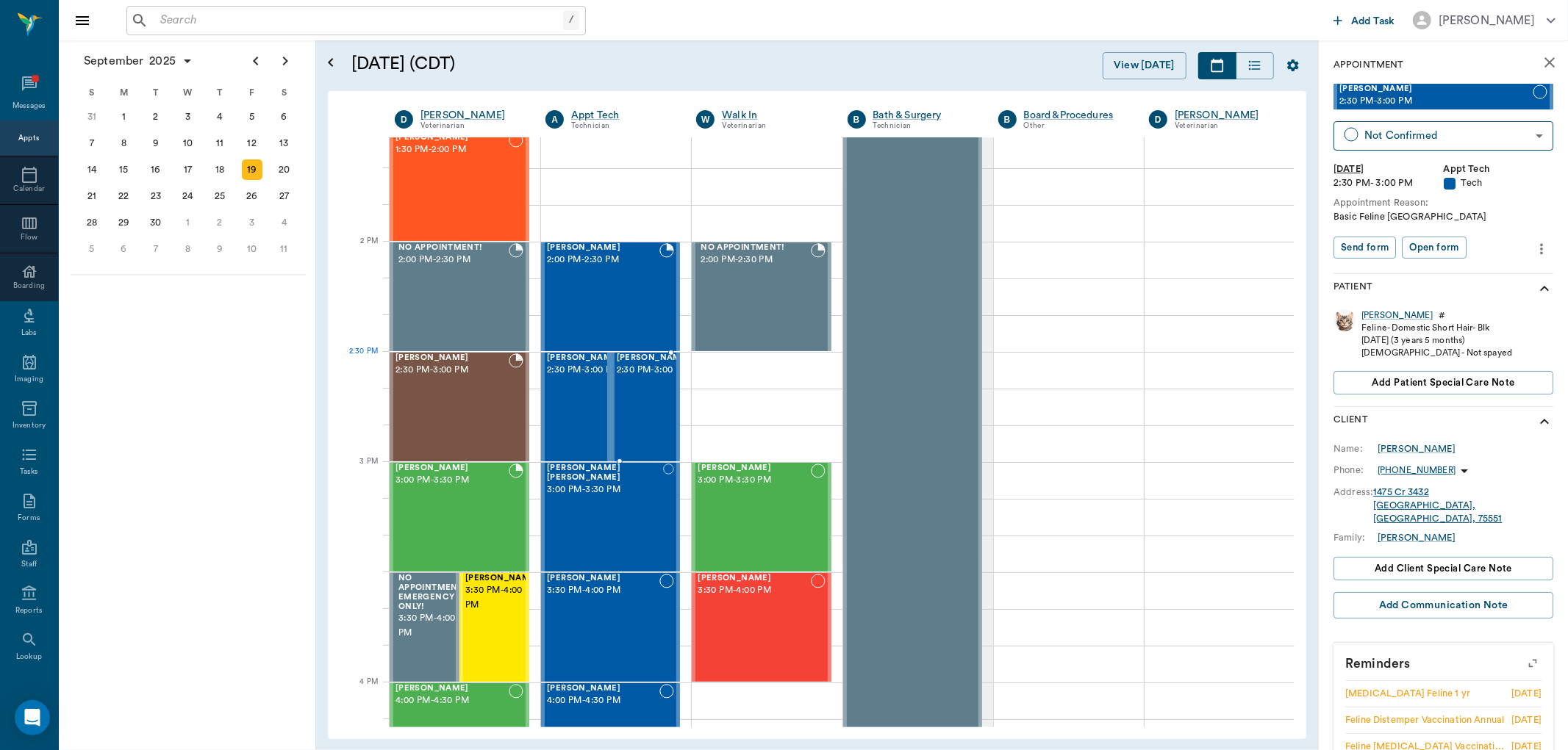
click at [633, 378] on span "2:30 PM - 3:00 PM" at bounding box center [653, 370] width 74 height 15
click at [485, 392] on div "Ally Ewald 2:30 PM - 3:00 PM" at bounding box center [452, 407] width 113 height 107
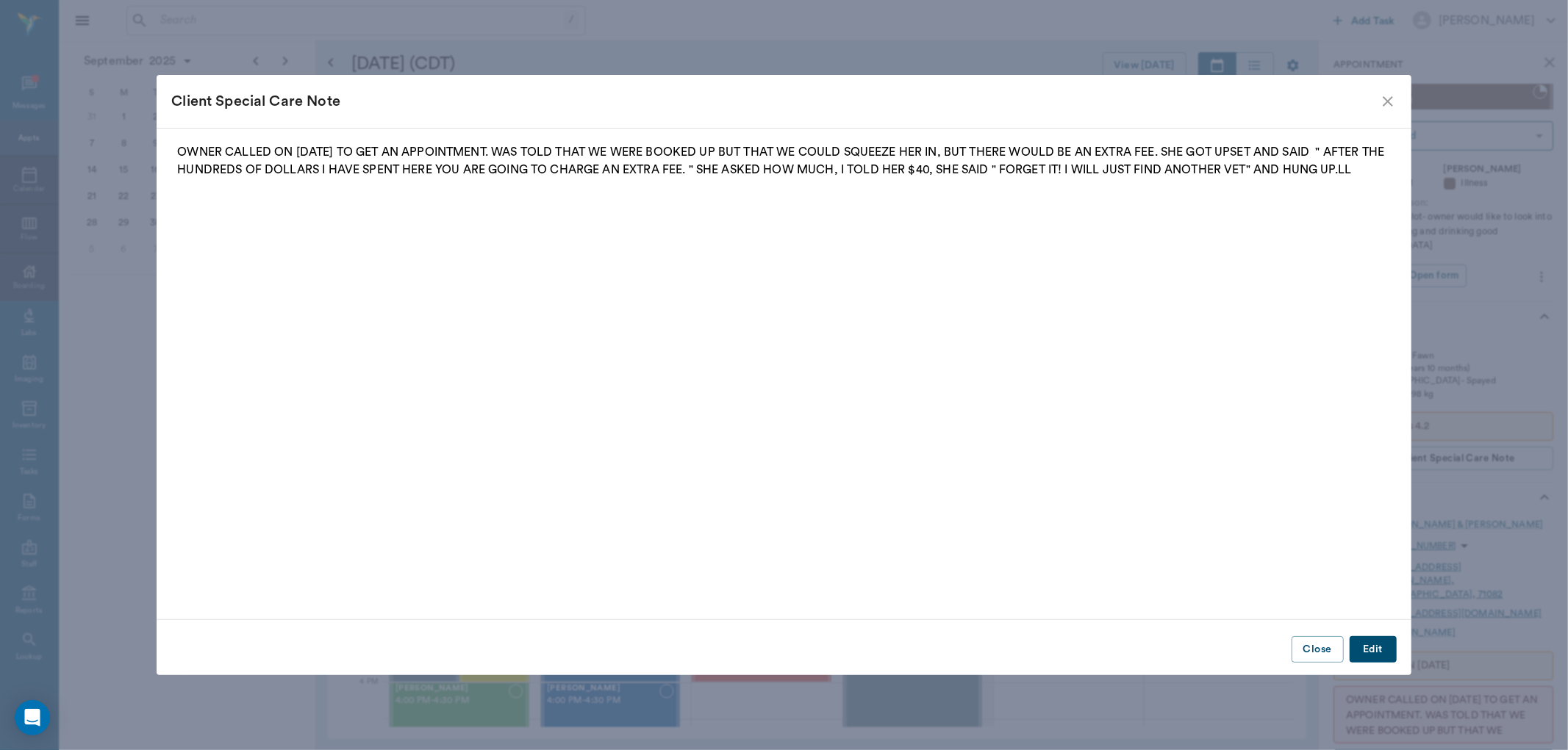
click at [1385, 94] on icon "close" at bounding box center [1388, 102] width 18 height 18
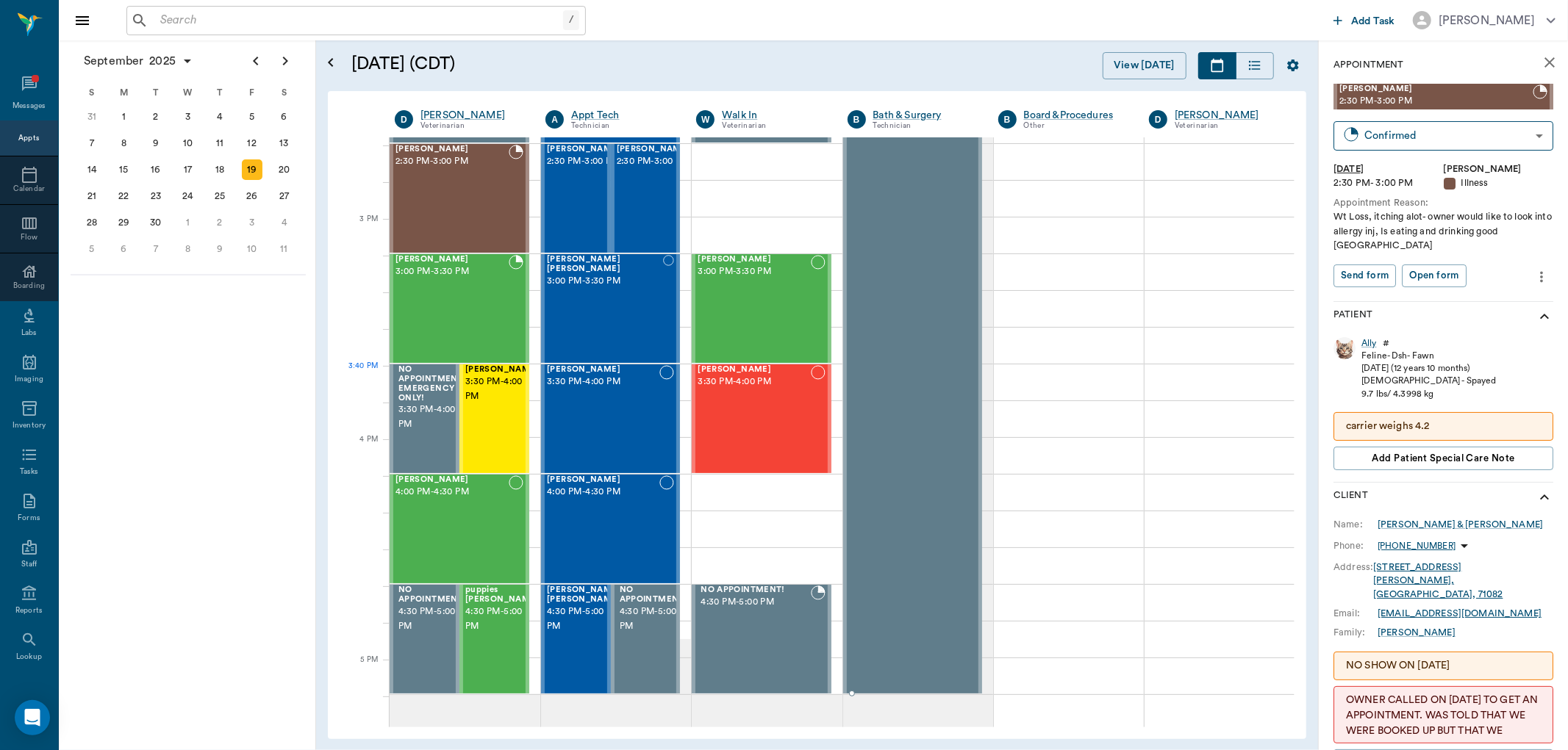
scroll to position [1551, 0]
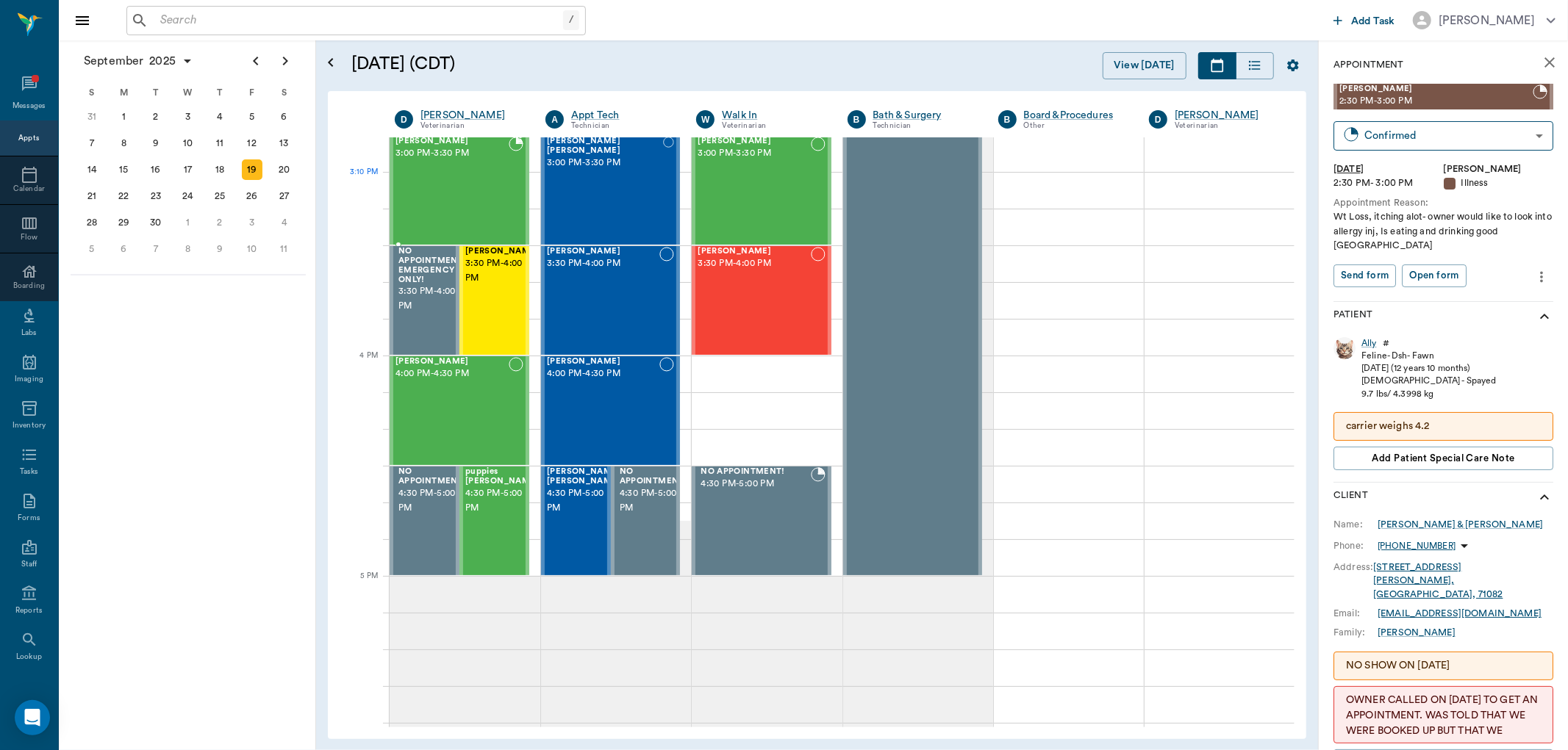
click at [410, 185] on div "Milo Dawson 3:00 PM - 3:30 PM" at bounding box center [452, 191] width 113 height 107
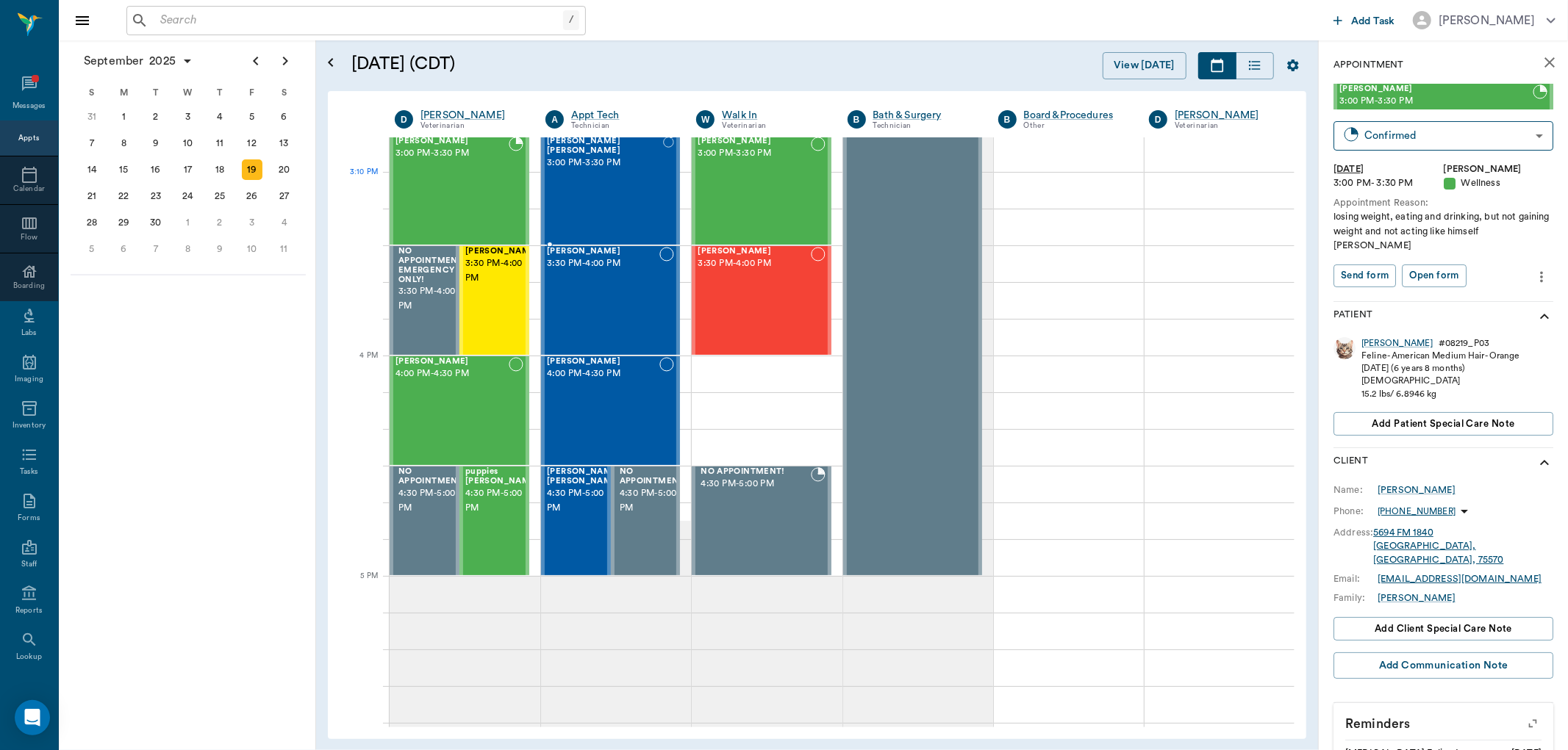
click at [619, 208] on div "Bernie Sanders Heldt 3:00 PM - 3:30 PM" at bounding box center [605, 191] width 116 height 107
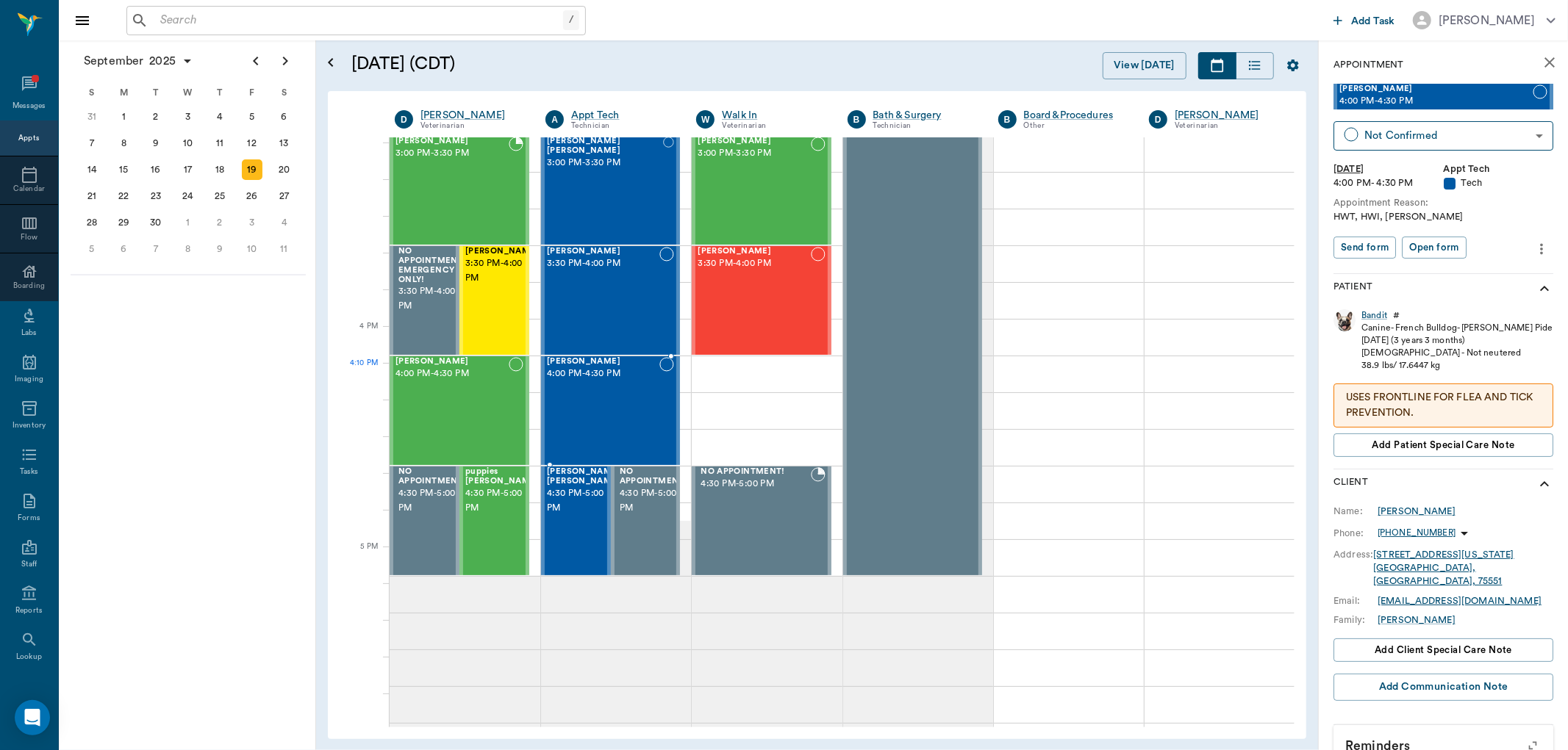
scroll to position [1714, 0]
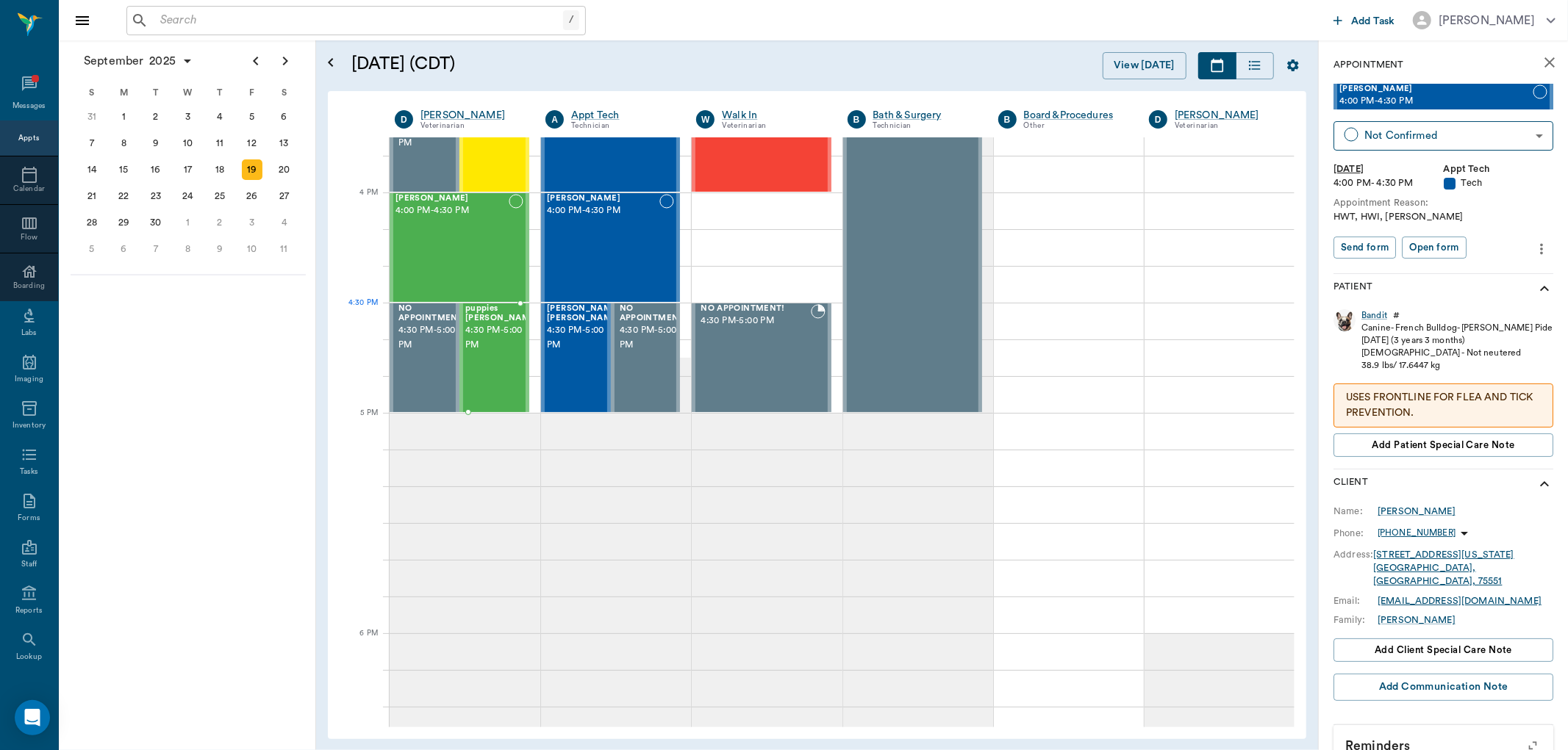
click at [510, 338] on span "4:30 PM - 5:00 PM" at bounding box center [502, 338] width 74 height 29
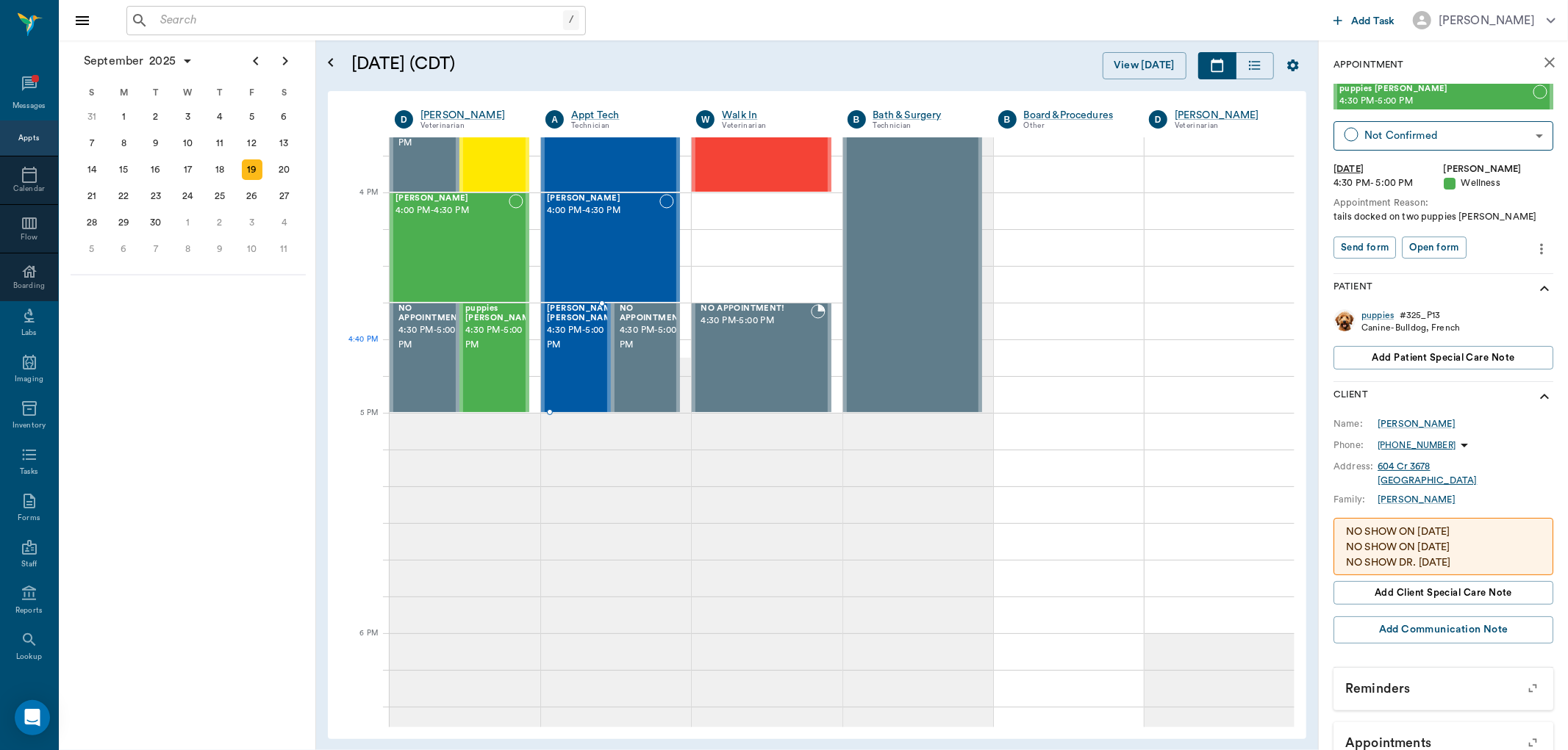
click at [572, 347] on span "4:30 PM - 5:00 PM" at bounding box center [584, 338] width 74 height 29
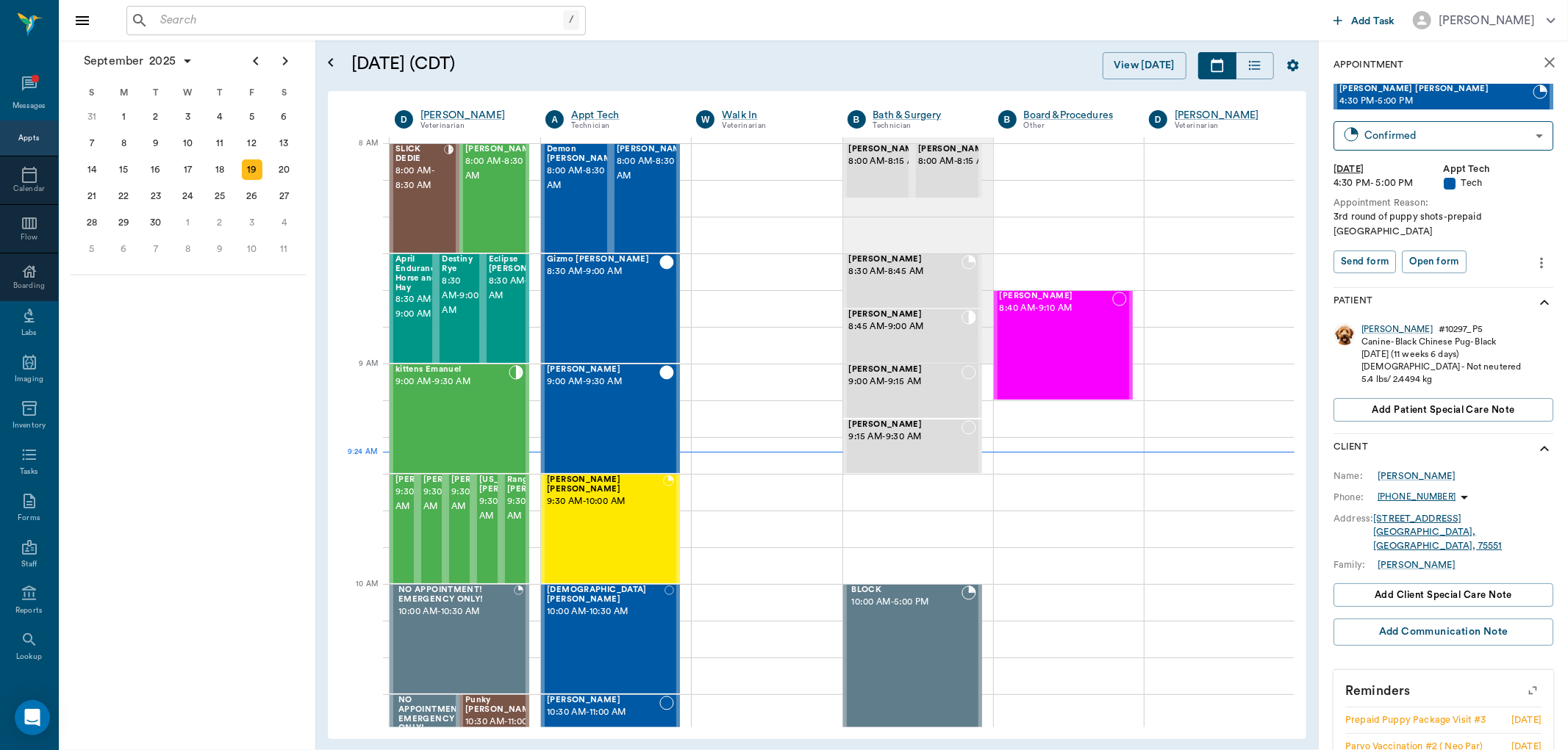
click at [225, 314] on div "[DATE] S M T W T F S 27 28 29 30 [DATE] 1 2 3 4 5 6 7 8 9 10 11 12 13 14 15 16 …" at bounding box center [187, 395] width 257 height 710
